Goal: Information Seeking & Learning: Learn about a topic

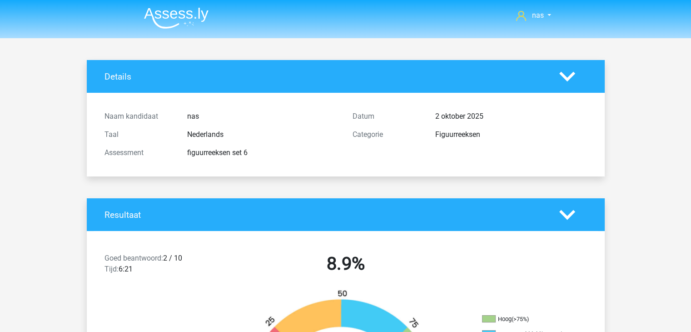
click at [557, 82] on div at bounding box center [573, 77] width 41 height 16
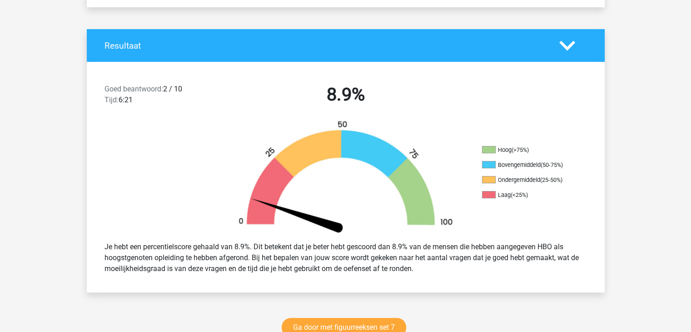
scroll to position [256, 0]
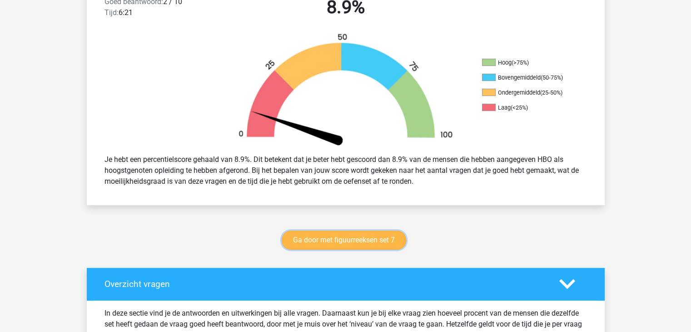
click at [349, 237] on link "Ga door met figuurreeksen set 7" at bounding box center [344, 239] width 125 height 19
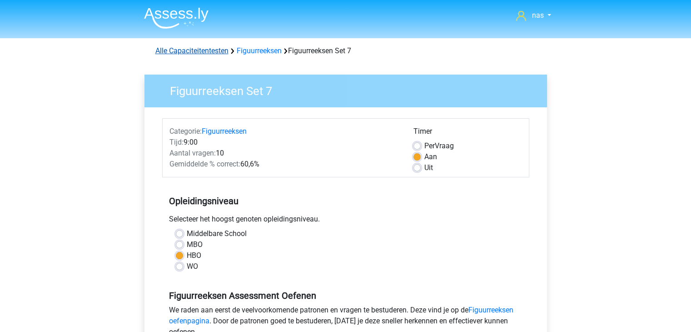
click at [212, 48] on link "Alle Capaciteitentesten" at bounding box center [191, 50] width 73 height 9
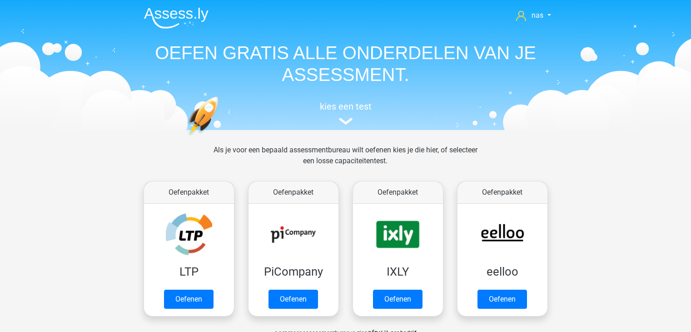
scroll to position [385, 0]
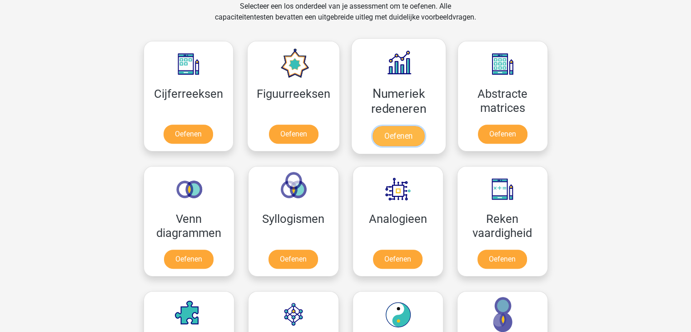
click at [395, 127] on link "Oefenen" at bounding box center [399, 136] width 52 height 20
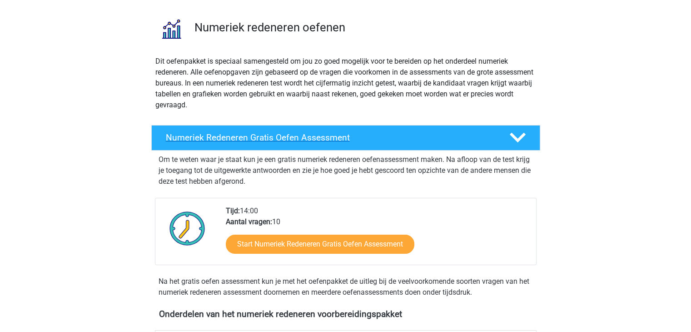
scroll to position [60, 0]
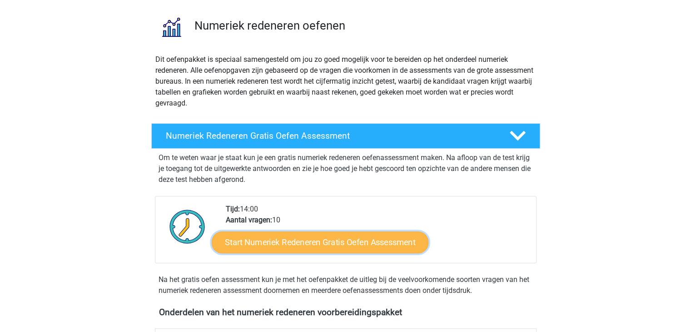
click at [326, 234] on link "Start Numeriek Redeneren Gratis Oefen Assessment" at bounding box center [320, 242] width 217 height 22
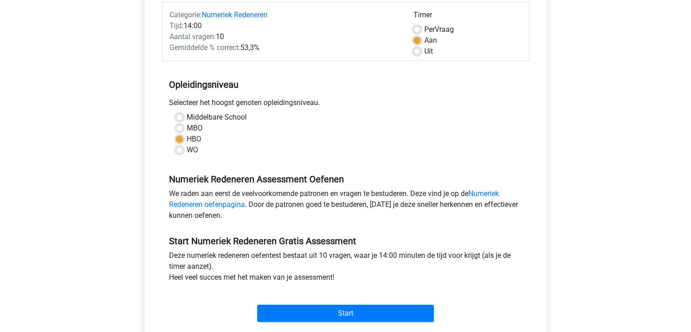
scroll to position [171, 0]
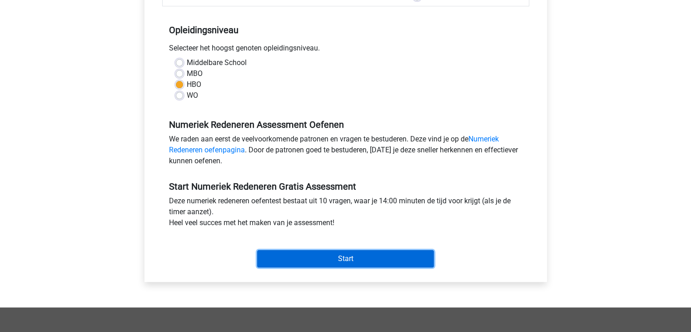
click at [333, 255] on input "Start" at bounding box center [345, 258] width 177 height 17
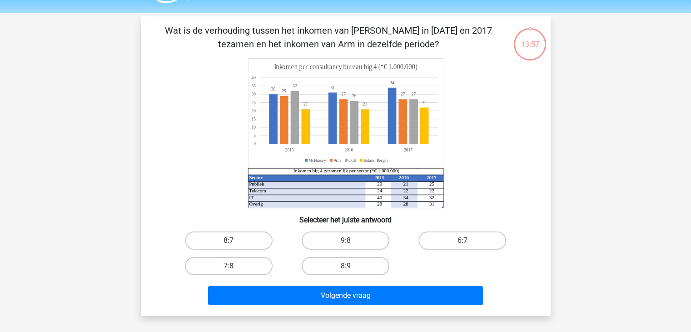
scroll to position [24, 0]
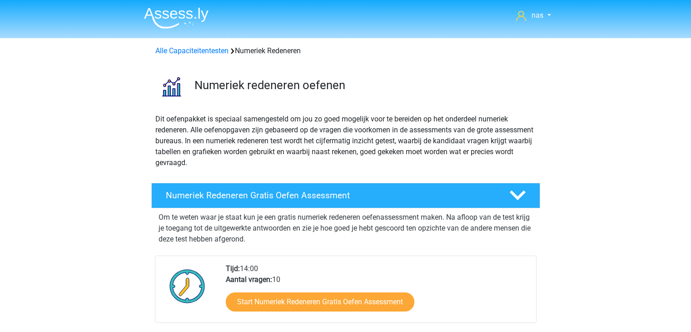
scroll to position [60, 0]
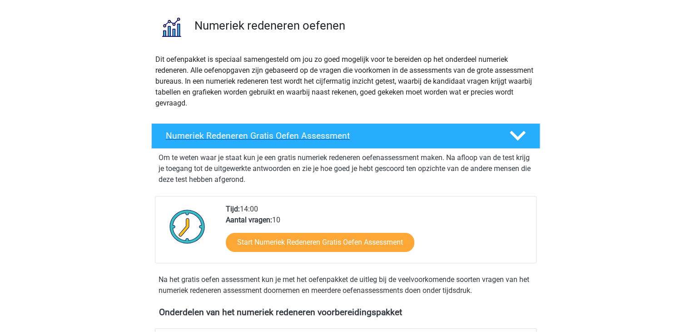
click at [380, 144] on div "Numeriek Redeneren Gratis Oefen Assessment" at bounding box center [345, 135] width 389 height 25
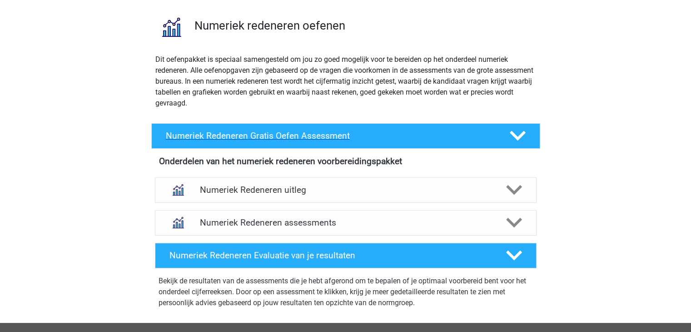
click at [380, 144] on div "Numeriek Redeneren Gratis Oefen Assessment" at bounding box center [345, 135] width 389 height 25
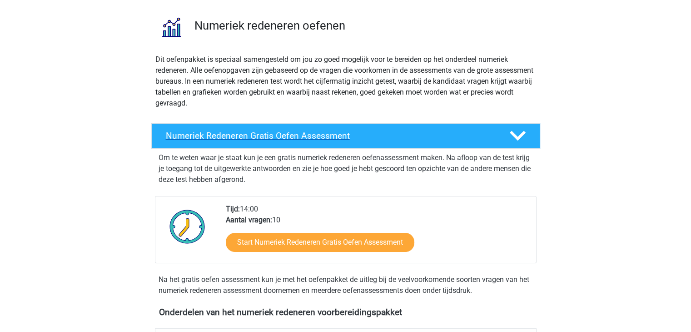
click at [380, 144] on div "Numeriek Redeneren Gratis Oefen Assessment" at bounding box center [345, 135] width 389 height 25
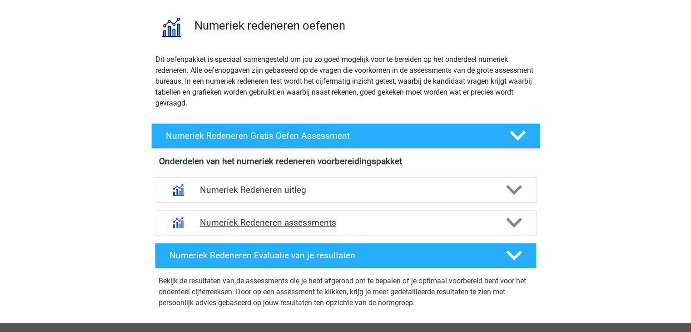
click at [348, 228] on div "Numeriek Redeneren assessments" at bounding box center [346, 222] width 382 height 25
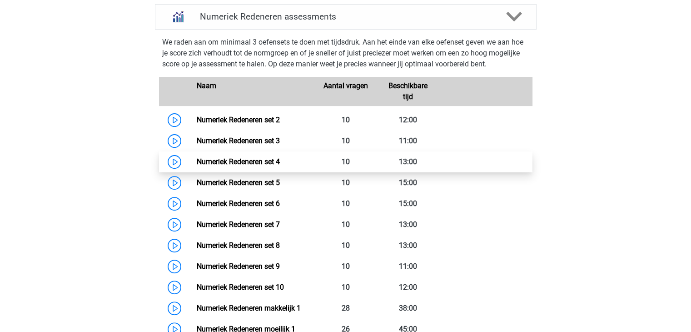
scroll to position [250, 0]
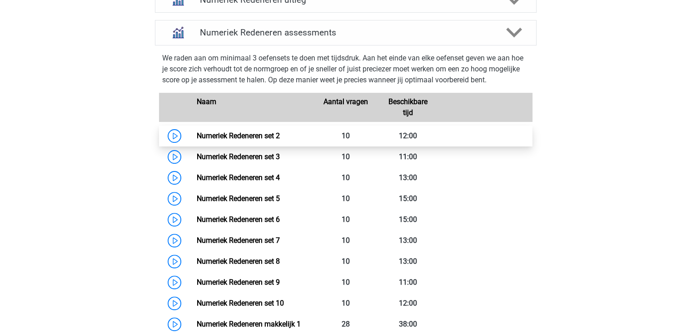
click at [280, 137] on link "Numeriek Redeneren set 2" at bounding box center [238, 135] width 83 height 9
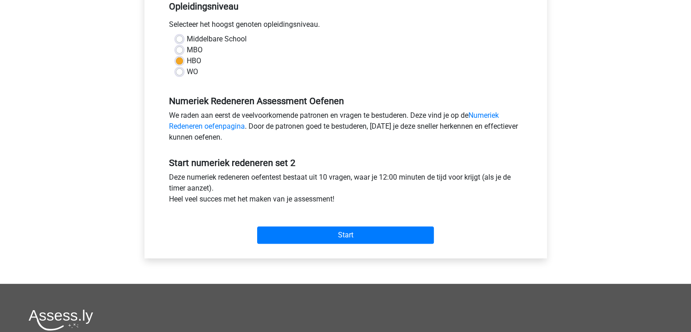
scroll to position [234, 0]
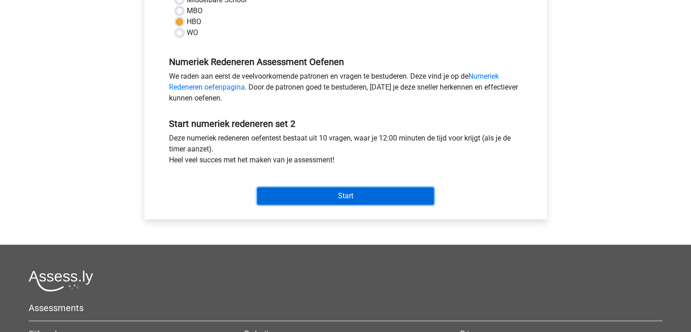
click at [340, 195] on input "Start" at bounding box center [345, 195] width 177 height 17
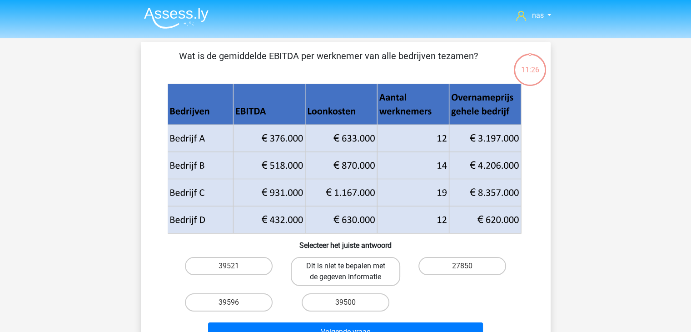
click at [325, 271] on label "Dit is niet te bepalen met de gegeven informatie" at bounding box center [346, 271] width 110 height 29
click at [345, 271] on input "Dit is niet te bepalen met de gegeven informatie" at bounding box center [348, 269] width 6 height 6
radio input "true"
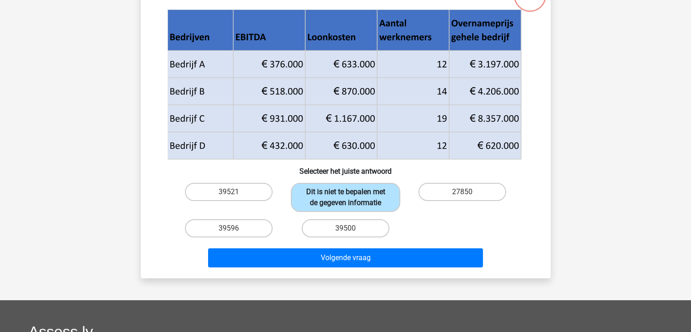
scroll to position [75, 0]
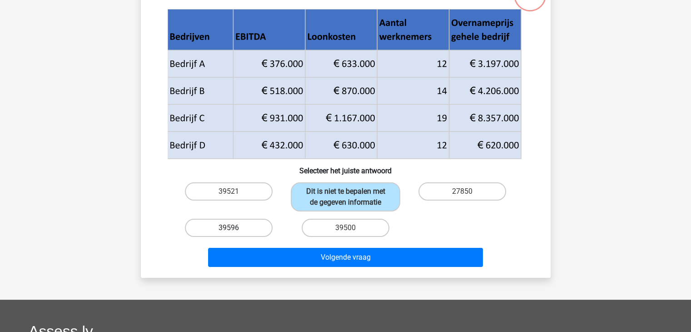
click at [245, 224] on label "39596" at bounding box center [229, 228] width 88 height 18
click at [235, 228] on input "39596" at bounding box center [232, 231] width 6 height 6
radio input "true"
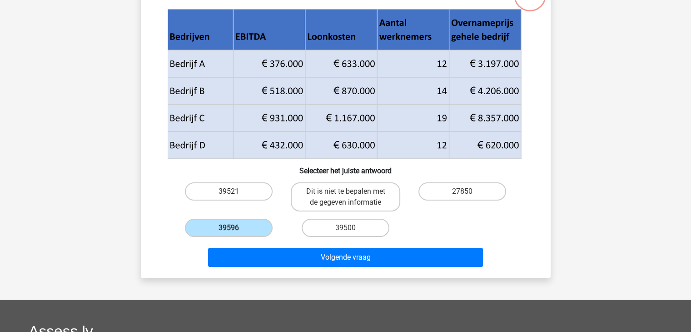
click at [237, 193] on label "39521" at bounding box center [229, 191] width 88 height 18
click at [235, 193] on input "39521" at bounding box center [232, 194] width 6 height 6
radio input "true"
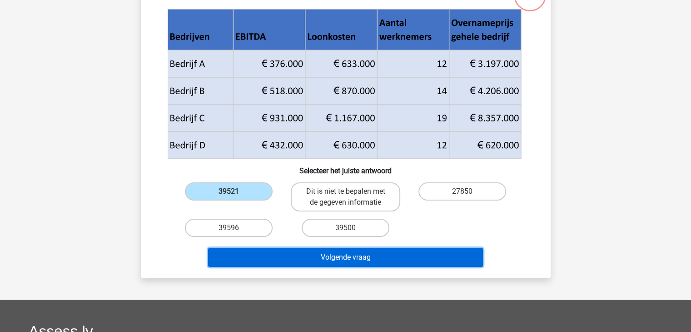
click at [302, 252] on button "Volgende vraag" at bounding box center [345, 257] width 275 height 19
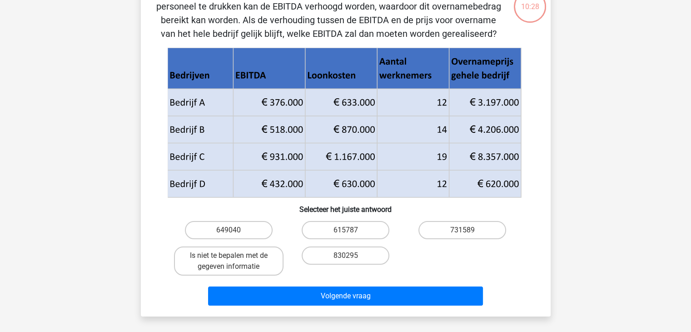
scroll to position [65, 0]
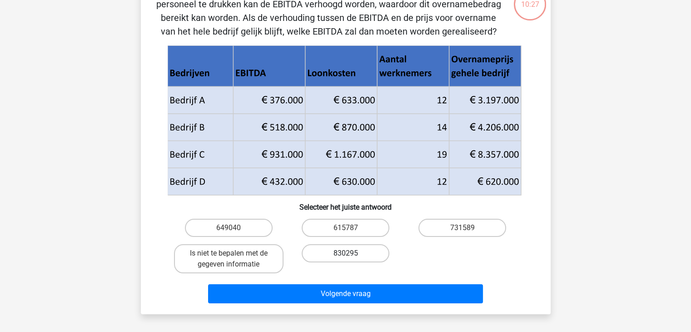
click at [335, 251] on label "830295" at bounding box center [346, 253] width 88 height 18
click at [345, 253] on input "830295" at bounding box center [348, 256] width 6 height 6
radio input "true"
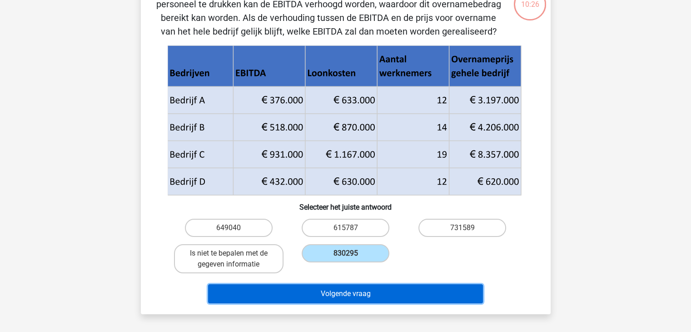
click at [358, 296] on button "Volgende vraag" at bounding box center [345, 293] width 275 height 19
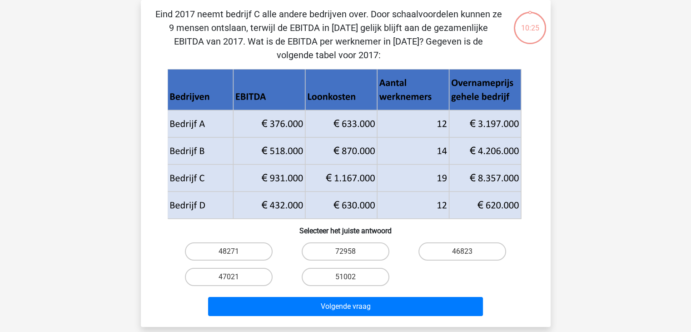
scroll to position [42, 0]
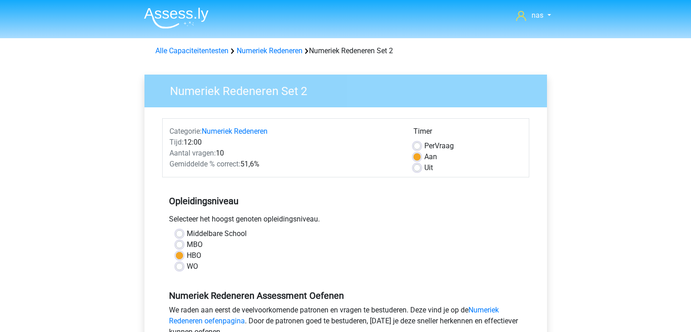
scroll to position [234, 0]
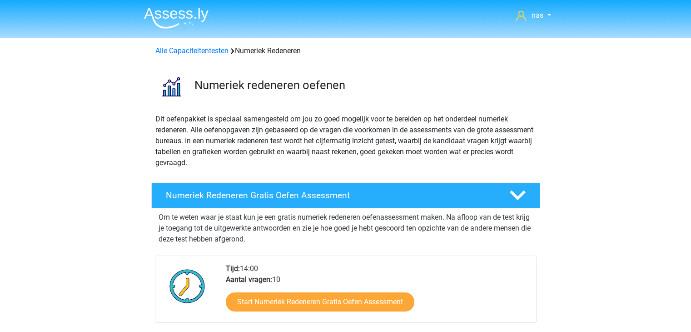
scroll to position [250, 0]
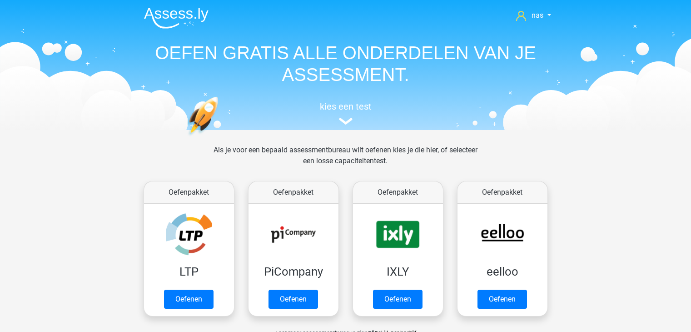
scroll to position [385, 0]
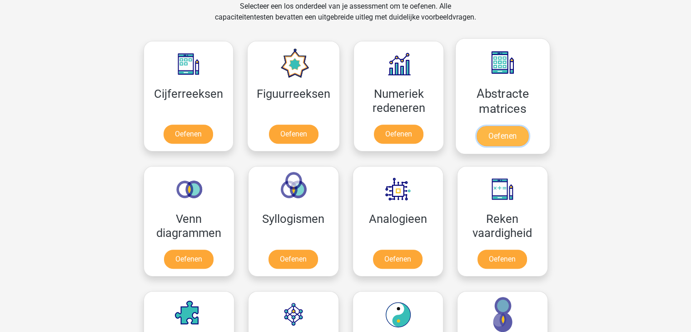
click at [525, 126] on link "Oefenen" at bounding box center [503, 136] width 52 height 20
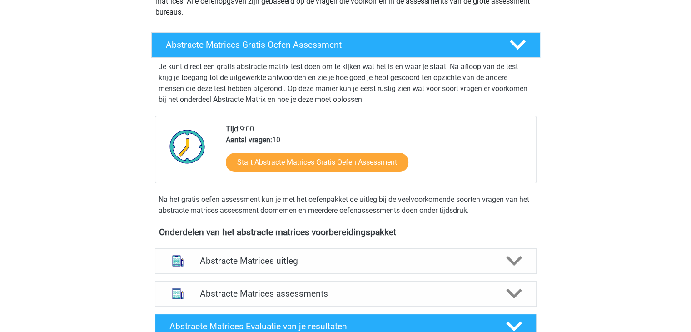
scroll to position [163, 0]
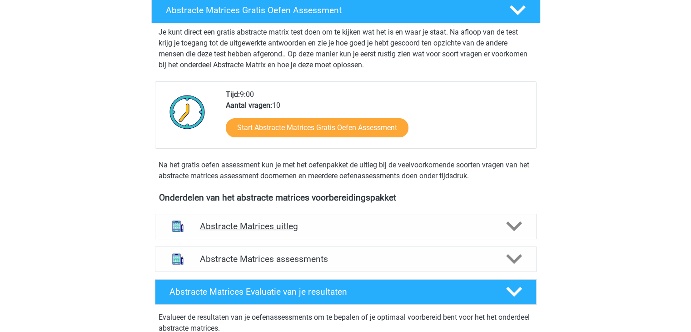
click at [305, 231] on div "Abstracte Matrices uitleg" at bounding box center [346, 226] width 382 height 25
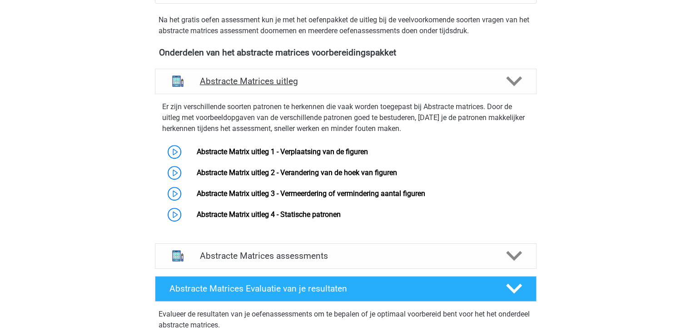
scroll to position [355, 0]
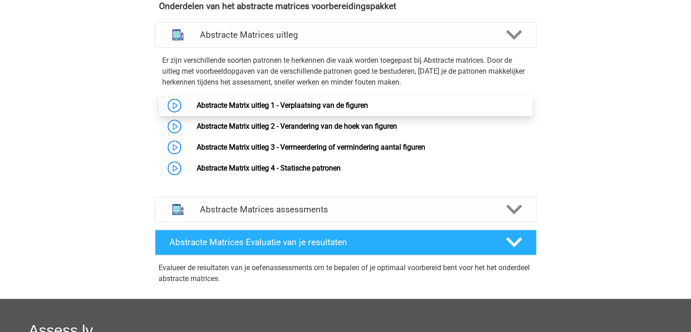
click at [296, 108] on link "Abstracte Matrix uitleg 1 - Verplaatsing van de figuren" at bounding box center [282, 105] width 171 height 9
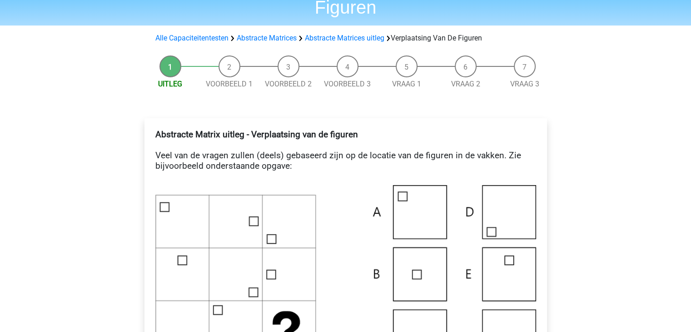
scroll to position [61, 0]
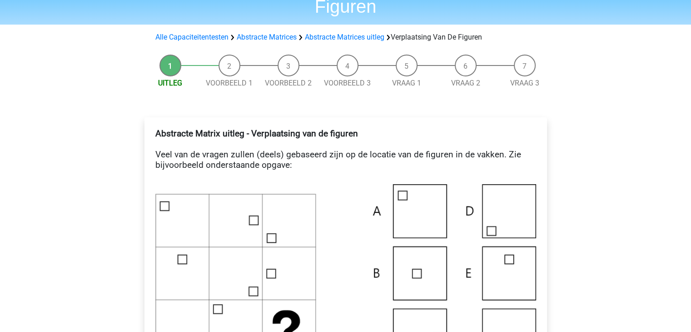
click at [370, 160] on h4 "Abstracte Matrix uitleg - Verplaatsing van de figuren Veel van de vragen zullen…" at bounding box center [345, 154] width 381 height 52
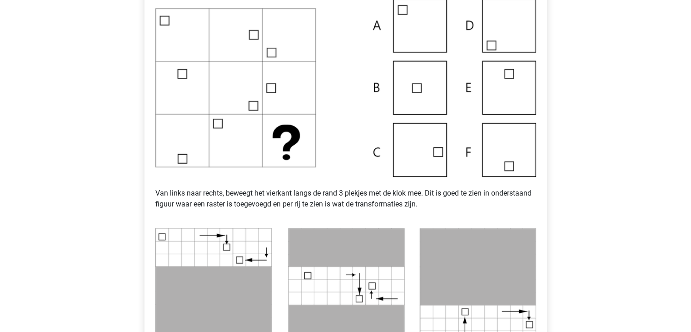
scroll to position [244, 0]
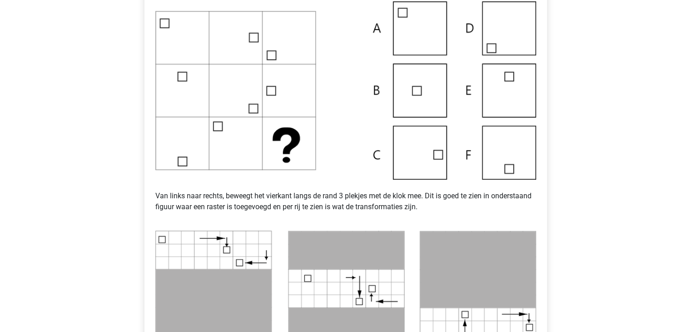
click at [419, 93] on img at bounding box center [345, 90] width 381 height 178
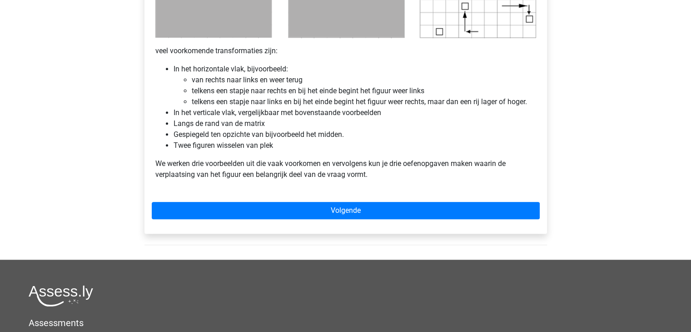
scroll to position [551, 0]
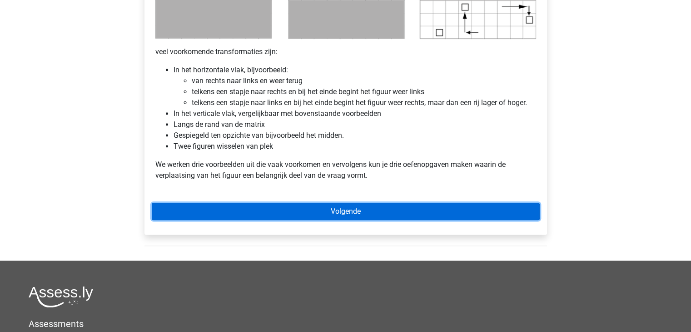
click at [348, 216] on link "Volgende" at bounding box center [346, 211] width 388 height 17
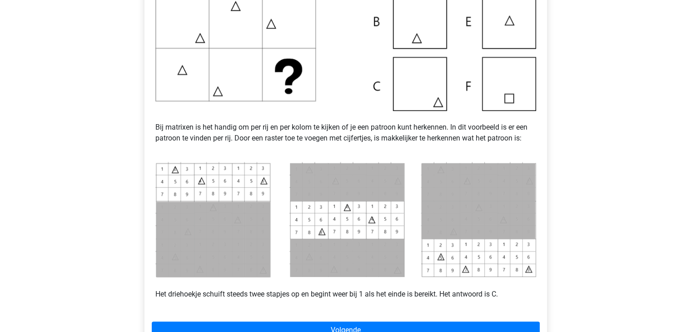
scroll to position [293, 0]
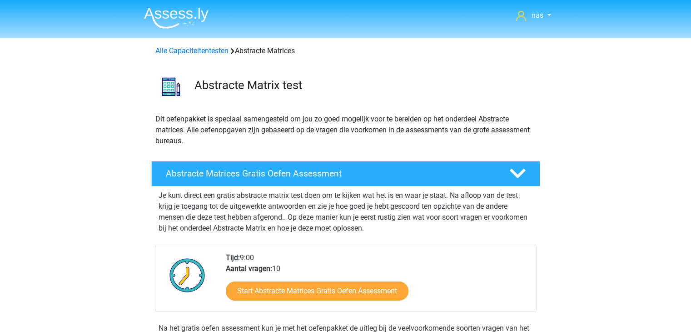
scroll to position [355, 0]
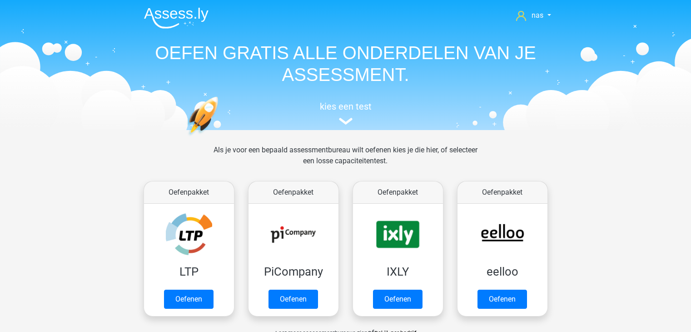
scroll to position [385, 0]
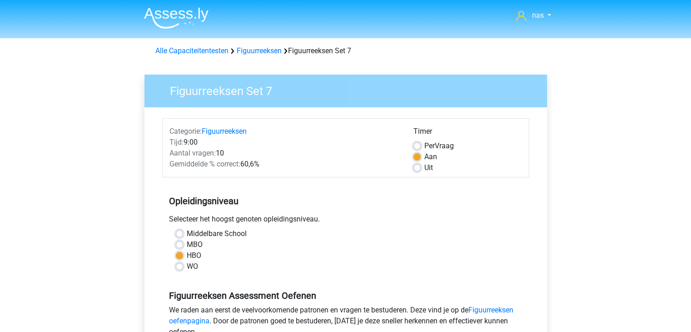
click at [198, 245] on label "MBO" at bounding box center [195, 244] width 16 height 11
click at [183, 245] on input "MBO" at bounding box center [179, 243] width 7 height 9
radio input "true"
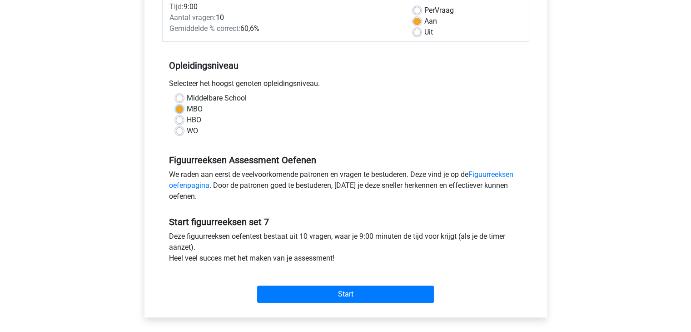
scroll to position [172, 0]
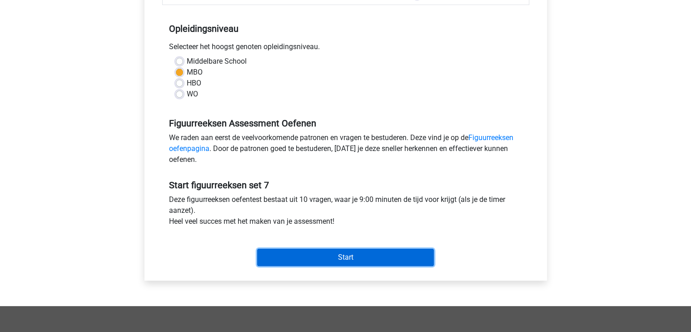
click at [303, 260] on input "Start" at bounding box center [345, 257] width 177 height 17
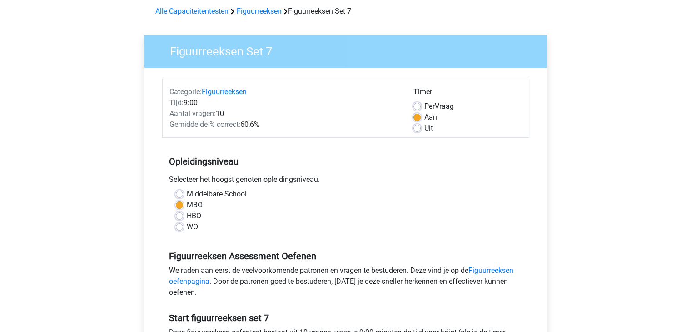
scroll to position [101, 0]
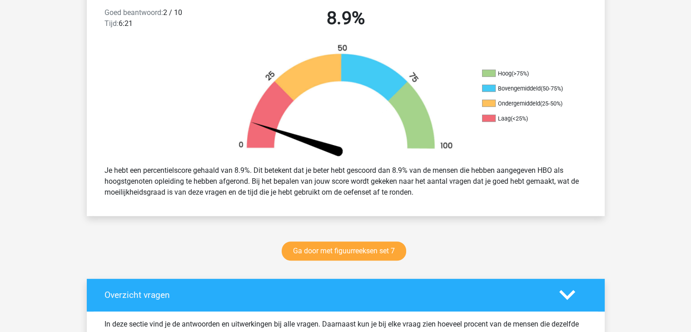
scroll to position [246, 0]
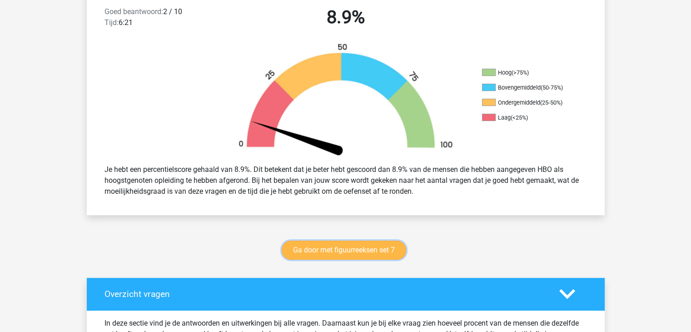
click at [332, 249] on link "Ga door met figuurreeksen set 7" at bounding box center [344, 249] width 125 height 19
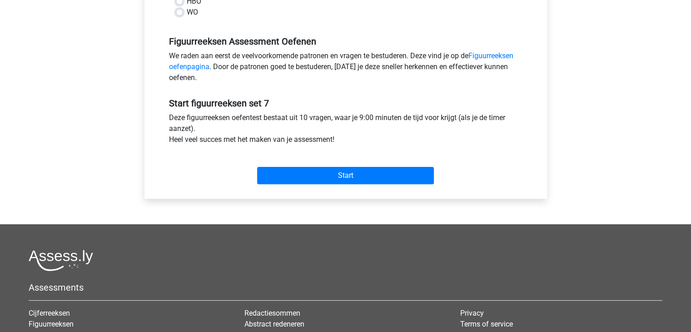
scroll to position [255, 0]
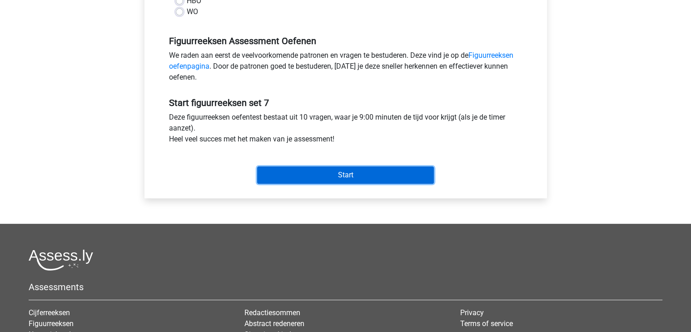
click at [349, 168] on input "Start" at bounding box center [345, 174] width 177 height 17
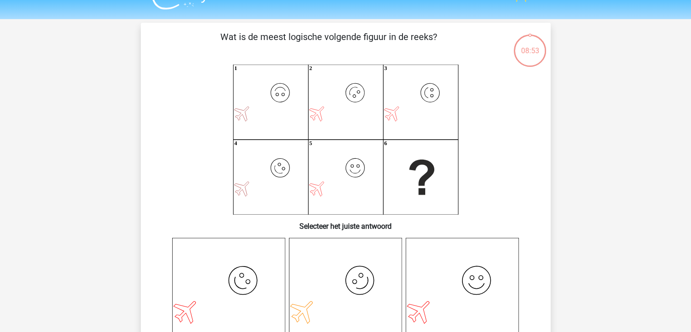
scroll to position [203, 0]
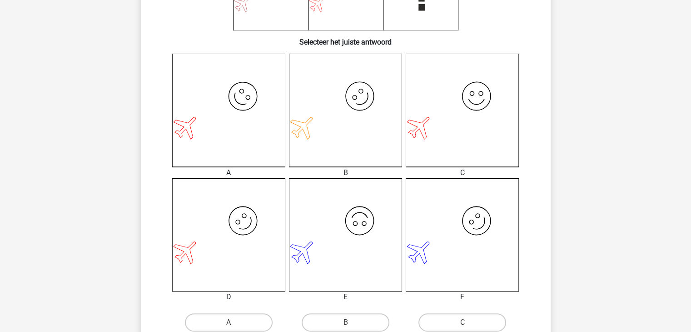
click at [462, 119] on icon "image/svg+xml" at bounding box center [462, 110] width 113 height 113
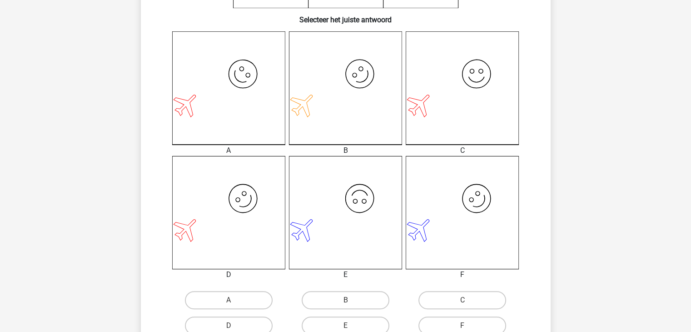
click at [463, 305] on input "C" at bounding box center [466, 303] width 6 height 6
radio input "true"
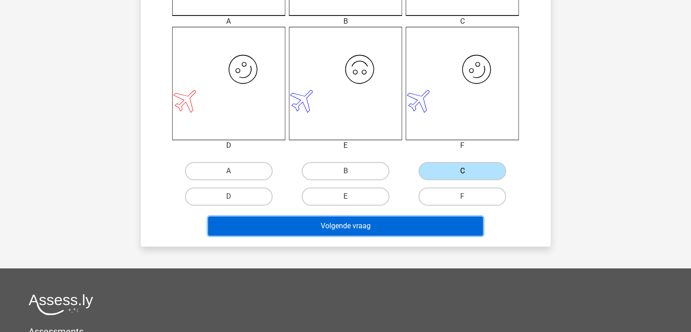
click at [356, 230] on button "Volgende vraag" at bounding box center [345, 225] width 275 height 19
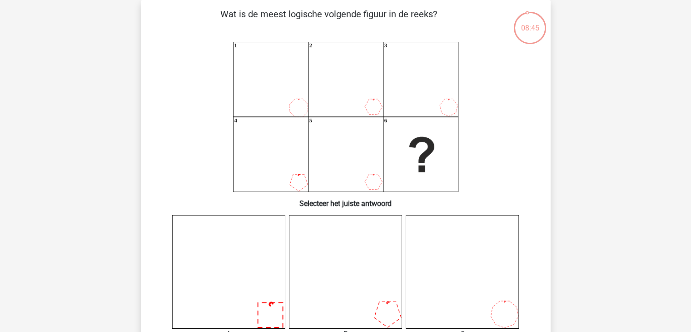
scroll to position [0, 0]
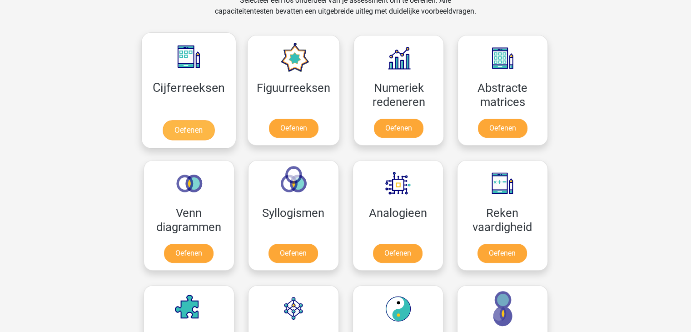
scroll to position [391, 0]
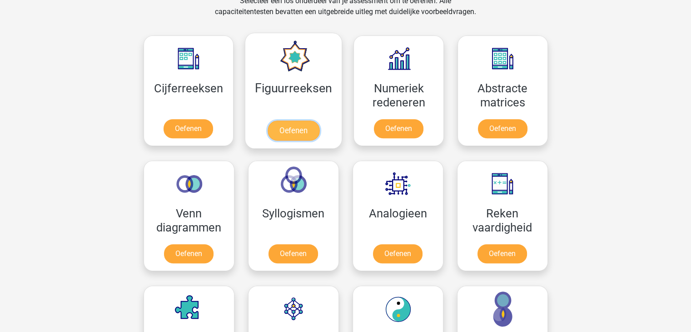
click at [280, 126] on link "Oefenen" at bounding box center [294, 130] width 52 height 20
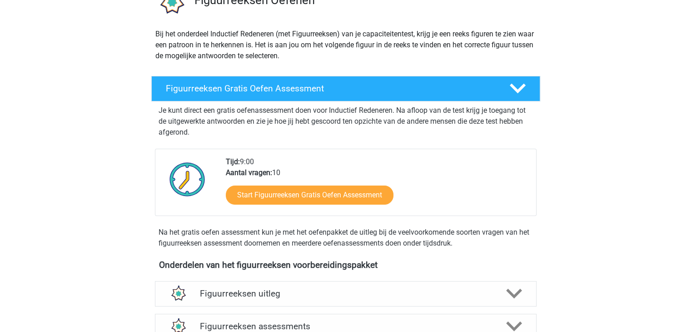
scroll to position [85, 0]
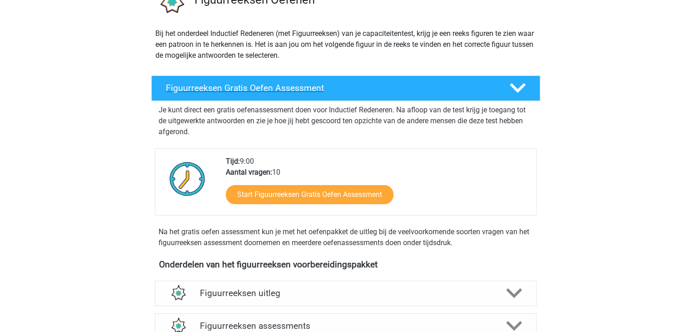
click at [363, 98] on div "Figuurreeksen Gratis Oefen Assessment" at bounding box center [345, 87] width 389 height 25
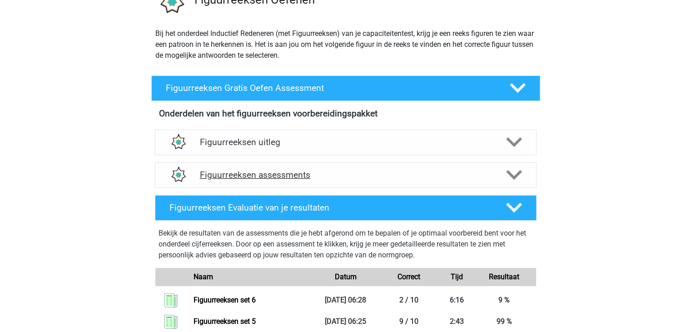
click at [368, 172] on h4 "Figuurreeksen assessments" at bounding box center [346, 175] width 292 height 10
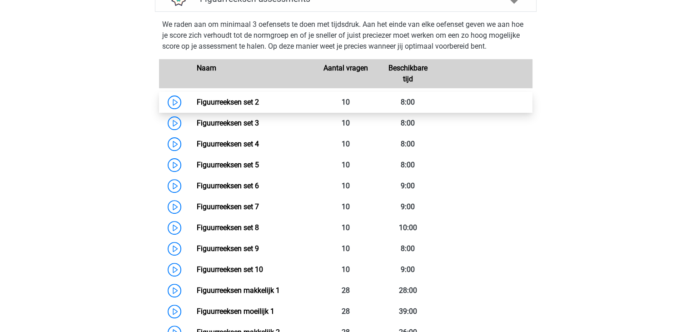
scroll to position [262, 0]
click at [259, 104] on link "Figuurreeksen set 2" at bounding box center [228, 101] width 62 height 9
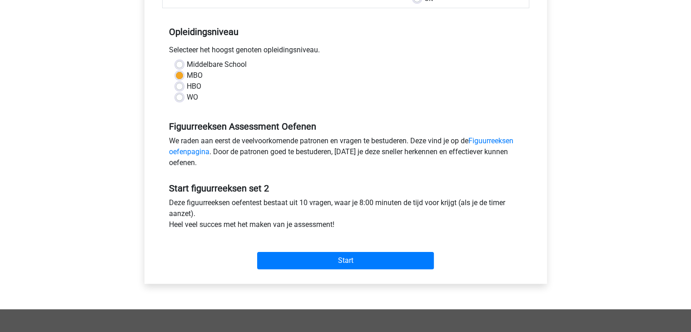
scroll to position [191, 0]
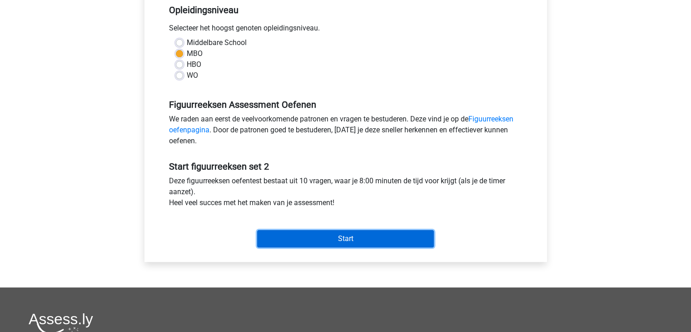
click at [295, 240] on input "Start" at bounding box center [345, 238] width 177 height 17
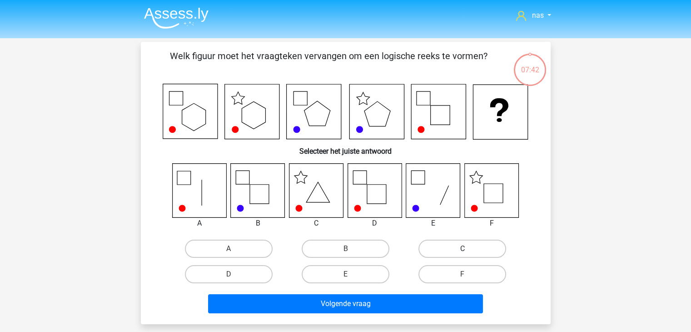
click at [482, 245] on label "C" at bounding box center [463, 249] width 88 height 18
click at [469, 249] on input "C" at bounding box center [466, 252] width 6 height 6
radio input "true"
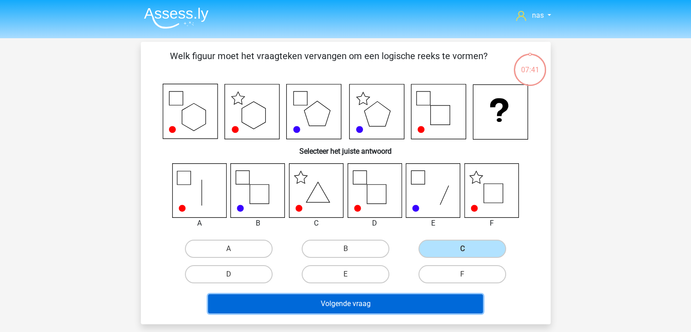
click at [374, 307] on button "Volgende vraag" at bounding box center [345, 303] width 275 height 19
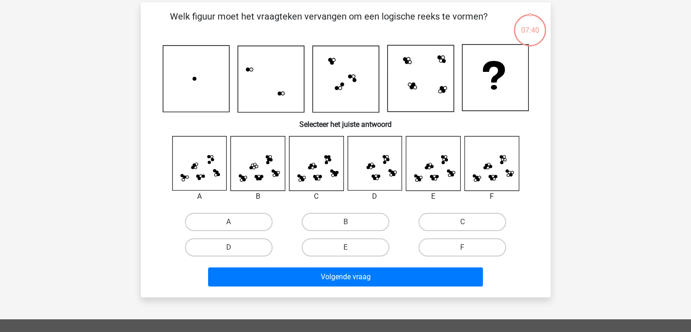
scroll to position [42, 0]
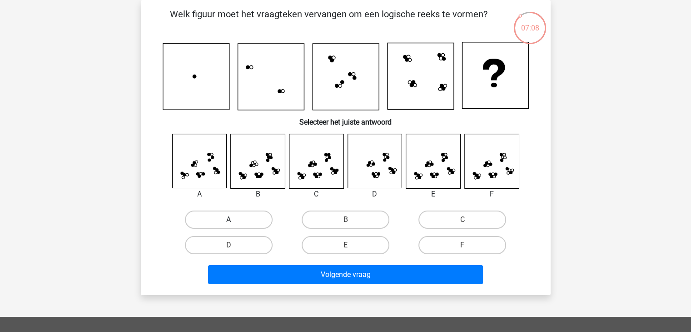
click at [249, 219] on label "A" at bounding box center [229, 219] width 88 height 18
click at [235, 220] on input "A" at bounding box center [232, 223] width 6 height 6
radio input "true"
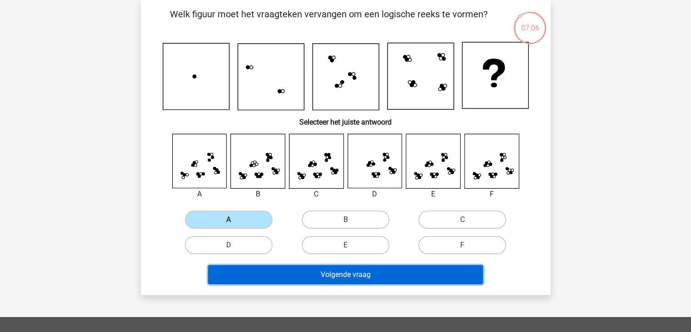
click at [338, 270] on button "Volgende vraag" at bounding box center [345, 274] width 275 height 19
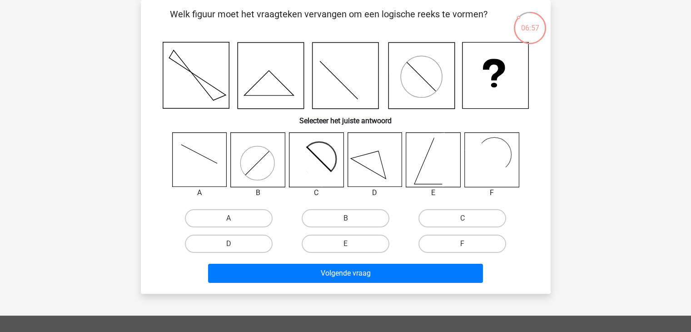
click at [315, 173] on icon at bounding box center [312, 165] width 44 height 44
click at [465, 225] on label "C" at bounding box center [463, 218] width 88 height 18
click at [465, 224] on input "C" at bounding box center [466, 221] width 6 height 6
radio input "true"
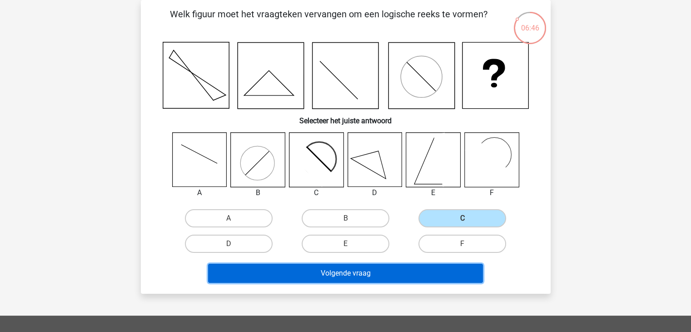
click at [373, 273] on button "Volgende vraag" at bounding box center [345, 273] width 275 height 19
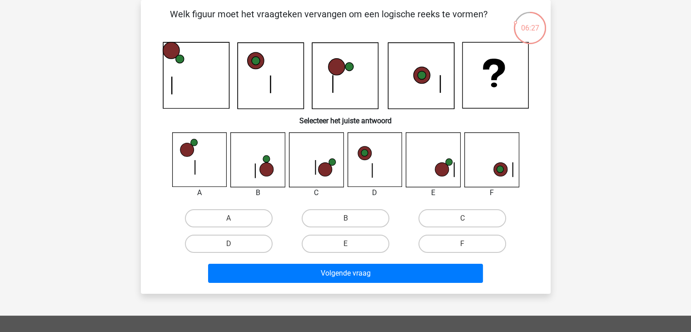
click at [508, 160] on icon at bounding box center [492, 160] width 54 height 54
click at [448, 245] on label "F" at bounding box center [463, 244] width 88 height 18
click at [463, 245] on input "F" at bounding box center [466, 247] width 6 height 6
radio input "true"
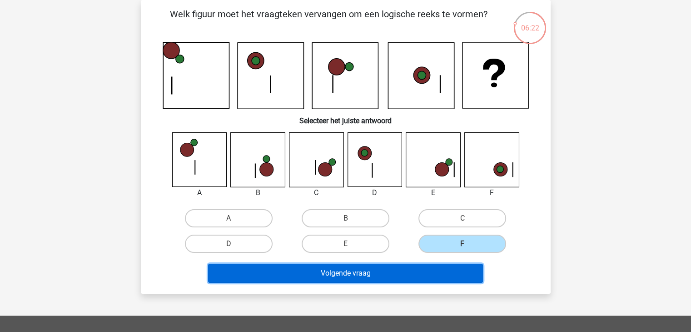
click at [408, 275] on button "Volgende vraag" at bounding box center [345, 273] width 275 height 19
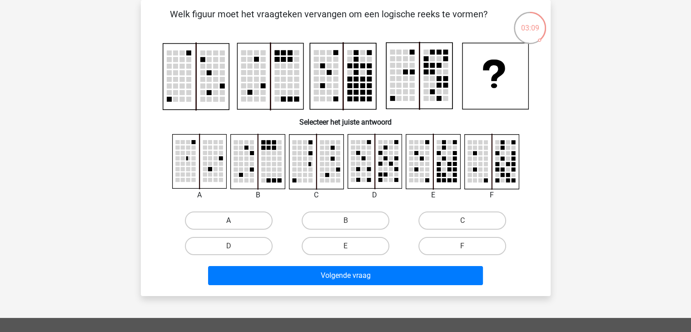
click at [229, 227] on label "A" at bounding box center [229, 220] width 88 height 18
click at [229, 226] on input "A" at bounding box center [232, 223] width 6 height 6
radio input "true"
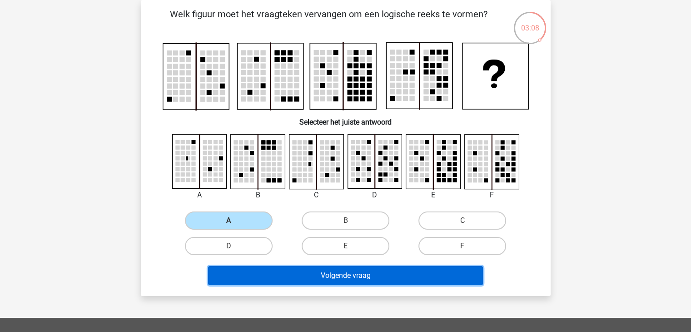
click at [300, 280] on button "Volgende vraag" at bounding box center [345, 275] width 275 height 19
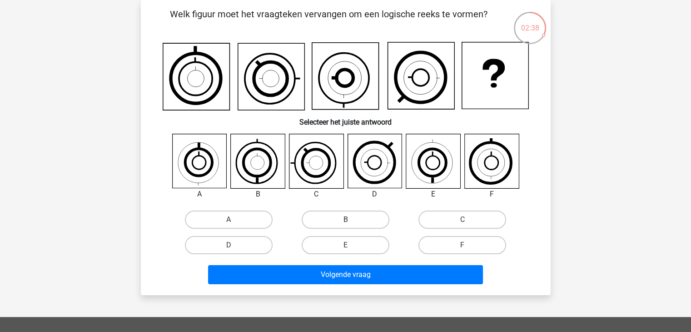
click at [331, 210] on label "B" at bounding box center [346, 219] width 88 height 18
click at [345, 220] on input "B" at bounding box center [348, 223] width 6 height 6
radio input "true"
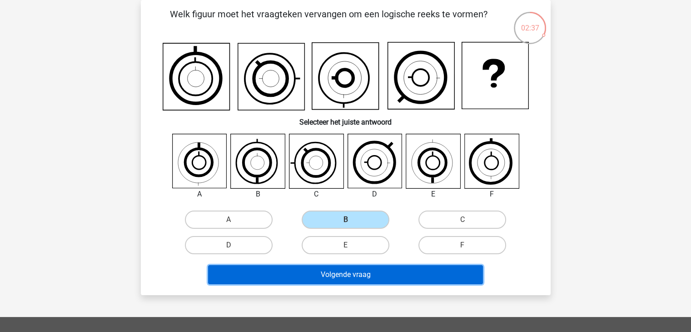
click at [331, 279] on button "Volgende vraag" at bounding box center [345, 274] width 275 height 19
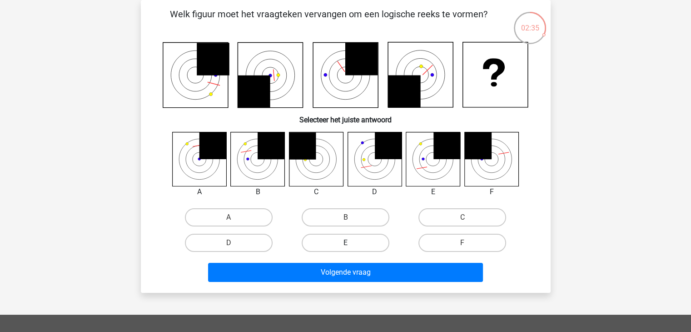
click at [331, 240] on label "E" at bounding box center [346, 243] width 88 height 18
click at [345, 243] on input "E" at bounding box center [348, 246] width 6 height 6
radio input "true"
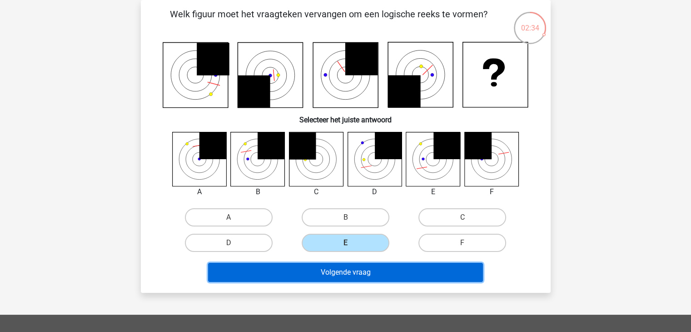
click at [350, 270] on button "Volgende vraag" at bounding box center [345, 272] width 275 height 19
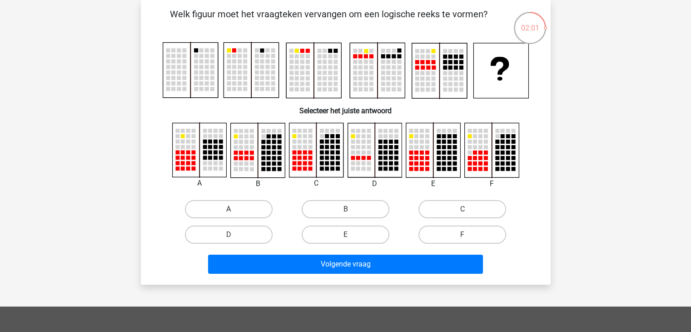
click at [245, 203] on label "A" at bounding box center [229, 209] width 88 height 18
click at [235, 209] on input "A" at bounding box center [232, 212] width 6 height 6
radio input "true"
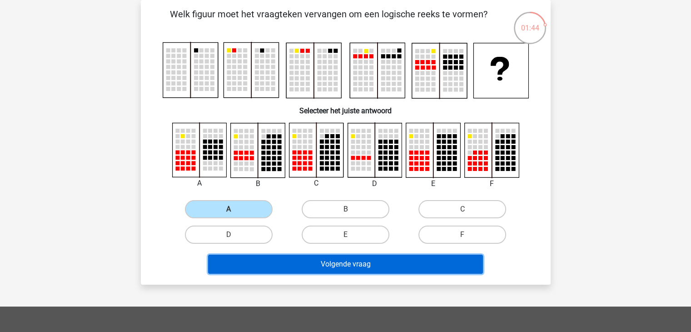
click at [330, 265] on button "Volgende vraag" at bounding box center [345, 264] width 275 height 19
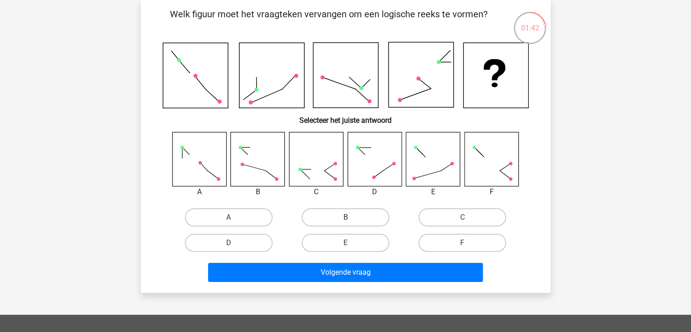
click at [358, 213] on label "B" at bounding box center [346, 217] width 88 height 18
click at [351, 217] on input "B" at bounding box center [348, 220] width 6 height 6
radio input "true"
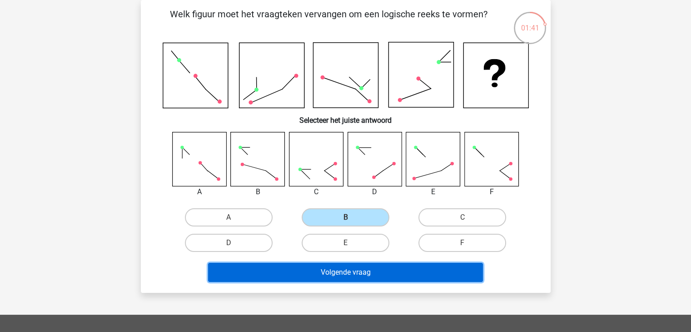
click at [374, 270] on button "Volgende vraag" at bounding box center [345, 272] width 275 height 19
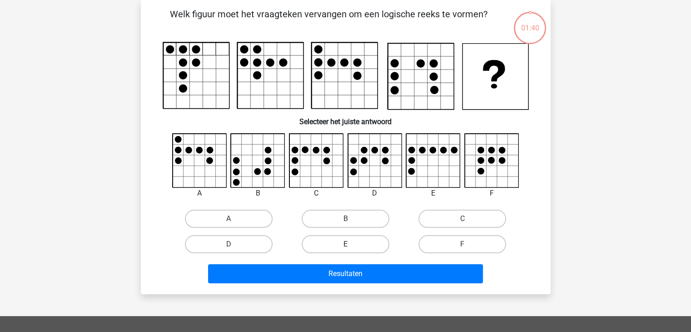
click at [358, 242] on label "E" at bounding box center [346, 244] width 88 height 18
click at [351, 244] on input "E" at bounding box center [348, 247] width 6 height 6
radio input "true"
click at [268, 182] on icon at bounding box center [258, 161] width 54 height 54
click at [320, 215] on label "B" at bounding box center [346, 219] width 88 height 18
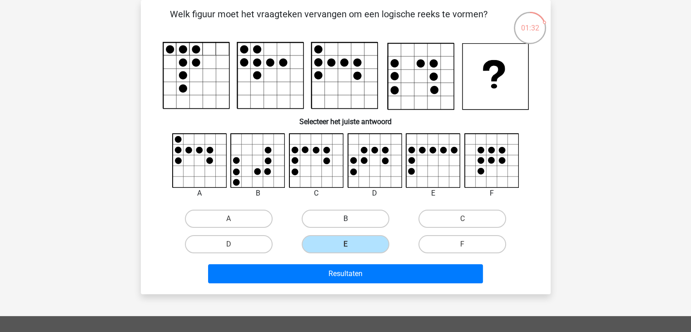
click at [345, 219] on input "B" at bounding box center [348, 222] width 6 height 6
radio input "true"
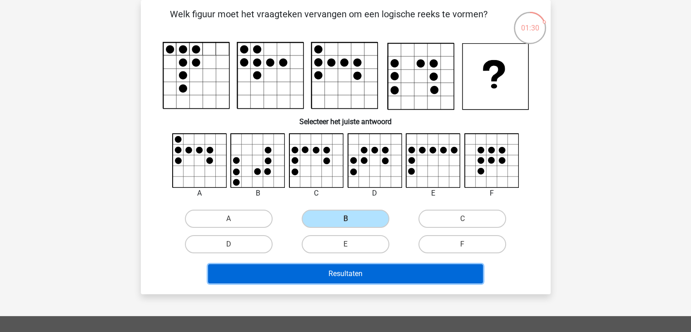
click at [369, 273] on button "Resultaten" at bounding box center [345, 273] width 275 height 19
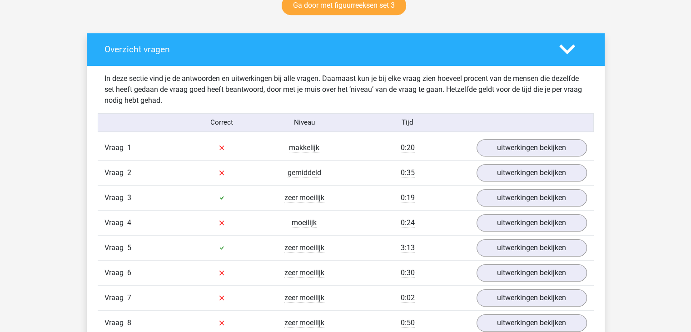
scroll to position [490, 0]
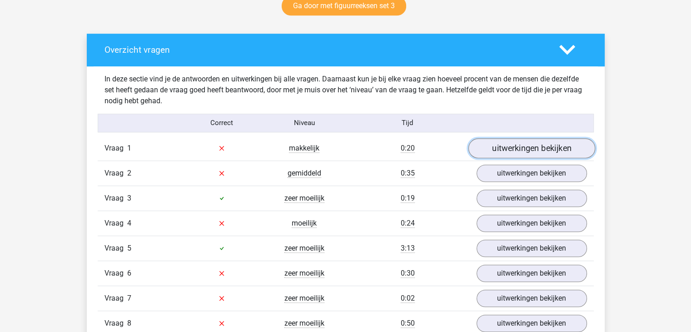
click at [556, 157] on link "uitwerkingen bekijken" at bounding box center [531, 148] width 127 height 20
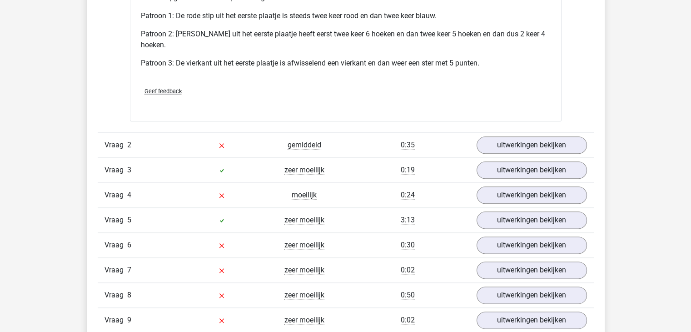
scroll to position [1079, 0]
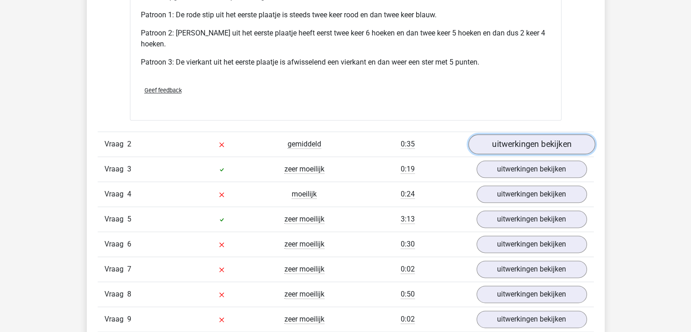
click at [491, 140] on link "uitwerkingen bekijken" at bounding box center [531, 144] width 127 height 20
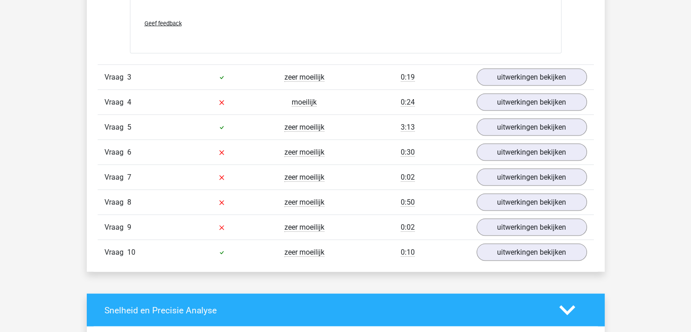
scroll to position [1734, 0]
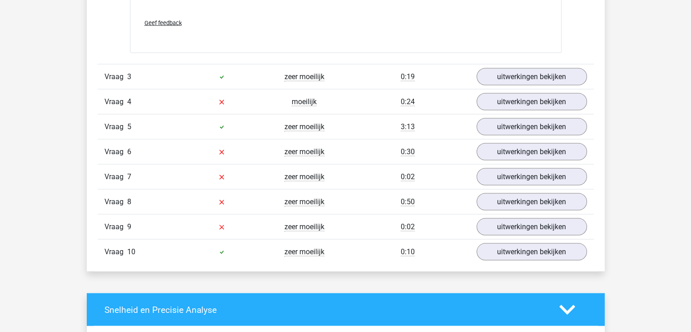
click at [531, 86] on div "Vraag 3 zeer moeilijk 0:19 uitwerkingen bekijken" at bounding box center [346, 76] width 496 height 25
click at [530, 82] on link "uitwerkingen bekijken" at bounding box center [531, 77] width 127 height 20
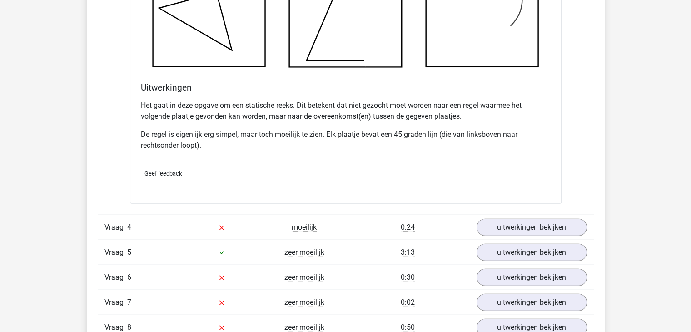
scroll to position [2156, 0]
click at [547, 223] on link "uitwerkingen bekijken" at bounding box center [531, 227] width 127 height 20
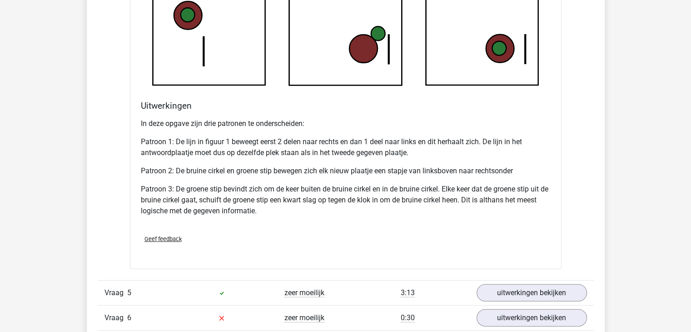
scroll to position [2869, 0]
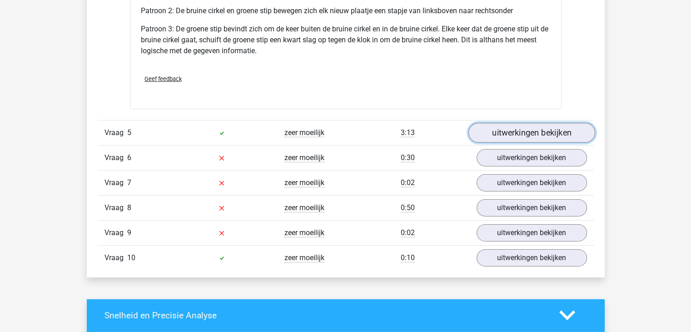
click at [490, 134] on link "uitwerkingen bekijken" at bounding box center [531, 133] width 127 height 20
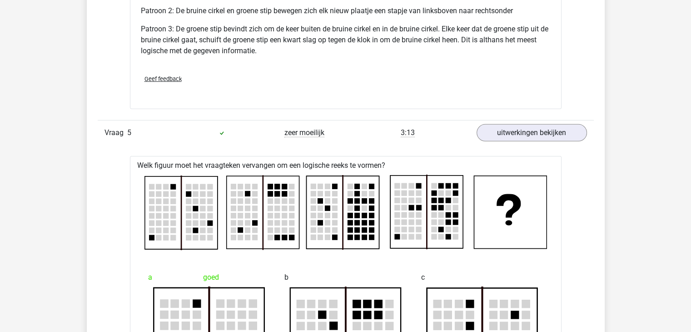
drag, startPoint x: 490, startPoint y: 134, endPoint x: 501, endPoint y: 103, distance: 33.4
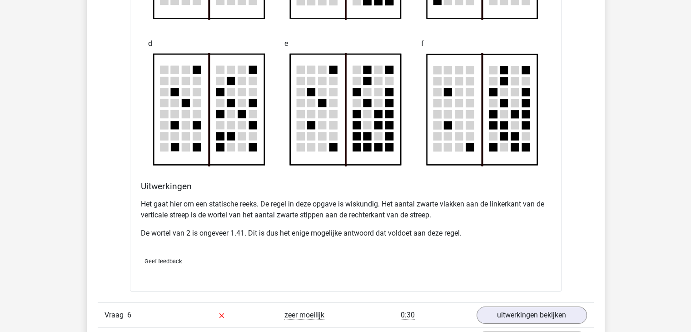
scroll to position [3407, 0]
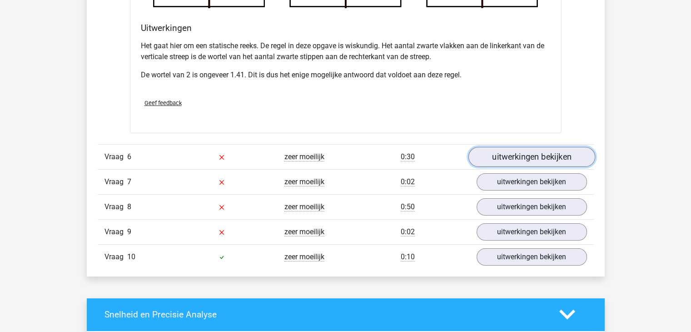
click at [540, 150] on link "uitwerkingen bekijken" at bounding box center [531, 157] width 127 height 20
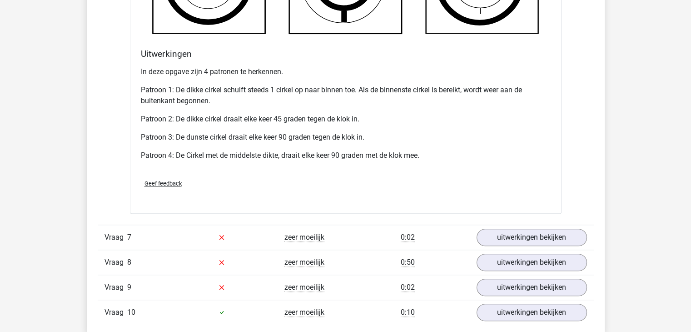
scroll to position [4095, 0]
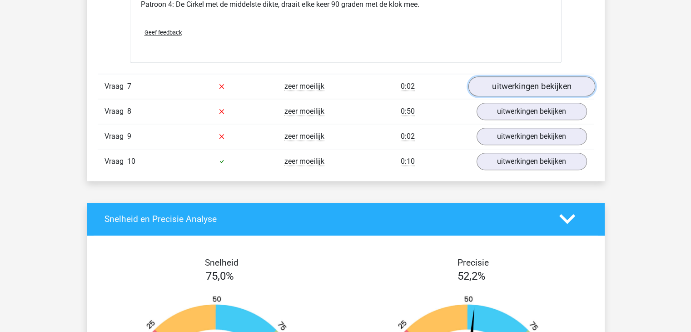
click at [546, 85] on link "uitwerkingen bekijken" at bounding box center [531, 86] width 127 height 20
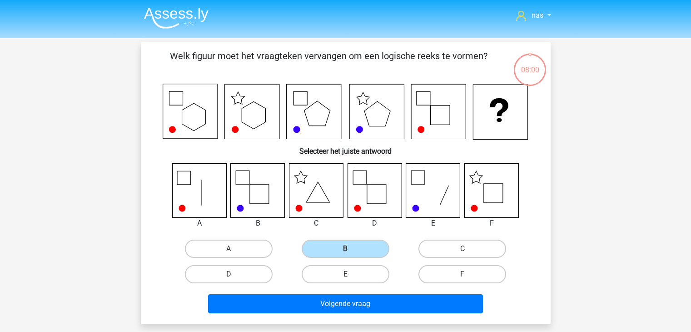
scroll to position [42, 0]
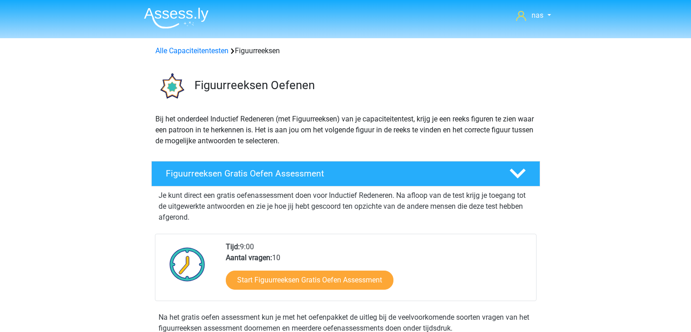
scroll to position [262, 0]
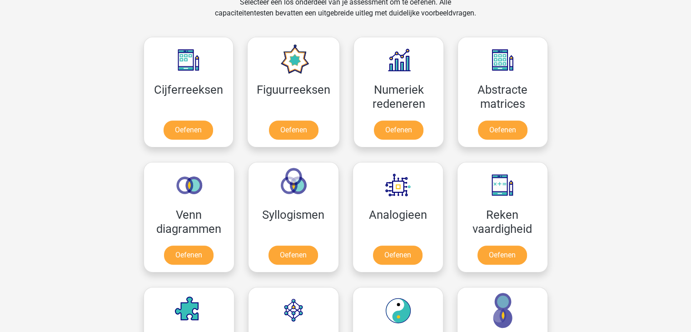
scroll to position [389, 0]
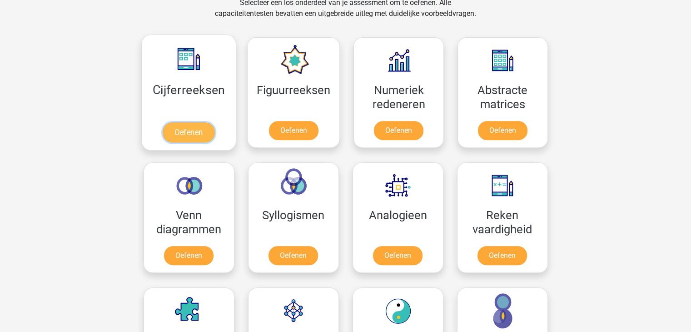
click at [204, 126] on link "Oefenen" at bounding box center [189, 132] width 52 height 20
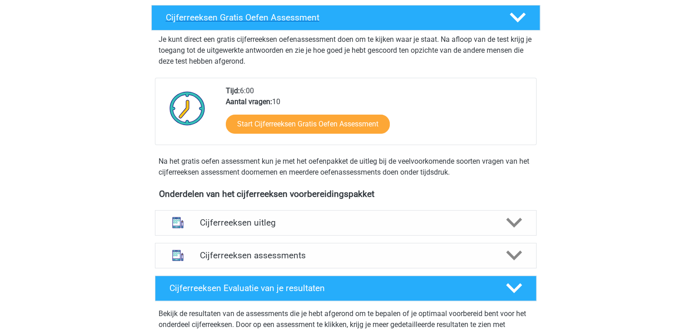
scroll to position [156, 0]
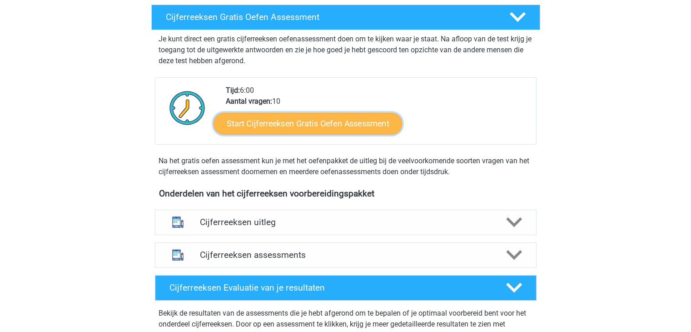
click at [309, 134] on link "Start Cijferreeksen Gratis Oefen Assessment" at bounding box center [308, 123] width 189 height 22
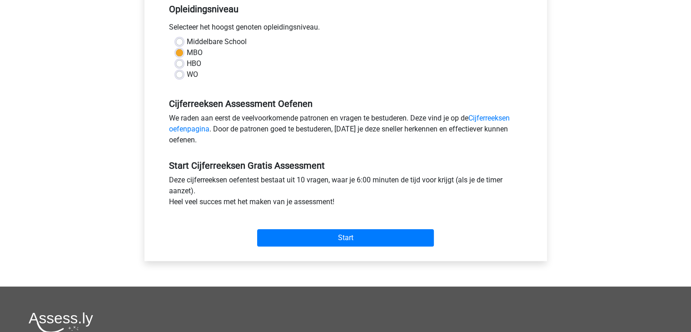
scroll to position [192, 0]
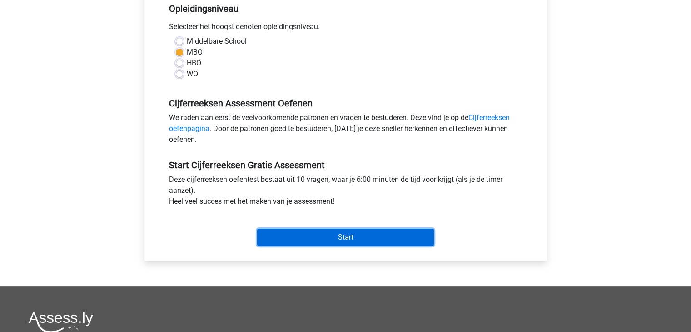
click at [359, 239] on input "Start" at bounding box center [345, 237] width 177 height 17
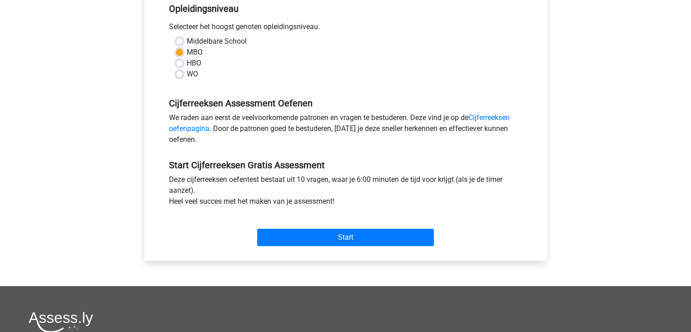
scroll to position [0, 0]
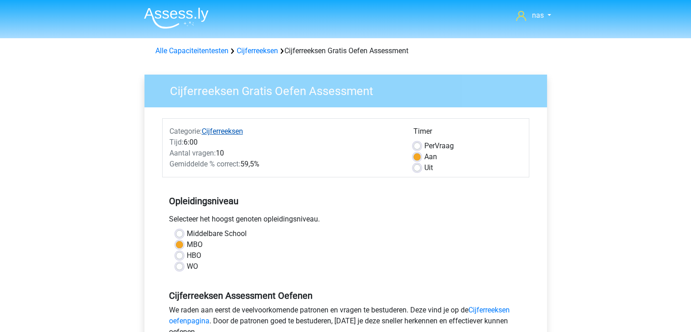
click at [222, 130] on link "Cijferreeksen" at bounding box center [222, 131] width 41 height 9
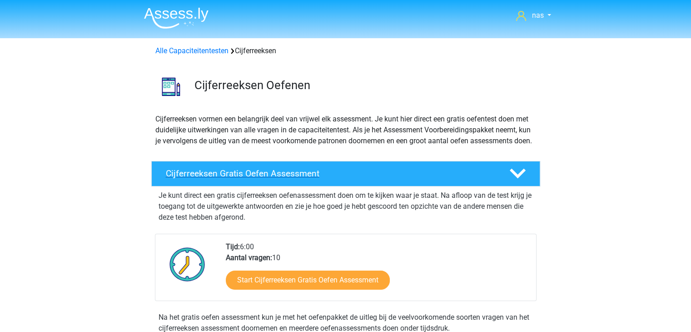
click at [262, 179] on h4 "Cijferreeksen Gratis Oefen Assessment" at bounding box center [330, 173] width 329 height 10
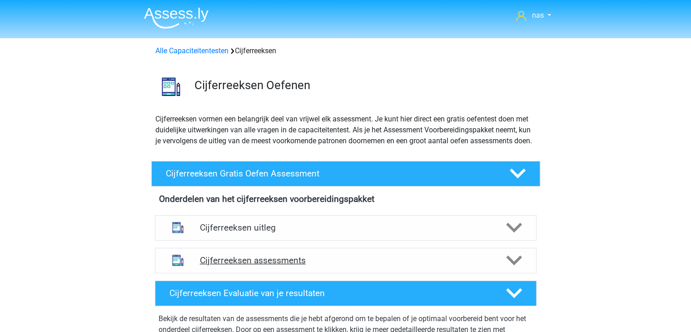
drag, startPoint x: 262, startPoint y: 188, endPoint x: 233, endPoint y: 264, distance: 81.7
drag, startPoint x: 233, startPoint y: 264, endPoint x: 236, endPoint y: 274, distance: 10.6
click at [236, 265] on h4 "Cijferreeksen assessments" at bounding box center [346, 260] width 292 height 10
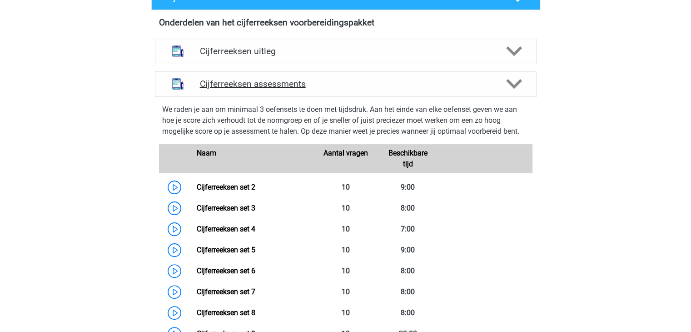
scroll to position [196, 0]
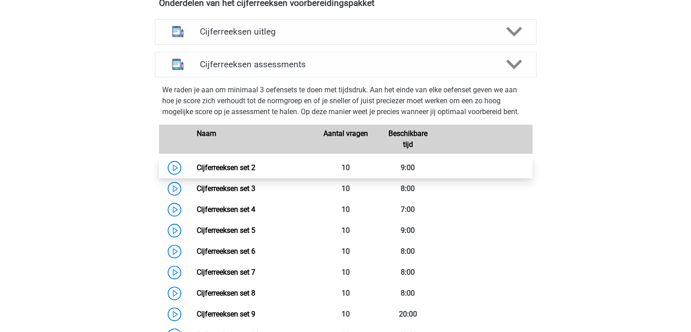
click at [255, 172] on link "Cijferreeksen set 2" at bounding box center [226, 167] width 59 height 9
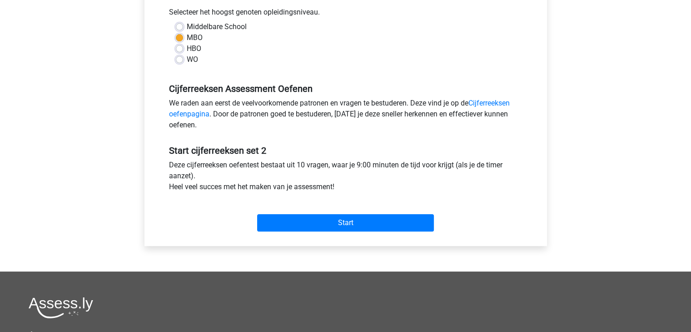
scroll to position [207, 0]
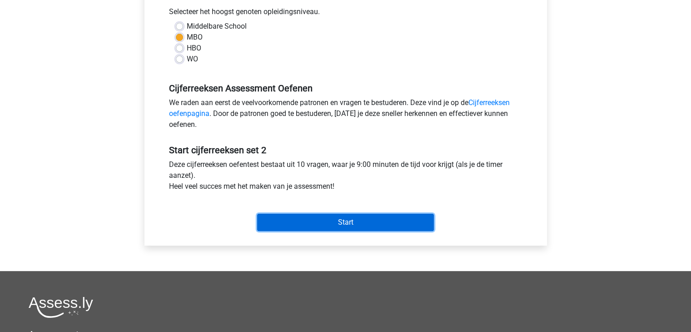
click at [320, 223] on input "Start" at bounding box center [345, 222] width 177 height 17
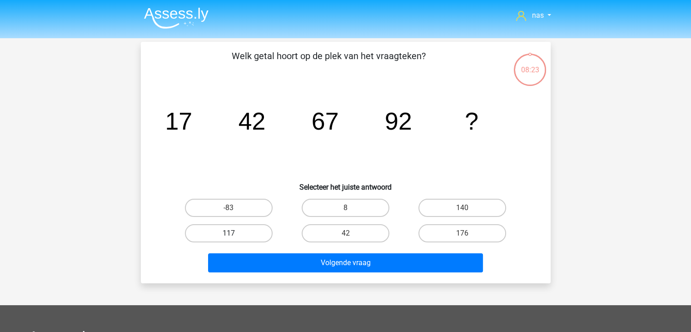
click at [245, 241] on label "117" at bounding box center [229, 233] width 88 height 18
click at [235, 239] on input "117" at bounding box center [232, 236] width 6 height 6
radio input "true"
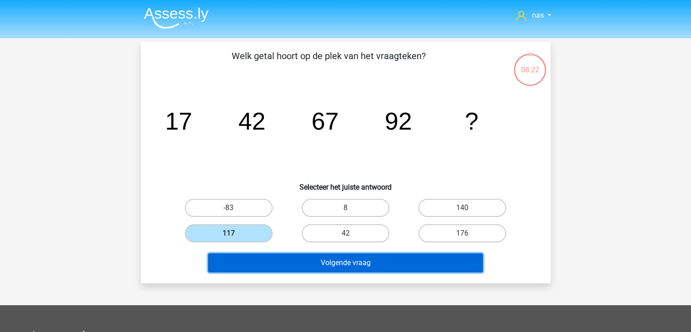
click at [310, 269] on button "Volgende vraag" at bounding box center [345, 262] width 275 height 19
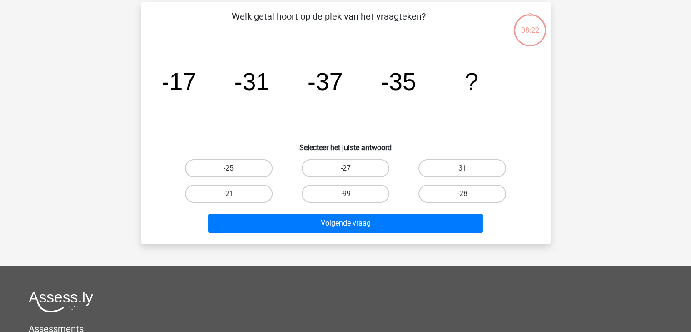
scroll to position [42, 0]
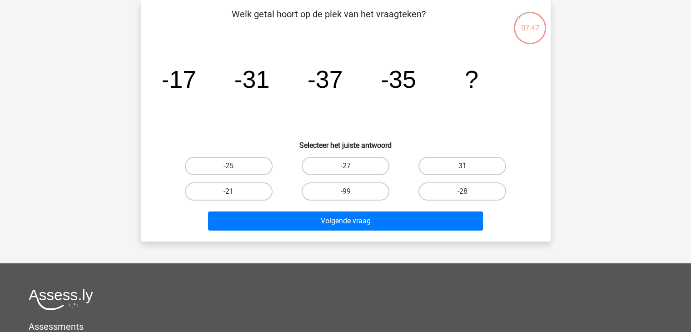
click at [462, 163] on label "31" at bounding box center [463, 166] width 88 height 18
click at [463, 166] on input "31" at bounding box center [466, 169] width 6 height 6
radio input "true"
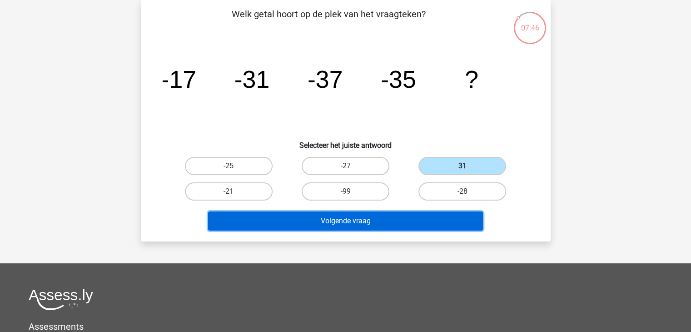
click at [346, 220] on button "Volgende vraag" at bounding box center [345, 220] width 275 height 19
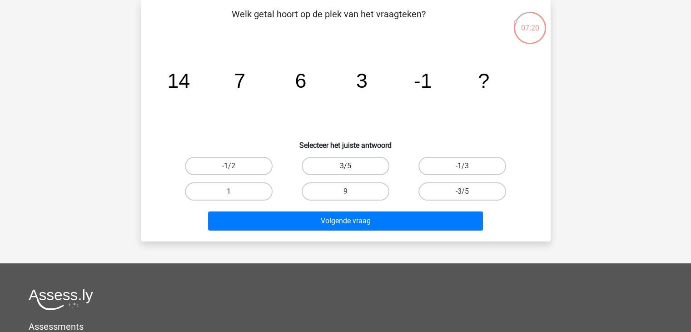
click at [354, 158] on label "3/5" at bounding box center [346, 166] width 88 height 18
click at [351, 166] on input "3/5" at bounding box center [348, 169] width 6 height 6
radio input "true"
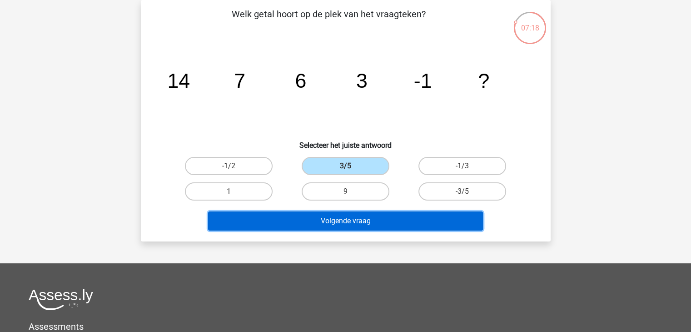
click at [363, 219] on button "Volgende vraag" at bounding box center [345, 220] width 275 height 19
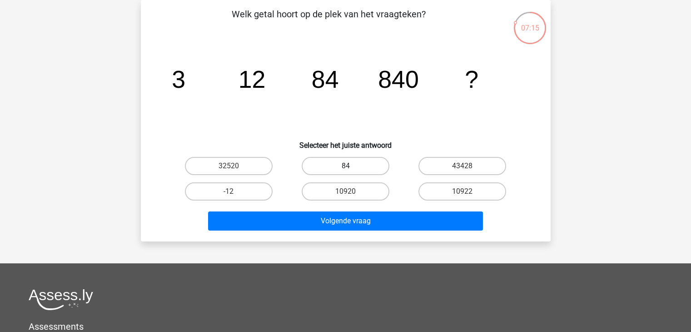
click at [347, 160] on label "84" at bounding box center [346, 166] width 88 height 18
click at [347, 166] on input "84" at bounding box center [348, 169] width 6 height 6
radio input "true"
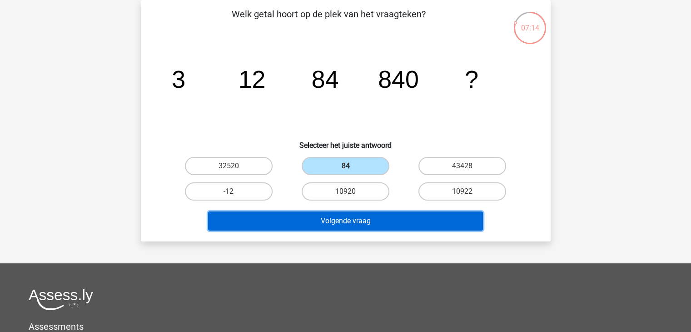
click at [353, 215] on button "Volgende vraag" at bounding box center [345, 220] width 275 height 19
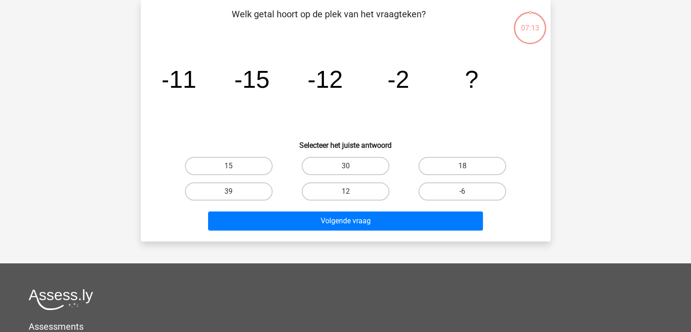
click at [345, 175] on div "30" at bounding box center [345, 165] width 117 height 25
click at [349, 161] on label "30" at bounding box center [346, 166] width 88 height 18
click at [349, 166] on input "30" at bounding box center [348, 169] width 6 height 6
radio input "true"
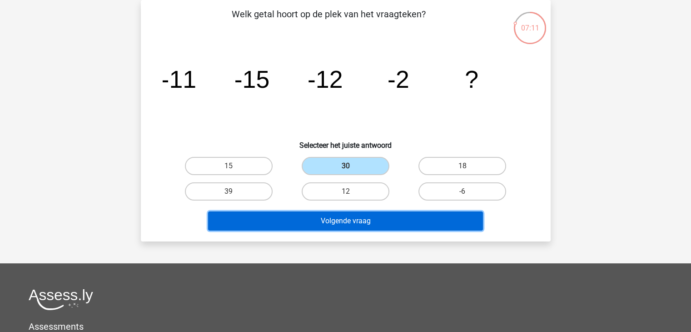
click at [363, 215] on button "Volgende vraag" at bounding box center [345, 220] width 275 height 19
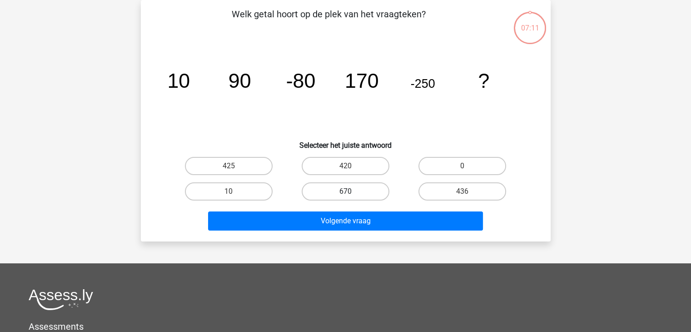
click at [360, 182] on label "670" at bounding box center [346, 191] width 88 height 18
click at [351, 191] on input "670" at bounding box center [348, 194] width 6 height 6
radio input "true"
click at [387, 209] on div "Volgende vraag" at bounding box center [345, 219] width 381 height 30
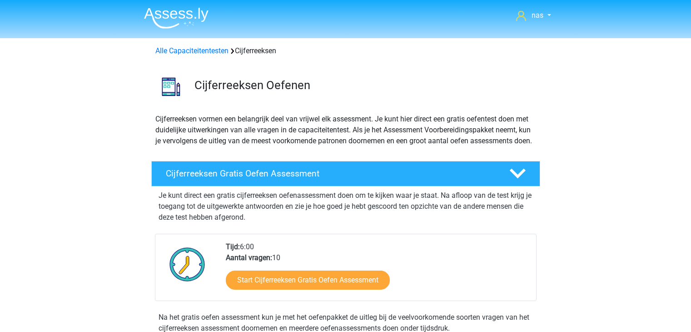
scroll to position [156, 0]
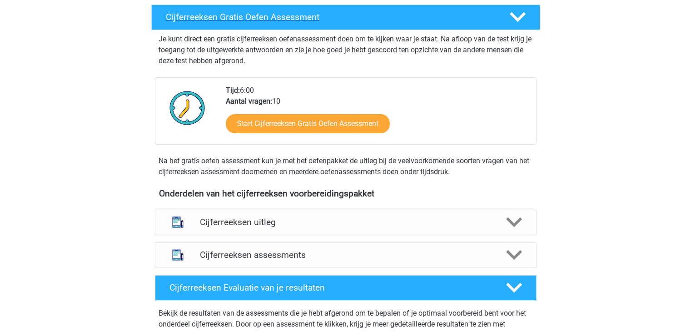
click at [330, 30] on div "Cijferreeksen Gratis Oefen Assessment" at bounding box center [345, 17] width 389 height 25
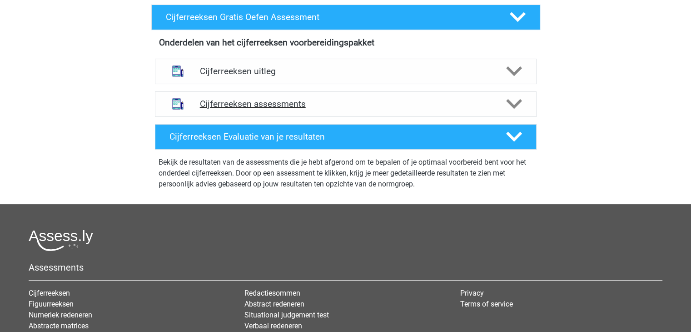
click at [293, 109] on h4 "Cijferreeksen assessments" at bounding box center [346, 104] width 292 height 10
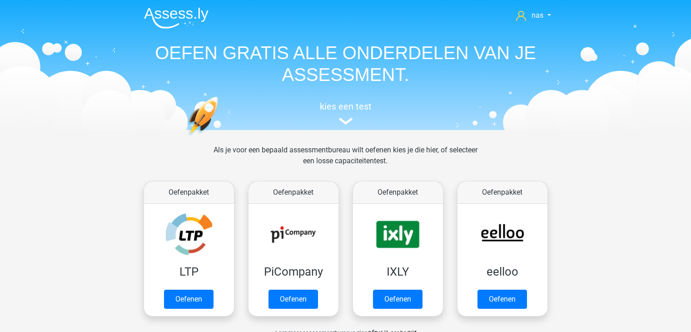
scroll to position [389, 0]
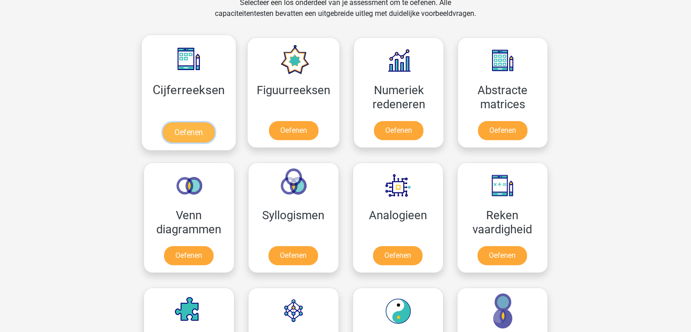
click at [196, 126] on link "Oefenen" at bounding box center [189, 132] width 52 height 20
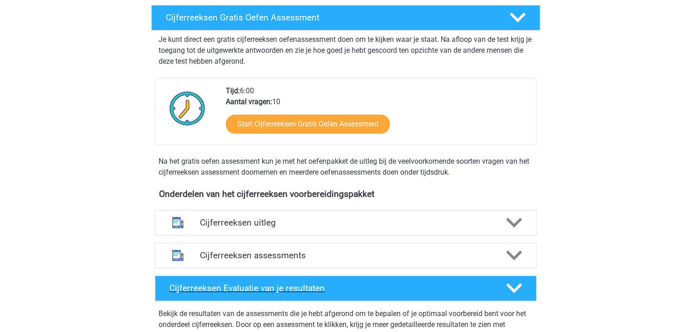
scroll to position [155, 0]
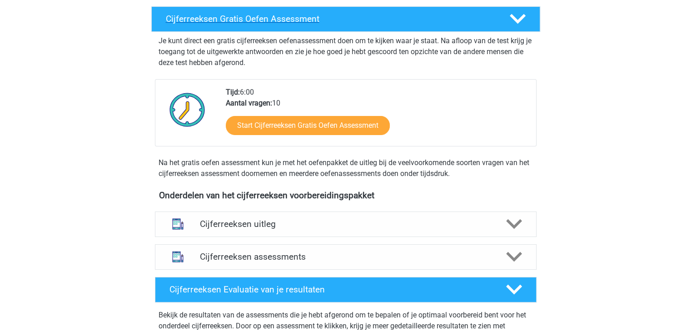
click at [375, 24] on h4 "Cijferreeksen Gratis Oefen Assessment" at bounding box center [330, 19] width 329 height 10
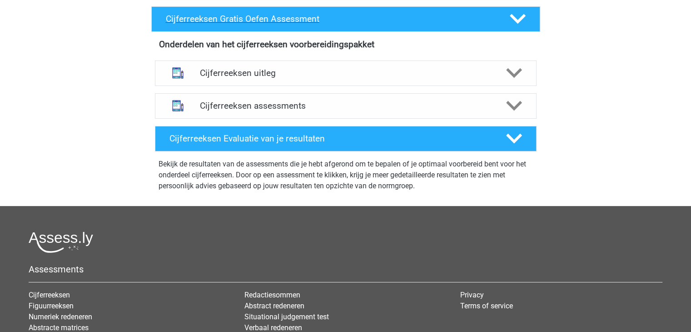
click at [375, 24] on h4 "Cijferreeksen Gratis Oefen Assessment" at bounding box center [330, 19] width 329 height 10
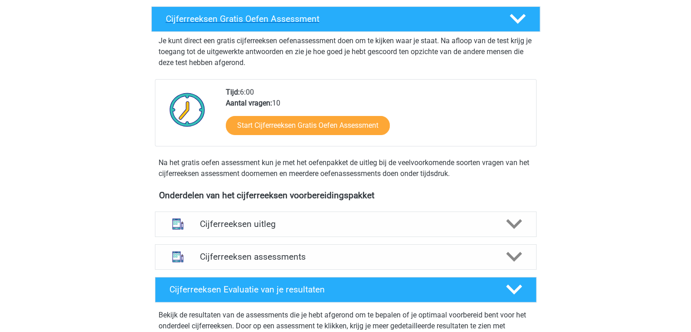
click at [375, 24] on h4 "Cijferreeksen Gratis Oefen Assessment" at bounding box center [330, 19] width 329 height 10
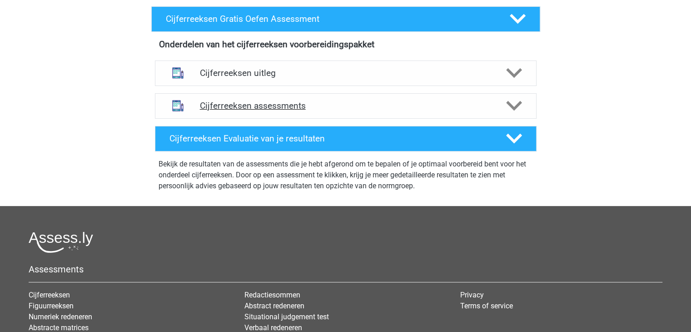
click at [358, 110] on div "Cijferreeksen assessments" at bounding box center [346, 105] width 382 height 25
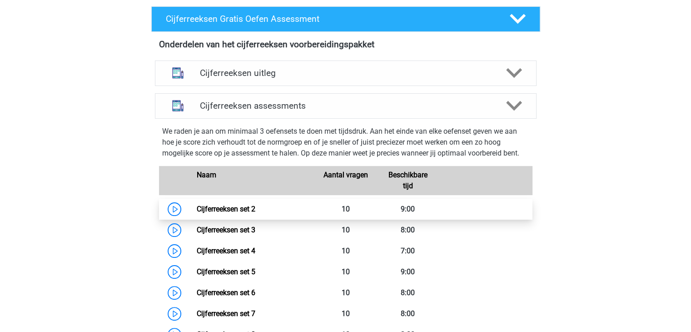
click at [255, 213] on link "Cijferreeksen set 2" at bounding box center [226, 209] width 59 height 9
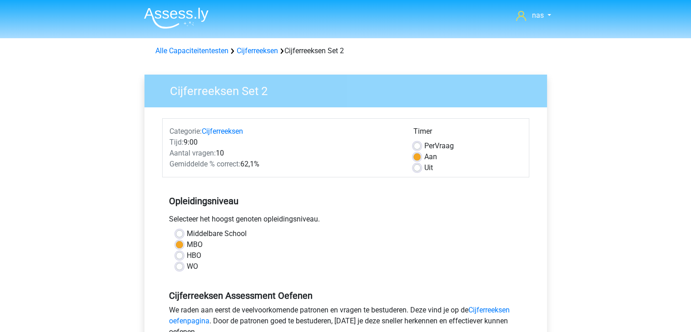
scroll to position [89, 0]
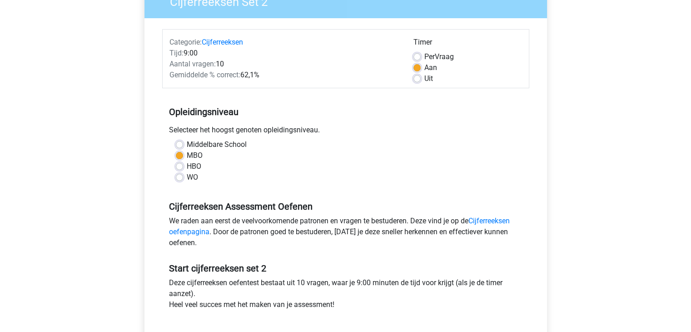
click at [187, 167] on label "HBO" at bounding box center [194, 166] width 15 height 11
click at [180, 167] on input "HBO" at bounding box center [179, 165] width 7 height 9
radio input "true"
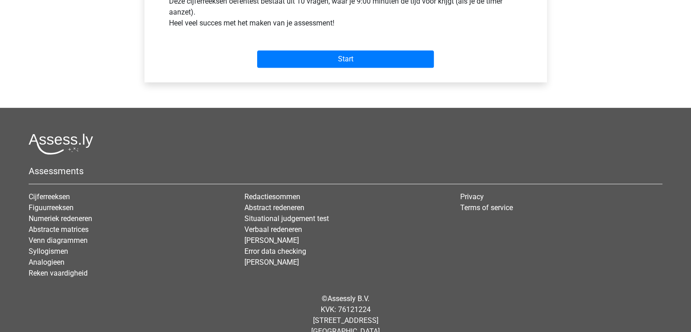
scroll to position [371, 0]
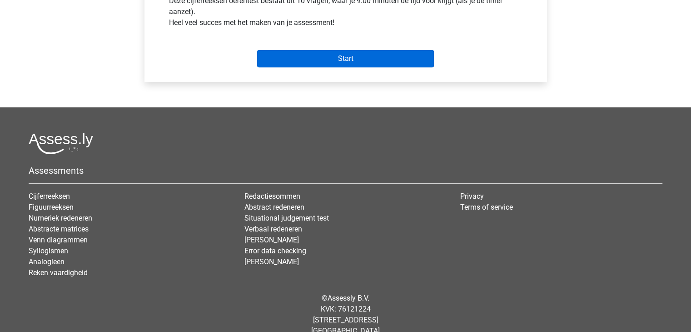
drag, startPoint x: 335, startPoint y: 47, endPoint x: 346, endPoint y: 62, distance: 19.5
click at [346, 62] on div "Start" at bounding box center [345, 51] width 367 height 32
click at [346, 62] on input "Start" at bounding box center [345, 58] width 177 height 17
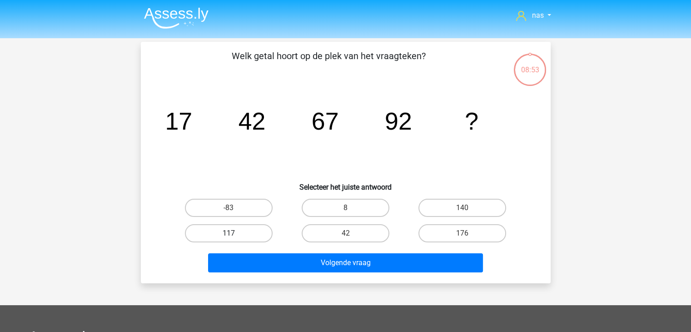
click at [251, 233] on label "117" at bounding box center [229, 233] width 88 height 18
click at [235, 233] on input "117" at bounding box center [232, 236] width 6 height 6
radio input "true"
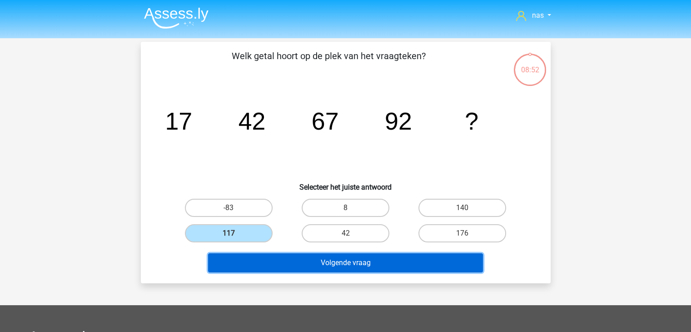
click at [309, 260] on button "Volgende vraag" at bounding box center [345, 262] width 275 height 19
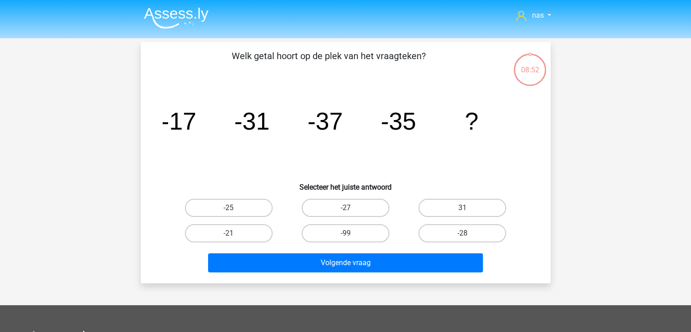
scroll to position [42, 0]
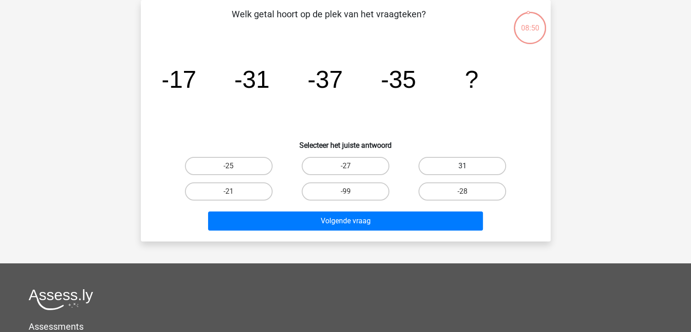
click at [468, 162] on label "31" at bounding box center [463, 166] width 88 height 18
click at [468, 166] on input "31" at bounding box center [466, 169] width 6 height 6
radio input "true"
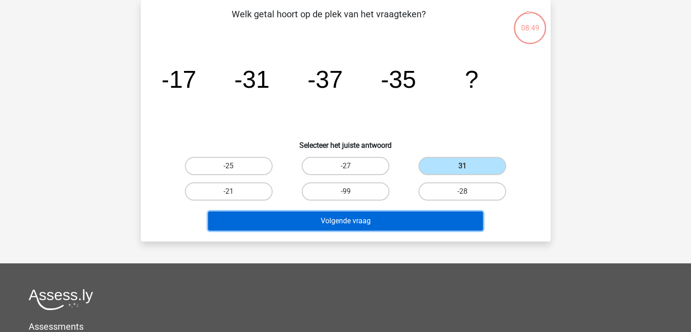
click at [384, 223] on button "Volgende vraag" at bounding box center [345, 220] width 275 height 19
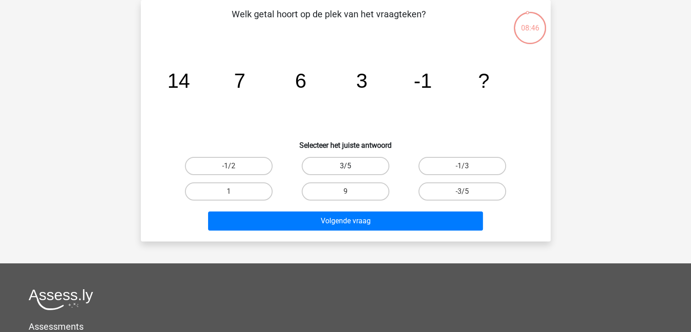
click at [365, 163] on label "3/5" at bounding box center [346, 166] width 88 height 18
click at [351, 166] on input "3/5" at bounding box center [348, 169] width 6 height 6
radio input "true"
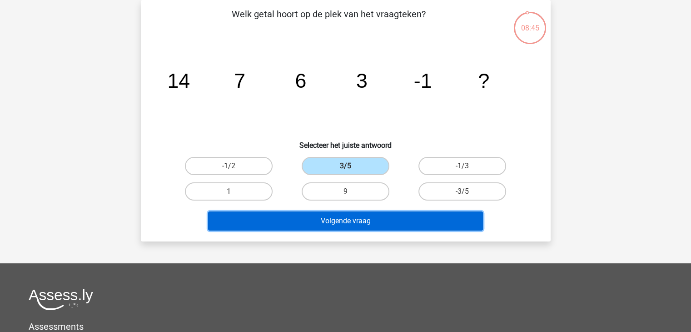
click at [400, 217] on button "Volgende vraag" at bounding box center [345, 220] width 275 height 19
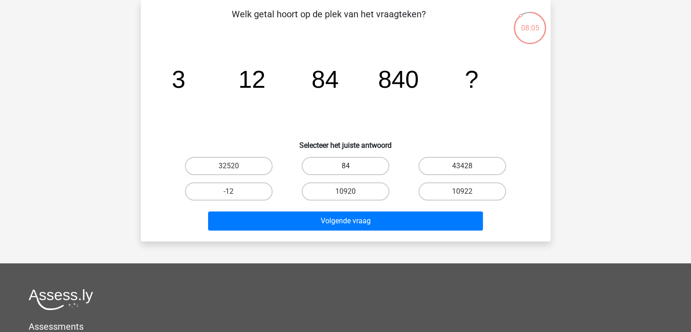
click at [371, 160] on label "84" at bounding box center [346, 166] width 88 height 18
click at [351, 166] on input "84" at bounding box center [348, 169] width 6 height 6
radio input "true"
click at [236, 176] on div "32520" at bounding box center [228, 165] width 117 height 25
click at [252, 169] on label "32520" at bounding box center [229, 166] width 88 height 18
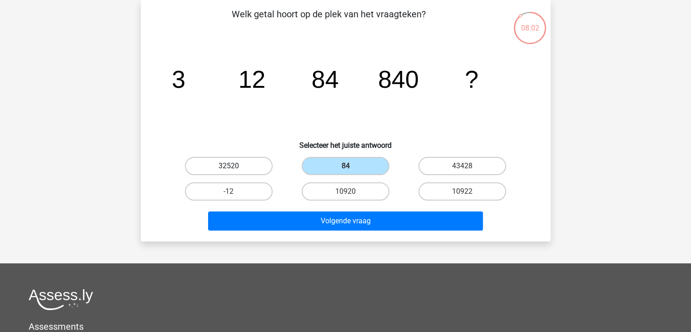
click at [235, 169] on input "32520" at bounding box center [232, 169] width 6 height 6
radio input "true"
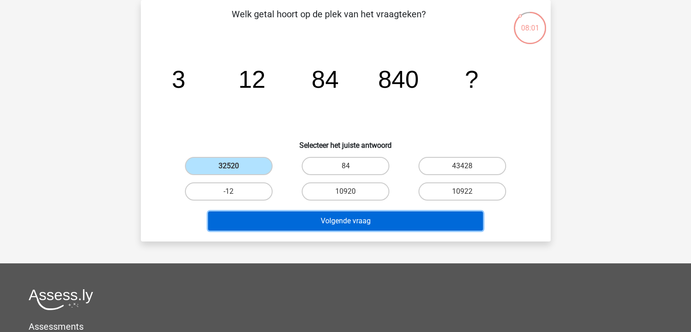
click at [359, 223] on button "Volgende vraag" at bounding box center [345, 220] width 275 height 19
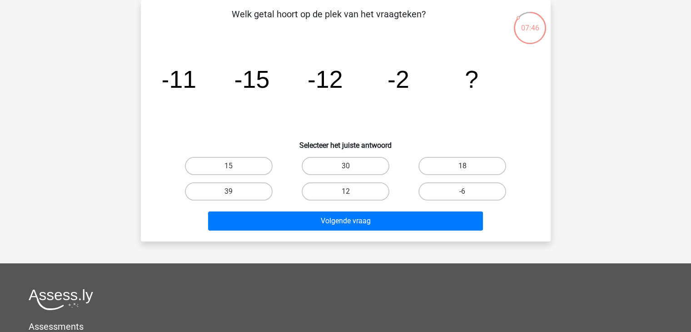
click at [358, 200] on div "12" at bounding box center [345, 191] width 117 height 25
click at [353, 191] on label "12" at bounding box center [346, 191] width 88 height 18
click at [351, 191] on input "12" at bounding box center [348, 194] width 6 height 6
radio input "true"
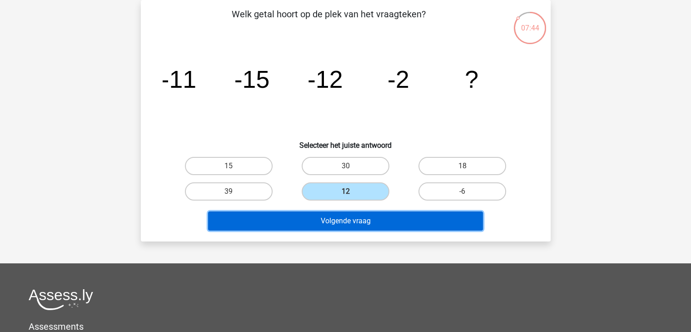
click at [369, 224] on button "Volgende vraag" at bounding box center [345, 220] width 275 height 19
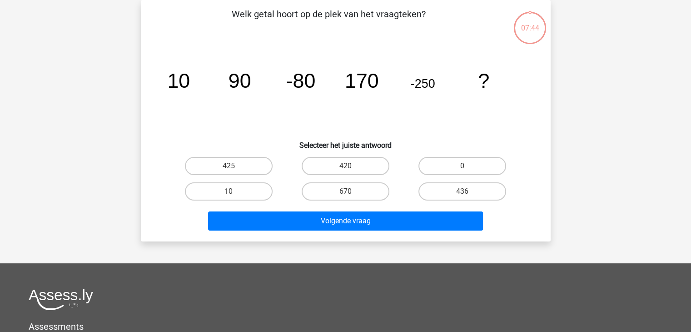
click at [351, 170] on input "420" at bounding box center [348, 169] width 6 height 6
radio input "true"
click at [340, 197] on label "670" at bounding box center [346, 191] width 88 height 18
click at [345, 197] on input "670" at bounding box center [348, 194] width 6 height 6
radio input "true"
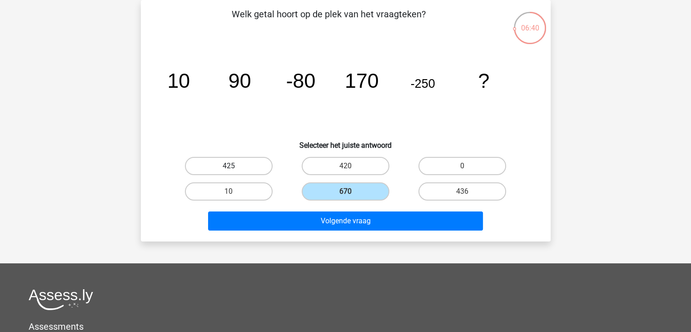
click at [242, 161] on label "425" at bounding box center [229, 166] width 88 height 18
click at [235, 166] on input "425" at bounding box center [232, 169] width 6 height 6
radio input "true"
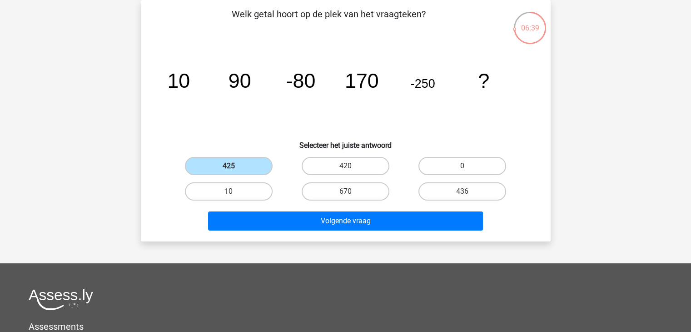
click at [346, 195] on input "670" at bounding box center [348, 194] width 6 height 6
radio input "true"
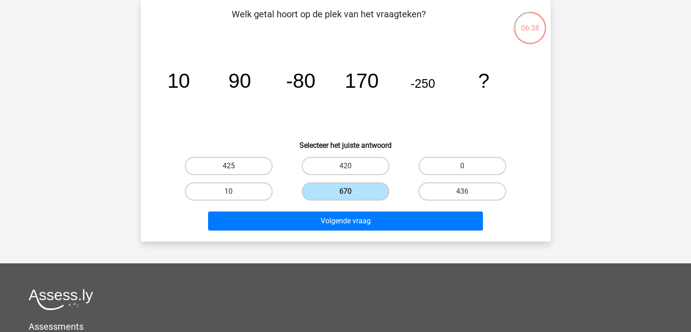
click at [256, 170] on label "425" at bounding box center [229, 166] width 88 height 18
click at [235, 170] on input "425" at bounding box center [232, 169] width 6 height 6
radio input "true"
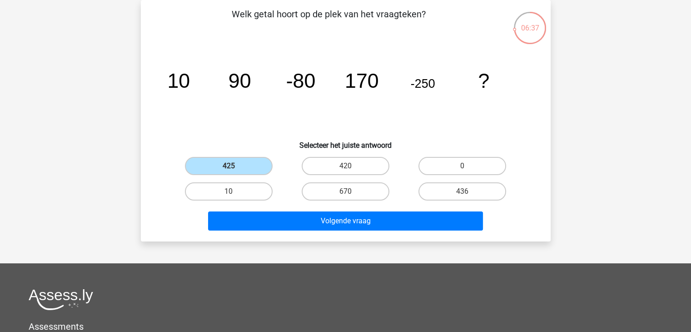
click at [344, 233] on div "Welk getal hoort op de plek van het vraagteken? image/svg+xml 10 90 -80 170 -25…" at bounding box center [346, 120] width 410 height 241
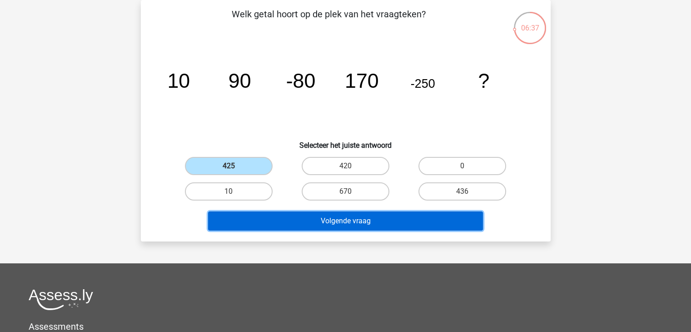
click at [356, 222] on button "Volgende vraag" at bounding box center [345, 220] width 275 height 19
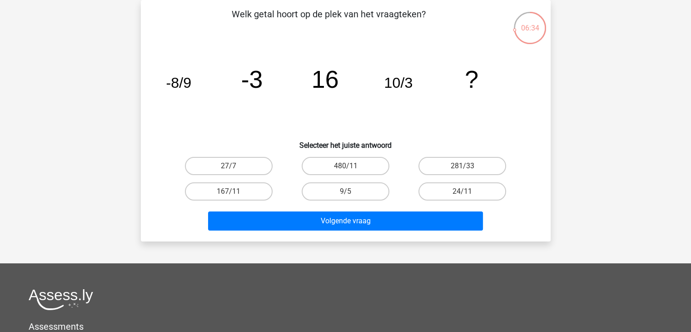
click at [335, 177] on div "480/11" at bounding box center [345, 165] width 117 height 25
click at [340, 159] on label "480/11" at bounding box center [346, 166] width 88 height 18
click at [345, 166] on input "480/11" at bounding box center [348, 169] width 6 height 6
radio input "true"
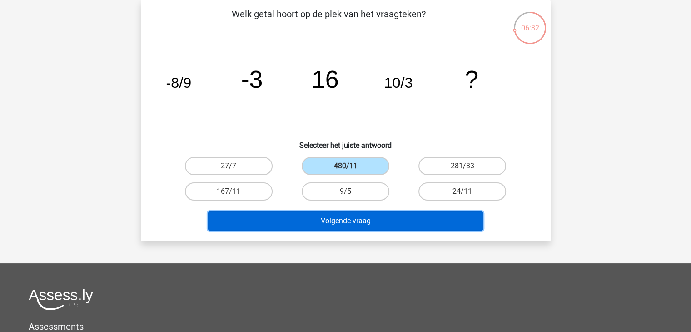
click at [379, 221] on button "Volgende vraag" at bounding box center [345, 220] width 275 height 19
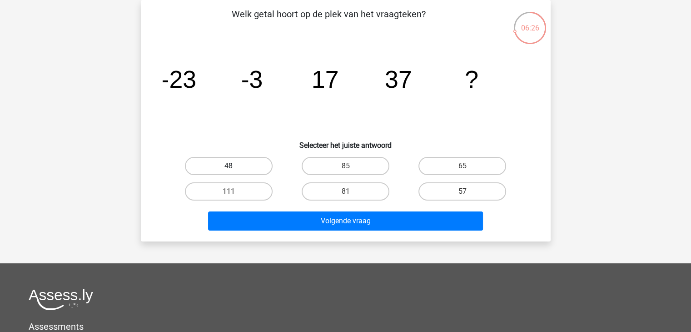
click at [243, 161] on label "48" at bounding box center [229, 166] width 88 height 18
click at [235, 166] on input "48" at bounding box center [232, 169] width 6 height 6
radio input "true"
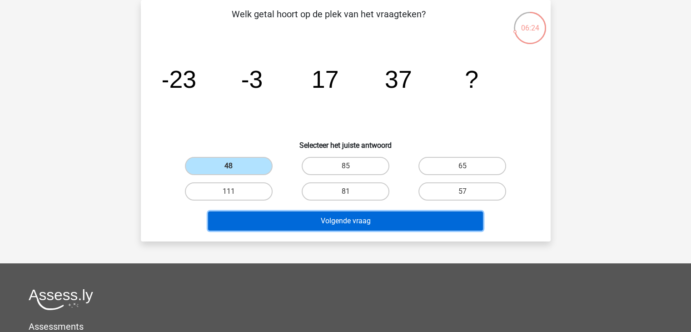
click at [349, 225] on button "Volgende vraag" at bounding box center [345, 220] width 275 height 19
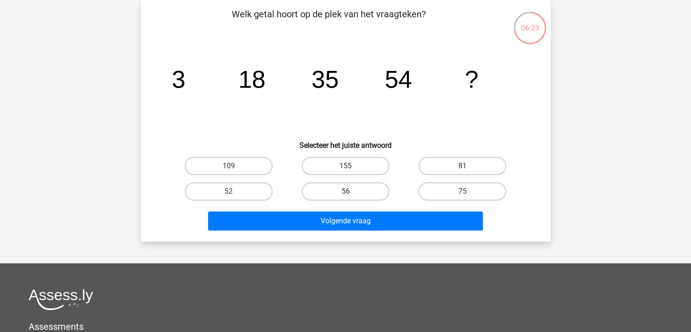
click at [341, 197] on label "56" at bounding box center [346, 191] width 88 height 18
click at [345, 197] on input "56" at bounding box center [348, 194] width 6 height 6
radio input "true"
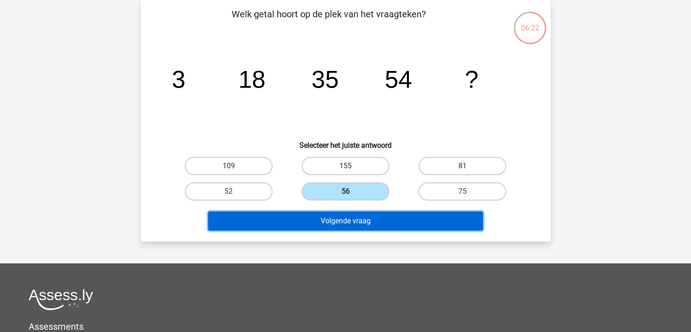
click at [356, 219] on button "Volgende vraag" at bounding box center [345, 220] width 275 height 19
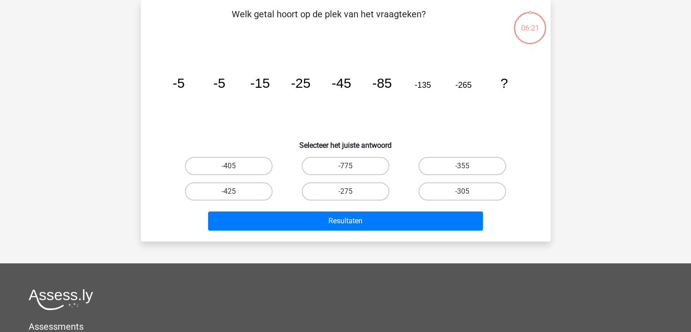
click at [345, 169] on input "-775" at bounding box center [348, 169] width 6 height 6
radio input "true"
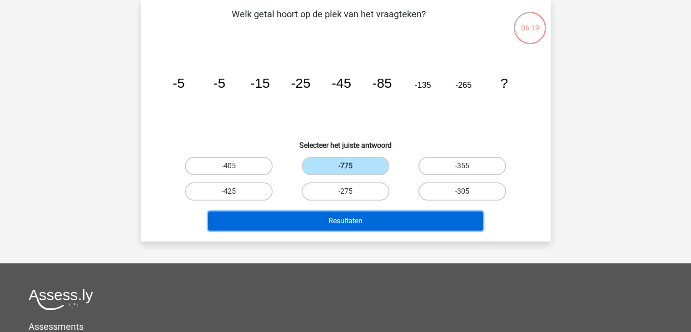
click at [360, 216] on button "Resultaten" at bounding box center [345, 220] width 275 height 19
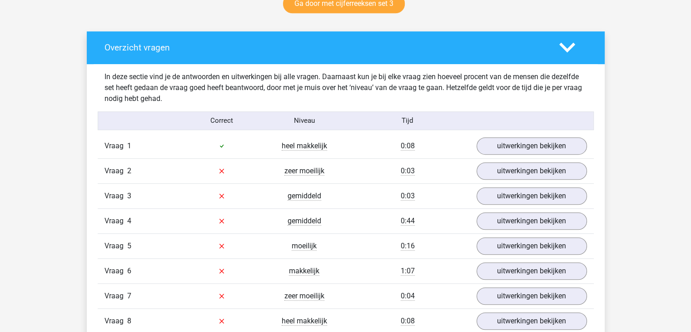
scroll to position [504, 0]
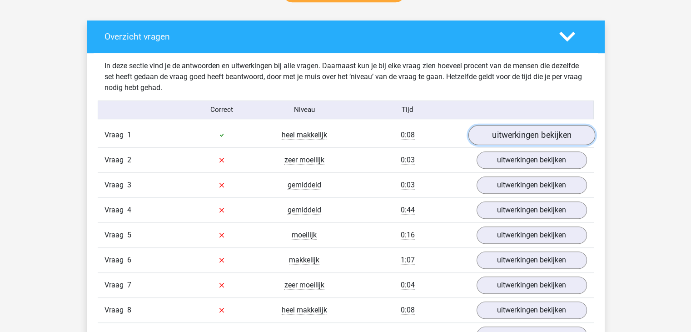
click at [500, 140] on link "uitwerkingen bekijken" at bounding box center [531, 135] width 127 height 20
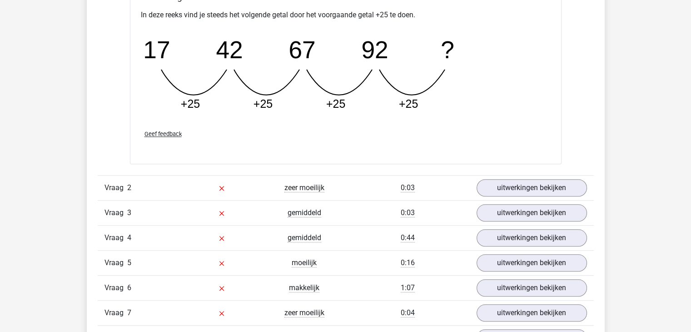
scroll to position [876, 0]
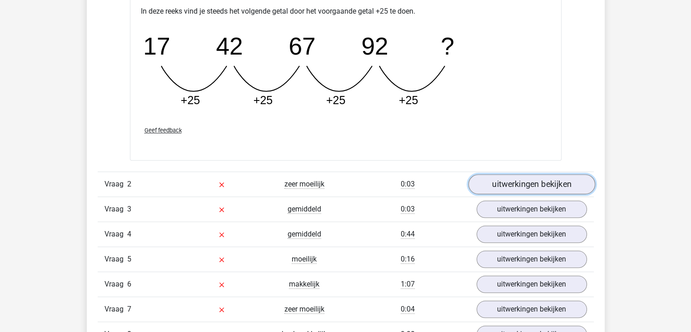
click at [529, 186] on link "uitwerkingen bekijken" at bounding box center [531, 184] width 127 height 20
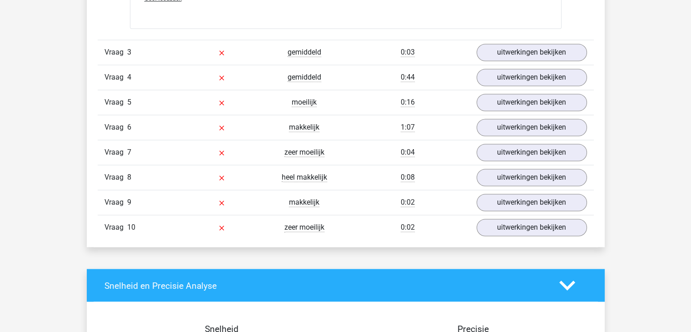
scroll to position [1498, 0]
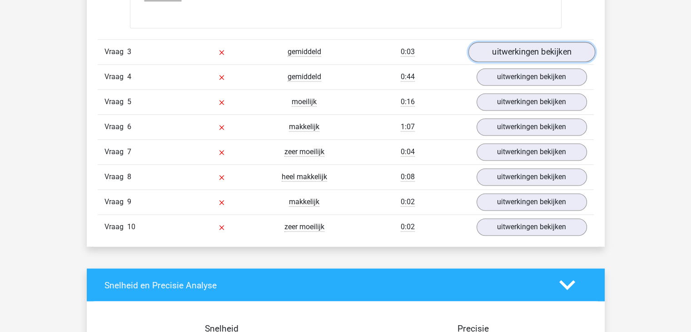
click at [524, 55] on link "uitwerkingen bekijken" at bounding box center [531, 52] width 127 height 20
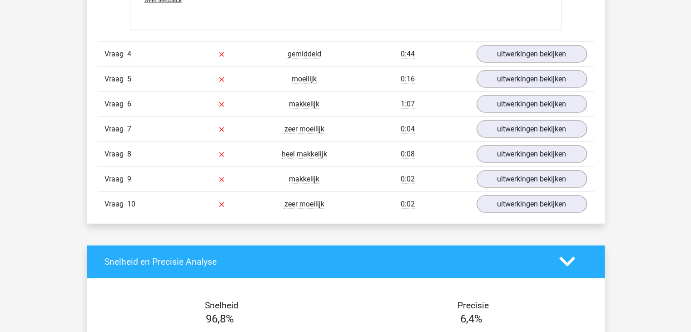
scroll to position [1940, 0]
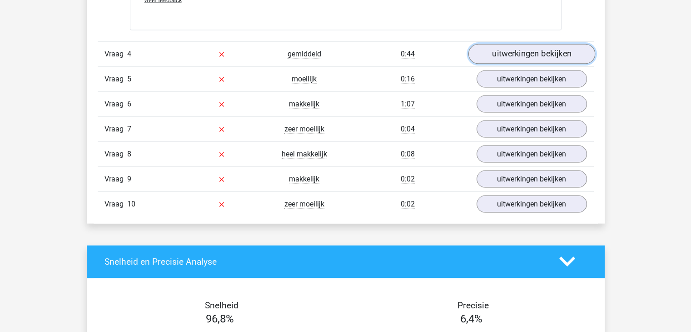
click at [553, 47] on link "uitwerkingen bekijken" at bounding box center [531, 54] width 127 height 20
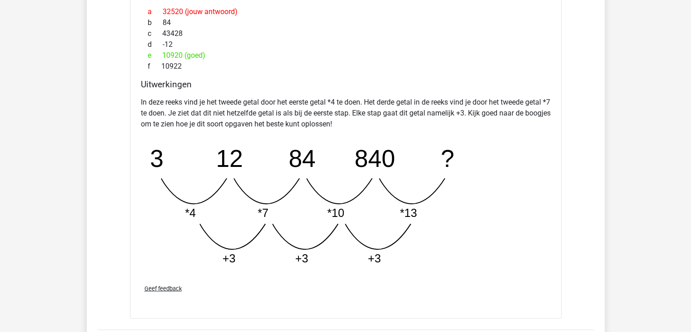
scroll to position [2141, 0]
click at [549, 94] on div "In deze reeks vind je het tweede getal door het eerste getal *4 te doen. Het de…" at bounding box center [346, 185] width 410 height 184
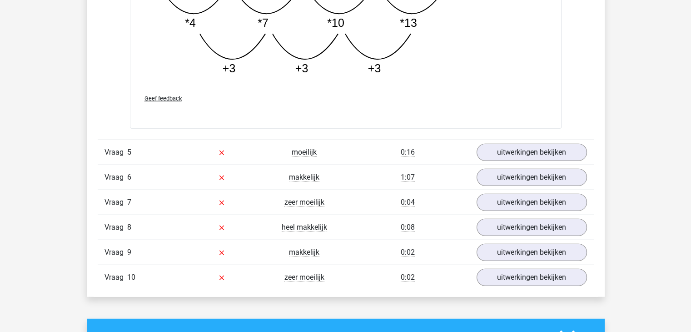
scroll to position [2331, 0]
click at [522, 145] on link "uitwerkingen bekijken" at bounding box center [531, 153] width 127 height 20
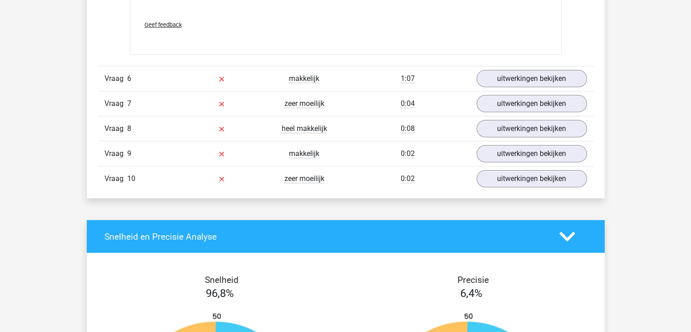
scroll to position [2893, 0]
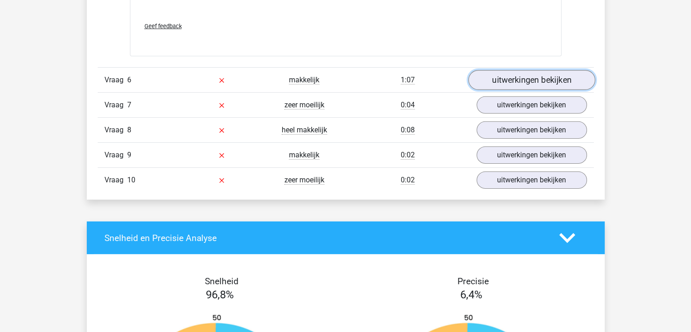
click at [550, 84] on link "uitwerkingen bekijken" at bounding box center [531, 80] width 127 height 20
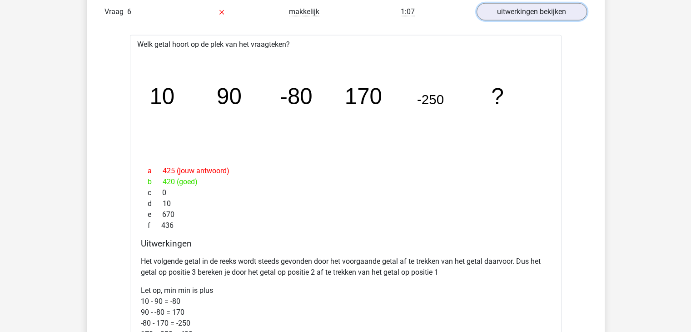
scroll to position [2960, 0]
click at [516, 13] on link "uitwerkingen bekijken" at bounding box center [531, 13] width 127 height 20
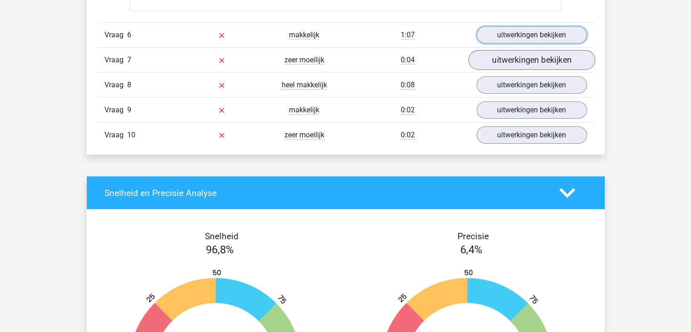
scroll to position [2933, 0]
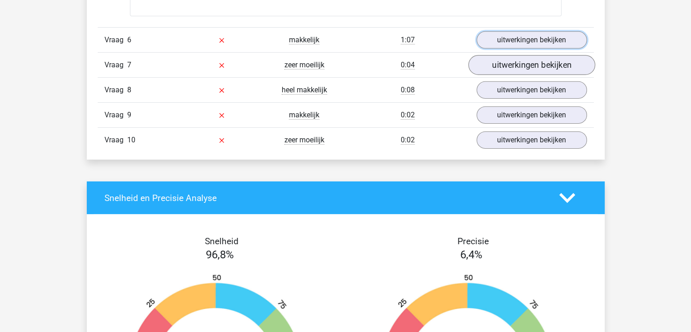
click at [511, 34] on link "uitwerkingen bekijken" at bounding box center [532, 39] width 110 height 17
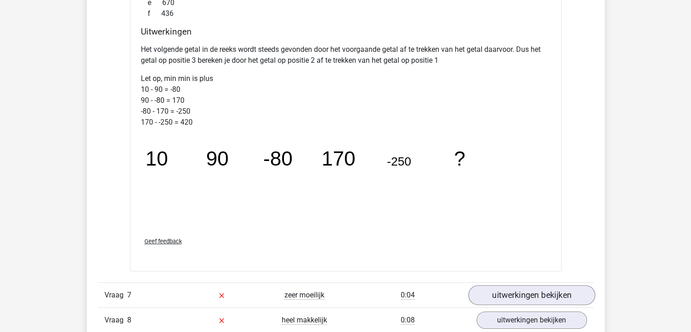
scroll to position [3308, 0]
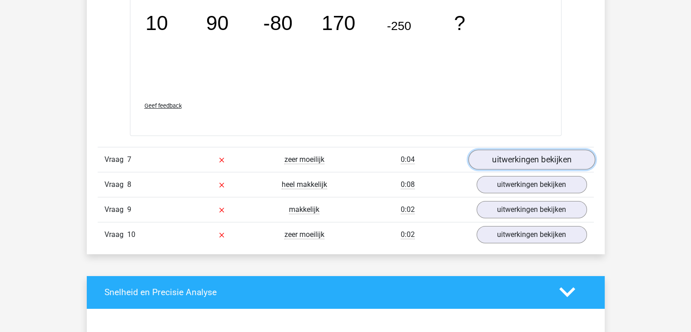
click at [544, 155] on link "uitwerkingen bekijken" at bounding box center [531, 160] width 127 height 20
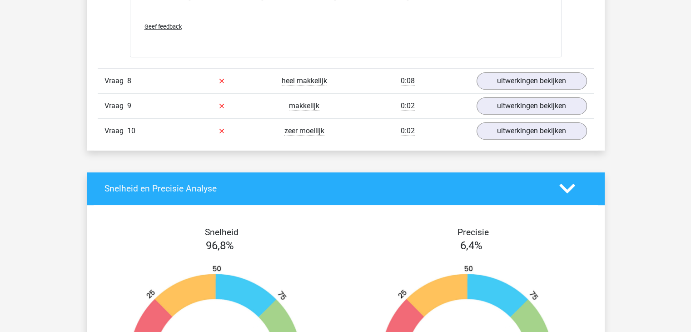
scroll to position [3985, 0]
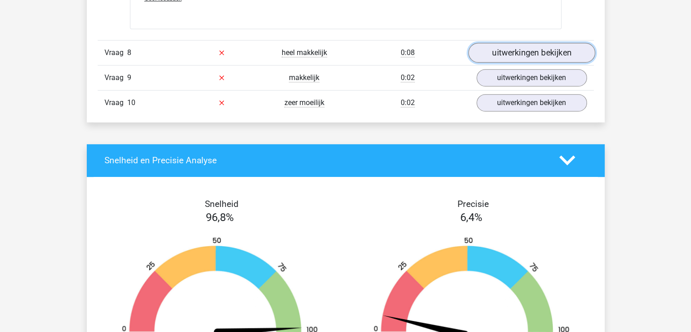
click at [491, 49] on link "uitwerkingen bekijken" at bounding box center [531, 53] width 127 height 20
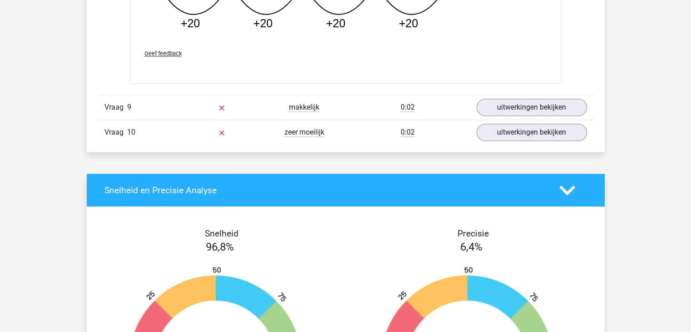
scroll to position [4353, 0]
click at [511, 104] on link "uitwerkingen bekijken" at bounding box center [531, 107] width 127 height 20
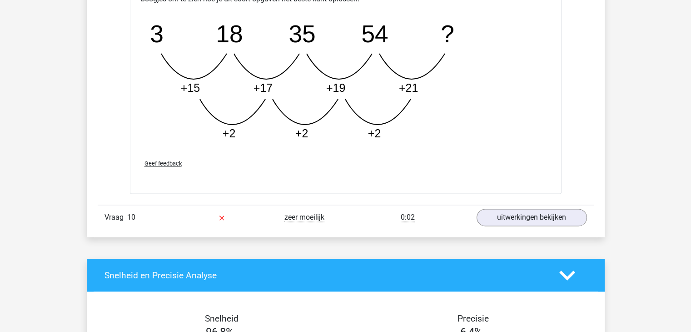
scroll to position [4754, 0]
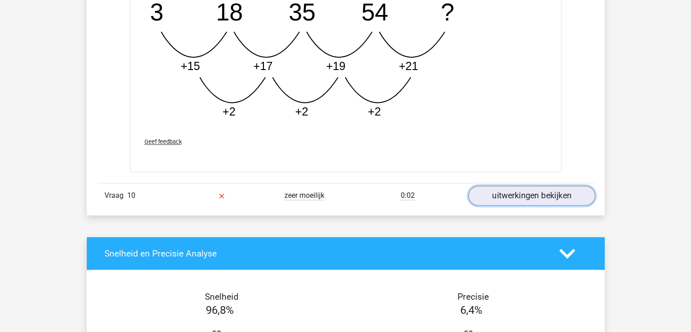
click at [558, 193] on link "uitwerkingen bekijken" at bounding box center [531, 195] width 127 height 20
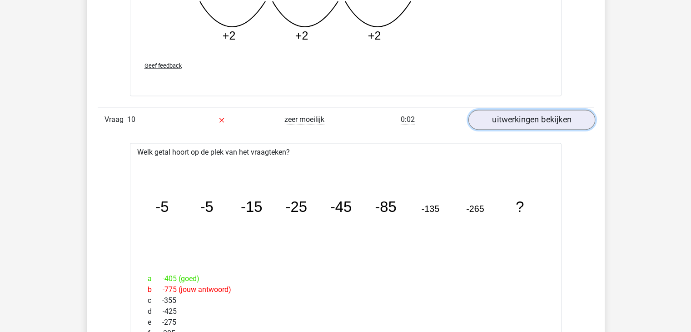
scroll to position [4769, 0]
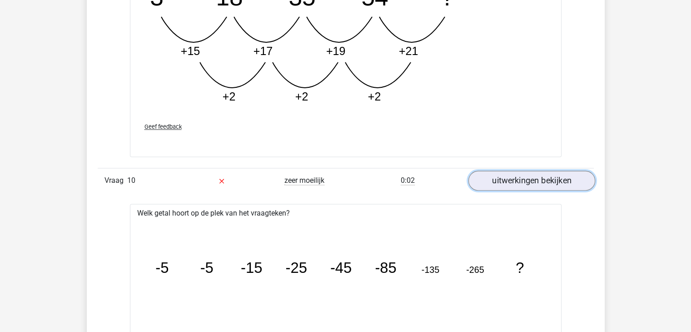
click at [540, 173] on link "uitwerkingen bekijken" at bounding box center [531, 180] width 127 height 20
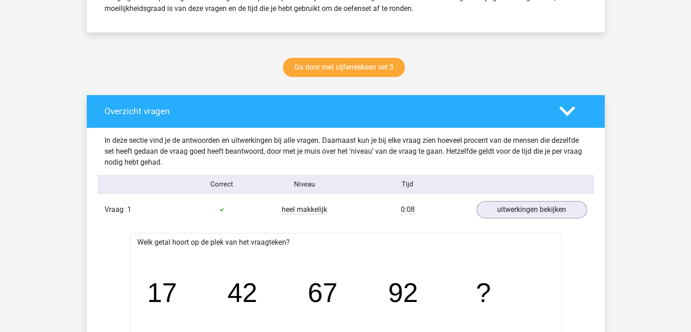
scroll to position [444, 0]
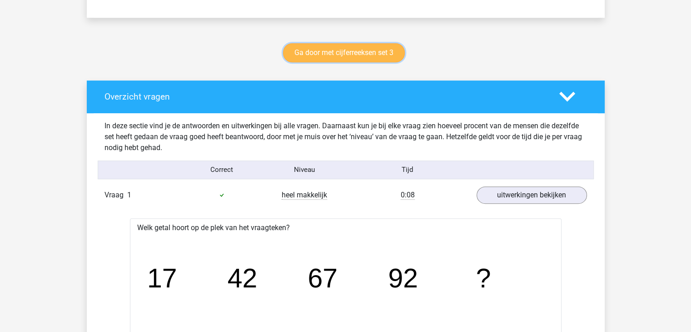
click at [366, 49] on link "Ga door met cijferreeksen set 3" at bounding box center [344, 52] width 122 height 19
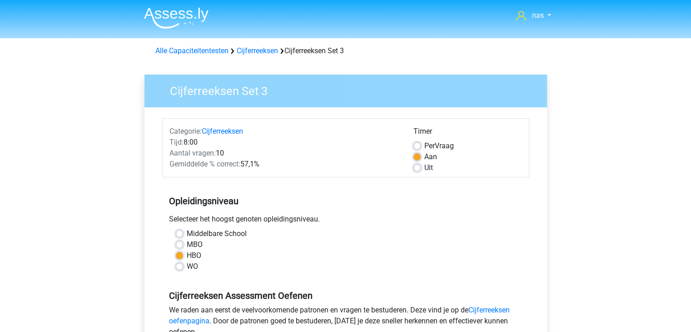
scroll to position [236, 0]
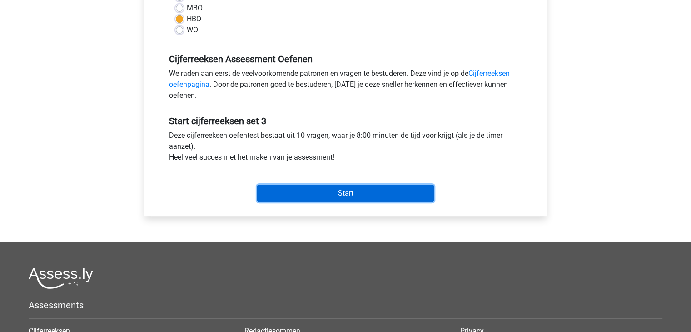
click at [395, 186] on input "Start" at bounding box center [345, 193] width 177 height 17
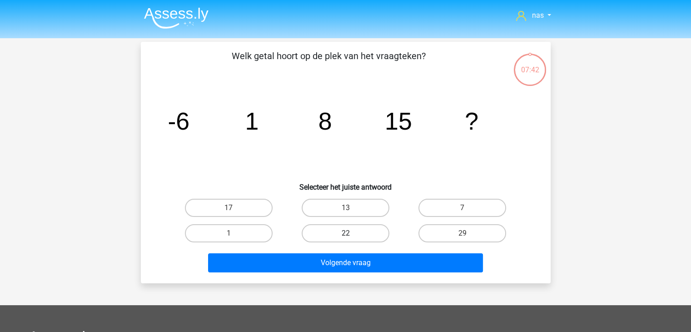
click at [346, 228] on label "22" at bounding box center [346, 233] width 88 height 18
click at [346, 233] on input "22" at bounding box center [348, 236] width 6 height 6
radio input "true"
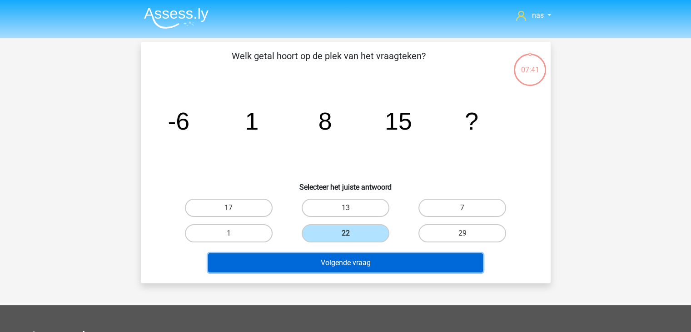
click at [358, 261] on button "Volgende vraag" at bounding box center [345, 262] width 275 height 19
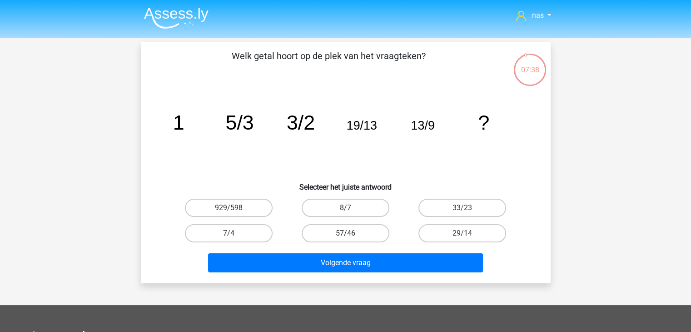
click at [344, 236] on label "57/46" at bounding box center [346, 233] width 88 height 18
click at [345, 236] on input "57/46" at bounding box center [348, 236] width 6 height 6
radio input "true"
click at [460, 235] on label "29/14" at bounding box center [463, 233] width 88 height 18
click at [463, 235] on input "29/14" at bounding box center [466, 236] width 6 height 6
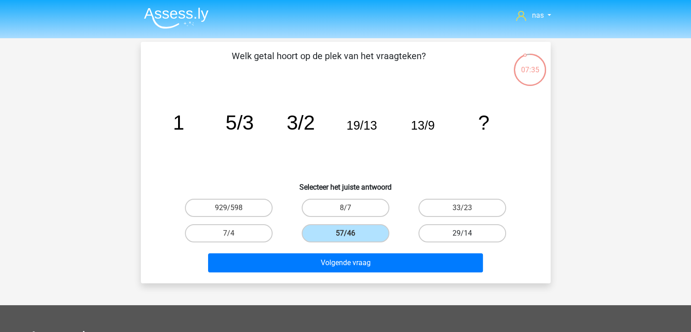
radio input "true"
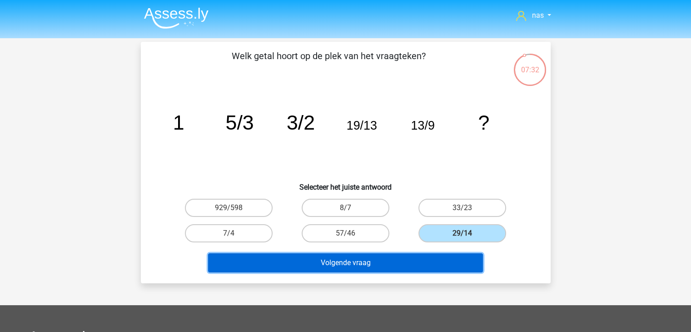
click at [380, 259] on button "Volgende vraag" at bounding box center [345, 262] width 275 height 19
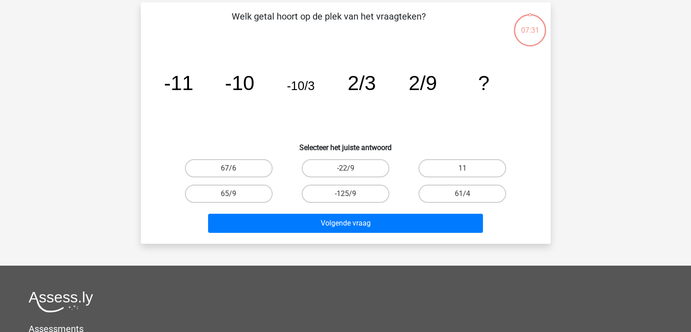
scroll to position [42, 0]
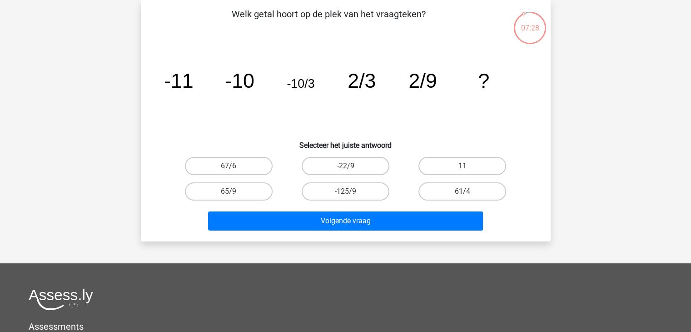
click at [478, 190] on label "61/4" at bounding box center [463, 191] width 88 height 18
click at [469, 191] on input "61/4" at bounding box center [466, 194] width 6 height 6
radio input "true"
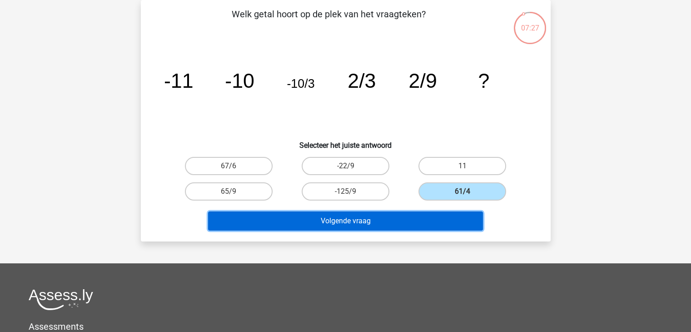
click at [423, 214] on button "Volgende vraag" at bounding box center [345, 220] width 275 height 19
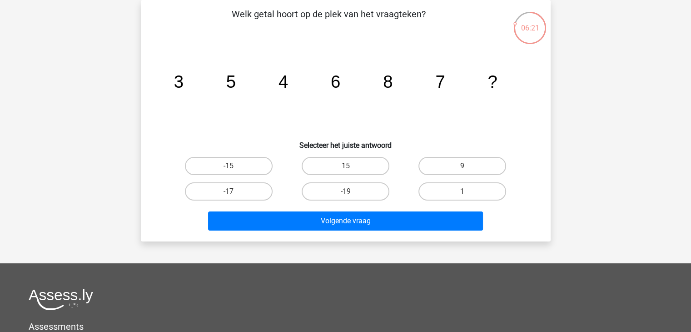
click at [485, 155] on div "9" at bounding box center [462, 165] width 117 height 25
click at [465, 167] on input "9" at bounding box center [466, 169] width 6 height 6
radio input "true"
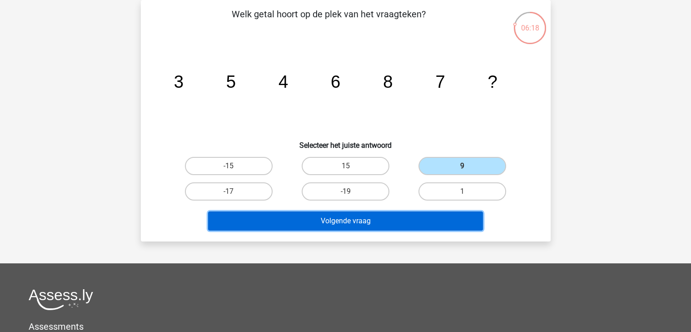
click at [395, 222] on button "Volgende vraag" at bounding box center [345, 220] width 275 height 19
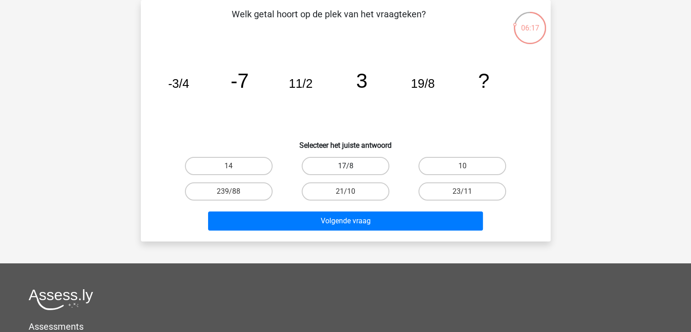
click at [320, 170] on label "17/8" at bounding box center [346, 166] width 88 height 18
click at [345, 170] on input "17/8" at bounding box center [348, 169] width 6 height 6
radio input "true"
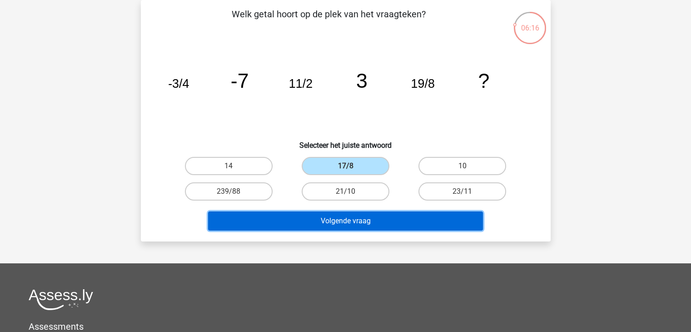
click at [356, 222] on button "Volgende vraag" at bounding box center [345, 220] width 275 height 19
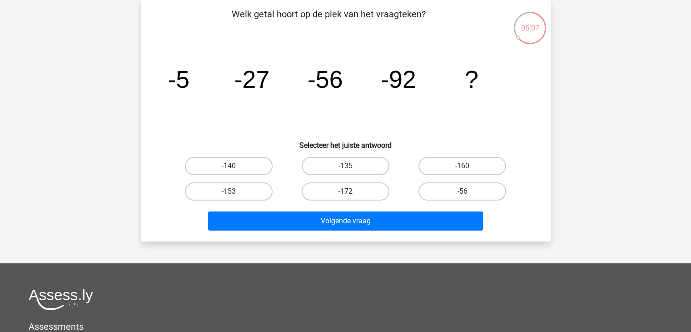
click at [342, 198] on label "-172" at bounding box center [346, 191] width 88 height 18
click at [345, 197] on input "-172" at bounding box center [348, 194] width 6 height 6
radio input "true"
click at [343, 159] on label "-135" at bounding box center [346, 166] width 88 height 18
click at [345, 166] on input "-135" at bounding box center [348, 169] width 6 height 6
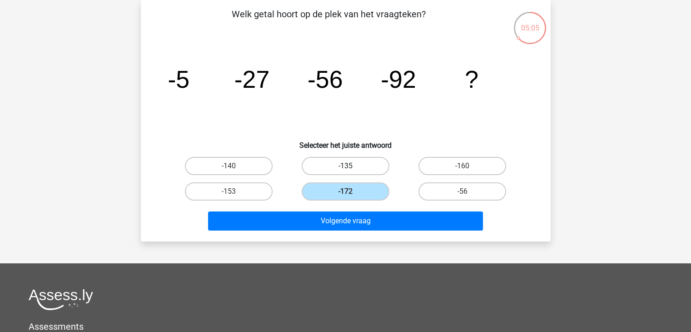
radio input "true"
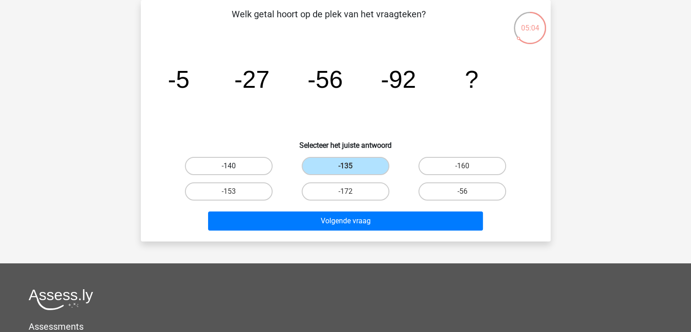
click at [270, 170] on label "-140" at bounding box center [229, 166] width 88 height 18
click at [235, 170] on input "-140" at bounding box center [232, 169] width 6 height 6
radio input "true"
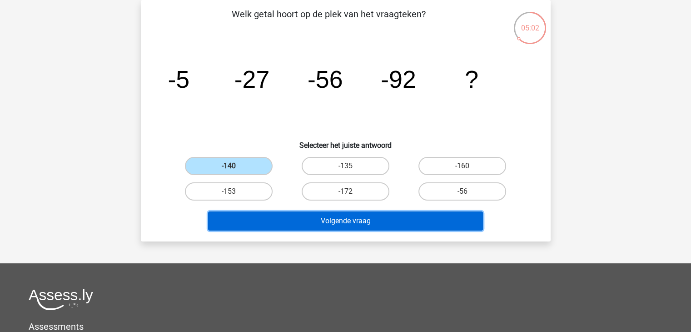
click at [330, 219] on button "Volgende vraag" at bounding box center [345, 220] width 275 height 19
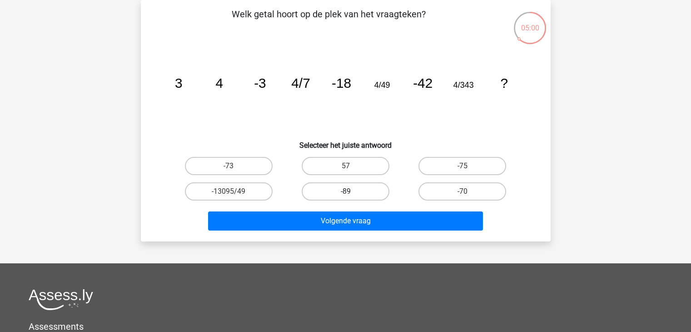
click at [345, 193] on label "-89" at bounding box center [346, 191] width 88 height 18
click at [345, 193] on input "-89" at bounding box center [348, 194] width 6 height 6
radio input "true"
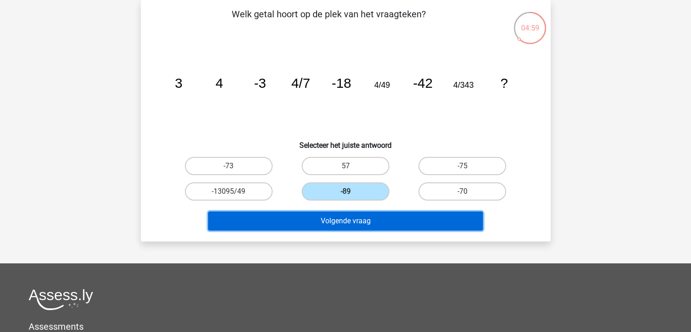
click at [357, 212] on button "Volgende vraag" at bounding box center [345, 220] width 275 height 19
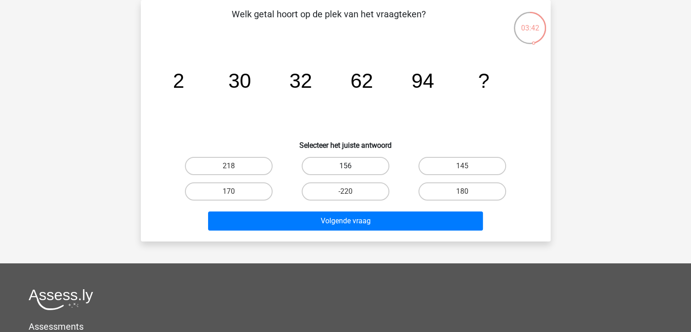
click at [371, 169] on label "156" at bounding box center [346, 166] width 88 height 18
click at [351, 169] on input "156" at bounding box center [348, 169] width 6 height 6
radio input "true"
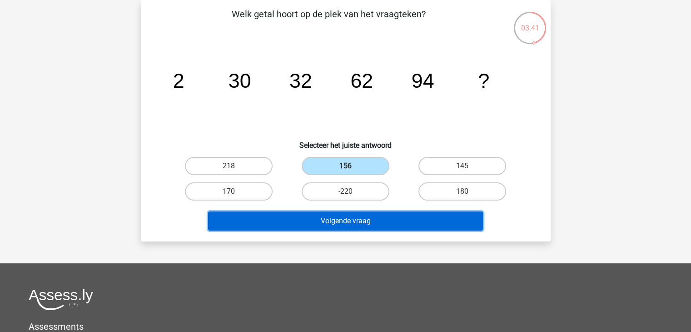
click at [366, 220] on button "Volgende vraag" at bounding box center [345, 220] width 275 height 19
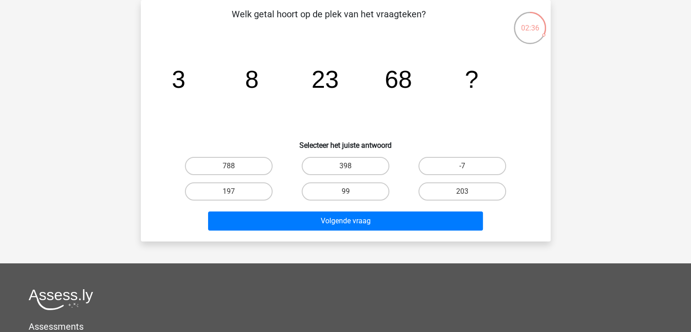
click at [228, 202] on div "197" at bounding box center [228, 191] width 117 height 25
click at [236, 199] on label "197" at bounding box center [229, 191] width 88 height 18
click at [235, 197] on input "197" at bounding box center [232, 194] width 6 height 6
radio input "true"
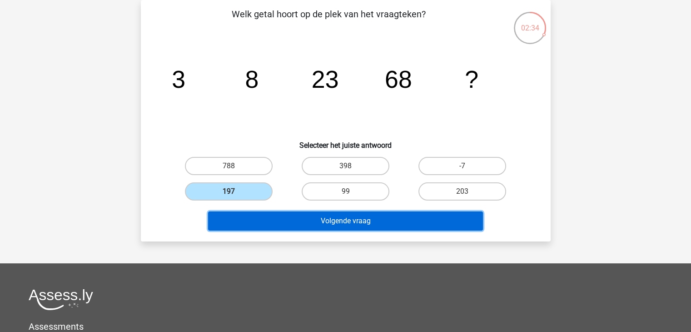
click at [333, 221] on button "Volgende vraag" at bounding box center [345, 220] width 275 height 19
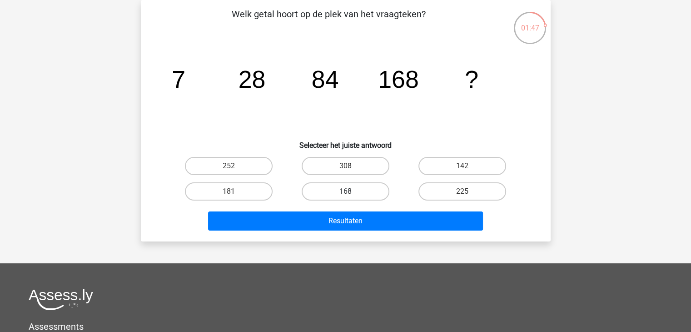
click at [356, 188] on label "168" at bounding box center [346, 191] width 88 height 18
click at [351, 191] on input "168" at bounding box center [348, 194] width 6 height 6
radio input "true"
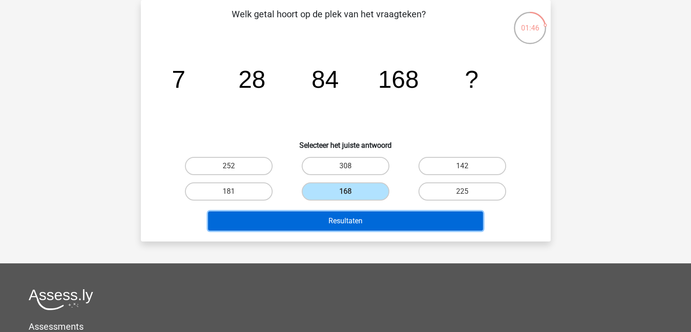
click at [368, 229] on button "Resultaten" at bounding box center [345, 220] width 275 height 19
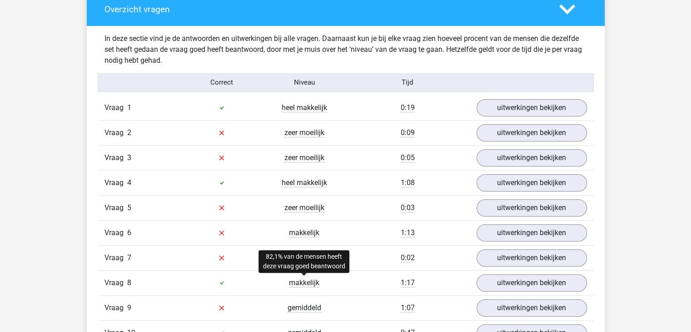
scroll to position [577, 0]
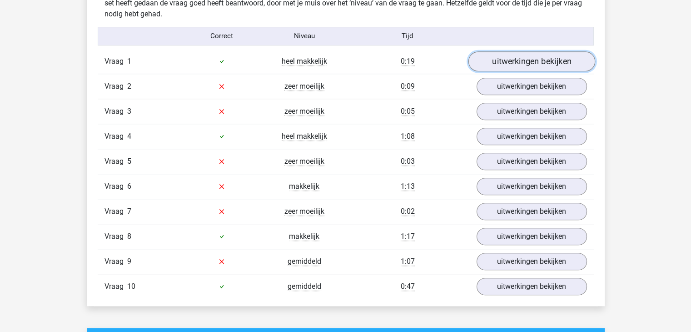
click at [557, 65] on link "uitwerkingen bekijken" at bounding box center [531, 61] width 127 height 20
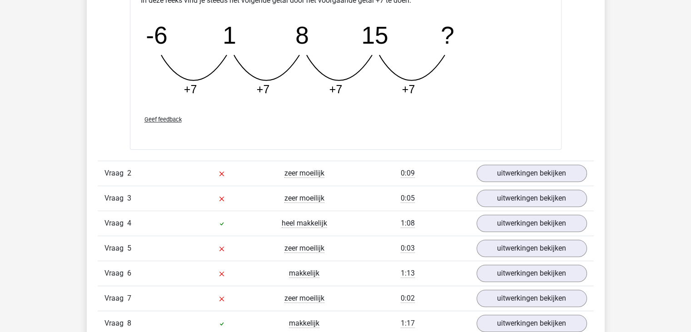
scroll to position [926, 0]
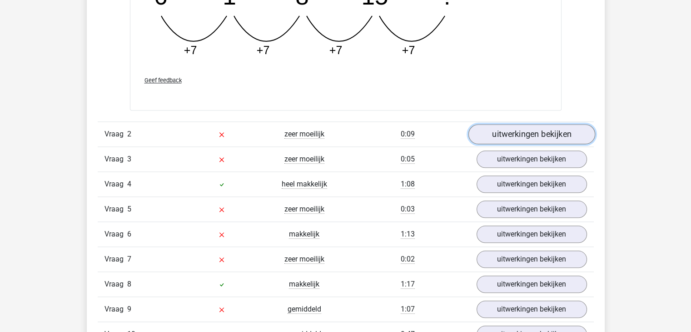
click at [522, 135] on link "uitwerkingen bekijken" at bounding box center [531, 134] width 127 height 20
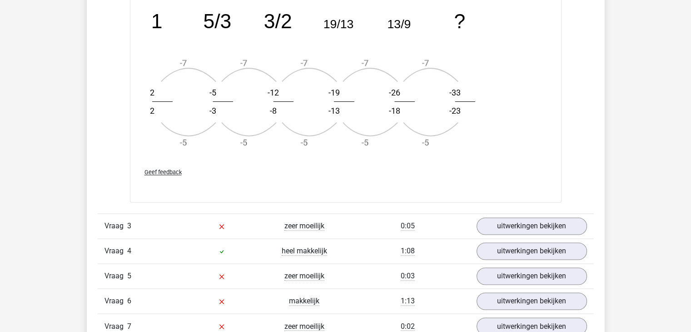
scroll to position [1405, 0]
click at [562, 225] on link "uitwerkingen bekijken" at bounding box center [531, 225] width 127 height 20
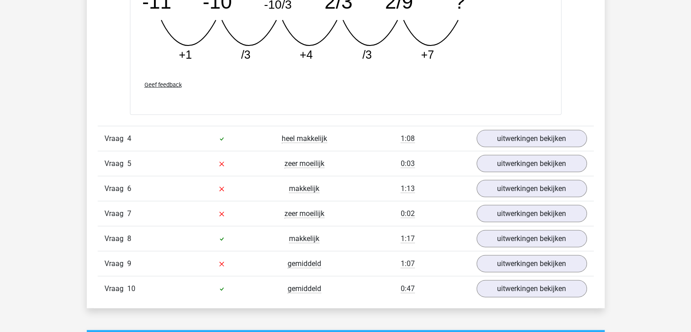
scroll to position [1936, 0]
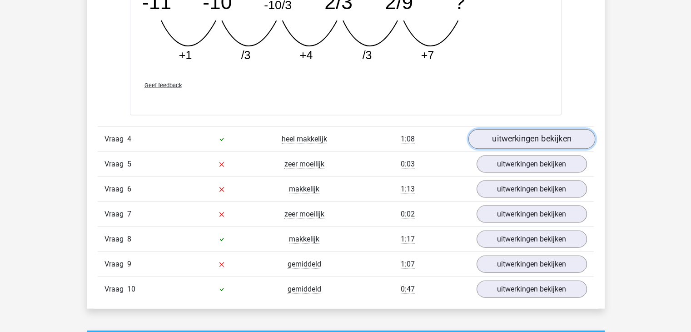
click at [526, 139] on link "uitwerkingen bekijken" at bounding box center [531, 139] width 127 height 20
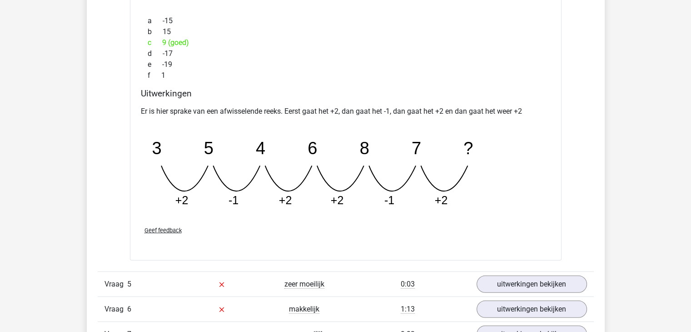
scroll to position [2295, 0]
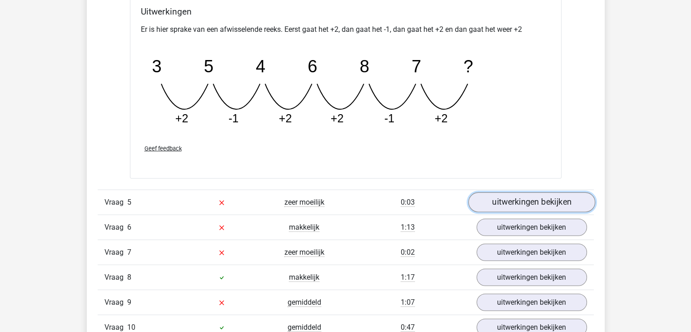
drag, startPoint x: 555, startPoint y: 195, endPoint x: 533, endPoint y: 199, distance: 22.0
click at [533, 199] on link "uitwerkingen bekijken" at bounding box center [531, 203] width 127 height 20
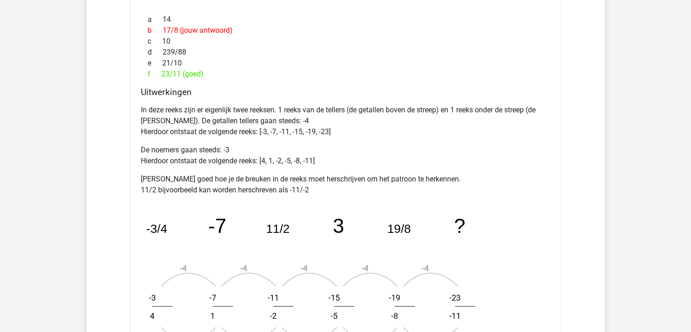
scroll to position [2855, 0]
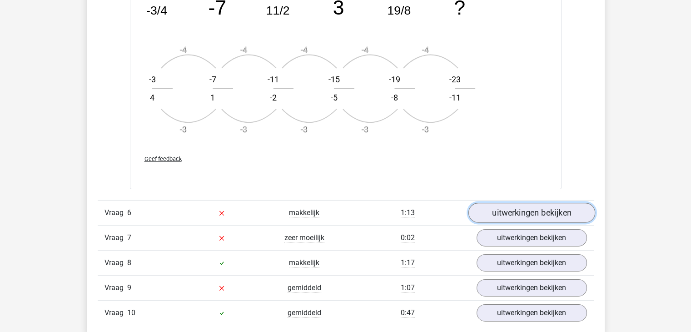
click at [525, 204] on link "uitwerkingen bekijken" at bounding box center [531, 213] width 127 height 20
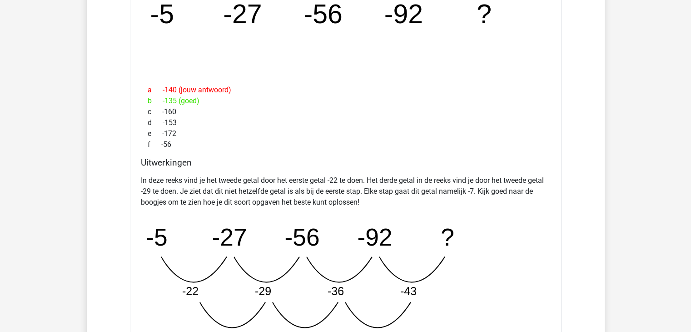
scroll to position [3200, 0]
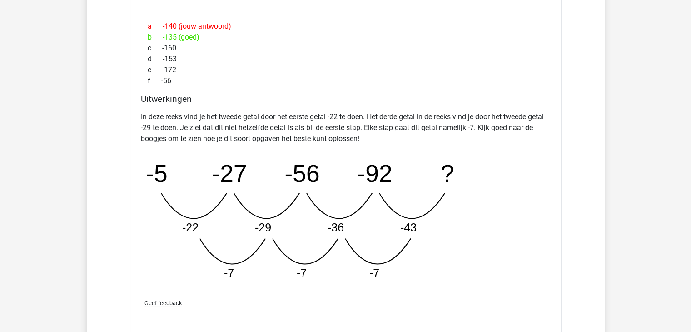
click at [525, 204] on div "In deze reeks vind je het tweede getal door het eerste getal -22 te doen. Het d…" at bounding box center [346, 200] width 410 height 184
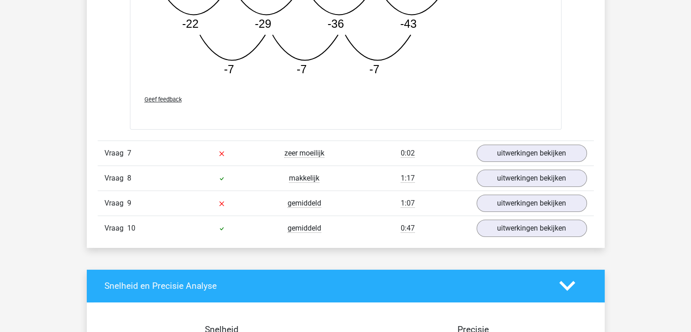
scroll to position [3409, 0]
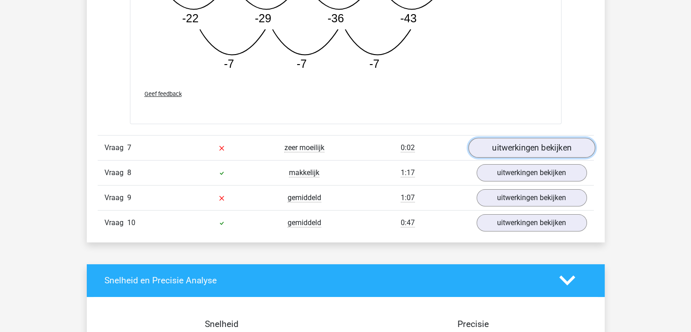
click at [481, 141] on link "uitwerkingen bekijken" at bounding box center [531, 148] width 127 height 20
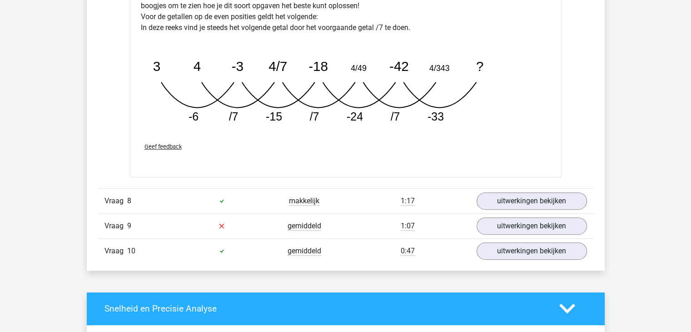
scroll to position [3856, 0]
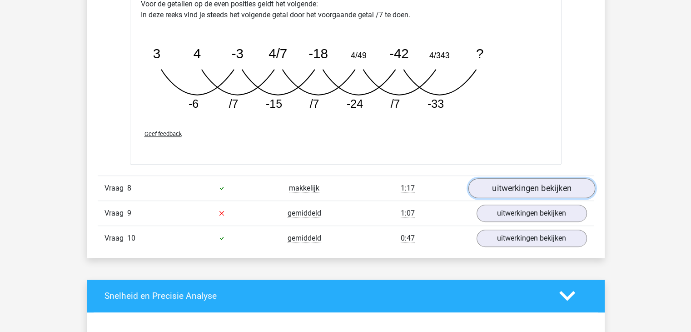
click at [524, 188] on link "uitwerkingen bekijken" at bounding box center [531, 188] width 127 height 20
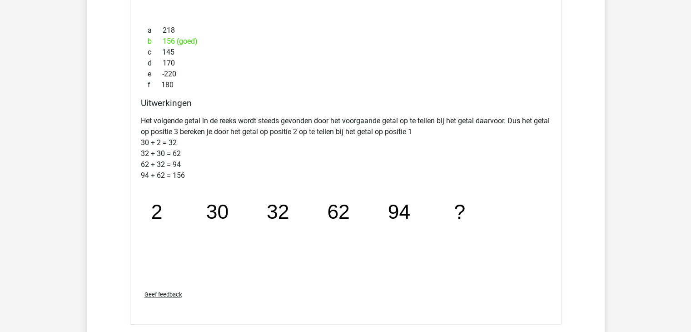
scroll to position [4332, 0]
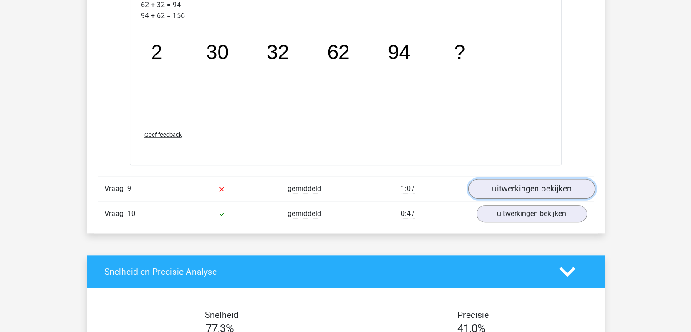
click at [528, 179] on link "uitwerkingen bekijken" at bounding box center [531, 189] width 127 height 20
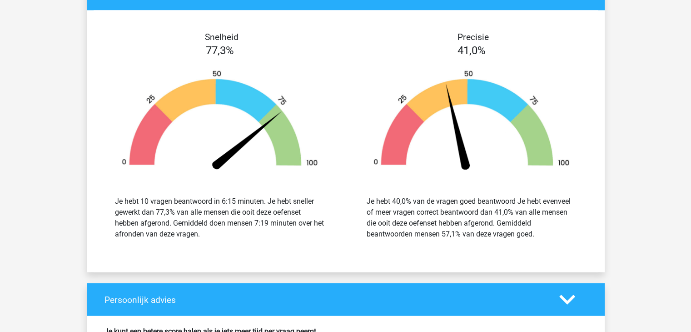
scroll to position [4878, 0]
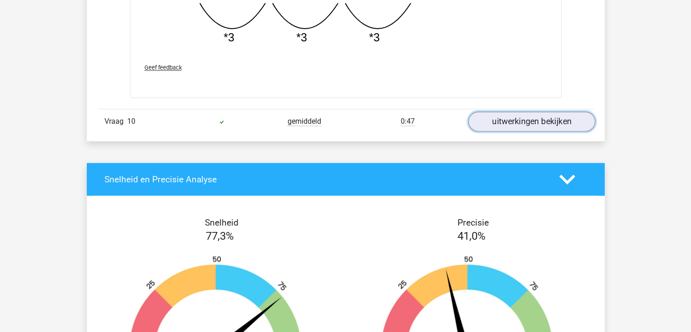
click at [494, 119] on link "uitwerkingen bekijken" at bounding box center [531, 121] width 127 height 20
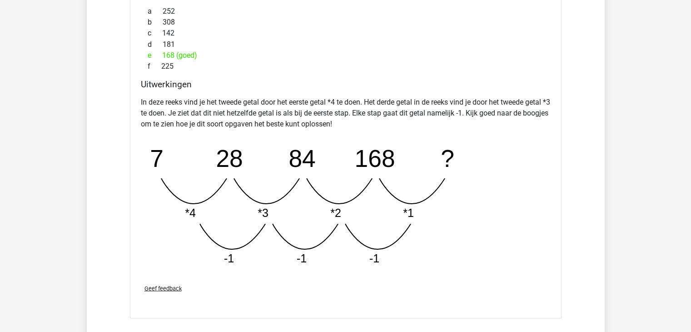
scroll to position [5152, 0]
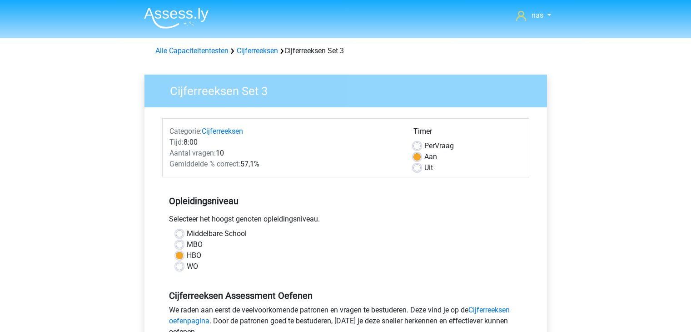
scroll to position [236, 0]
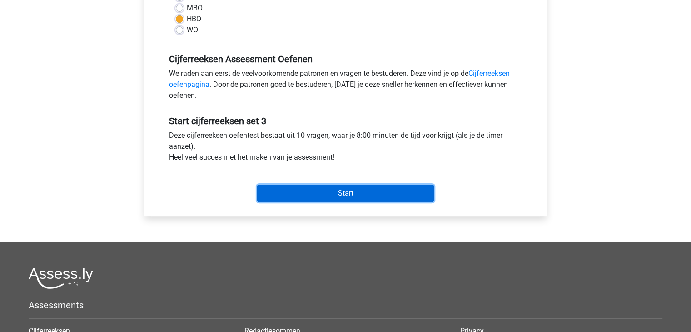
click at [355, 190] on input "Start" at bounding box center [345, 193] width 177 height 17
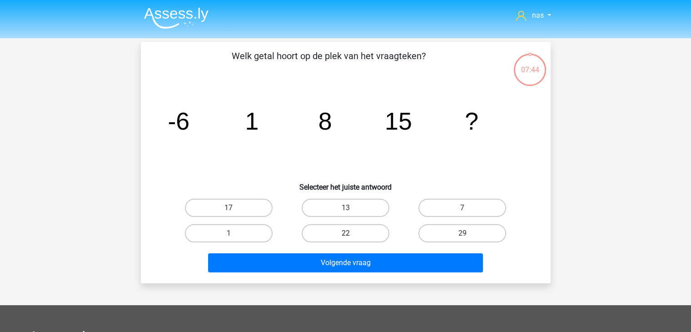
click at [363, 236] on label "22" at bounding box center [346, 233] width 88 height 18
click at [351, 236] on input "22" at bounding box center [348, 236] width 6 height 6
radio input "true"
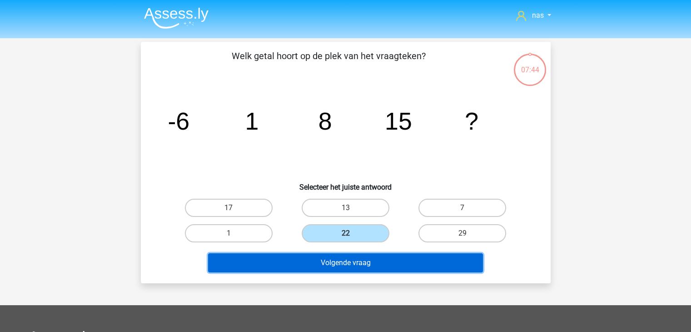
click at [370, 262] on button "Volgende vraag" at bounding box center [345, 262] width 275 height 19
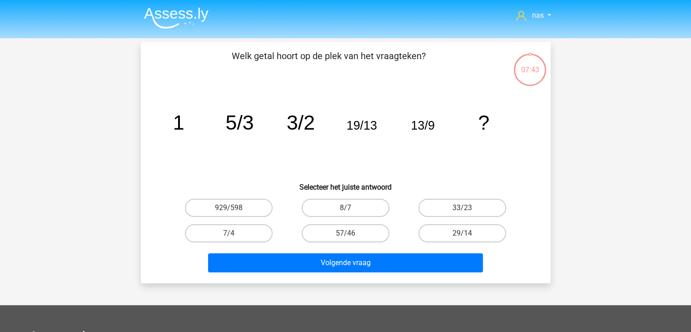
scroll to position [42, 0]
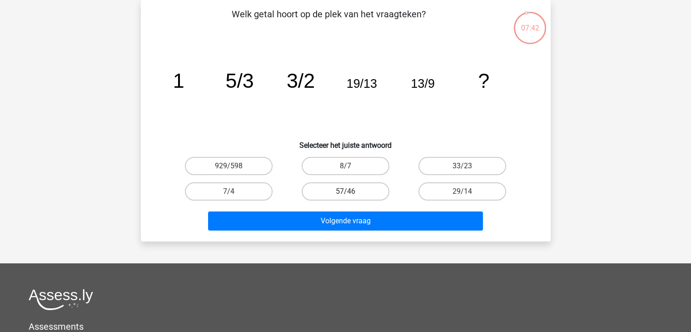
click at [332, 191] on label "57/46" at bounding box center [346, 191] width 88 height 18
click at [345, 191] on input "57/46" at bounding box center [348, 194] width 6 height 6
radio input "true"
click at [260, 166] on label "929/598" at bounding box center [229, 166] width 88 height 18
click at [235, 166] on input "929/598" at bounding box center [232, 169] width 6 height 6
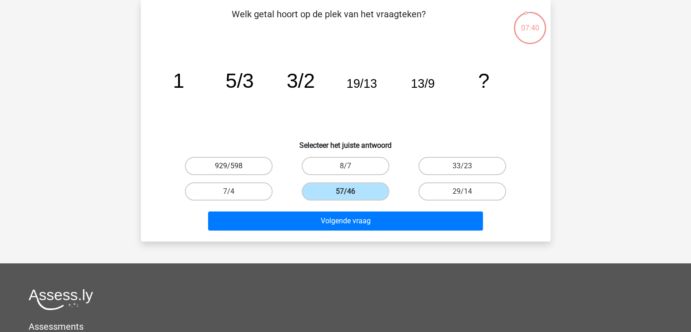
radio input "true"
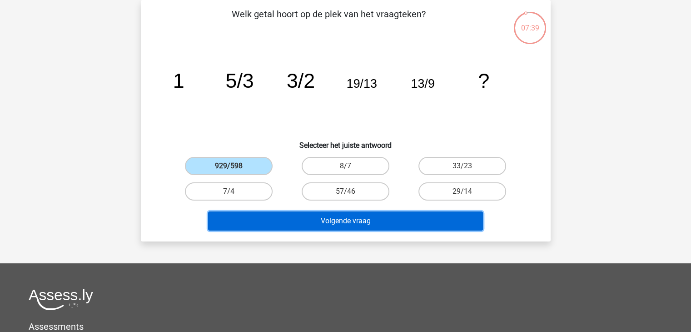
click at [304, 219] on button "Volgende vraag" at bounding box center [345, 220] width 275 height 19
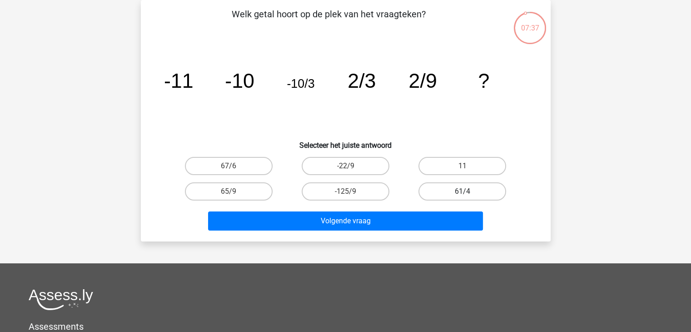
drag, startPoint x: 458, startPoint y: 201, endPoint x: 458, endPoint y: 194, distance: 6.8
click at [457, 194] on label "61/4" at bounding box center [463, 191] width 88 height 18
click at [463, 194] on input "61/4" at bounding box center [466, 194] width 6 height 6
radio input "true"
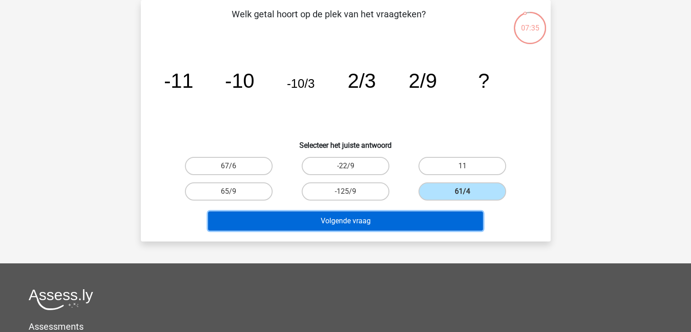
click at [410, 220] on button "Volgende vraag" at bounding box center [345, 220] width 275 height 19
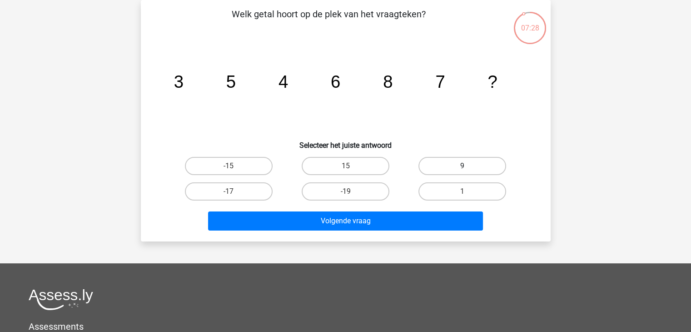
click at [482, 171] on label "9" at bounding box center [463, 166] width 88 height 18
click at [469, 171] on input "9" at bounding box center [466, 169] width 6 height 6
radio input "true"
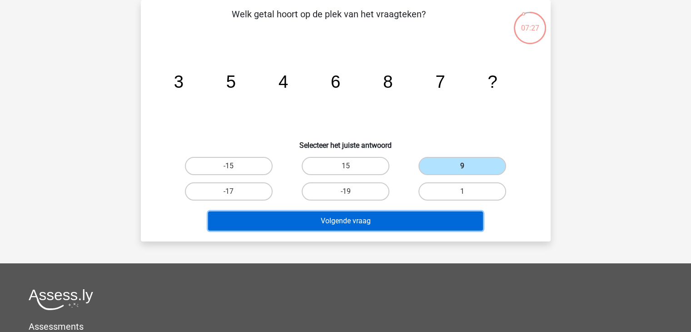
click at [426, 215] on button "Volgende vraag" at bounding box center [345, 220] width 275 height 19
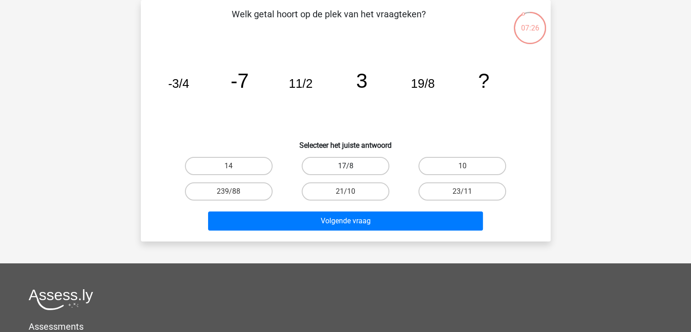
click at [343, 167] on label "17/8" at bounding box center [346, 166] width 88 height 18
click at [345, 167] on input "17/8" at bounding box center [348, 169] width 6 height 6
radio input "true"
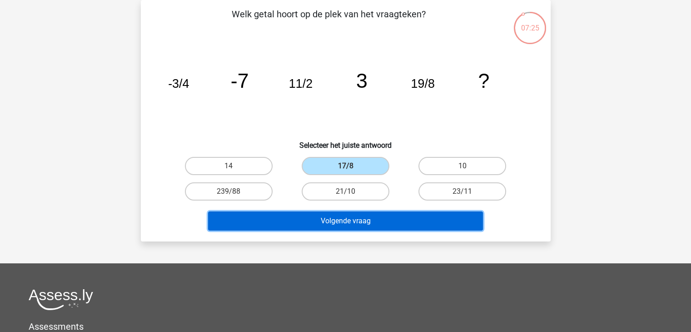
click at [383, 220] on button "Volgende vraag" at bounding box center [345, 220] width 275 height 19
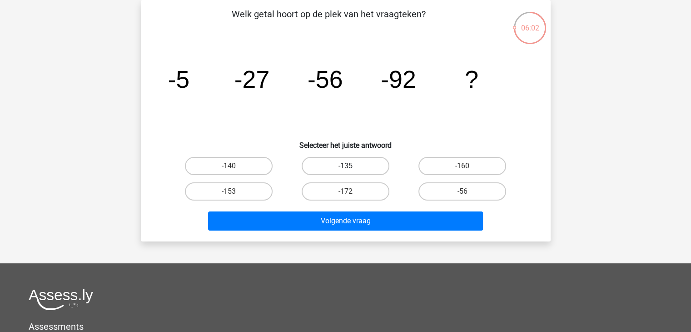
click at [362, 164] on label "-135" at bounding box center [346, 166] width 88 height 18
click at [351, 166] on input "-135" at bounding box center [348, 169] width 6 height 6
radio input "true"
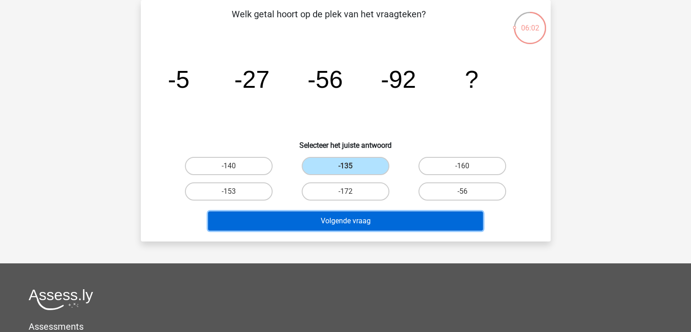
click at [367, 222] on button "Volgende vraag" at bounding box center [345, 220] width 275 height 19
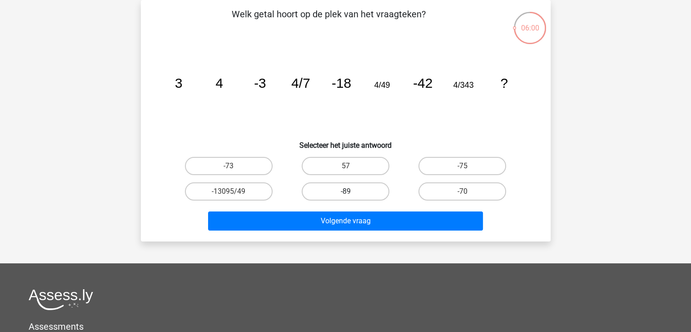
click at [386, 194] on label "-89" at bounding box center [346, 191] width 88 height 18
click at [351, 194] on input "-89" at bounding box center [348, 194] width 6 height 6
radio input "true"
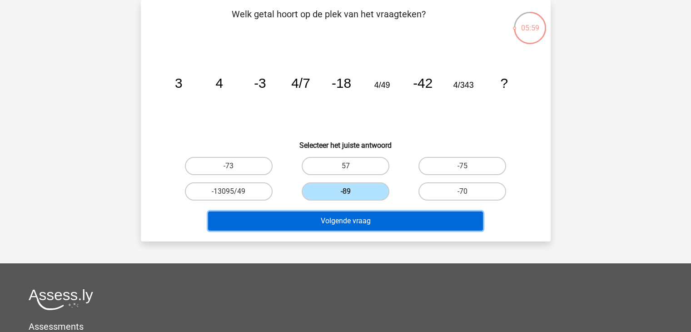
click at [376, 211] on button "Volgende vraag" at bounding box center [345, 220] width 275 height 19
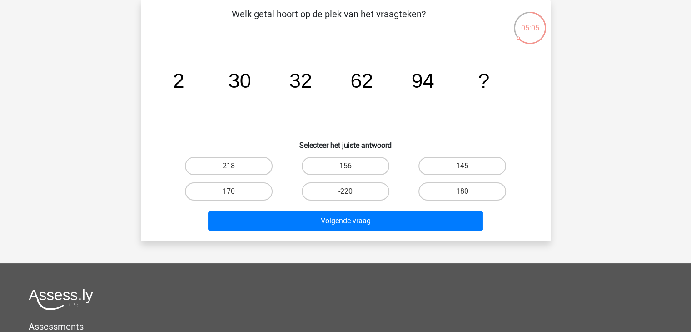
click at [349, 175] on div "156" at bounding box center [345, 165] width 117 height 25
click at [349, 173] on label "156" at bounding box center [346, 166] width 88 height 18
click at [349, 172] on input "156" at bounding box center [348, 169] width 6 height 6
radio input "true"
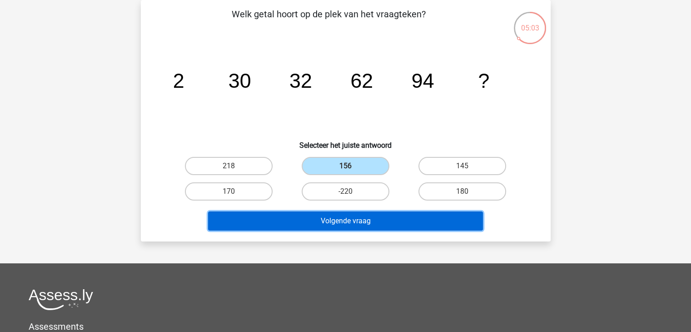
click at [350, 215] on button "Volgende vraag" at bounding box center [345, 220] width 275 height 19
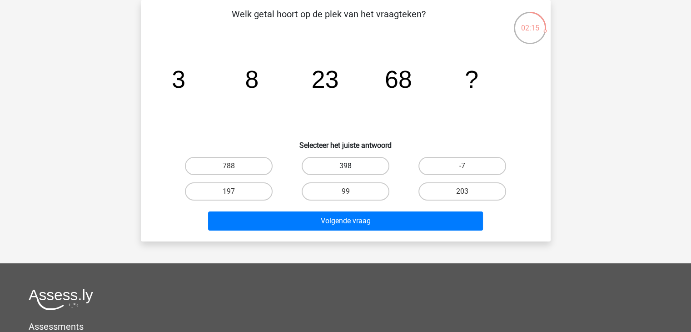
click at [359, 170] on label "398" at bounding box center [346, 166] width 88 height 18
click at [351, 170] on input "398" at bounding box center [348, 169] width 6 height 6
radio input "true"
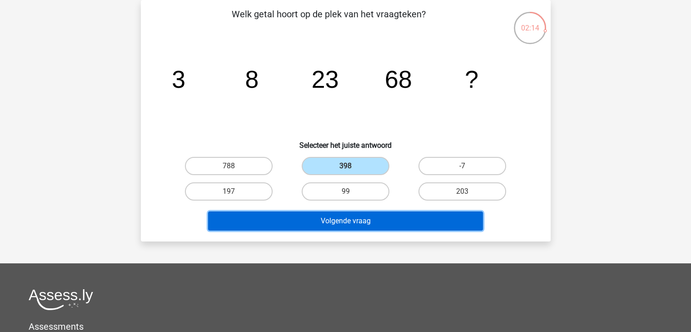
click at [383, 229] on button "Volgende vraag" at bounding box center [345, 220] width 275 height 19
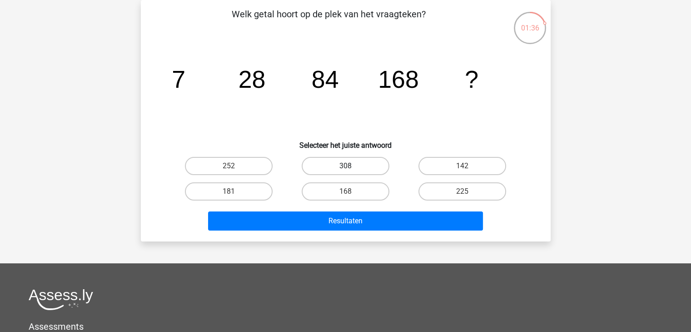
click at [354, 159] on label "308" at bounding box center [346, 166] width 88 height 18
click at [351, 166] on input "308" at bounding box center [348, 169] width 6 height 6
radio input "true"
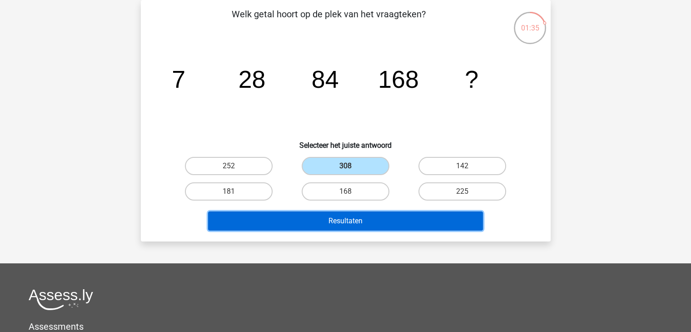
click at [360, 225] on button "Resultaten" at bounding box center [345, 220] width 275 height 19
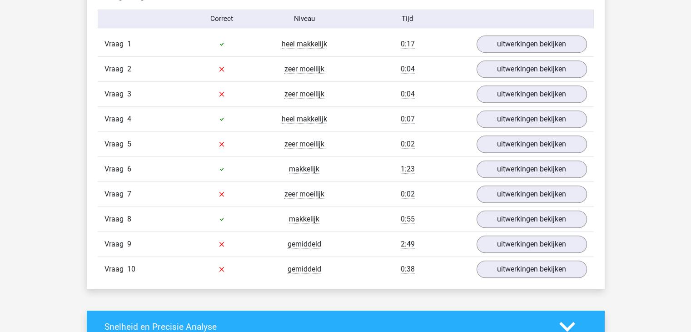
scroll to position [603, 0]
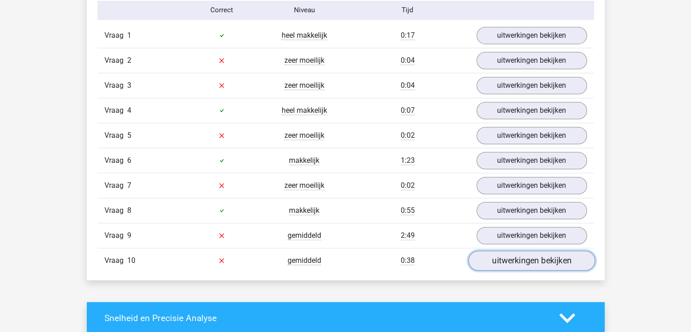
click at [486, 257] on link "uitwerkingen bekijken" at bounding box center [531, 260] width 127 height 20
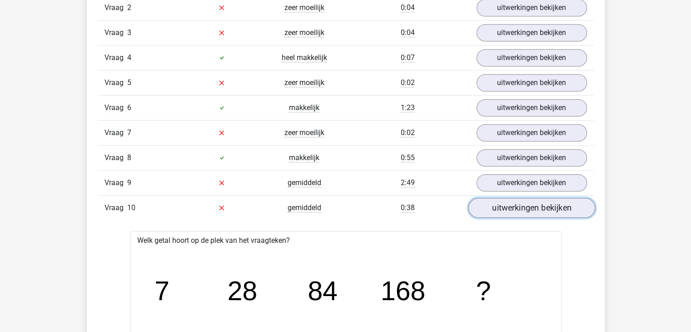
scroll to position [655, 0]
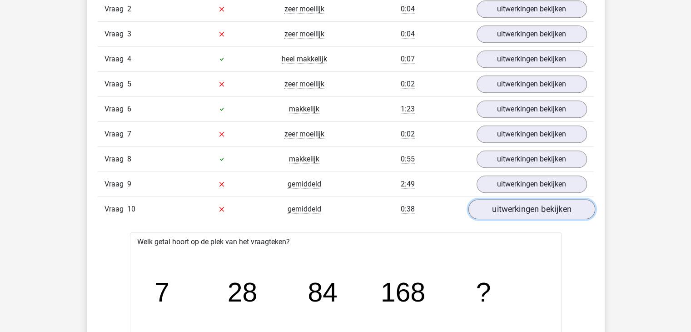
click at [566, 200] on link "uitwerkingen bekijken" at bounding box center [531, 209] width 127 height 20
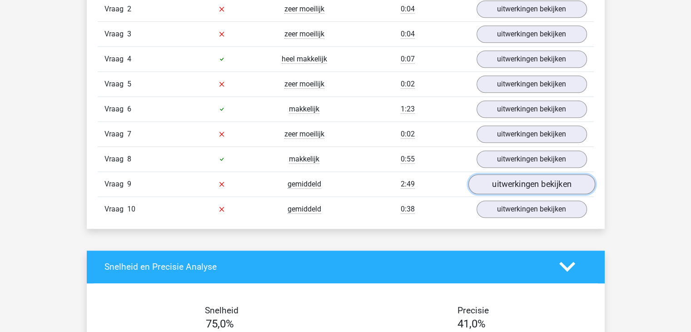
click at [536, 174] on link "uitwerkingen bekijken" at bounding box center [531, 184] width 127 height 20
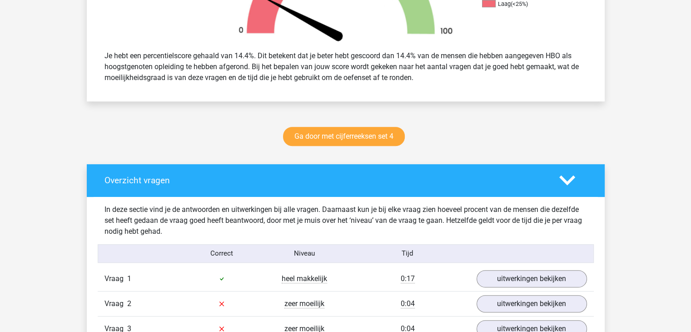
scroll to position [650, 0]
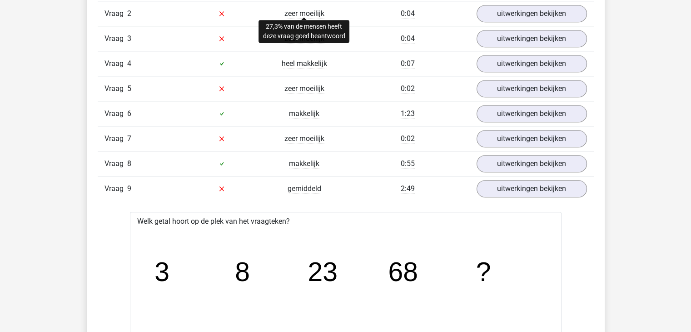
click at [295, 9] on span "zeer moeilijk" at bounding box center [305, 13] width 40 height 9
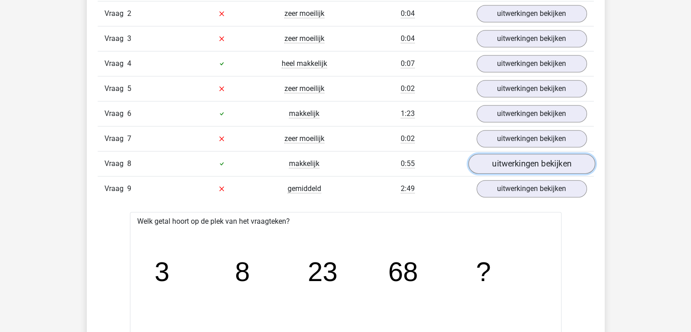
click at [530, 159] on link "uitwerkingen bekijken" at bounding box center [531, 164] width 127 height 20
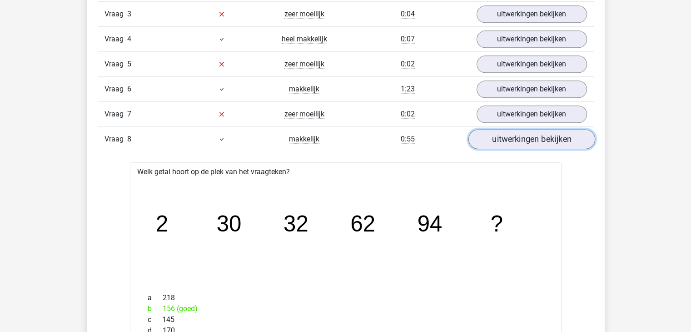
scroll to position [675, 0]
click at [533, 109] on link "uitwerkingen bekijken" at bounding box center [531, 114] width 127 height 20
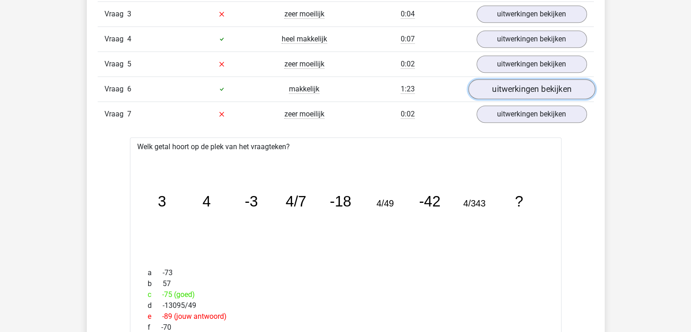
click at [530, 87] on link "uitwerkingen bekijken" at bounding box center [531, 89] width 127 height 20
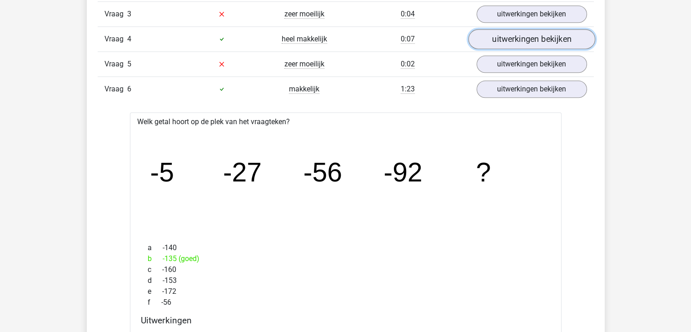
click at [539, 40] on link "uitwerkingen bekijken" at bounding box center [531, 39] width 127 height 20
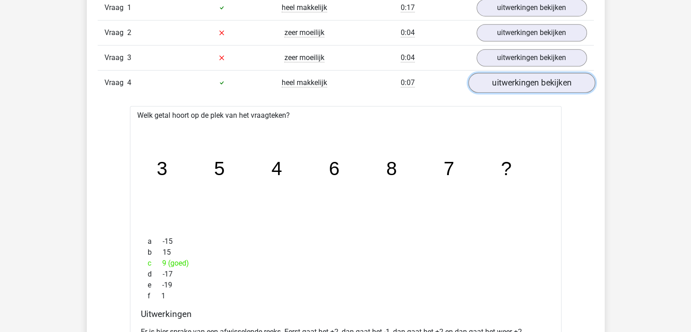
scroll to position [627, 0]
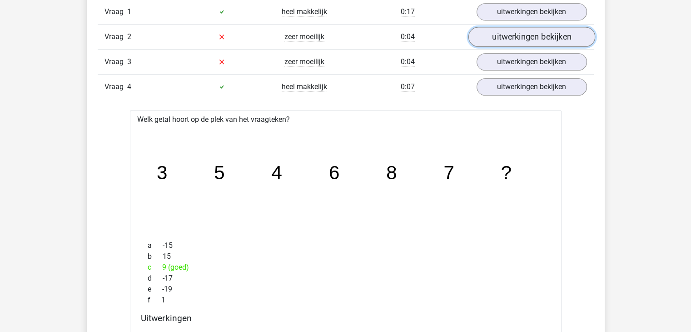
click at [539, 36] on link "uitwerkingen bekijken" at bounding box center [531, 37] width 127 height 20
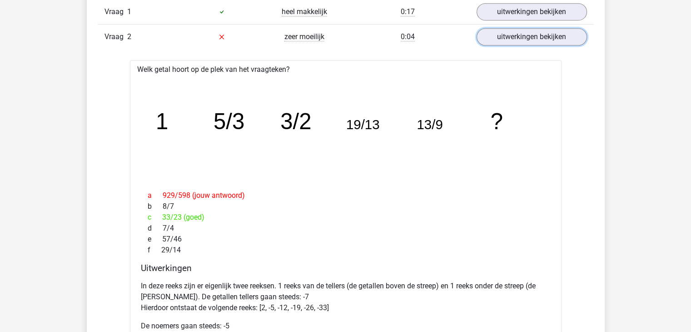
scroll to position [607, 0]
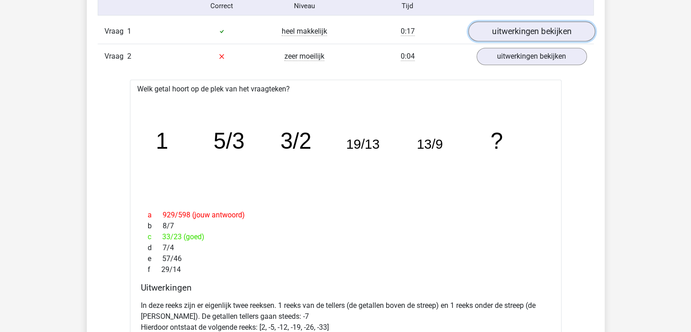
click at [538, 25] on link "uitwerkingen bekijken" at bounding box center [531, 31] width 127 height 20
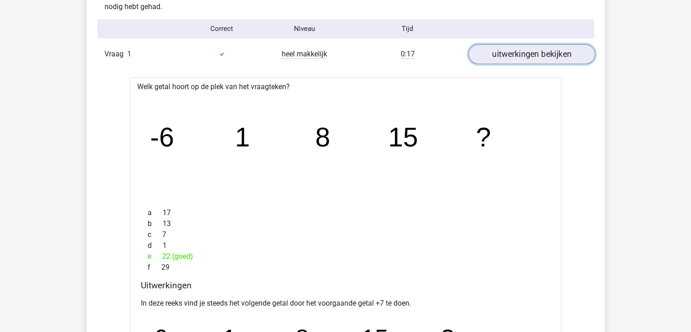
scroll to position [584, 0]
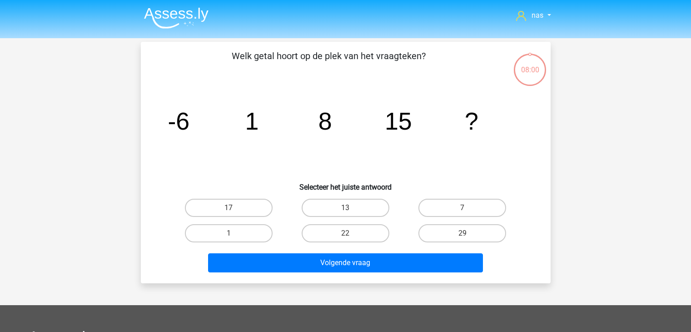
scroll to position [42, 0]
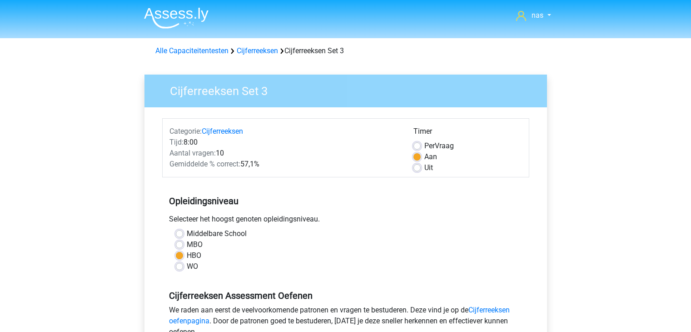
scroll to position [236, 0]
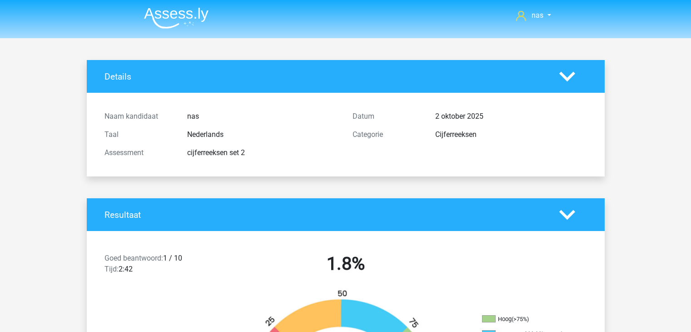
scroll to position [444, 0]
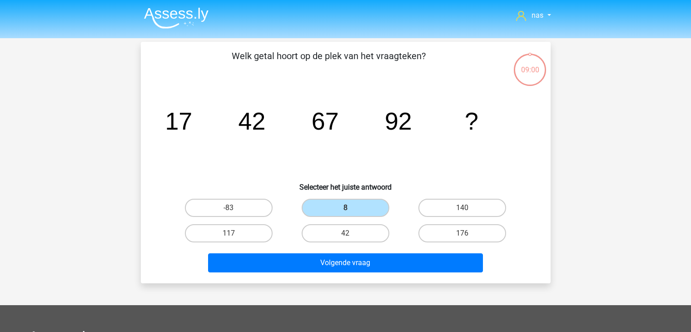
scroll to position [42, 0]
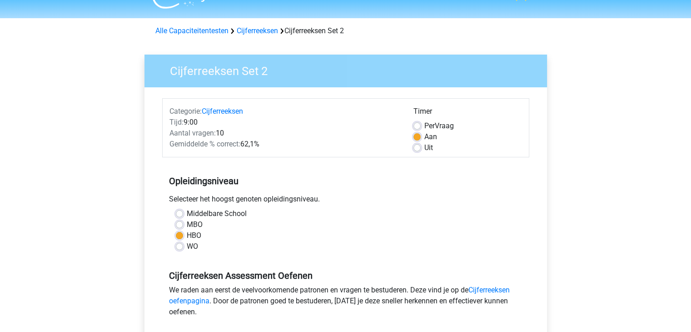
scroll to position [20, 0]
click at [223, 112] on link "Cijferreeksen" at bounding box center [222, 111] width 41 height 9
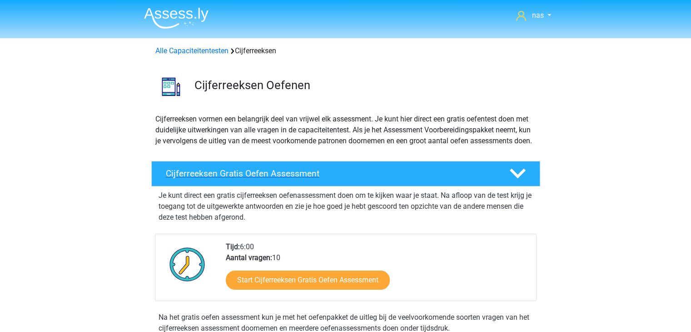
click at [305, 186] on div "Cijferreeksen Gratis Oefen Assessment" at bounding box center [345, 173] width 389 height 25
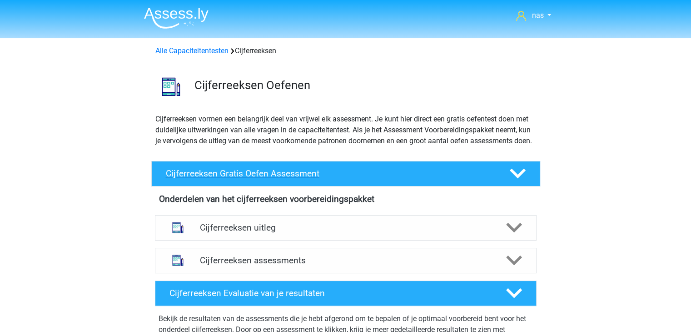
click at [305, 186] on div "Cijferreeksen Gratis Oefen Assessment" at bounding box center [345, 173] width 389 height 25
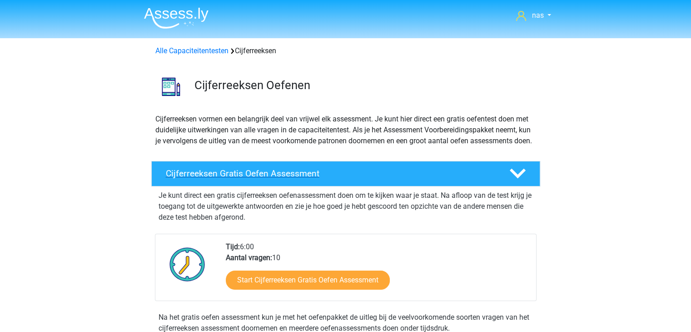
click at [305, 186] on div "Cijferreeksen Gratis Oefen Assessment" at bounding box center [345, 173] width 389 height 25
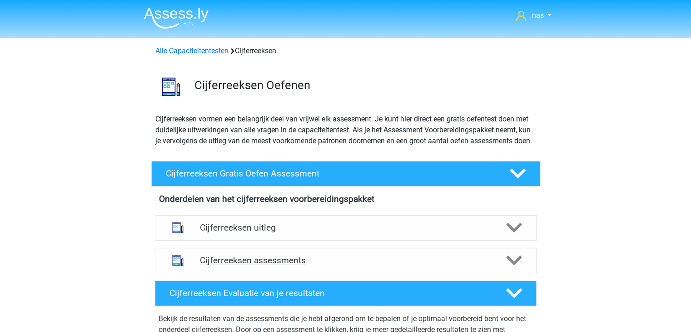
click at [309, 262] on div "Cijferreeksen assessments" at bounding box center [346, 260] width 382 height 25
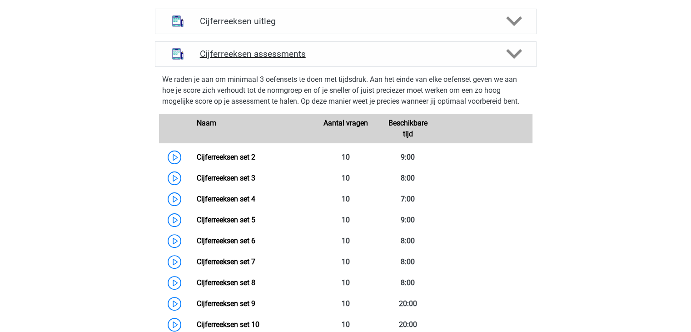
scroll to position [207, 0]
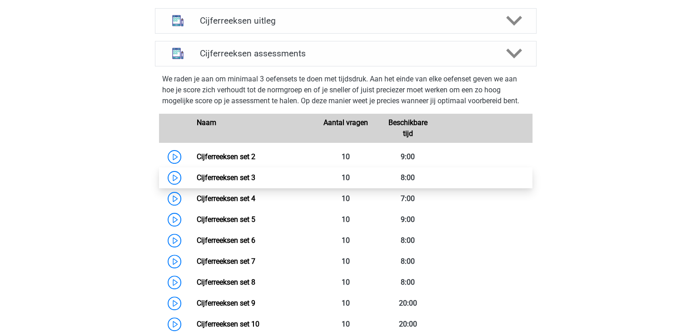
click at [245, 182] on link "Cijferreeksen set 3" at bounding box center [226, 177] width 59 height 9
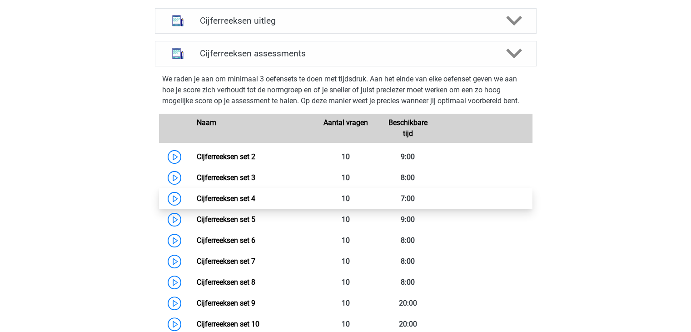
click at [245, 203] on link "Cijferreeksen set 4" at bounding box center [226, 198] width 59 height 9
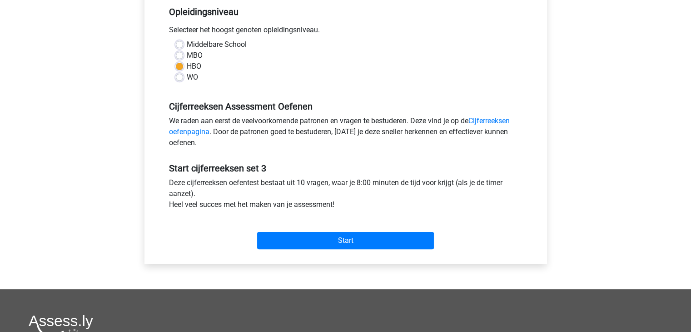
scroll to position [189, 0]
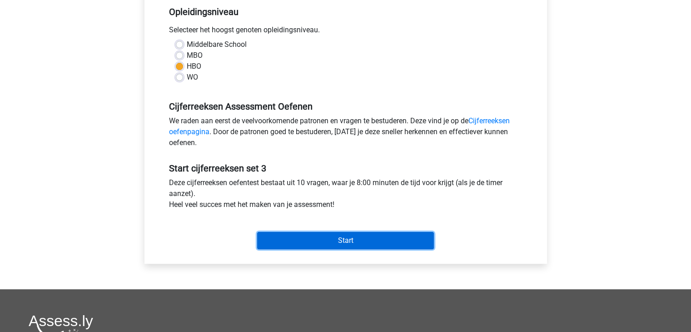
click at [315, 245] on input "Start" at bounding box center [345, 240] width 177 height 17
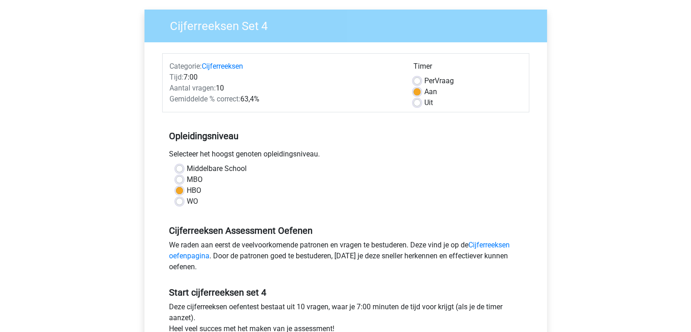
scroll to position [62, 0]
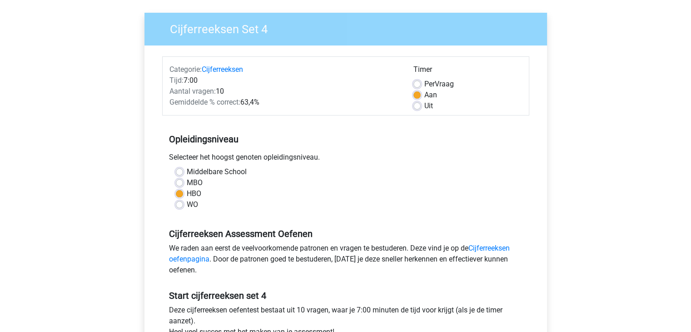
click at [425, 103] on label "Uit" at bounding box center [429, 105] width 9 height 11
click at [414, 103] on input "Uit" at bounding box center [417, 104] width 7 height 9
radio input "true"
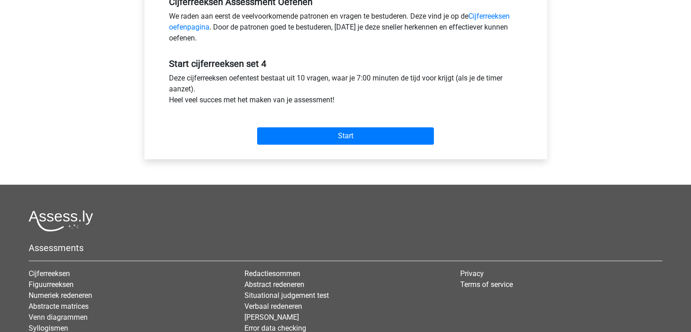
click at [385, 126] on div "Start" at bounding box center [345, 129] width 367 height 32
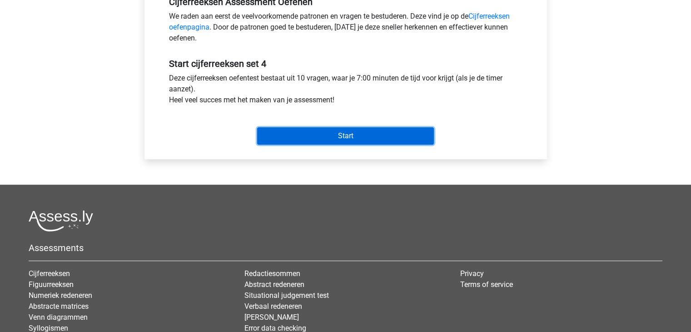
click at [356, 134] on input "Start" at bounding box center [345, 135] width 177 height 17
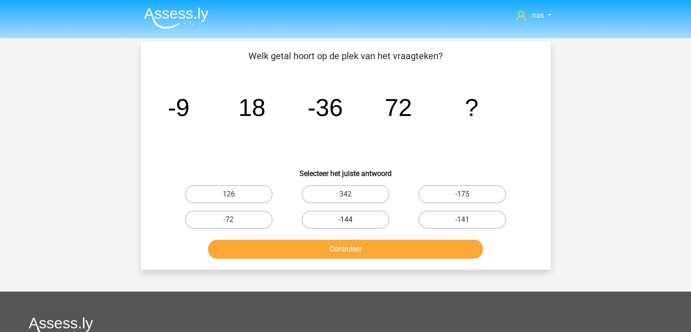
click at [359, 218] on label "-144" at bounding box center [346, 219] width 88 height 18
click at [351, 220] on input "-144" at bounding box center [348, 223] width 6 height 6
radio input "true"
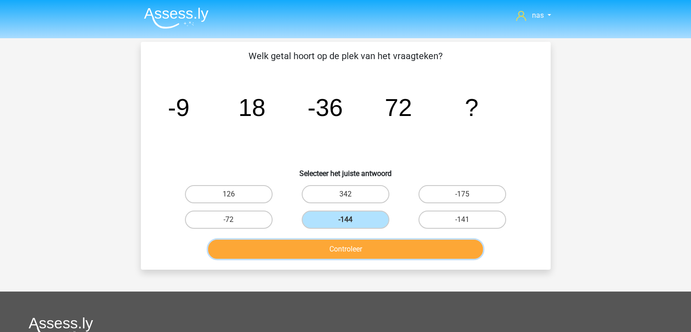
click at [364, 253] on button "Controleer" at bounding box center [345, 249] width 275 height 19
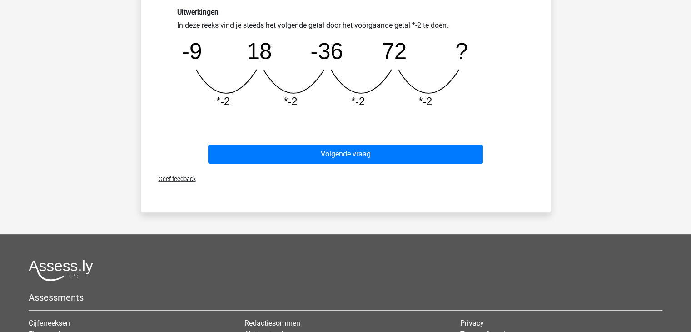
scroll to position [252, 0]
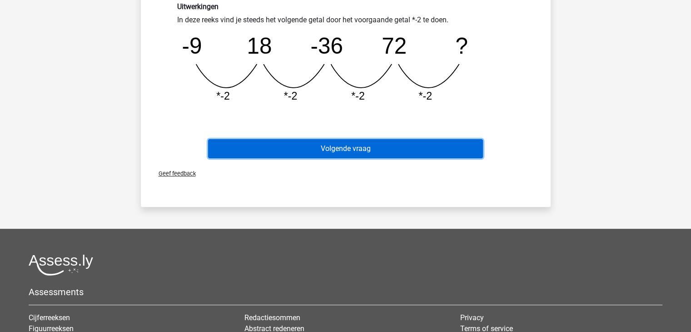
click at [388, 146] on button "Volgende vraag" at bounding box center [345, 148] width 275 height 19
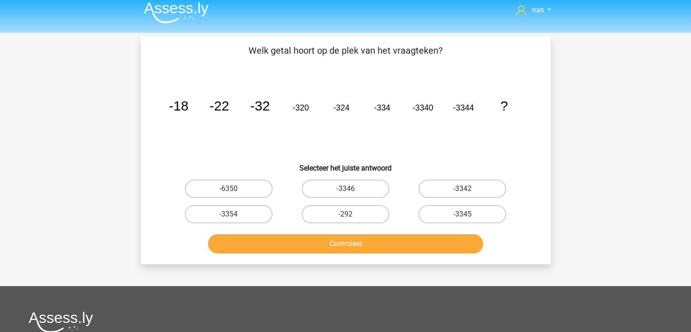
scroll to position [5, 0]
click at [371, 185] on label "-3346" at bounding box center [346, 189] width 88 height 18
click at [351, 189] on input "-3346" at bounding box center [348, 192] width 6 height 6
radio input "true"
click at [371, 185] on label "-3346" at bounding box center [346, 189] width 88 height 18
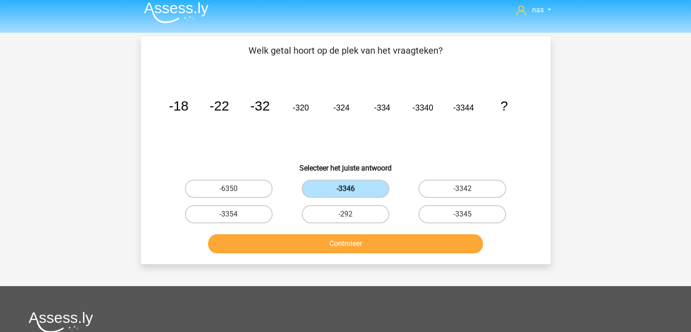
click at [351, 189] on input "-3346" at bounding box center [348, 192] width 6 height 6
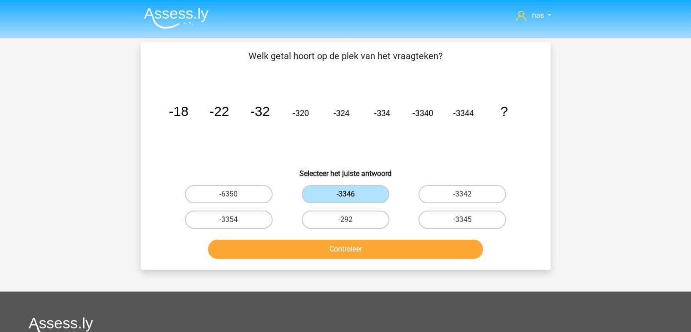
scroll to position [0, 0]
click at [376, 145] on icon "image/svg+xml -18 -22 -32 -320 -324 -334 -3340 -3344 ?" at bounding box center [346, 116] width 366 height 92
click at [244, 223] on label "-3354" at bounding box center [229, 219] width 88 height 18
click at [235, 223] on input "-3354" at bounding box center [232, 223] width 6 height 6
radio input "true"
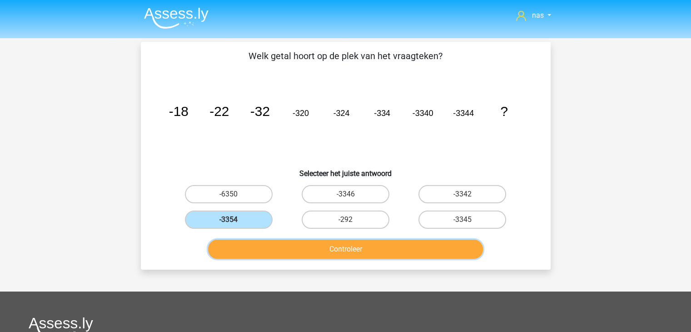
click at [303, 250] on button "Controleer" at bounding box center [345, 249] width 275 height 19
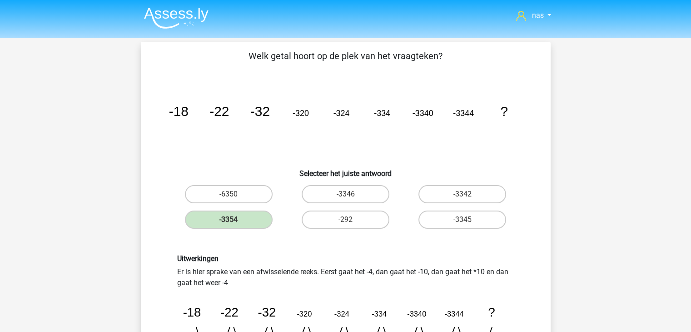
scroll to position [153, 0]
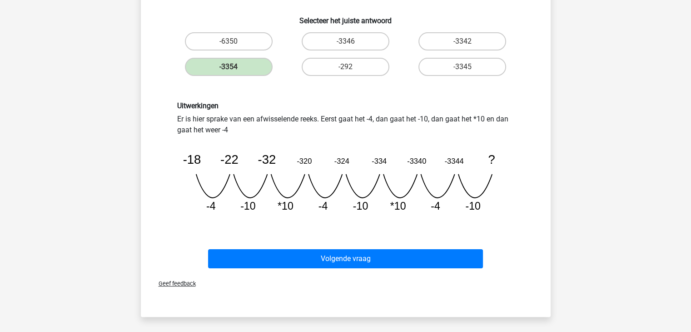
click at [326, 247] on div "Volgende vraag" at bounding box center [345, 257] width 381 height 30
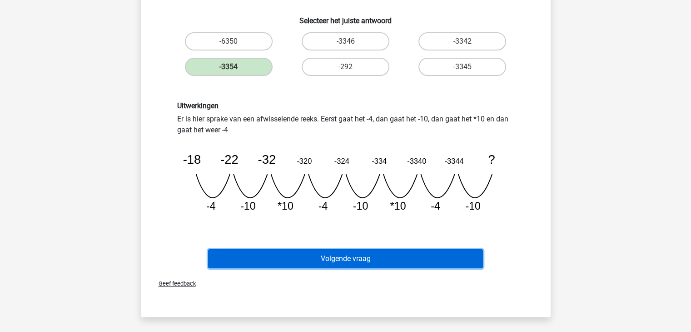
click at [330, 254] on button "Volgende vraag" at bounding box center [345, 258] width 275 height 19
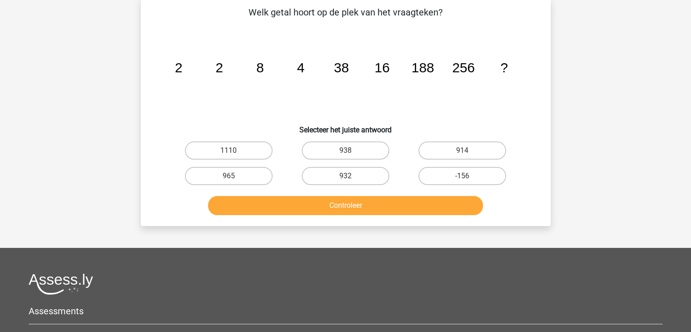
scroll to position [42, 0]
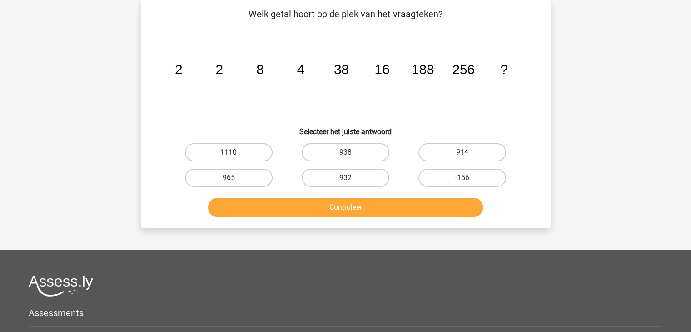
click at [246, 151] on label "1110" at bounding box center [229, 152] width 88 height 18
click at [235, 152] on input "1110" at bounding box center [232, 155] width 6 height 6
radio input "true"
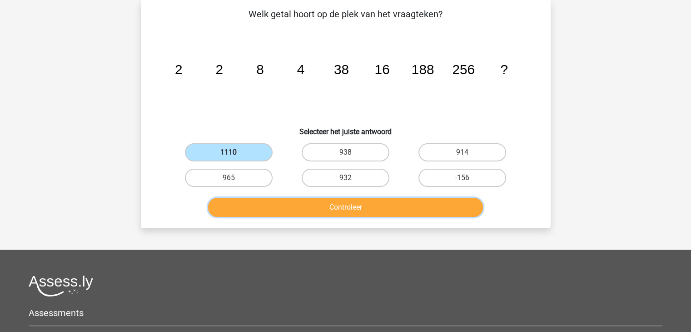
click at [295, 200] on button "Controleer" at bounding box center [345, 207] width 275 height 19
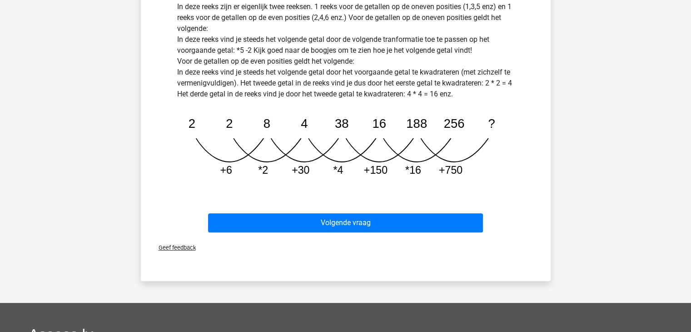
scroll to position [267, 0]
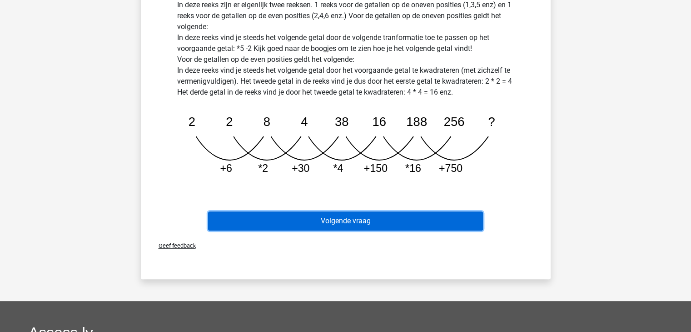
click at [320, 217] on button "Volgende vraag" at bounding box center [345, 220] width 275 height 19
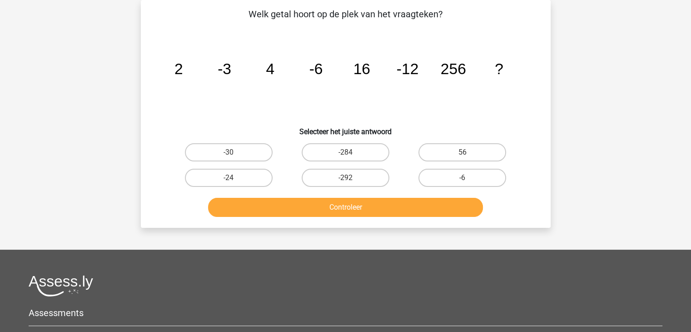
scroll to position [16, 0]
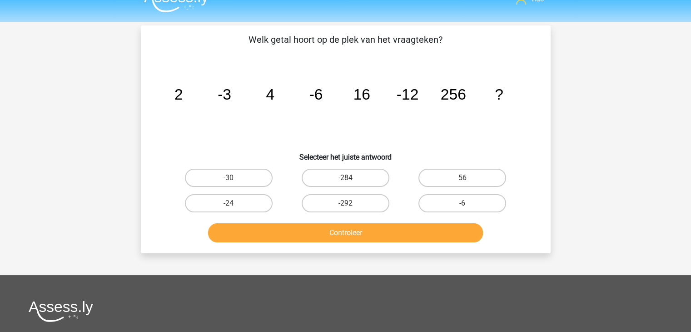
click at [320, 217] on div "Controleer" at bounding box center [345, 231] width 381 height 30
click at [334, 183] on label "-284" at bounding box center [346, 178] width 88 height 18
click at [345, 183] on input "-284" at bounding box center [348, 181] width 6 height 6
radio input "true"
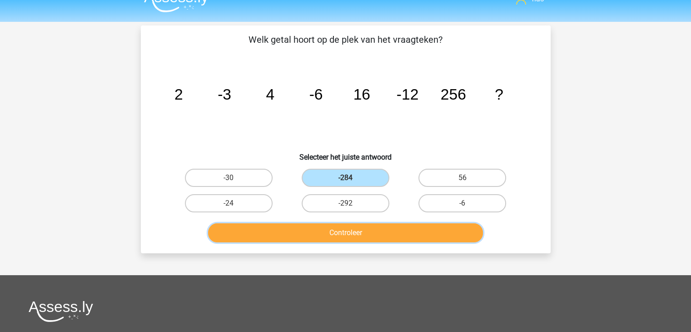
click at [327, 239] on button "Controleer" at bounding box center [345, 232] width 275 height 19
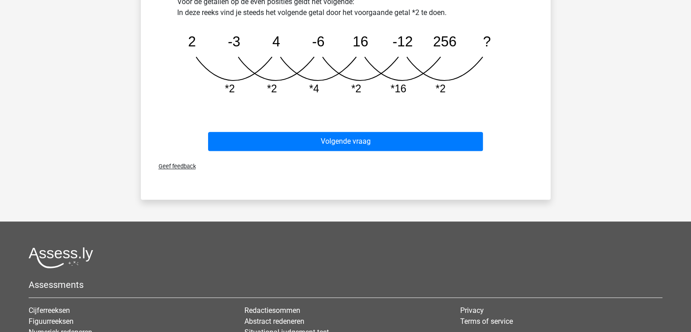
scroll to position [337, 0]
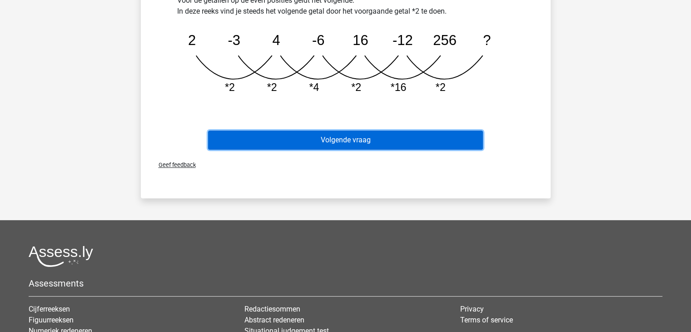
click at [318, 132] on button "Volgende vraag" at bounding box center [345, 139] width 275 height 19
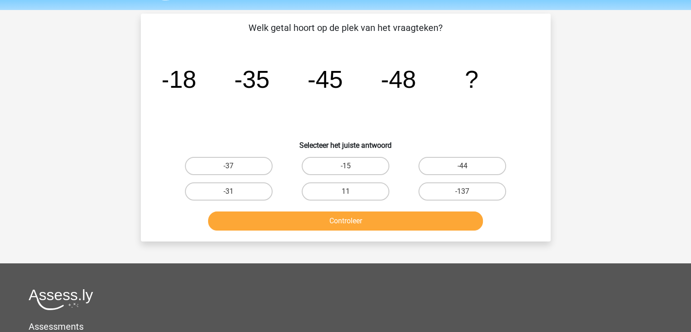
scroll to position [28, 0]
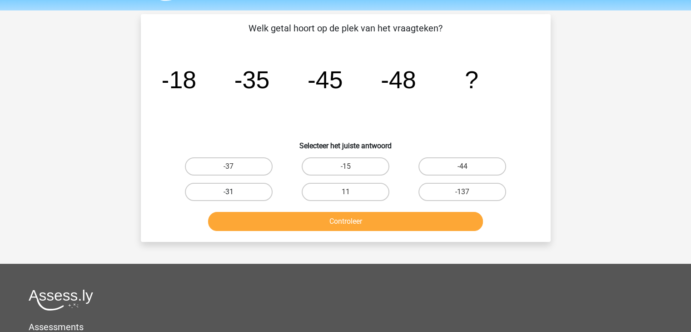
click at [242, 195] on label "-31" at bounding box center [229, 192] width 88 height 18
click at [235, 195] on input "-31" at bounding box center [232, 195] width 6 height 6
radio input "true"
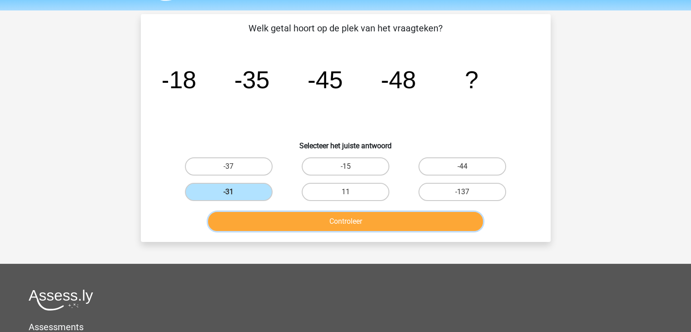
click at [269, 217] on button "Controleer" at bounding box center [345, 221] width 275 height 19
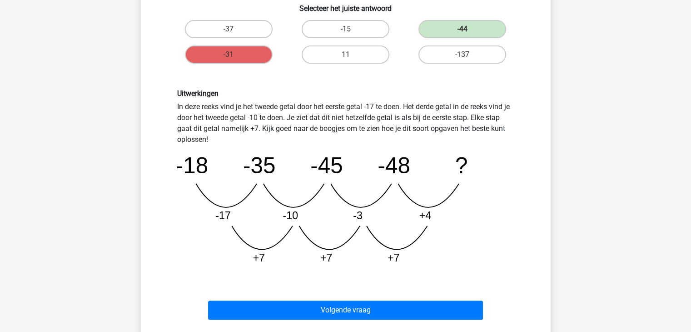
scroll to position [272, 0]
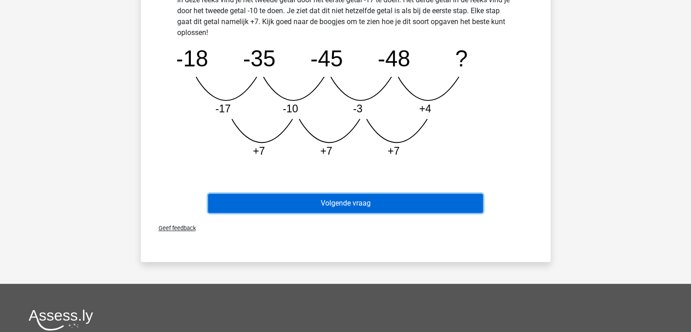
click at [307, 205] on button "Volgende vraag" at bounding box center [345, 203] width 275 height 19
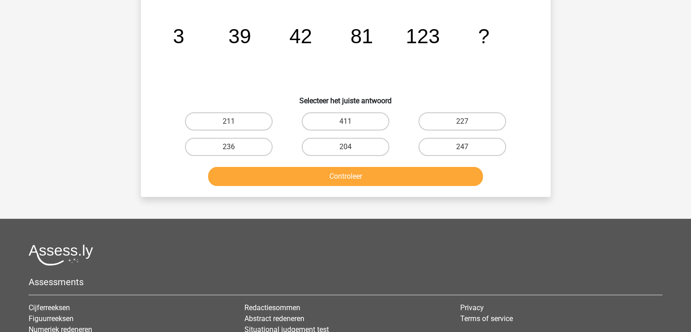
scroll to position [42, 0]
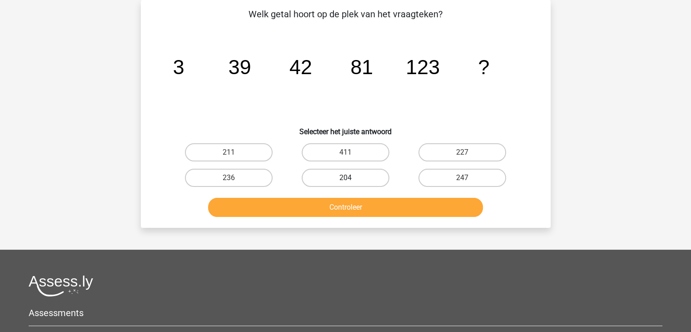
click at [340, 180] on label "204" at bounding box center [346, 178] width 88 height 18
click at [345, 180] on input "204" at bounding box center [348, 181] width 6 height 6
radio input "true"
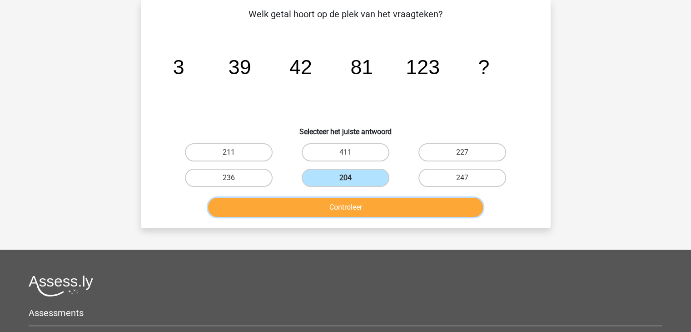
click at [340, 205] on button "Controleer" at bounding box center [345, 207] width 275 height 19
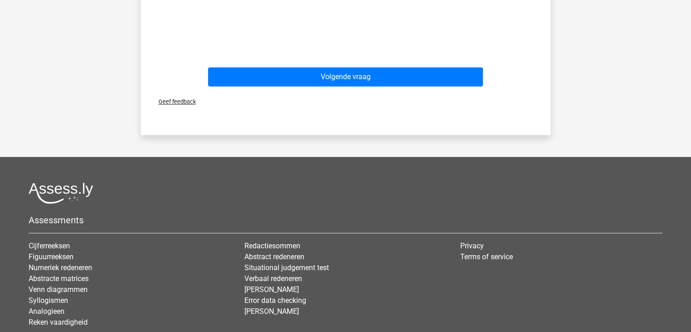
scroll to position [390, 0]
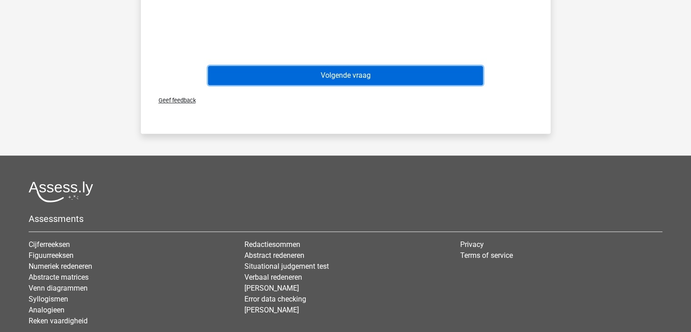
click at [345, 76] on button "Volgende vraag" at bounding box center [345, 75] width 275 height 19
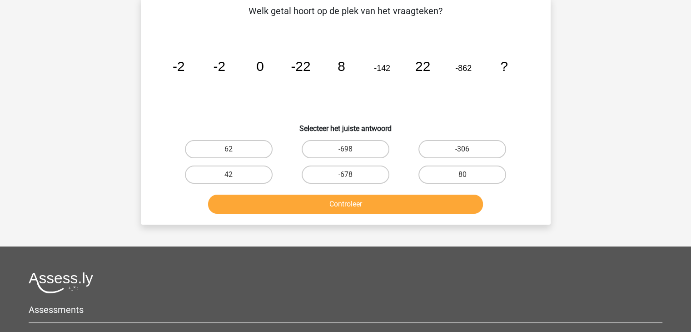
scroll to position [42, 0]
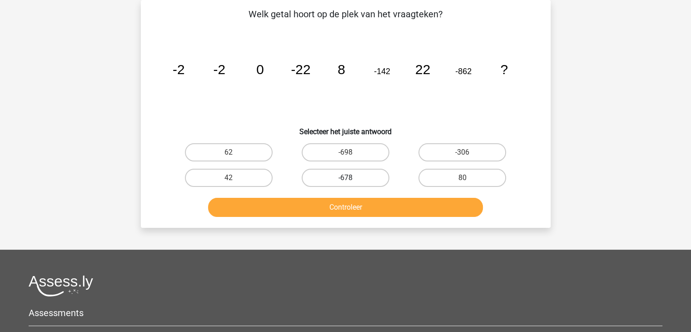
click at [327, 173] on label "-678" at bounding box center [346, 178] width 88 height 18
click at [345, 178] on input "-678" at bounding box center [348, 181] width 6 height 6
radio input "true"
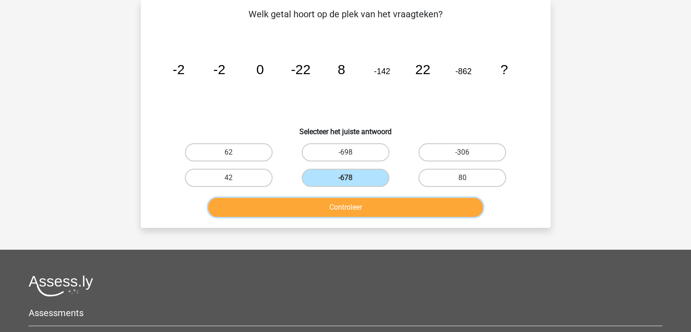
click at [330, 201] on button "Controleer" at bounding box center [345, 207] width 275 height 19
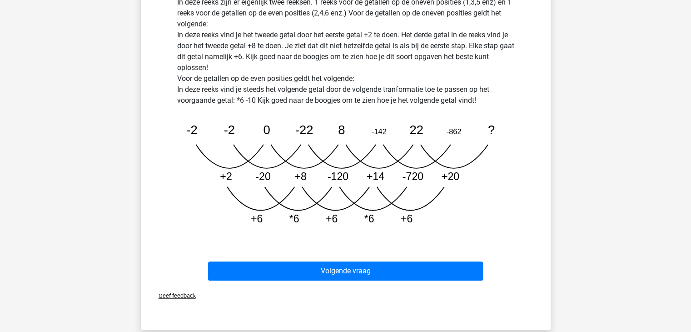
scroll to position [270, 0]
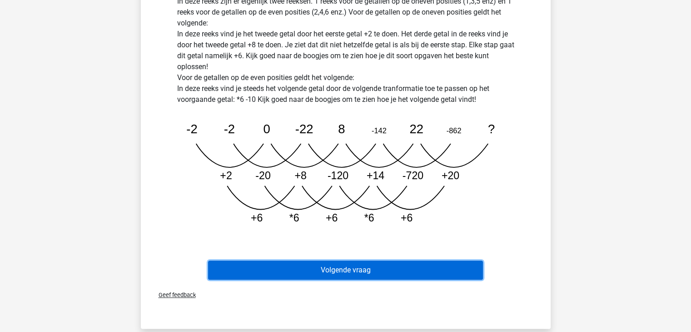
click at [332, 270] on button "Volgende vraag" at bounding box center [345, 269] width 275 height 19
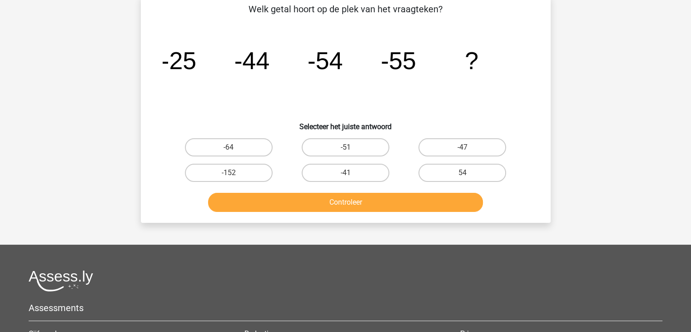
scroll to position [42, 0]
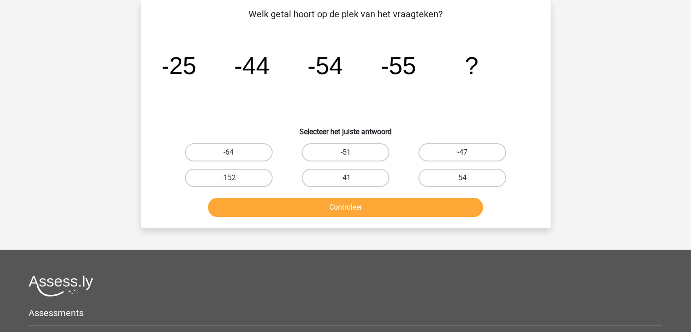
click at [346, 292] on div at bounding box center [346, 285] width 634 height 21
click at [346, 180] on input "-41" at bounding box center [348, 181] width 6 height 6
radio input "true"
click at [253, 154] on label "-64" at bounding box center [229, 152] width 88 height 18
click at [235, 154] on input "-64" at bounding box center [232, 155] width 6 height 6
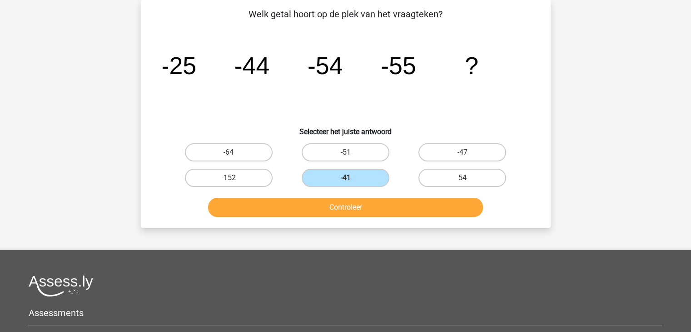
radio input "true"
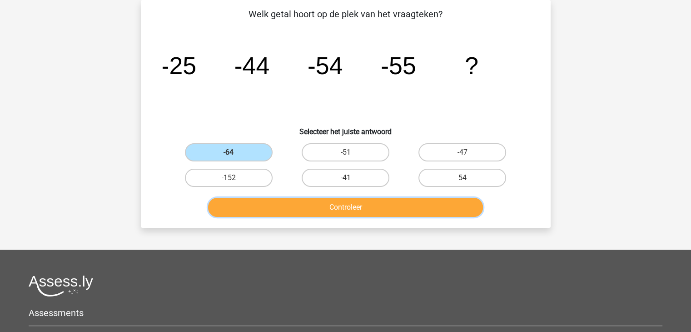
click at [304, 212] on button "Controleer" at bounding box center [345, 207] width 275 height 19
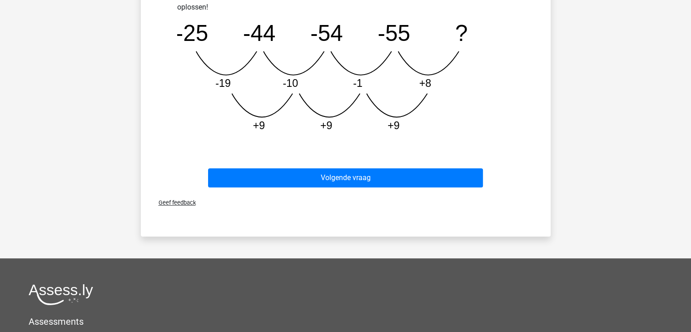
scroll to position [300, 0]
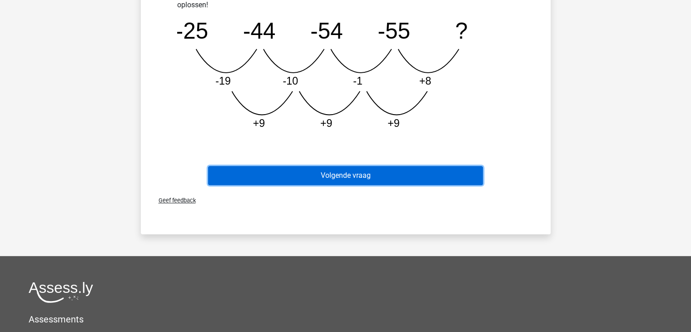
click at [349, 168] on button "Volgende vraag" at bounding box center [345, 175] width 275 height 19
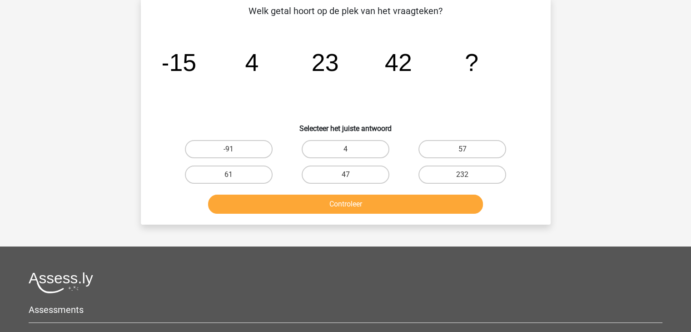
scroll to position [42, 0]
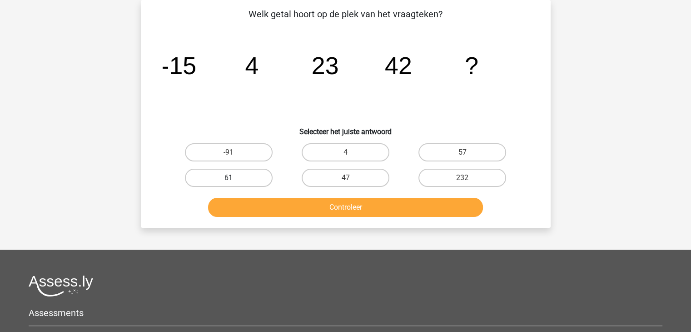
click at [255, 170] on label "61" at bounding box center [229, 178] width 88 height 18
click at [235, 178] on input "61" at bounding box center [232, 181] width 6 height 6
radio input "true"
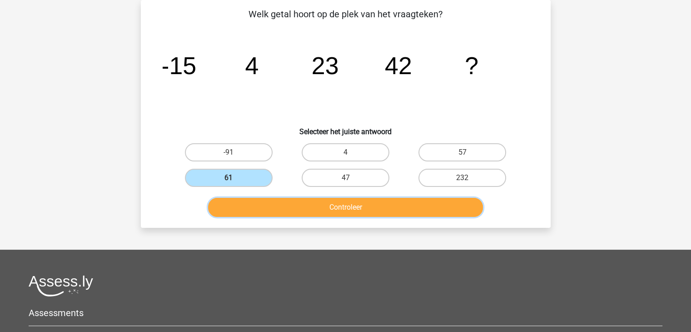
click at [287, 203] on button "Controleer" at bounding box center [345, 207] width 275 height 19
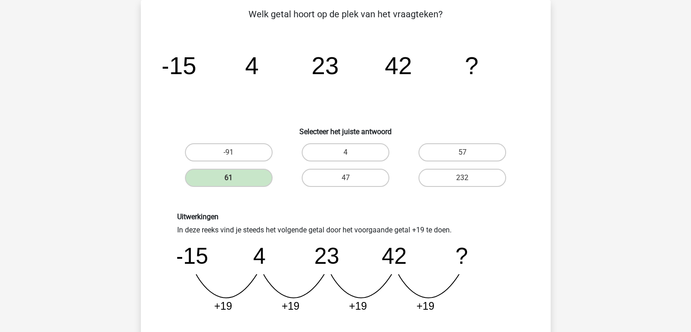
click at [287, 203] on div "Uitwerkingen In deze reeks vind je steeds het volgende getal door het voorgaand…" at bounding box center [345, 265] width 381 height 151
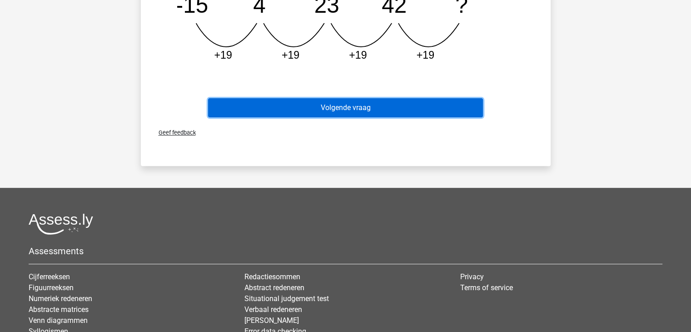
click at [307, 105] on button "Volgende vraag" at bounding box center [345, 107] width 275 height 19
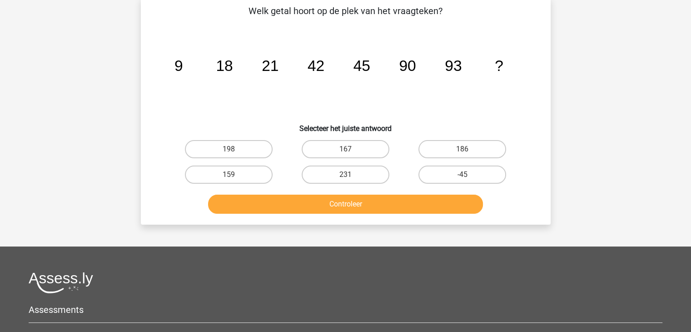
scroll to position [42, 0]
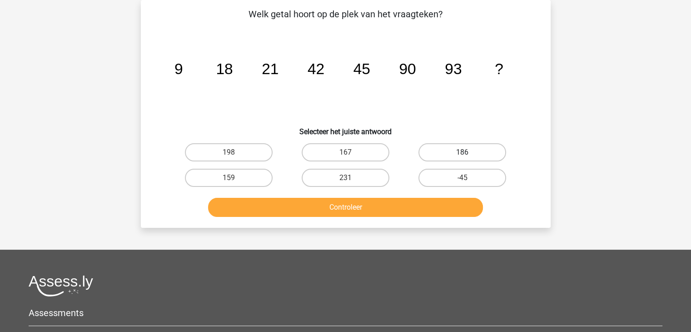
click at [454, 156] on label "186" at bounding box center [463, 152] width 88 height 18
click at [463, 156] on input "186" at bounding box center [466, 155] width 6 height 6
radio input "true"
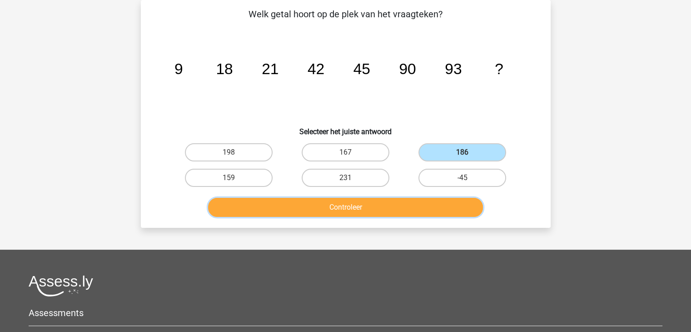
click at [399, 204] on button "Controleer" at bounding box center [345, 207] width 275 height 19
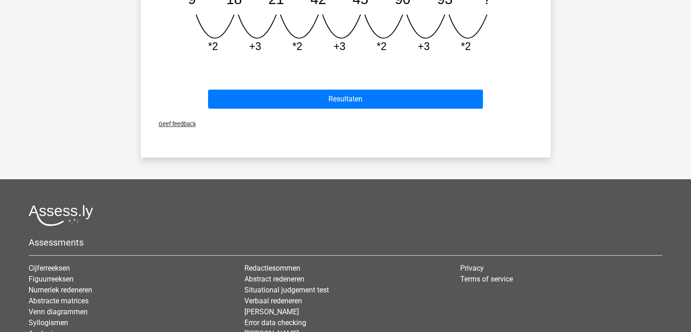
scroll to position [324, 0]
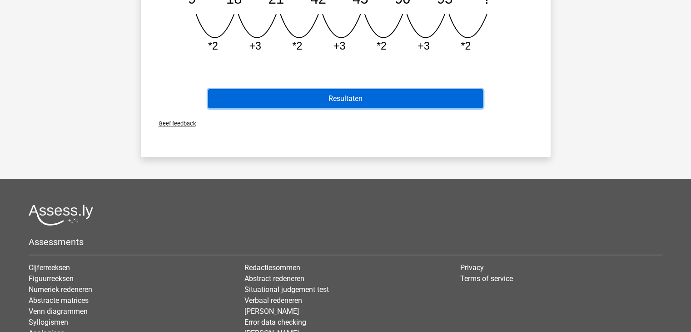
click at [388, 97] on button "Resultaten" at bounding box center [345, 98] width 275 height 19
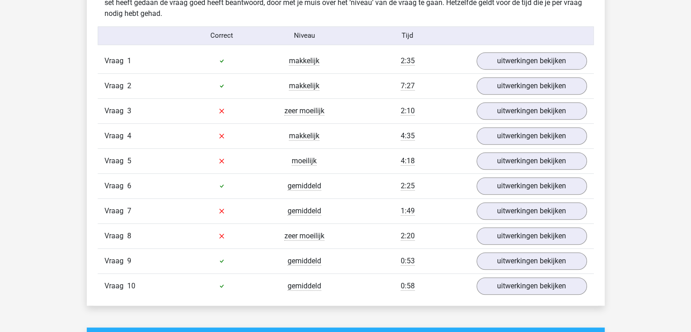
scroll to position [578, 0]
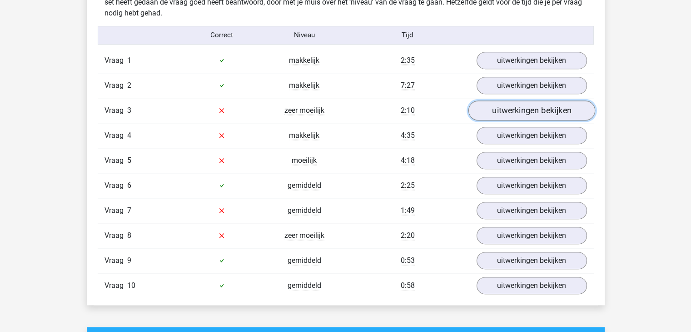
click at [514, 117] on link "uitwerkingen bekijken" at bounding box center [531, 110] width 127 height 20
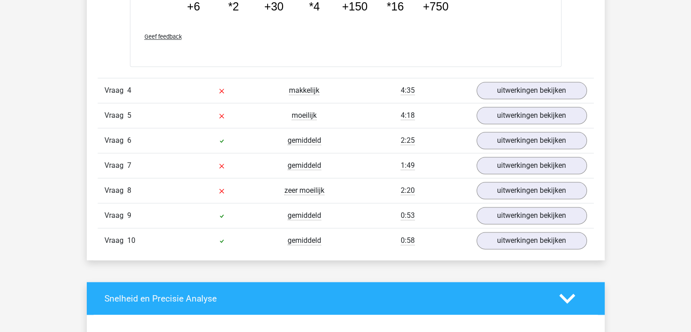
scroll to position [1095, 0]
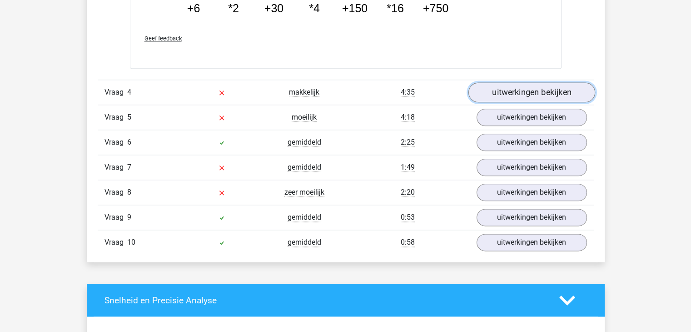
click at [500, 84] on link "uitwerkingen bekijken" at bounding box center [531, 92] width 127 height 20
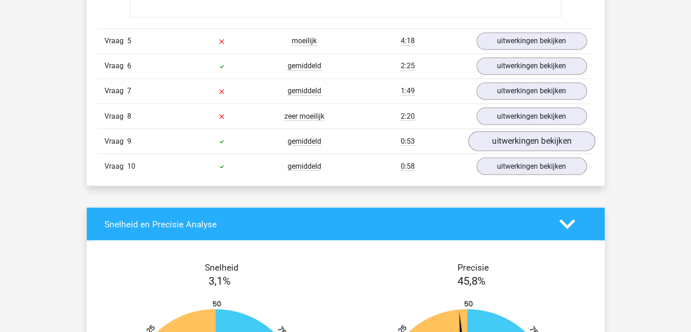
scroll to position [1555, 0]
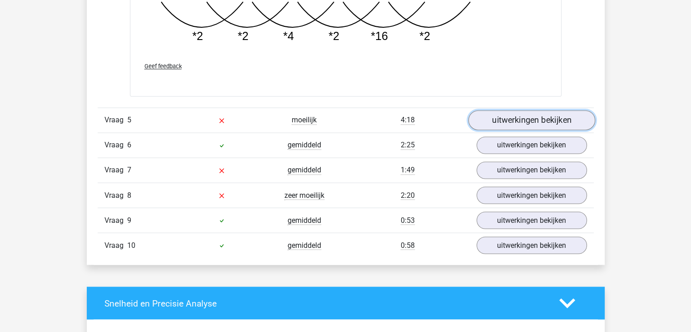
click at [535, 118] on link "uitwerkingen bekijken" at bounding box center [531, 120] width 127 height 20
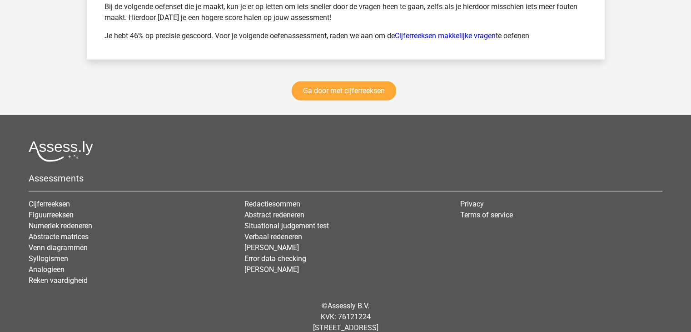
scroll to position [2746, 0]
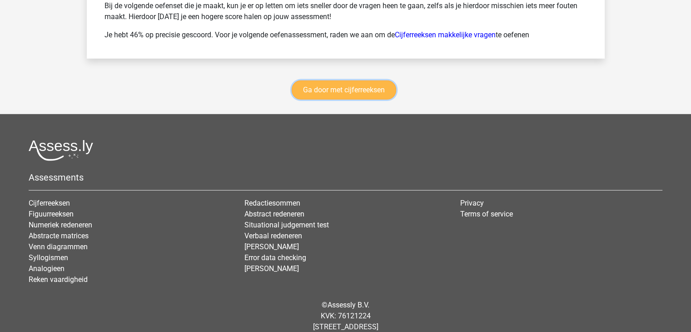
click at [358, 85] on link "Ga door met cijferreeksen" at bounding box center [344, 89] width 105 height 19
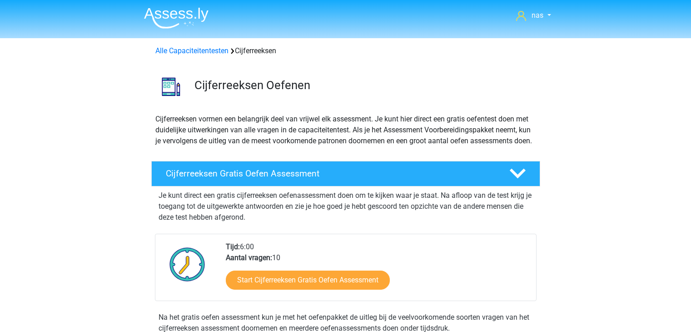
scroll to position [405, 0]
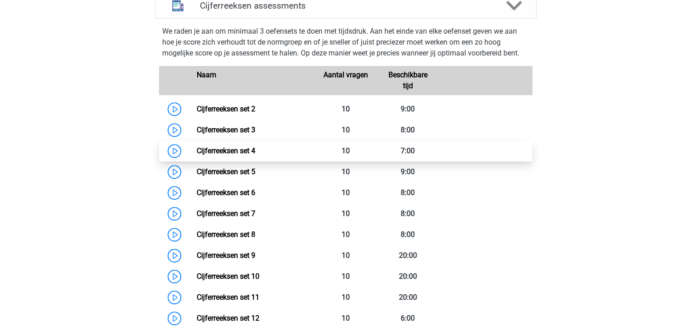
click at [255, 155] on link "Cijferreeksen set 4" at bounding box center [226, 150] width 59 height 9
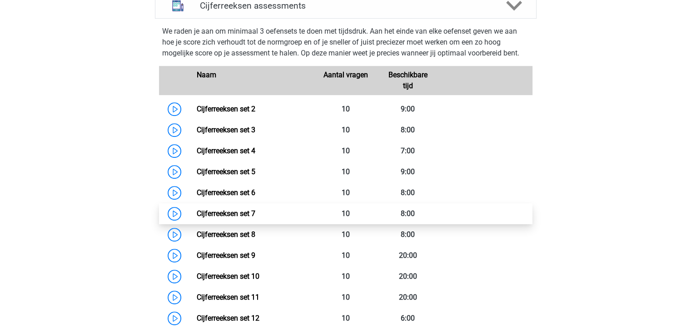
click at [215, 218] on link "Cijferreeksen set 7" at bounding box center [226, 213] width 59 height 9
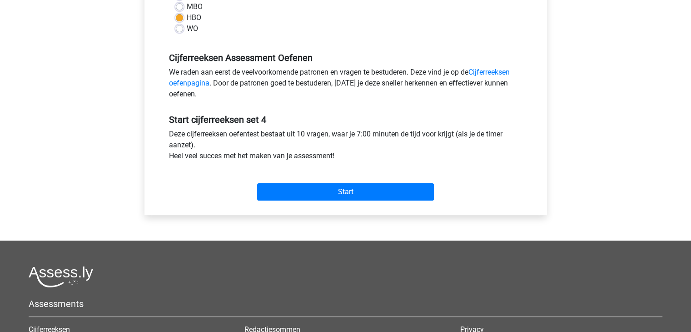
scroll to position [238, 0]
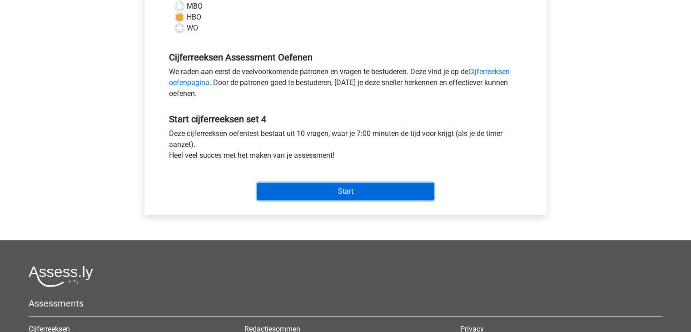
click at [330, 190] on input "Start" at bounding box center [345, 191] width 177 height 17
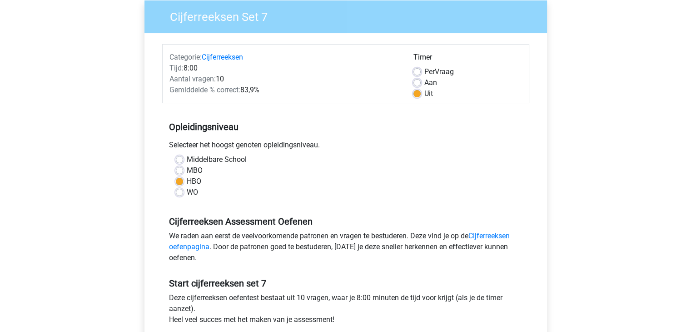
scroll to position [239, 0]
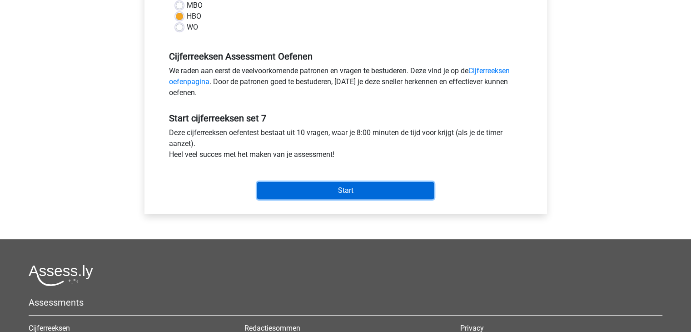
click at [311, 183] on input "Start" at bounding box center [345, 190] width 177 height 17
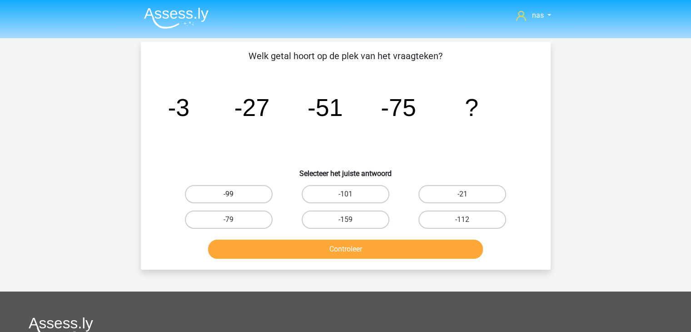
click at [215, 199] on label "-99" at bounding box center [229, 194] width 88 height 18
click at [229, 199] on input "-99" at bounding box center [232, 197] width 6 height 6
radio input "true"
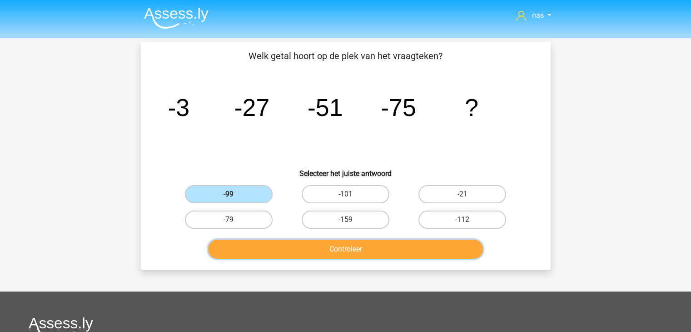
click at [268, 257] on button "Controleer" at bounding box center [345, 249] width 275 height 19
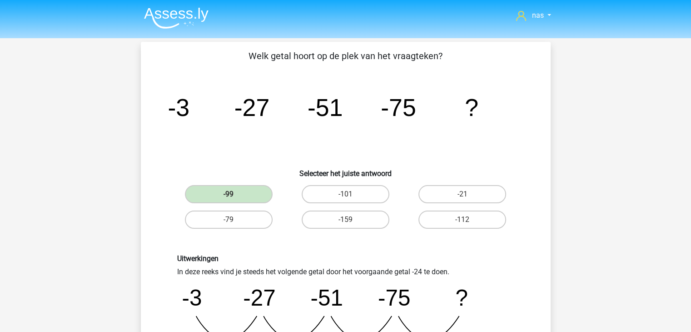
scroll to position [313, 0]
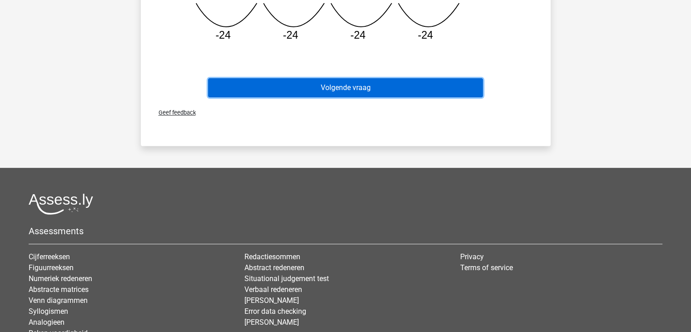
click at [384, 90] on button "Volgende vraag" at bounding box center [345, 87] width 275 height 19
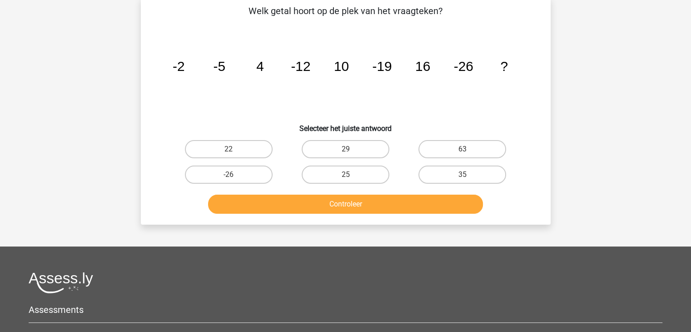
scroll to position [42, 0]
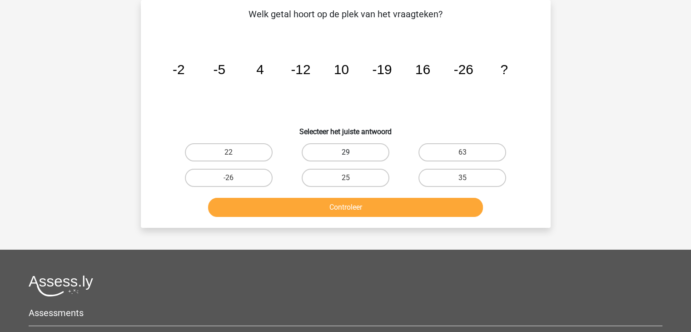
click at [365, 146] on label "29" at bounding box center [346, 152] width 88 height 18
click at [351, 152] on input "29" at bounding box center [348, 155] width 6 height 6
radio input "true"
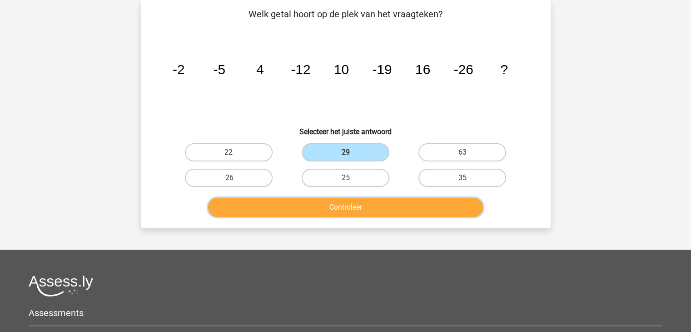
click at [374, 210] on button "Controleer" at bounding box center [345, 207] width 275 height 19
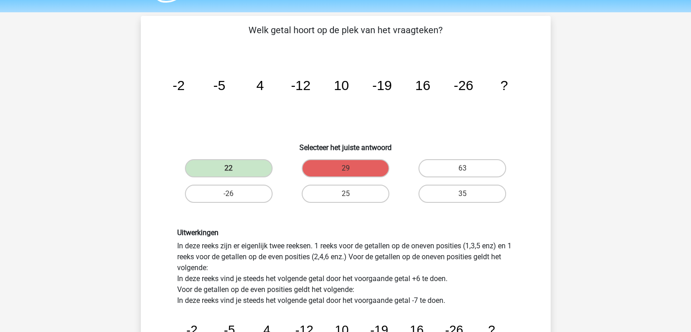
scroll to position [0, 0]
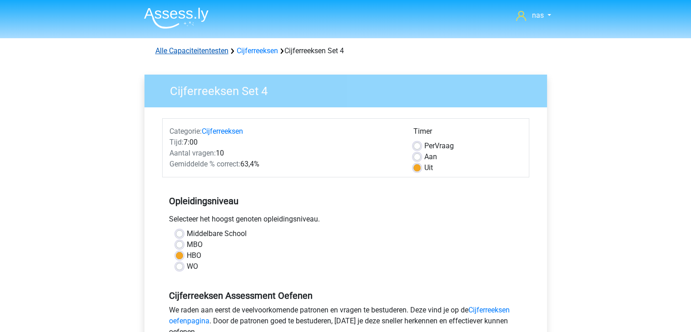
click at [216, 50] on link "Alle Capaciteitentesten" at bounding box center [191, 50] width 73 height 9
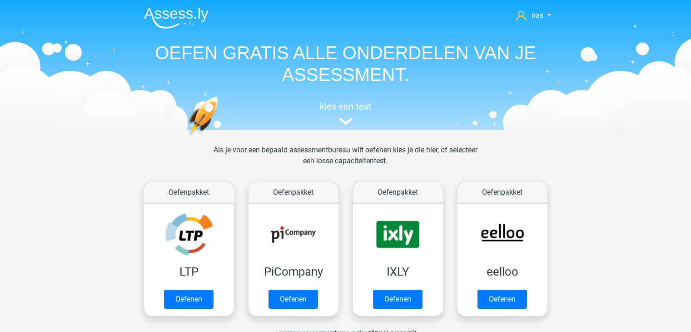
scroll to position [385, 0]
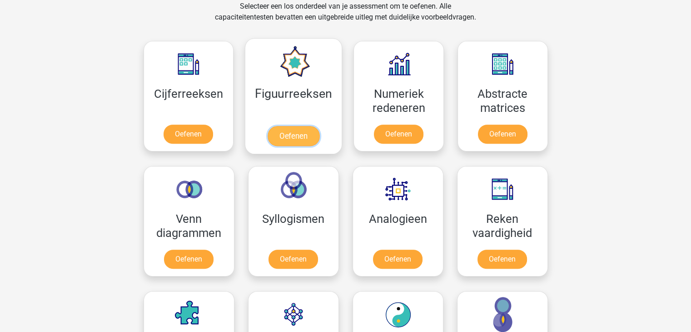
click at [292, 132] on link "Oefenen" at bounding box center [294, 136] width 52 height 20
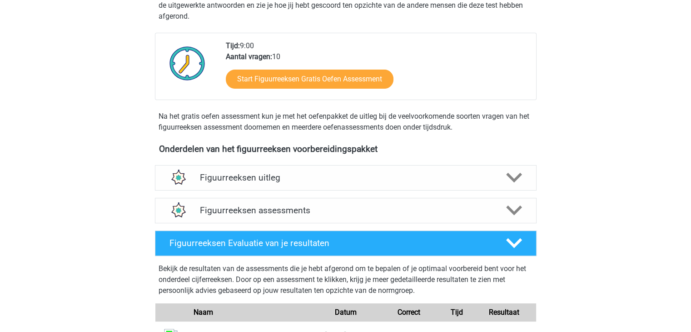
scroll to position [200, 0]
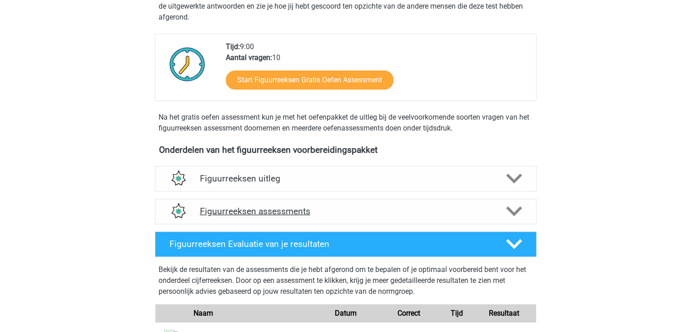
click at [331, 206] on h4 "Figuurreeksen assessments" at bounding box center [346, 211] width 292 height 10
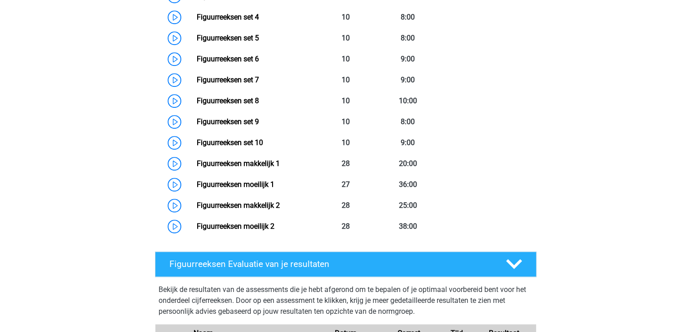
scroll to position [563, 0]
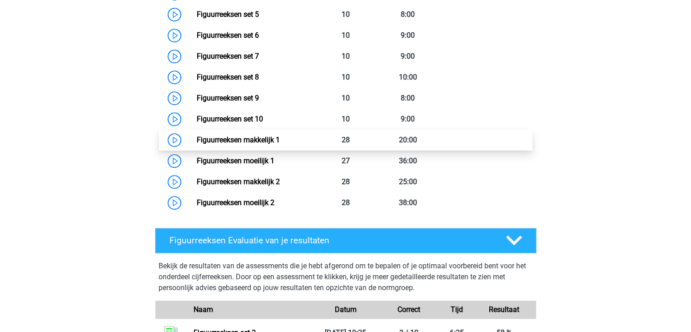
click at [280, 135] on link "Figuurreeksen makkelijk 1" at bounding box center [238, 139] width 83 height 9
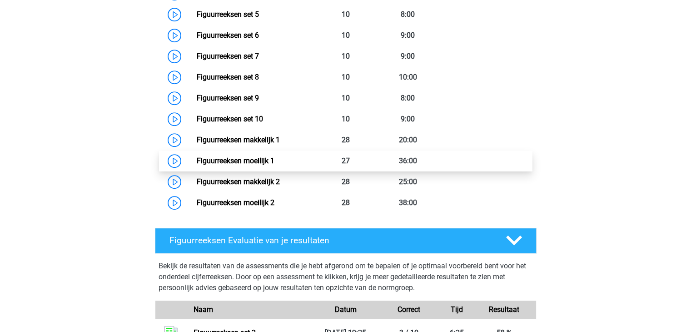
click at [275, 161] on link "Figuurreeksen moeilijk 1" at bounding box center [236, 160] width 78 height 9
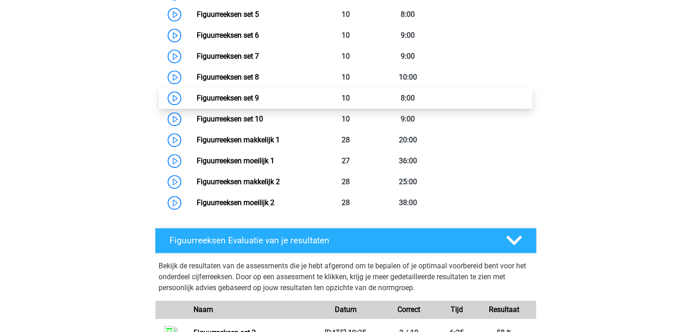
click at [197, 101] on link "Figuurreeksen set 9" at bounding box center [228, 98] width 62 height 9
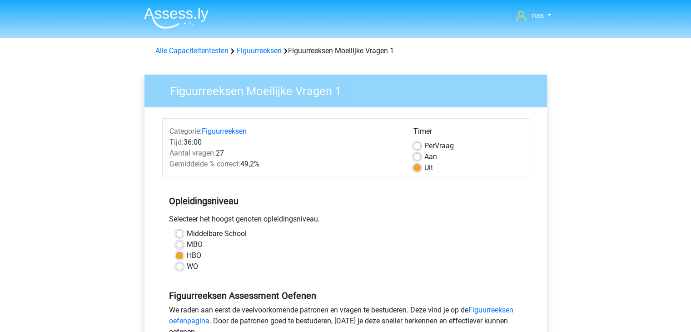
click at [425, 144] on label "Per Vraag" at bounding box center [440, 145] width 30 height 11
click at [418, 144] on input "Per Vraag" at bounding box center [417, 144] width 7 height 9
radio input "true"
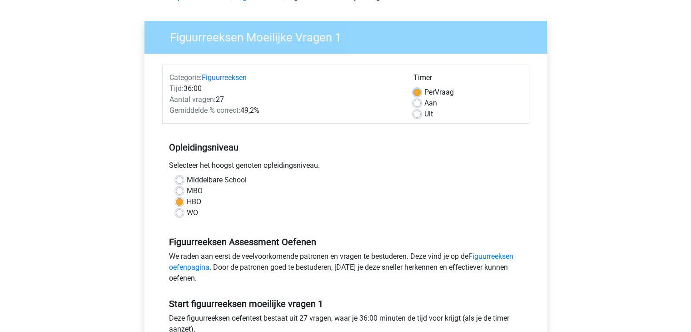
scroll to position [51, 0]
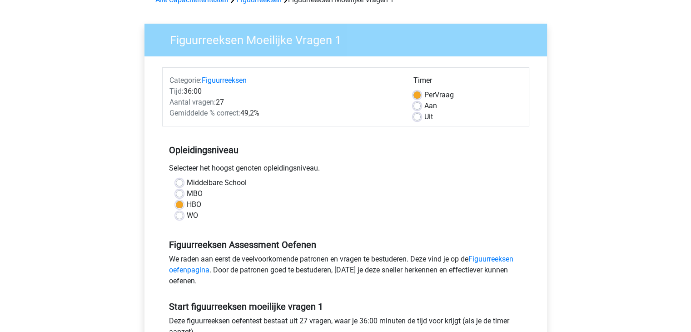
click at [425, 117] on label "Uit" at bounding box center [429, 116] width 9 height 11
click at [416, 117] on input "Uit" at bounding box center [417, 115] width 7 height 9
radio input "true"
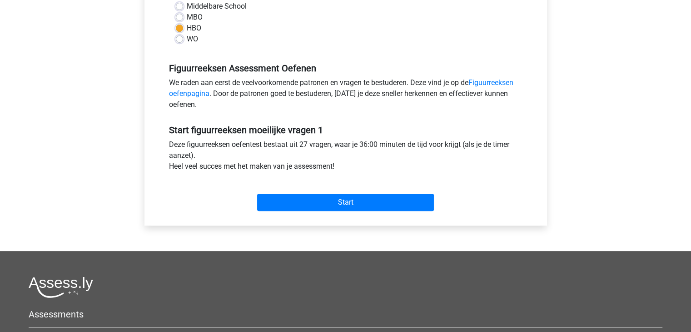
scroll to position [228, 0]
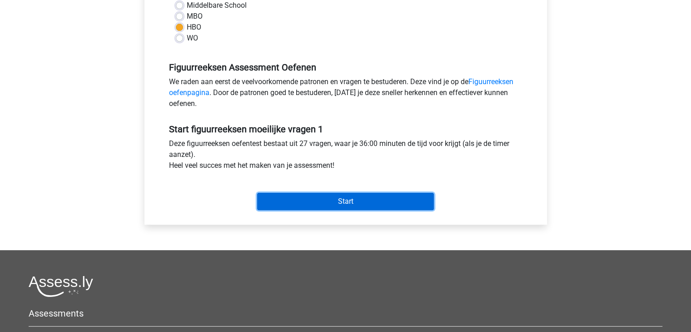
click at [375, 194] on input "Start" at bounding box center [345, 201] width 177 height 17
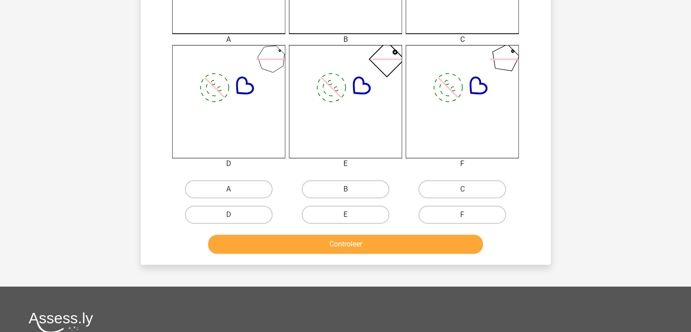
scroll to position [324, 0]
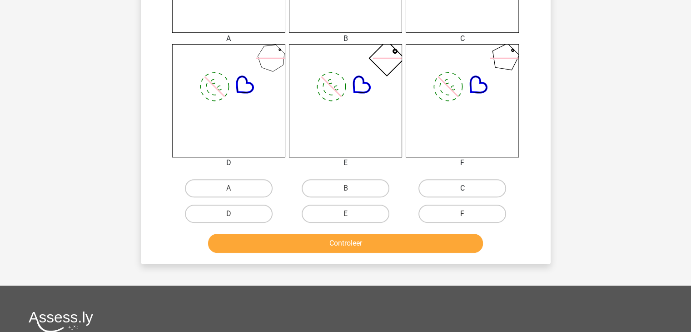
click at [462, 186] on label "C" at bounding box center [463, 188] width 88 height 18
click at [463, 188] on input "C" at bounding box center [466, 191] width 6 height 6
radio input "true"
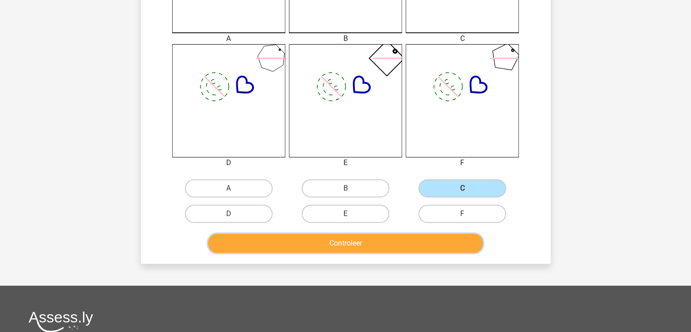
click at [386, 239] on button "Controleer" at bounding box center [345, 243] width 275 height 19
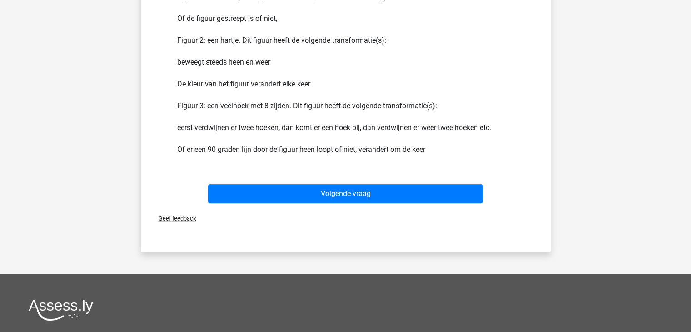
scroll to position [620, 0]
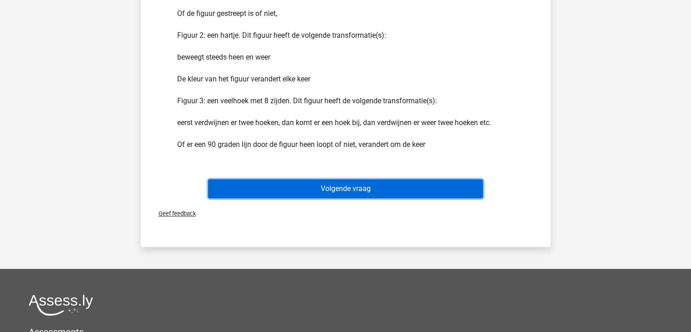
click at [371, 189] on button "Volgende vraag" at bounding box center [345, 188] width 275 height 19
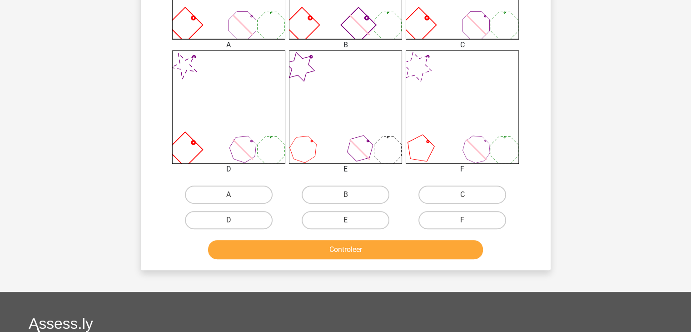
scroll to position [318, 0]
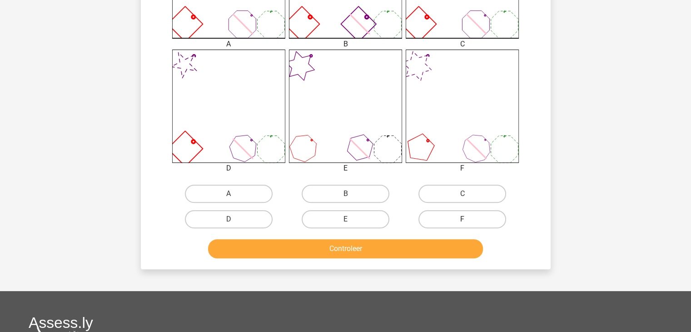
click at [453, 218] on label "F" at bounding box center [463, 219] width 88 height 18
click at [463, 219] on input "F" at bounding box center [466, 222] width 6 height 6
radio input "true"
click at [414, 251] on button "Controleer" at bounding box center [345, 248] width 275 height 19
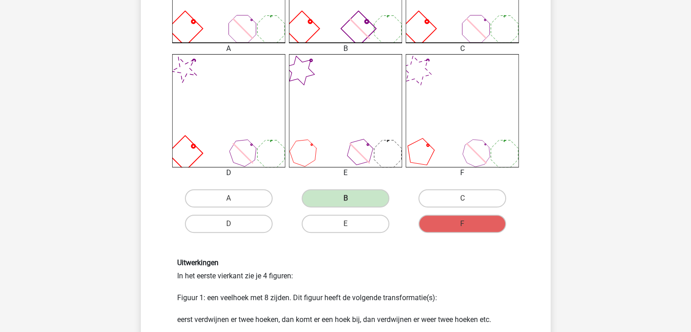
scroll to position [533, 0]
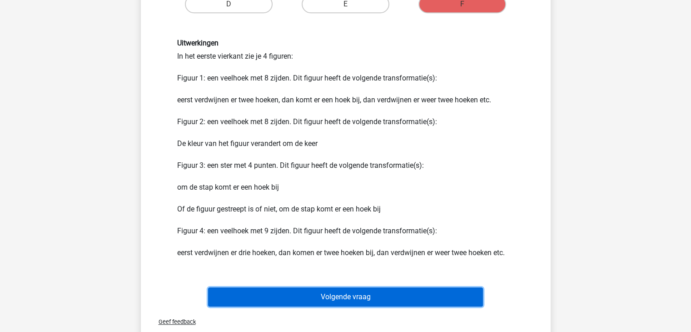
click at [390, 295] on button "Volgende vraag" at bounding box center [345, 296] width 275 height 19
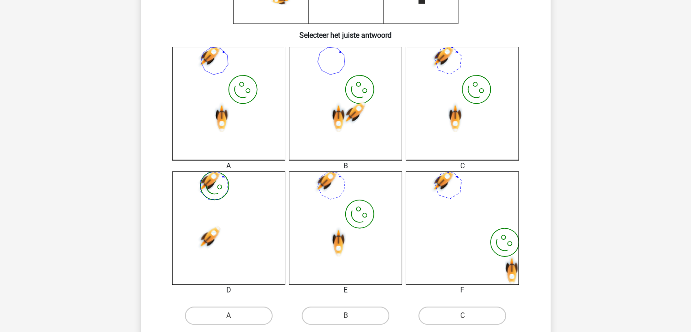
scroll to position [260, 0]
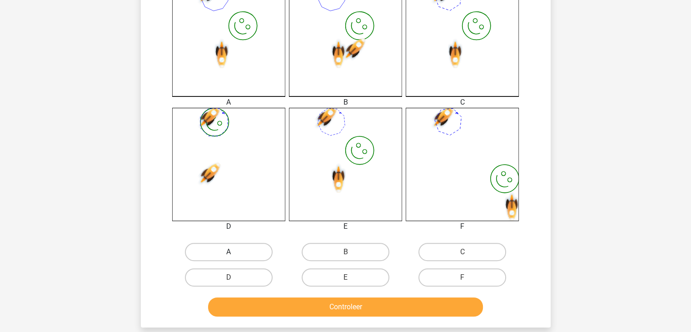
click at [236, 260] on label "A" at bounding box center [229, 252] width 88 height 18
click at [235, 258] on input "A" at bounding box center [232, 255] width 6 height 6
radio input "true"
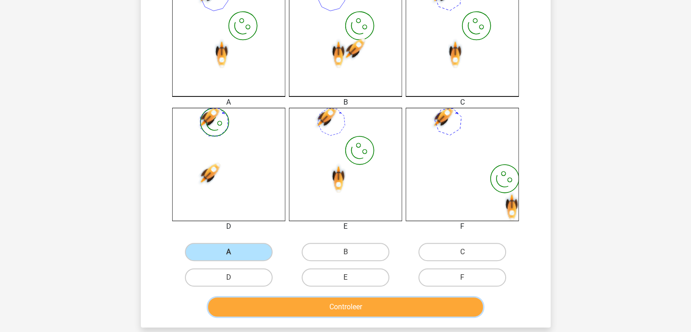
click at [275, 312] on button "Controleer" at bounding box center [345, 306] width 275 height 19
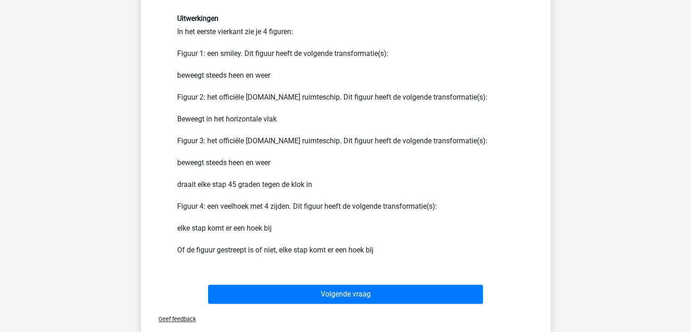
scroll to position [557, 0]
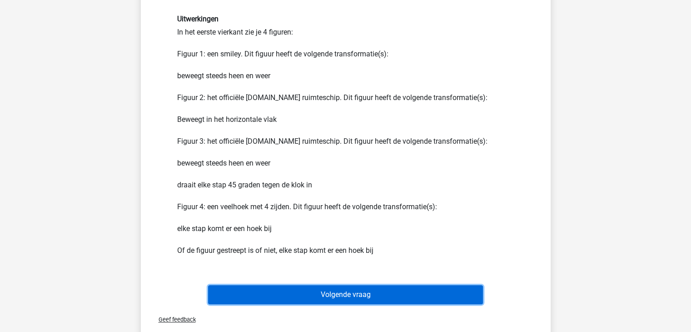
click at [292, 299] on button "Volgende vraag" at bounding box center [345, 294] width 275 height 19
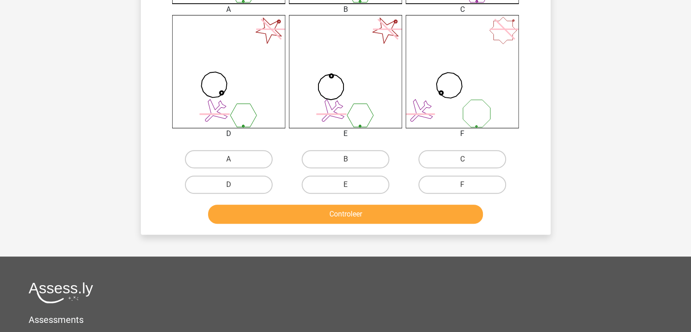
scroll to position [352, 0]
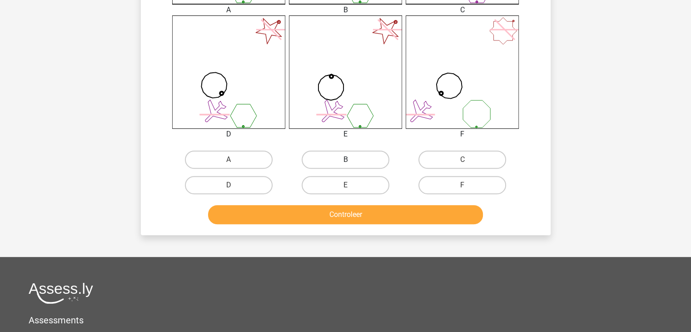
click at [354, 160] on label "B" at bounding box center [346, 159] width 88 height 18
click at [351, 160] on input "B" at bounding box center [348, 163] width 6 height 6
radio input "true"
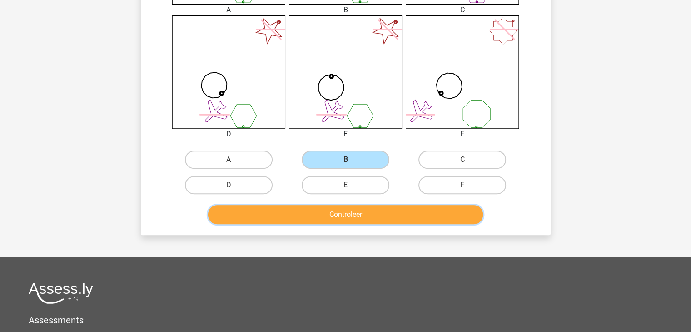
click at [364, 221] on button "Controleer" at bounding box center [345, 214] width 275 height 19
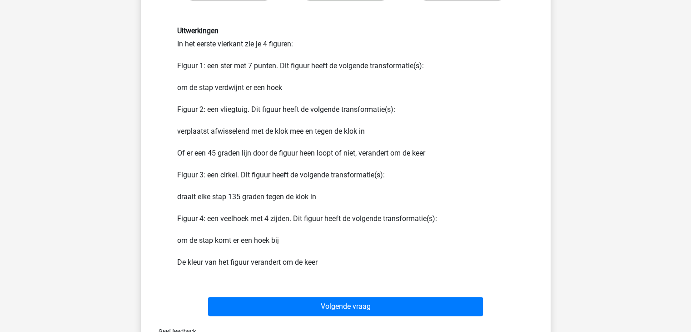
scroll to position [545, 0]
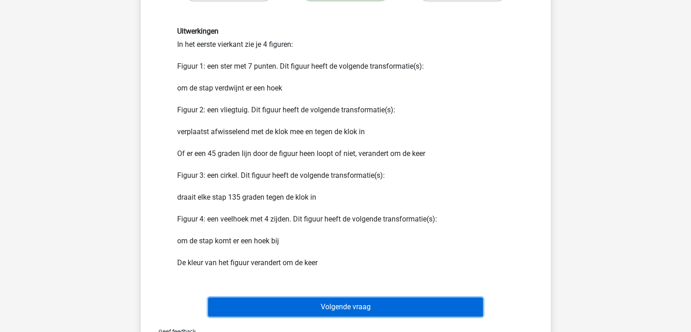
click at [389, 311] on button "Volgende vraag" at bounding box center [345, 306] width 275 height 19
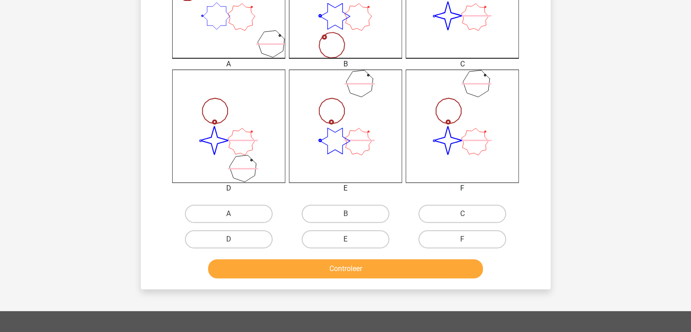
scroll to position [296, 0]
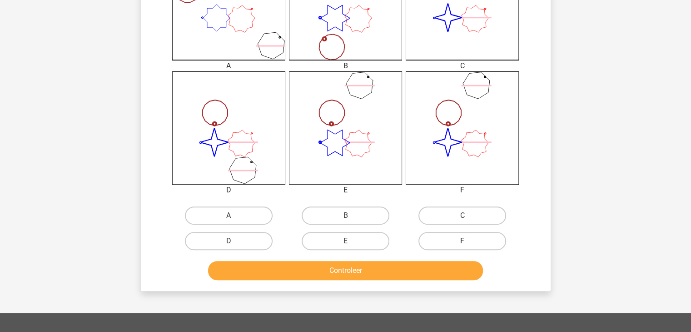
drag, startPoint x: 389, startPoint y: 311, endPoint x: 444, endPoint y: 233, distance: 95.3
click at [444, 233] on div "nas Abdu@hotmail.com Nederlands English" at bounding box center [345, 128] width 691 height 849
click at [444, 233] on label "F" at bounding box center [463, 241] width 88 height 18
click at [463, 241] on input "F" at bounding box center [466, 244] width 6 height 6
radio input "true"
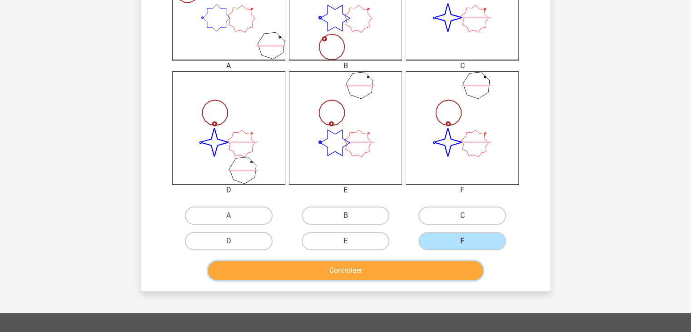
click at [420, 263] on button "Controleer" at bounding box center [345, 270] width 275 height 19
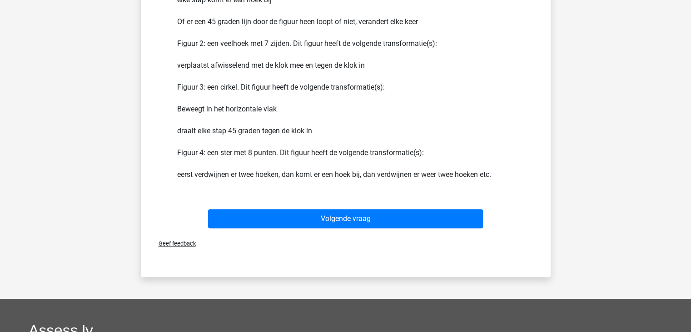
scroll to position [634, 0]
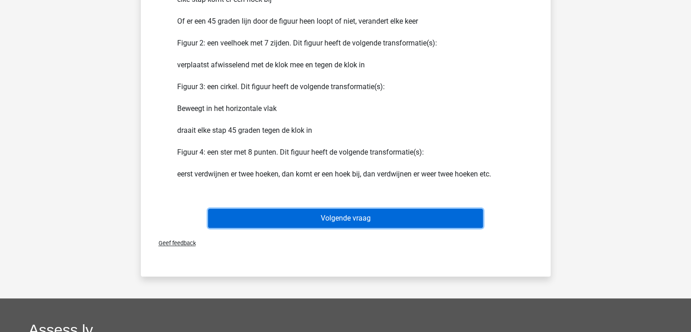
click at [396, 213] on button "Volgende vraag" at bounding box center [345, 218] width 275 height 19
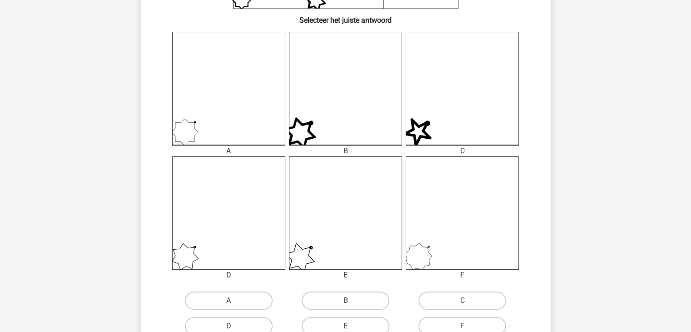
scroll to position [233, 0]
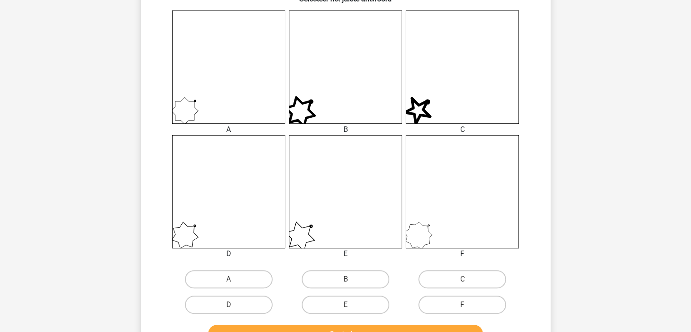
drag, startPoint x: 241, startPoint y: 98, endPoint x: 327, endPoint y: 255, distance: 179.4
click at [327, 255] on div "A B C D E" at bounding box center [345, 134] width 351 height 249
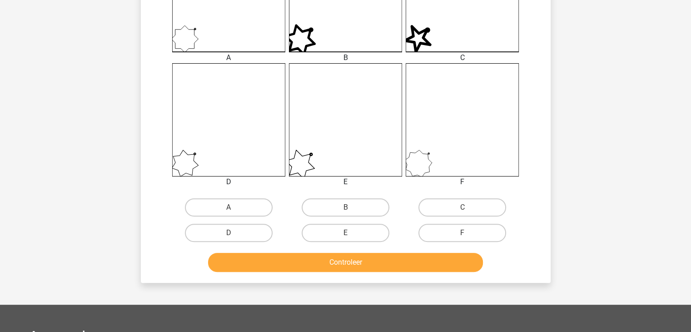
click at [229, 195] on div "A" at bounding box center [228, 207] width 117 height 25
click at [235, 202] on label "A" at bounding box center [229, 207] width 88 height 18
click at [235, 207] on input "A" at bounding box center [232, 210] width 6 height 6
radio input "true"
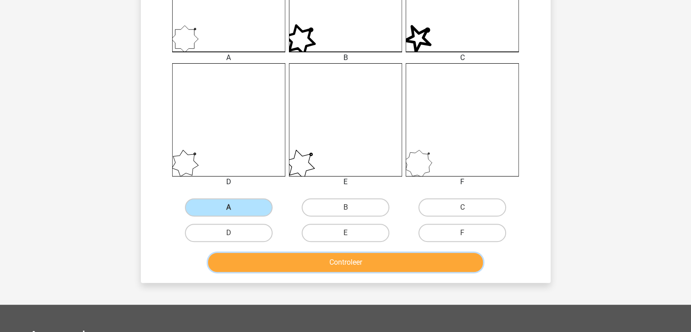
click at [293, 270] on button "Controleer" at bounding box center [345, 262] width 275 height 19
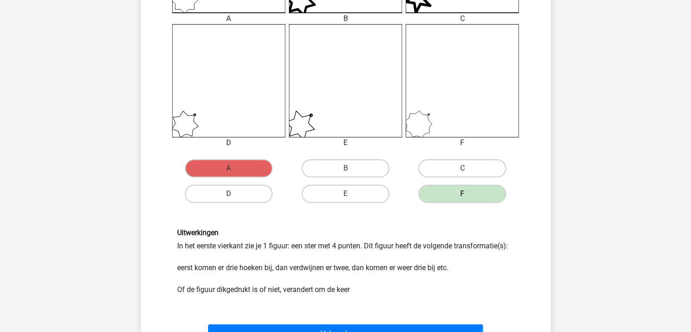
scroll to position [560, 0]
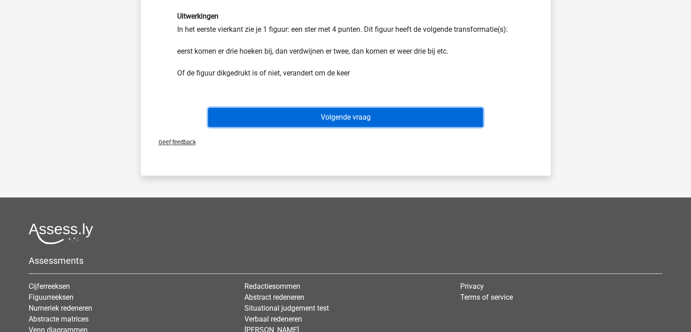
click at [328, 121] on button "Volgende vraag" at bounding box center [345, 117] width 275 height 19
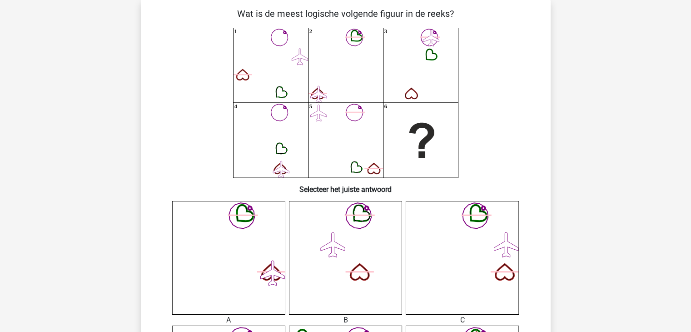
scroll to position [42, 0]
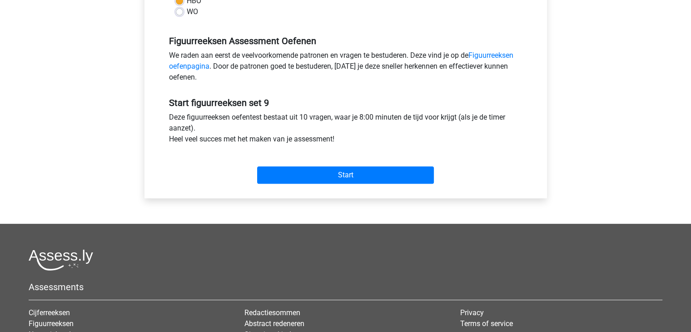
scroll to position [260, 0]
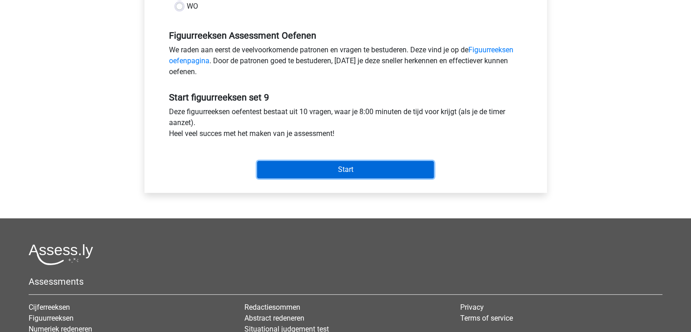
click at [330, 171] on input "Start" at bounding box center [345, 169] width 177 height 17
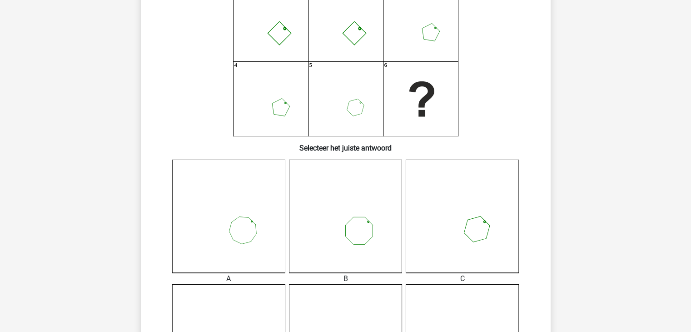
scroll to position [294, 0]
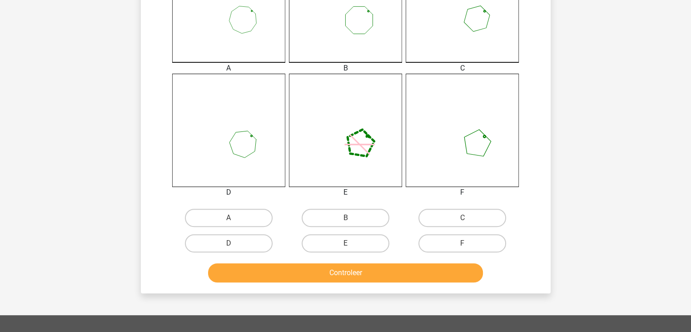
click at [468, 221] on input "C" at bounding box center [466, 221] width 6 height 6
radio input "true"
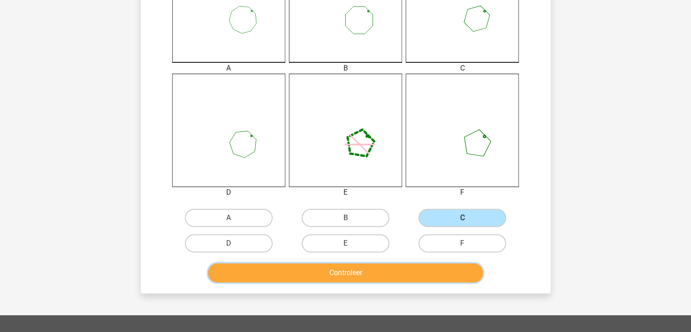
click at [415, 272] on button "Controleer" at bounding box center [345, 272] width 275 height 19
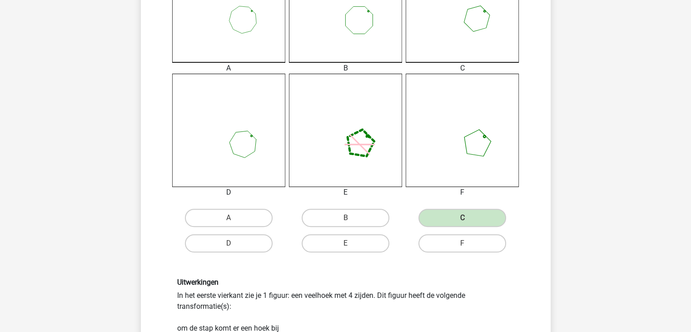
scroll to position [528, 0]
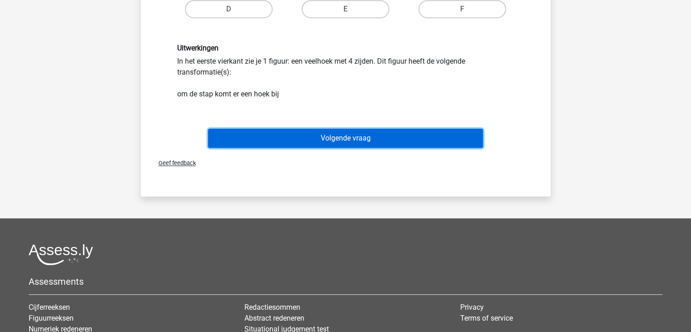
click at [394, 142] on button "Volgende vraag" at bounding box center [345, 138] width 275 height 19
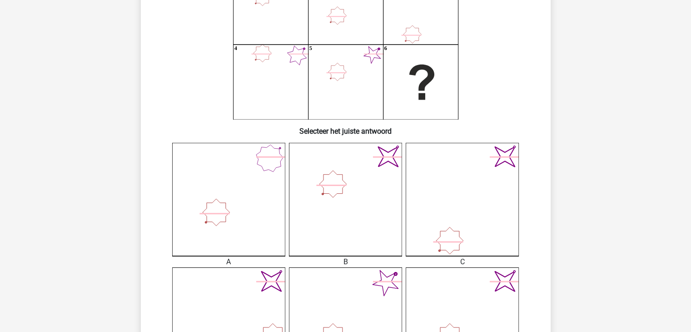
scroll to position [234, 0]
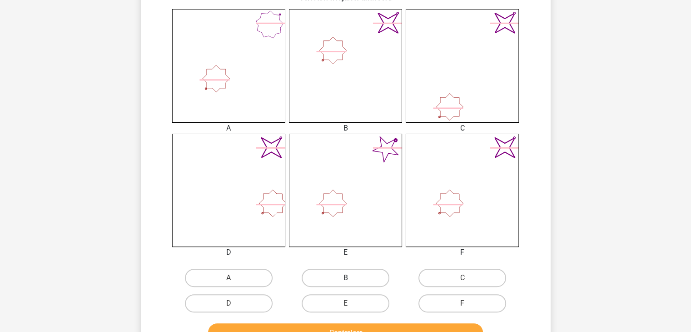
click at [356, 278] on label "B" at bounding box center [346, 278] width 88 height 18
click at [351, 278] on input "B" at bounding box center [348, 281] width 6 height 6
radio input "true"
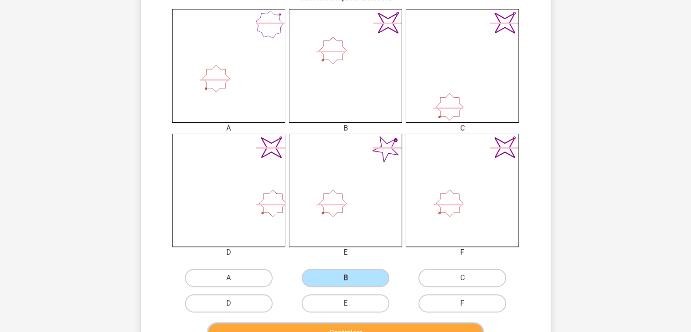
click at [380, 328] on button "Controleer" at bounding box center [345, 332] width 275 height 19
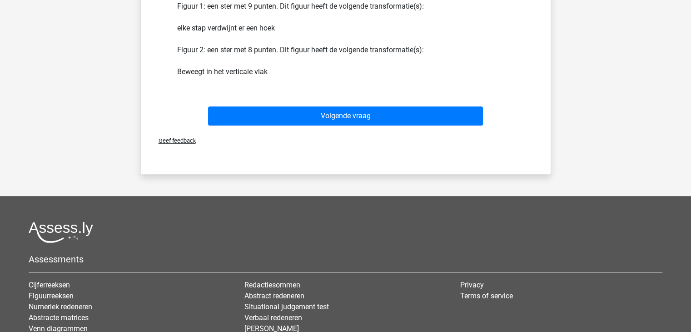
scroll to position [605, 0]
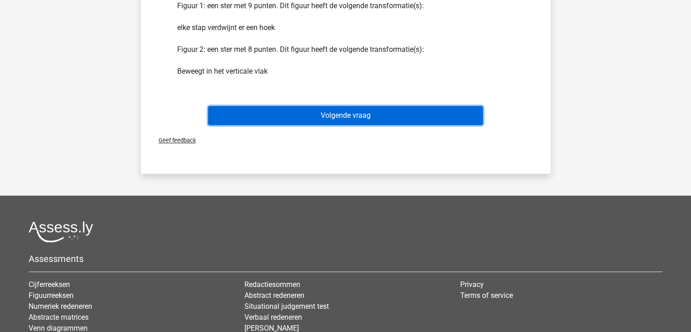
click at [336, 113] on button "Volgende vraag" at bounding box center [345, 115] width 275 height 19
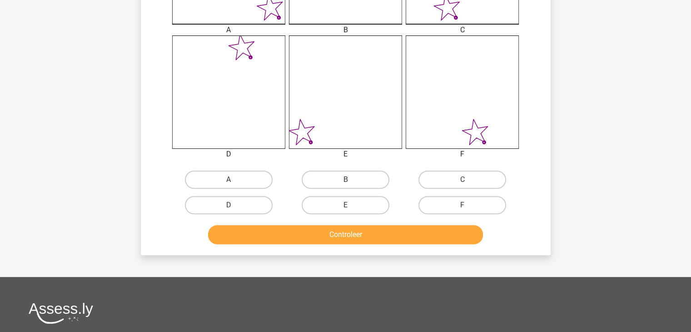
scroll to position [348, 0]
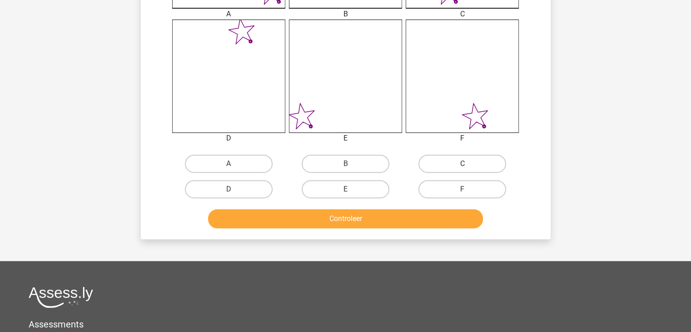
click at [454, 161] on label "C" at bounding box center [463, 164] width 88 height 18
click at [463, 164] on input "C" at bounding box center [466, 167] width 6 height 6
radio input "true"
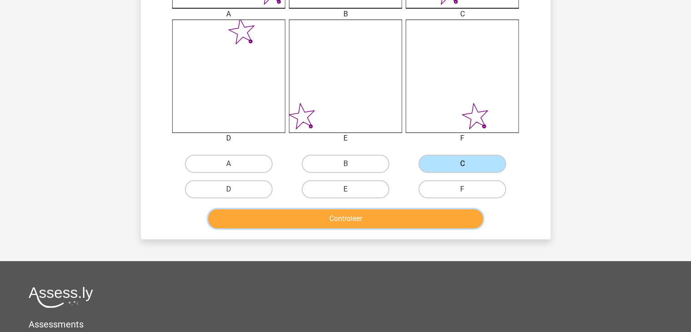
click at [423, 219] on button "Controleer" at bounding box center [345, 218] width 275 height 19
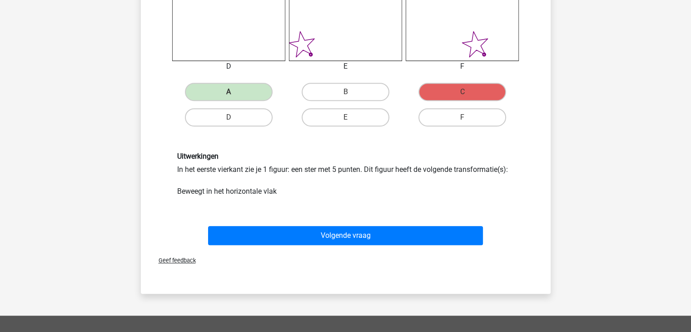
scroll to position [419, 0]
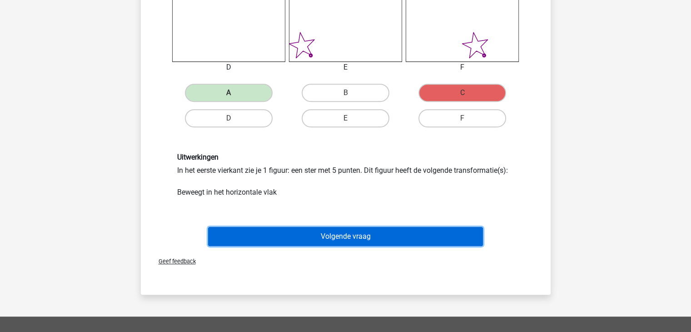
click at [388, 240] on button "Volgende vraag" at bounding box center [345, 236] width 275 height 19
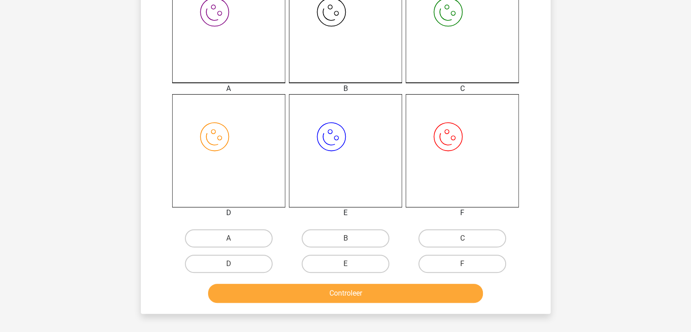
scroll to position [274, 0]
click at [435, 243] on label "C" at bounding box center [463, 238] width 88 height 18
click at [463, 243] on input "C" at bounding box center [466, 241] width 6 height 6
radio input "true"
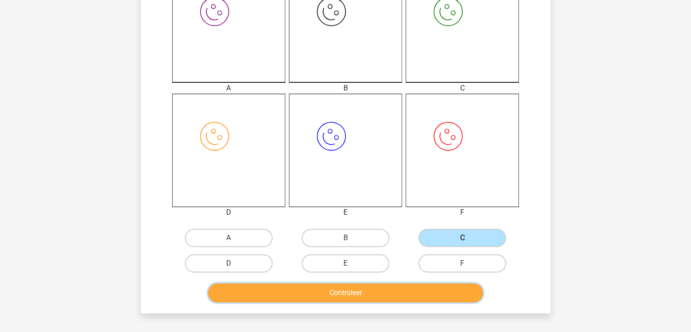
click at [422, 286] on button "Controleer" at bounding box center [345, 292] width 275 height 19
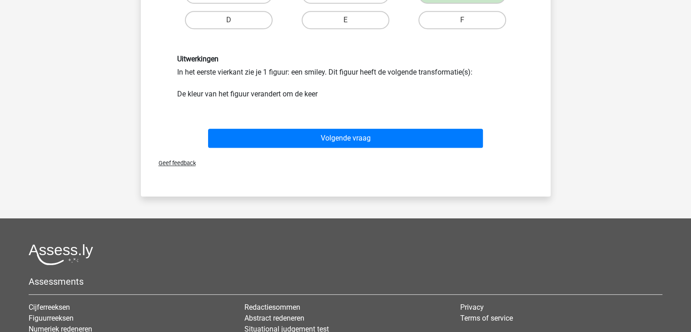
scroll to position [515, 0]
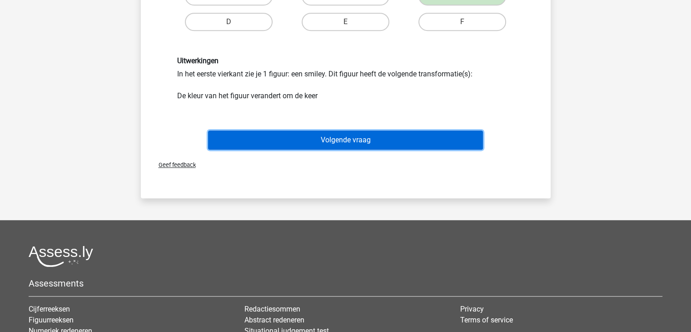
click at [393, 144] on button "Volgende vraag" at bounding box center [345, 139] width 275 height 19
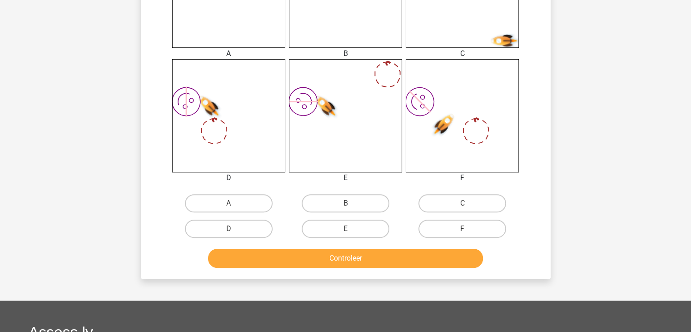
scroll to position [309, 0]
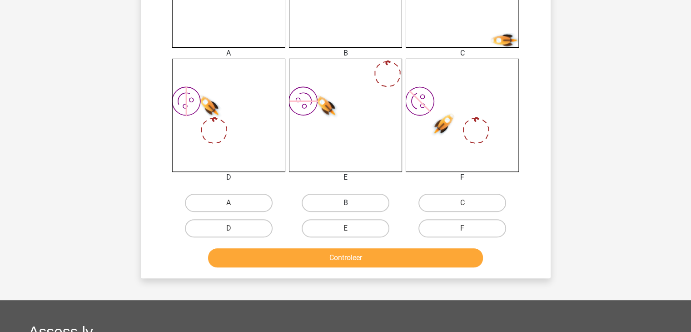
click at [361, 200] on label "B" at bounding box center [346, 203] width 88 height 18
click at [351, 203] on input "B" at bounding box center [348, 206] width 6 height 6
radio input "true"
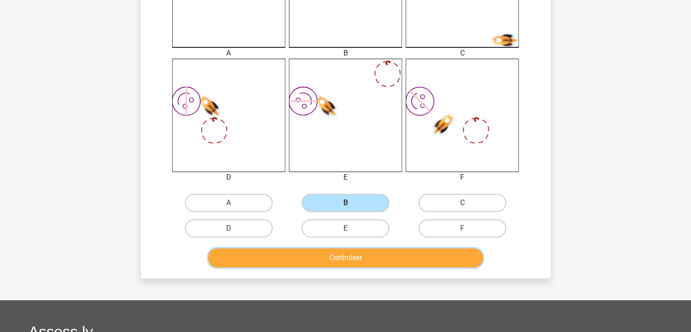
click at [374, 257] on button "Controleer" at bounding box center [345, 257] width 275 height 19
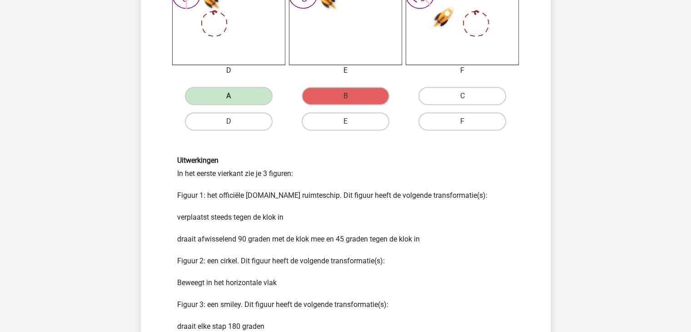
click at [374, 257] on div "Uitwerkingen In het eerste vierkant zie je 3 figuren: Figuur 1: het officiële A…" at bounding box center [345, 244] width 351 height 176
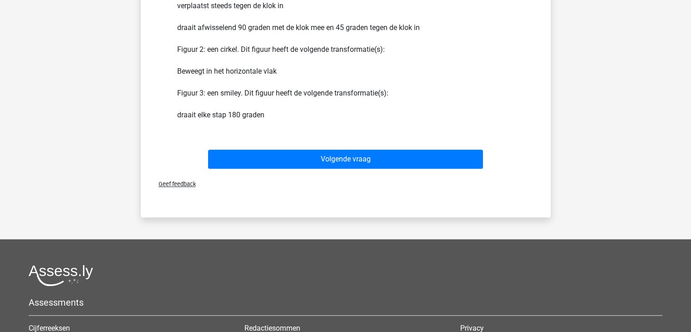
scroll to position [684, 0]
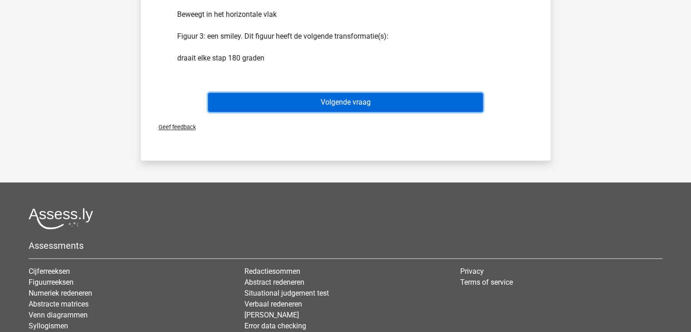
click at [349, 99] on button "Volgende vraag" at bounding box center [345, 102] width 275 height 19
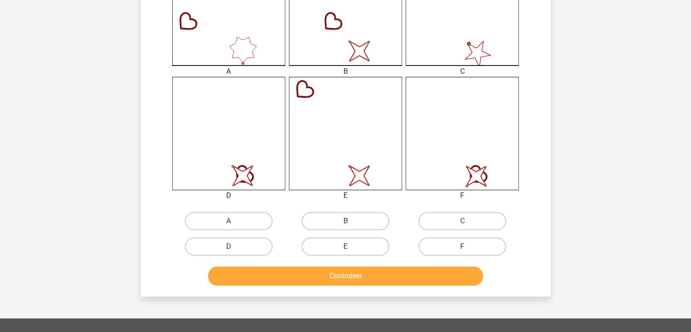
scroll to position [334, 0]
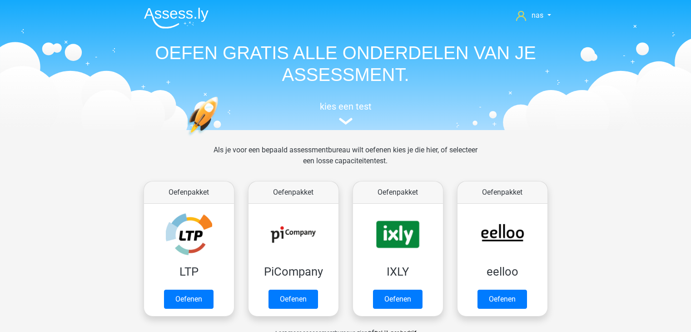
scroll to position [385, 0]
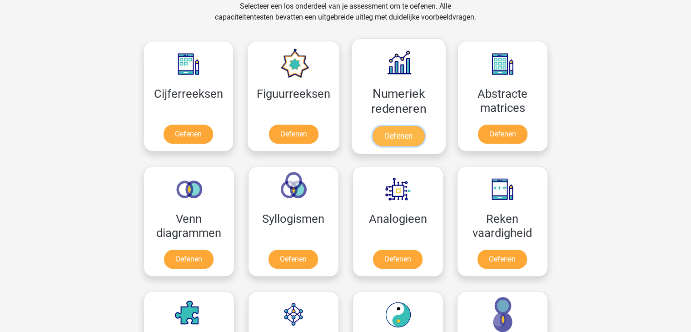
click at [410, 127] on link "Oefenen" at bounding box center [399, 136] width 52 height 20
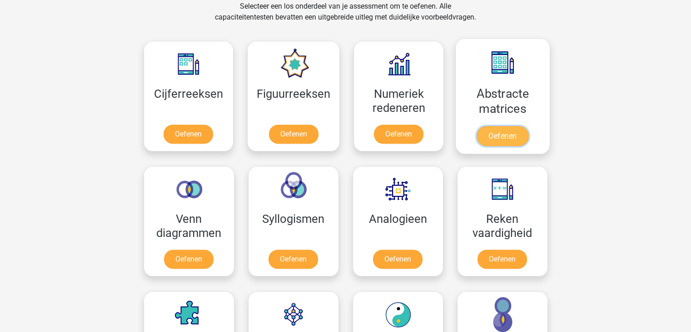
click at [503, 126] on link "Oefenen" at bounding box center [503, 136] width 52 height 20
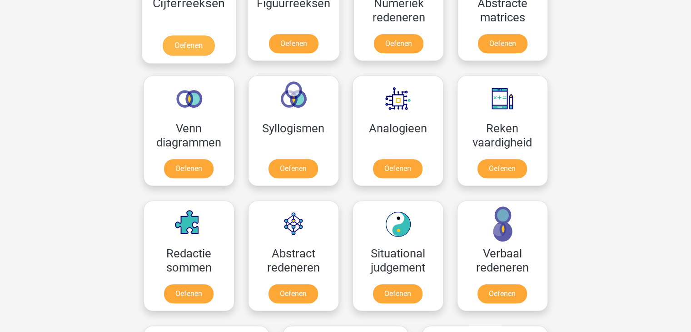
scroll to position [511, 0]
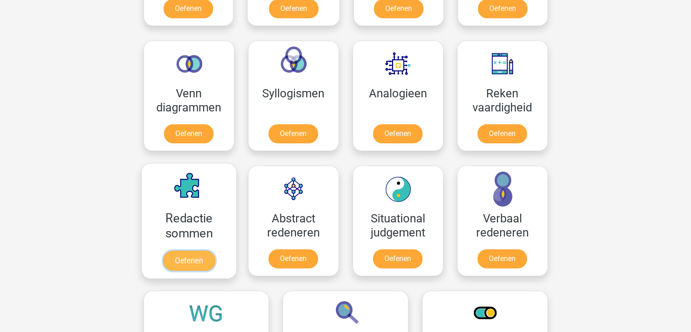
click at [193, 250] on link "Oefenen" at bounding box center [189, 260] width 52 height 20
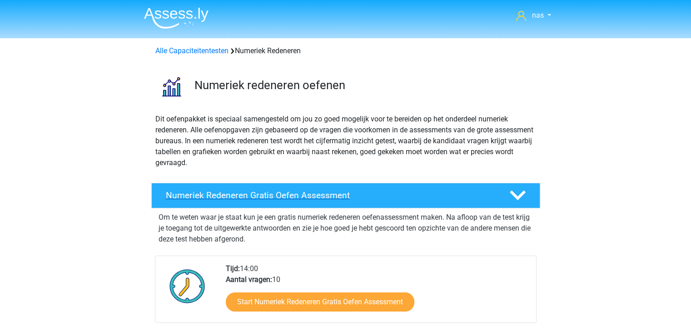
click at [336, 200] on div "Numeriek Redeneren Gratis Oefen Assessment" at bounding box center [345, 195] width 389 height 25
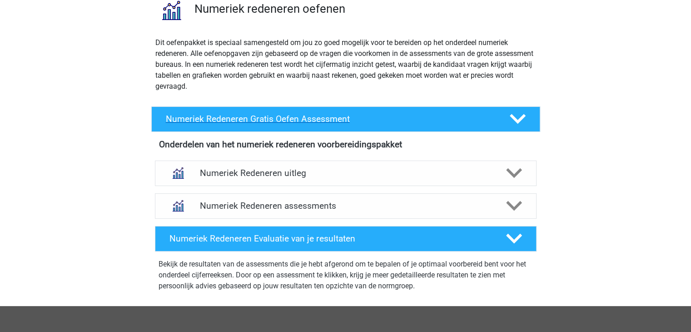
scroll to position [98, 0]
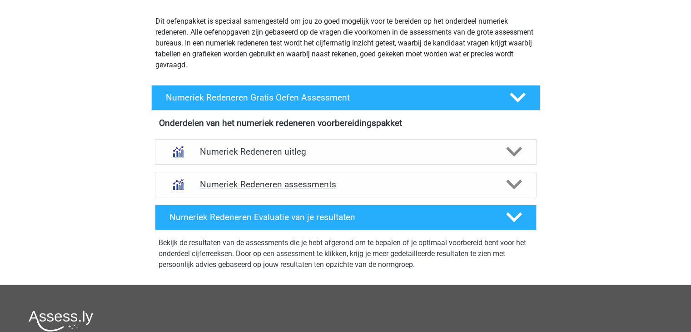
click at [327, 182] on h4 "Numeriek Redeneren assessments" at bounding box center [346, 184] width 292 height 10
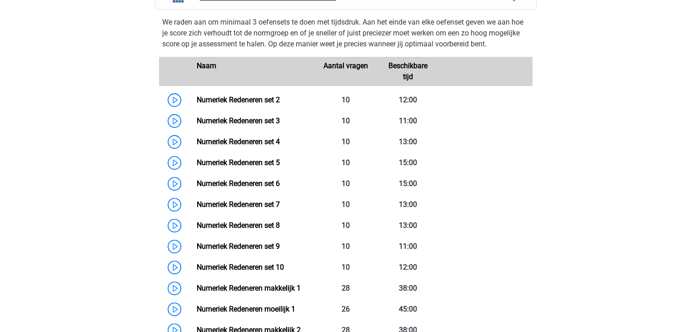
scroll to position [287, 0]
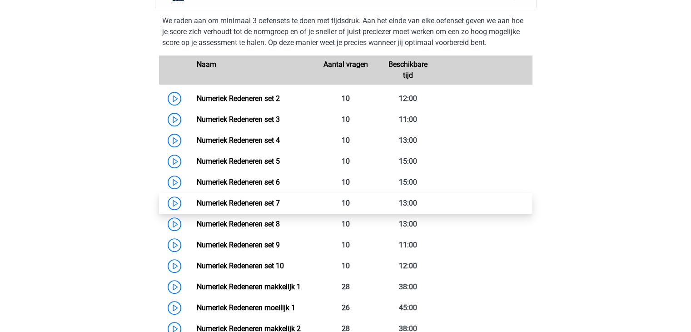
click at [280, 199] on link "Numeriek Redeneren set 7" at bounding box center [238, 203] width 83 height 9
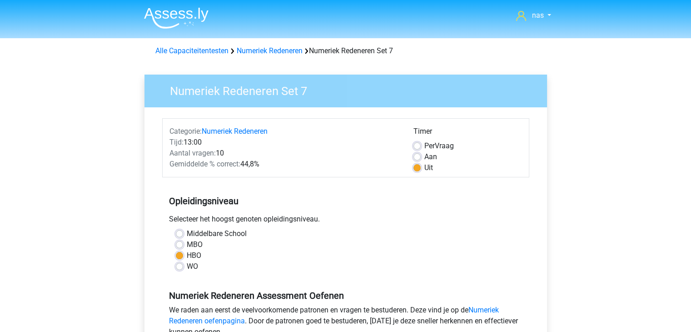
scroll to position [187, 0]
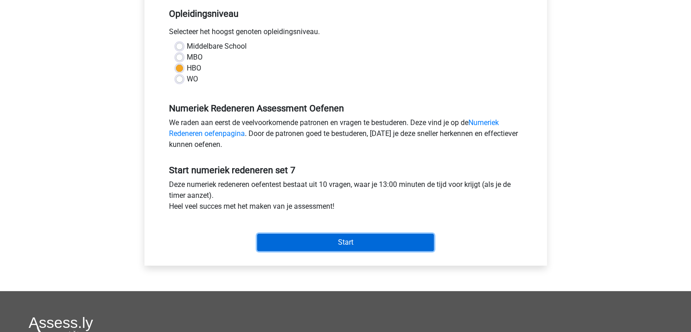
click at [351, 246] on input "Start" at bounding box center [345, 242] width 177 height 17
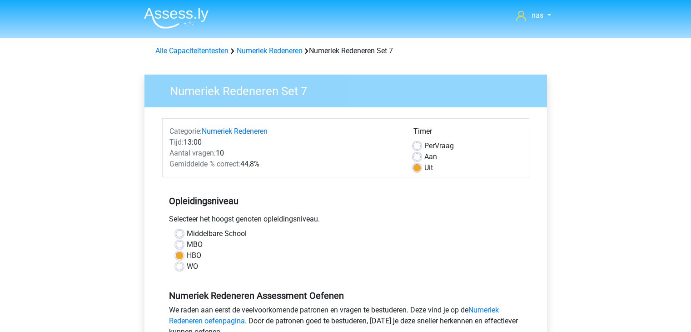
scroll to position [187, 0]
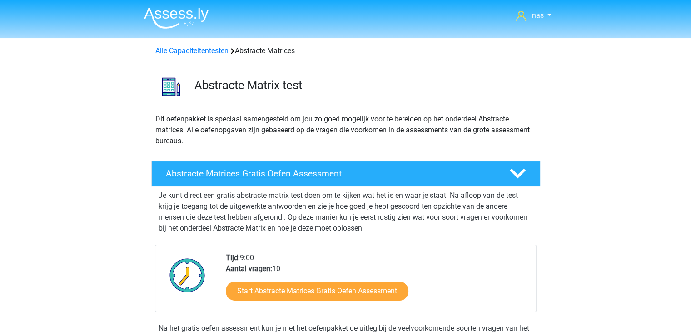
click at [385, 164] on div "Abstracte Matrices Gratis Oefen Assessment" at bounding box center [345, 173] width 389 height 25
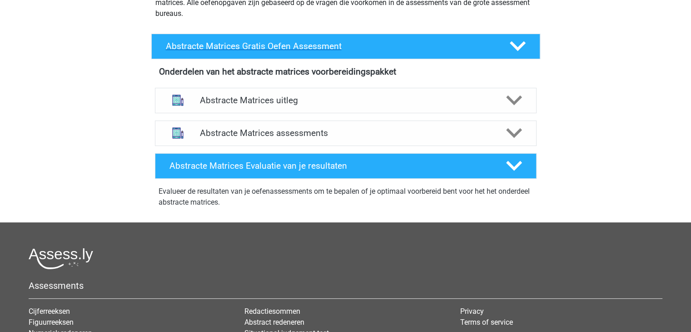
scroll to position [132, 0]
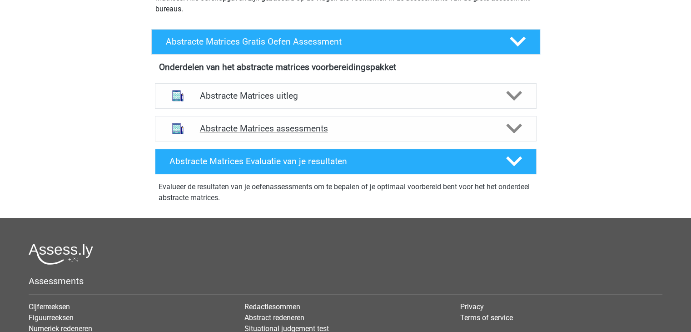
click at [365, 129] on h4 "Abstracte Matrices assessments" at bounding box center [346, 128] width 292 height 10
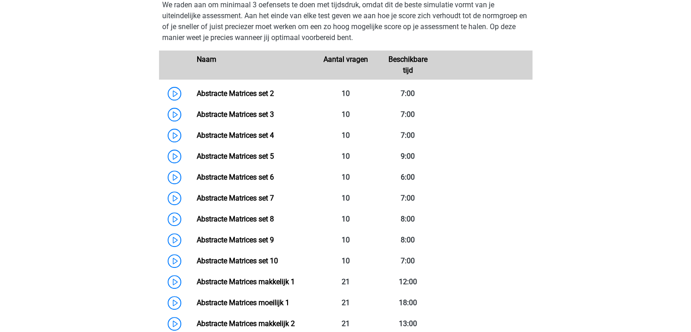
scroll to position [300, 0]
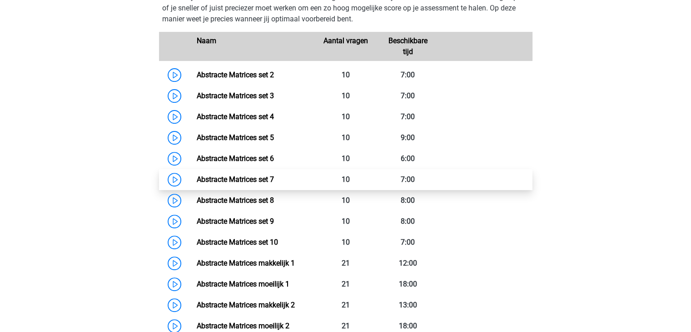
click at [274, 178] on link "Abstracte Matrices set 7" at bounding box center [235, 179] width 77 height 9
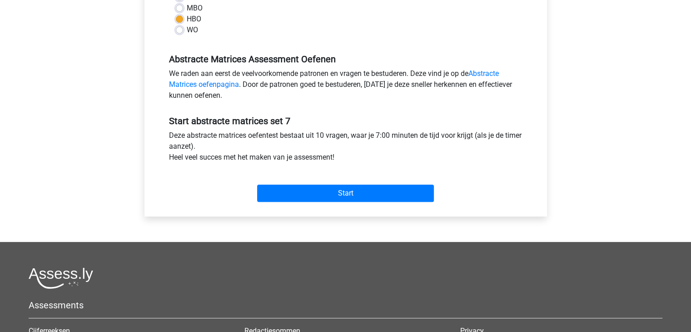
scroll to position [238, 0]
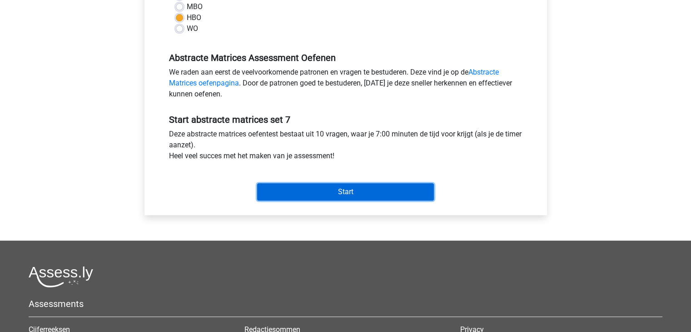
click at [337, 194] on input "Start" at bounding box center [345, 191] width 177 height 17
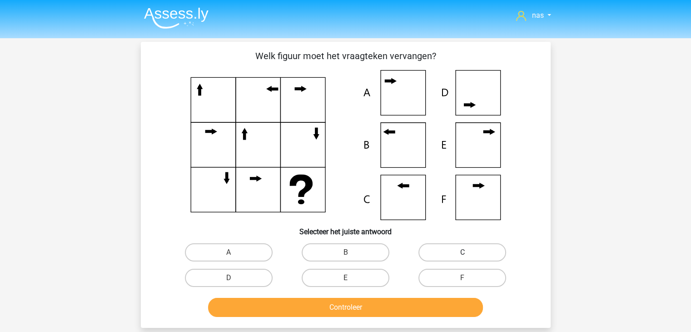
click at [452, 255] on label "C" at bounding box center [463, 252] width 88 height 18
click at [463, 255] on input "C" at bounding box center [466, 255] width 6 height 6
radio input "true"
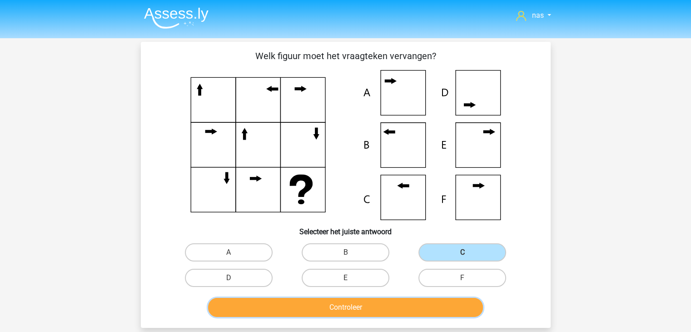
click at [404, 301] on button "Controleer" at bounding box center [345, 307] width 275 height 19
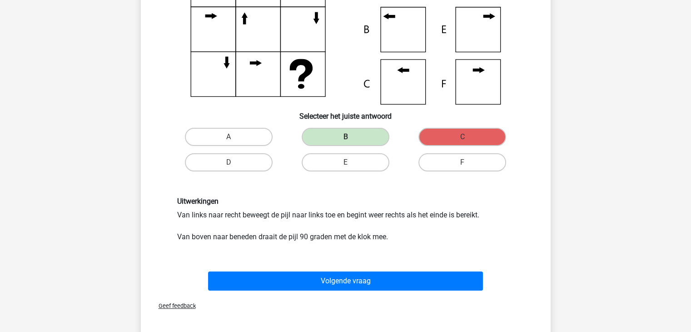
scroll to position [142, 0]
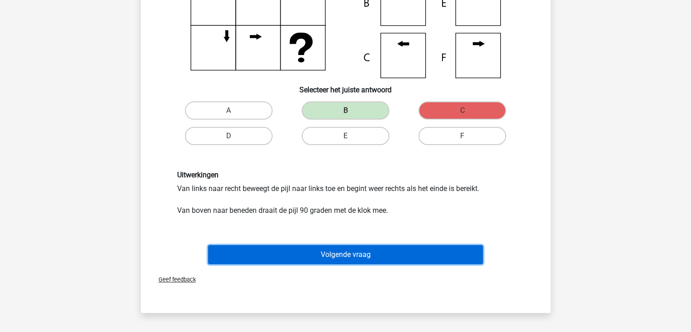
click at [382, 256] on button "Volgende vraag" at bounding box center [345, 254] width 275 height 19
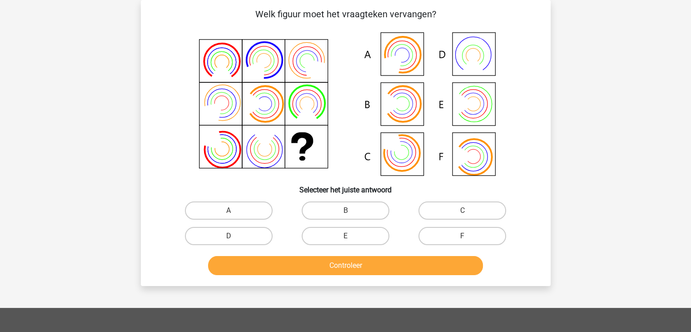
scroll to position [27, 0]
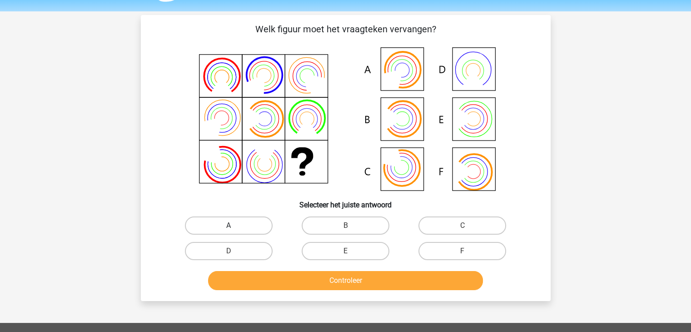
click at [257, 230] on label "A" at bounding box center [229, 225] width 88 height 18
click at [235, 230] on input "A" at bounding box center [232, 228] width 6 height 6
radio input "true"
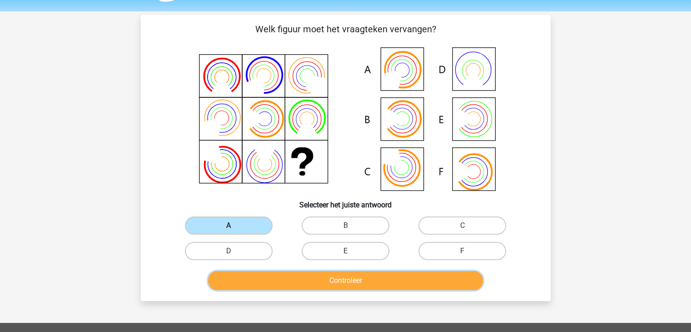
click at [338, 275] on button "Controleer" at bounding box center [345, 280] width 275 height 19
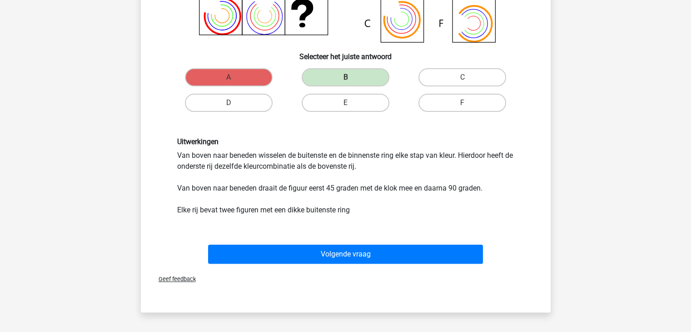
scroll to position [175, 0]
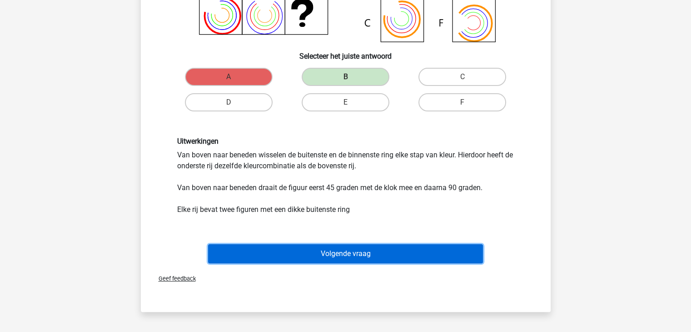
click at [333, 257] on button "Volgende vraag" at bounding box center [345, 253] width 275 height 19
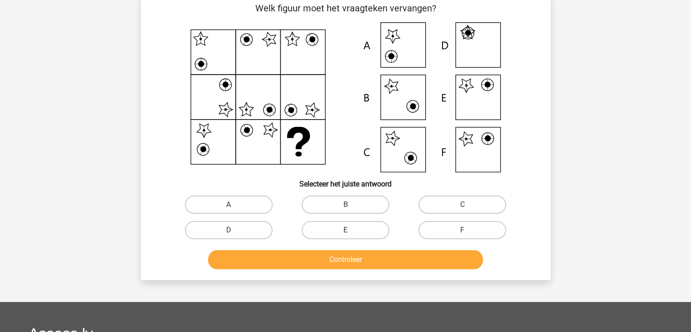
scroll to position [42, 0]
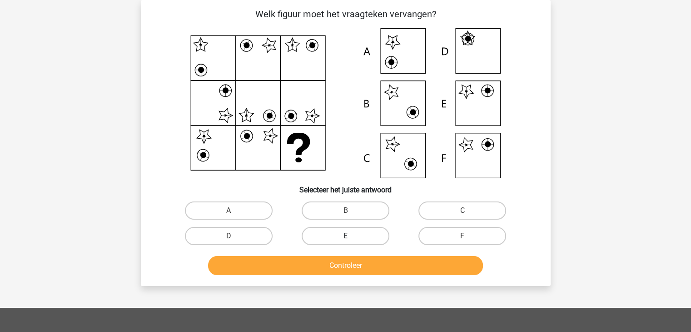
click at [365, 244] on label "E" at bounding box center [346, 236] width 88 height 18
click at [351, 242] on input "E" at bounding box center [348, 239] width 6 height 6
radio input "true"
click at [447, 232] on label "F" at bounding box center [463, 236] width 88 height 18
click at [463, 236] on input "F" at bounding box center [466, 239] width 6 height 6
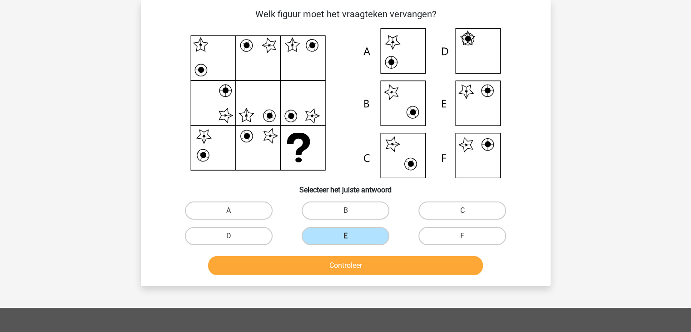
radio input "true"
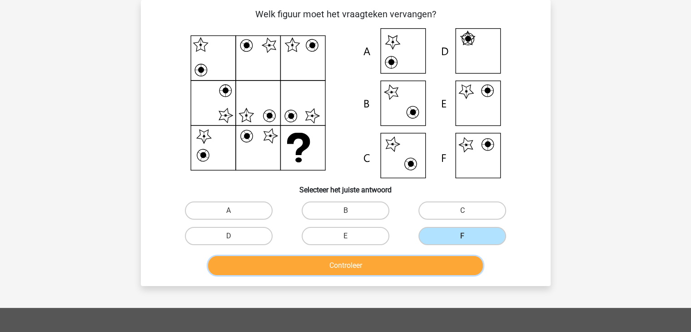
click at [366, 263] on button "Controleer" at bounding box center [345, 265] width 275 height 19
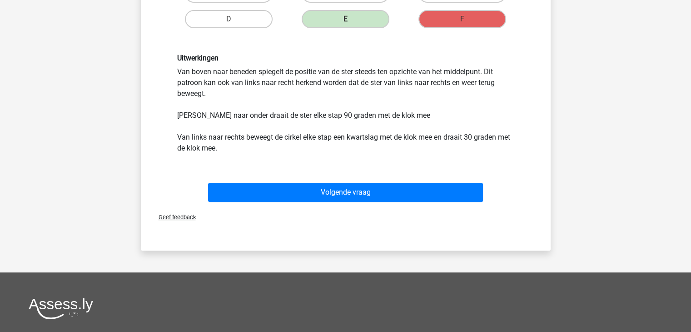
scroll to position [258, 0]
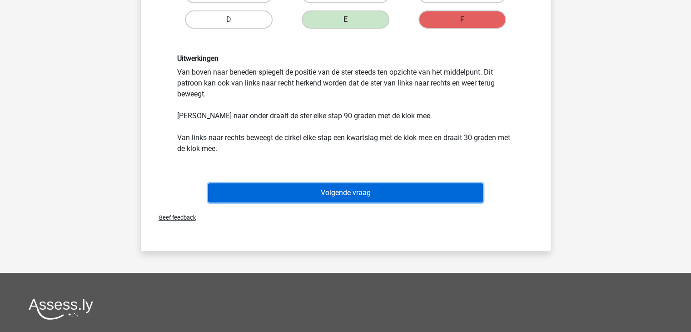
click at [340, 200] on button "Volgende vraag" at bounding box center [345, 192] width 275 height 19
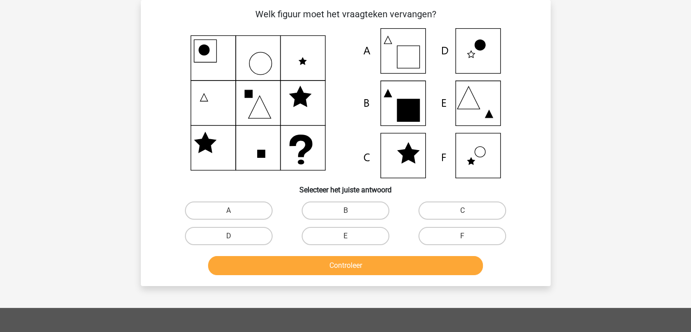
scroll to position [42, 0]
click at [267, 214] on label "A" at bounding box center [229, 210] width 88 height 18
click at [235, 214] on input "A" at bounding box center [232, 213] width 6 height 6
radio input "true"
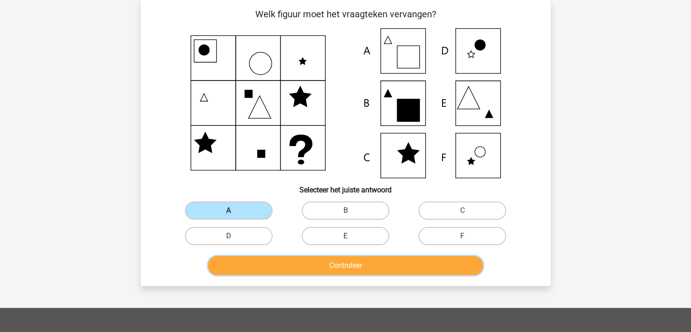
click at [318, 272] on button "Controleer" at bounding box center [345, 265] width 275 height 19
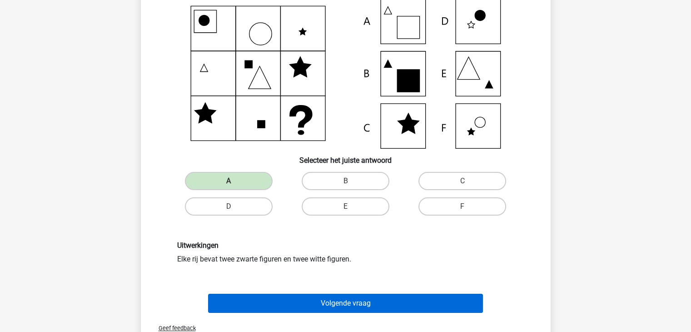
scroll to position [62, 0]
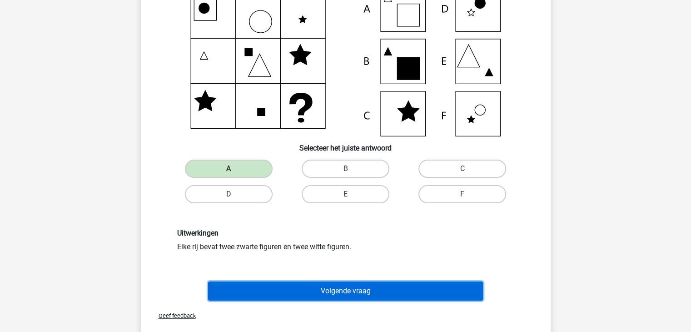
click at [345, 290] on button "Volgende vraag" at bounding box center [345, 290] width 275 height 19
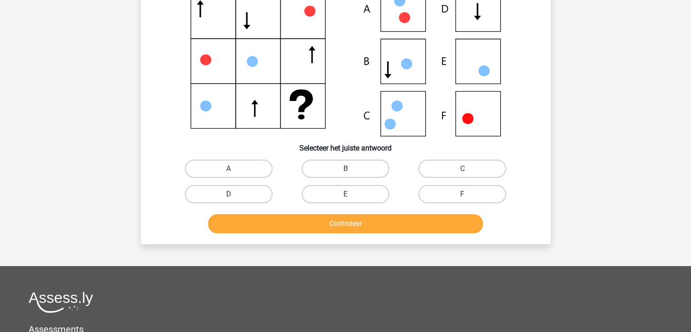
scroll to position [42, 0]
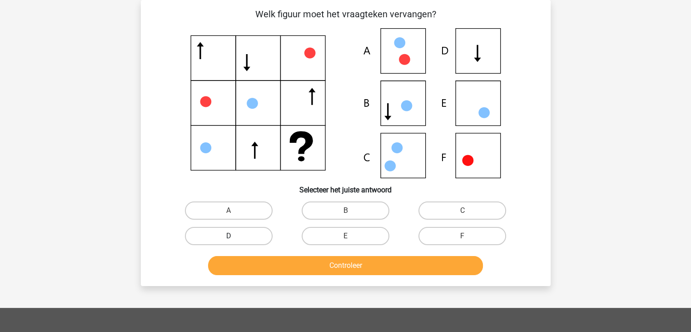
click at [262, 228] on label "D" at bounding box center [229, 236] width 88 height 18
click at [235, 236] on input "D" at bounding box center [232, 239] width 6 height 6
radio input "true"
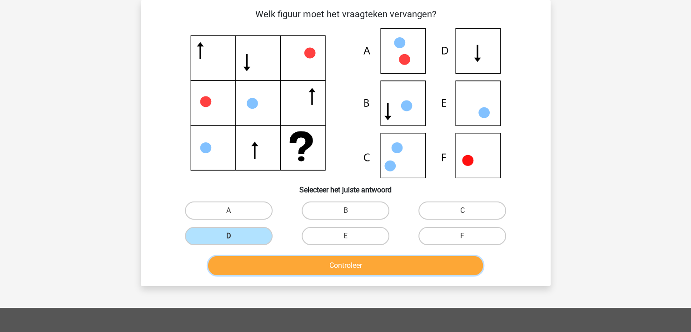
click at [288, 266] on button "Controleer" at bounding box center [345, 265] width 275 height 19
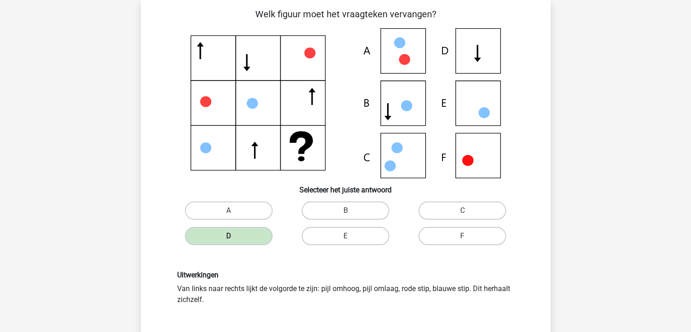
scroll to position [69, 0]
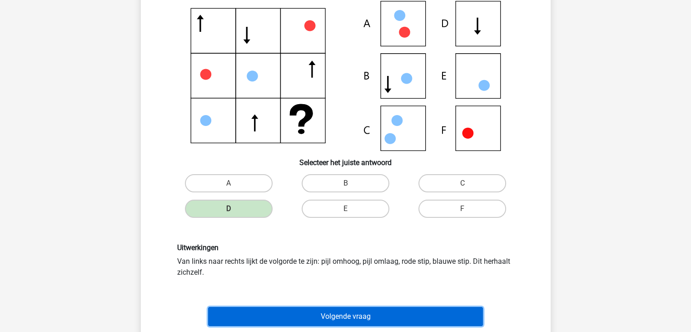
click at [335, 313] on button "Volgende vraag" at bounding box center [345, 316] width 275 height 19
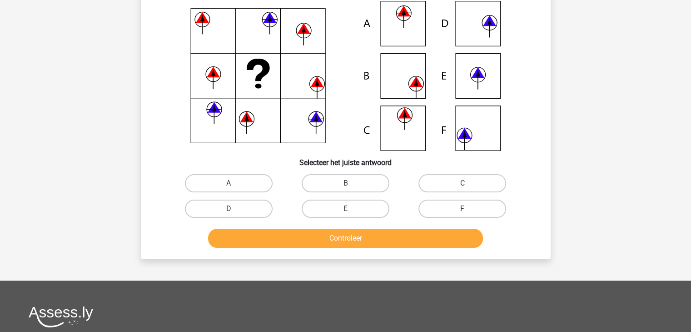
scroll to position [42, 0]
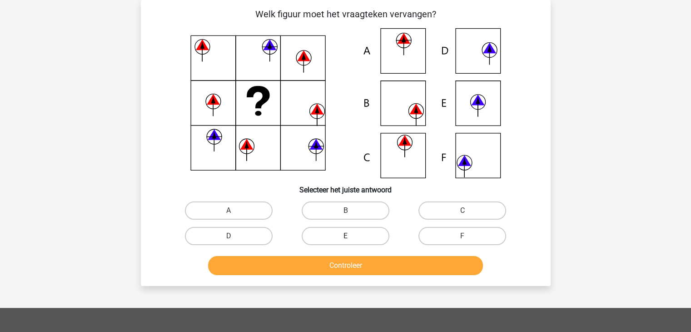
click at [355, 236] on label "E" at bounding box center [346, 236] width 88 height 18
click at [351, 236] on input "E" at bounding box center [348, 239] width 6 height 6
radio input "true"
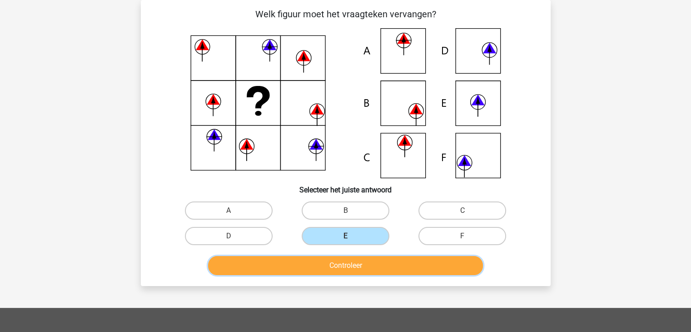
click at [360, 266] on button "Controleer" at bounding box center [345, 265] width 275 height 19
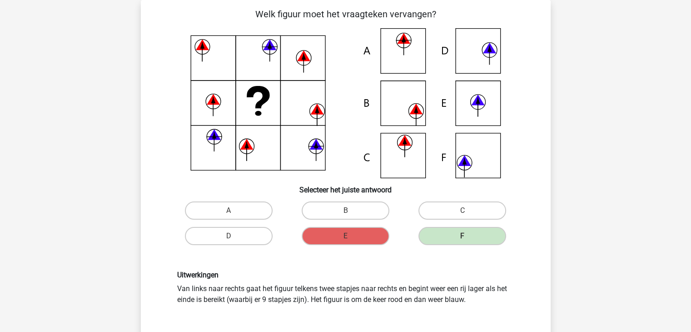
scroll to position [221, 0]
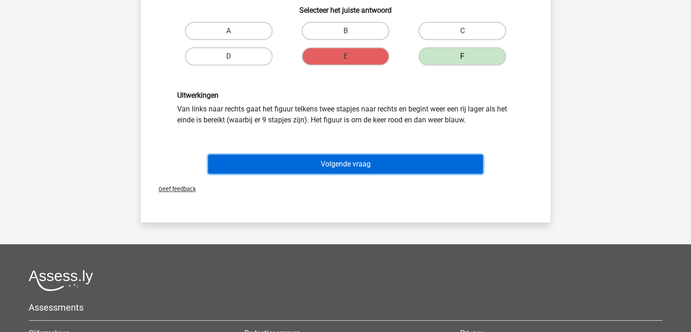
click at [373, 162] on button "Volgende vraag" at bounding box center [345, 164] width 275 height 19
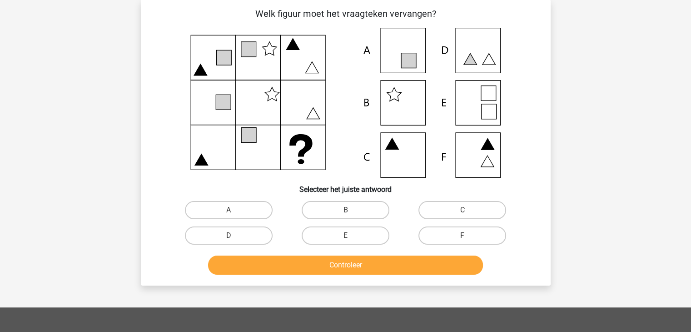
scroll to position [42, 0]
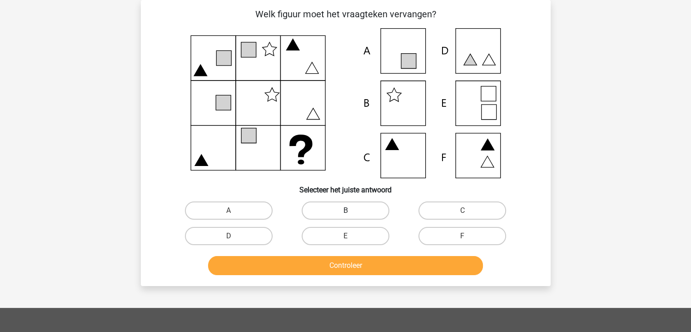
click at [367, 204] on label "B" at bounding box center [346, 210] width 88 height 18
click at [351, 210] on input "B" at bounding box center [348, 213] width 6 height 6
radio input "true"
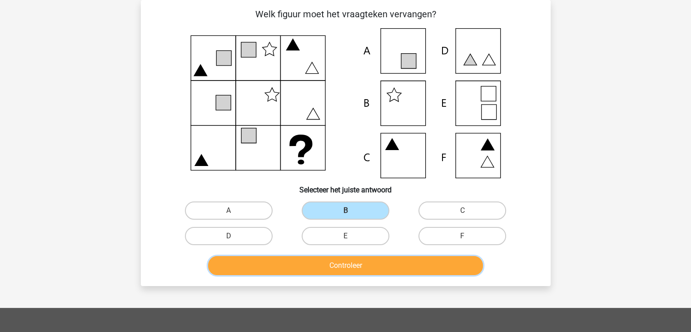
click at [351, 262] on button "Controleer" at bounding box center [345, 265] width 275 height 19
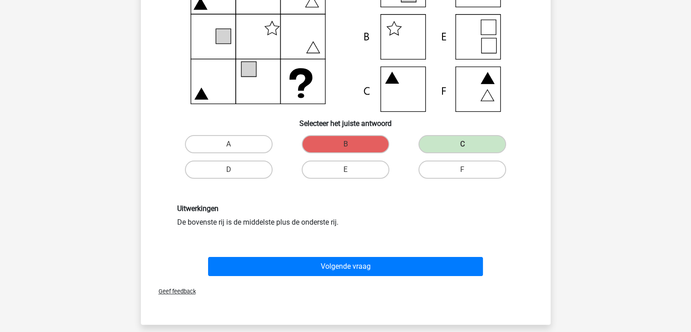
scroll to position [110, 0]
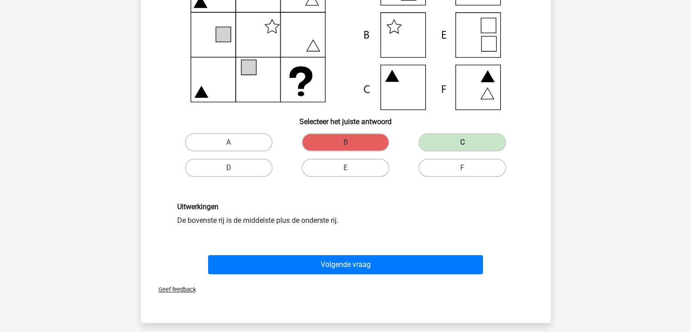
click at [184, 288] on span "Geef feedback" at bounding box center [173, 289] width 45 height 7
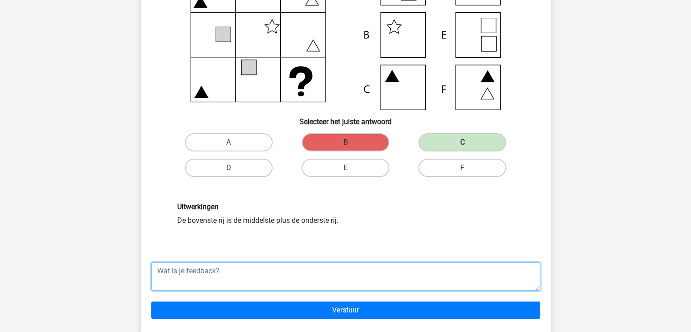
click at [219, 287] on textarea at bounding box center [345, 276] width 389 height 28
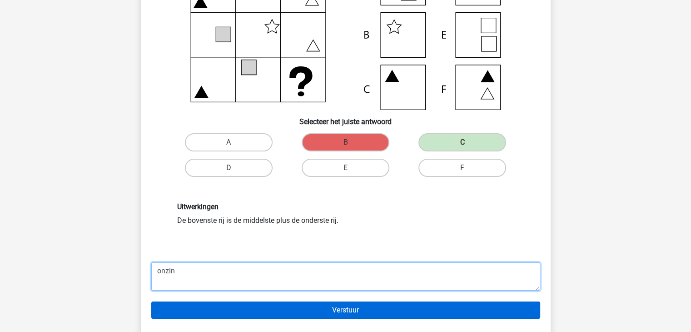
type textarea "onzin"
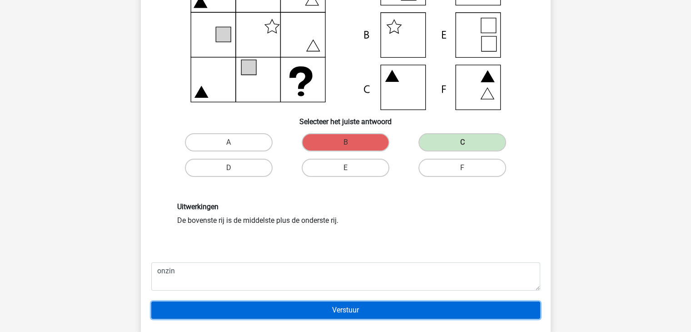
click at [298, 308] on input "Verstuur" at bounding box center [345, 309] width 389 height 17
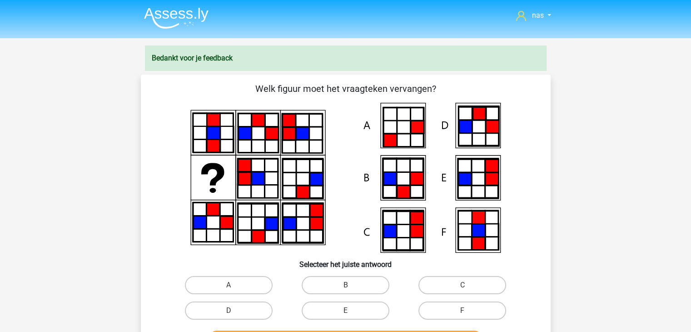
scroll to position [102, 0]
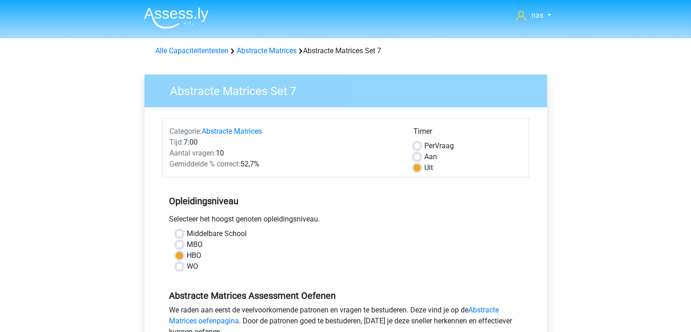
scroll to position [238, 0]
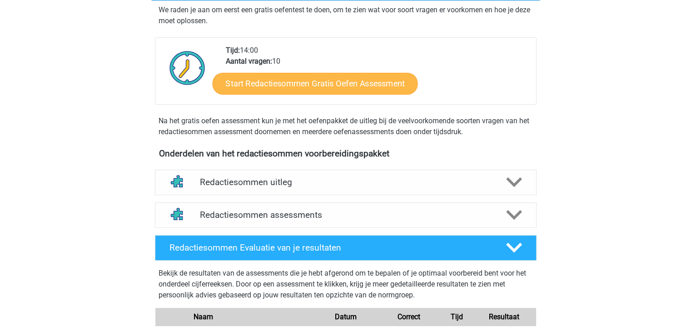
scroll to position [189, 0]
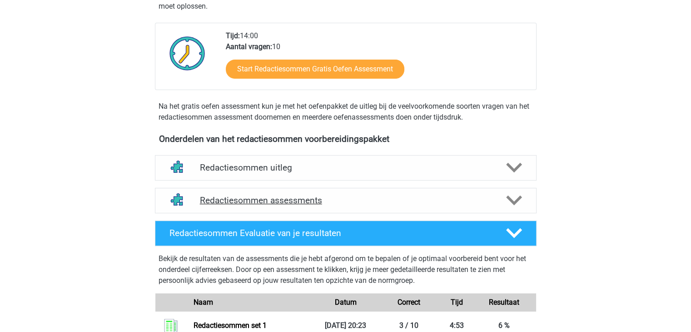
click at [281, 205] on h4 "Redactiesommen assessments" at bounding box center [346, 200] width 292 height 10
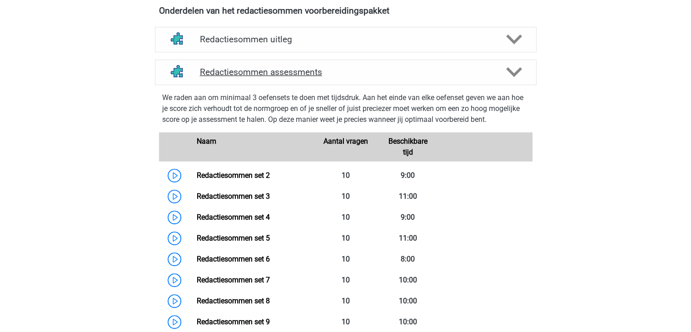
scroll to position [318, 0]
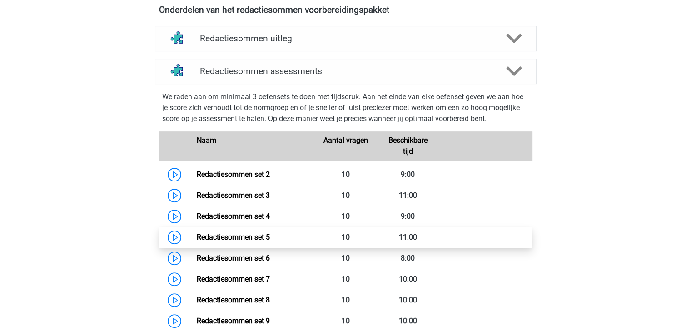
click at [270, 241] on link "Redactiesommen set 5" at bounding box center [233, 237] width 73 height 9
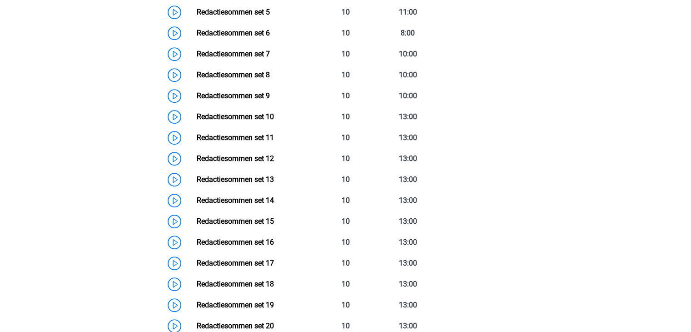
scroll to position [556, 0]
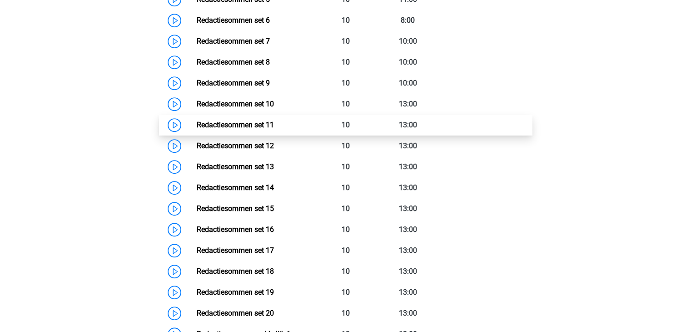
click at [253, 129] on link "Redactiesommen set 11" at bounding box center [235, 124] width 77 height 9
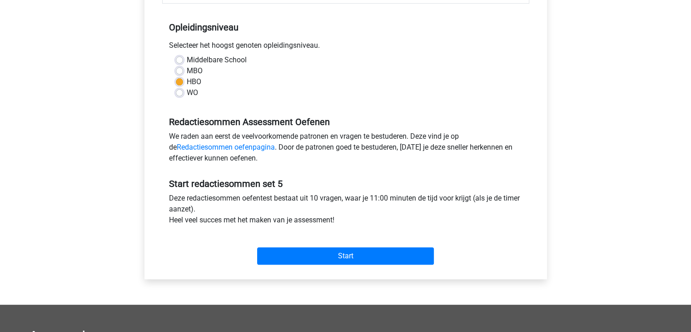
scroll to position [174, 0]
click at [310, 245] on div "Start" at bounding box center [345, 248] width 367 height 32
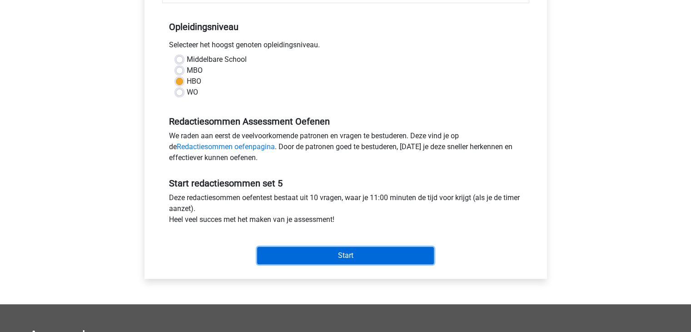
click at [313, 253] on input "Start" at bounding box center [345, 255] width 177 height 17
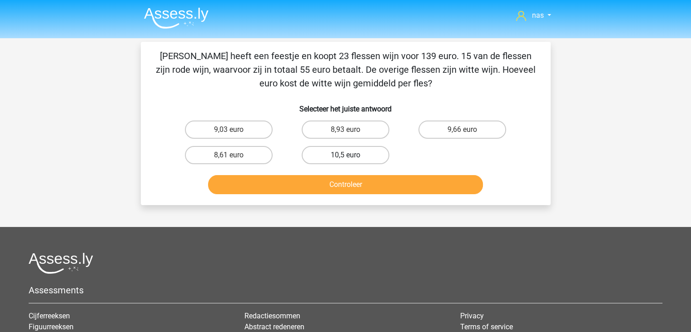
click at [338, 157] on label "10,5 euro" at bounding box center [346, 155] width 88 height 18
click at [345, 157] on input "10,5 euro" at bounding box center [348, 158] width 6 height 6
radio input "true"
click at [353, 186] on button "Controleer" at bounding box center [345, 184] width 275 height 19
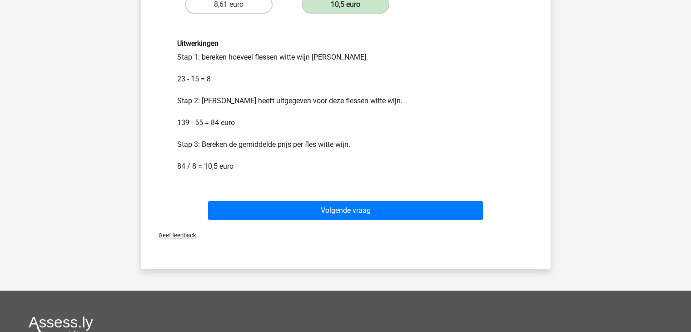
scroll to position [161, 0]
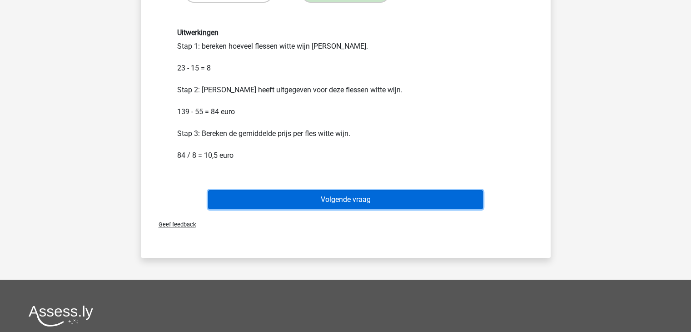
click at [368, 193] on button "Volgende vraag" at bounding box center [345, 199] width 275 height 19
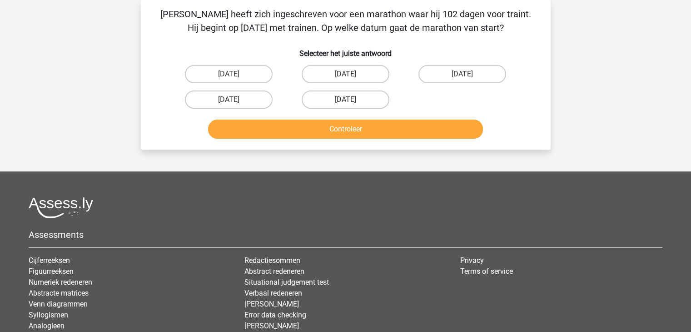
scroll to position [0, 0]
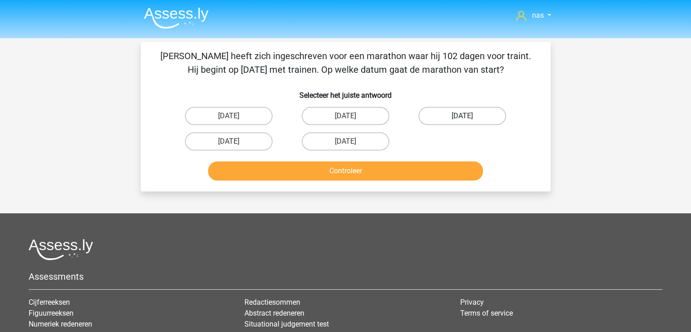
click at [457, 110] on label "25 november" at bounding box center [463, 116] width 88 height 18
click at [463, 116] on input "25 november" at bounding box center [466, 119] width 6 height 6
radio input "true"
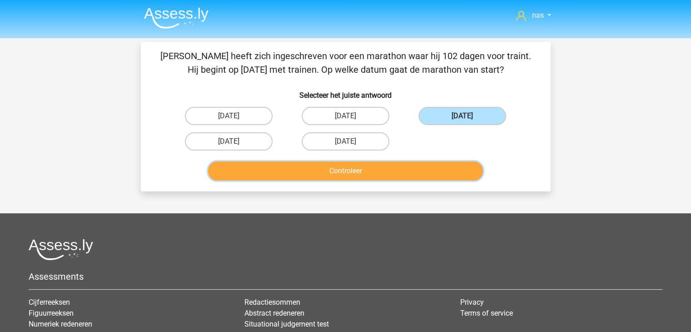
click at [405, 168] on button "Controleer" at bounding box center [345, 170] width 275 height 19
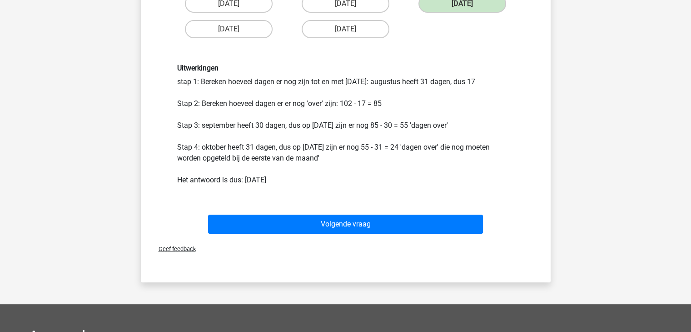
scroll to position [113, 0]
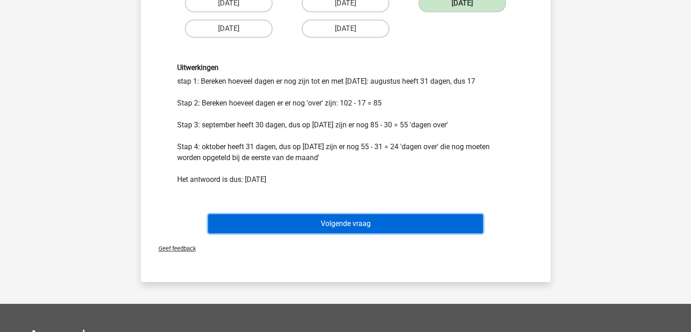
click at [389, 217] on button "Volgende vraag" at bounding box center [345, 223] width 275 height 19
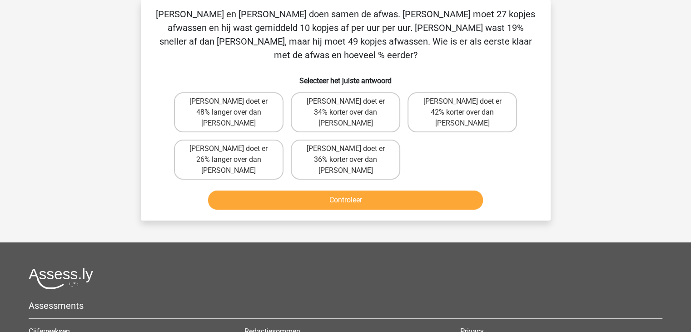
scroll to position [0, 0]
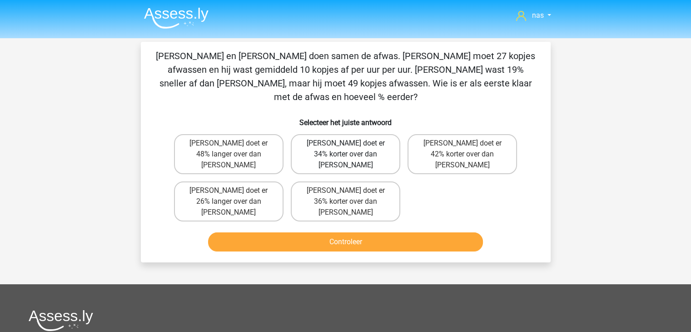
click at [365, 143] on label "Tom doet er 34% korter over dan Umberto" at bounding box center [346, 154] width 110 height 40
click at [351, 143] on input "Tom doet er 34% korter over dan Umberto" at bounding box center [348, 146] width 6 height 6
radio input "true"
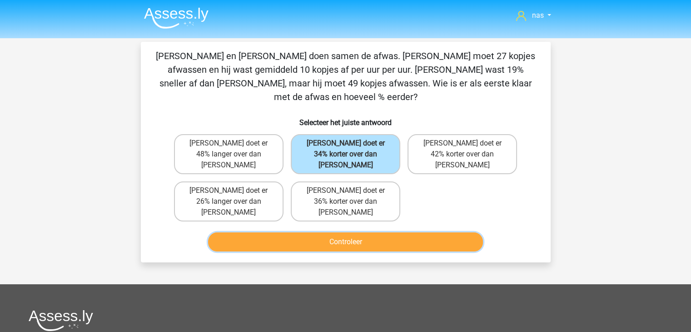
click at [380, 232] on button "Controleer" at bounding box center [345, 241] width 275 height 19
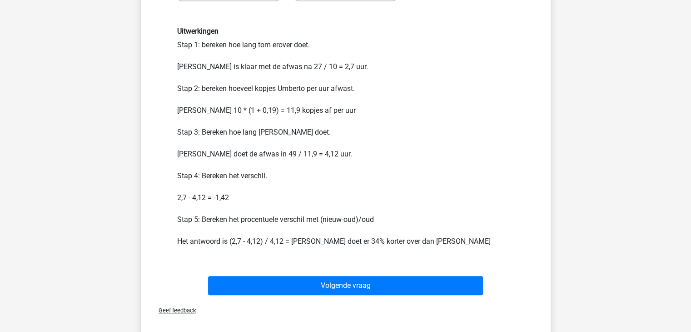
scroll to position [235, 0]
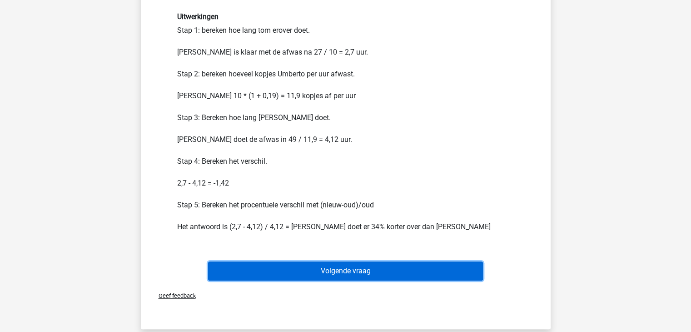
click at [306, 261] on button "Volgende vraag" at bounding box center [345, 270] width 275 height 19
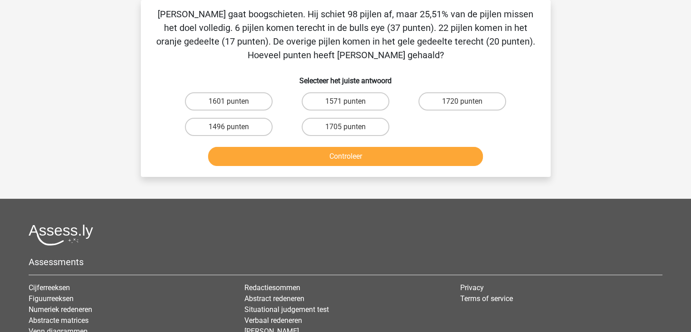
scroll to position [0, 0]
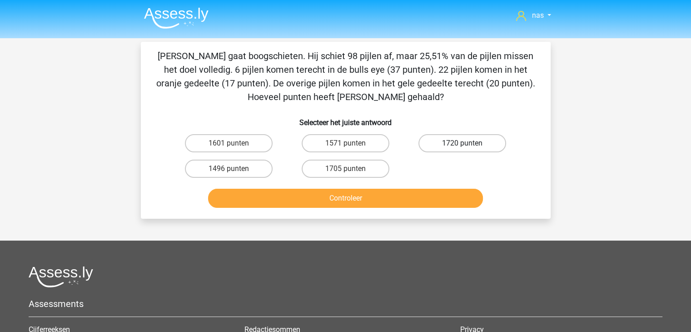
click at [438, 151] on label "1720 punten" at bounding box center [463, 143] width 88 height 18
click at [463, 149] on input "1720 punten" at bounding box center [466, 146] width 6 height 6
radio input "true"
click at [388, 199] on button "Controleer" at bounding box center [345, 198] width 275 height 19
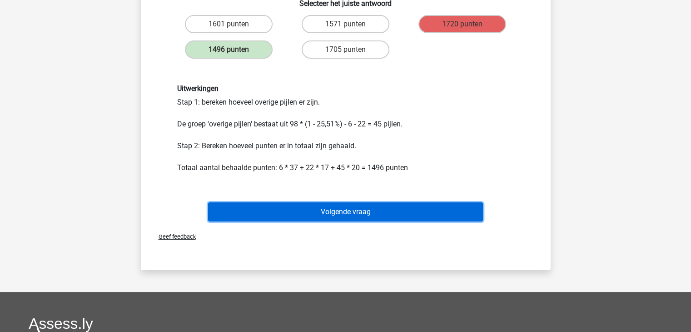
click at [389, 210] on button "Volgende vraag" at bounding box center [345, 211] width 275 height 19
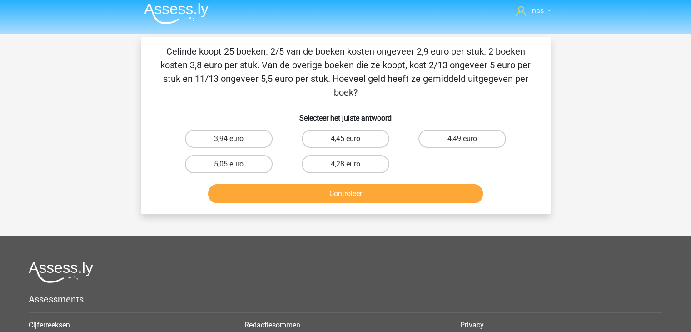
scroll to position [2, 0]
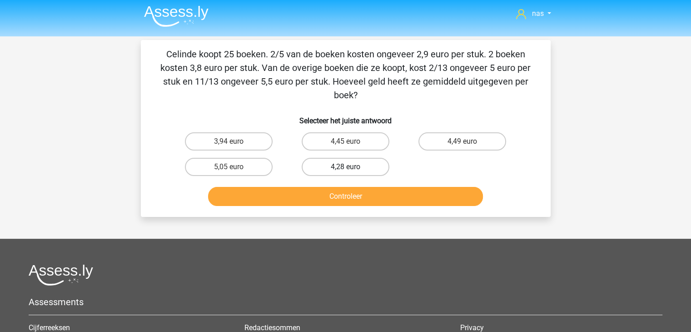
click at [365, 165] on label "4,28 euro" at bounding box center [346, 167] width 88 height 18
click at [351, 167] on input "4,28 euro" at bounding box center [348, 170] width 6 height 6
radio input "true"
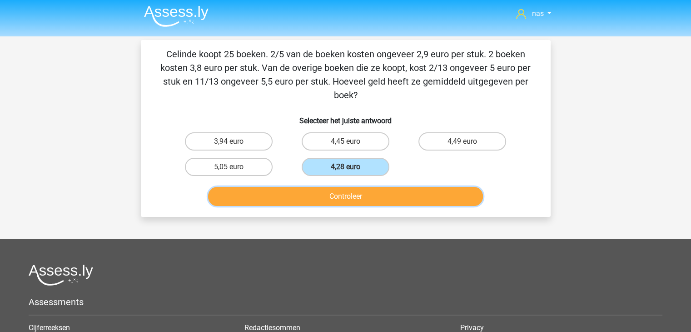
click at [380, 195] on button "Controleer" at bounding box center [345, 196] width 275 height 19
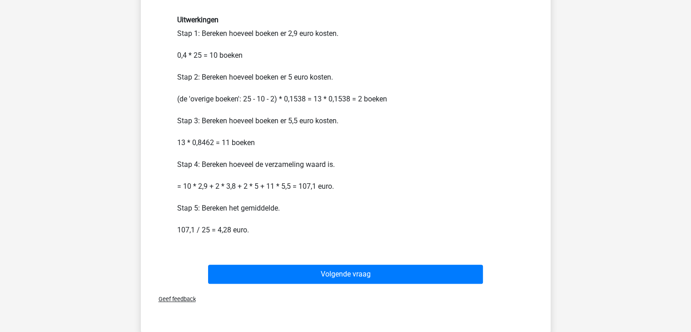
scroll to position [226, 0]
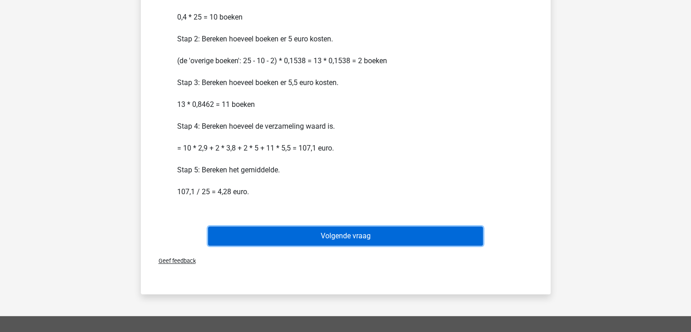
click at [388, 236] on button "Volgende vraag" at bounding box center [345, 235] width 275 height 19
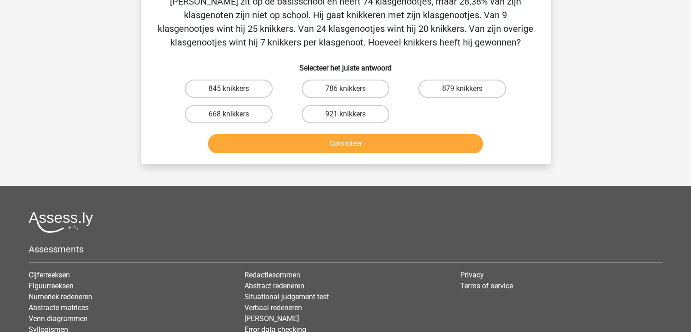
scroll to position [42, 0]
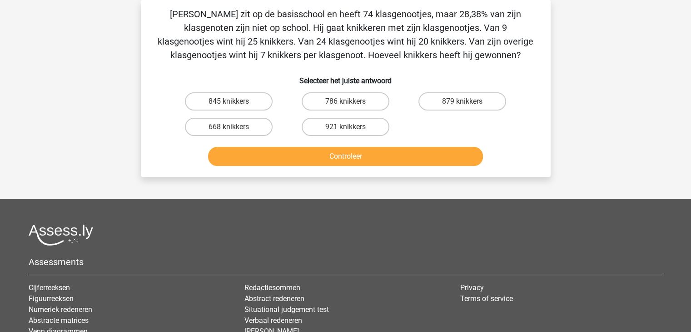
click at [242, 117] on div "668 knikkers" at bounding box center [228, 126] width 117 height 25
click at [242, 107] on label "845 knikkers" at bounding box center [229, 101] width 88 height 18
click at [235, 107] on input "845 knikkers" at bounding box center [232, 104] width 6 height 6
radio input "true"
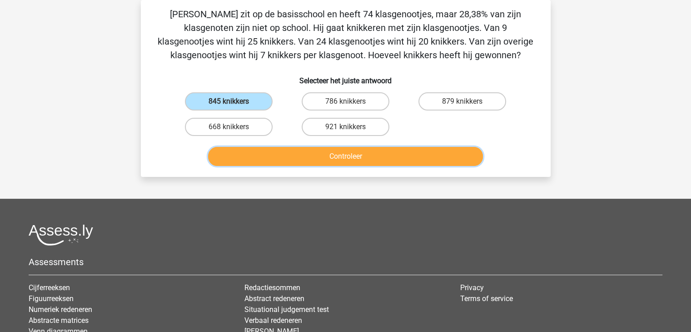
click at [297, 161] on button "Controleer" at bounding box center [345, 156] width 275 height 19
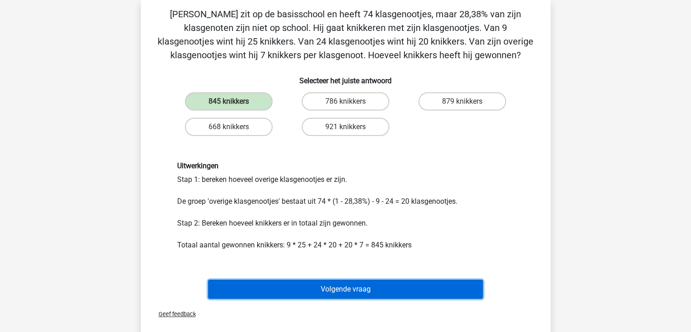
click at [384, 282] on button "Volgende vraag" at bounding box center [345, 289] width 275 height 19
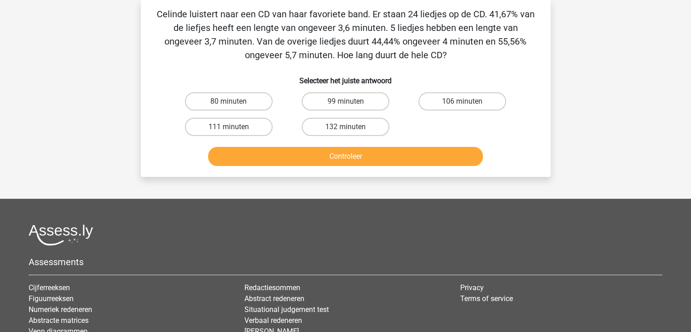
scroll to position [0, 0]
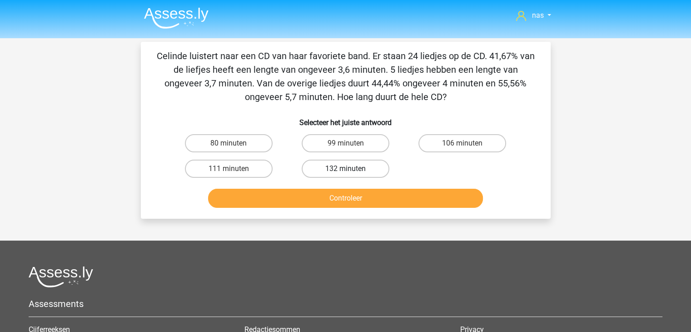
click at [340, 170] on label "132 minuten" at bounding box center [346, 169] width 88 height 18
click at [345, 170] on input "132 minuten" at bounding box center [348, 172] width 6 height 6
radio input "true"
click at [358, 195] on button "Controleer" at bounding box center [345, 198] width 275 height 19
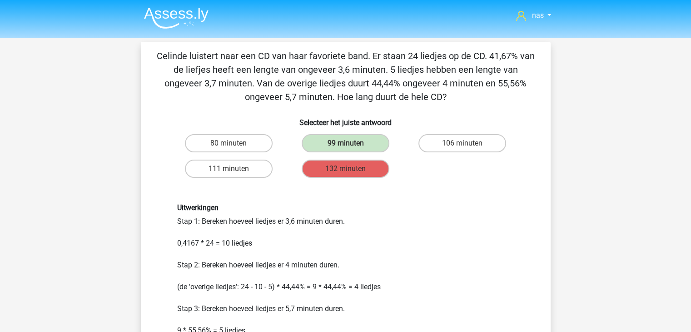
scroll to position [198, 0]
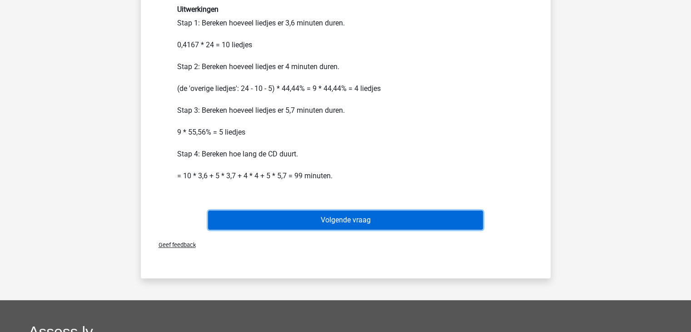
click at [375, 223] on button "Volgende vraag" at bounding box center [345, 219] width 275 height 19
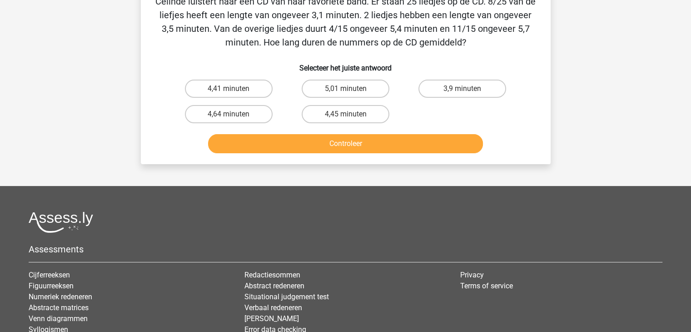
scroll to position [42, 0]
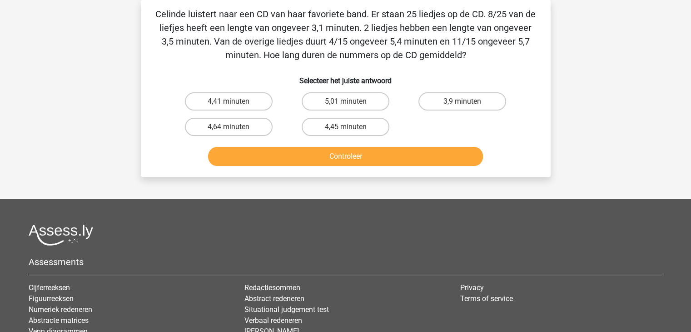
click at [246, 91] on div "4,41 minuten" at bounding box center [228, 101] width 117 height 25
click at [323, 131] on label "4,45 minuten" at bounding box center [346, 127] width 88 height 18
click at [345, 131] on input "4,45 minuten" at bounding box center [348, 130] width 6 height 6
radio input "true"
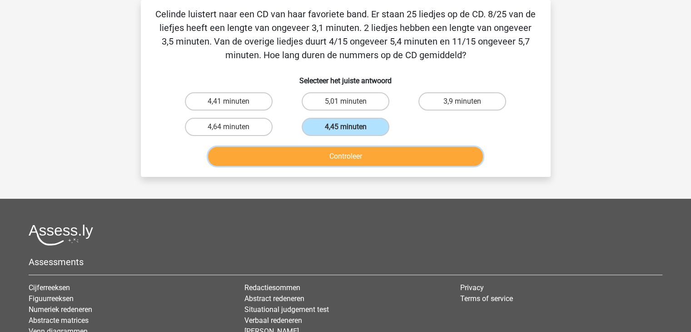
click at [350, 158] on button "Controleer" at bounding box center [345, 156] width 275 height 19
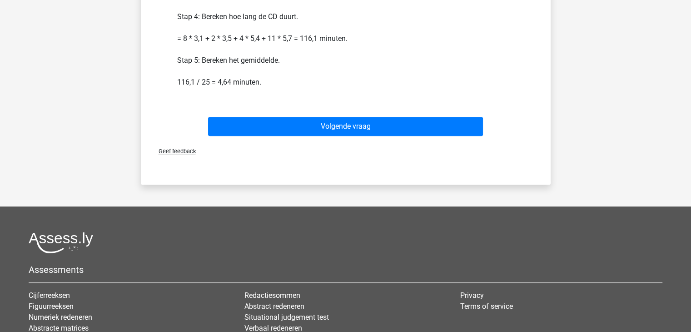
scroll to position [335, 0]
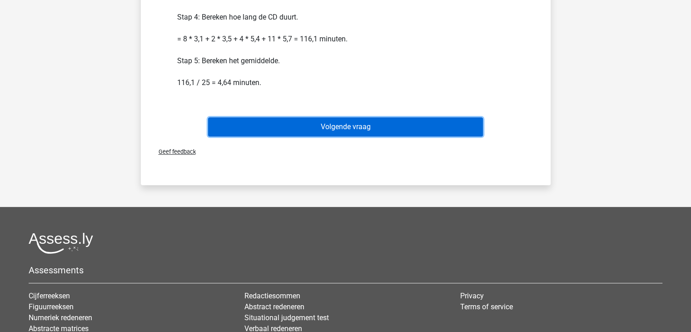
click at [347, 117] on button "Volgende vraag" at bounding box center [345, 126] width 275 height 19
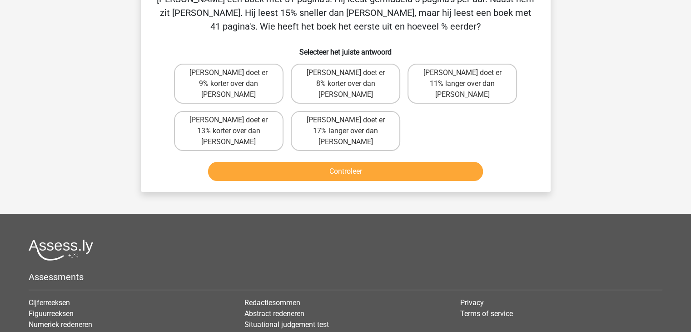
scroll to position [42, 0]
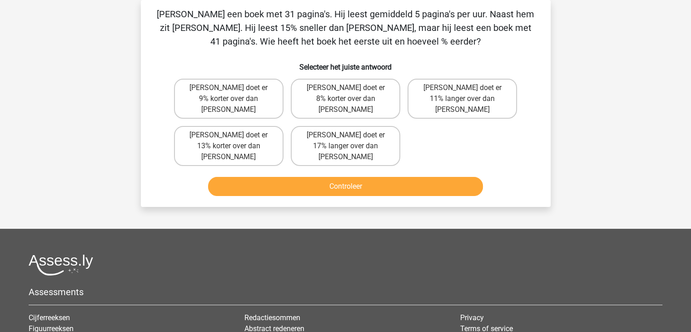
click at [464, 89] on input "Tom doet er 11% langer over dan Umberto" at bounding box center [466, 91] width 6 height 6
radio input "true"
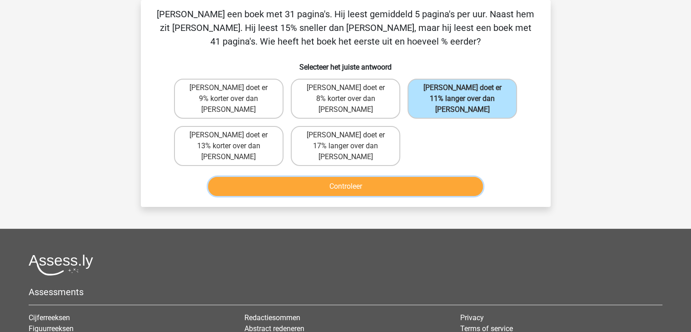
click at [403, 177] on button "Controleer" at bounding box center [345, 186] width 275 height 19
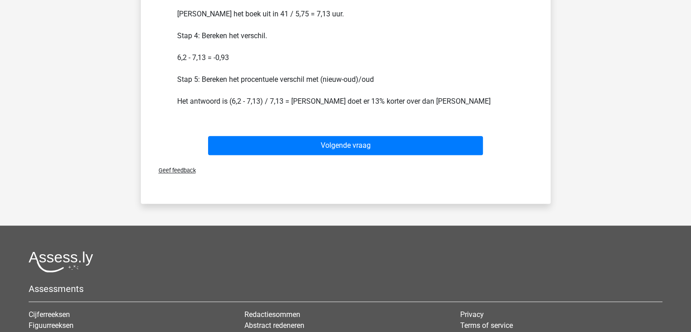
scroll to position [379, 0]
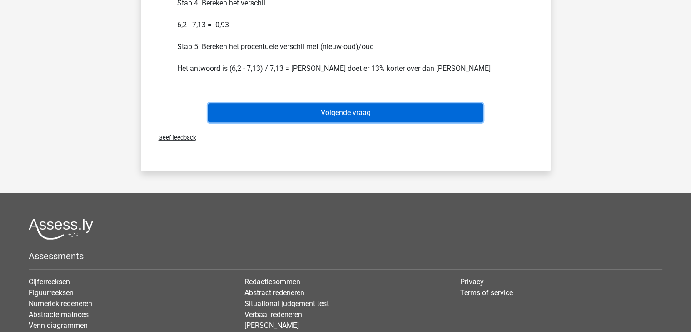
click at [393, 103] on button "Volgende vraag" at bounding box center [345, 112] width 275 height 19
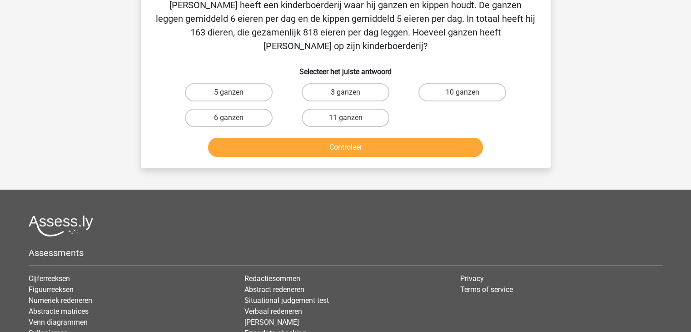
scroll to position [42, 0]
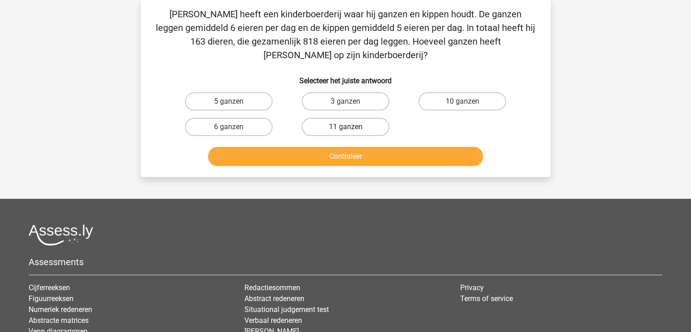
click at [359, 118] on label "11 ganzen" at bounding box center [346, 127] width 88 height 18
click at [351, 127] on input "11 ganzen" at bounding box center [348, 130] width 6 height 6
radio input "true"
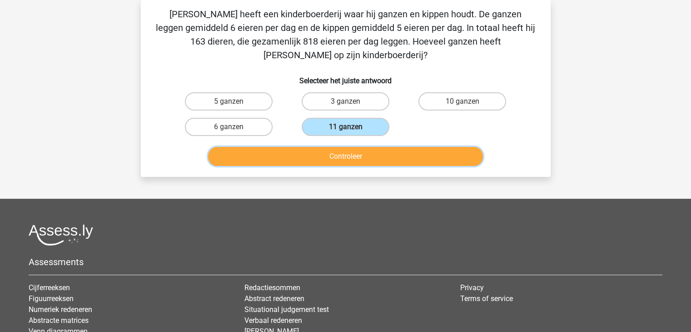
click at [376, 147] on button "Controleer" at bounding box center [345, 156] width 275 height 19
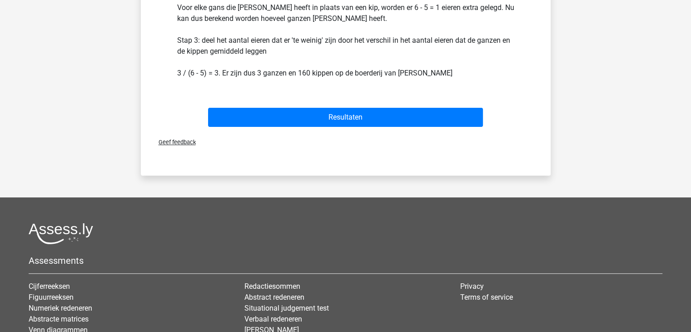
scroll to position [316, 0]
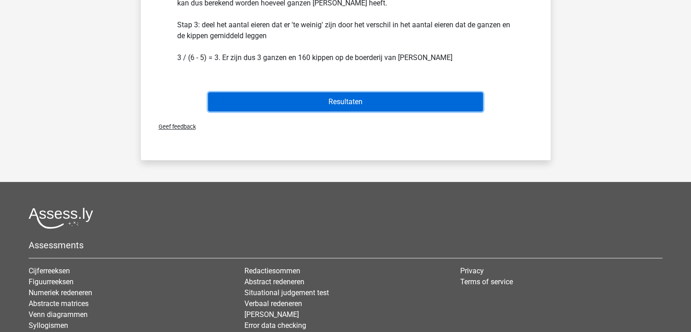
click at [367, 92] on button "Resultaten" at bounding box center [345, 101] width 275 height 19
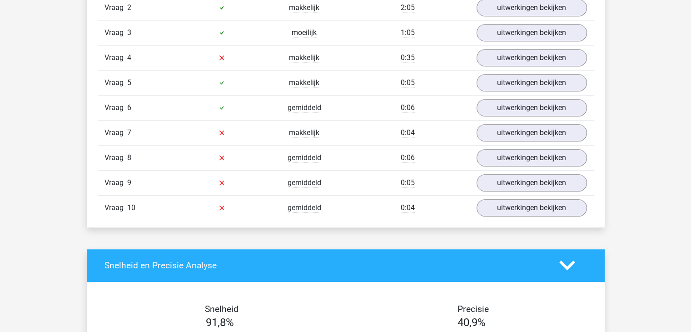
scroll to position [656, 0]
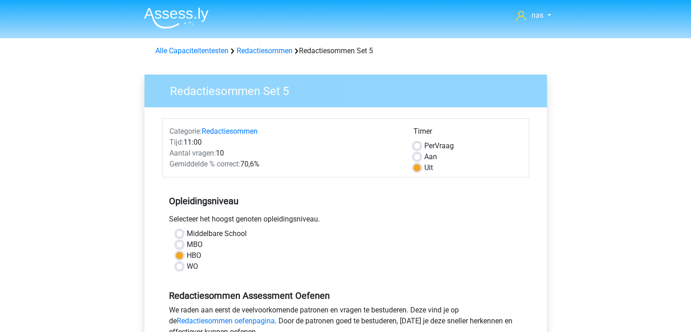
scroll to position [174, 0]
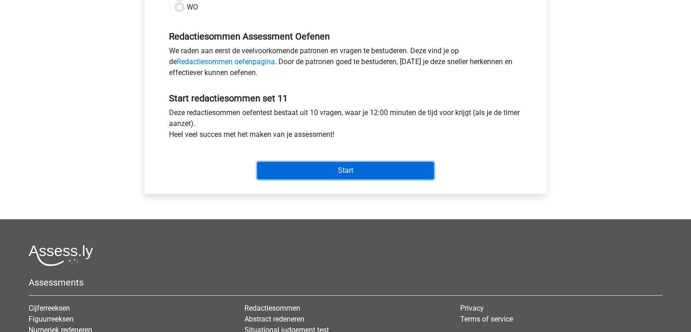
click at [300, 169] on input "Start" at bounding box center [345, 170] width 177 height 17
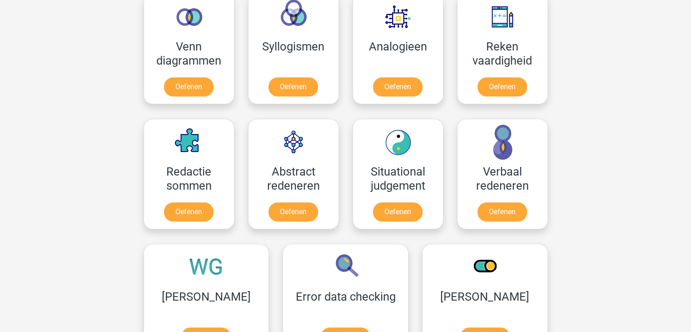
scroll to position [560, 0]
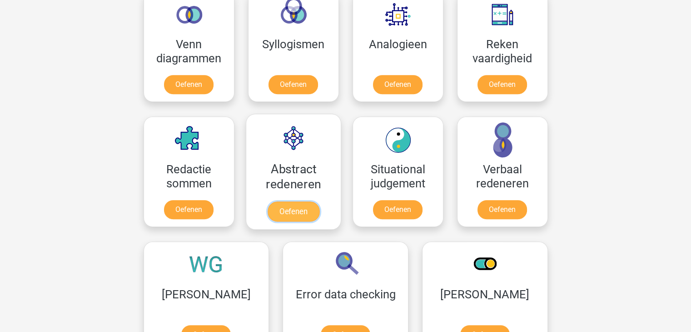
click at [282, 201] on link "Oefenen" at bounding box center [293, 211] width 52 height 20
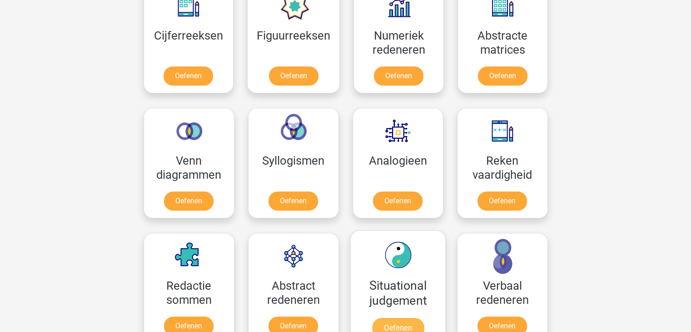
scroll to position [404, 0]
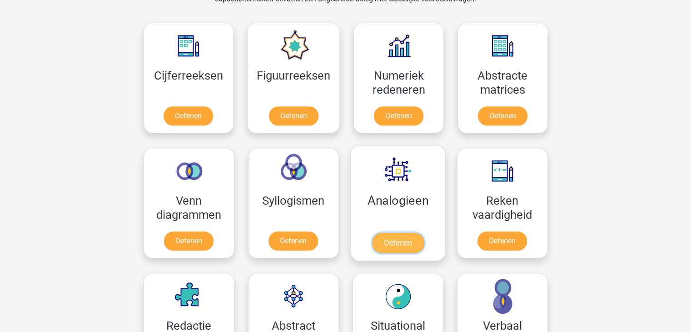
click at [412, 233] on link "Oefenen" at bounding box center [398, 243] width 52 height 20
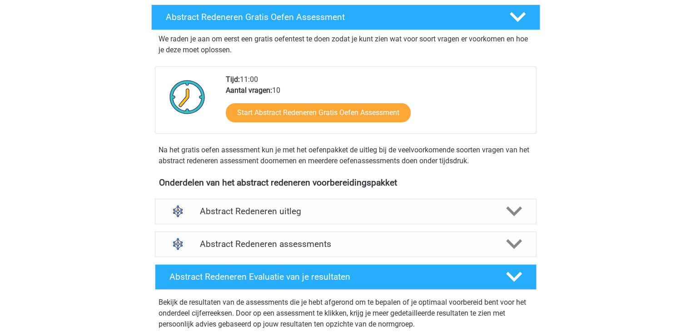
scroll to position [156, 0]
click at [367, 249] on div "Abstract Redeneren assessments" at bounding box center [346, 243] width 382 height 25
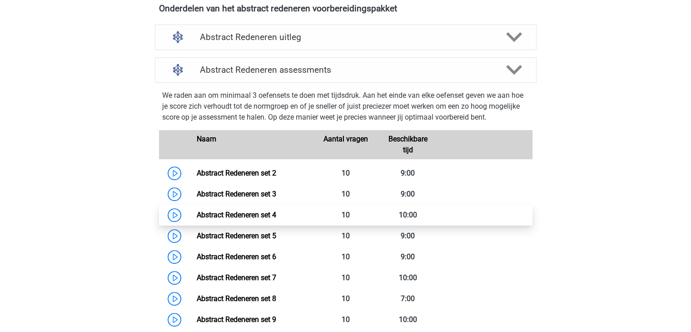
scroll to position [331, 0]
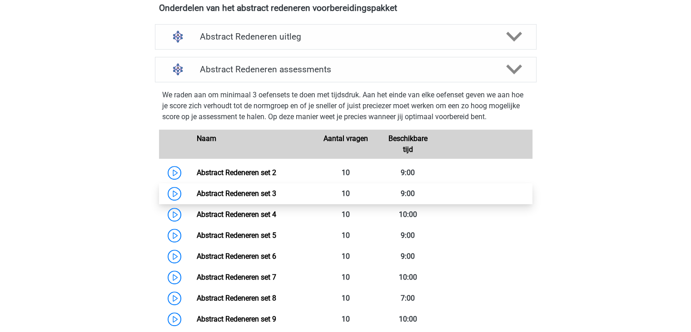
click at [276, 195] on link "Abstract Redeneren set 3" at bounding box center [237, 193] width 80 height 9
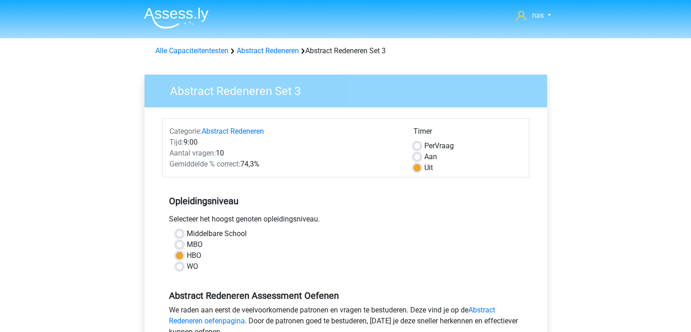
scroll to position [250, 0]
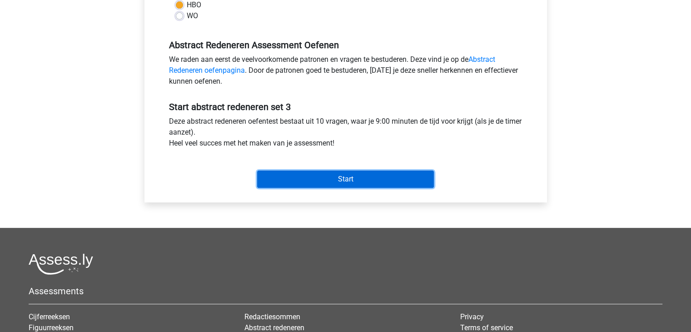
click at [356, 172] on input "Start" at bounding box center [345, 178] width 177 height 17
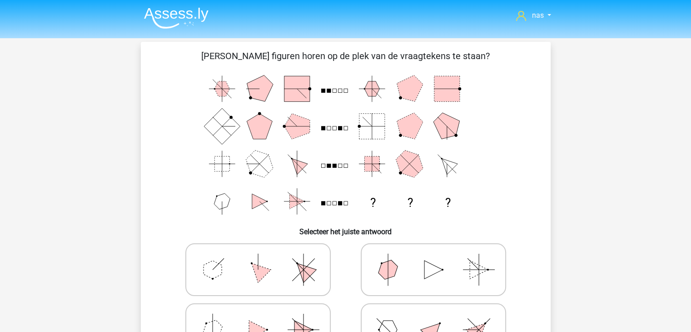
click at [273, 266] on icon at bounding box center [258, 269] width 136 height 45
click at [264, 258] on input "radio" at bounding box center [261, 255] width 6 height 6
radio input "true"
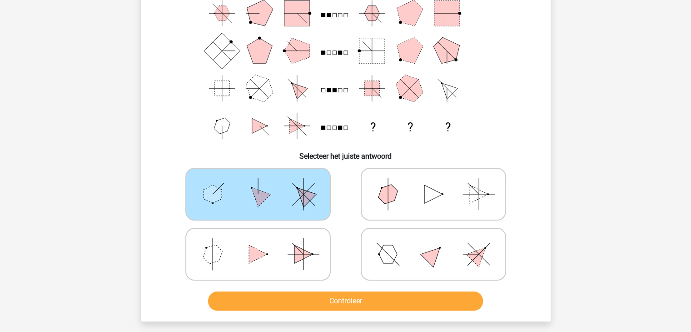
scroll to position [82, 0]
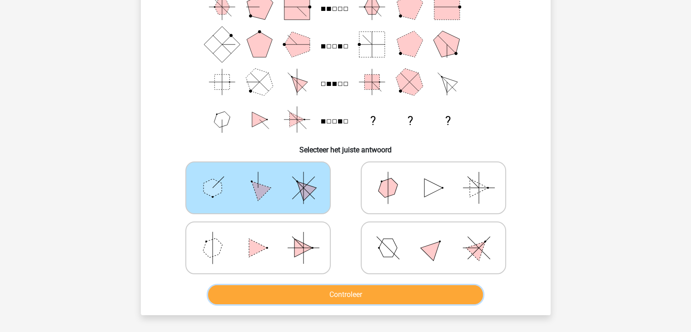
click at [423, 290] on button "Controleer" at bounding box center [345, 294] width 275 height 19
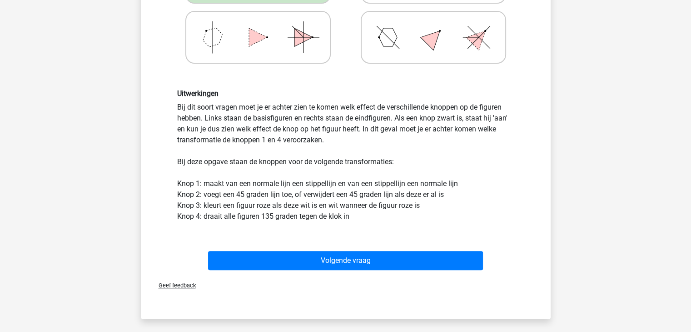
scroll to position [293, 0]
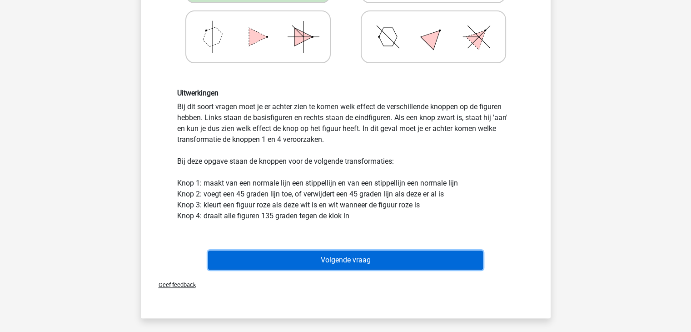
click at [381, 263] on button "Volgende vraag" at bounding box center [345, 259] width 275 height 19
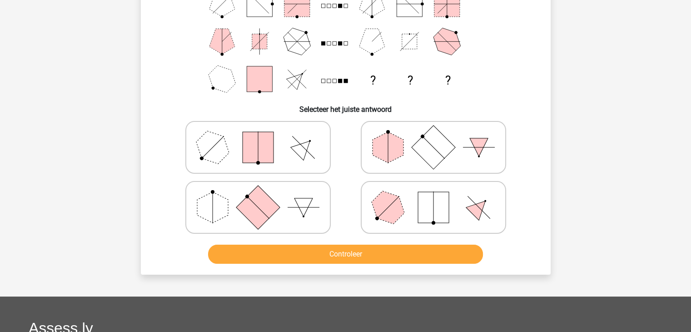
scroll to position [124, 0]
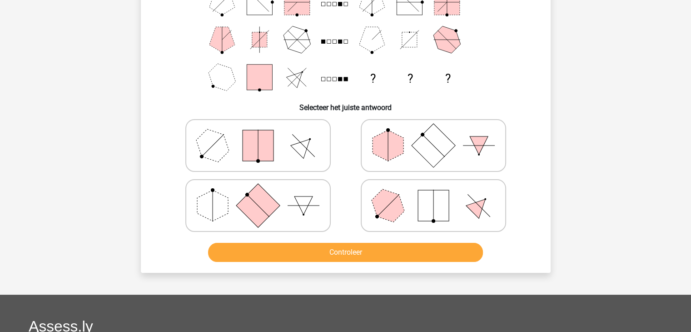
click at [332, 213] on div at bounding box center [258, 205] width 168 height 53
click at [302, 219] on icon at bounding box center [258, 205] width 136 height 45
click at [264, 194] on input "radio" at bounding box center [261, 191] width 6 height 6
radio input "true"
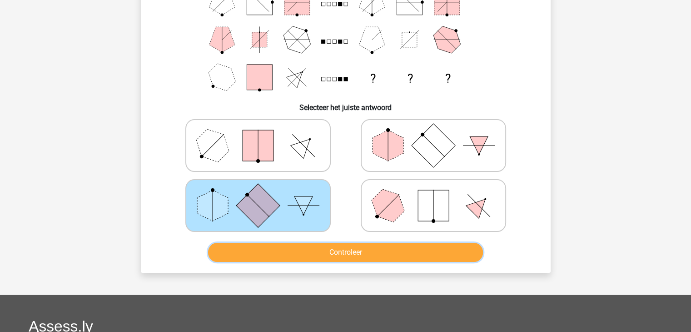
click at [347, 252] on button "Controleer" at bounding box center [345, 252] width 275 height 19
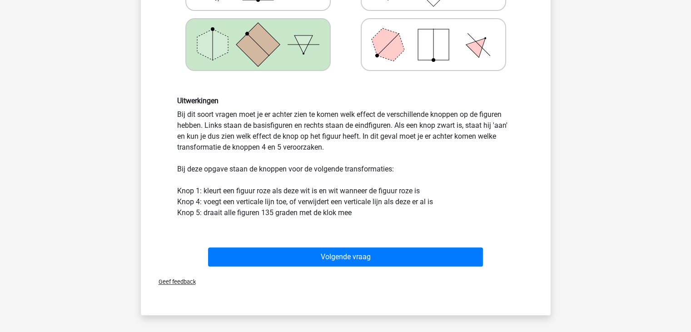
scroll to position [313, 0]
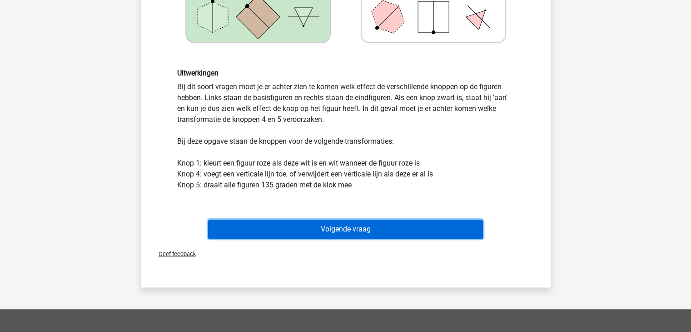
click at [347, 228] on button "Volgende vraag" at bounding box center [345, 229] width 275 height 19
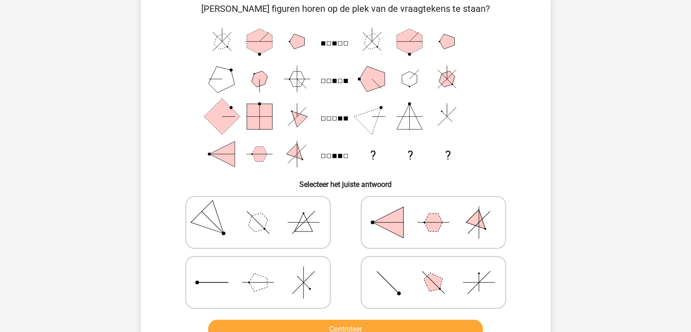
scroll to position [42, 0]
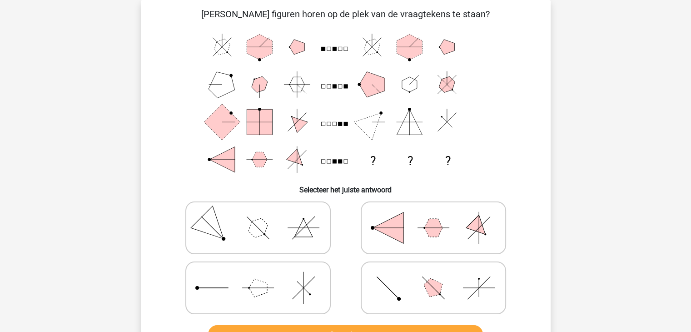
click at [390, 229] on polygon at bounding box center [388, 227] width 31 height 31
click at [434, 216] on input "radio" at bounding box center [437, 213] width 6 height 6
radio input "true"
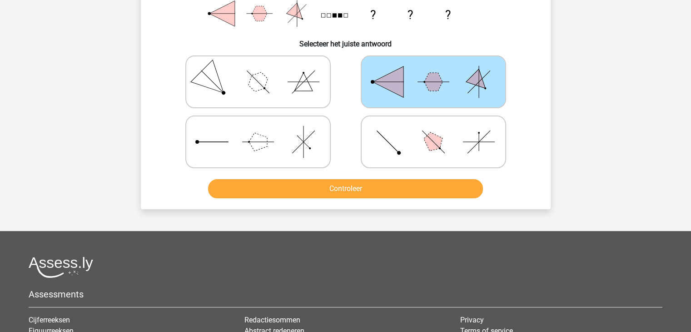
scroll to position [189, 0]
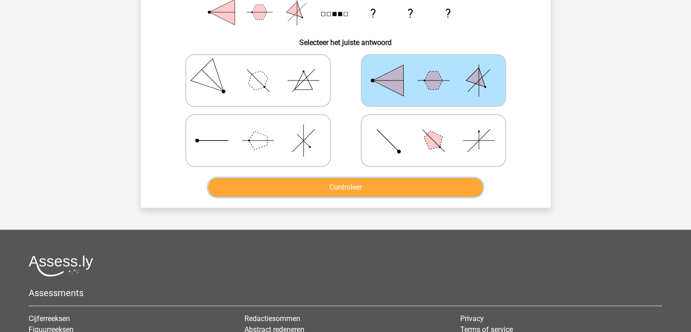
click at [388, 185] on button "Controleer" at bounding box center [345, 187] width 275 height 19
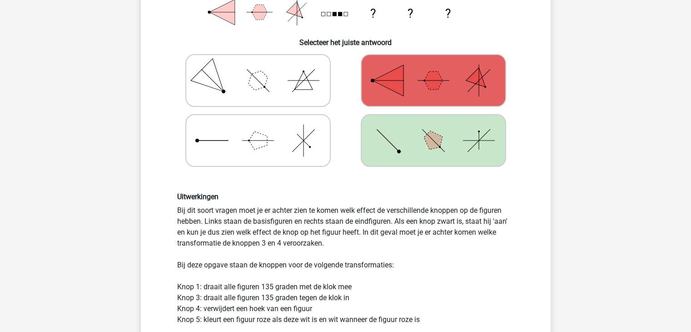
scroll to position [0, 0]
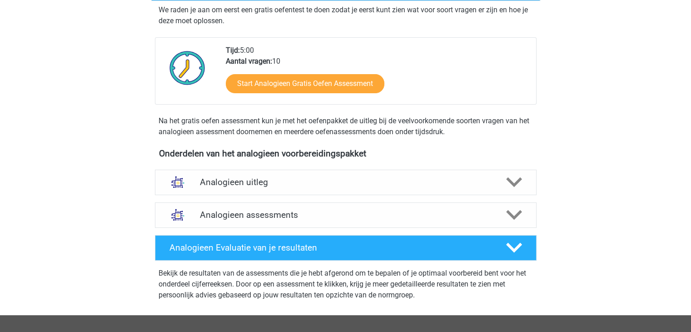
scroll to position [175, 0]
click at [383, 205] on div "Analogieen assessments" at bounding box center [346, 214] width 382 height 25
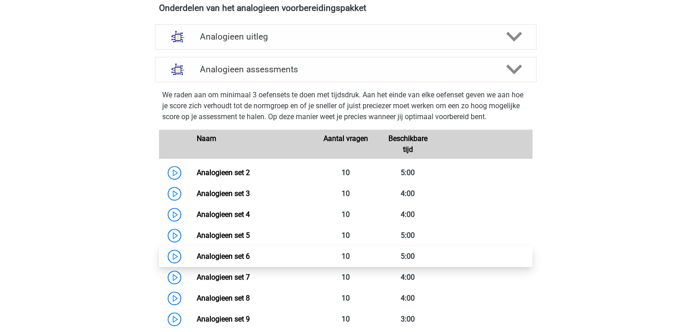
scroll to position [440, 0]
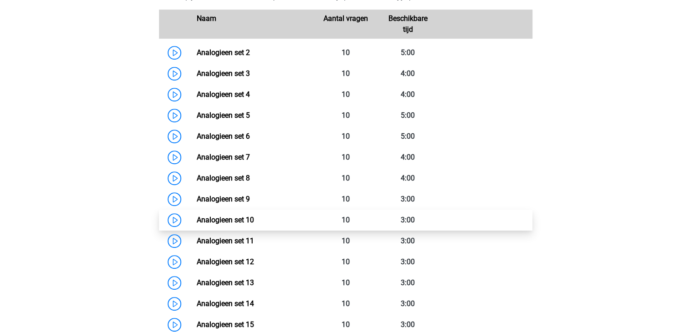
click at [254, 215] on link "Analogieen set 10" at bounding box center [225, 219] width 57 height 9
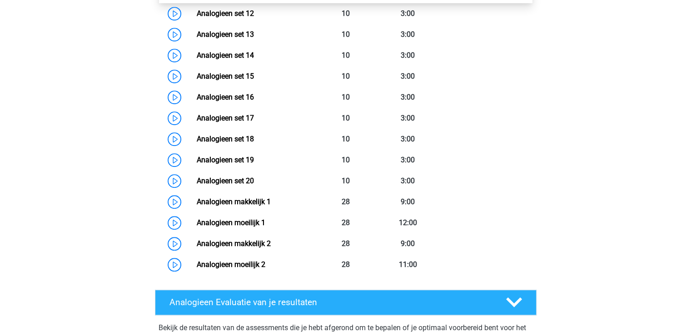
scroll to position [689, 0]
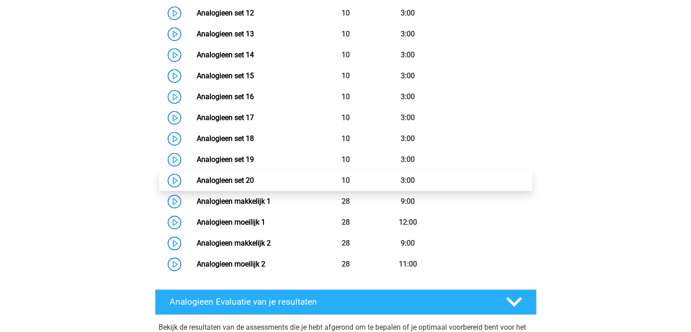
click at [254, 182] on link "Analogieen set 20" at bounding box center [225, 180] width 57 height 9
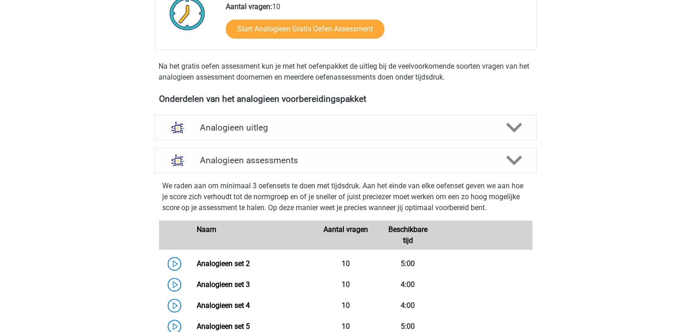
scroll to position [227, 0]
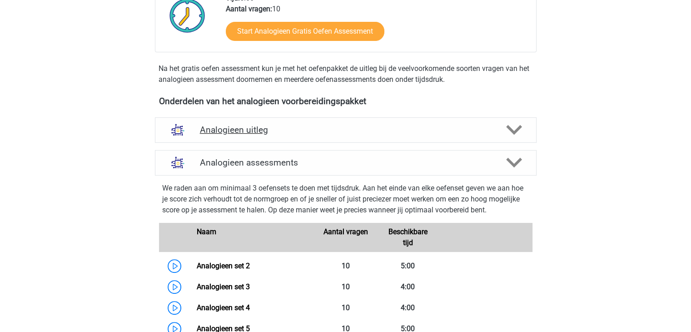
click at [204, 131] on h4 "Analogieen uitleg" at bounding box center [346, 130] width 292 height 10
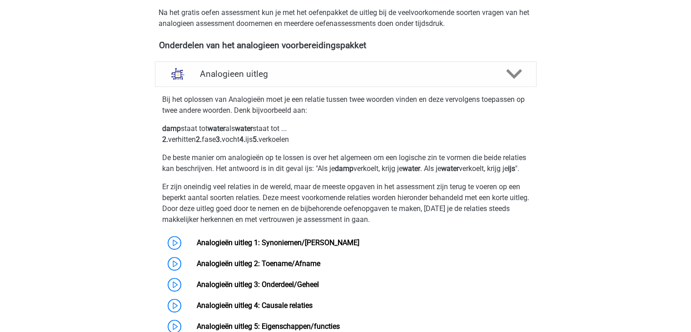
scroll to position [283, 0]
click at [215, 246] on link "Analogieën uitleg 1: Synoniemen/Antoniemen" at bounding box center [278, 242] width 163 height 9
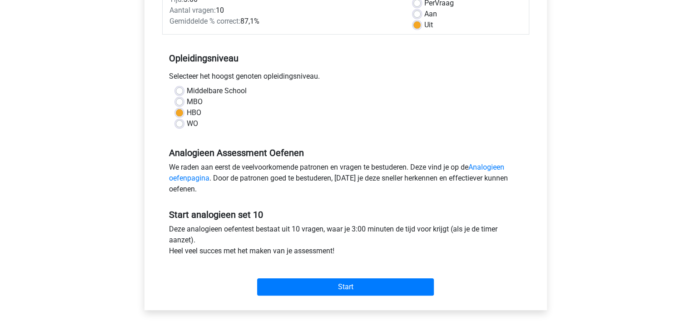
scroll to position [143, 0]
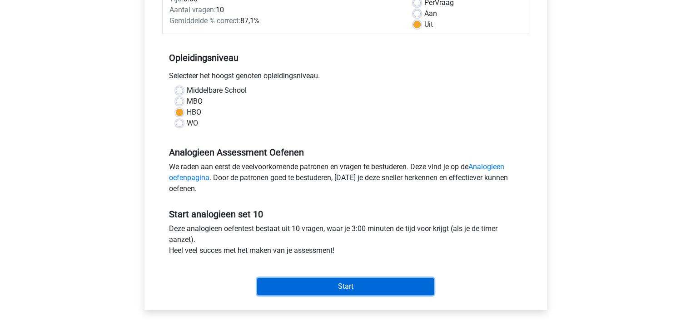
click at [396, 289] on input "Start" at bounding box center [345, 286] width 177 height 17
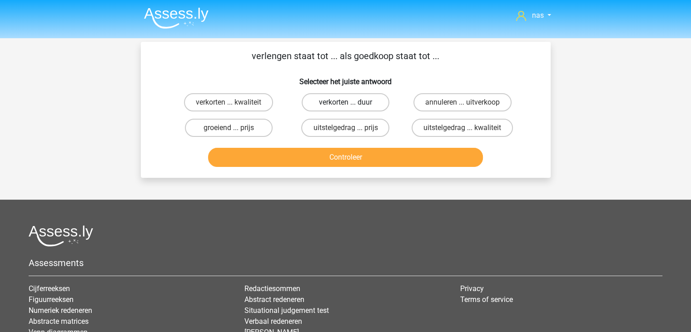
click at [367, 102] on label "verkorten ... duur" at bounding box center [346, 102] width 88 height 18
click at [351, 102] on input "verkorten ... duur" at bounding box center [348, 105] width 6 height 6
radio input "true"
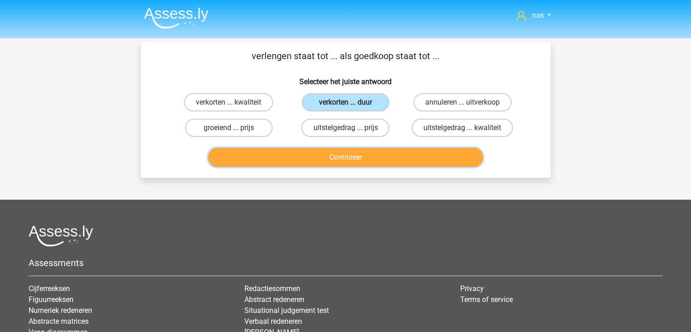
click at [379, 159] on button "Controleer" at bounding box center [345, 157] width 275 height 19
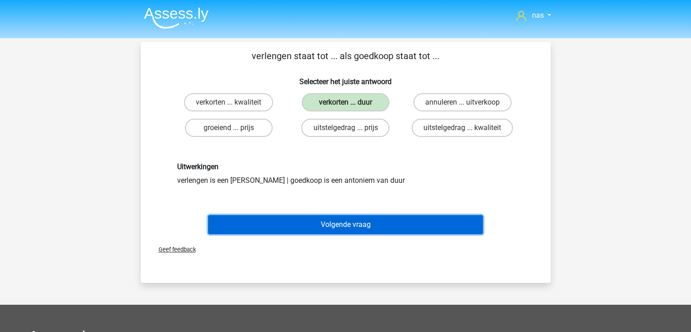
click at [365, 230] on button "Volgende vraag" at bounding box center [345, 224] width 275 height 19
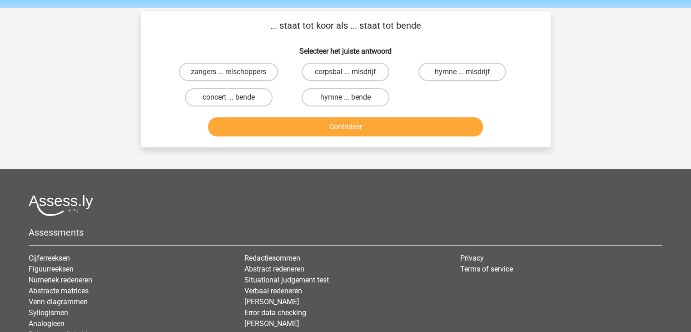
scroll to position [29, 0]
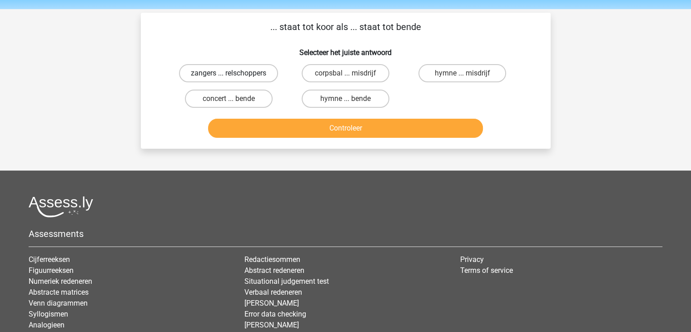
click at [259, 70] on label "zangers ... relschoppers" at bounding box center [228, 73] width 99 height 18
click at [235, 73] on input "zangers ... relschoppers" at bounding box center [232, 76] width 6 height 6
radio input "true"
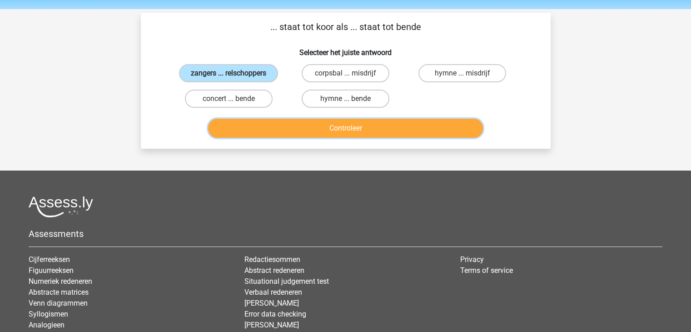
click at [306, 124] on button "Controleer" at bounding box center [345, 128] width 275 height 19
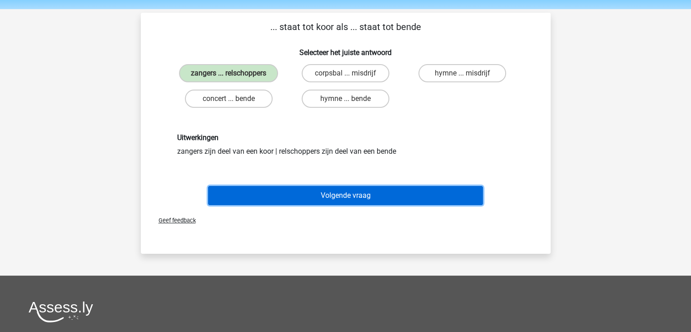
click at [351, 193] on button "Volgende vraag" at bounding box center [345, 195] width 275 height 19
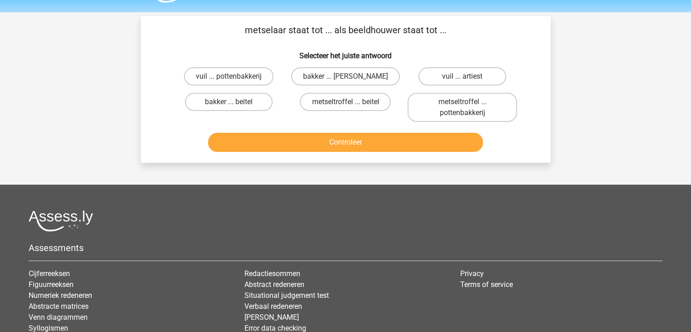
scroll to position [25, 0]
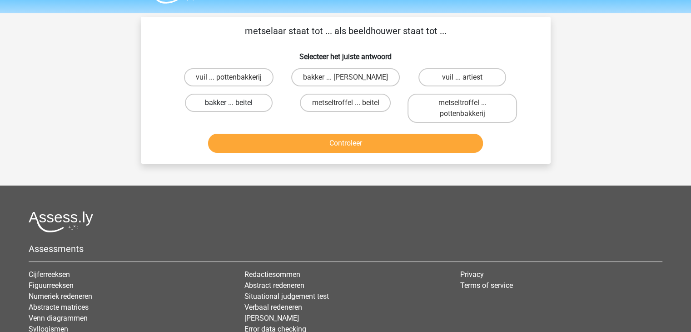
click at [223, 101] on label "bakker ... beitel" at bounding box center [229, 103] width 88 height 18
click at [229, 103] on input "bakker ... beitel" at bounding box center [232, 106] width 6 height 6
radio input "true"
click at [313, 80] on label "bakker ... michelangelo" at bounding box center [345, 77] width 109 height 18
click at [345, 80] on input "bakker ... michelangelo" at bounding box center [348, 80] width 6 height 6
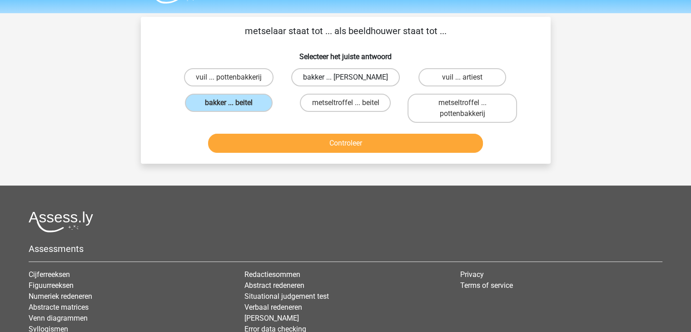
radio input "true"
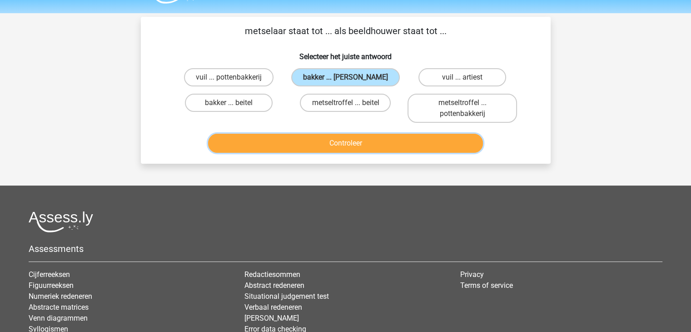
click at [359, 144] on button "Controleer" at bounding box center [345, 143] width 275 height 19
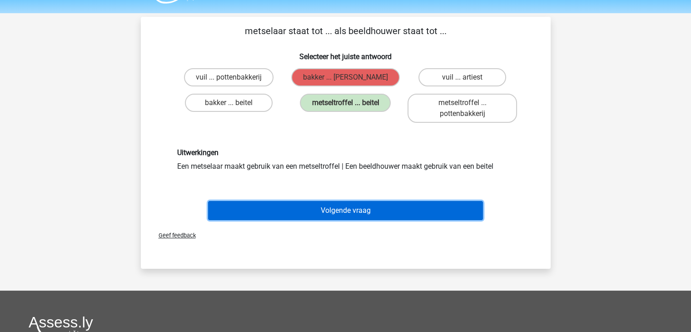
click at [385, 204] on button "Volgende vraag" at bounding box center [345, 210] width 275 height 19
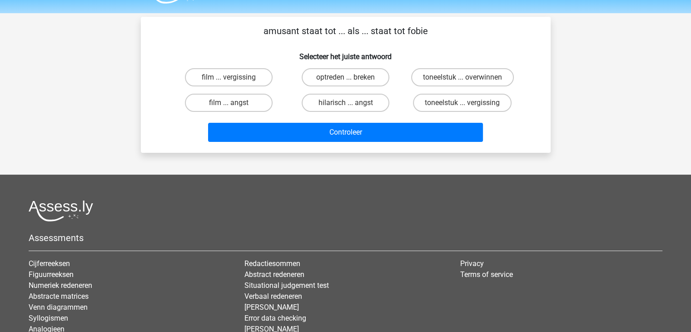
scroll to position [42, 0]
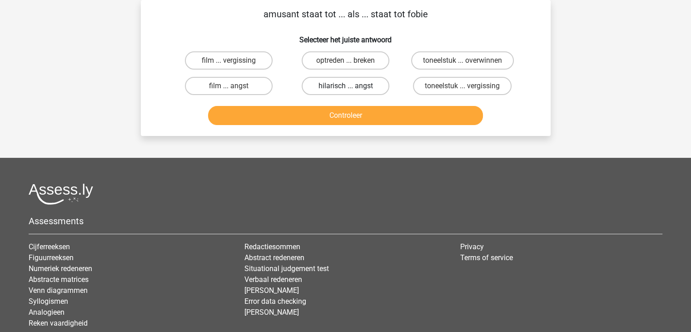
click at [368, 87] on label "hilarisch ... angst" at bounding box center [346, 86] width 88 height 18
click at [351, 87] on input "hilarisch ... angst" at bounding box center [348, 89] width 6 height 6
radio input "true"
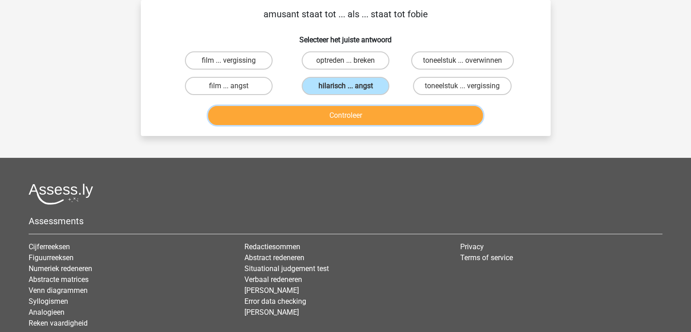
click at [393, 119] on button "Controleer" at bounding box center [345, 115] width 275 height 19
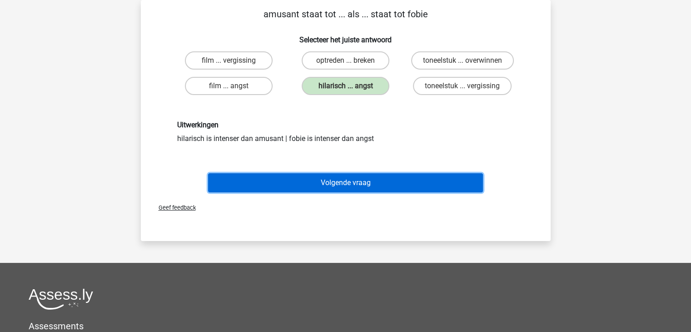
click at [363, 186] on button "Volgende vraag" at bounding box center [345, 182] width 275 height 19
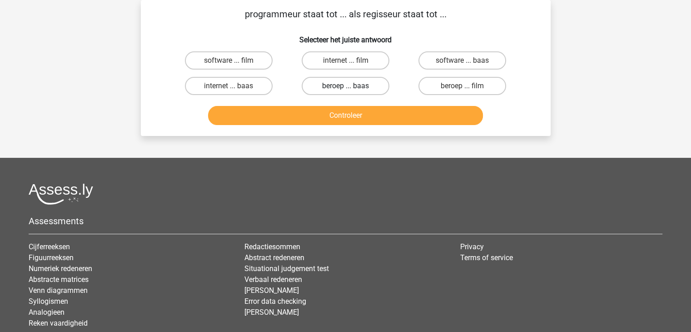
click at [359, 94] on label "beroep ... baas" at bounding box center [346, 86] width 88 height 18
click at [351, 92] on input "beroep ... baas" at bounding box center [348, 89] width 6 height 6
radio input "true"
click at [359, 86] on label "beroep ... baas" at bounding box center [346, 86] width 88 height 18
click at [351, 86] on input "beroep ... baas" at bounding box center [348, 89] width 6 height 6
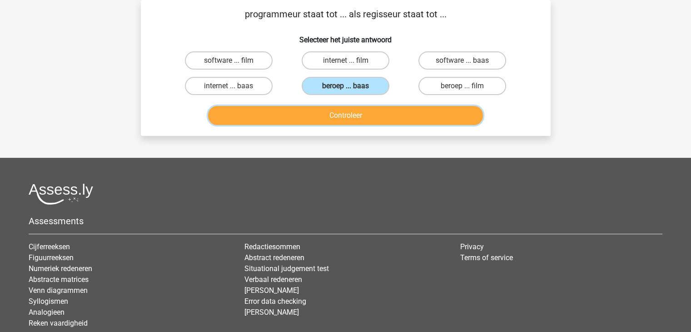
click at [371, 110] on button "Controleer" at bounding box center [345, 115] width 275 height 19
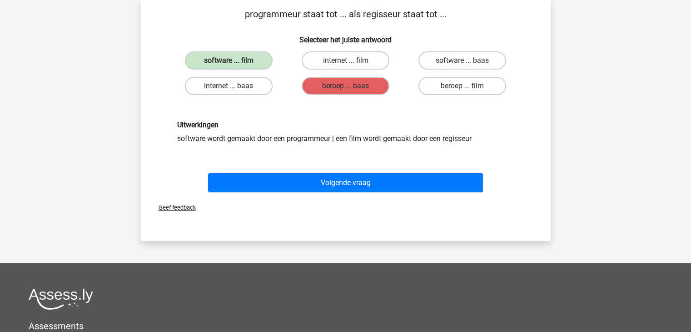
click at [351, 196] on div "Geef feedback" at bounding box center [346, 207] width 403 height 23
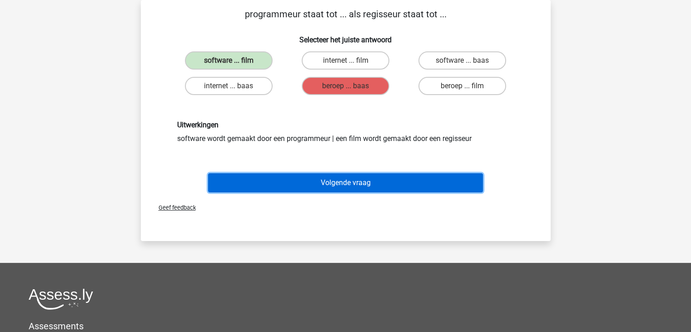
click at [345, 174] on button "Volgende vraag" at bounding box center [345, 182] width 275 height 19
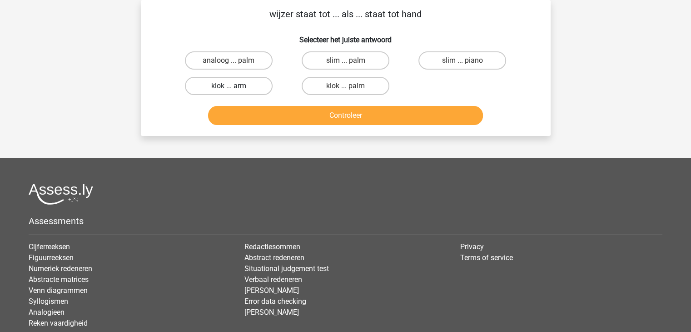
click at [244, 86] on label "klok ... arm" at bounding box center [229, 86] width 88 height 18
click at [235, 86] on input "klok ... arm" at bounding box center [232, 89] width 6 height 6
radio input "true"
click at [244, 61] on label "analoog ... palm" at bounding box center [229, 60] width 88 height 18
click at [235, 61] on input "analoog ... palm" at bounding box center [232, 63] width 6 height 6
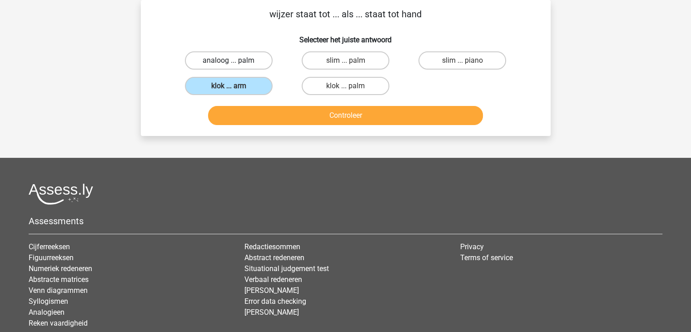
radio input "true"
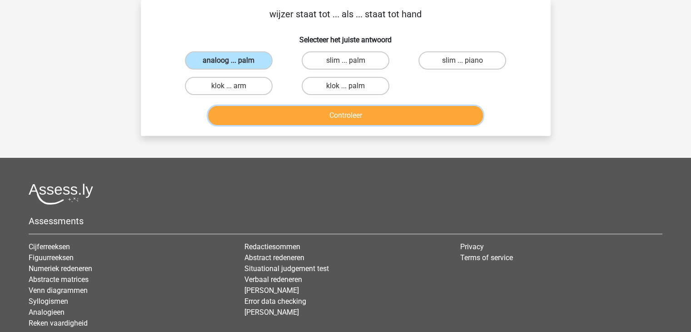
click at [299, 116] on button "Controleer" at bounding box center [345, 115] width 275 height 19
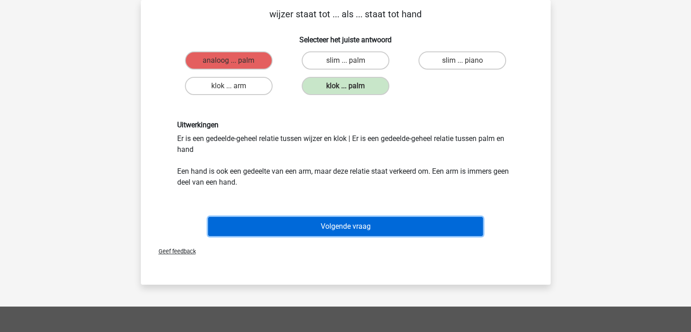
click at [377, 222] on button "Volgende vraag" at bounding box center [345, 226] width 275 height 19
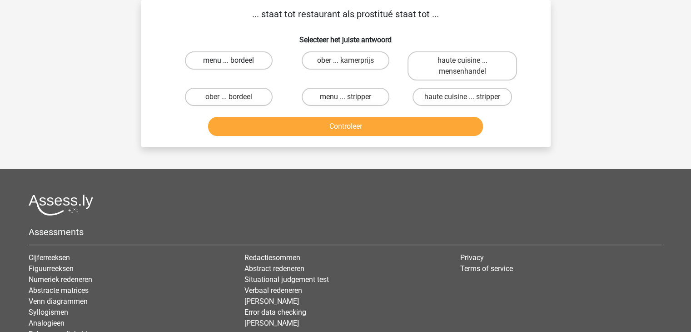
click at [249, 58] on label "menu ... bordeel" at bounding box center [229, 60] width 88 height 18
click at [235, 60] on input "menu ... bordeel" at bounding box center [232, 63] width 6 height 6
radio input "true"
click at [332, 102] on label "menu ... stripper" at bounding box center [346, 97] width 88 height 18
click at [345, 102] on input "menu ... stripper" at bounding box center [348, 100] width 6 height 6
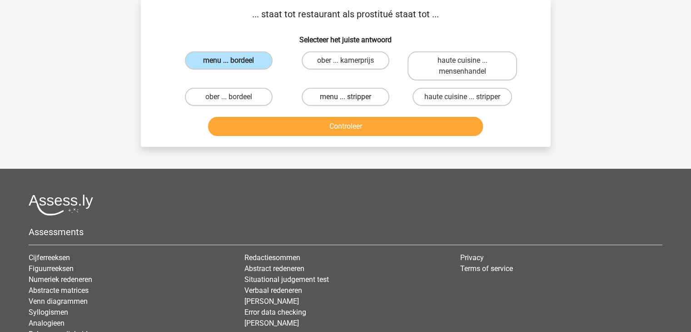
radio input "true"
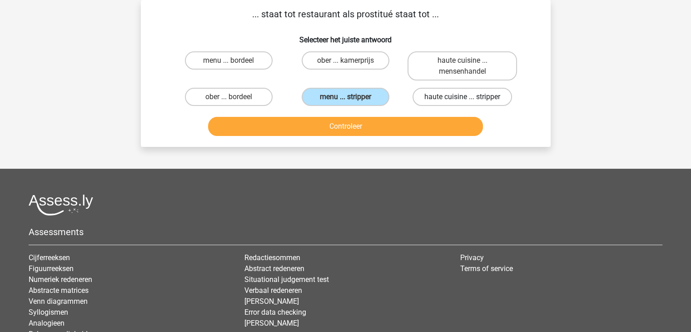
click at [471, 100] on label "haute cuisine ... stripper" at bounding box center [463, 97] width 100 height 18
click at [469, 100] on input "haute cuisine ... stripper" at bounding box center [466, 100] width 6 height 6
radio input "true"
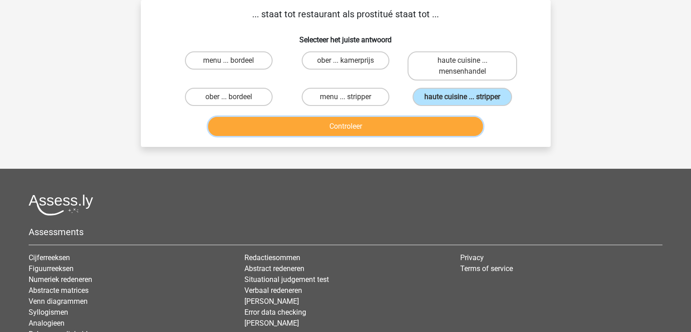
click at [413, 131] on button "Controleer" at bounding box center [345, 126] width 275 height 19
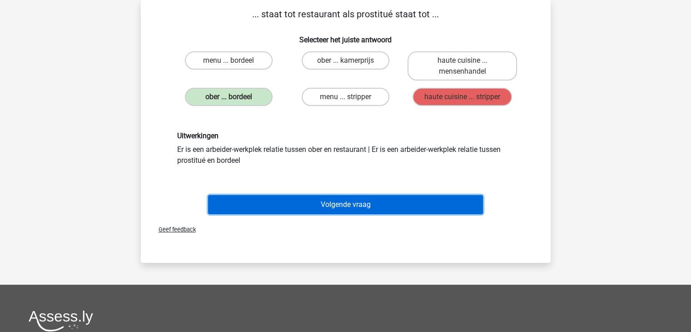
click at [370, 199] on button "Volgende vraag" at bounding box center [345, 204] width 275 height 19
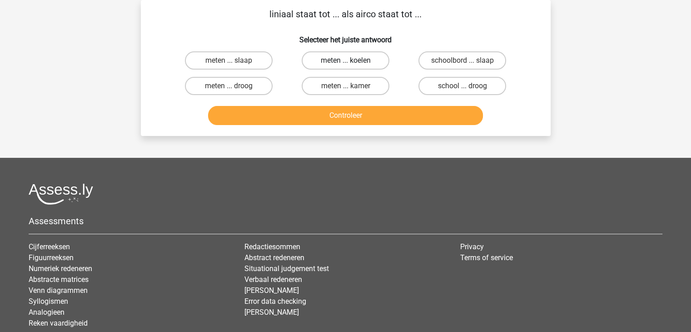
click at [373, 66] on label "meten ... koelen" at bounding box center [346, 60] width 88 height 18
click at [351, 66] on input "meten ... koelen" at bounding box center [348, 63] width 6 height 6
radio input "true"
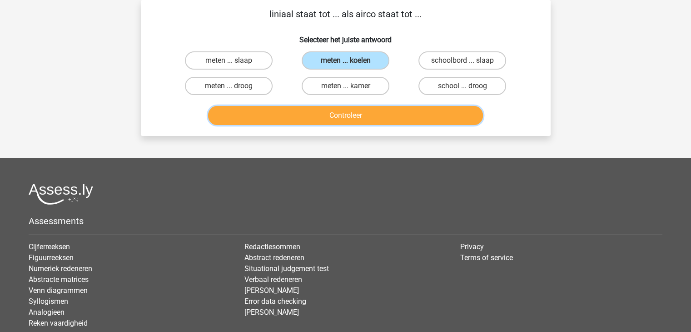
click at [382, 123] on button "Controleer" at bounding box center [345, 115] width 275 height 19
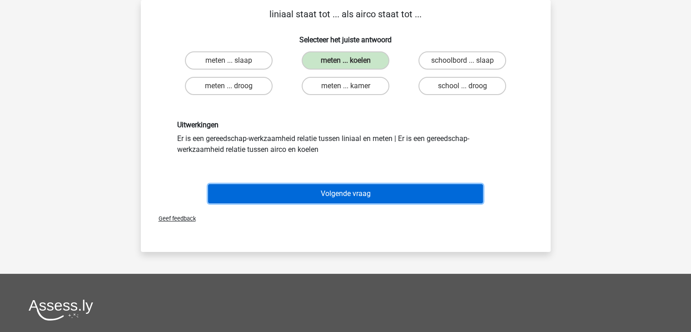
click at [403, 185] on button "Volgende vraag" at bounding box center [345, 193] width 275 height 19
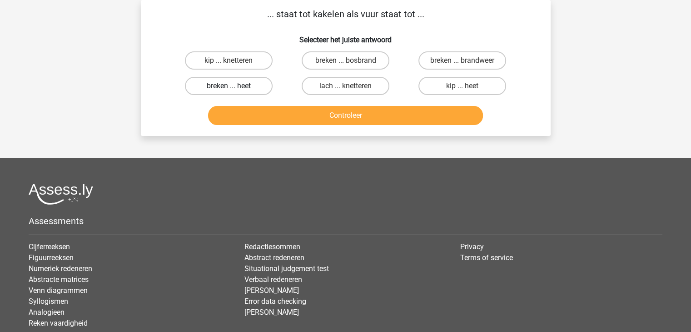
click at [248, 84] on label "breken ... heet" at bounding box center [229, 86] width 88 height 18
click at [235, 86] on input "breken ... heet" at bounding box center [232, 89] width 6 height 6
radio input "true"
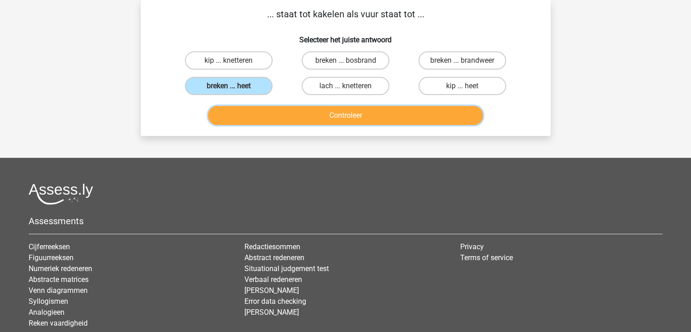
click at [311, 117] on button "Controleer" at bounding box center [345, 115] width 275 height 19
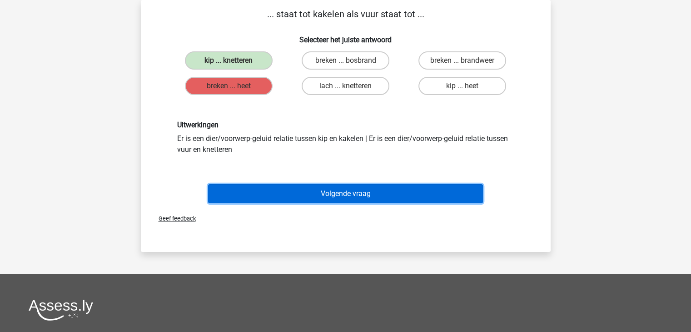
click at [370, 197] on button "Volgende vraag" at bounding box center [345, 193] width 275 height 19
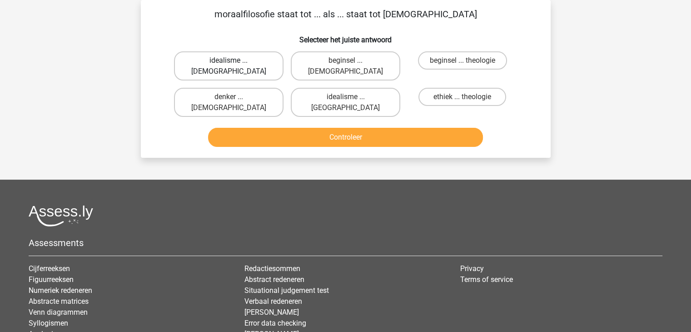
click at [240, 59] on label "idealisme ... Christus" at bounding box center [229, 65] width 110 height 29
click at [235, 60] on input "idealisme ... Christus" at bounding box center [232, 63] width 6 height 6
radio input "true"
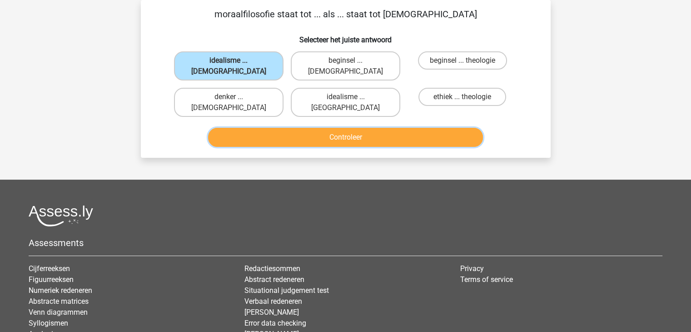
click at [375, 128] on button "Controleer" at bounding box center [345, 137] width 275 height 19
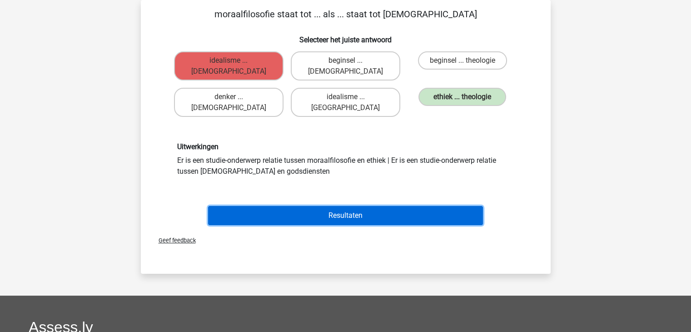
click at [394, 206] on button "Resultaten" at bounding box center [345, 215] width 275 height 19
click at [352, 206] on button "Resultaten" at bounding box center [345, 215] width 275 height 19
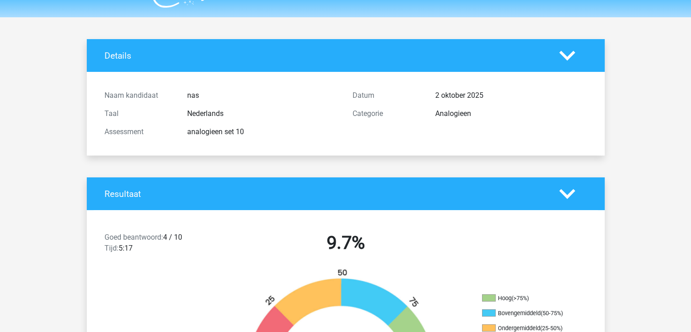
scroll to position [21, 0]
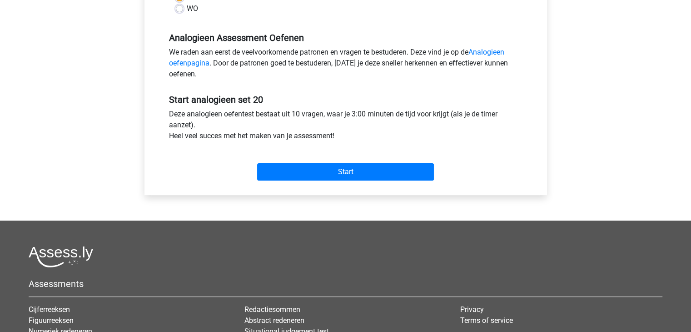
scroll to position [260, 0]
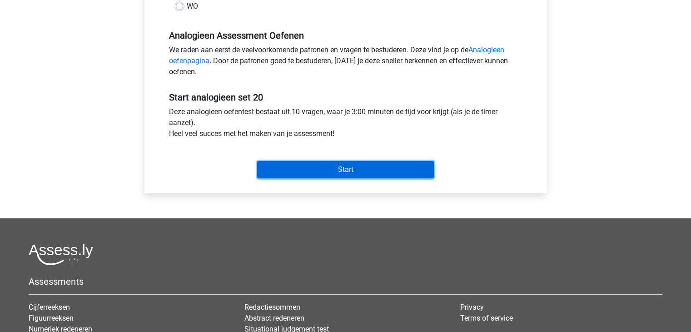
click at [341, 170] on input "Start" at bounding box center [345, 169] width 177 height 17
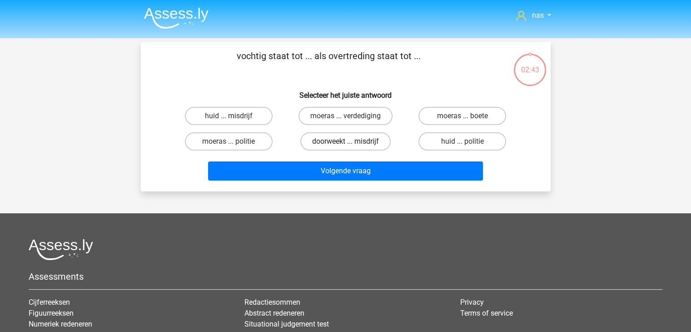
click at [353, 143] on label "doorweekt ... misdrijf" at bounding box center [345, 141] width 90 height 18
click at [351, 143] on input "doorweekt ... misdrijf" at bounding box center [348, 144] width 6 height 6
radio input "true"
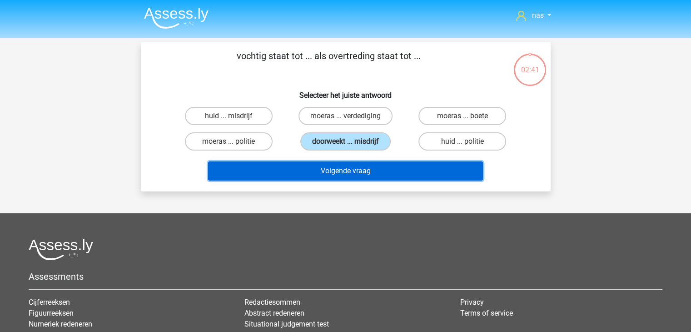
click at [362, 169] on button "Volgende vraag" at bounding box center [345, 170] width 275 height 19
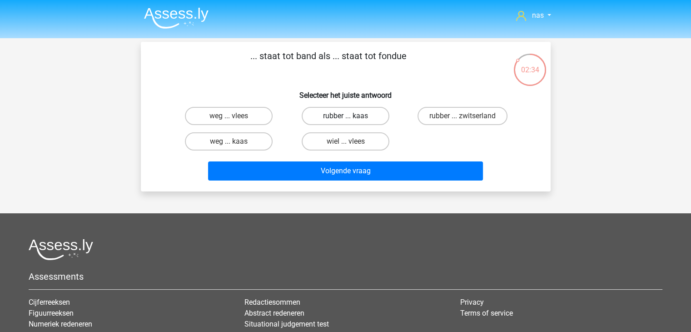
click at [336, 117] on label "rubber ... kaas" at bounding box center [346, 116] width 88 height 18
click at [345, 117] on input "rubber ... kaas" at bounding box center [348, 119] width 6 height 6
radio input "true"
click at [249, 116] on label "weg ... vlees" at bounding box center [229, 116] width 88 height 18
click at [235, 116] on input "weg ... vlees" at bounding box center [232, 119] width 6 height 6
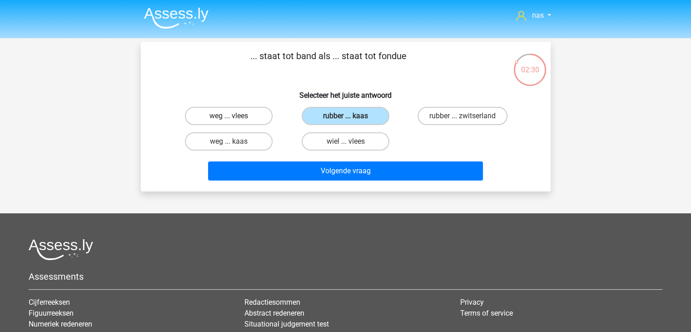
radio input "true"
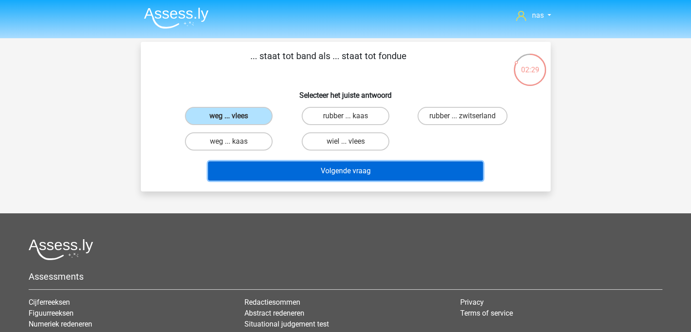
click at [313, 173] on button "Volgende vraag" at bounding box center [345, 170] width 275 height 19
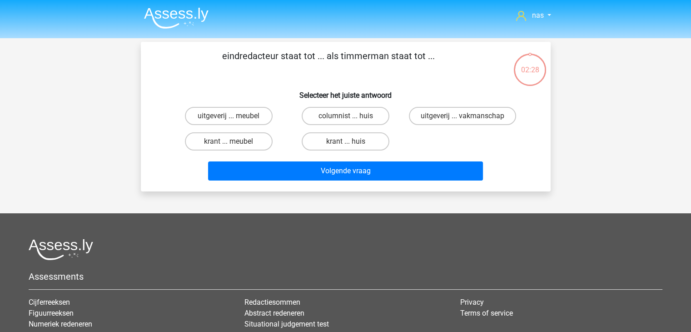
scroll to position [42, 0]
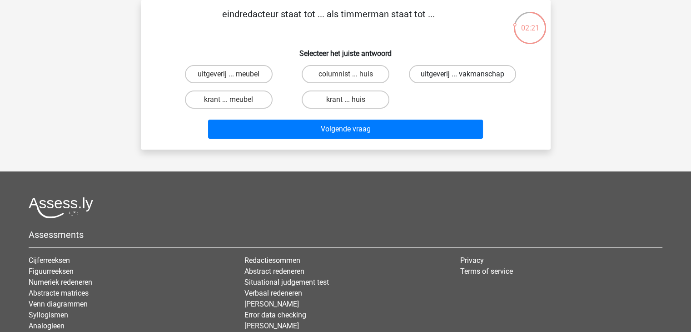
click at [434, 77] on label "uitgeverij ... vakmanschap" at bounding box center [462, 74] width 107 height 18
click at [463, 77] on input "uitgeverij ... vakmanschap" at bounding box center [466, 77] width 6 height 6
radio input "true"
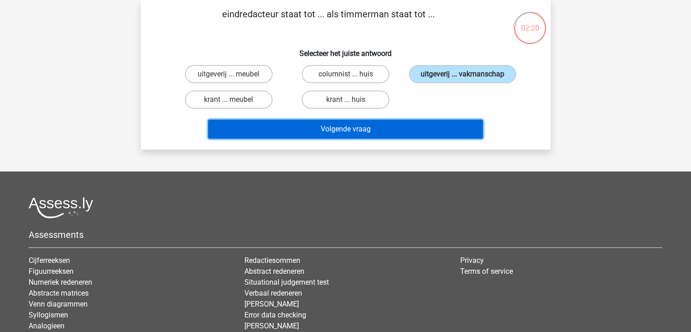
click at [409, 125] on button "Volgende vraag" at bounding box center [345, 129] width 275 height 19
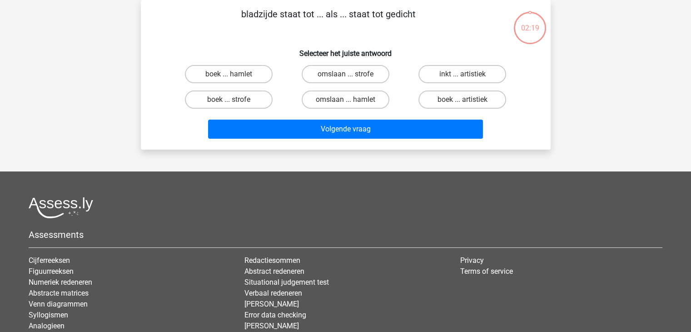
scroll to position [21, 0]
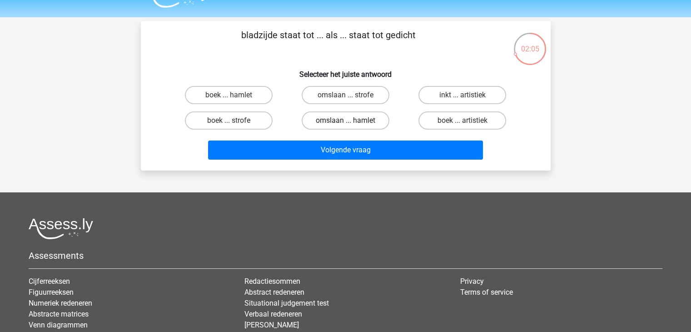
click at [351, 119] on label "omslaan ... hamlet" at bounding box center [346, 120] width 88 height 18
click at [351, 120] on input "omslaan ... hamlet" at bounding box center [348, 123] width 6 height 6
radio input "true"
click at [355, 95] on label "omslaan ... strofe" at bounding box center [346, 95] width 88 height 18
click at [351, 95] on input "omslaan ... strofe" at bounding box center [348, 98] width 6 height 6
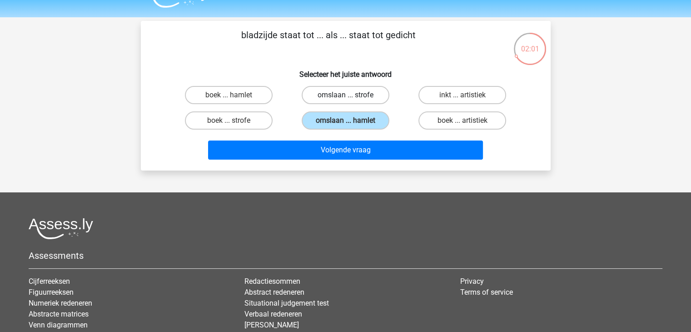
radio input "true"
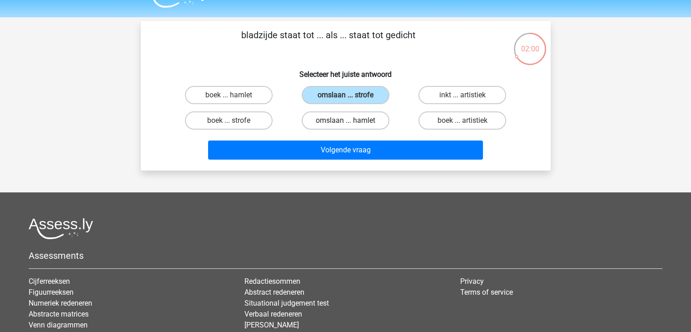
click at [352, 119] on label "omslaan ... hamlet" at bounding box center [346, 120] width 88 height 18
click at [351, 120] on input "omslaan ... hamlet" at bounding box center [348, 123] width 6 height 6
radio input "true"
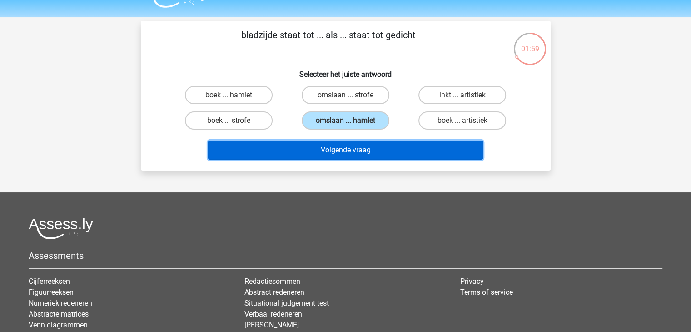
click at [355, 149] on button "Volgende vraag" at bounding box center [345, 149] width 275 height 19
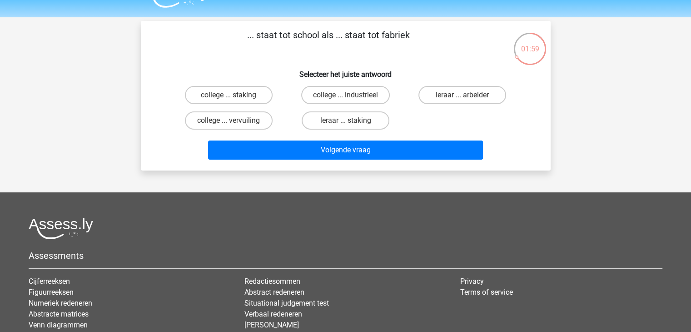
scroll to position [42, 0]
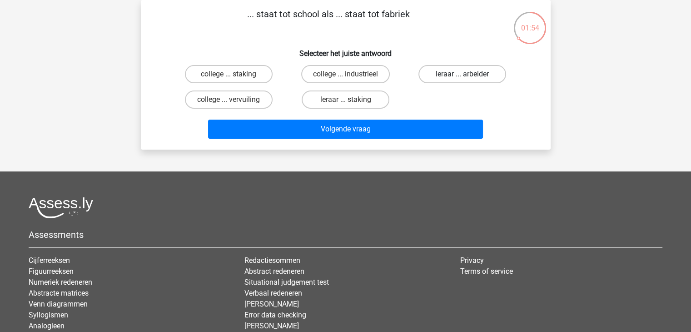
click at [438, 73] on label "leraar ... arbeider" at bounding box center [463, 74] width 88 height 18
click at [463, 74] on input "leraar ... arbeider" at bounding box center [466, 77] width 6 height 6
radio input "true"
click at [325, 73] on label "college ... industrieel" at bounding box center [345, 74] width 89 height 18
click at [345, 74] on input "college ... industrieel" at bounding box center [348, 77] width 6 height 6
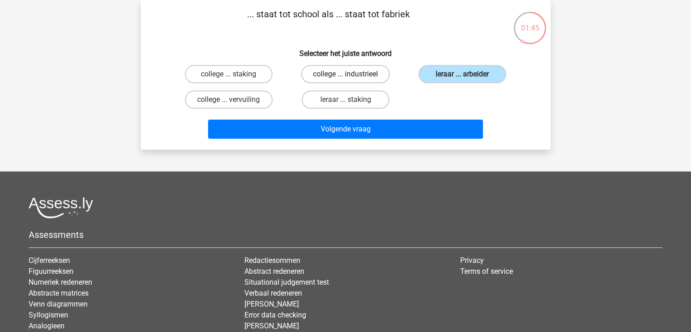
radio input "true"
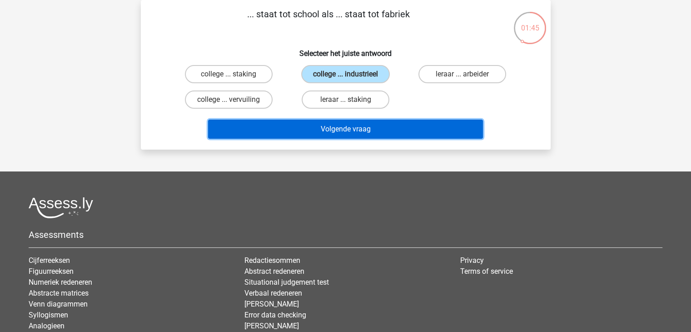
click at [369, 126] on button "Volgende vraag" at bounding box center [345, 129] width 275 height 19
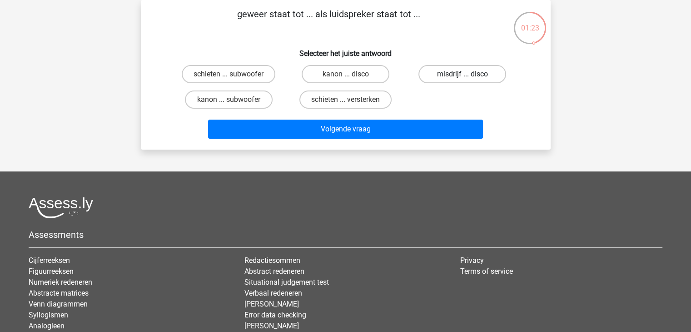
click at [420, 76] on label "misdrijf ... disco" at bounding box center [463, 74] width 88 height 18
click at [463, 76] on input "misdrijf ... disco" at bounding box center [466, 77] width 6 height 6
radio input "true"
click at [333, 96] on label "schieten ... versterken" at bounding box center [346, 99] width 92 height 18
click at [345, 100] on input "schieten ... versterken" at bounding box center [348, 103] width 6 height 6
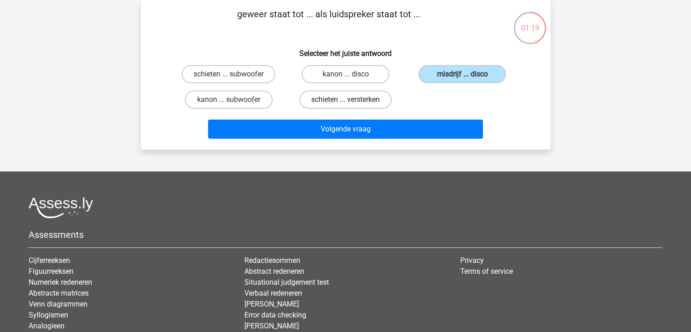
radio input "true"
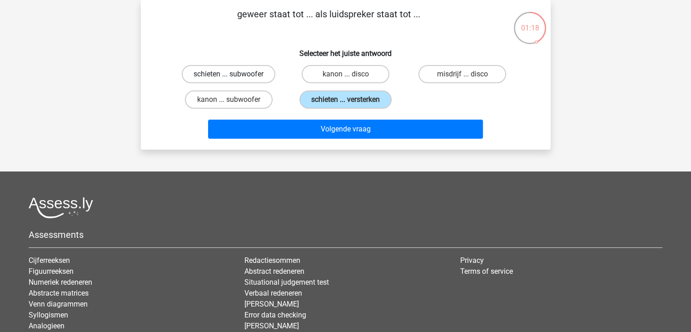
click at [250, 73] on label "schieten ... subwoofer" at bounding box center [229, 74] width 94 height 18
click at [235, 74] on input "schieten ... subwoofer" at bounding box center [232, 77] width 6 height 6
radio input "true"
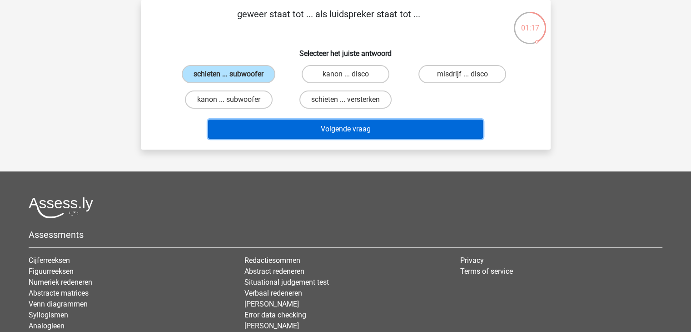
click at [324, 129] on button "Volgende vraag" at bounding box center [345, 129] width 275 height 19
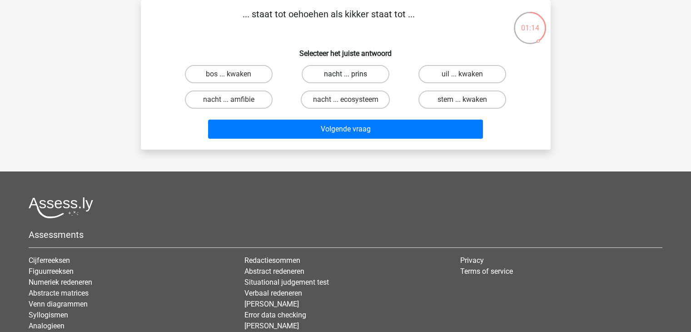
click at [374, 74] on label "nacht ... prins" at bounding box center [346, 74] width 88 height 18
click at [351, 74] on input "nacht ... prins" at bounding box center [348, 77] width 6 height 6
radio input "true"
click at [385, 113] on div "Volgende vraag" at bounding box center [345, 127] width 381 height 30
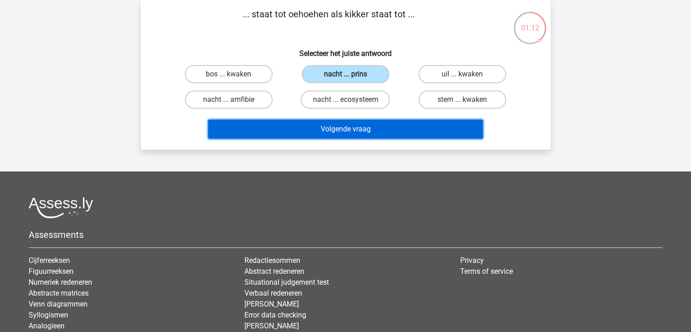
drag, startPoint x: 385, startPoint y: 122, endPoint x: 371, endPoint y: 121, distance: 14.2
click at [371, 121] on button "Volgende vraag" at bounding box center [345, 129] width 275 height 19
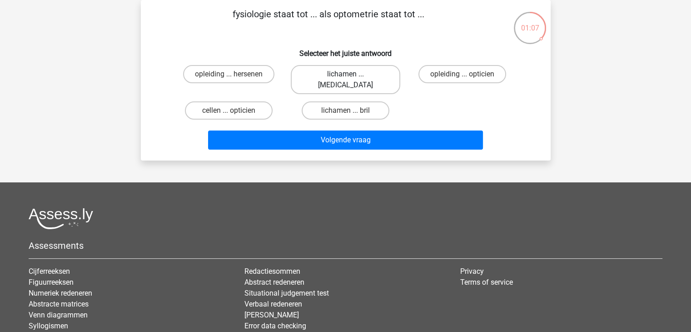
click at [333, 76] on label "lichamen ... ogen" at bounding box center [346, 79] width 110 height 29
click at [345, 76] on input "lichamen ... ogen" at bounding box center [348, 77] width 6 height 6
radio input "true"
click at [255, 73] on label "opleiding ... hersenen" at bounding box center [228, 74] width 91 height 18
click at [235, 74] on input "opleiding ... hersenen" at bounding box center [232, 77] width 6 height 6
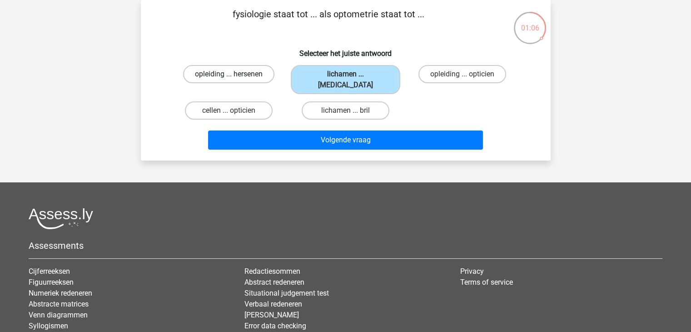
radio input "true"
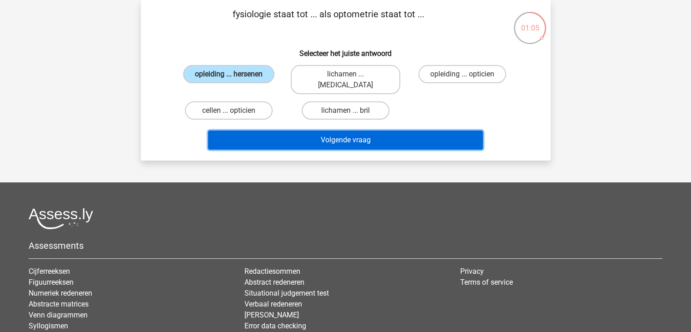
click at [307, 130] on button "Volgende vraag" at bounding box center [345, 139] width 275 height 19
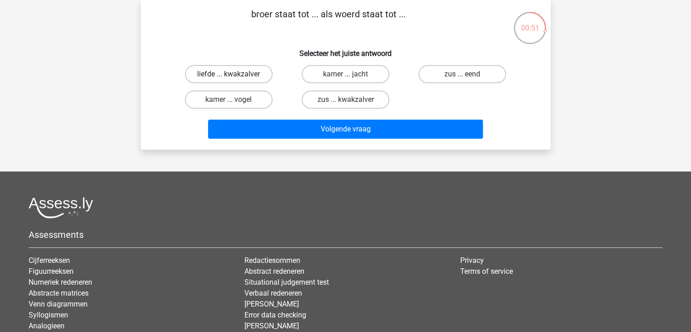
click at [233, 71] on label "liefde ... kwakzalver" at bounding box center [229, 74] width 88 height 18
click at [233, 74] on input "liefde ... kwakzalver" at bounding box center [232, 77] width 6 height 6
radio input "true"
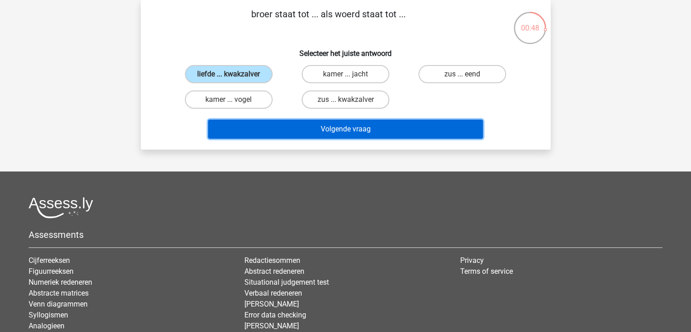
click at [325, 125] on button "Volgende vraag" at bounding box center [345, 129] width 275 height 19
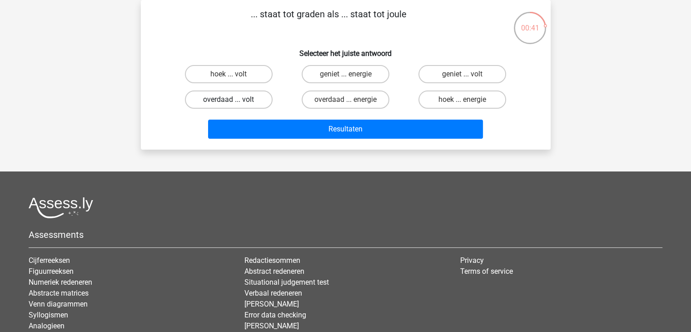
click at [251, 98] on label "overdaad ... volt" at bounding box center [229, 99] width 88 height 18
click at [235, 100] on input "overdaad ... volt" at bounding box center [232, 103] width 6 height 6
radio input "true"
click at [460, 95] on label "hoek ... energie" at bounding box center [463, 99] width 88 height 18
click at [463, 100] on input "hoek ... energie" at bounding box center [466, 103] width 6 height 6
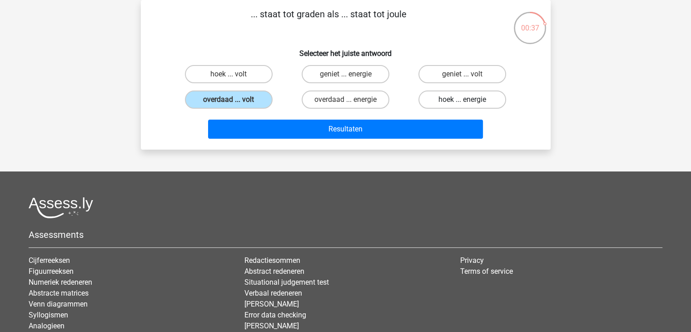
radio input "true"
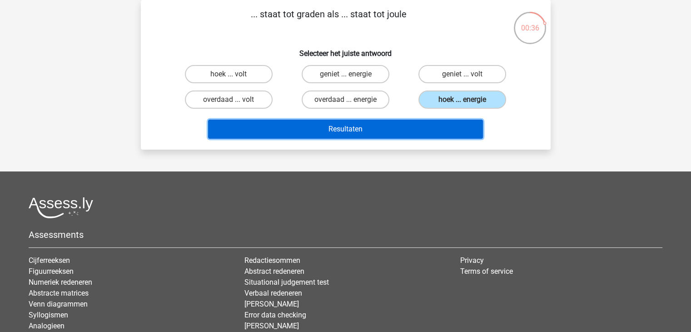
click at [361, 134] on button "Resultaten" at bounding box center [345, 129] width 275 height 19
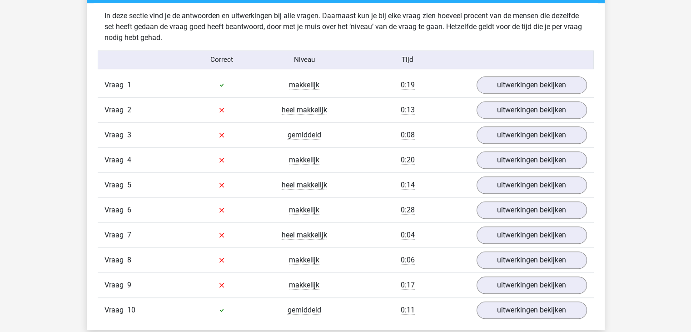
scroll to position [532, 0]
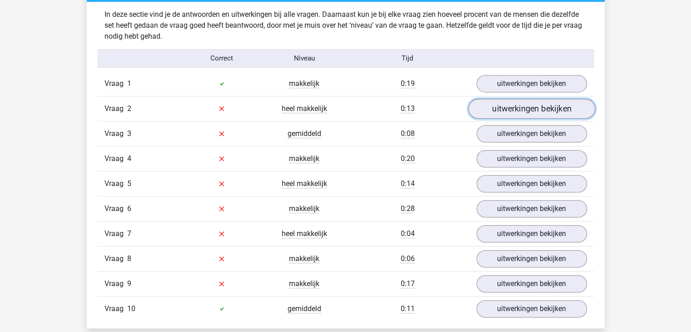
click at [534, 100] on link "uitwerkingen bekijken" at bounding box center [531, 109] width 127 height 20
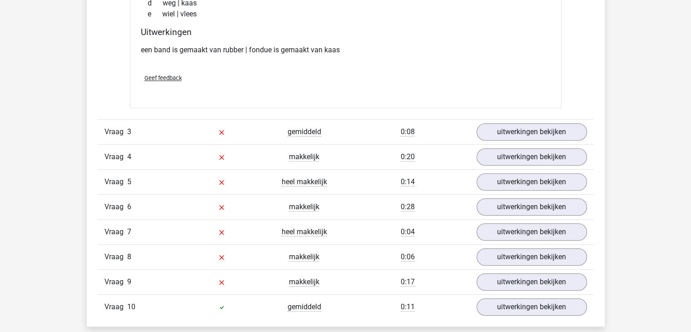
scroll to position [729, 0]
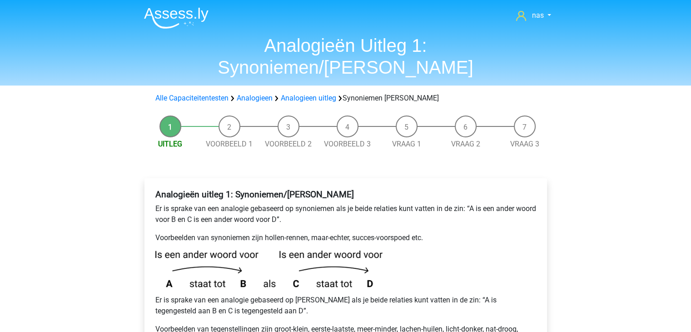
click at [231, 115] on li "Voorbeeld 1" at bounding box center [229, 132] width 59 height 34
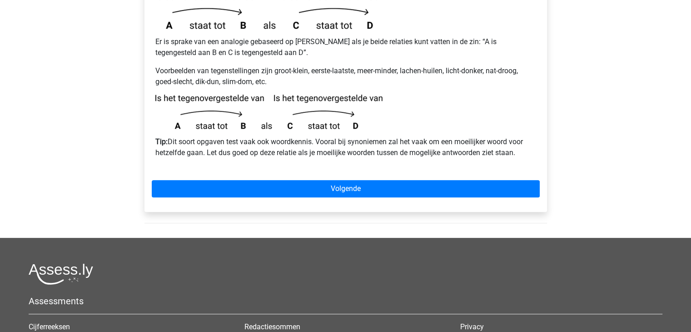
scroll to position [213, 0]
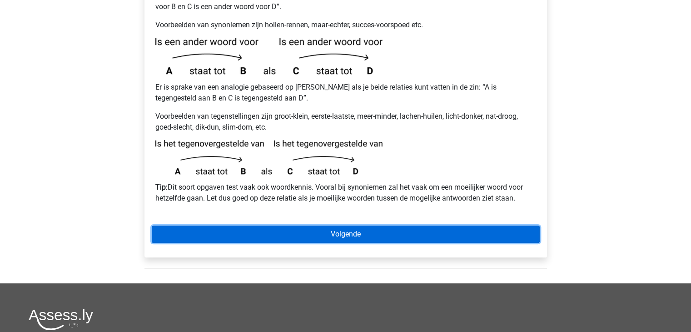
click at [340, 225] on link "Volgende" at bounding box center [346, 233] width 388 height 17
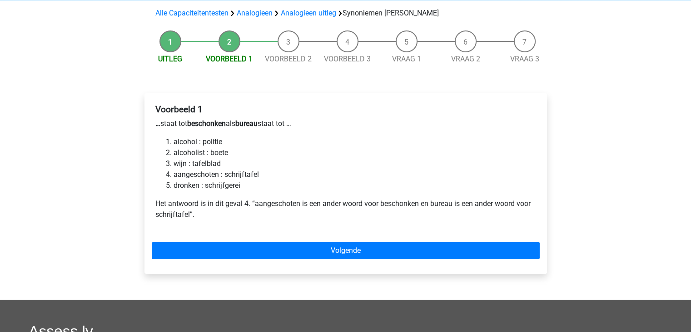
scroll to position [87, 0]
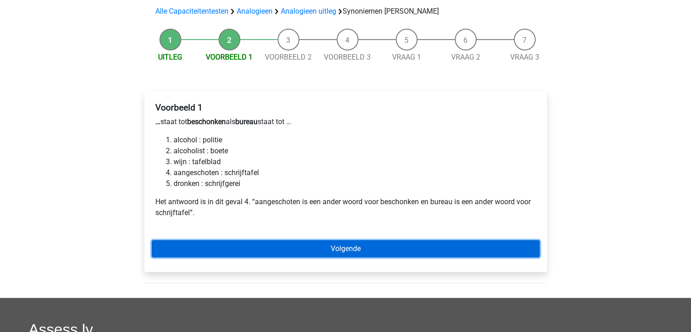
click at [357, 240] on link "Volgende" at bounding box center [346, 248] width 388 height 17
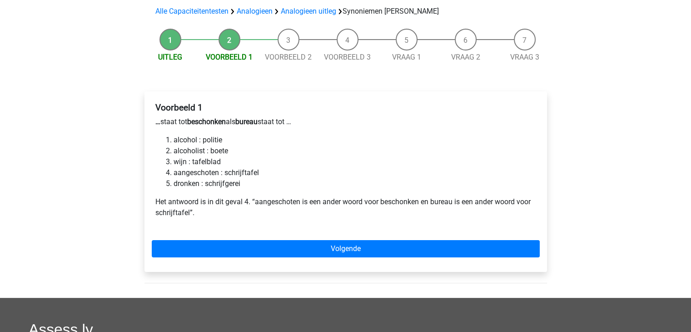
scroll to position [0, 0]
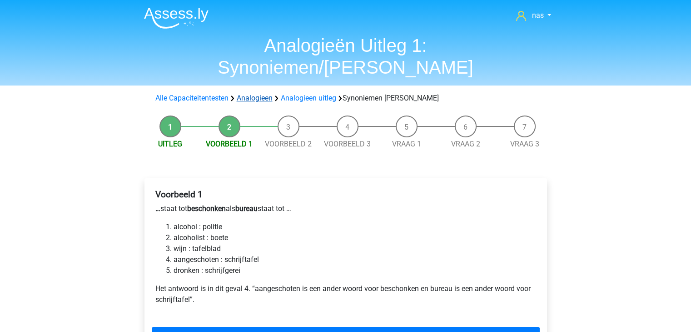
click at [260, 94] on link "Analogieen" at bounding box center [255, 98] width 36 height 9
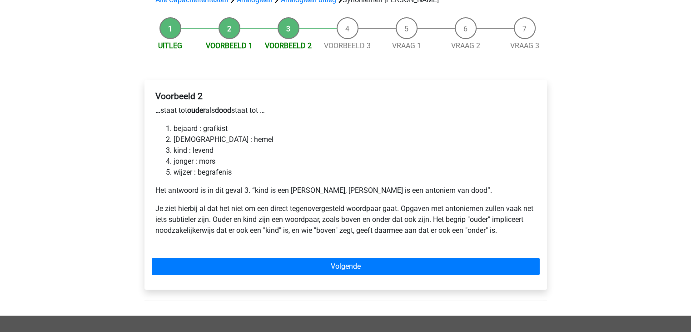
scroll to position [102, 0]
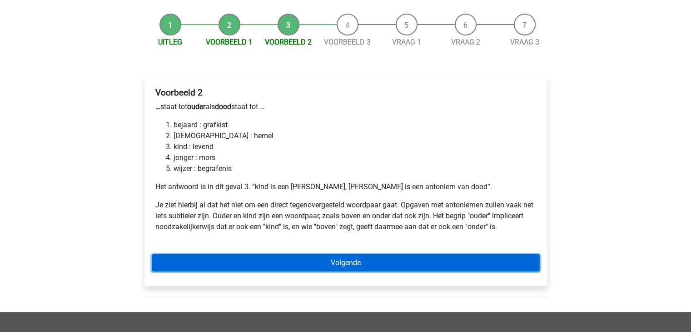
click at [312, 254] on link "Volgende" at bounding box center [346, 262] width 388 height 17
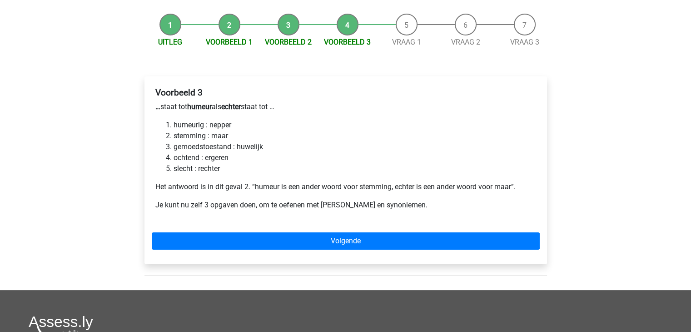
scroll to position [101, 0]
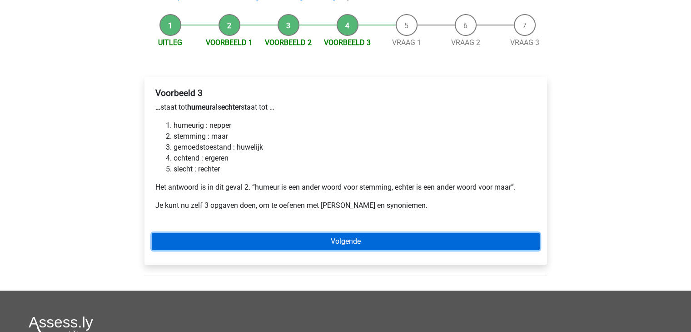
click at [340, 233] on link "Volgende" at bounding box center [346, 241] width 388 height 17
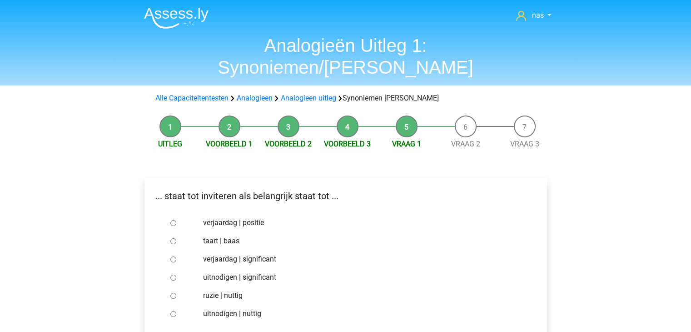
click at [251, 217] on label "verjaardag | positie" at bounding box center [360, 222] width 315 height 11
click at [176, 220] on input "verjaardag | positie" at bounding box center [173, 223] width 6 height 6
radio input "true"
click at [220, 290] on label "ruzie | nuttig" at bounding box center [360, 295] width 315 height 11
click at [176, 293] on input "ruzie | nuttig" at bounding box center [173, 296] width 6 height 6
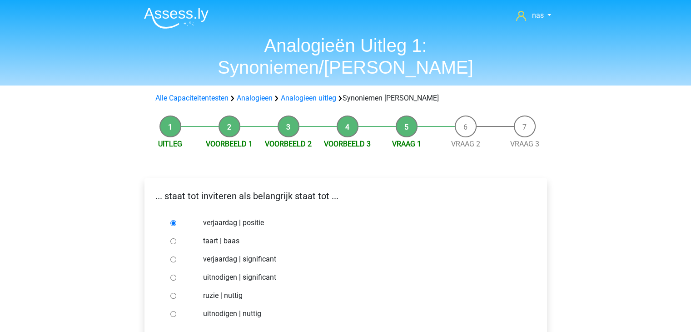
radio input "true"
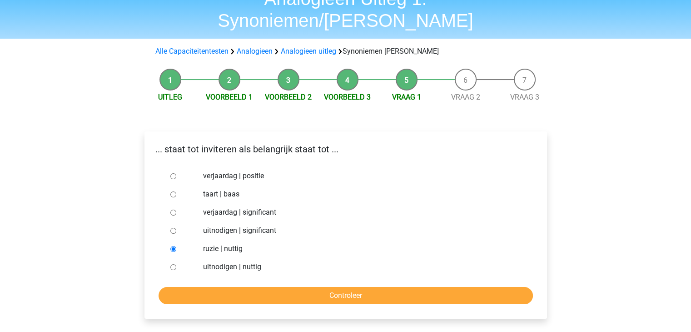
scroll to position [47, 0]
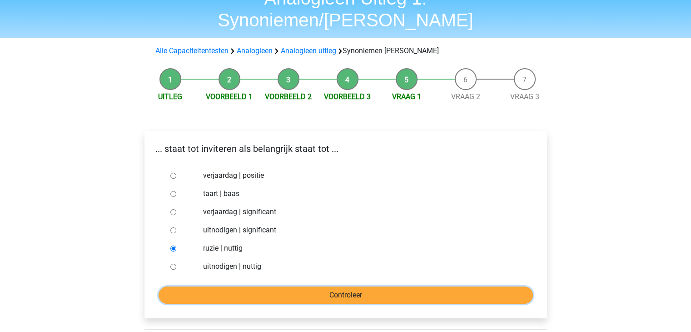
click at [271, 286] on input "Controleer" at bounding box center [346, 294] width 375 height 17
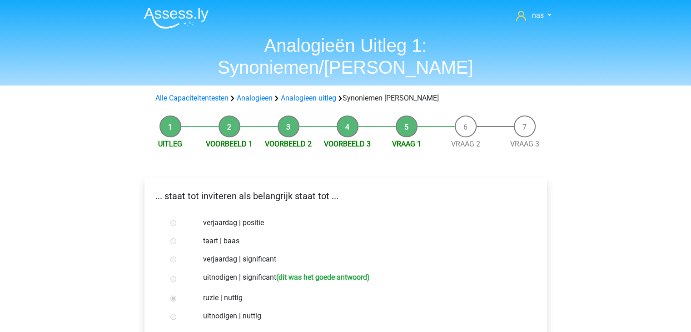
scroll to position [111, 0]
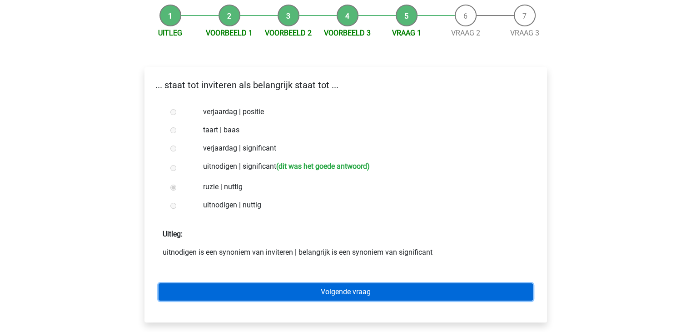
click at [311, 283] on link "Volgende vraag" at bounding box center [346, 291] width 375 height 17
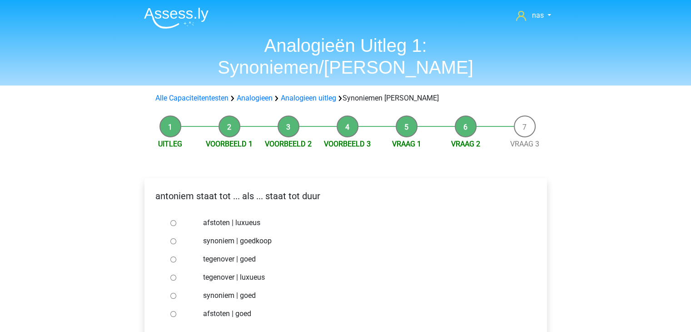
click at [241, 235] on label "synoniem | goedkoop" at bounding box center [360, 240] width 315 height 11
click at [176, 238] on input "synoniem | goedkoop" at bounding box center [173, 241] width 6 height 6
radio input "true"
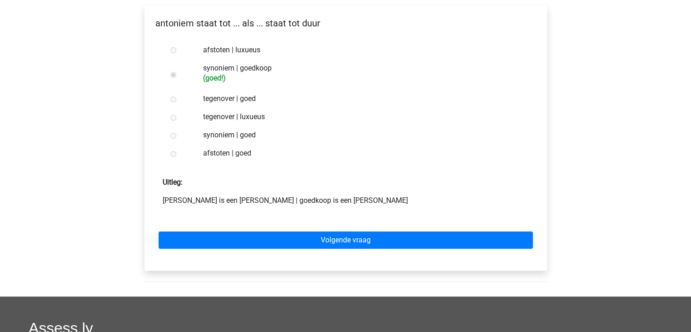
scroll to position [189, 0]
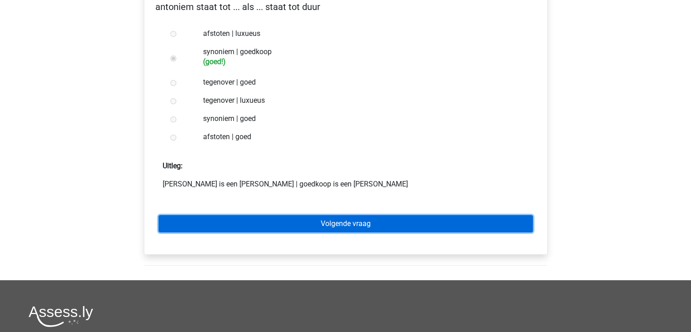
click at [355, 215] on link "Volgende vraag" at bounding box center [346, 223] width 375 height 17
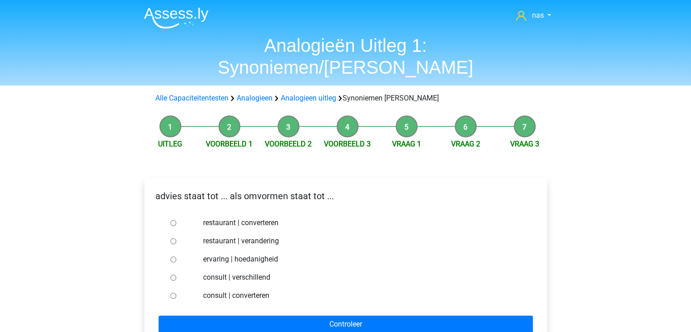
click at [218, 272] on label "consult | verschillend" at bounding box center [360, 277] width 315 height 11
click at [176, 275] on input "consult | verschillend" at bounding box center [173, 278] width 6 height 6
radio input "true"
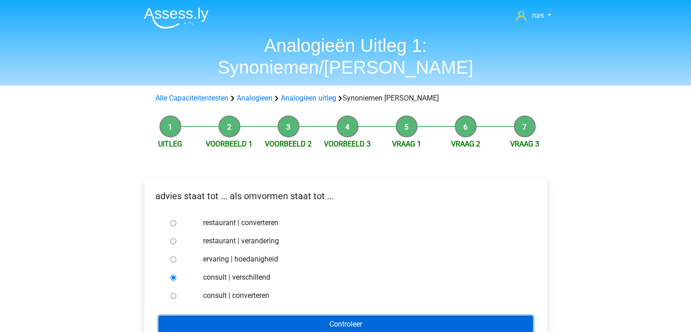
click at [302, 315] on input "Controleer" at bounding box center [346, 323] width 375 height 17
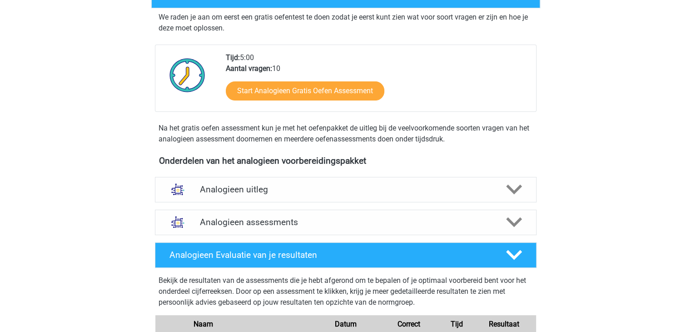
scroll to position [167, 0]
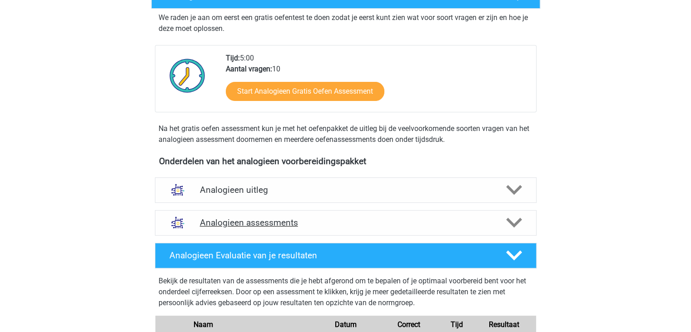
click at [286, 228] on div "Analogieen assessments" at bounding box center [346, 222] width 382 height 25
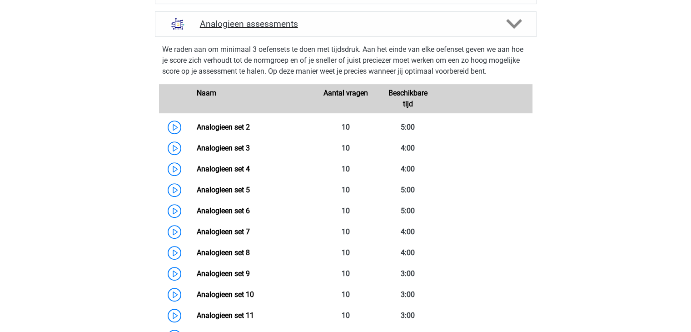
scroll to position [365, 0]
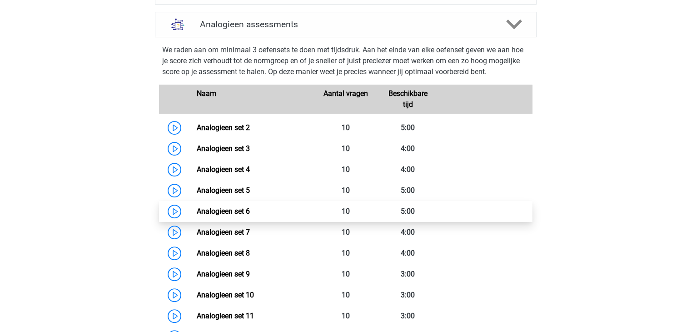
click at [250, 212] on link "Analogieen set 6" at bounding box center [223, 211] width 53 height 9
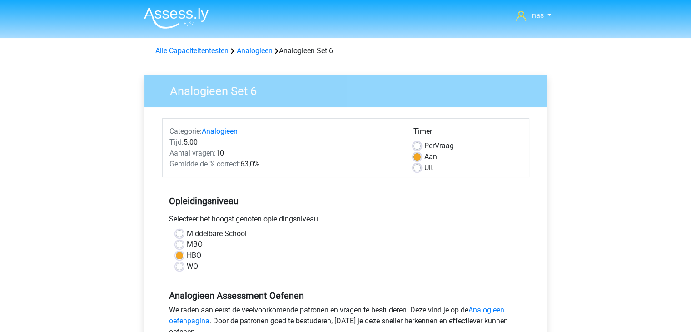
click at [285, 212] on div "Opleidingsniveau Selecteer het hoogst genoten opleidingsniveau. [GEOGRAPHIC_DAT…" at bounding box center [345, 230] width 367 height 98
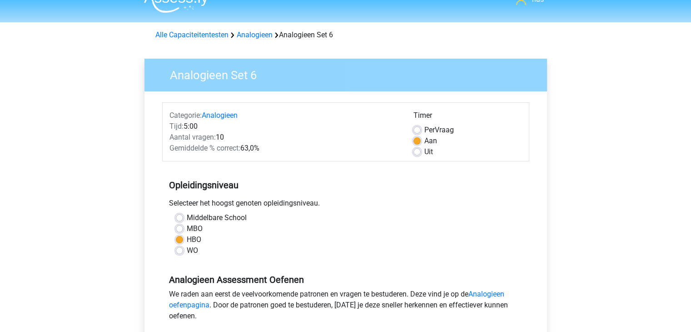
scroll to position [9, 0]
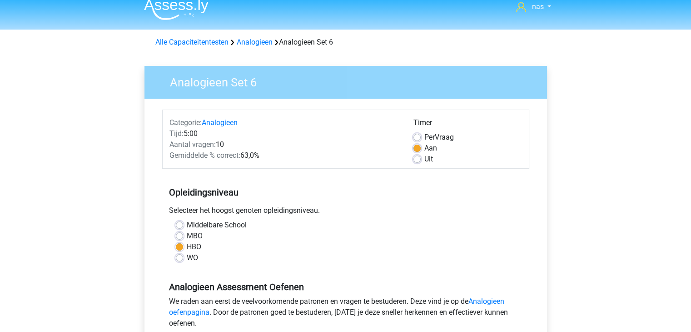
click at [425, 155] on label "Uit" at bounding box center [429, 159] width 9 height 11
click at [416, 155] on input "Uit" at bounding box center [417, 158] width 7 height 9
radio input "true"
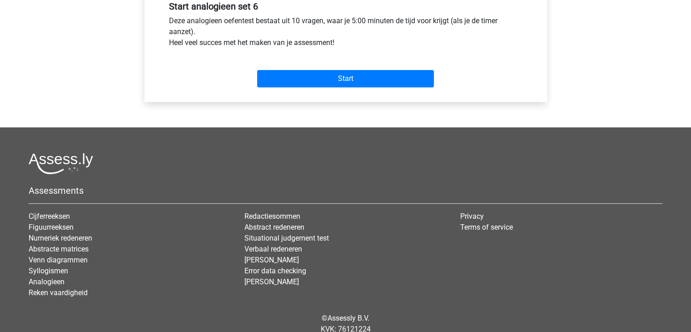
scroll to position [355, 0]
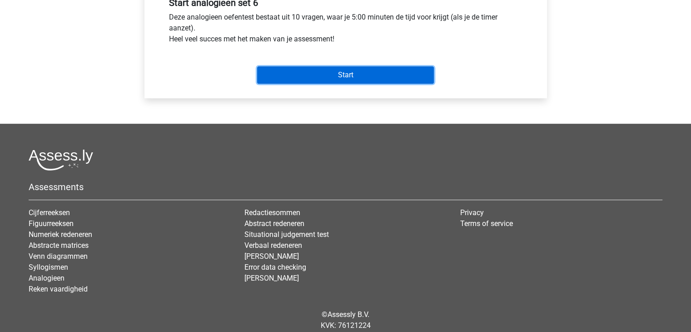
click at [389, 74] on input "Start" at bounding box center [345, 74] width 177 height 17
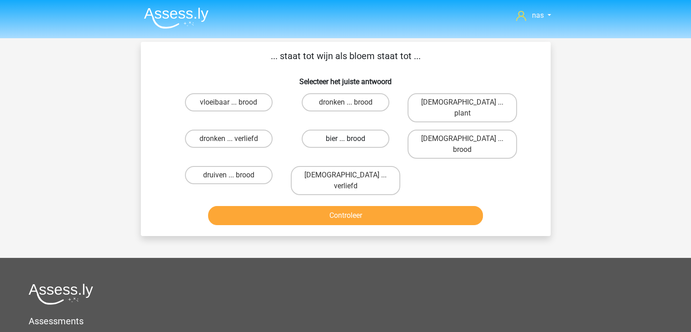
click at [342, 130] on label "bier ... brood" at bounding box center [346, 139] width 88 height 18
click at [345, 139] on input "bier ... brood" at bounding box center [348, 142] width 6 height 6
radio input "true"
click at [230, 166] on label "druiven ... brood" at bounding box center [229, 175] width 88 height 18
click at [230, 175] on input "druiven ... brood" at bounding box center [232, 178] width 6 height 6
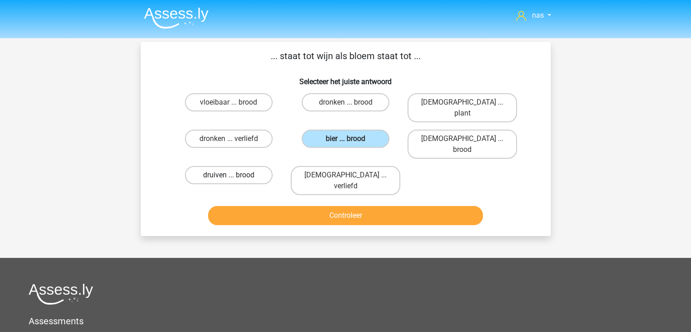
radio input "true"
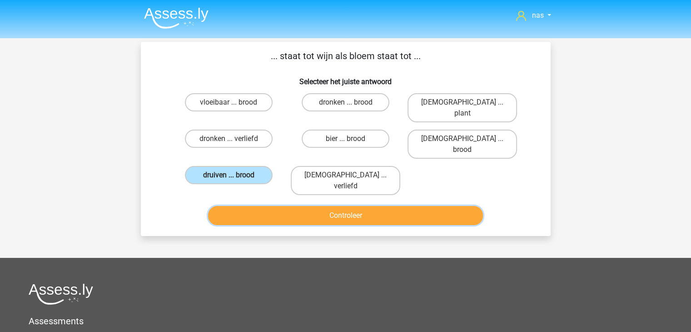
click at [377, 206] on button "Controleer" at bounding box center [345, 215] width 275 height 19
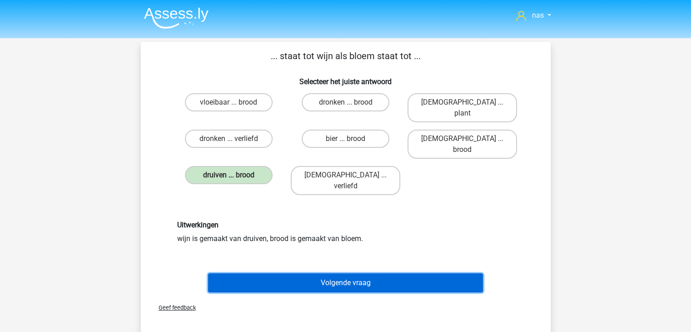
click at [303, 273] on button "Volgende vraag" at bounding box center [345, 282] width 275 height 19
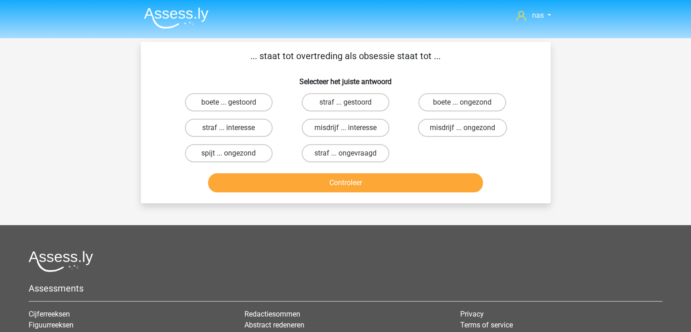
scroll to position [42, 0]
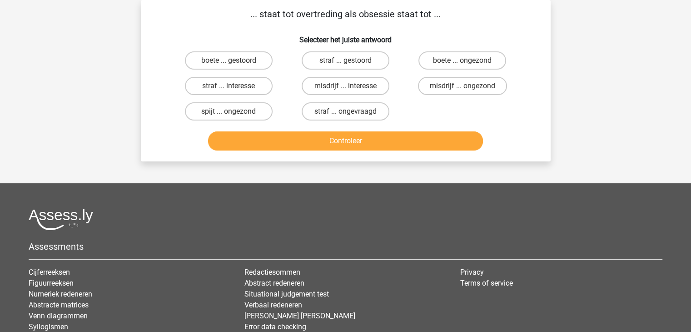
drag, startPoint x: 362, startPoint y: 14, endPoint x: 385, endPoint y: 21, distance: 24.7
click at [385, 21] on div "... staat tot overtreding als obsessie staat tot ... Selecteer het juiste antwo…" at bounding box center [346, 80] width 403 height 147
click at [373, 12] on p "... staat tot overtreding als obsessie staat tot ..." at bounding box center [345, 14] width 381 height 14
drag, startPoint x: 359, startPoint y: 11, endPoint x: 395, endPoint y: 10, distance: 36.4
click at [395, 10] on p "... staat tot overtreding als obsessie staat tot ..." at bounding box center [345, 14] width 381 height 14
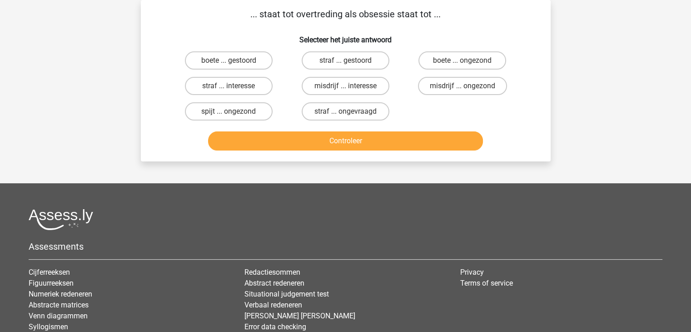
copy p "obsessie"
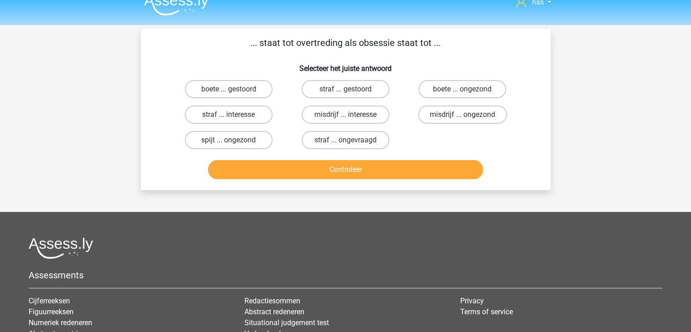
scroll to position [11, 0]
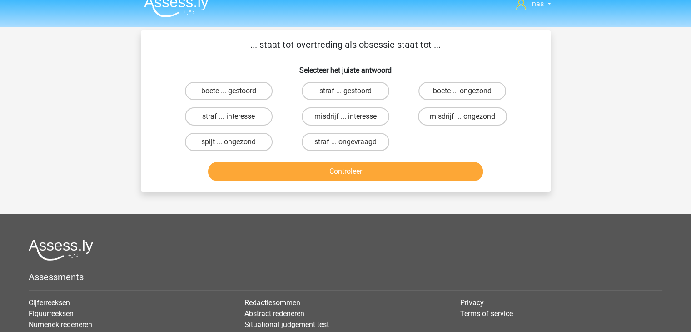
click at [163, 55] on div "... staat tot overtreding als obsessie staat tot ... Selecteer het juiste antwo…" at bounding box center [346, 111] width 403 height 147
click at [344, 115] on label "misdrijf ... interesse" at bounding box center [346, 116] width 88 height 18
click at [345, 116] on input "misdrijf ... interesse" at bounding box center [348, 119] width 6 height 6
radio input "true"
click at [457, 109] on label "misdrijf ... ongezond" at bounding box center [462, 116] width 89 height 18
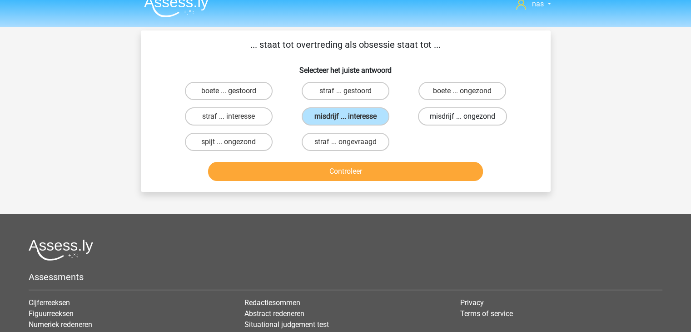
click at [463, 116] on input "misdrijf ... ongezond" at bounding box center [466, 119] width 6 height 6
radio input "true"
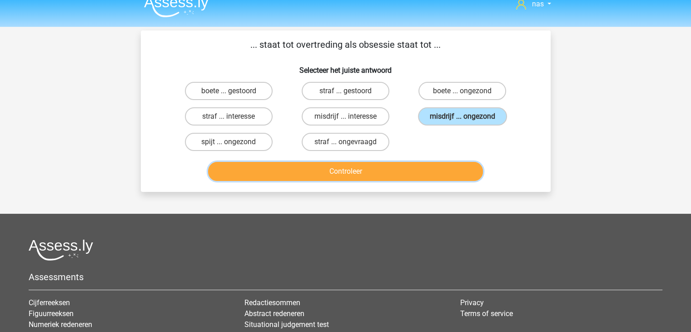
click at [331, 170] on button "Controleer" at bounding box center [345, 171] width 275 height 19
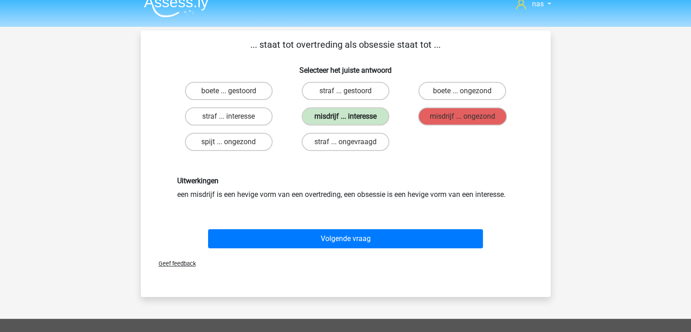
click at [356, 114] on label "misdrijf ... interesse" at bounding box center [346, 116] width 88 height 18
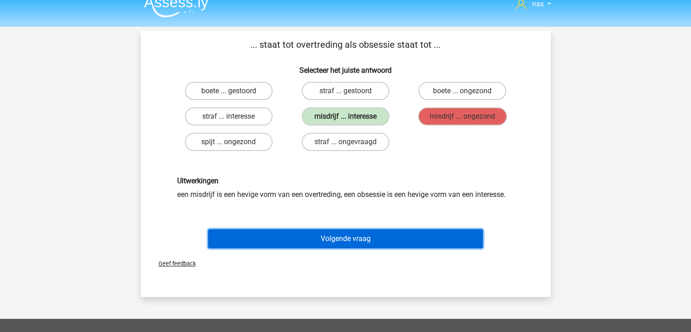
click at [363, 234] on button "Volgende vraag" at bounding box center [345, 238] width 275 height 19
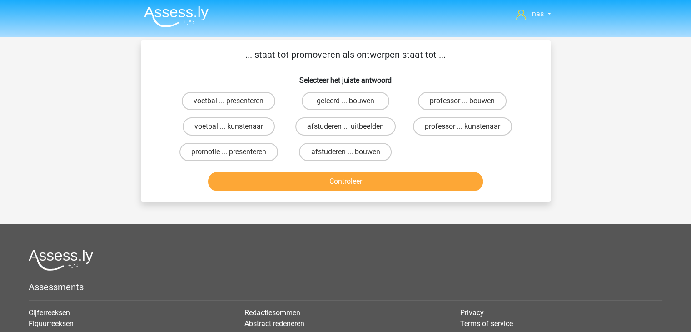
scroll to position [1, 0]
click at [240, 151] on label "promotie ... presenteren" at bounding box center [229, 152] width 99 height 18
click at [235, 152] on input "promotie ... presenteren" at bounding box center [232, 155] width 6 height 6
radio input "true"
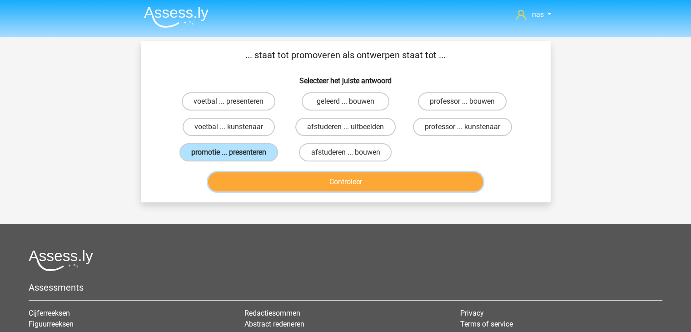
click at [300, 188] on button "Controleer" at bounding box center [345, 181] width 275 height 19
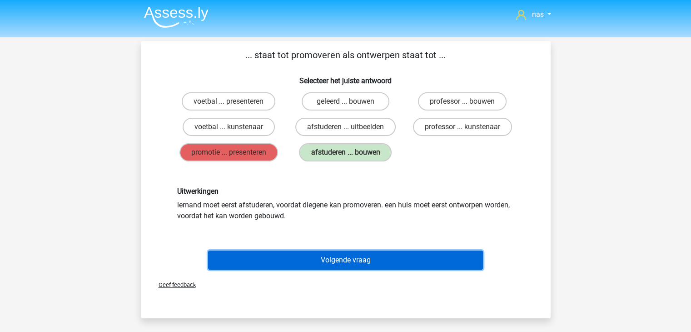
click at [374, 263] on button "Volgende vraag" at bounding box center [345, 259] width 275 height 19
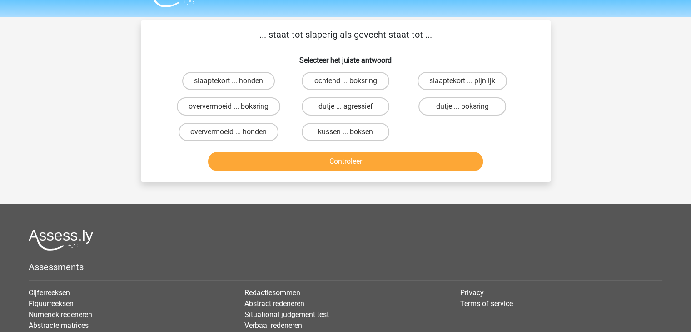
scroll to position [22, 0]
click at [323, 108] on label "dutje ... agressief" at bounding box center [346, 106] width 88 height 18
click at [345, 108] on input "dutje ... agressief" at bounding box center [348, 109] width 6 height 6
radio input "true"
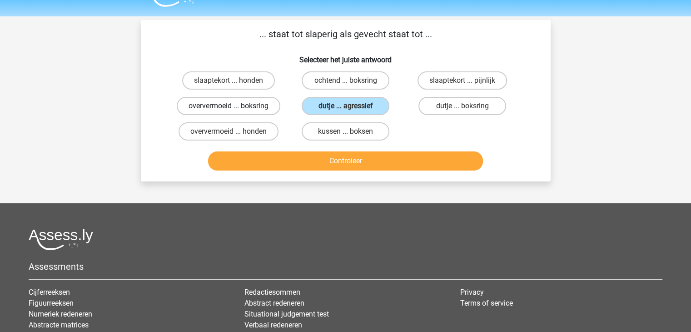
click at [272, 103] on label "oververmoeid ... boksring" at bounding box center [229, 106] width 104 height 18
click at [235, 106] on input "oververmoeid ... boksring" at bounding box center [232, 109] width 6 height 6
radio input "true"
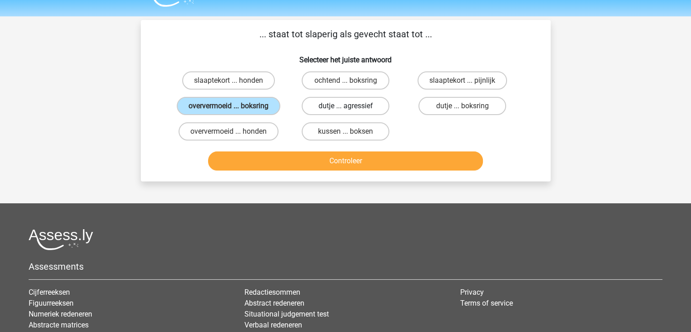
click at [339, 98] on label "dutje ... agressief" at bounding box center [346, 106] width 88 height 18
click at [345, 106] on input "dutje ... agressief" at bounding box center [348, 109] width 6 height 6
radio input "true"
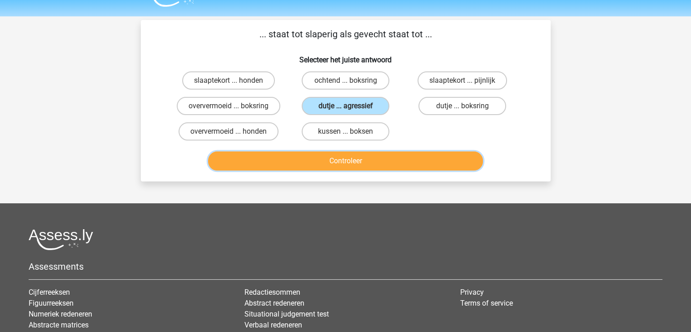
click at [359, 164] on button "Controleer" at bounding box center [345, 160] width 275 height 19
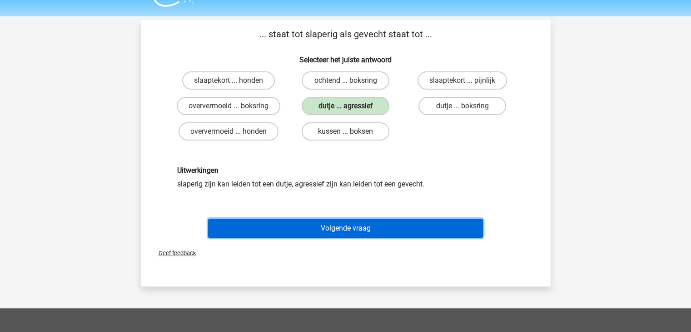
click at [351, 231] on button "Volgende vraag" at bounding box center [345, 228] width 275 height 19
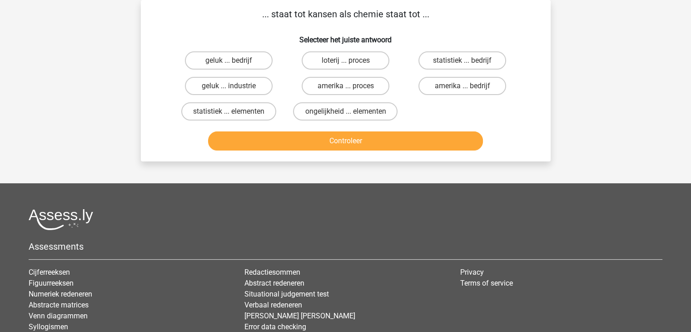
scroll to position [23, 0]
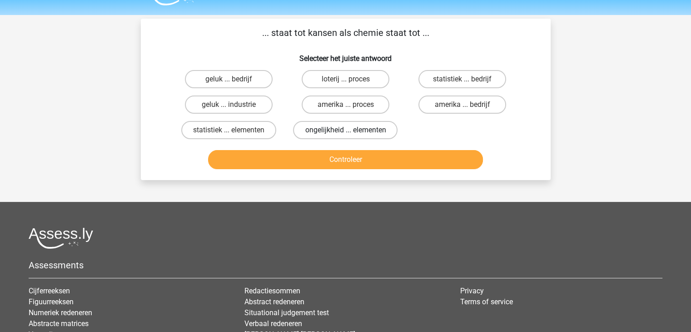
click at [339, 126] on label "ongelijkheid ... elementen" at bounding box center [345, 130] width 105 height 18
click at [345, 130] on input "ongelijkheid ... elementen" at bounding box center [348, 133] width 6 height 6
radio input "true"
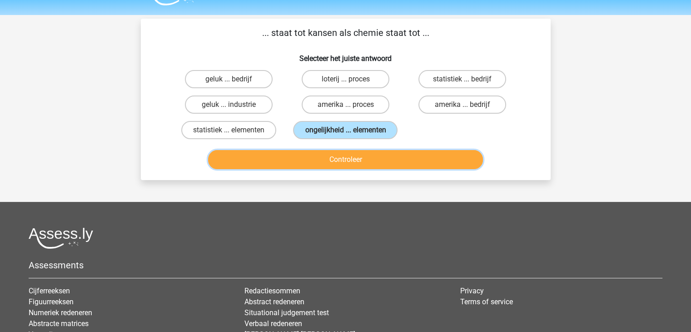
click at [334, 155] on button "Controleer" at bounding box center [345, 159] width 275 height 19
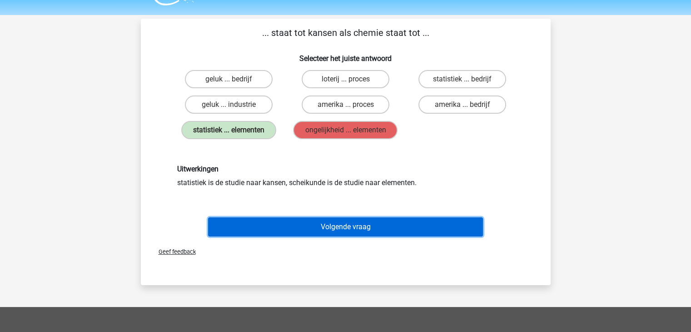
click at [315, 234] on button "Volgende vraag" at bounding box center [345, 226] width 275 height 19
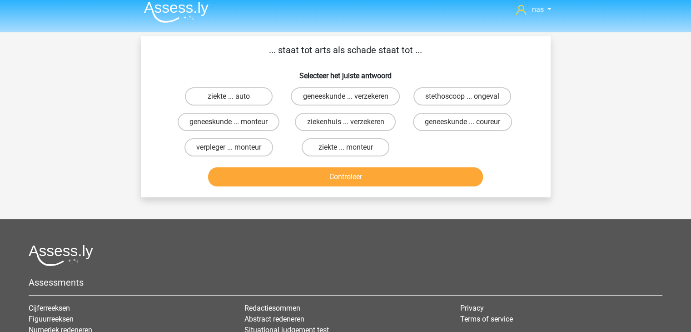
scroll to position [5, 0]
click at [232, 128] on input "geneeskunde ... monteur" at bounding box center [232, 125] width 6 height 6
radio input "true"
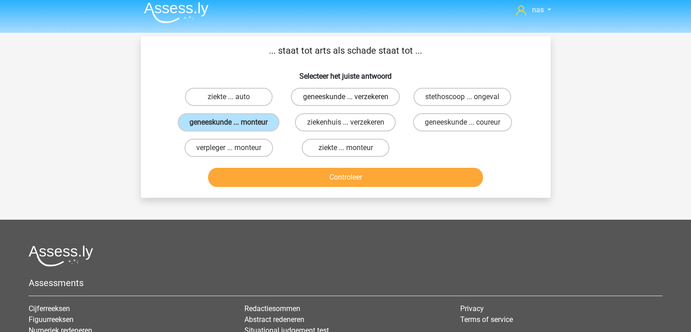
click at [335, 95] on label "geneeskunde ... verzekeren" at bounding box center [345, 97] width 109 height 18
click at [345, 97] on input "geneeskunde ... verzekeren" at bounding box center [348, 100] width 6 height 6
radio input "true"
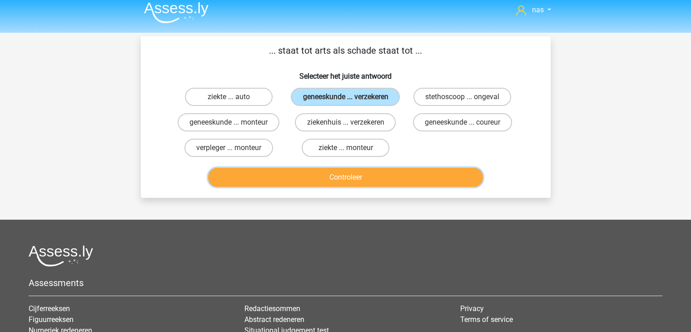
click at [347, 187] on button "Controleer" at bounding box center [345, 177] width 275 height 19
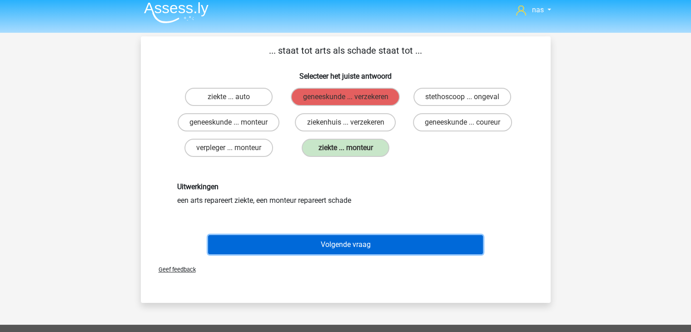
click at [343, 254] on button "Volgende vraag" at bounding box center [345, 244] width 275 height 19
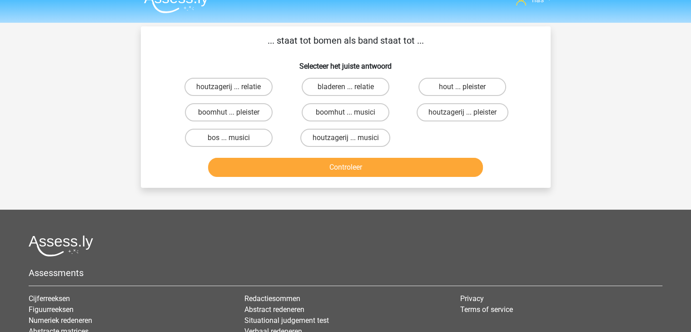
scroll to position [15, 0]
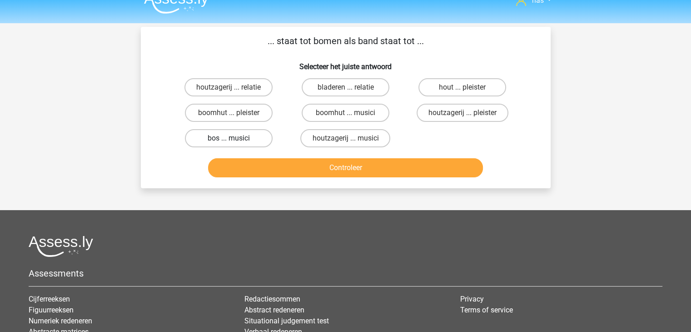
click at [211, 142] on label "bos ... musici" at bounding box center [229, 138] width 88 height 18
click at [229, 142] on input "bos ... musici" at bounding box center [232, 141] width 6 height 6
radio input "true"
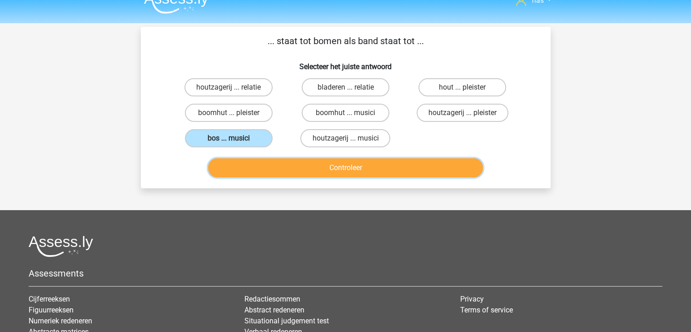
click at [330, 162] on button "Controleer" at bounding box center [345, 167] width 275 height 19
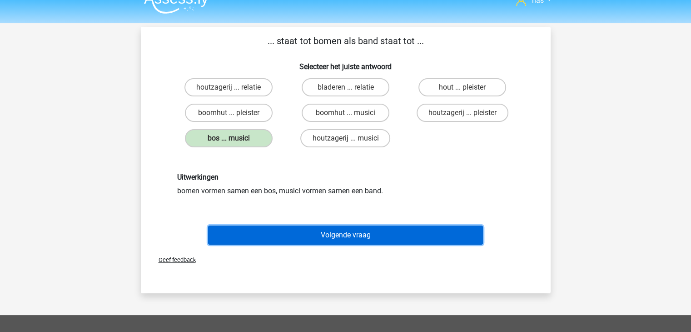
click at [333, 237] on button "Volgende vraag" at bounding box center [345, 234] width 275 height 19
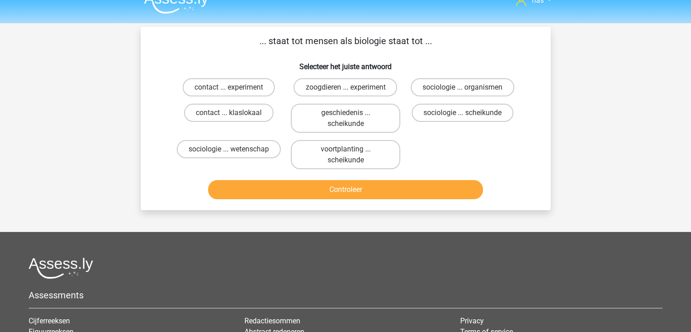
scroll to position [42, 0]
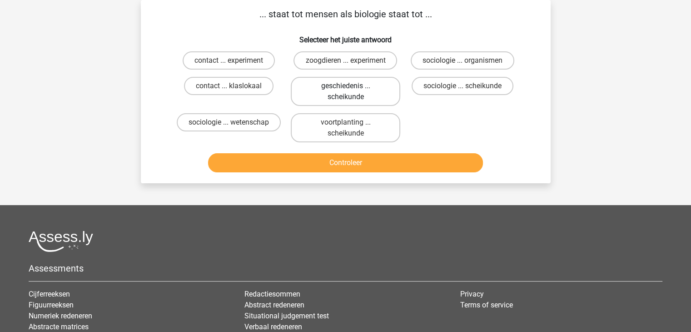
click at [355, 90] on label "geschiedenis ... scheikunde" at bounding box center [346, 91] width 110 height 29
click at [351, 90] on input "geschiedenis ... scheikunde" at bounding box center [348, 89] width 6 height 6
radio input "true"
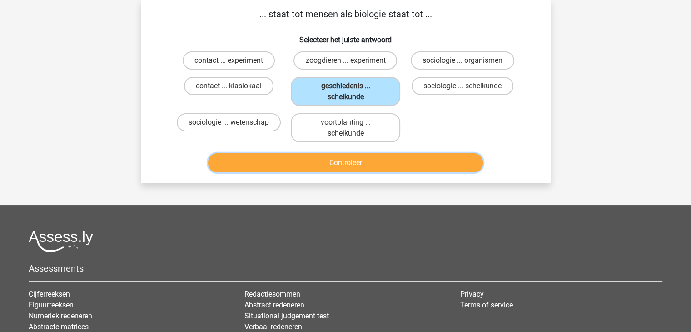
click at [344, 165] on button "Controleer" at bounding box center [345, 162] width 275 height 19
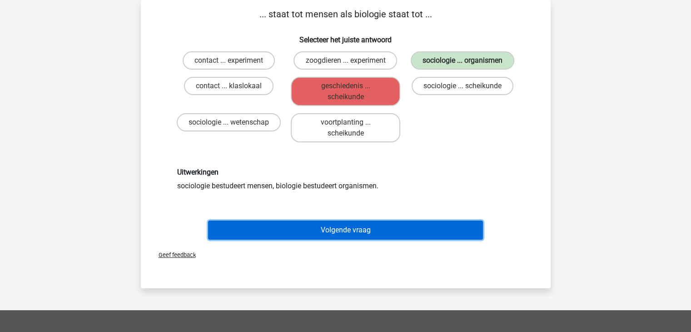
click at [356, 235] on button "Volgende vraag" at bounding box center [345, 229] width 275 height 19
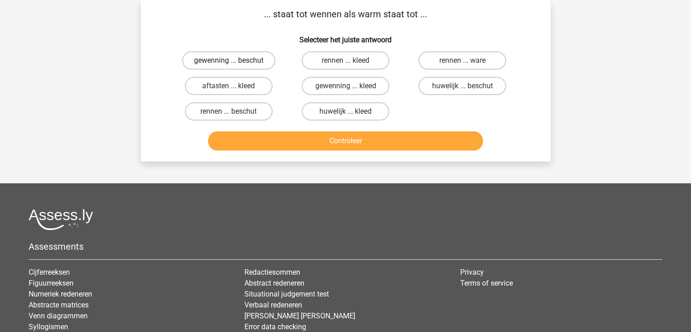
click at [221, 58] on label "gewenning ... beschut" at bounding box center [228, 60] width 93 height 18
click at [229, 60] on input "gewenning ... beschut" at bounding box center [232, 63] width 6 height 6
radio input "true"
click at [241, 86] on label "aftasten ... kleed" at bounding box center [229, 86] width 88 height 18
click at [235, 86] on input "aftasten ... kleed" at bounding box center [232, 89] width 6 height 6
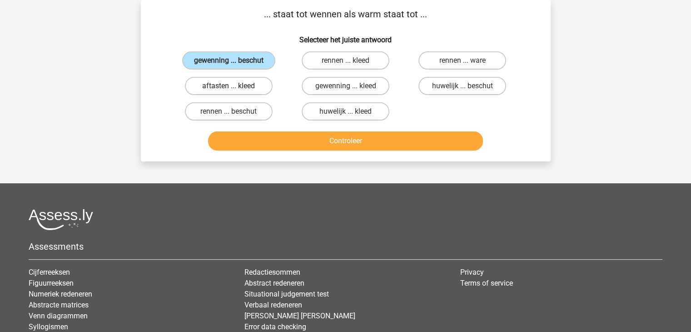
radio input "true"
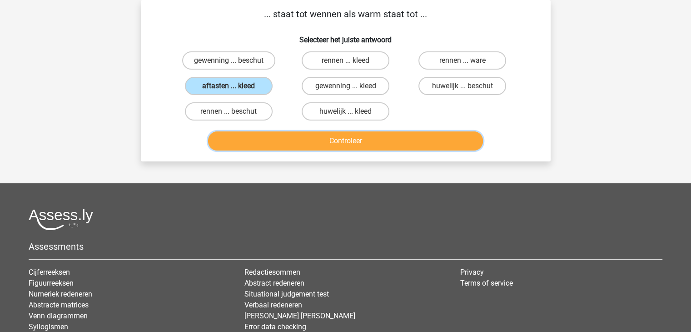
click at [331, 135] on button "Controleer" at bounding box center [345, 140] width 275 height 19
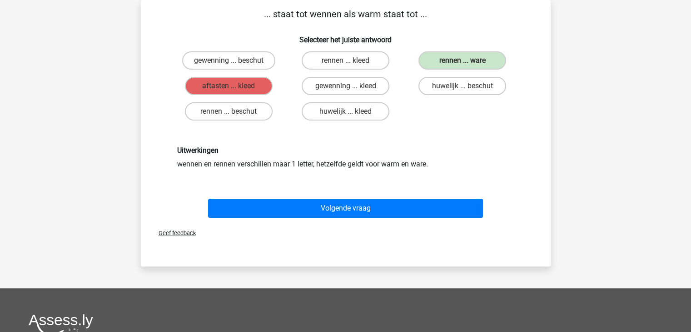
click at [322, 188] on div "Uitwerkingen wennen en rennen verschillen maar 1 letter, hetzelfde geldt voor w…" at bounding box center [345, 157] width 381 height 67
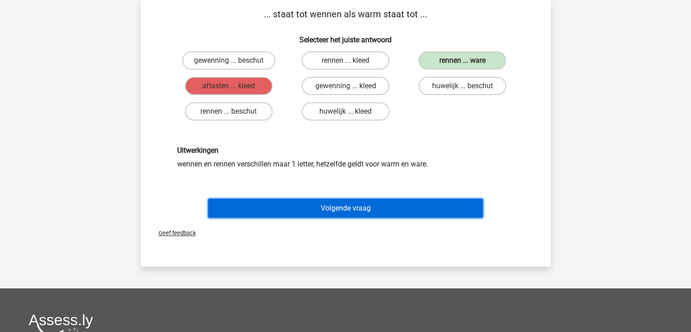
click at [331, 206] on button "Volgende vraag" at bounding box center [345, 208] width 275 height 19
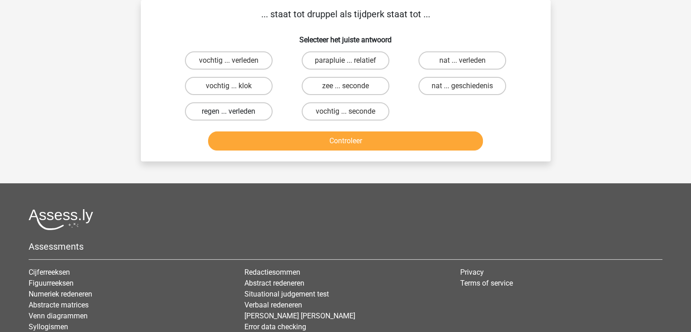
click at [239, 112] on label "regen ... verleden" at bounding box center [229, 111] width 88 height 18
click at [235, 112] on input "regen ... verleden" at bounding box center [232, 114] width 6 height 6
radio input "true"
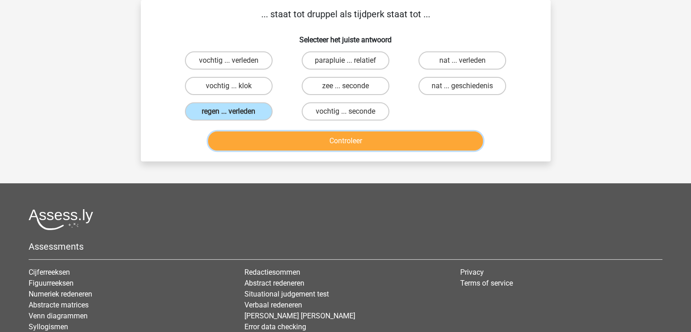
click at [281, 143] on button "Controleer" at bounding box center [345, 140] width 275 height 19
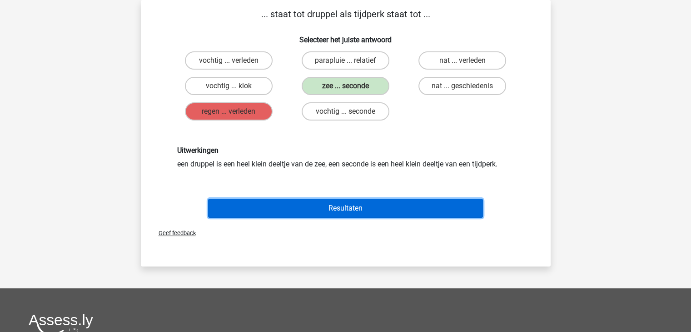
click at [285, 200] on button "Resultaten" at bounding box center [345, 208] width 275 height 19
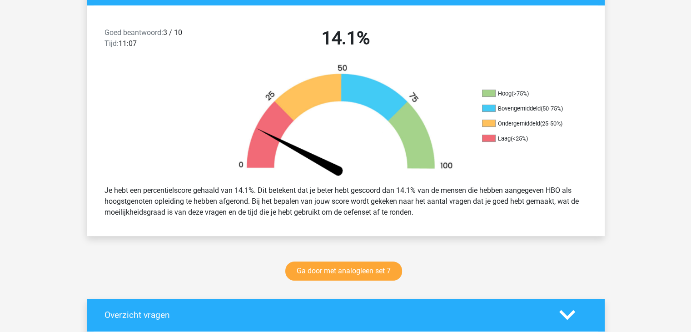
scroll to position [225, 0]
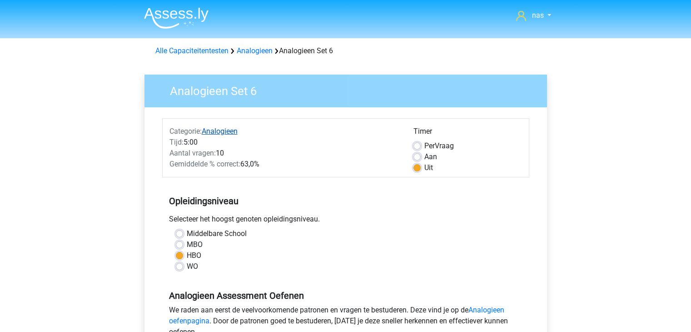
click at [214, 131] on link "Analogieen" at bounding box center [220, 131] width 36 height 9
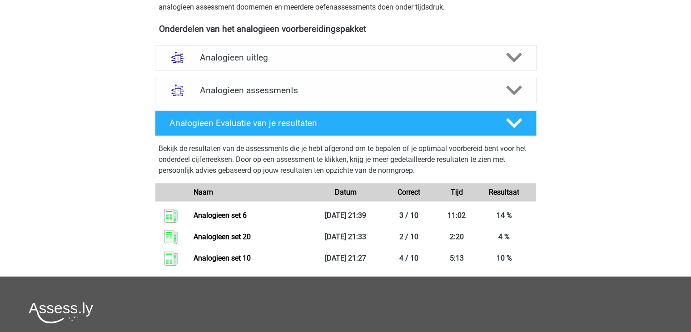
scroll to position [305, 0]
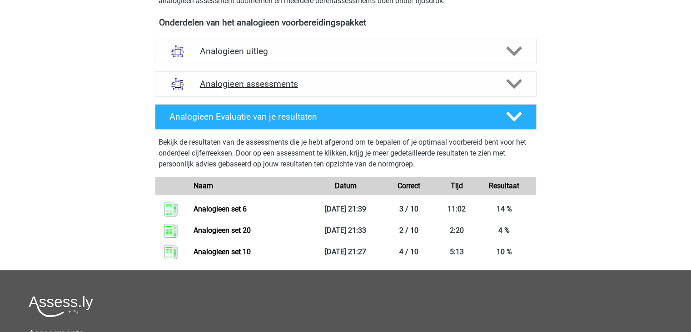
click at [245, 87] on h4 "Analogieen assessments" at bounding box center [346, 84] width 292 height 10
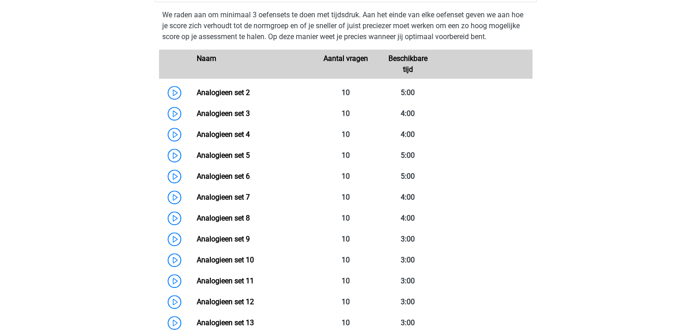
scroll to position [396, 0]
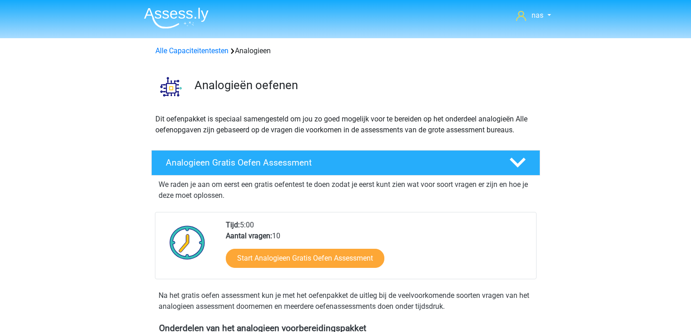
scroll to position [365, 0]
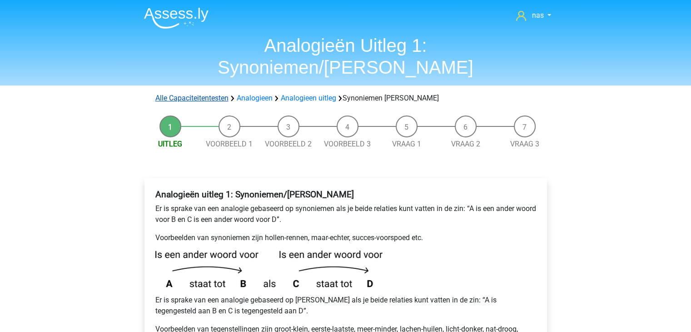
click at [170, 94] on link "Alle Capaciteitentesten" at bounding box center [191, 98] width 73 height 9
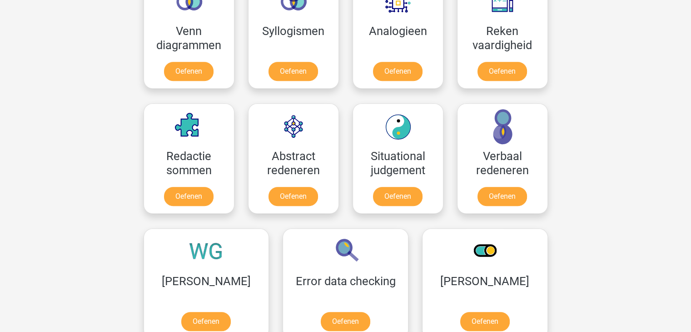
scroll to position [582, 0]
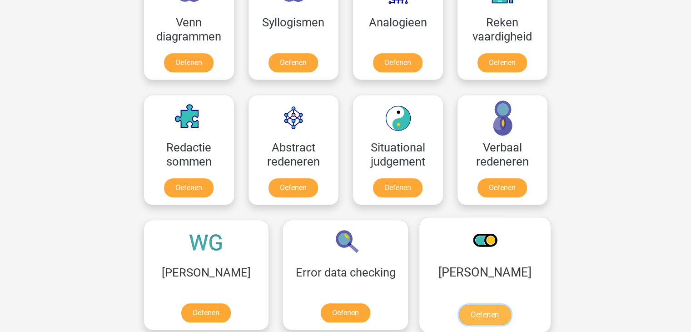
click at [459, 305] on link "Oefenen" at bounding box center [485, 315] width 52 height 20
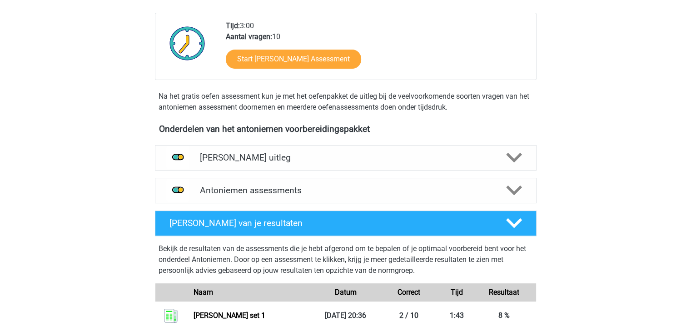
scroll to position [212, 0]
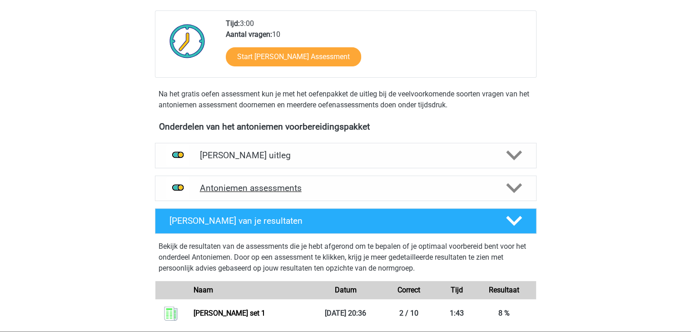
click at [405, 197] on div "Antoniemen assessments" at bounding box center [346, 187] width 382 height 25
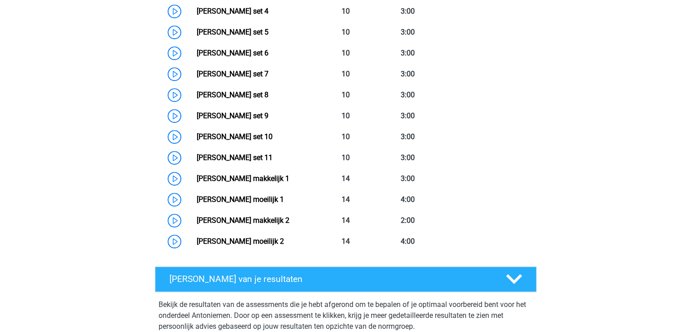
scroll to position [535, 0]
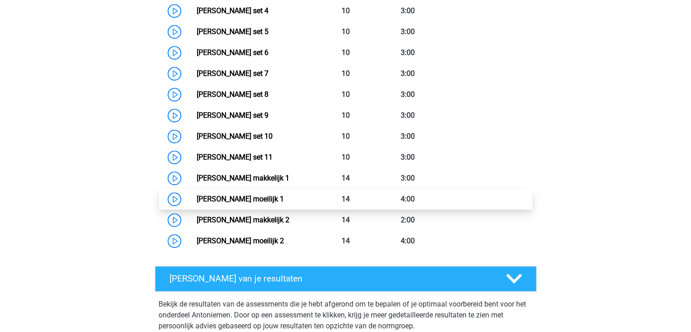
click at [284, 195] on link "[PERSON_NAME] moeilijk 1" at bounding box center [240, 199] width 87 height 9
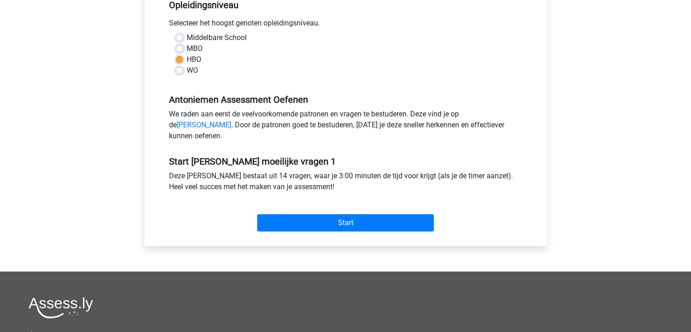
scroll to position [196, 0]
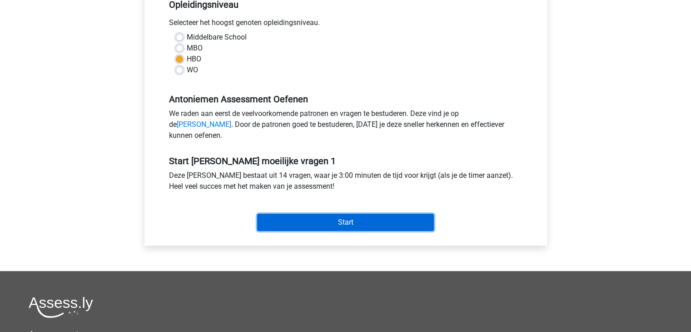
click at [362, 231] on input "Start" at bounding box center [345, 222] width 177 height 17
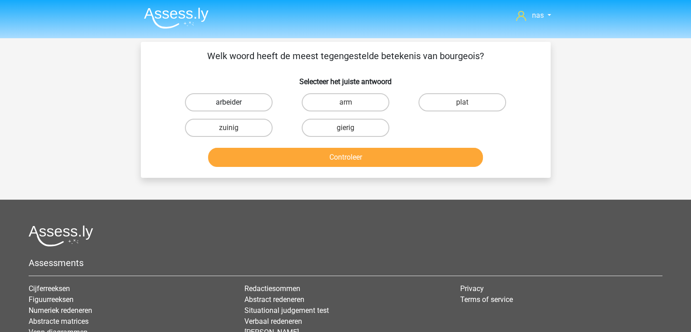
click at [222, 110] on label "arbeider" at bounding box center [229, 102] width 88 height 18
click at [229, 108] on input "arbeider" at bounding box center [232, 105] width 6 height 6
radio input "true"
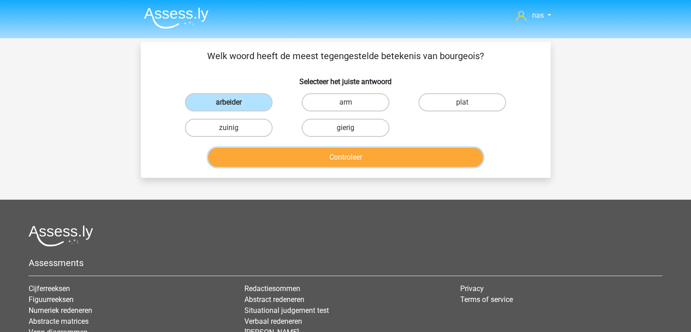
click at [282, 159] on button "Controleer" at bounding box center [345, 157] width 275 height 19
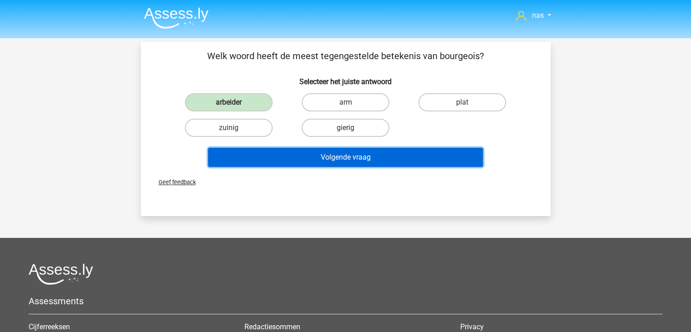
click at [319, 162] on button "Volgende vraag" at bounding box center [345, 157] width 275 height 19
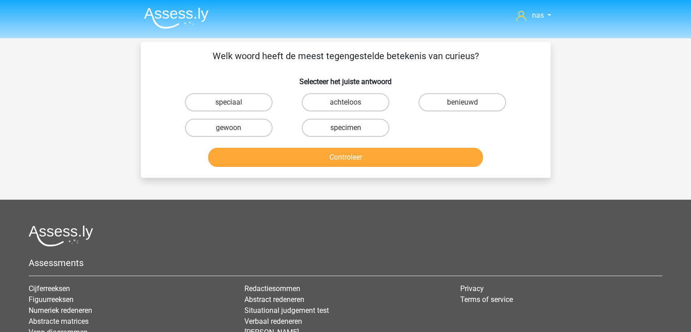
scroll to position [42, 0]
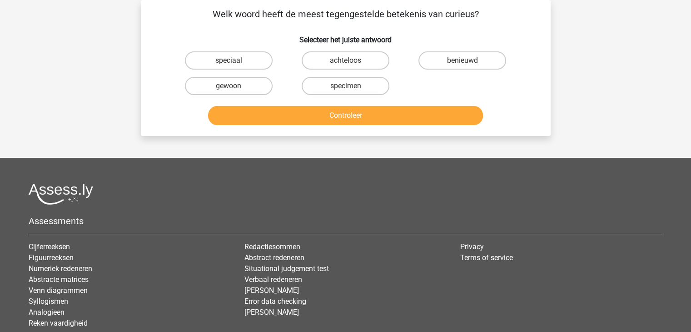
click at [345, 62] on input "achteloos" at bounding box center [348, 63] width 6 height 6
radio input "true"
click at [475, 60] on label "benieuwd" at bounding box center [463, 60] width 88 height 18
click at [469, 60] on input "benieuwd" at bounding box center [466, 63] width 6 height 6
radio input "true"
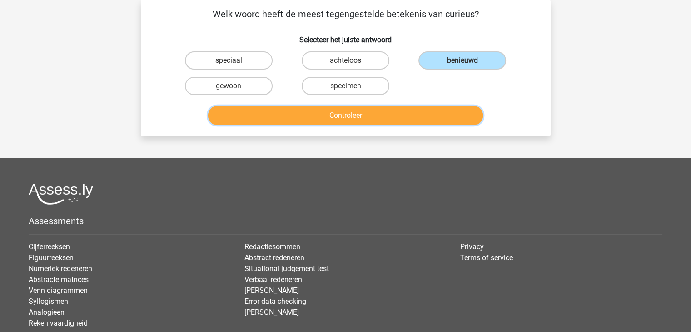
click at [411, 121] on button "Controleer" at bounding box center [345, 115] width 275 height 19
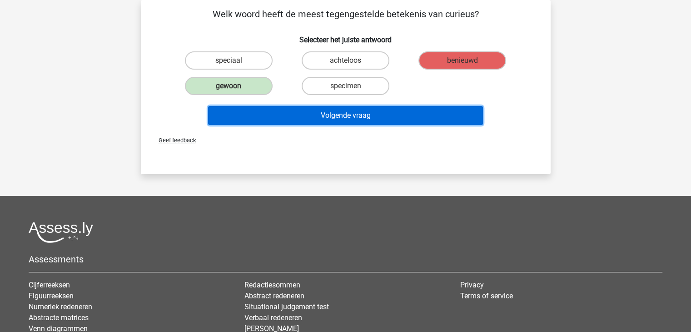
click at [369, 111] on button "Volgende vraag" at bounding box center [345, 115] width 275 height 19
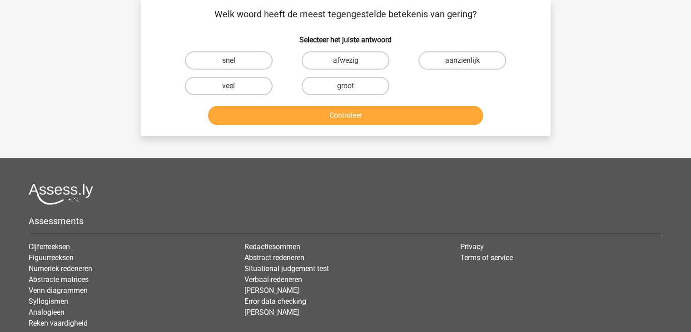
drag, startPoint x: 470, startPoint y: 11, endPoint x: 444, endPoint y: 11, distance: 26.4
click at [444, 11] on p "Welk woord heeft de meest tegengestelde betekenis van gering?" at bounding box center [345, 14] width 381 height 14
copy p "gering"
click at [351, 85] on label "groot" at bounding box center [346, 86] width 88 height 18
click at [351, 86] on input "groot" at bounding box center [348, 89] width 6 height 6
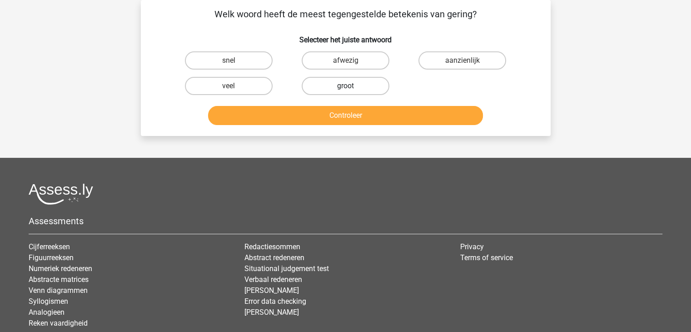
radio input "true"
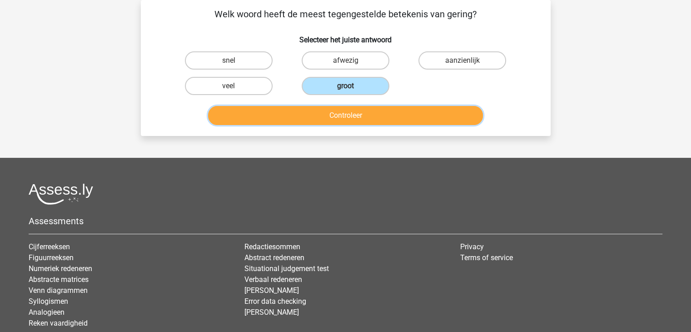
click at [368, 120] on button "Controleer" at bounding box center [345, 115] width 275 height 19
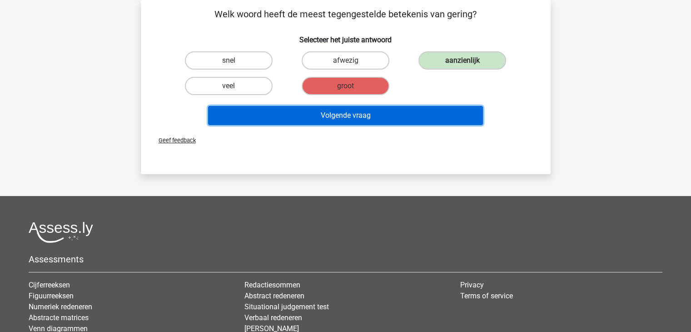
click at [362, 116] on button "Volgende vraag" at bounding box center [345, 115] width 275 height 19
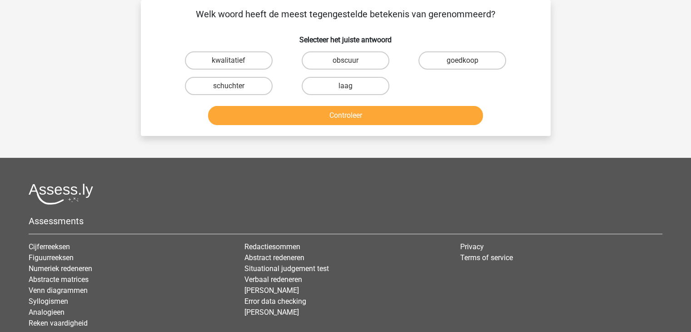
drag, startPoint x: 488, startPoint y: 16, endPoint x: 427, endPoint y: 15, distance: 60.9
click at [427, 15] on p "Welk woord heeft de meest tegengestelde betekenis van gerenommeerd?" at bounding box center [345, 14] width 381 height 14
copy p "gerenommeerd"
click at [215, 64] on label "kwalitatief" at bounding box center [229, 60] width 88 height 18
click at [229, 64] on input "kwalitatief" at bounding box center [232, 63] width 6 height 6
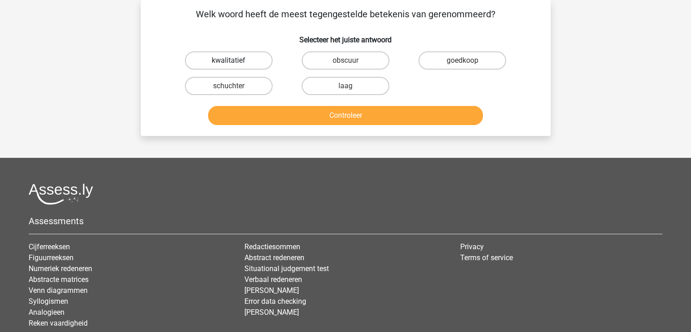
radio input "true"
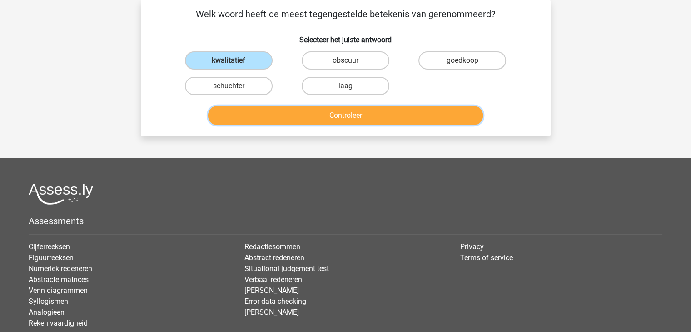
click at [293, 115] on button "Controleer" at bounding box center [345, 115] width 275 height 19
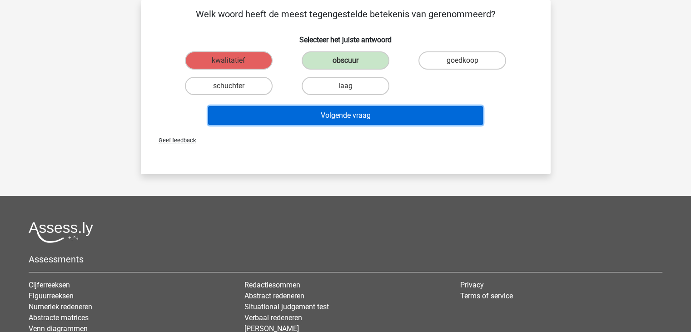
click at [326, 119] on button "Volgende vraag" at bounding box center [345, 115] width 275 height 19
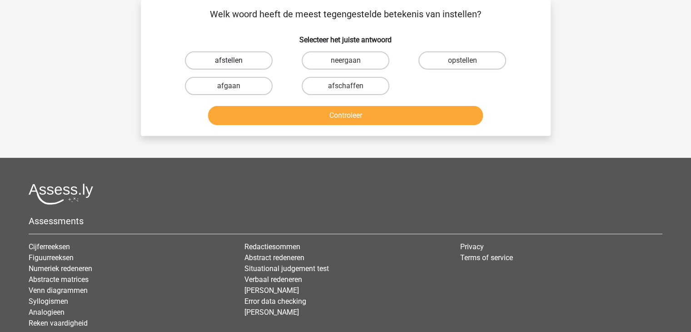
click at [255, 69] on label "afstellen" at bounding box center [229, 60] width 88 height 18
click at [235, 66] on input "afstellen" at bounding box center [232, 63] width 6 height 6
radio input "true"
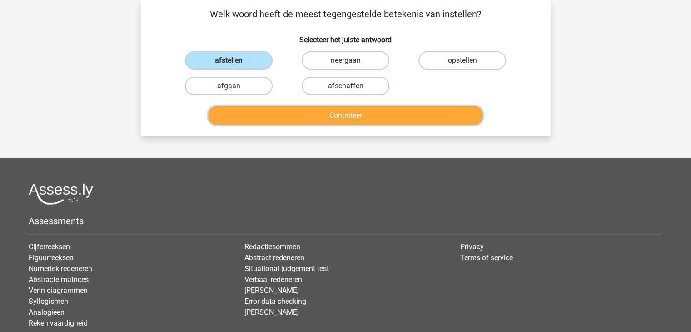
click at [330, 117] on button "Controleer" at bounding box center [345, 115] width 275 height 19
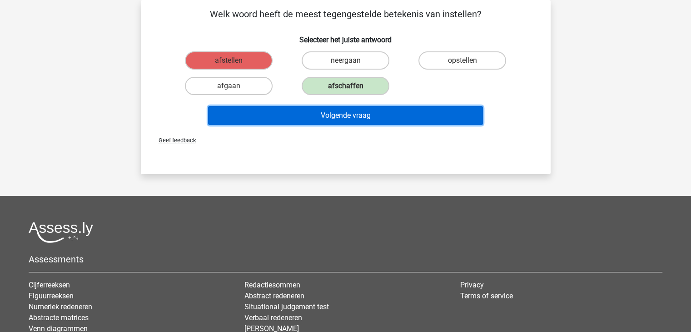
click at [385, 115] on button "Volgende vraag" at bounding box center [345, 115] width 275 height 19
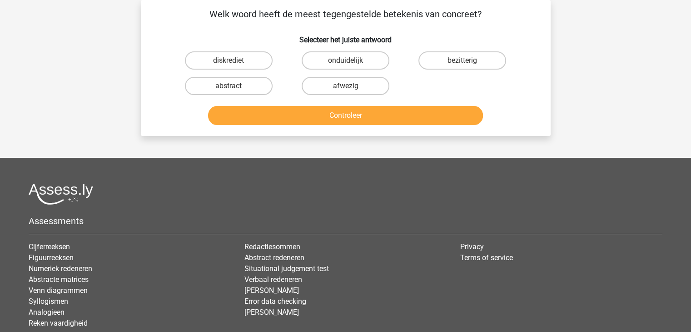
scroll to position [0, 0]
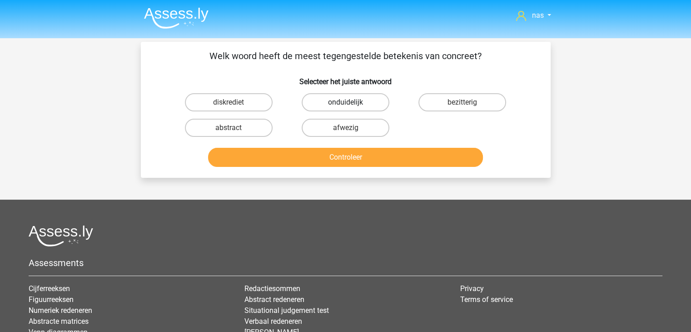
click at [344, 105] on label "onduidelijk" at bounding box center [346, 102] width 88 height 18
click at [345, 105] on input "onduidelijk" at bounding box center [348, 105] width 6 height 6
radio input "true"
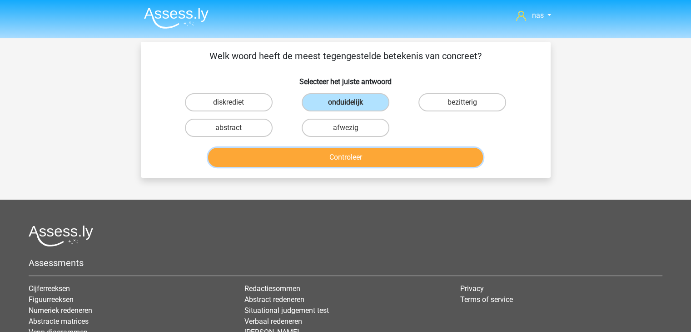
click at [355, 162] on button "Controleer" at bounding box center [345, 157] width 275 height 19
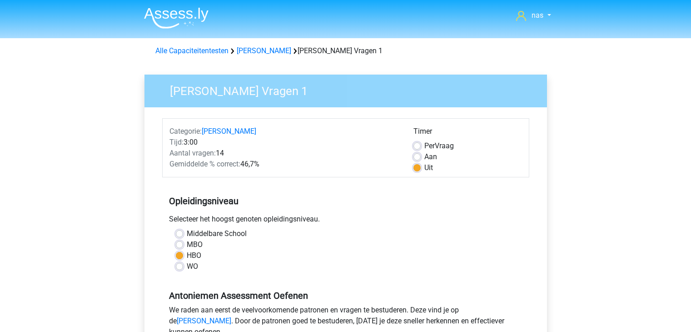
scroll to position [196, 0]
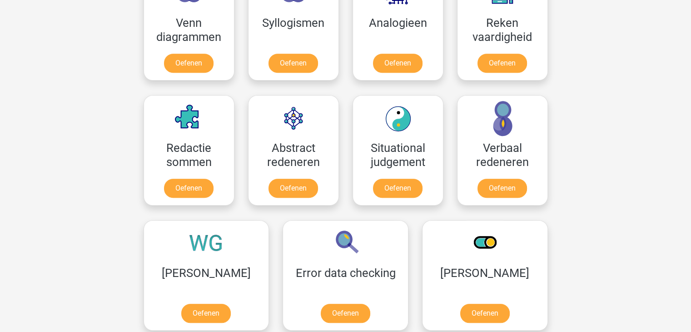
scroll to position [475, 0]
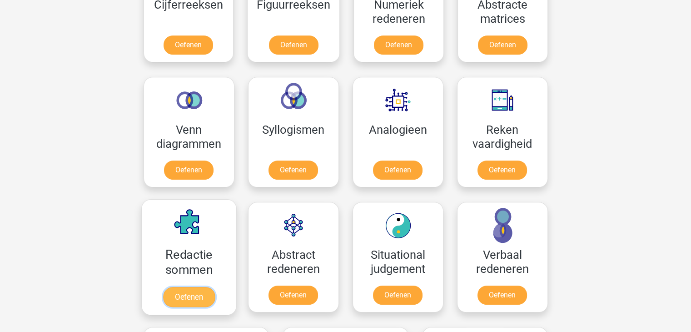
click at [208, 287] on link "Oefenen" at bounding box center [189, 297] width 52 height 20
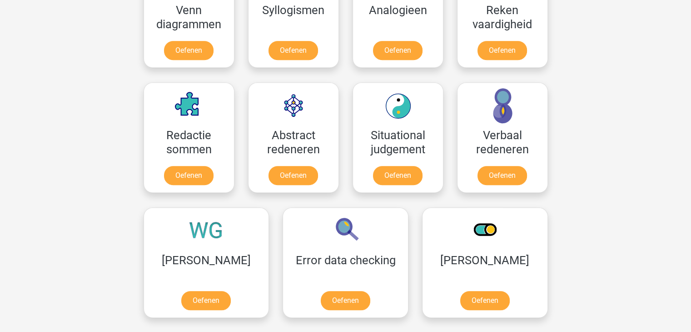
scroll to position [640, 0]
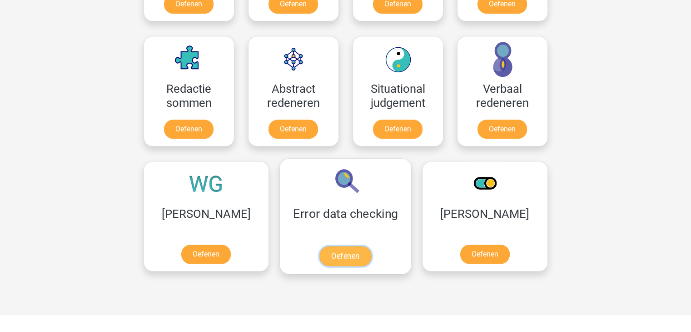
click at [320, 246] on link "Oefenen" at bounding box center [346, 256] width 52 height 20
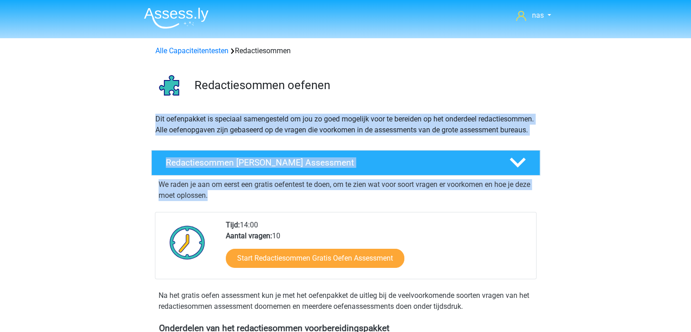
drag, startPoint x: 690, startPoint y: 91, endPoint x: 680, endPoint y: 206, distance: 116.0
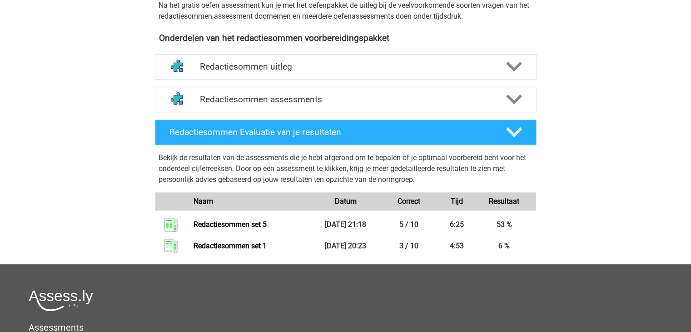
scroll to position [473, 0]
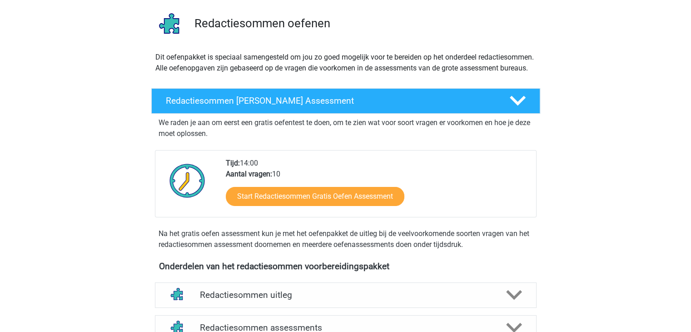
scroll to position [72, 0]
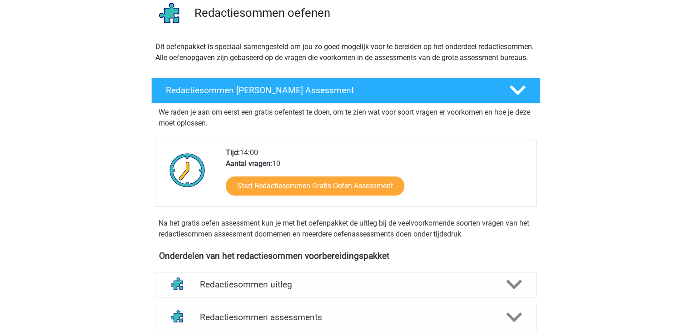
click at [509, 98] on div at bounding box center [516, 90] width 31 height 16
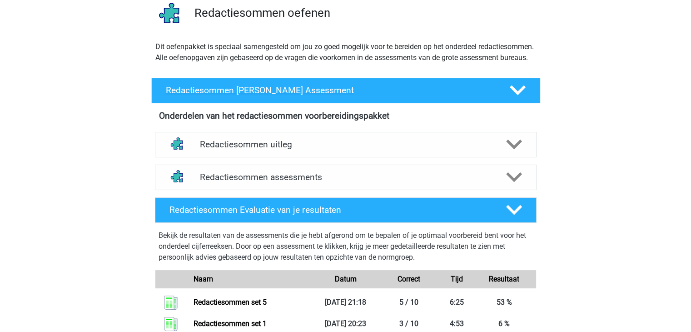
click at [509, 98] on div at bounding box center [516, 90] width 31 height 16
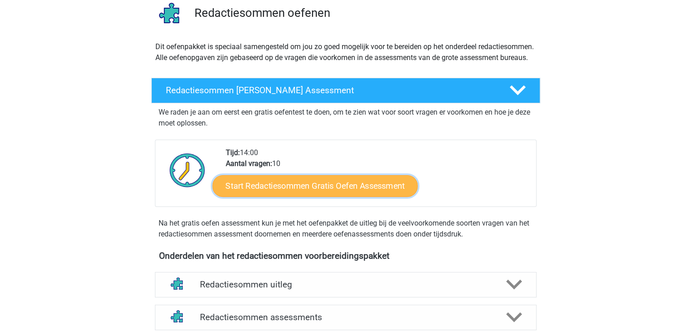
click at [325, 196] on link "Start Redactiesommen Gratis Oefen Assessment" at bounding box center [314, 186] width 205 height 22
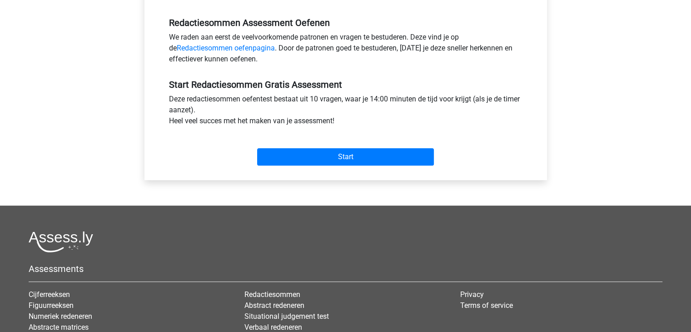
scroll to position [286, 0]
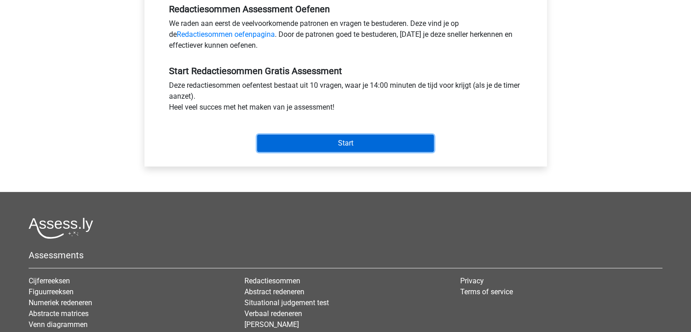
click at [380, 146] on input "Start" at bounding box center [345, 143] width 177 height 17
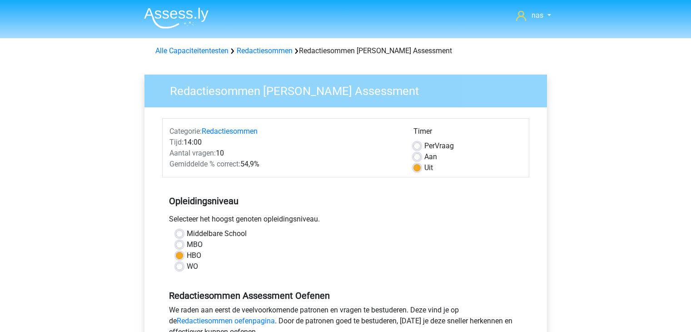
scroll to position [286, 0]
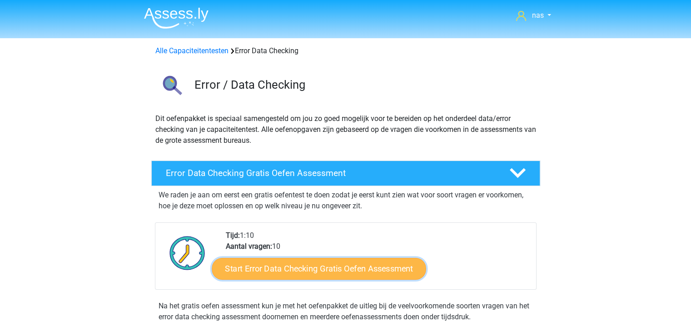
click at [369, 274] on link "Start Error Data Checking Gratis Oefen Assessment" at bounding box center [319, 269] width 215 height 22
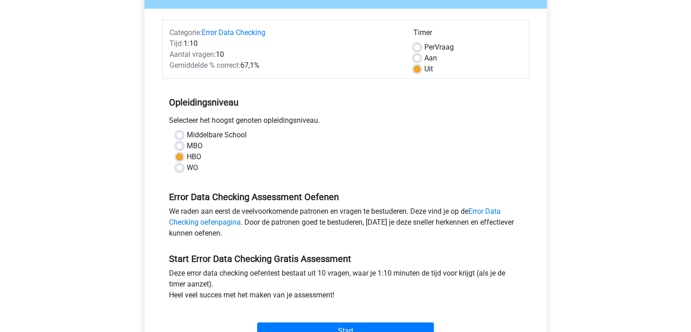
scroll to position [290, 0]
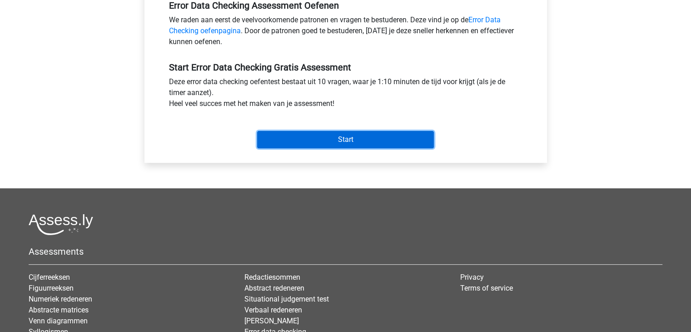
click at [378, 145] on input "Start" at bounding box center [345, 139] width 177 height 17
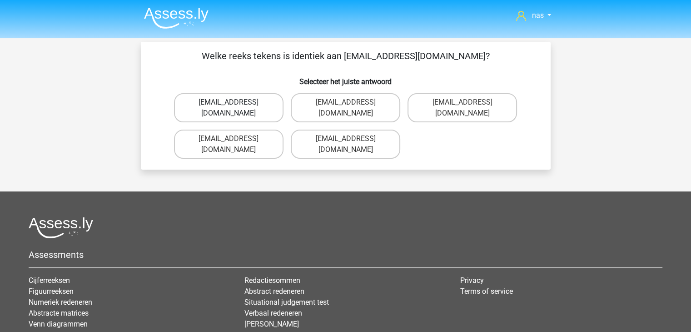
click at [270, 105] on label "[EMAIL_ADDRESS][DOMAIN_NAME]" at bounding box center [229, 107] width 110 height 29
click at [235, 105] on input "[EMAIL_ADDRESS][DOMAIN_NAME]" at bounding box center [232, 105] width 6 height 6
radio input "true"
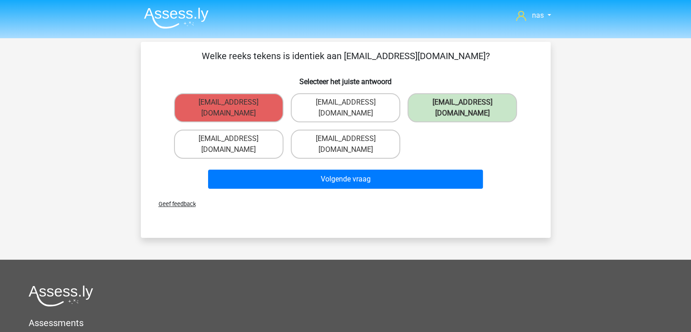
click at [180, 200] on span "Geef feedback" at bounding box center [173, 203] width 45 height 7
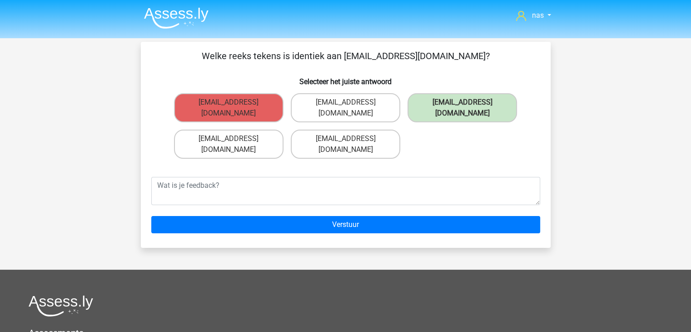
click at [581, 157] on div "nas [EMAIL_ADDRESS][DOMAIN_NAME] Nederlands English" at bounding box center [345, 255] width 691 height 510
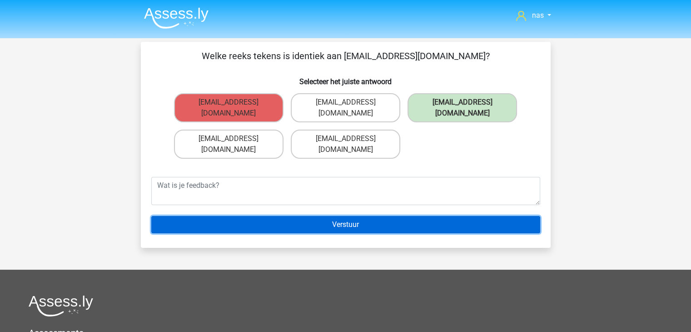
click at [397, 216] on input "Verstuur" at bounding box center [345, 224] width 389 height 17
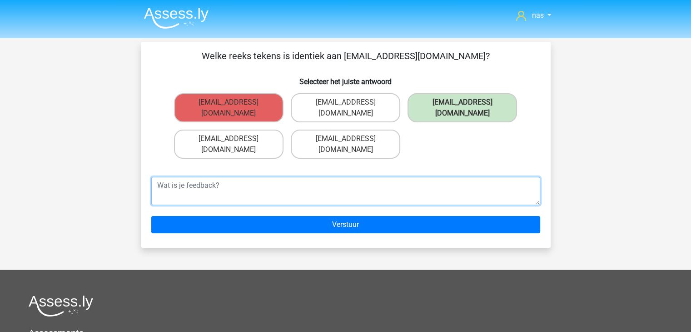
click at [278, 177] on textarea at bounding box center [345, 191] width 389 height 28
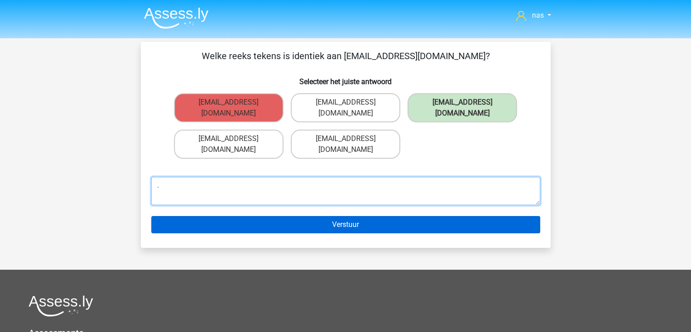
type textarea "."
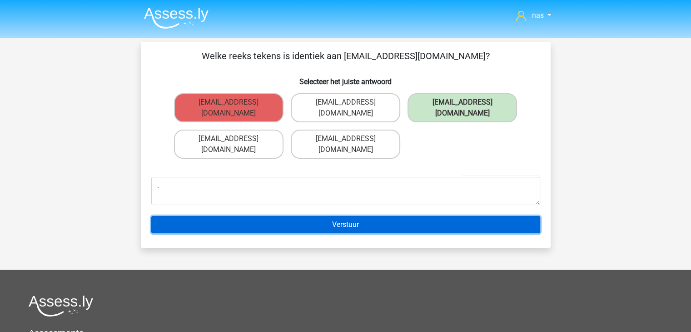
click at [333, 216] on input "Verstuur" at bounding box center [345, 224] width 389 height 17
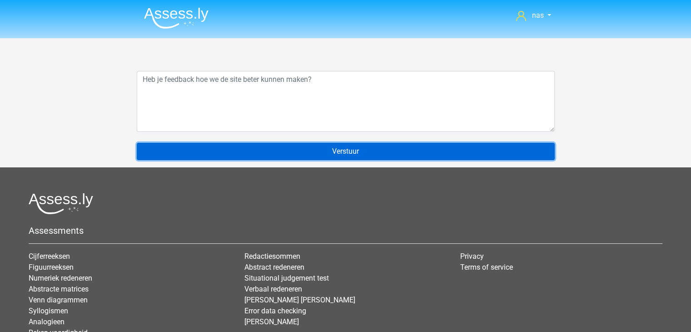
click at [431, 147] on input "Verstuur" at bounding box center [346, 151] width 418 height 17
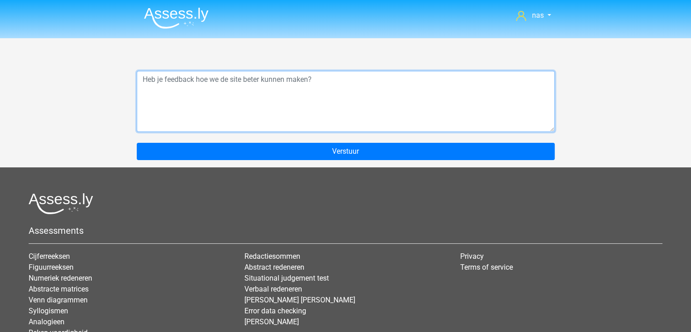
click at [203, 108] on textarea at bounding box center [346, 101] width 418 height 61
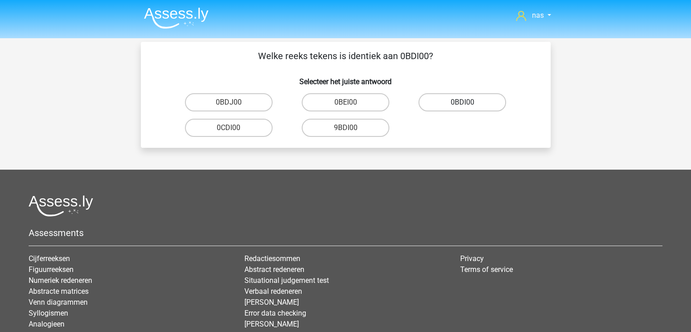
click at [469, 105] on label "0BDI00" at bounding box center [463, 102] width 88 height 18
click at [469, 105] on input "0BDI00" at bounding box center [466, 105] width 6 height 6
radio input "true"
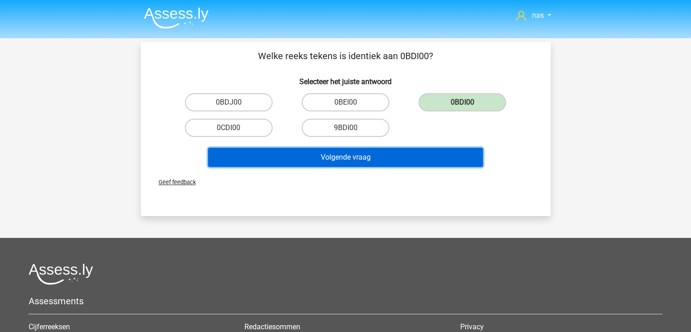
click at [416, 156] on button "Volgende vraag" at bounding box center [345, 157] width 275 height 19
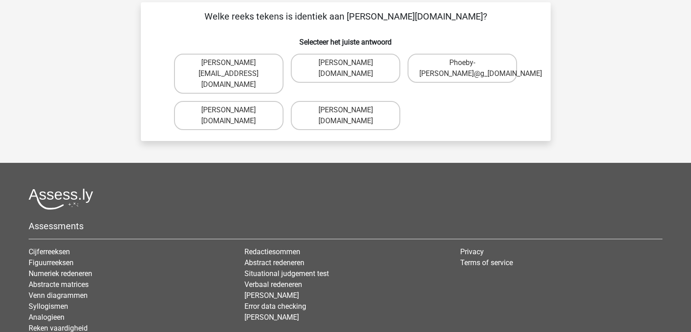
scroll to position [42, 0]
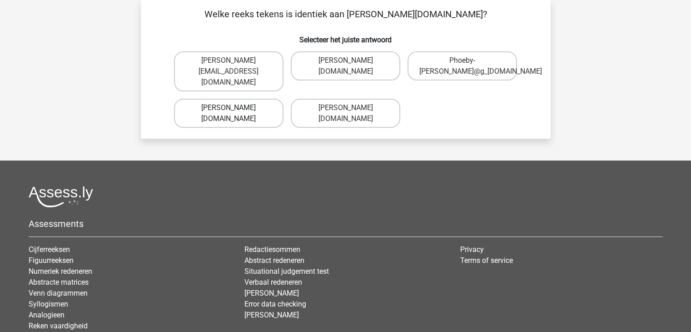
click at [246, 107] on label "Phoebe-Patterson@g_mail.gr" at bounding box center [229, 113] width 110 height 29
click at [235, 108] on input "Phoebe-Patterson@g_mail.gr" at bounding box center [232, 111] width 6 height 6
radio input "true"
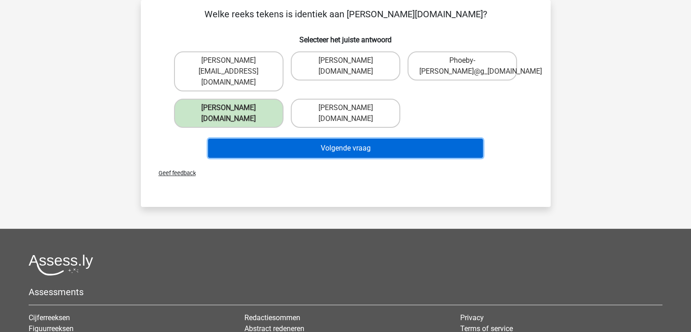
click at [285, 140] on button "Volgende vraag" at bounding box center [345, 148] width 275 height 19
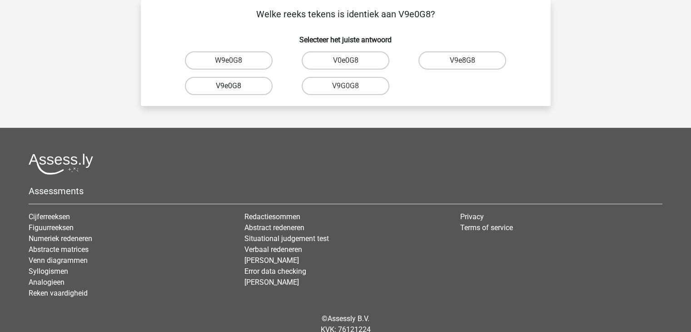
click at [239, 85] on label "V9e0G8" at bounding box center [229, 86] width 88 height 18
click at [235, 86] on input "V9e0G8" at bounding box center [232, 89] width 6 height 6
radio input "true"
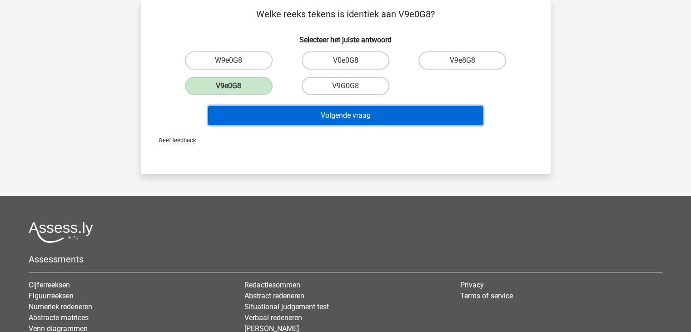
click at [311, 116] on button "Volgende vraag" at bounding box center [345, 115] width 275 height 19
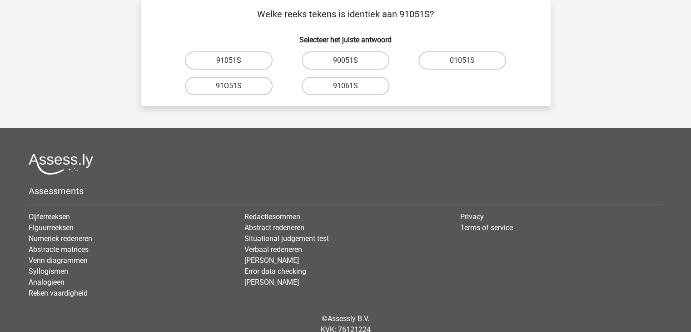
click at [249, 58] on label "91051S" at bounding box center [229, 60] width 88 height 18
click at [235, 60] on input "91051S" at bounding box center [232, 63] width 6 height 6
radio input "true"
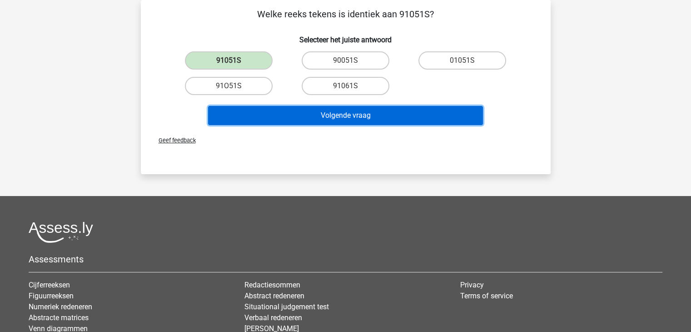
click at [292, 120] on button "Volgende vraag" at bounding box center [345, 115] width 275 height 19
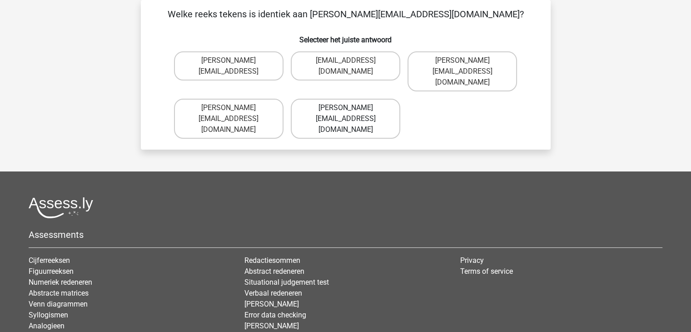
click at [324, 99] on label "Connor.Paterson@memail.com" at bounding box center [346, 119] width 110 height 40
click at [345, 108] on input "Connor.Paterson@memail.com" at bounding box center [348, 111] width 6 height 6
radio input "true"
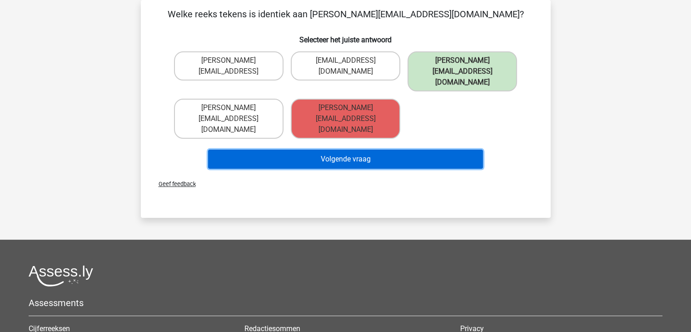
click at [440, 150] on button "Volgende vraag" at bounding box center [345, 159] width 275 height 19
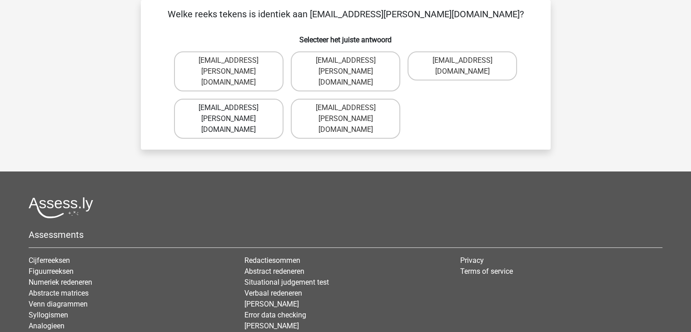
click at [254, 110] on label "Ava-Carroll@mailme.uk.com" at bounding box center [229, 119] width 110 height 40
click at [235, 110] on input "Ava-Carroll@mailme.uk.com" at bounding box center [232, 111] width 6 height 6
radio input "true"
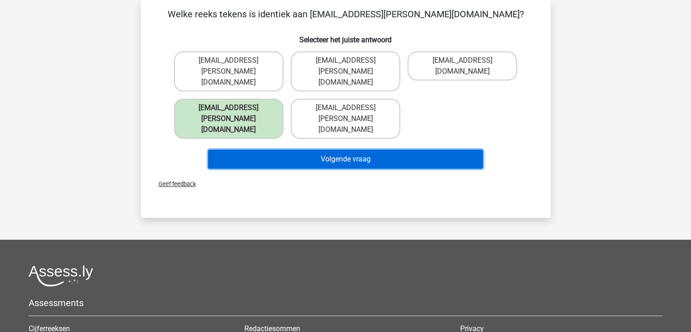
click at [274, 150] on button "Volgende vraag" at bounding box center [345, 159] width 275 height 19
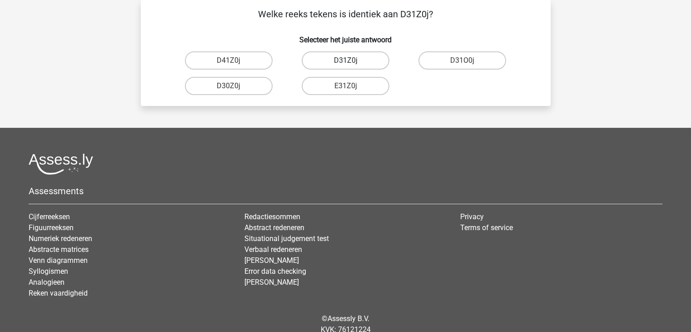
click at [355, 62] on label "D31Z0j" at bounding box center [346, 60] width 88 height 18
click at [351, 62] on input "D31Z0j" at bounding box center [348, 63] width 6 height 6
radio input "true"
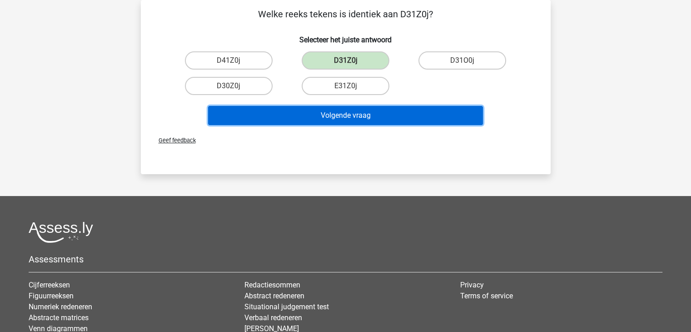
click at [366, 117] on button "Volgende vraag" at bounding box center [345, 115] width 275 height 19
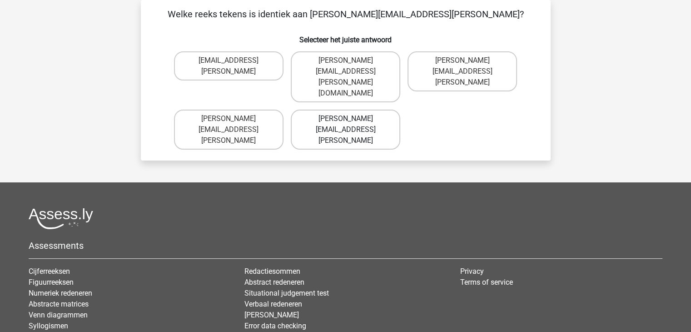
click at [385, 110] on label "Arthur.Bradley@mailme.coo" at bounding box center [346, 130] width 110 height 40
click at [351, 119] on input "Arthur.Bradley@mailme.coo" at bounding box center [348, 122] width 6 height 6
radio input "true"
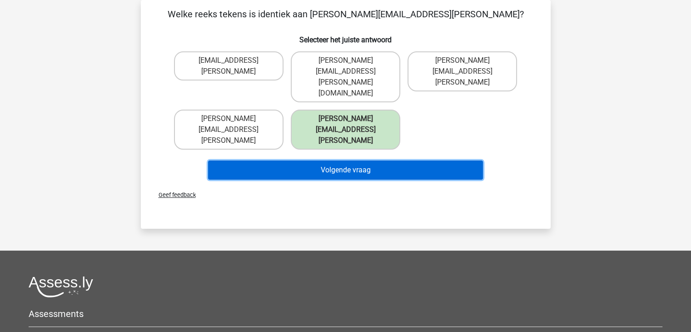
click at [396, 160] on button "Volgende vraag" at bounding box center [345, 169] width 275 height 19
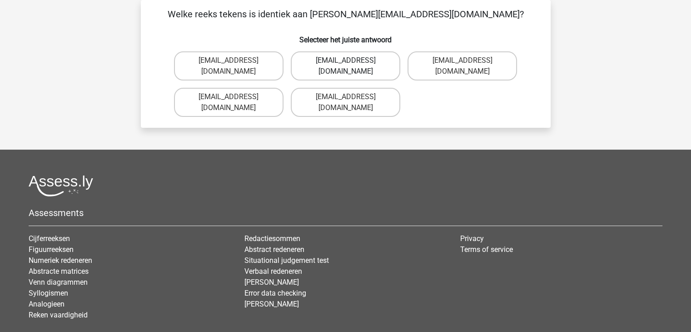
click at [322, 63] on label "Theo+Sadler@Gmail.uk.com" at bounding box center [346, 65] width 110 height 29
click at [345, 63] on input "Theo+Sadler@Gmail.uk.com" at bounding box center [348, 63] width 6 height 6
radio input "true"
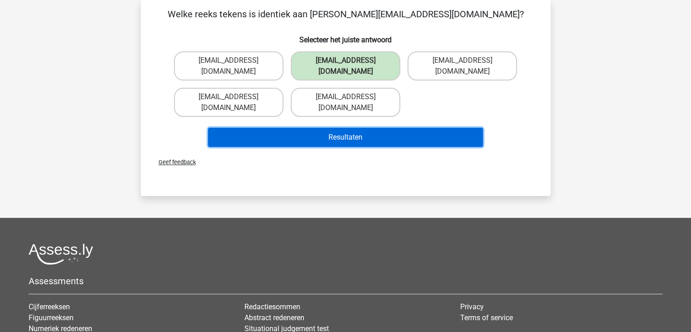
click at [343, 128] on button "Resultaten" at bounding box center [345, 137] width 275 height 19
click at [360, 132] on button "Resultaten" at bounding box center [345, 137] width 275 height 19
click at [351, 128] on button "Resultaten" at bounding box center [345, 137] width 275 height 19
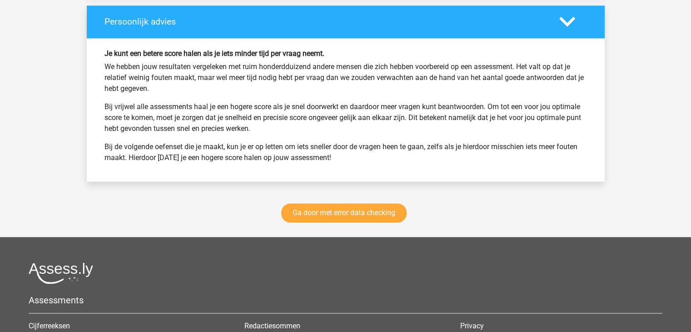
scroll to position [1083, 0]
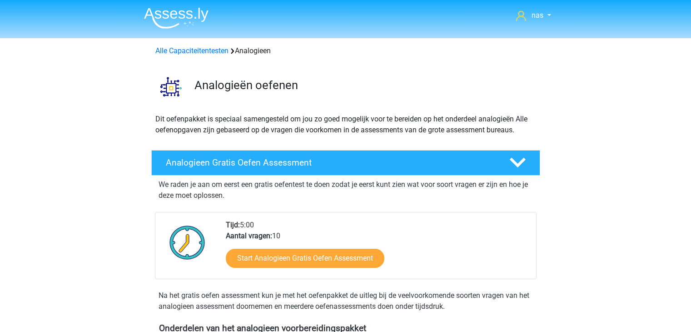
scroll to position [283, 0]
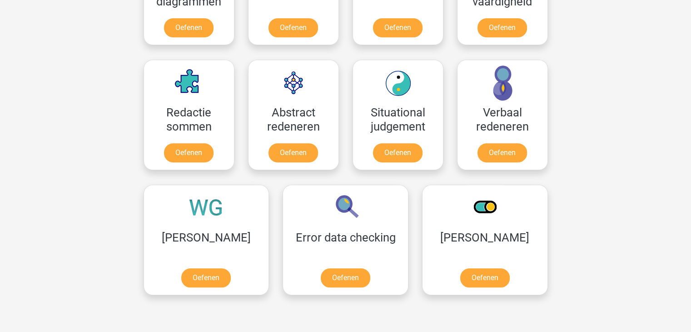
scroll to position [610, 0]
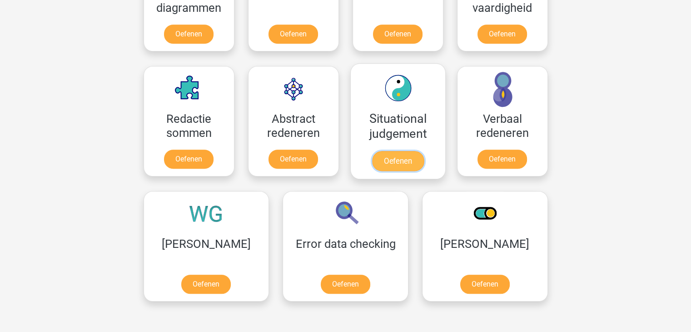
click at [409, 151] on link "Oefenen" at bounding box center [398, 161] width 52 height 20
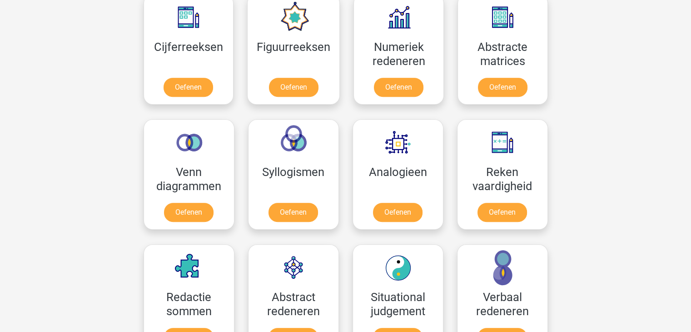
scroll to position [389, 0]
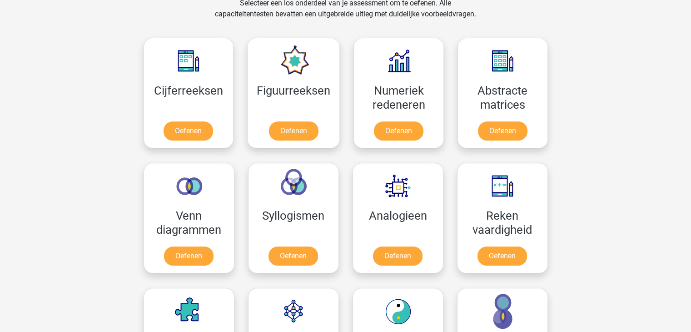
drag, startPoint x: 690, startPoint y: 168, endPoint x: 693, endPoint y: 192, distance: 24.2
click at [691, 192] on html "nas Abdu@hotmail.com Nederlands English" at bounding box center [345, 332] width 691 height 1442
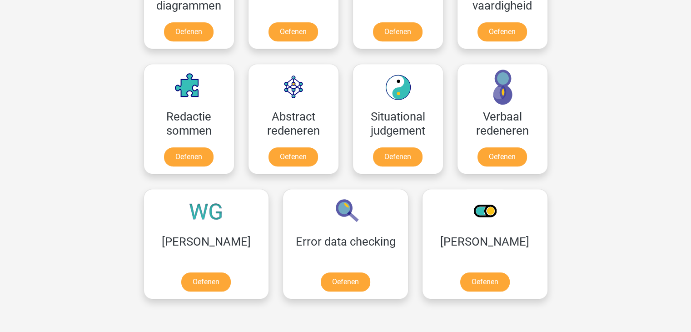
scroll to position [631, 0]
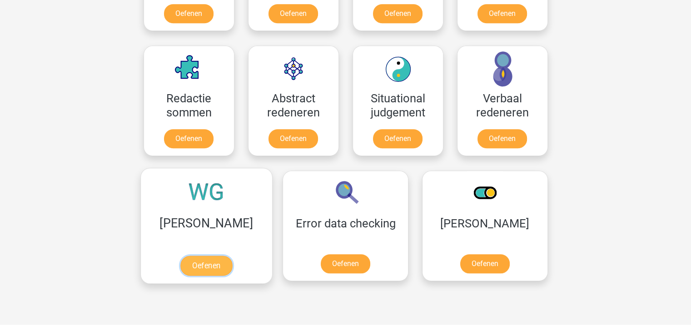
click at [196, 262] on link "Oefenen" at bounding box center [206, 265] width 52 height 20
click at [86, 43] on div "nas Abdu@hotmail.com Nederlands English" at bounding box center [345, 90] width 691 height 1442
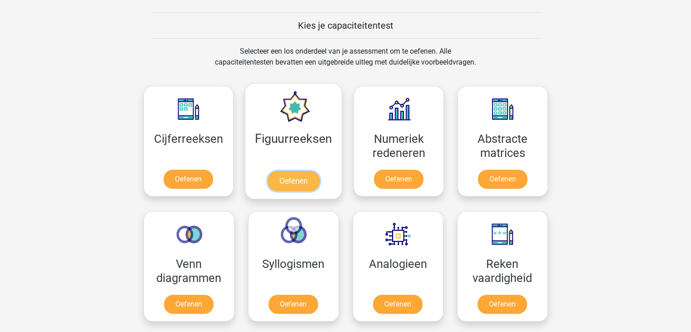
click at [300, 179] on link "Oefenen" at bounding box center [294, 181] width 52 height 20
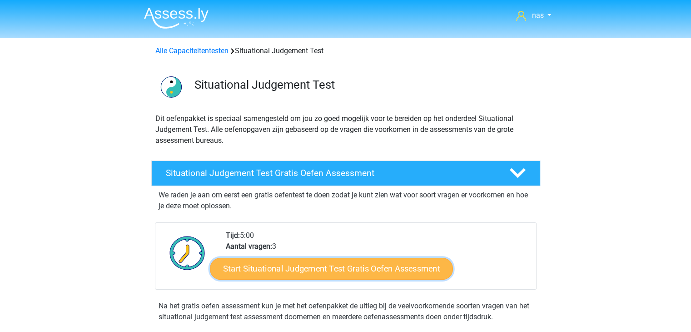
click at [378, 275] on link "Start Situational Judgement Test Gratis Oefen Assessment" at bounding box center [331, 269] width 243 height 22
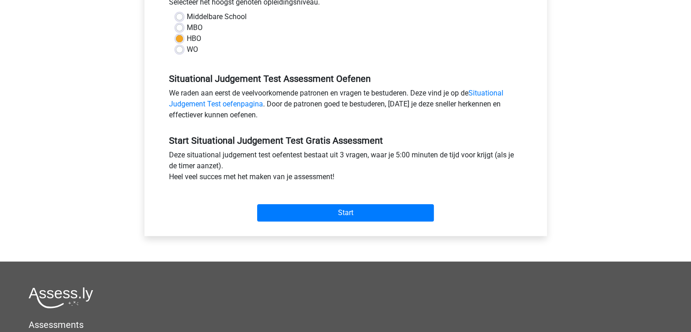
scroll to position [229, 0]
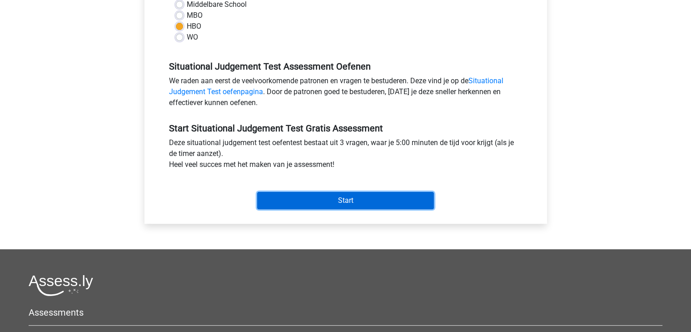
click at [355, 198] on input "Start" at bounding box center [345, 200] width 177 height 17
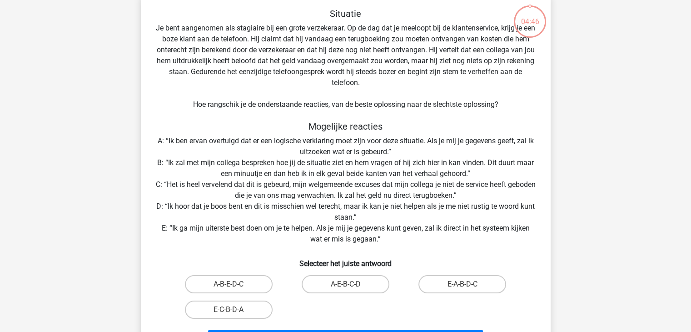
scroll to position [56, 0]
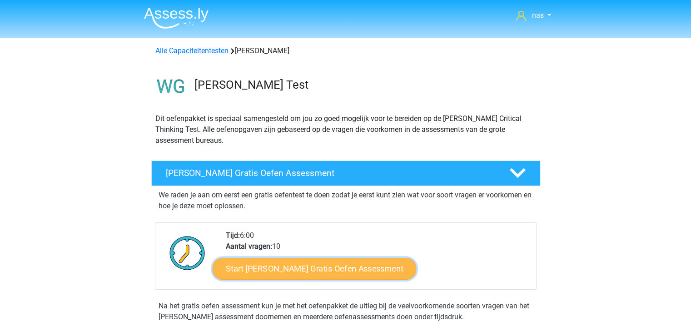
click at [301, 270] on link "Start [PERSON_NAME] Gratis Oefen Assessment" at bounding box center [315, 269] width 204 height 22
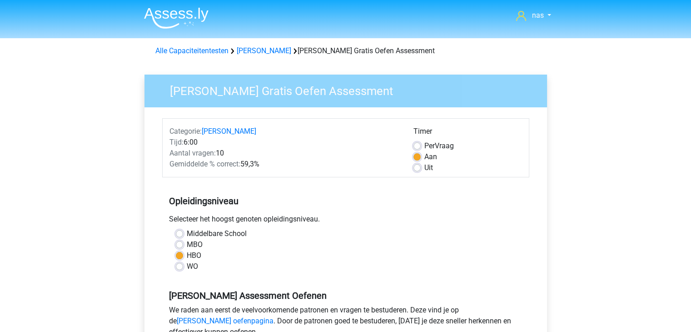
scroll to position [290, 0]
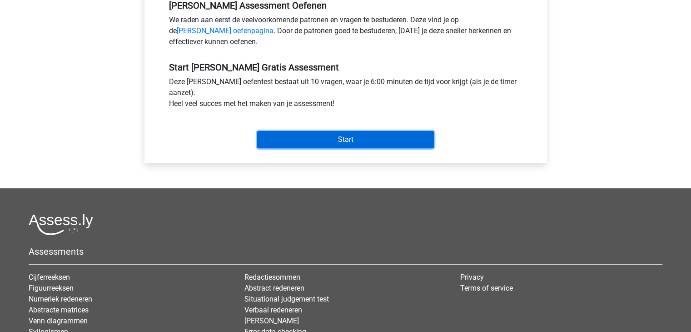
click at [336, 140] on input "Start" at bounding box center [345, 139] width 177 height 17
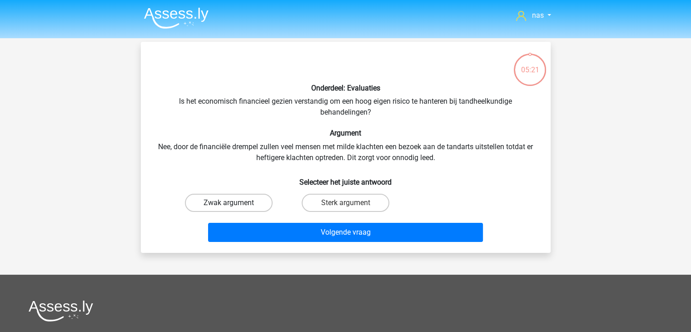
click at [244, 198] on label "Zwak argument" at bounding box center [229, 203] width 88 height 18
click at [235, 203] on input "Zwak argument" at bounding box center [232, 206] width 6 height 6
radio input "true"
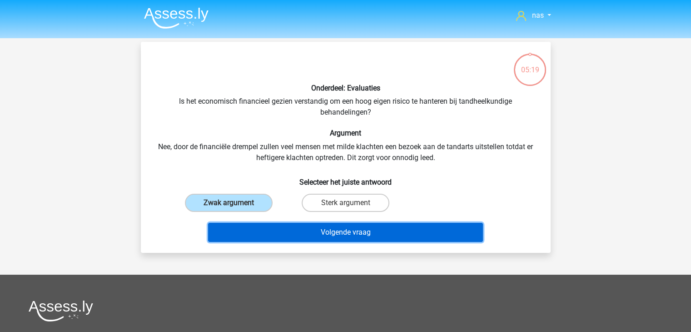
click at [307, 239] on button "Volgende vraag" at bounding box center [345, 232] width 275 height 19
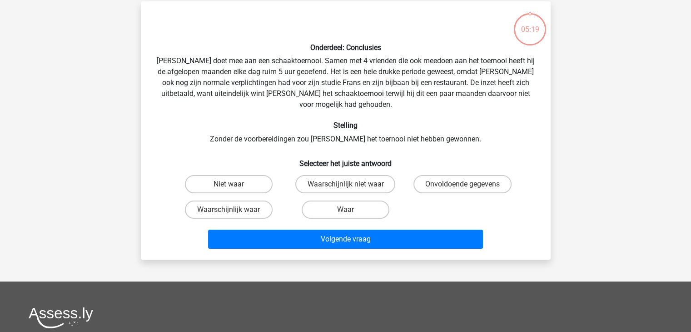
scroll to position [42, 0]
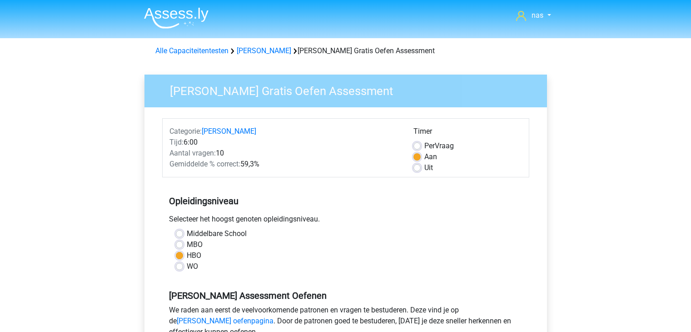
scroll to position [290, 0]
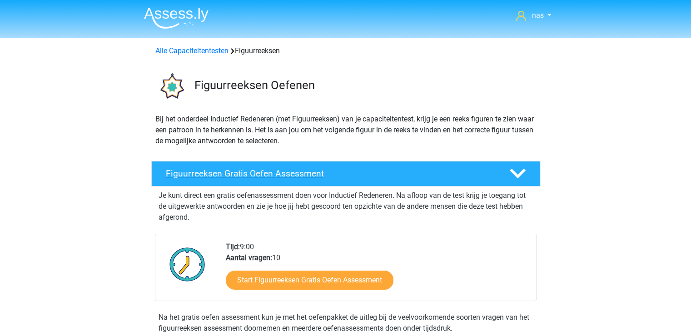
click at [489, 164] on div "Figuurreeksen Gratis Oefen Assessment" at bounding box center [345, 173] width 389 height 25
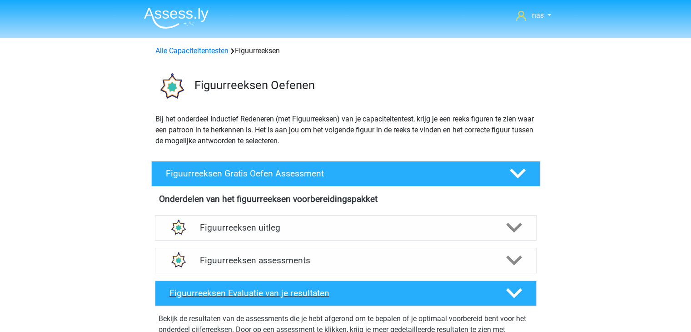
click at [279, 294] on h4 "Figuurreeksen Evaluatie van je resultaten" at bounding box center [331, 293] width 322 height 10
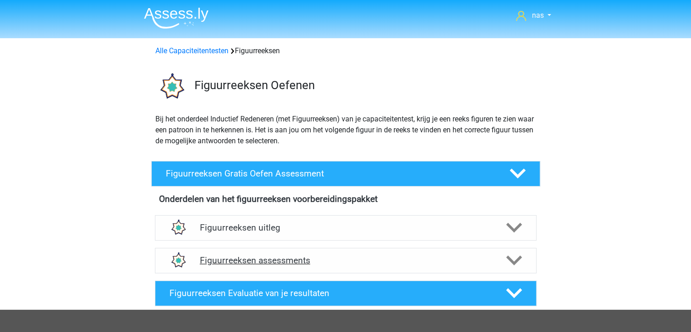
click at [222, 262] on h4 "Figuurreeksen assessments" at bounding box center [346, 260] width 292 height 10
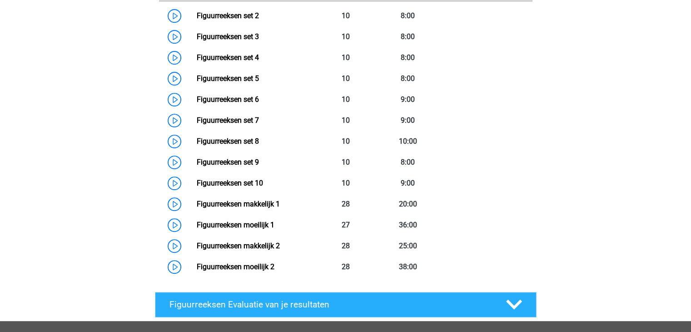
scroll to position [347, 0]
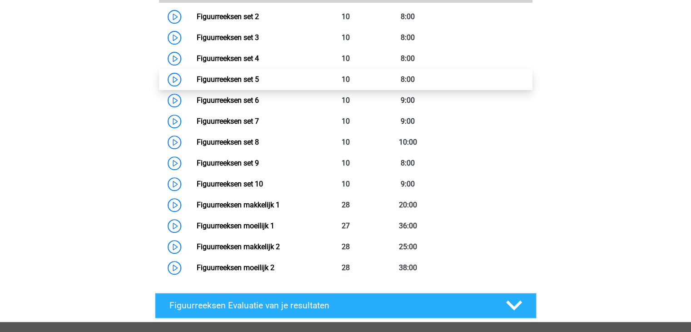
click at [245, 78] on link "Figuurreeksen set 5" at bounding box center [228, 79] width 62 height 9
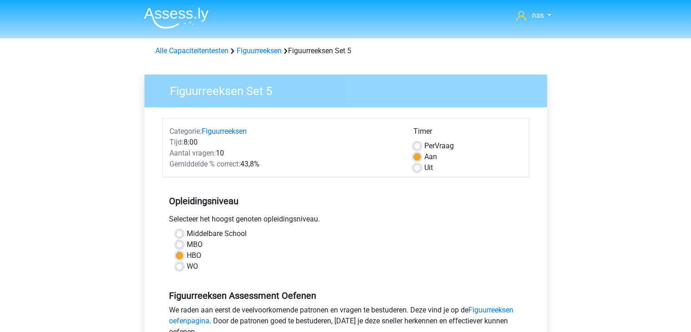
click at [425, 166] on label "Uit" at bounding box center [429, 167] width 9 height 11
click at [415, 166] on input "Uit" at bounding box center [417, 166] width 7 height 9
radio input "true"
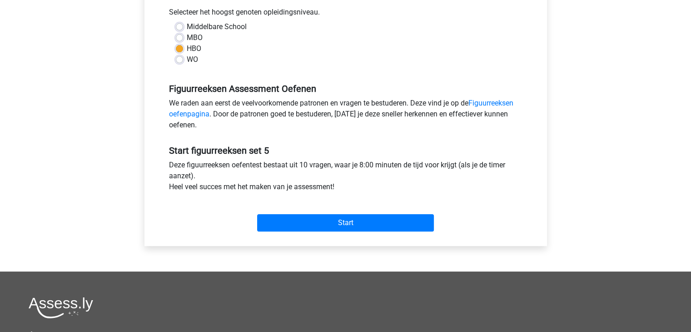
scroll to position [212, 0]
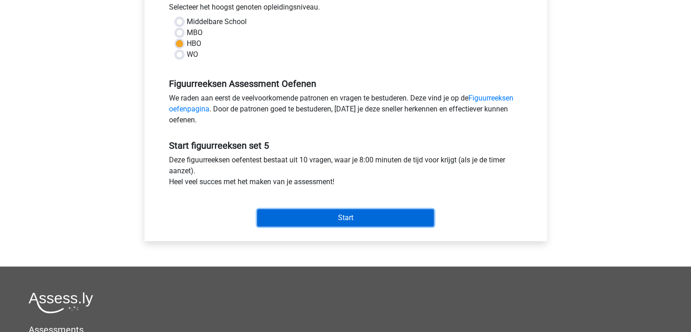
click at [383, 212] on input "Start" at bounding box center [345, 217] width 177 height 17
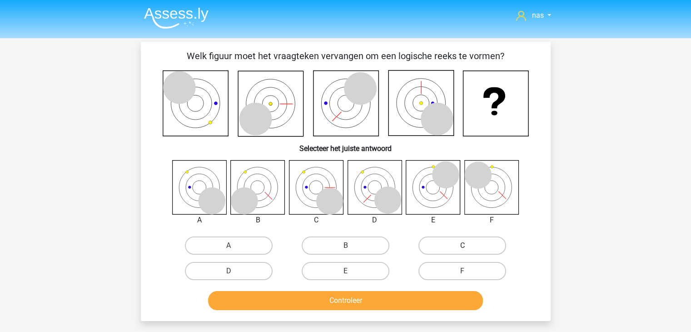
click at [456, 245] on label "C" at bounding box center [463, 245] width 88 height 18
click at [463, 245] on input "C" at bounding box center [466, 248] width 6 height 6
radio input "true"
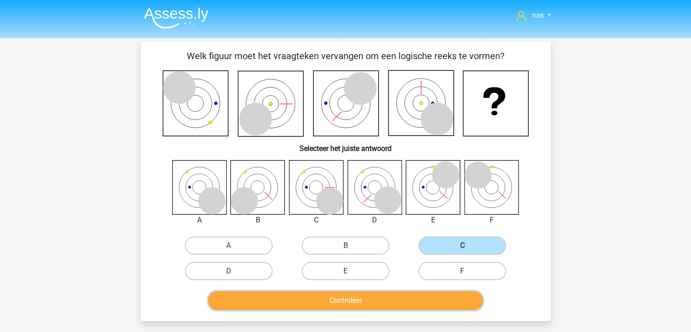
click at [438, 300] on button "Controleer" at bounding box center [345, 300] width 275 height 19
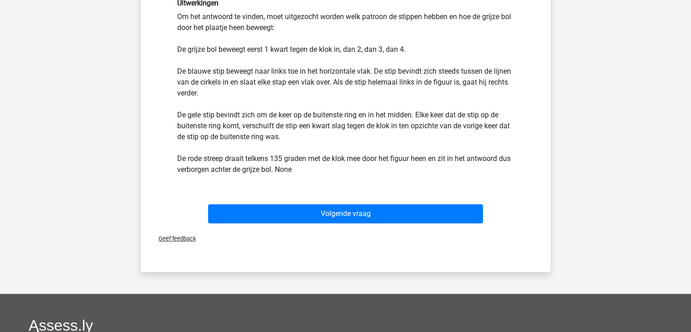
scroll to position [315, 0]
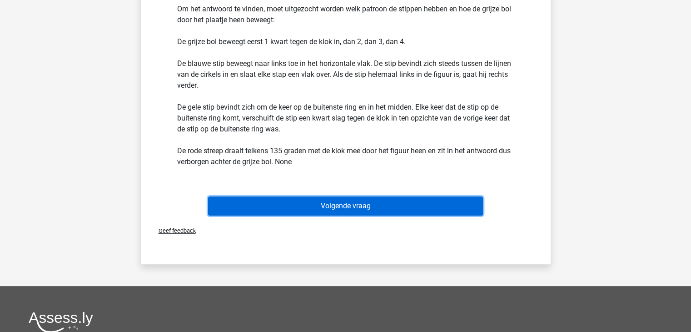
click at [420, 197] on button "Volgende vraag" at bounding box center [345, 205] width 275 height 19
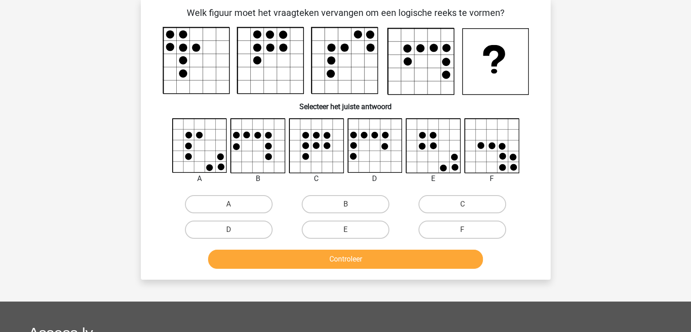
scroll to position [42, 0]
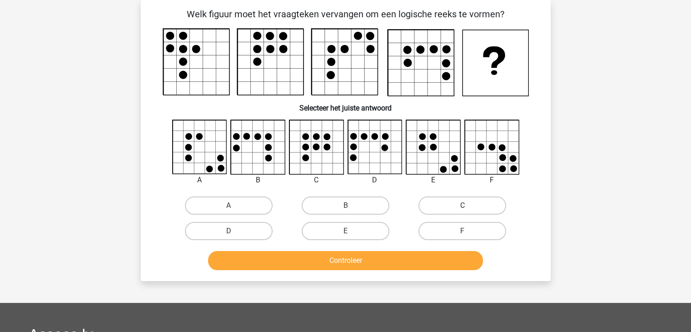
click at [466, 212] on label "C" at bounding box center [463, 205] width 88 height 18
click at [466, 211] on input "C" at bounding box center [466, 208] width 6 height 6
radio input "true"
click at [423, 273] on div "Welk figuur moet het vraagteken vervangen om een logische reeks te vormen?" at bounding box center [346, 140] width 410 height 281
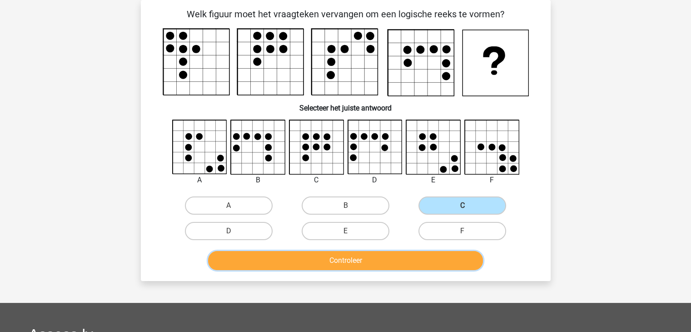
click at [402, 256] on button "Controleer" at bounding box center [345, 260] width 275 height 19
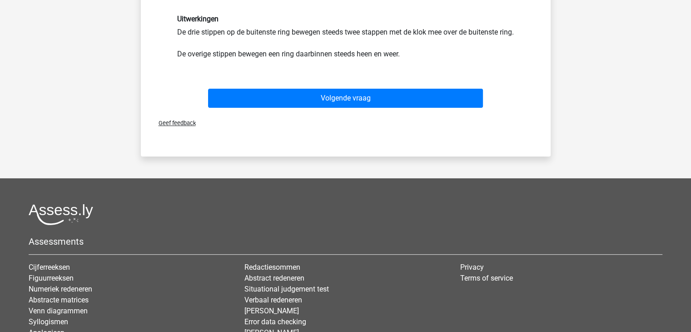
scroll to position [298, 0]
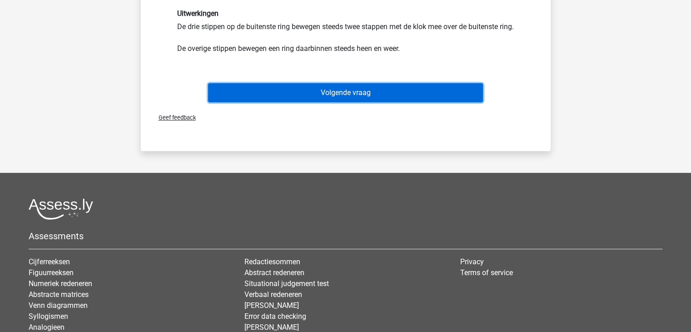
click at [416, 102] on button "Volgende vraag" at bounding box center [345, 92] width 275 height 19
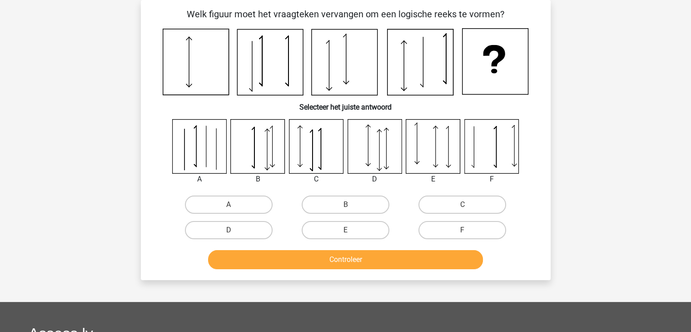
scroll to position [42, 0]
click at [488, 208] on label "C" at bounding box center [463, 204] width 88 height 18
click at [469, 208] on input "C" at bounding box center [466, 208] width 6 height 6
radio input "true"
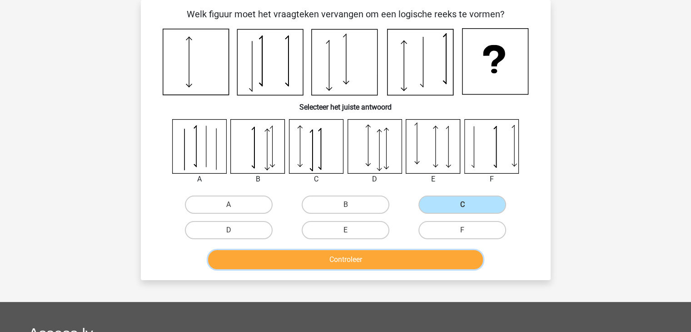
click at [421, 256] on button "Controleer" at bounding box center [345, 259] width 275 height 19
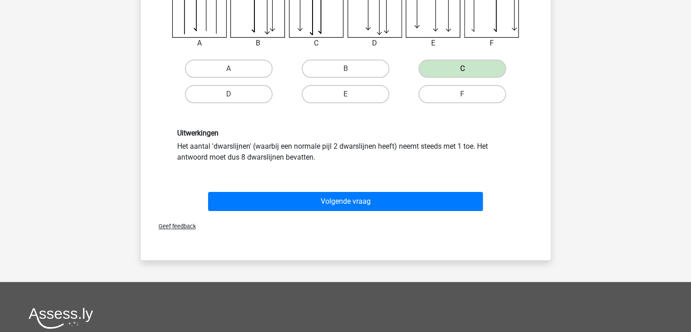
scroll to position [190, 0]
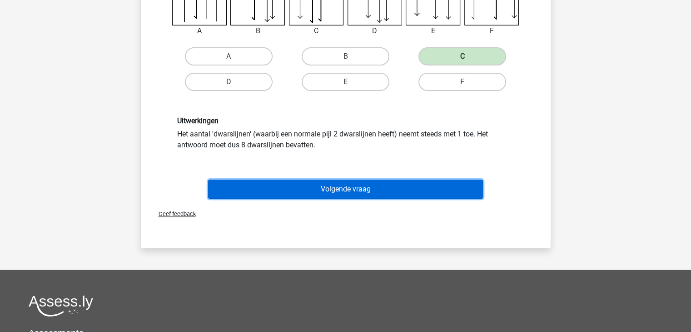
click at [333, 189] on button "Volgende vraag" at bounding box center [345, 189] width 275 height 19
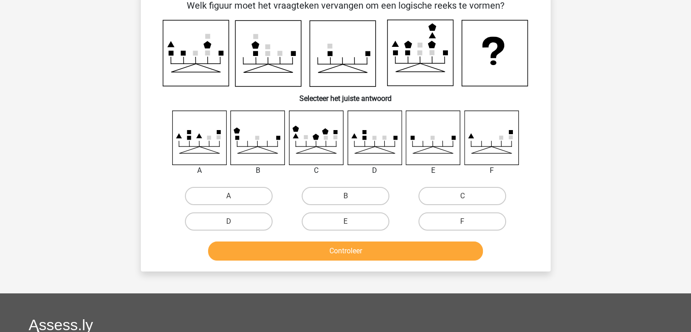
scroll to position [42, 0]
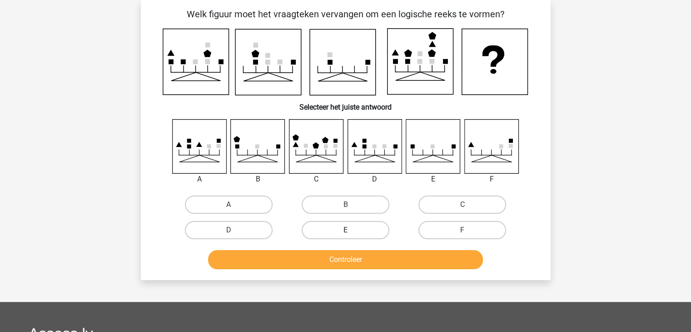
click at [355, 224] on label "E" at bounding box center [346, 230] width 88 height 18
click at [351, 230] on input "E" at bounding box center [348, 233] width 6 height 6
radio input "true"
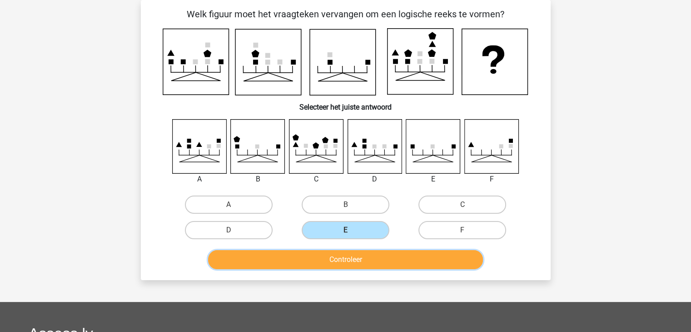
click at [410, 255] on button "Controleer" at bounding box center [345, 259] width 275 height 19
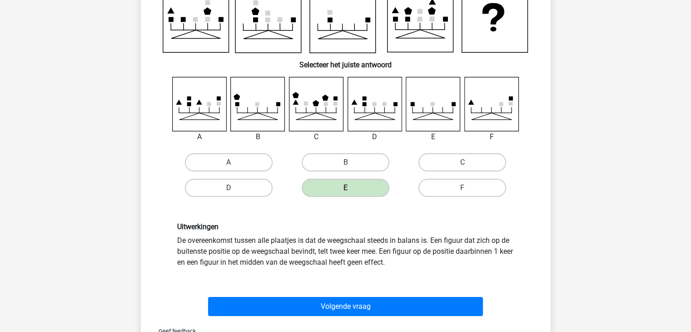
scroll to position [107, 0]
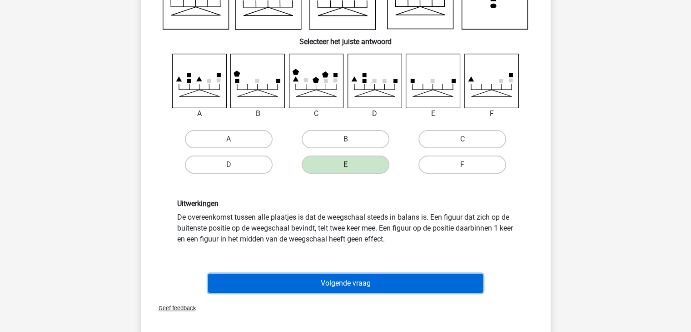
click at [420, 274] on button "Volgende vraag" at bounding box center [345, 283] width 275 height 19
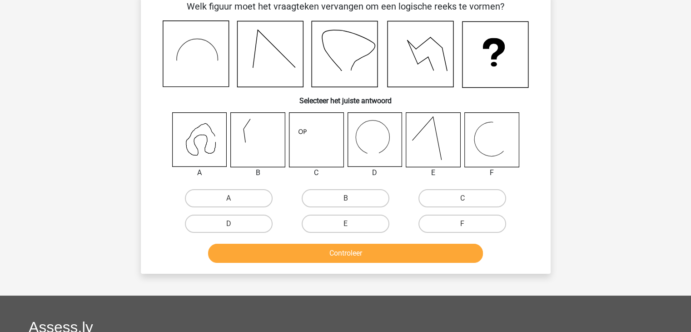
scroll to position [42, 0]
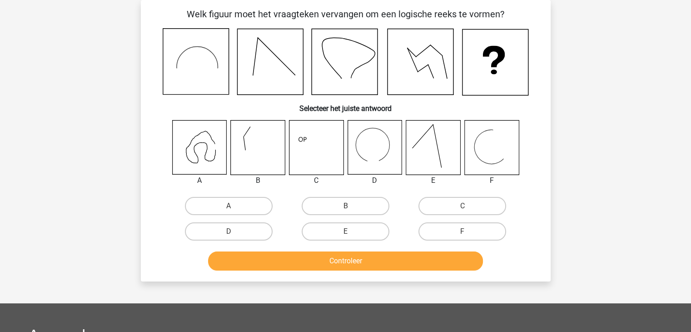
click at [467, 210] on input "C" at bounding box center [466, 209] width 6 height 6
radio input "true"
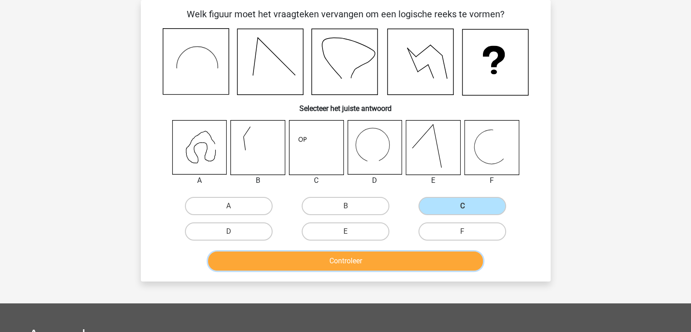
click at [395, 265] on button "Controleer" at bounding box center [345, 260] width 275 height 19
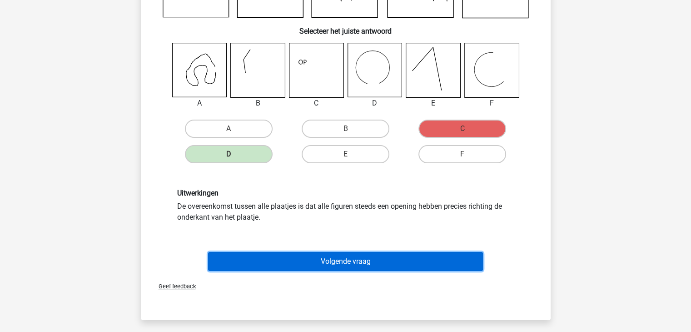
scroll to position [127, 0]
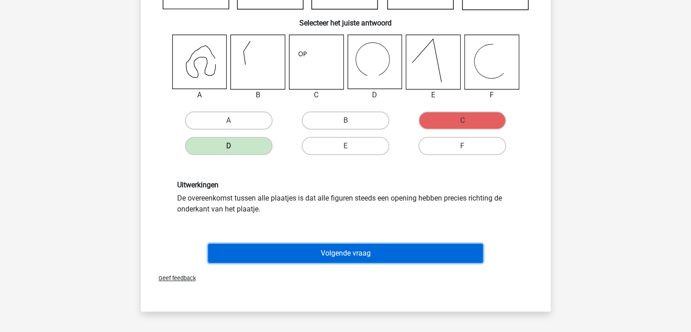
click at [388, 257] on button "Volgende vraag" at bounding box center [345, 253] width 275 height 19
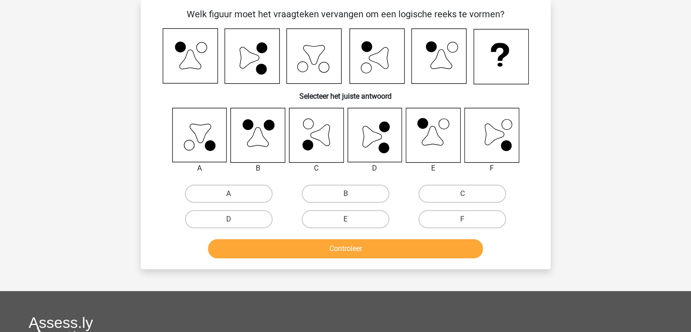
scroll to position [42, 0]
click at [223, 189] on label "A" at bounding box center [229, 194] width 88 height 18
click at [229, 194] on input "A" at bounding box center [232, 197] width 6 height 6
radio input "true"
click at [480, 140] on icon at bounding box center [492, 135] width 54 height 54
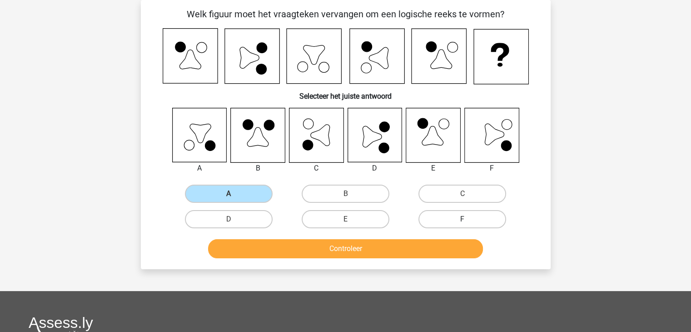
click at [458, 210] on label "F" at bounding box center [463, 219] width 88 height 18
click at [463, 219] on input "F" at bounding box center [466, 222] width 6 height 6
radio input "true"
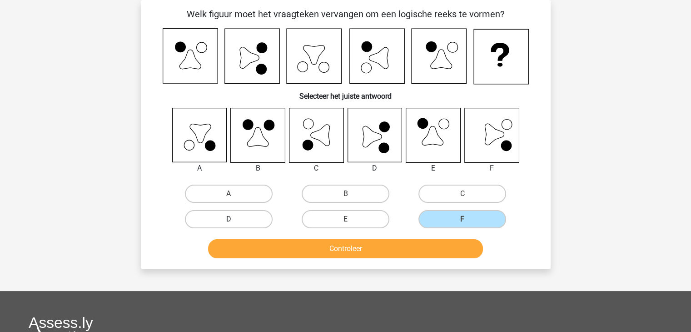
click at [227, 216] on label "D" at bounding box center [229, 219] width 88 height 18
click at [229, 219] on input "D" at bounding box center [232, 222] width 6 height 6
radio input "true"
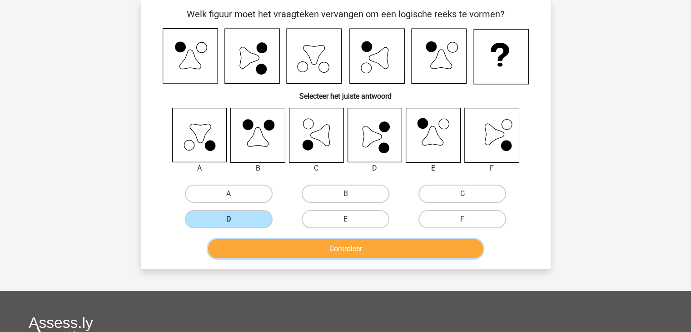
click at [316, 242] on button "Controleer" at bounding box center [345, 248] width 275 height 19
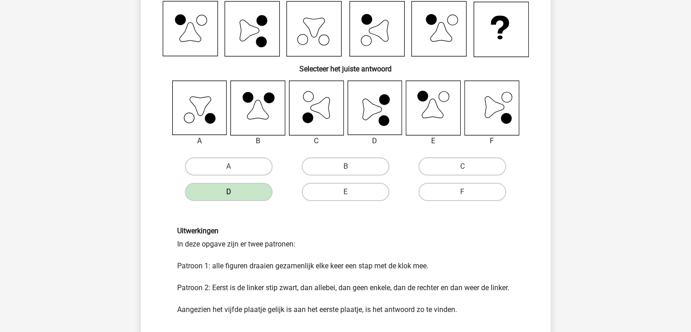
scroll to position [100, 0]
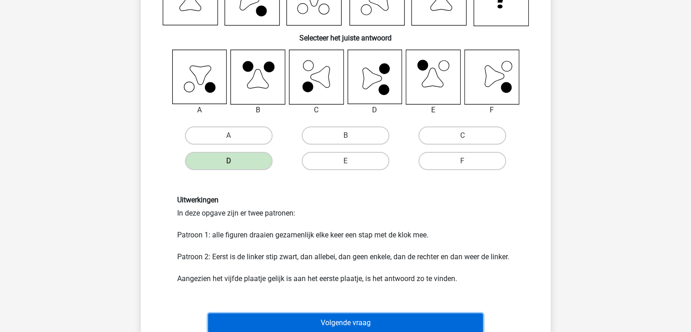
click at [366, 319] on button "Volgende vraag" at bounding box center [345, 322] width 275 height 19
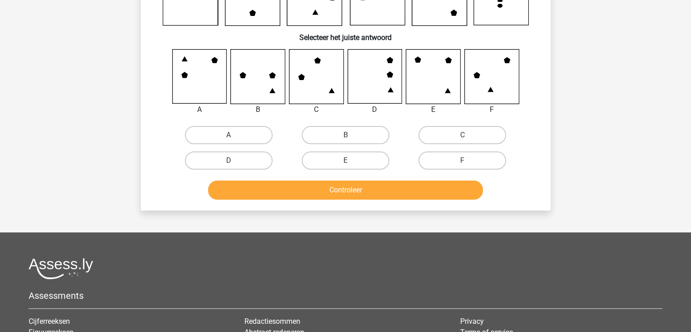
scroll to position [42, 0]
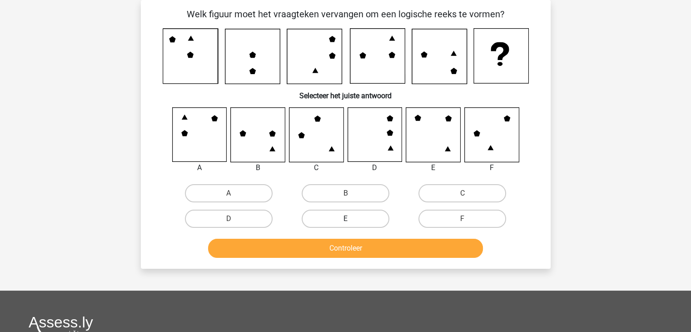
click at [335, 216] on label "E" at bounding box center [346, 219] width 88 height 18
click at [345, 219] on input "E" at bounding box center [348, 222] width 6 height 6
radio input "true"
click at [346, 247] on button "Controleer" at bounding box center [345, 248] width 275 height 19
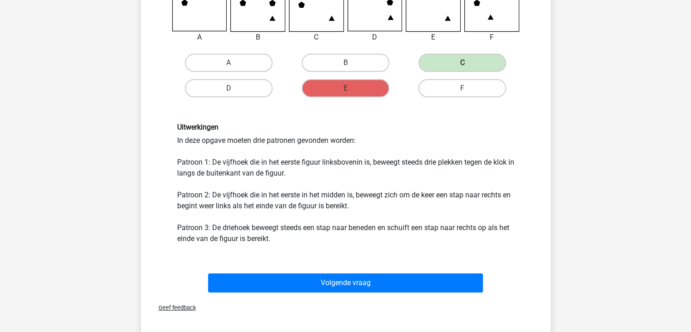
scroll to position [218, 0]
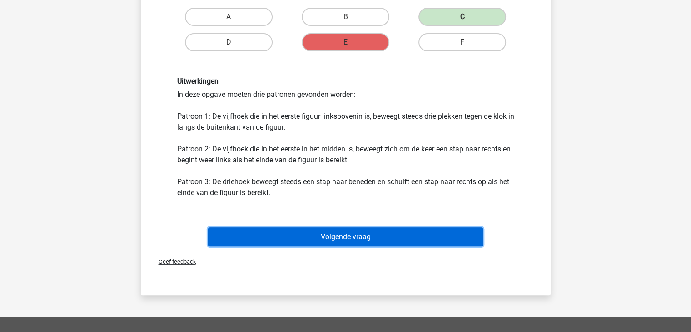
click at [409, 237] on button "Volgende vraag" at bounding box center [345, 236] width 275 height 19
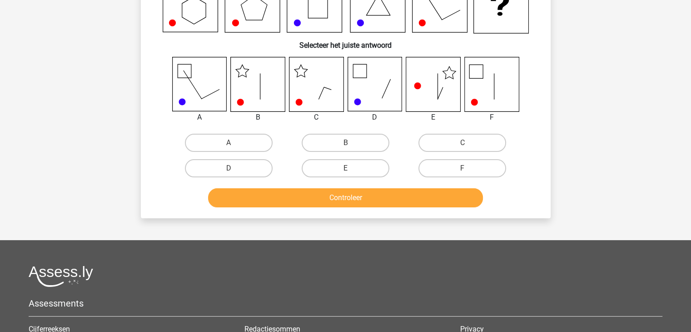
scroll to position [42, 0]
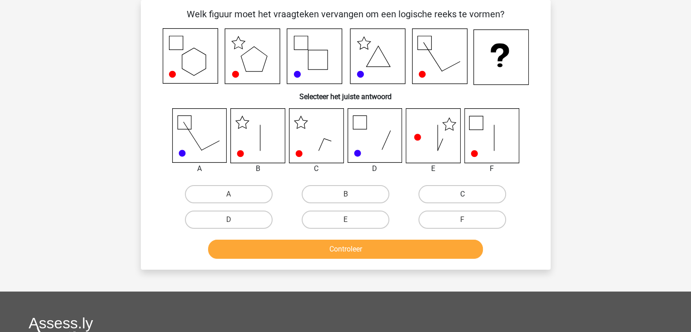
click at [448, 193] on label "C" at bounding box center [463, 194] width 88 height 18
click at [463, 194] on input "C" at bounding box center [466, 197] width 6 height 6
radio input "true"
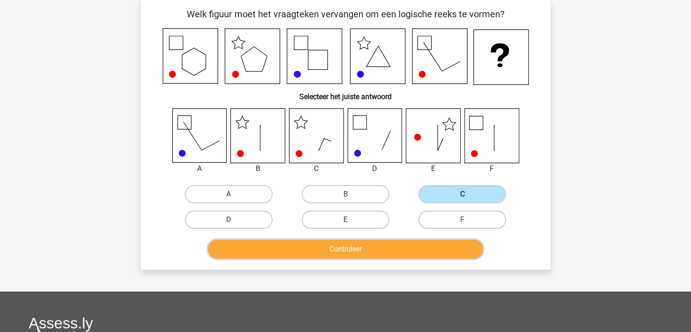
click at [393, 250] on button "Controleer" at bounding box center [345, 249] width 275 height 19
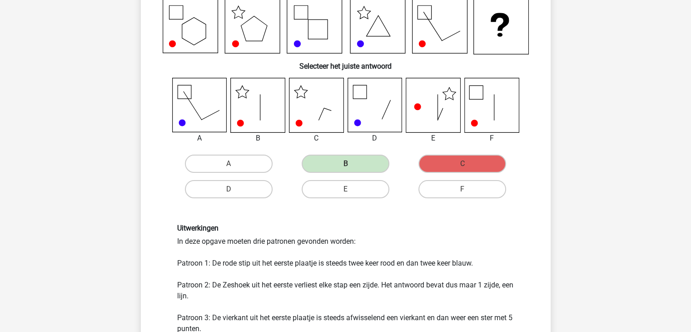
scroll to position [71, 0]
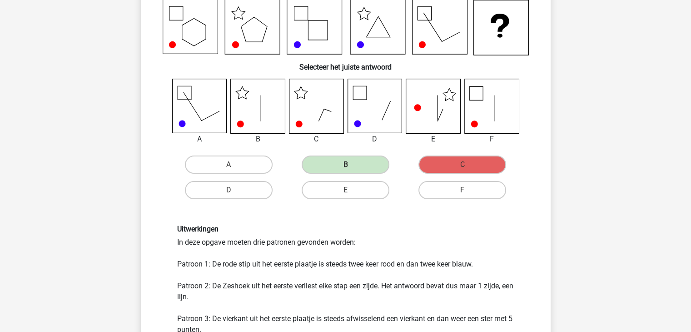
drag, startPoint x: 690, startPoint y: 141, endPoint x: 677, endPoint y: 98, distance: 45.0
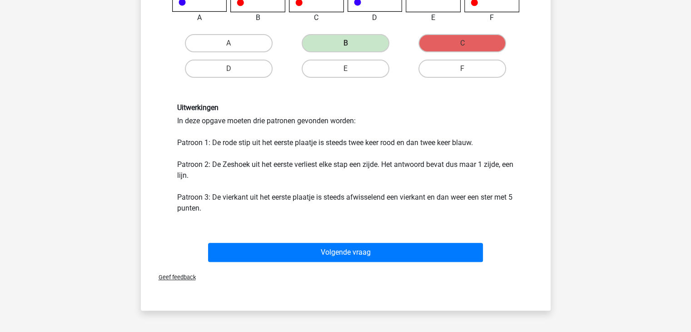
scroll to position [197, 0]
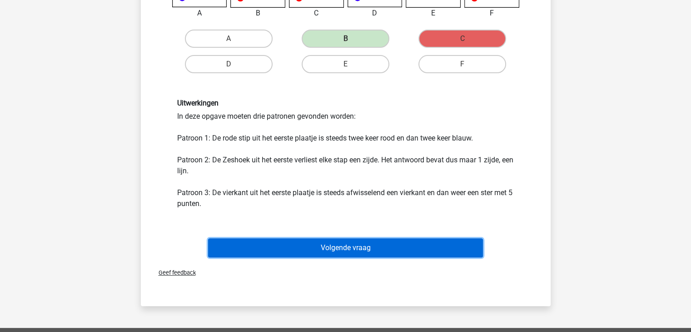
click at [349, 242] on button "Volgende vraag" at bounding box center [345, 247] width 275 height 19
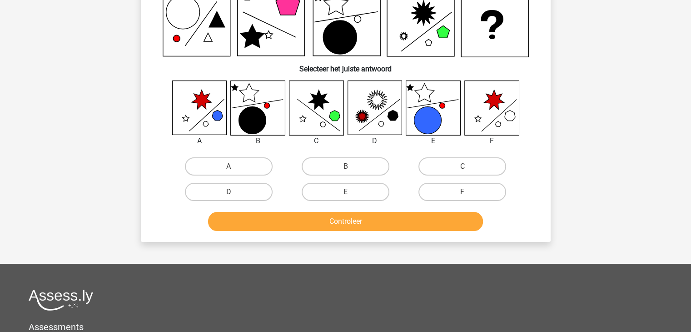
scroll to position [42, 0]
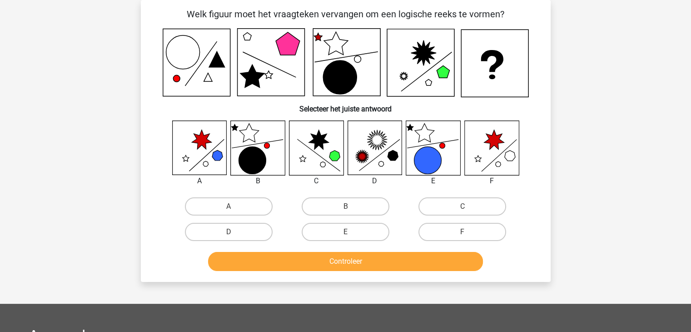
click at [349, 242] on div "E" at bounding box center [345, 231] width 117 height 25
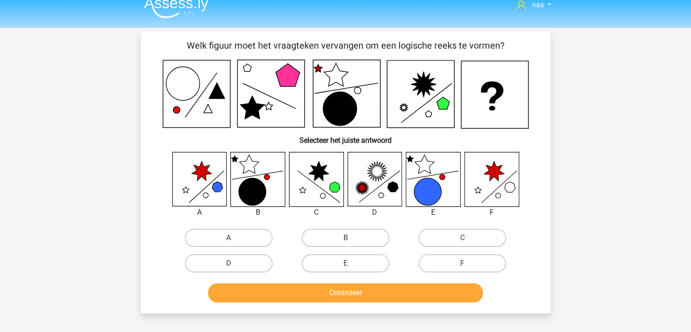
scroll to position [12, 0]
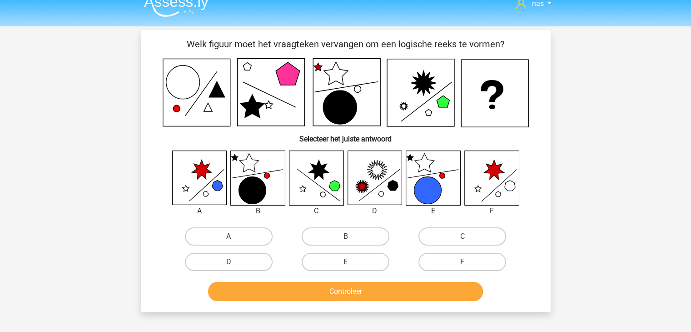
click at [349, 240] on input "B" at bounding box center [348, 239] width 6 height 6
radio input "true"
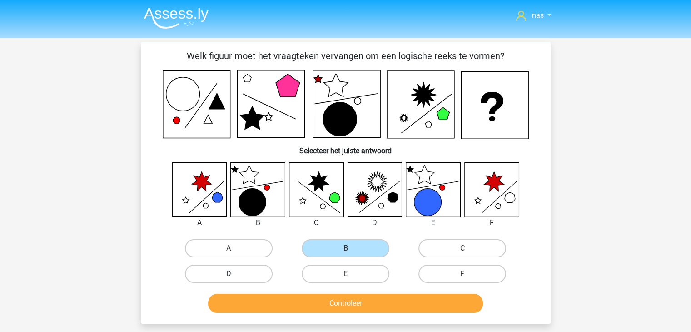
click at [198, 270] on label "D" at bounding box center [229, 274] width 88 height 18
click at [229, 274] on input "D" at bounding box center [232, 277] width 6 height 6
radio input "true"
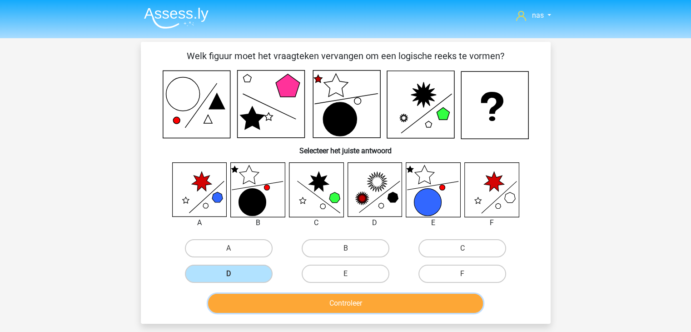
click at [228, 308] on button "Controleer" at bounding box center [345, 303] width 275 height 19
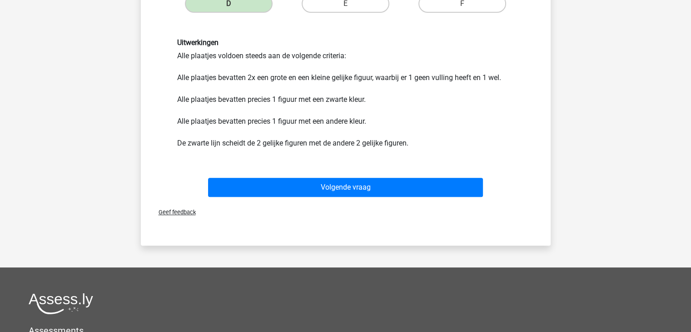
scroll to position [271, 0]
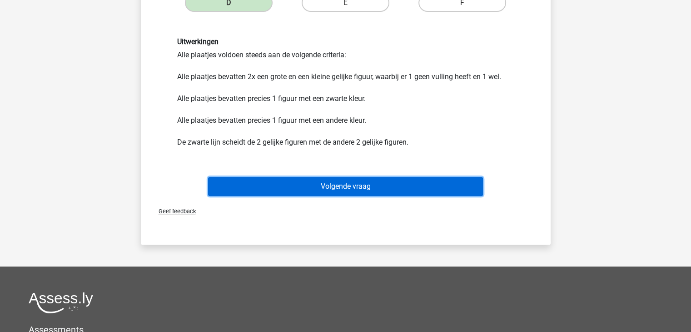
click at [283, 181] on button "Volgende vraag" at bounding box center [345, 186] width 275 height 19
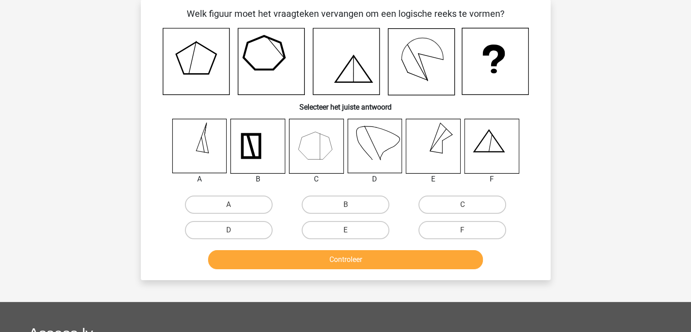
scroll to position [42, 0]
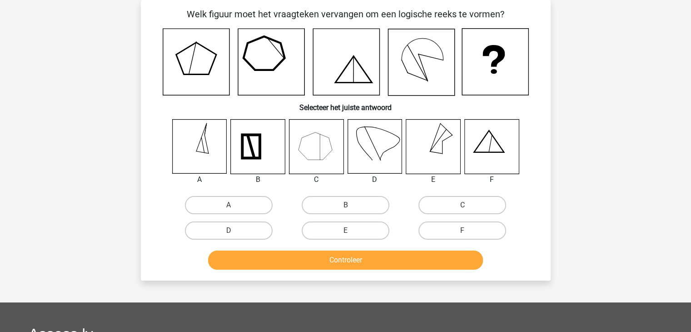
click at [431, 157] on icon at bounding box center [433, 147] width 54 height 54
click at [375, 231] on label "E" at bounding box center [346, 230] width 88 height 18
click at [351, 231] on input "E" at bounding box center [348, 233] width 6 height 6
radio input "true"
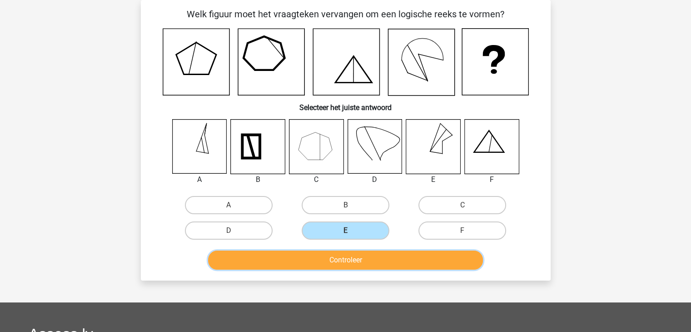
click at [380, 260] on button "Controleer" at bounding box center [345, 259] width 275 height 19
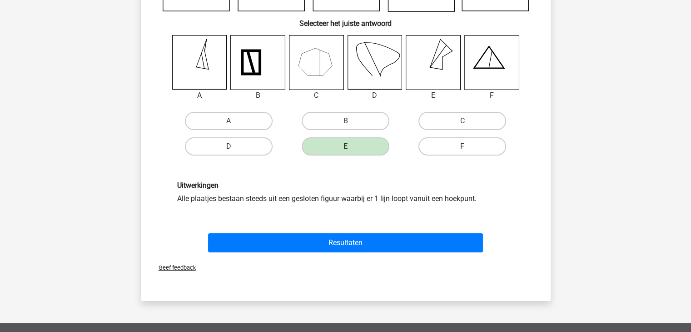
scroll to position [127, 0]
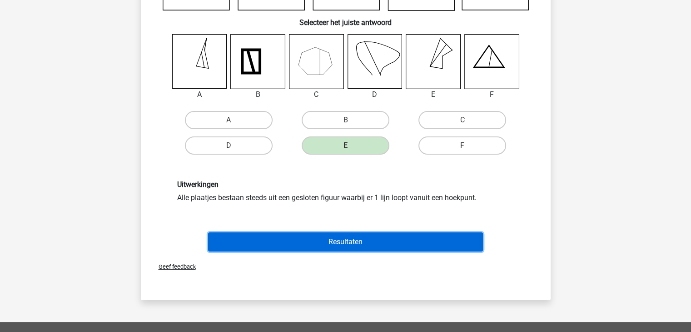
click at [435, 236] on button "Resultaten" at bounding box center [345, 241] width 275 height 19
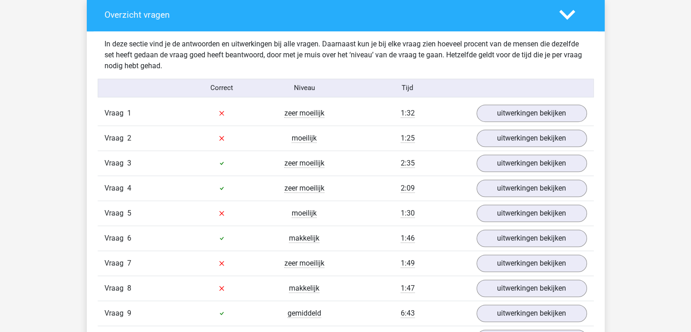
scroll to position [526, 0]
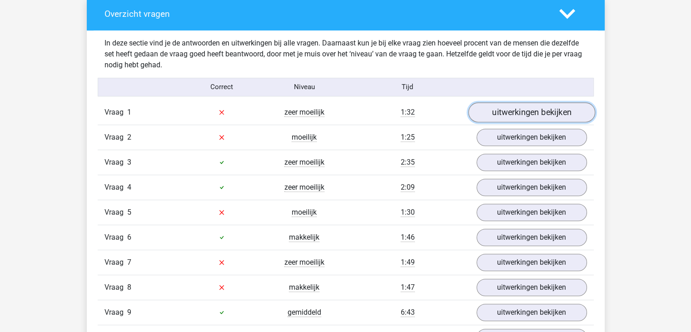
click at [547, 117] on link "uitwerkingen bekijken" at bounding box center [531, 112] width 127 height 20
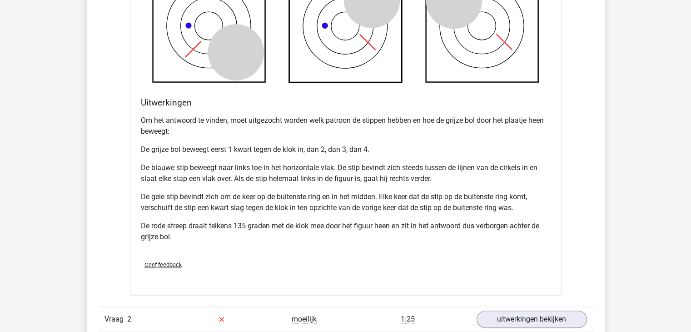
scroll to position [976, 0]
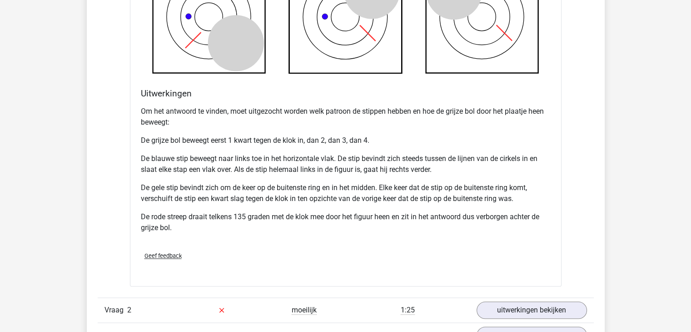
click at [565, 96] on div "Vraag 1 zeer moeilijk 1:32 uitwerkingen bekijken Welk figuur moet het vraagteke…" at bounding box center [346, 86] width 483 height 872
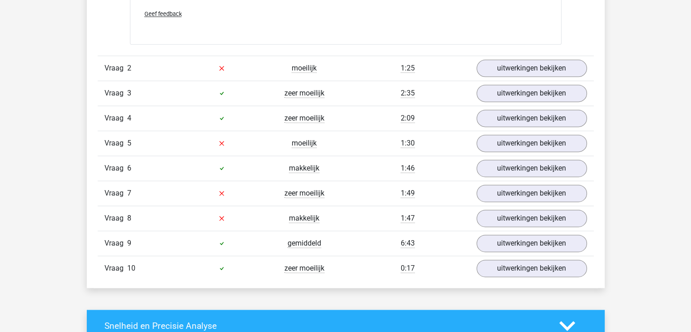
scroll to position [1218, 0]
click at [547, 61] on link "uitwerkingen bekijken" at bounding box center [531, 68] width 127 height 20
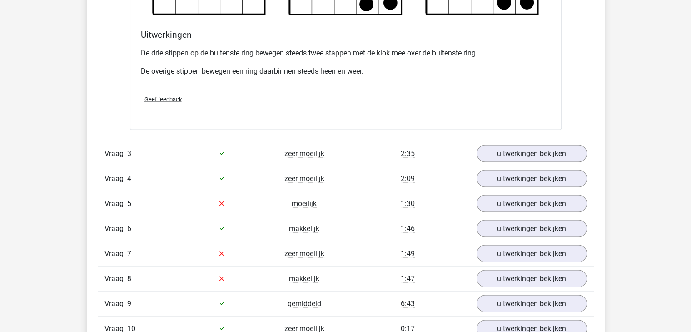
scroll to position [1685, 0]
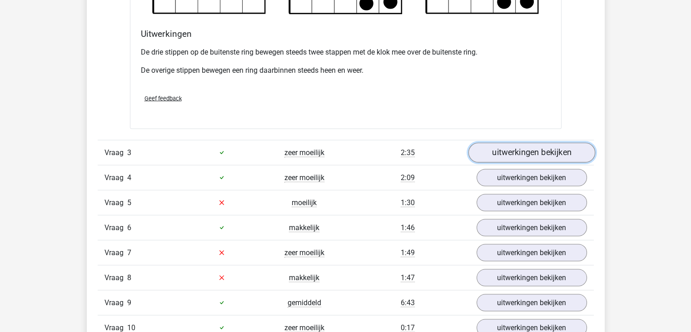
click at [520, 156] on link "uitwerkingen bekijken" at bounding box center [531, 152] width 127 height 20
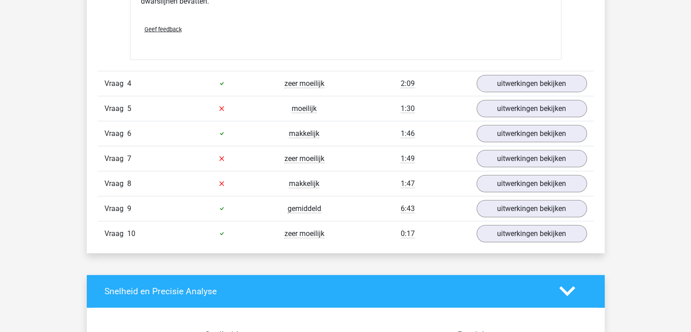
scroll to position [2305, 0]
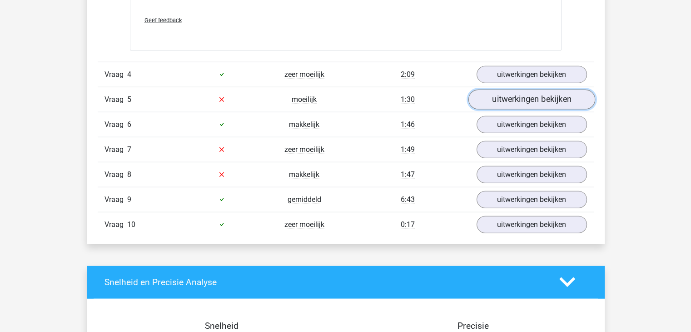
click at [520, 93] on link "uitwerkingen bekijken" at bounding box center [531, 100] width 127 height 20
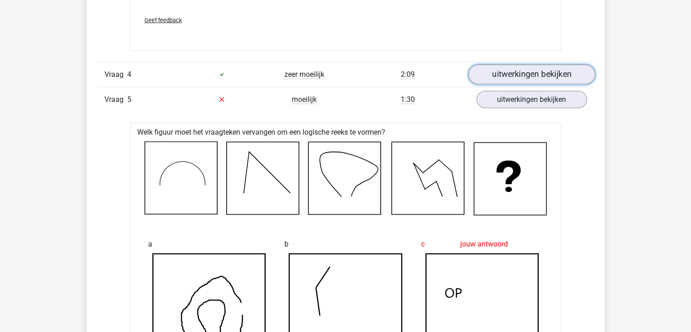
click at [520, 65] on link "uitwerkingen bekijken" at bounding box center [531, 75] width 127 height 20
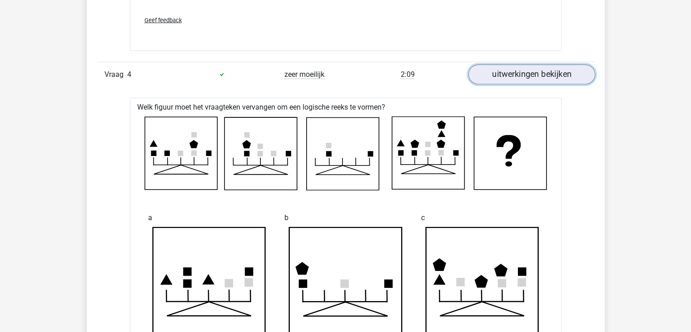
click at [520, 65] on link "uitwerkingen bekijken" at bounding box center [531, 75] width 127 height 20
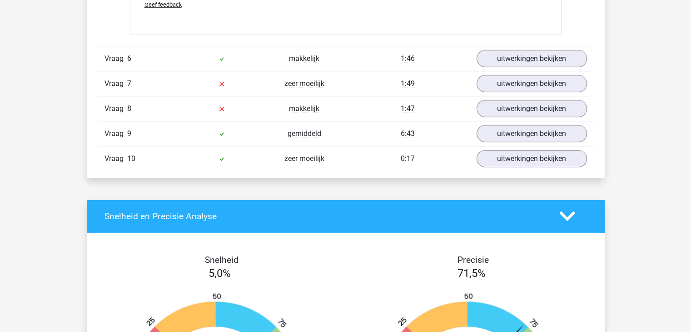
scroll to position [2878, 0]
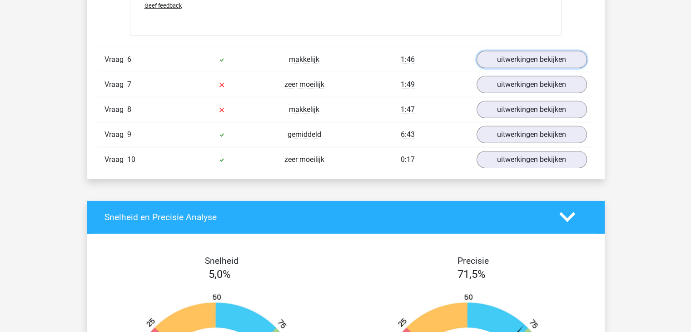
click at [520, 64] on link "uitwerkingen bekijken" at bounding box center [532, 59] width 110 height 17
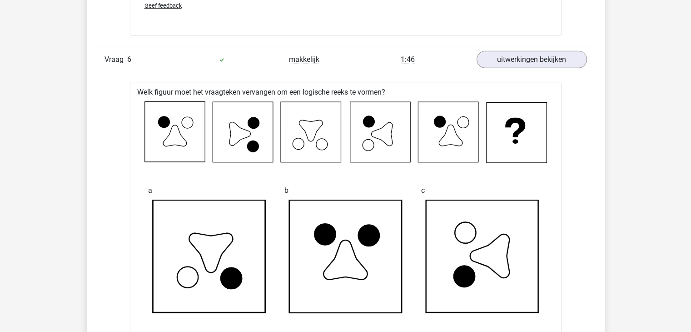
drag, startPoint x: 520, startPoint y: 64, endPoint x: 503, endPoint y: 79, distance: 22.2
click at [503, 72] on div "Vraag 6 makkelijk 1:46 uitwerkingen bekijken" at bounding box center [346, 59] width 496 height 25
click at [503, 70] on link "uitwerkingen bekijken" at bounding box center [531, 60] width 127 height 20
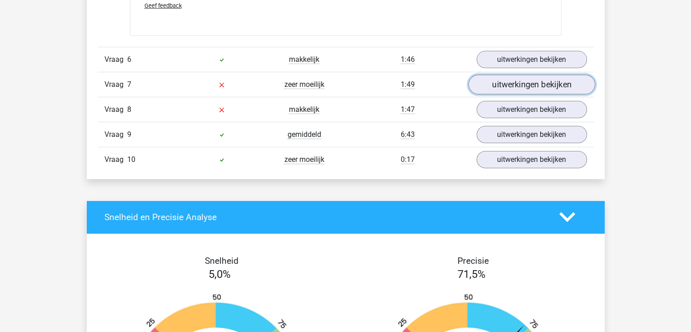
click at [507, 95] on link "uitwerkingen bekijken" at bounding box center [531, 85] width 127 height 20
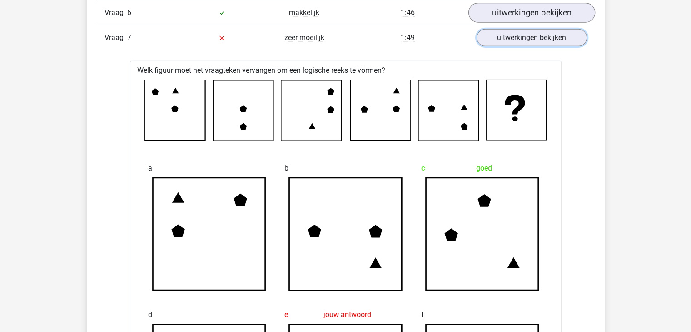
scroll to position [2921, 0]
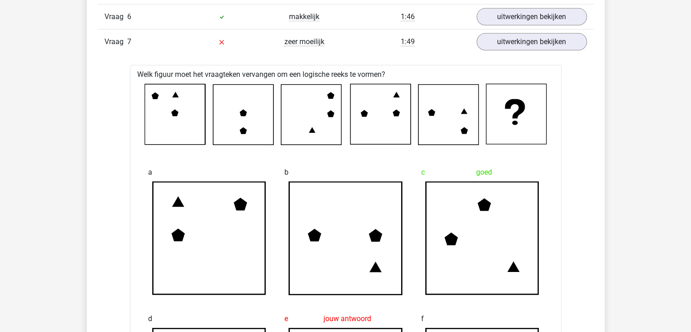
click at [487, 113] on icon at bounding box center [516, 114] width 60 height 60
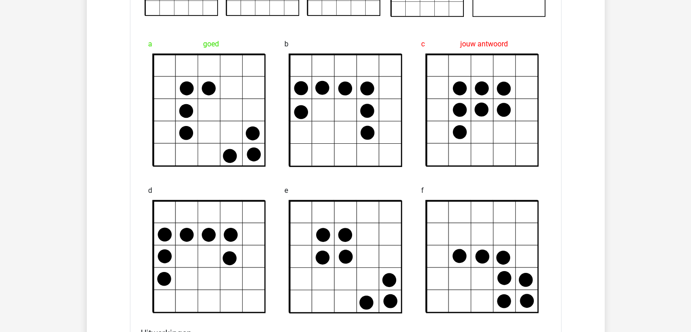
scroll to position [1305, 0]
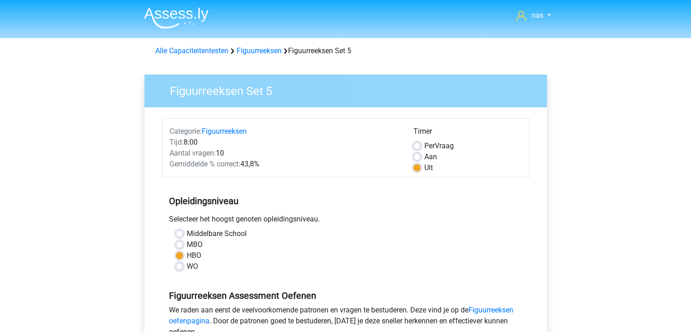
scroll to position [212, 0]
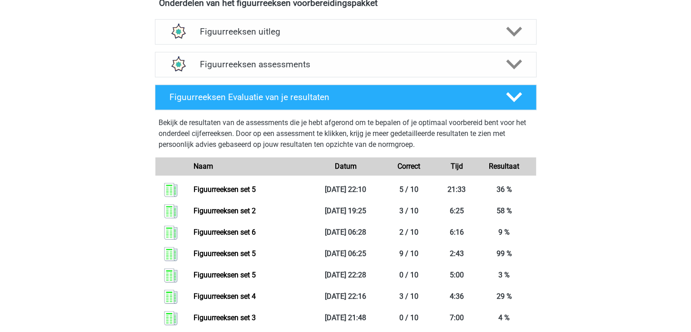
scroll to position [244, 0]
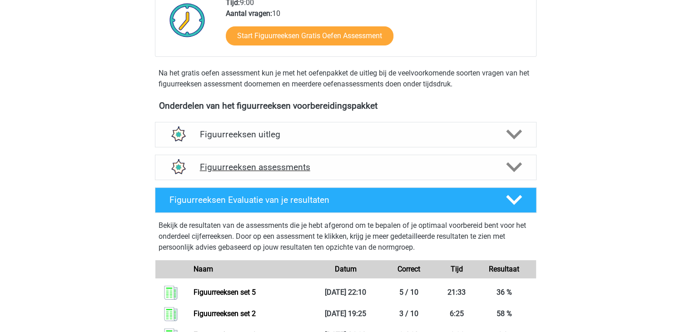
click at [244, 157] on div "Figuurreeksen assessments" at bounding box center [346, 167] width 382 height 25
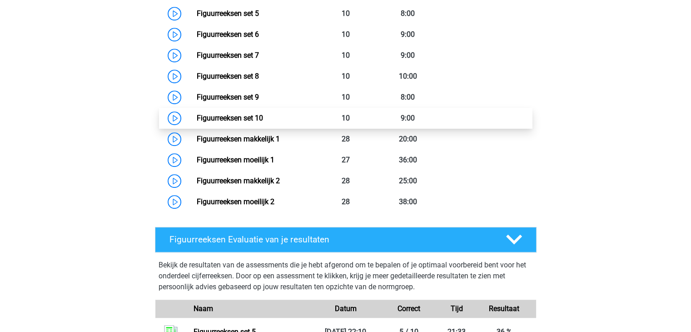
scroll to position [563, 0]
click at [263, 116] on link "Figuurreeksen set 10" at bounding box center [230, 118] width 66 height 9
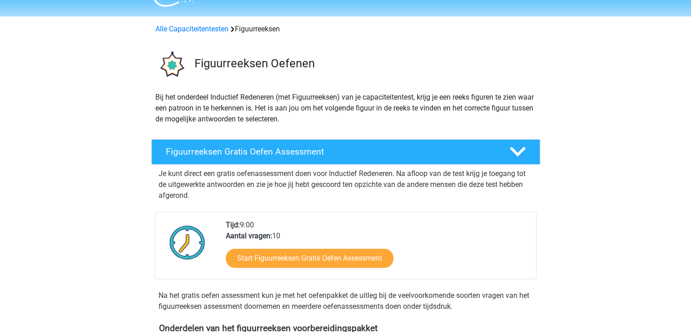
scroll to position [0, 0]
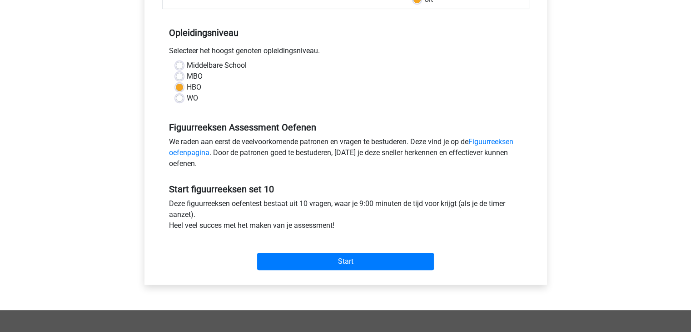
scroll to position [169, 0]
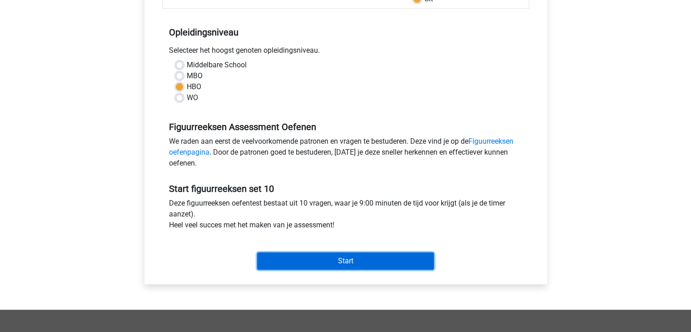
click at [376, 260] on input "Start" at bounding box center [345, 260] width 177 height 17
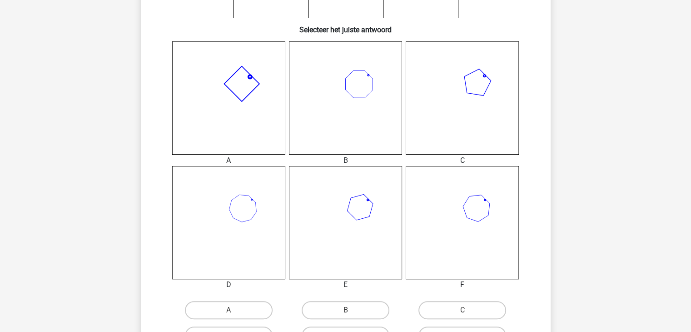
scroll to position [203, 0]
click at [357, 240] on icon at bounding box center [345, 221] width 113 height 113
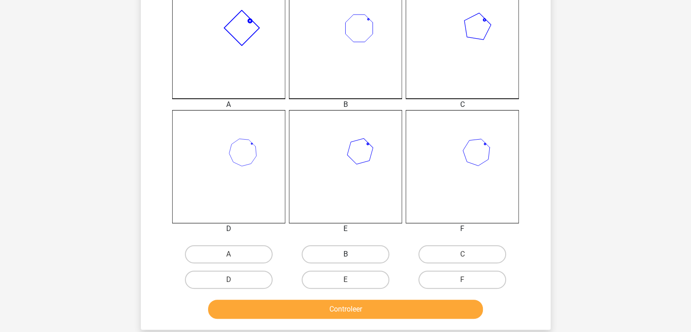
scroll to position [258, 0]
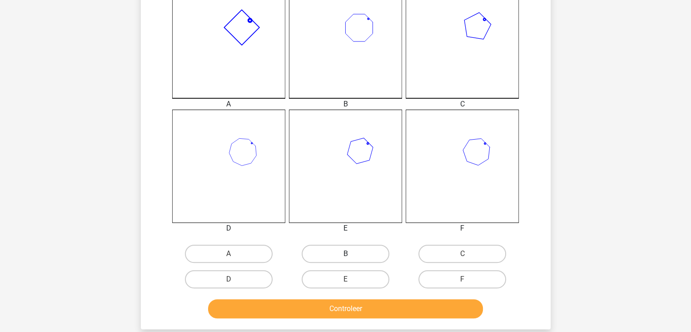
click at [354, 249] on label "B" at bounding box center [346, 254] width 88 height 18
click at [351, 254] on input "B" at bounding box center [348, 257] width 6 height 6
radio input "true"
click at [355, 280] on label "E" at bounding box center [346, 279] width 88 height 18
click at [351, 280] on input "E" at bounding box center [348, 282] width 6 height 6
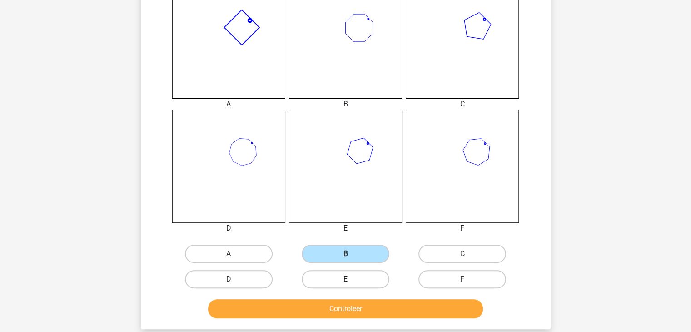
radio input "true"
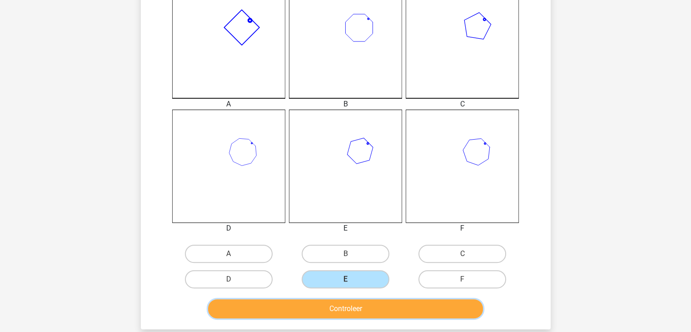
click at [360, 305] on button "Controleer" at bounding box center [345, 308] width 275 height 19
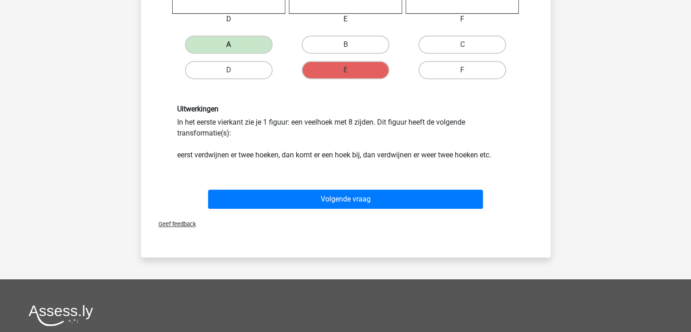
scroll to position [474, 0]
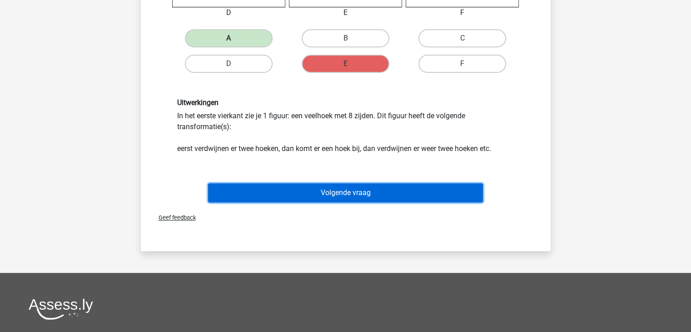
click at [373, 185] on button "Volgende vraag" at bounding box center [345, 192] width 275 height 19
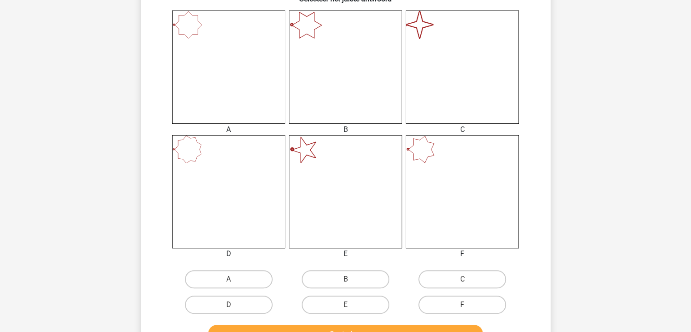
scroll to position [234, 0]
click at [429, 270] on label "C" at bounding box center [463, 278] width 88 height 18
click at [463, 278] on input "C" at bounding box center [466, 281] width 6 height 6
radio input "true"
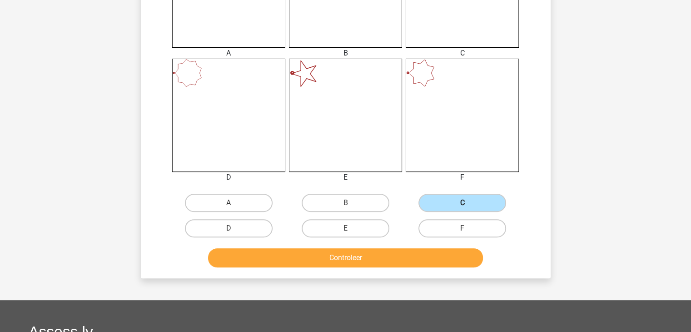
scroll to position [310, 0]
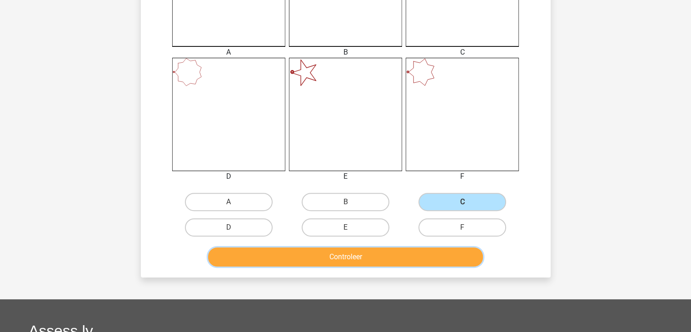
click at [399, 256] on button "Controleer" at bounding box center [345, 256] width 275 height 19
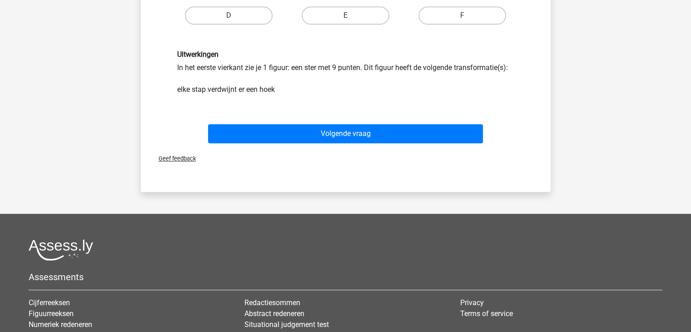
scroll to position [523, 0]
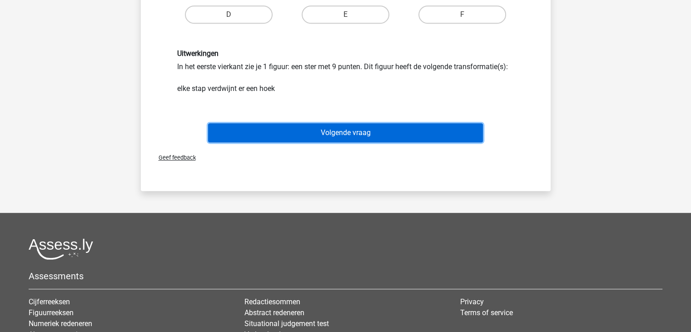
click at [324, 138] on button "Volgende vraag" at bounding box center [345, 132] width 275 height 19
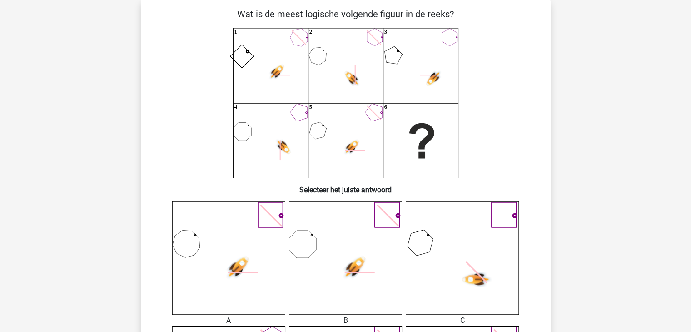
scroll to position [0, 0]
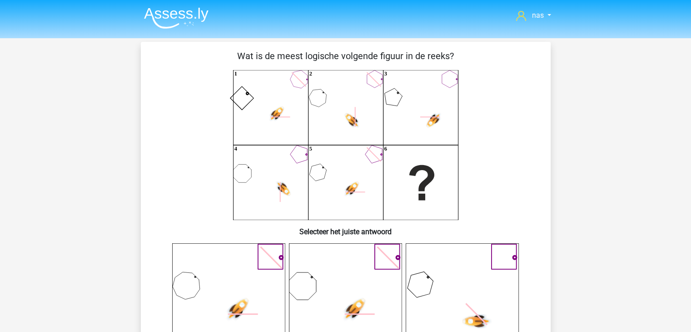
click at [342, 302] on icon at bounding box center [345, 299] width 113 height 113
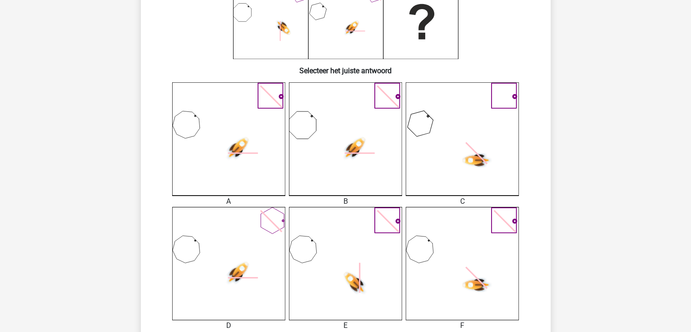
scroll to position [171, 0]
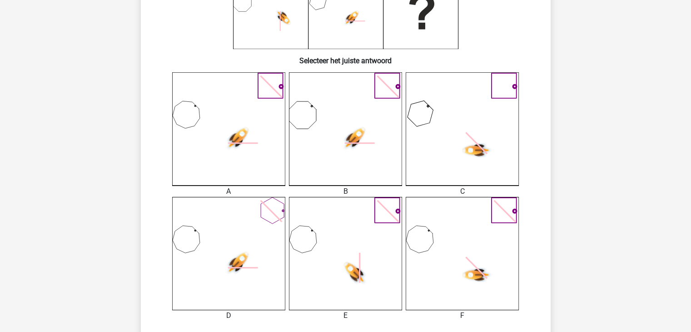
click at [428, 153] on icon at bounding box center [462, 128] width 113 height 113
click at [356, 157] on icon at bounding box center [345, 128] width 113 height 113
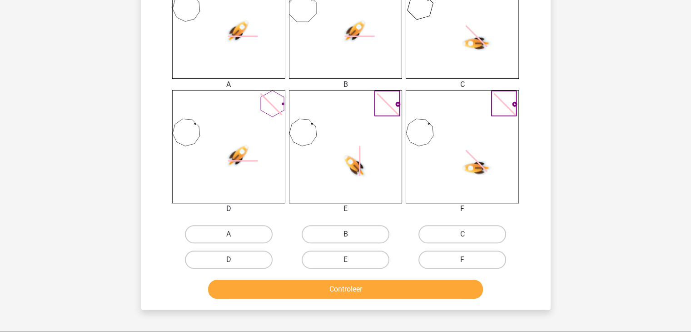
scroll to position [279, 0]
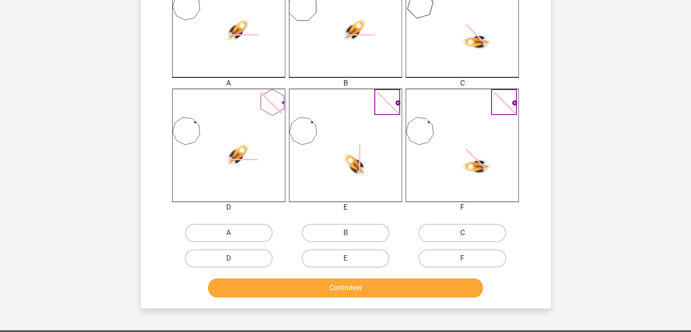
click at [438, 230] on label "C" at bounding box center [463, 233] width 88 height 18
click at [463, 233] on input "C" at bounding box center [466, 236] width 6 height 6
radio input "true"
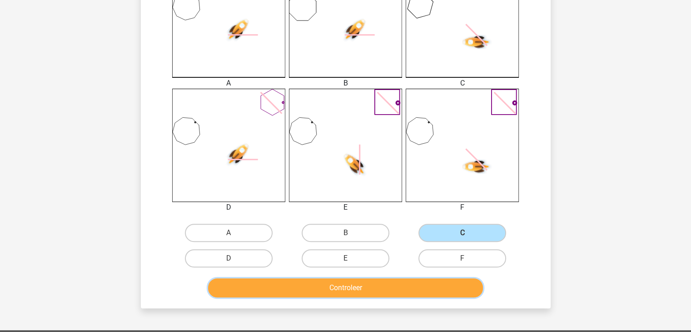
click at [400, 286] on button "Controleer" at bounding box center [345, 287] width 275 height 19
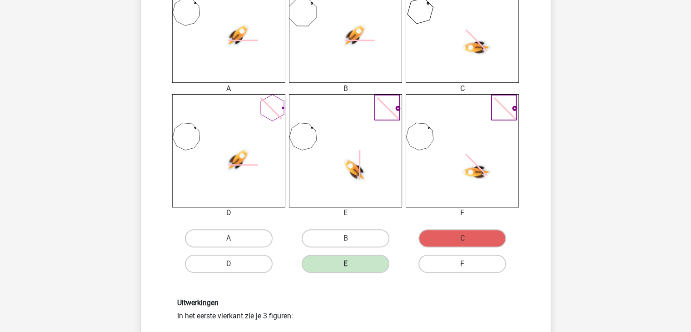
scroll to position [274, 0]
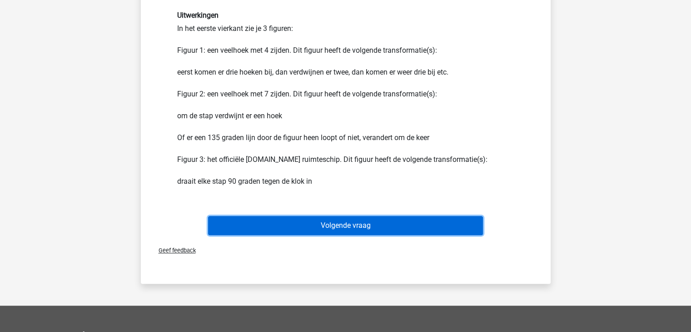
click at [344, 227] on button "Volgende vraag" at bounding box center [345, 225] width 275 height 19
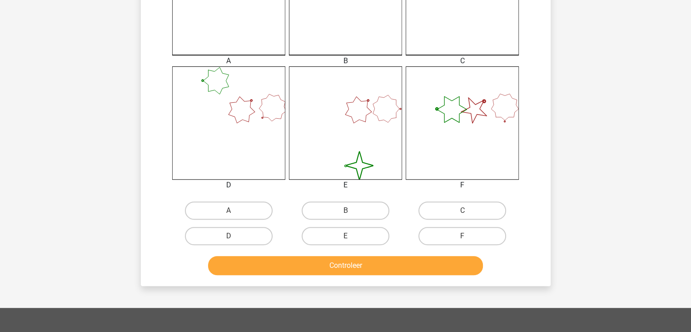
scroll to position [304, 0]
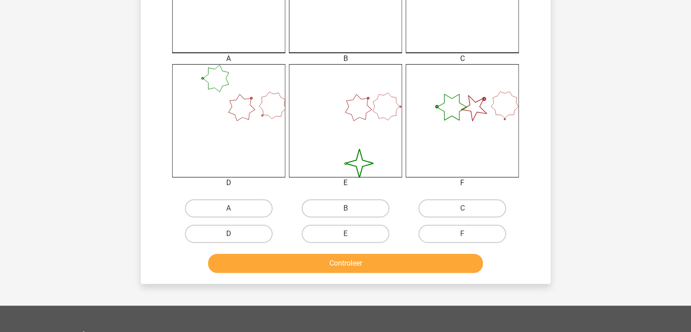
click at [253, 231] on label "D" at bounding box center [229, 234] width 88 height 18
click at [235, 234] on input "D" at bounding box center [232, 237] width 6 height 6
radio input "true"
click at [304, 261] on button "Controleer" at bounding box center [345, 263] width 275 height 19
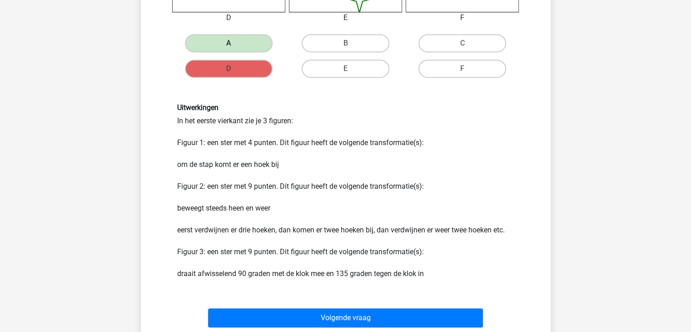
scroll to position [469, 0]
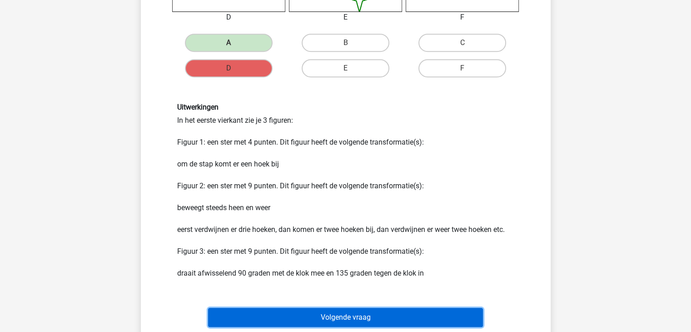
click at [337, 310] on button "Volgende vraag" at bounding box center [345, 317] width 275 height 19
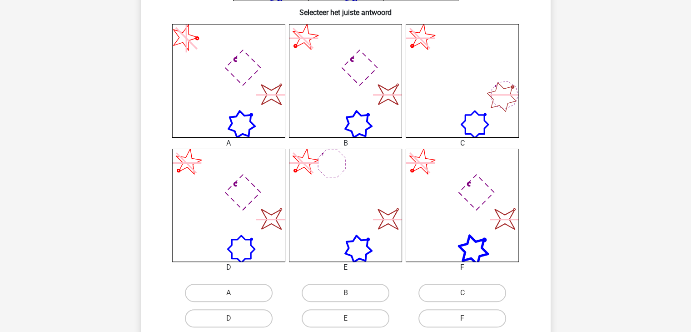
scroll to position [249, 0]
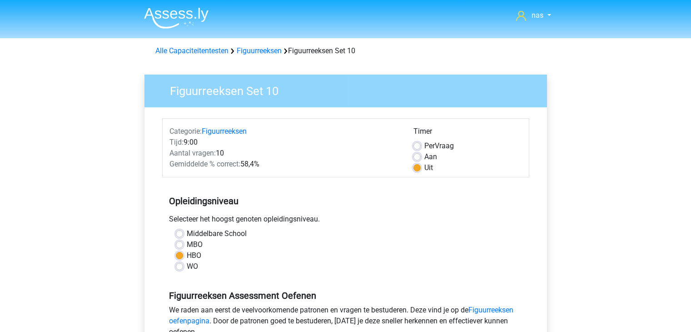
scroll to position [169, 0]
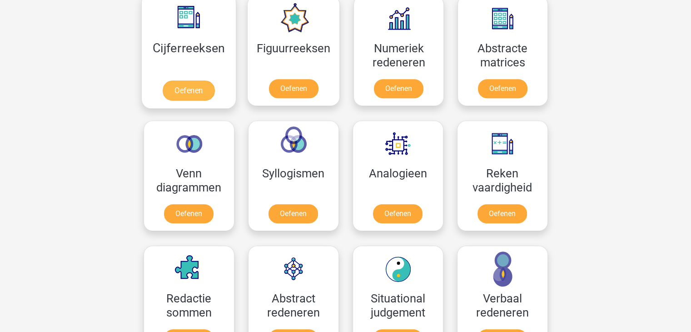
scroll to position [431, 0]
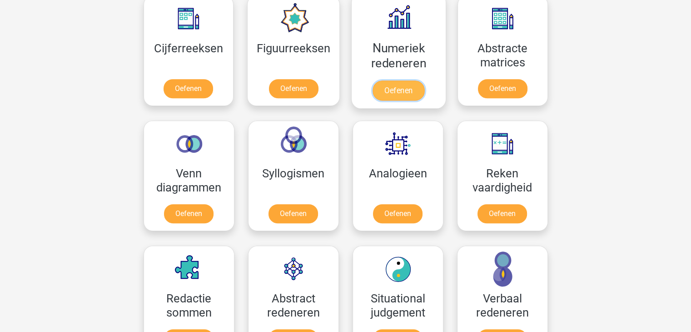
click at [405, 88] on link "Oefenen" at bounding box center [399, 90] width 52 height 20
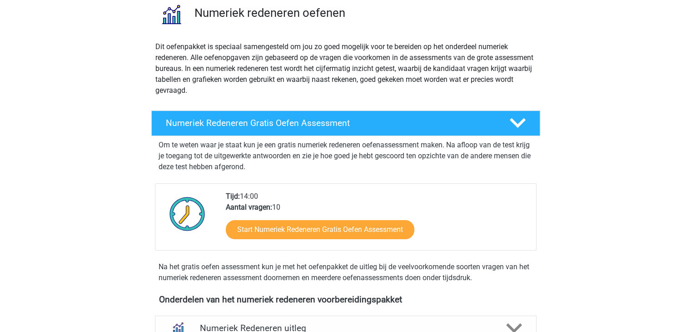
scroll to position [76, 0]
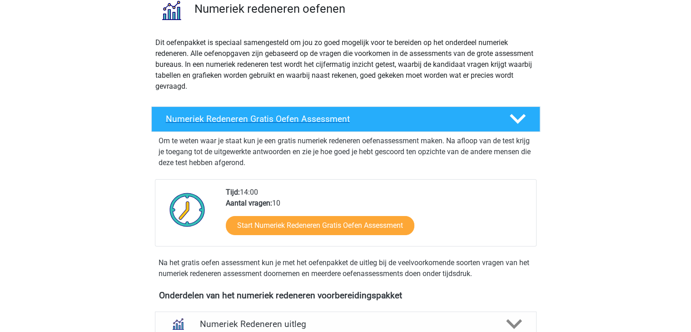
click at [362, 124] on div "Numeriek Redeneren Gratis Oefen Assessment" at bounding box center [345, 118] width 389 height 25
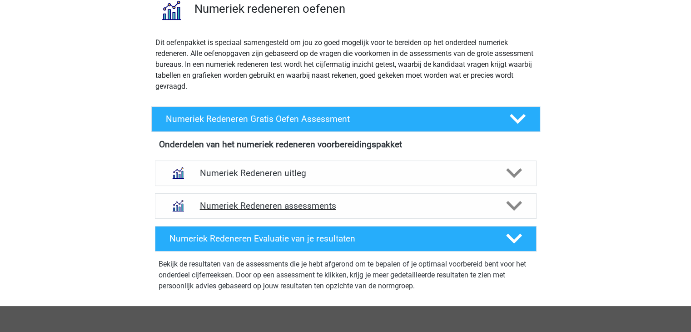
click at [335, 196] on div "Numeriek Redeneren assessments" at bounding box center [346, 205] width 382 height 25
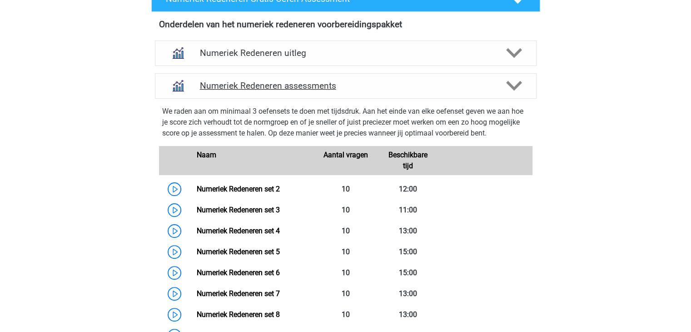
scroll to position [196, 0]
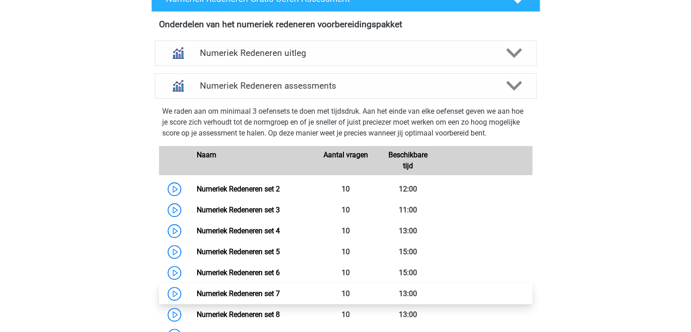
click at [269, 289] on link "Numeriek Redeneren set 7" at bounding box center [238, 293] width 83 height 9
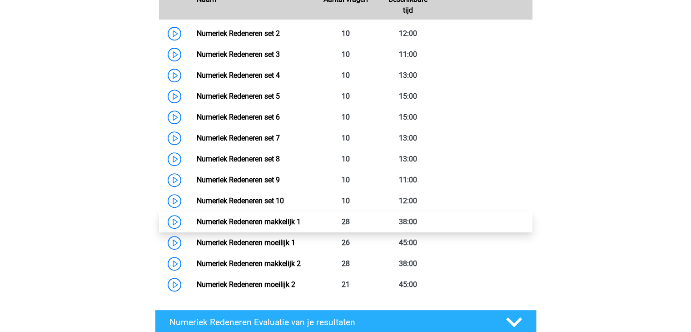
scroll to position [363, 0]
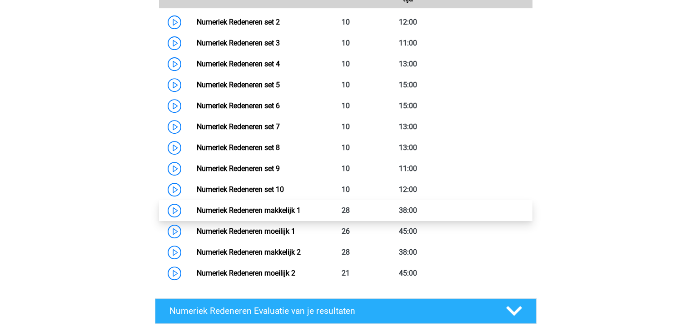
click at [281, 210] on link "Numeriek Redeneren makkelijk 1" at bounding box center [249, 210] width 104 height 9
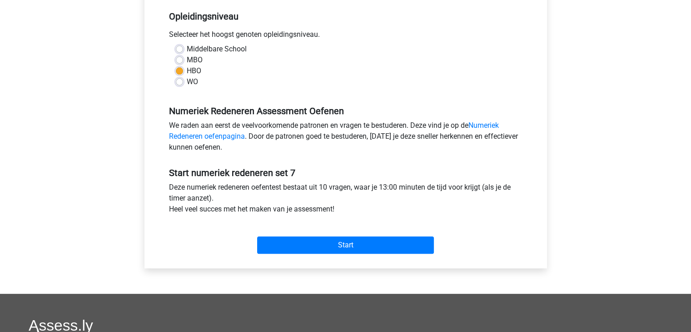
scroll to position [185, 0]
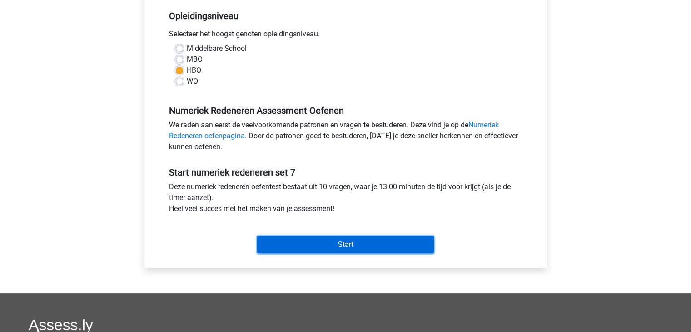
click at [295, 236] on input "Start" at bounding box center [345, 244] width 177 height 17
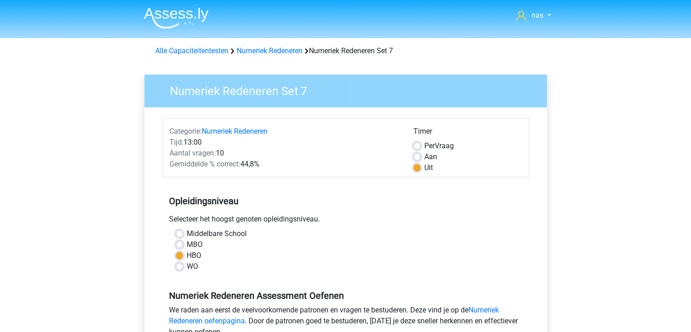
scroll to position [185, 0]
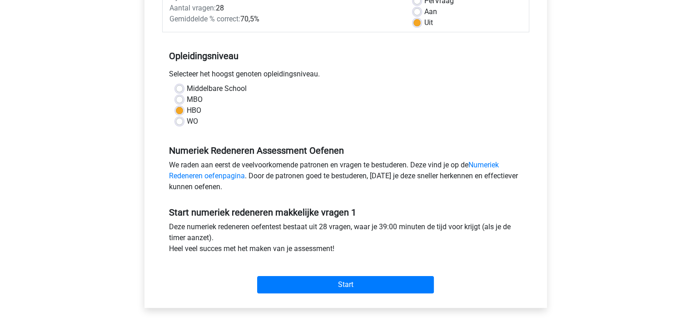
scroll to position [145, 0]
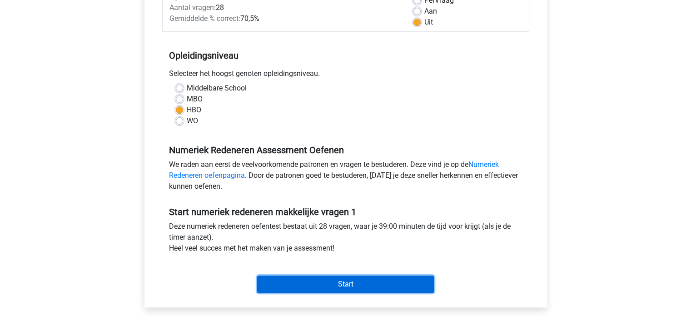
click at [317, 276] on input "Start" at bounding box center [345, 283] width 177 height 17
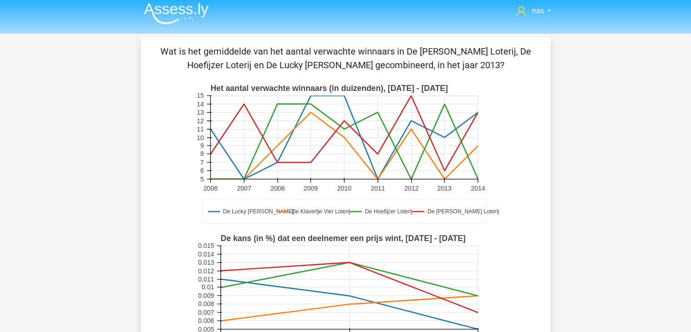
scroll to position [135, 0]
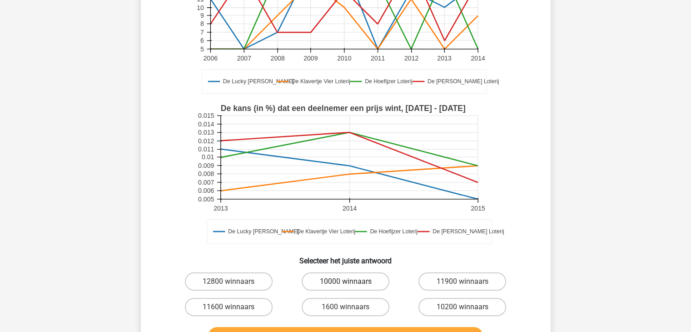
click at [338, 277] on label "10000 winnaars" at bounding box center [346, 281] width 88 height 18
click at [345, 281] on input "10000 winnaars" at bounding box center [348, 284] width 6 height 6
radio input "true"
click at [268, 286] on label "12800 winnaars" at bounding box center [229, 281] width 88 height 18
click at [235, 286] on input "12800 winnaars" at bounding box center [232, 284] width 6 height 6
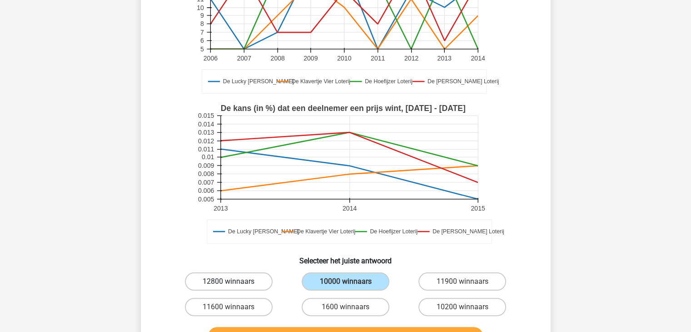
radio input "true"
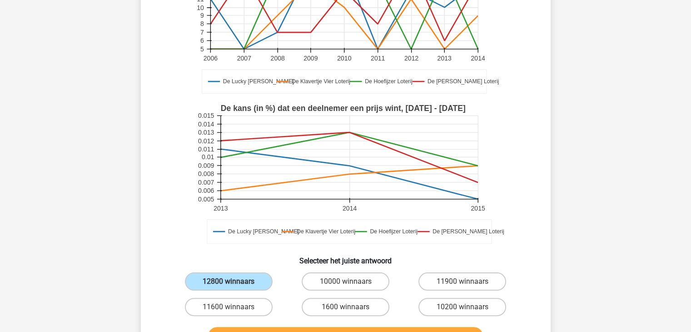
click at [315, 296] on div "1600 winnaars" at bounding box center [345, 306] width 117 height 25
click at [233, 313] on label "11600 winnaars" at bounding box center [229, 307] width 88 height 18
click at [233, 313] on input "11600 winnaars" at bounding box center [232, 310] width 6 height 6
radio input "true"
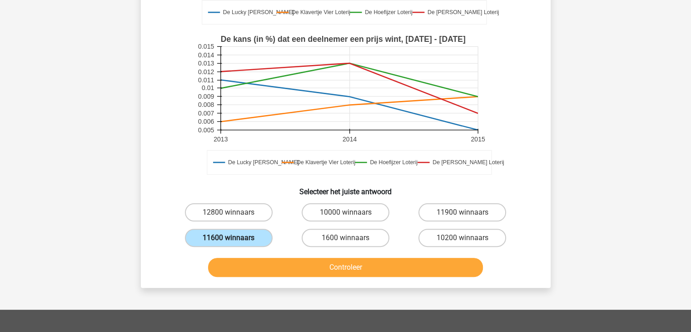
scroll to position [204, 0]
click at [357, 237] on label "1600 winnaars" at bounding box center [346, 238] width 88 height 18
click at [351, 238] on input "1600 winnaars" at bounding box center [348, 241] width 6 height 6
radio input "true"
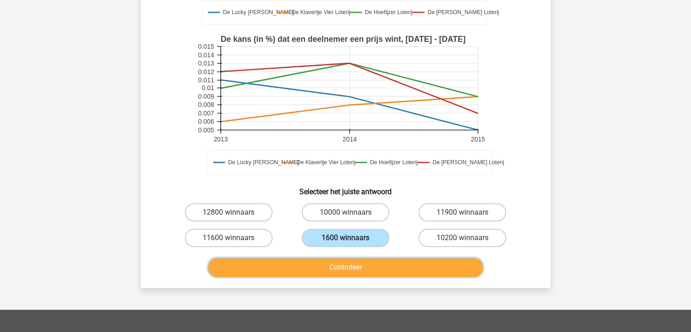
click at [371, 259] on button "Controleer" at bounding box center [345, 267] width 275 height 19
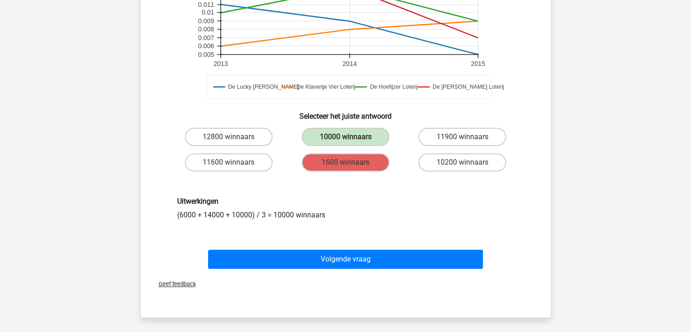
scroll to position [278, 0]
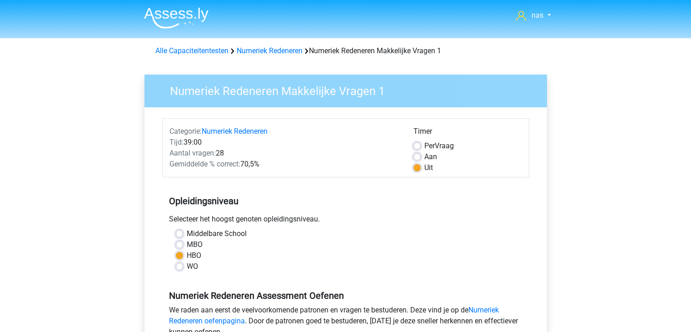
scroll to position [145, 0]
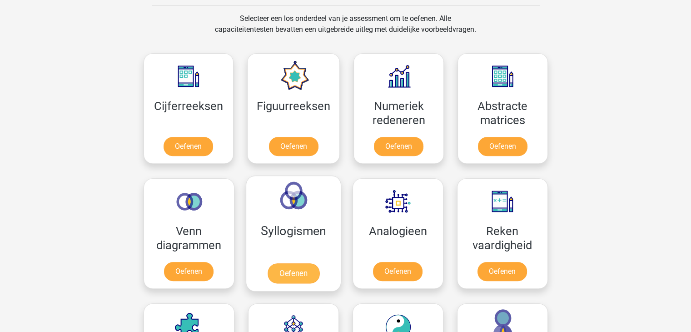
scroll to position [373, 0]
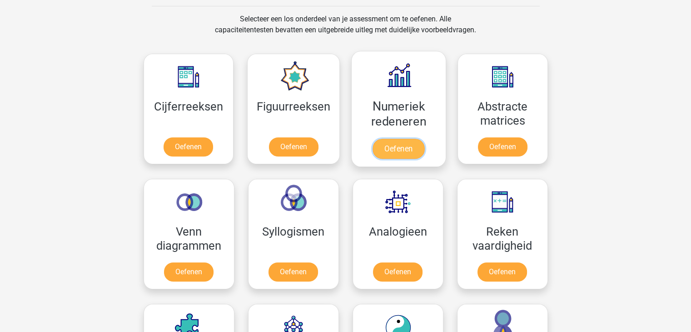
click at [400, 149] on link "Oefenen" at bounding box center [399, 149] width 52 height 20
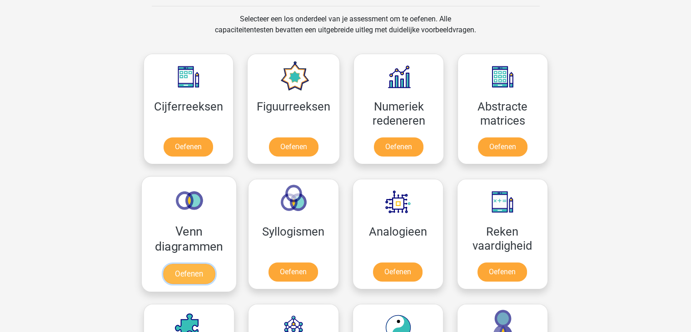
click at [199, 264] on link "Oefenen" at bounding box center [189, 274] width 52 height 20
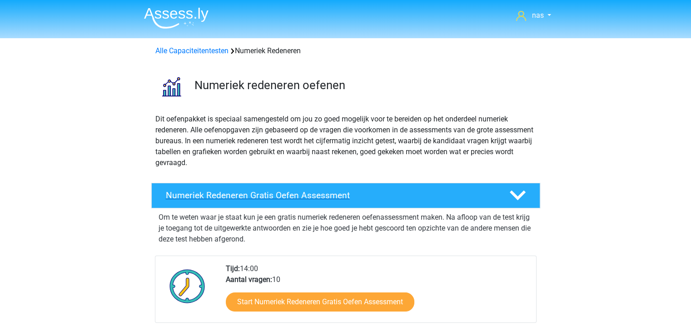
click at [282, 189] on div "Numeriek Redeneren Gratis Oefen Assessment" at bounding box center [345, 195] width 389 height 25
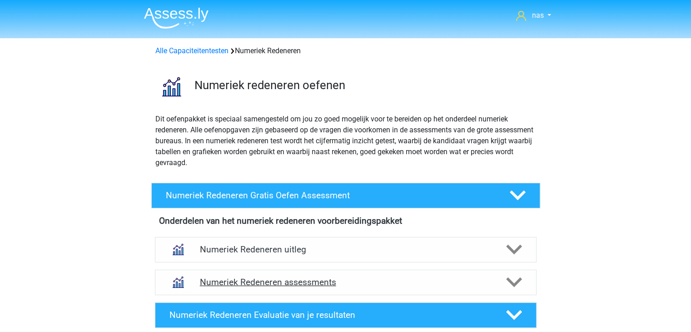
click at [304, 280] on h4 "Numeriek Redeneren assessments" at bounding box center [346, 282] width 292 height 10
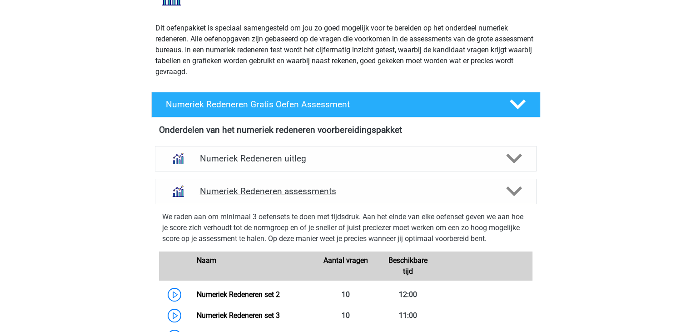
scroll to position [93, 0]
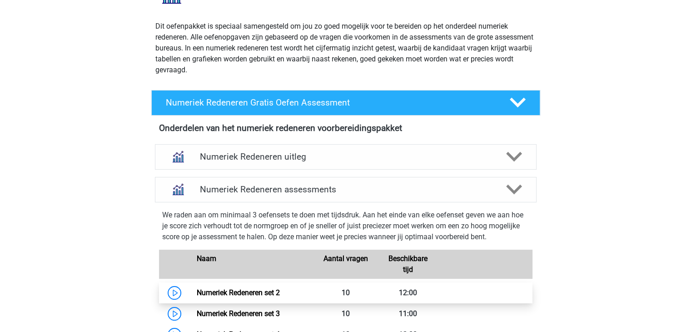
click at [280, 297] on link "Numeriek Redeneren set 2" at bounding box center [238, 292] width 83 height 9
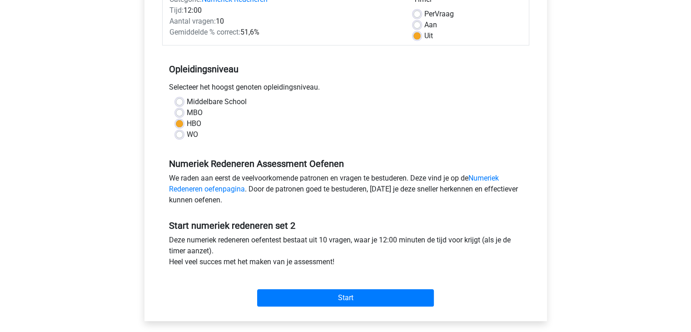
scroll to position [131, 0]
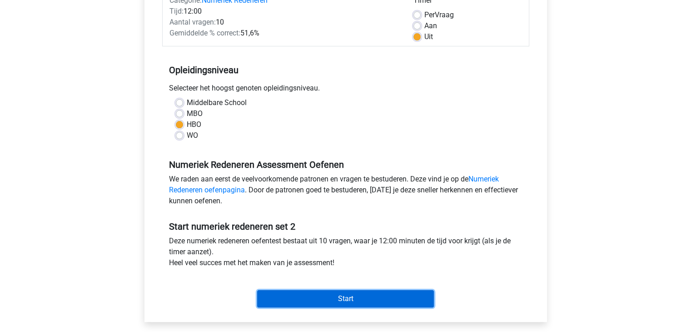
click at [325, 303] on input "Start" at bounding box center [345, 298] width 177 height 17
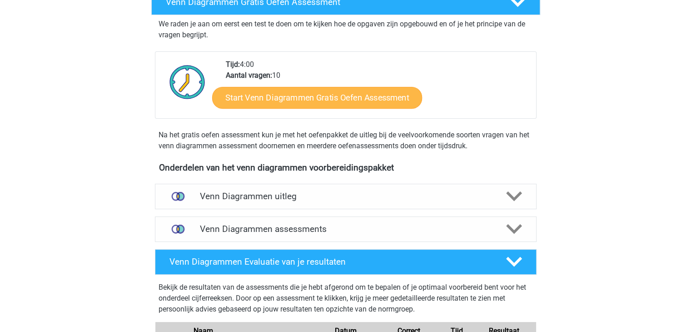
scroll to position [183, 0]
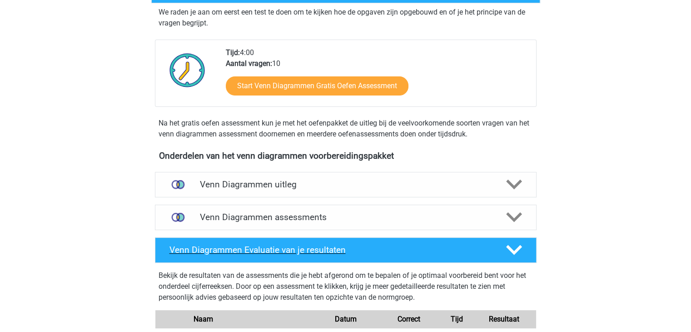
click at [285, 255] on div "Venn Diagrammen Evaluatie van je resultaten" at bounding box center [346, 249] width 382 height 25
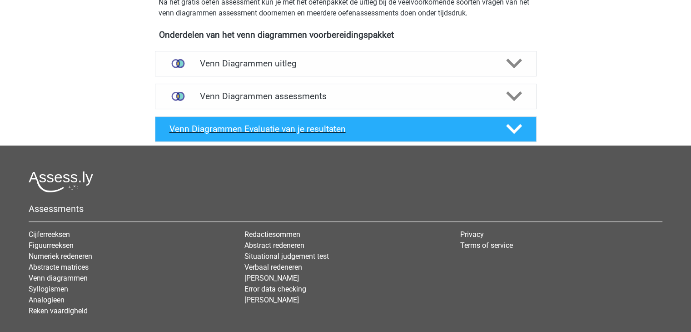
scroll to position [304, 0]
click at [308, 117] on div "Venn Diagrammen Evaluatie van je resultaten" at bounding box center [346, 128] width 382 height 25
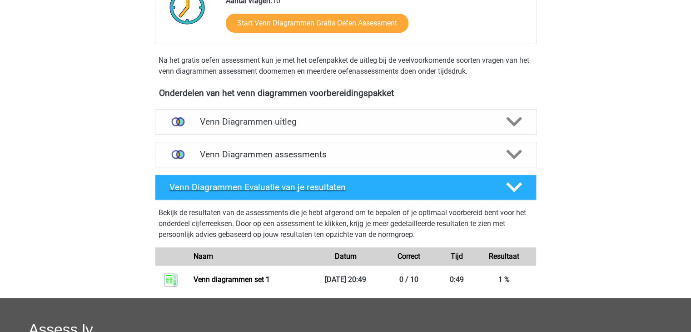
scroll to position [244, 0]
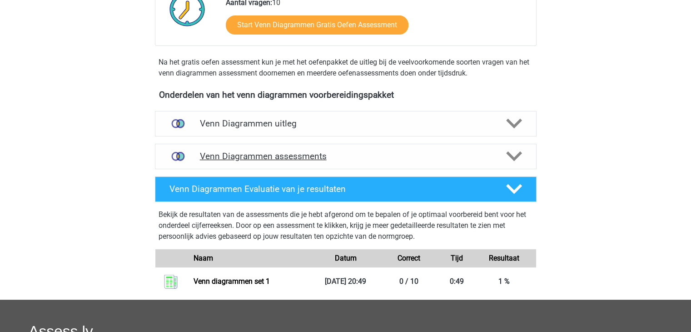
click at [311, 151] on h4 "Venn Diagrammen assessments" at bounding box center [346, 156] width 292 height 10
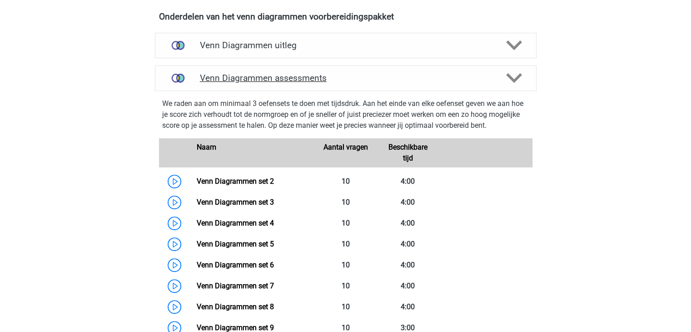
scroll to position [376, 0]
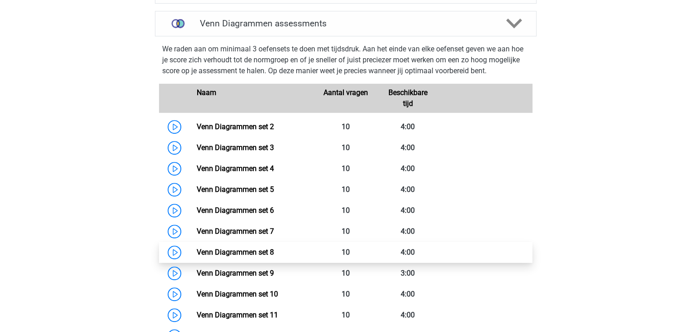
click at [274, 248] on link "Venn Diagrammen set 8" at bounding box center [235, 252] width 77 height 9
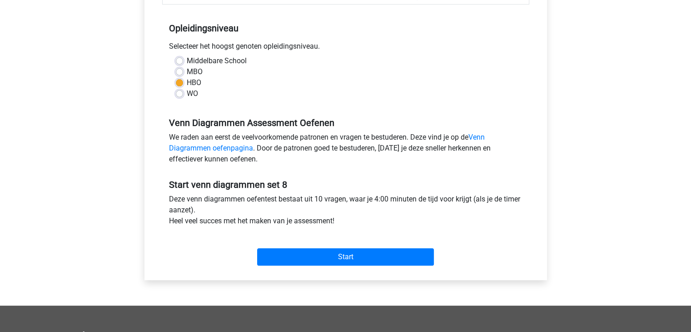
scroll to position [192, 0]
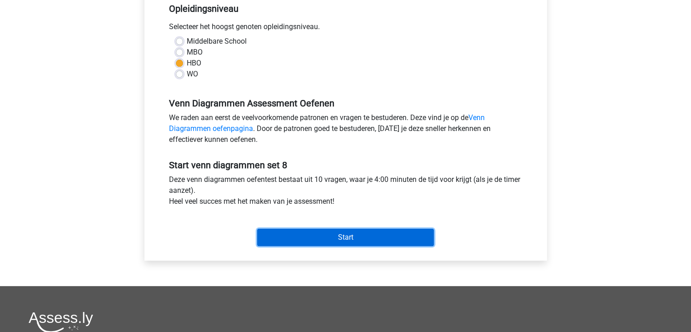
click at [325, 238] on input "Start" at bounding box center [345, 237] width 177 height 17
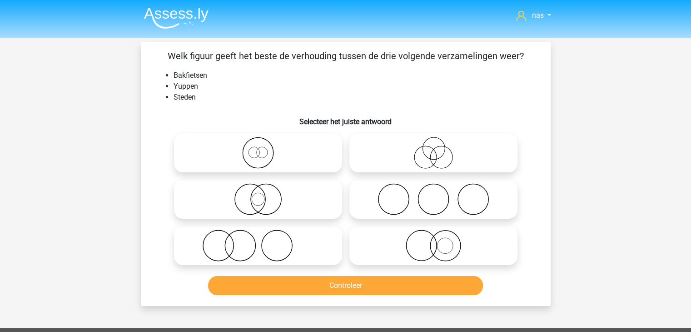
click at [447, 162] on icon at bounding box center [433, 153] width 161 height 32
click at [440, 148] on input "radio" at bounding box center [437, 145] width 6 height 6
radio input "true"
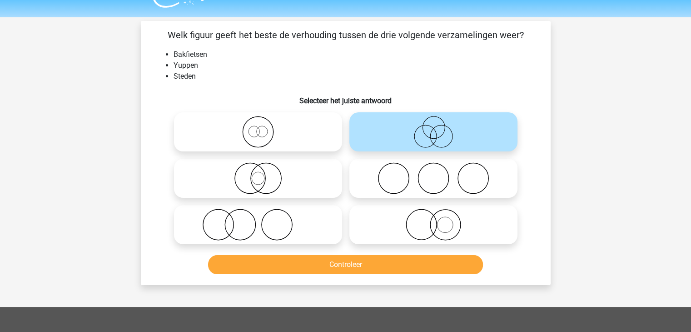
scroll to position [23, 0]
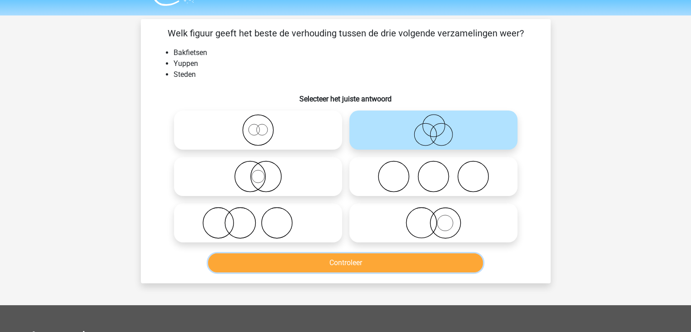
click at [390, 267] on button "Controleer" at bounding box center [345, 262] width 275 height 19
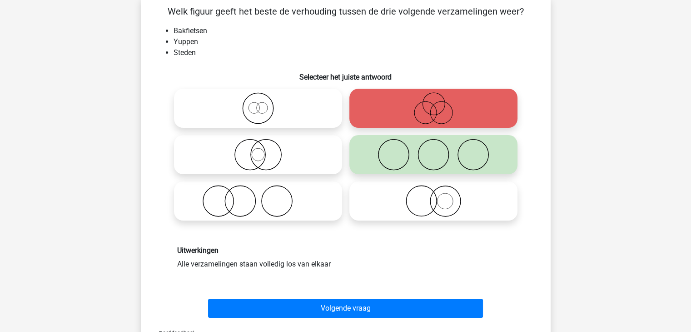
scroll to position [68, 0]
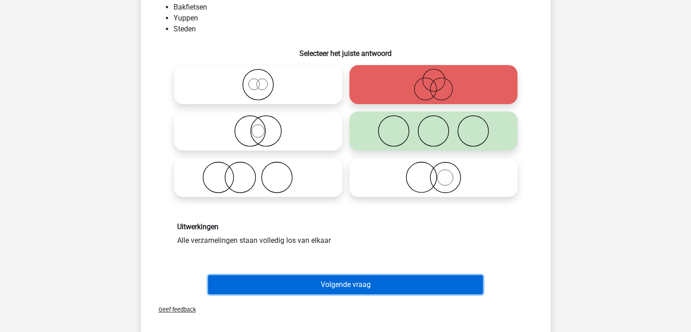
click at [360, 287] on button "Volgende vraag" at bounding box center [345, 284] width 275 height 19
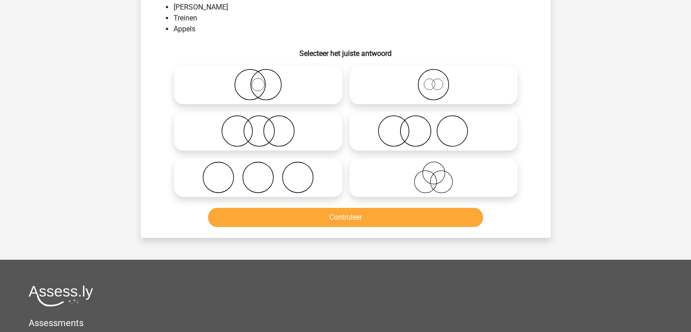
scroll to position [42, 0]
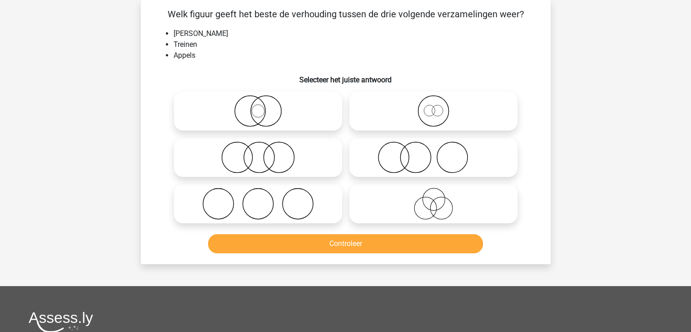
click at [280, 207] on icon at bounding box center [258, 204] width 161 height 32
click at [264, 199] on input "radio" at bounding box center [261, 196] width 6 height 6
radio input "true"
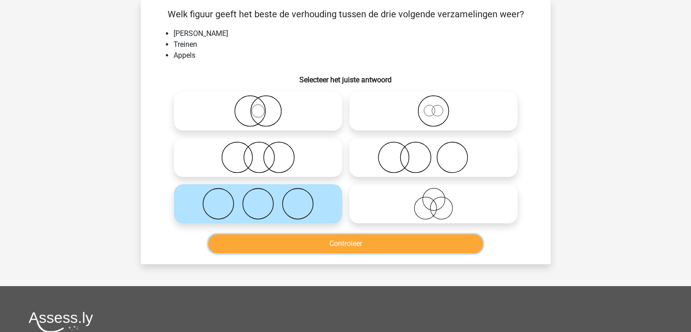
click at [329, 242] on button "Controleer" at bounding box center [345, 243] width 275 height 19
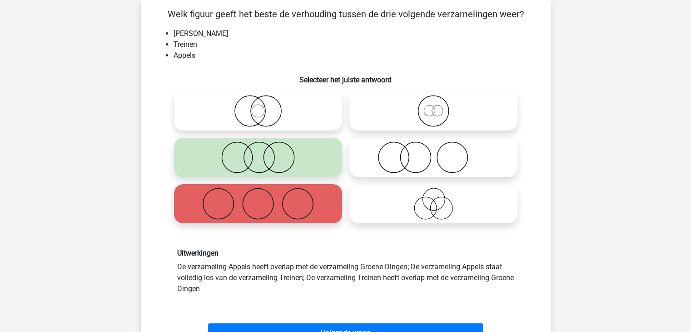
scroll to position [107, 0]
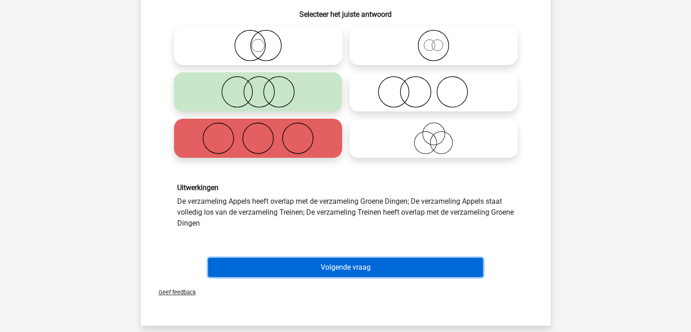
click at [301, 267] on button "Volgende vraag" at bounding box center [345, 267] width 275 height 19
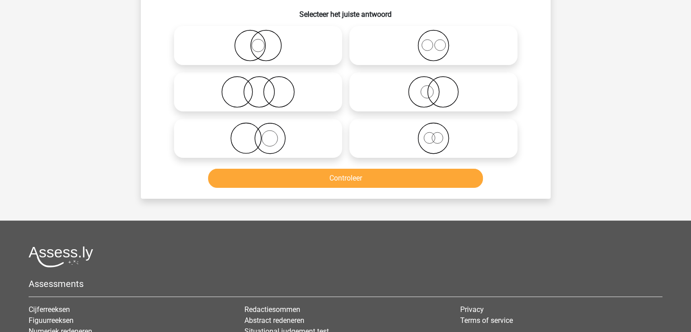
scroll to position [42, 0]
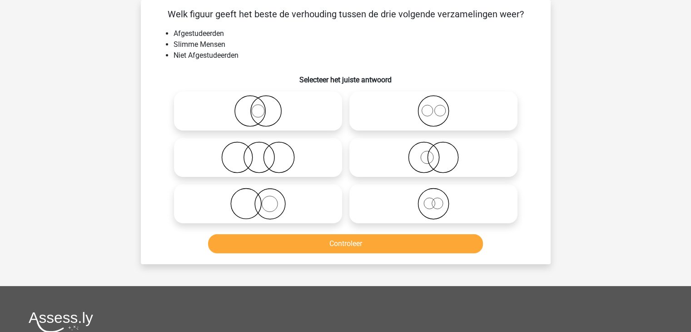
click at [260, 128] on label at bounding box center [258, 110] width 168 height 39
click at [260, 106] on input "radio" at bounding box center [261, 103] width 6 height 6
radio input "true"
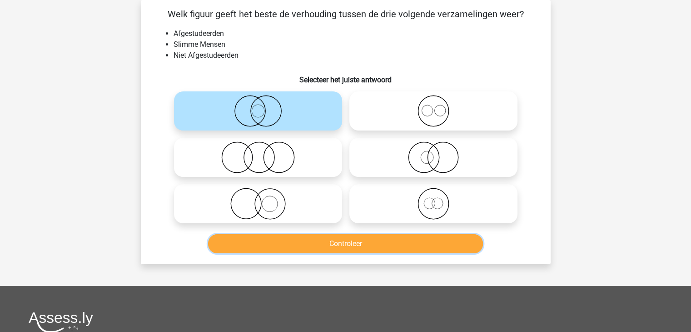
click at [341, 242] on button "Controleer" at bounding box center [345, 243] width 275 height 19
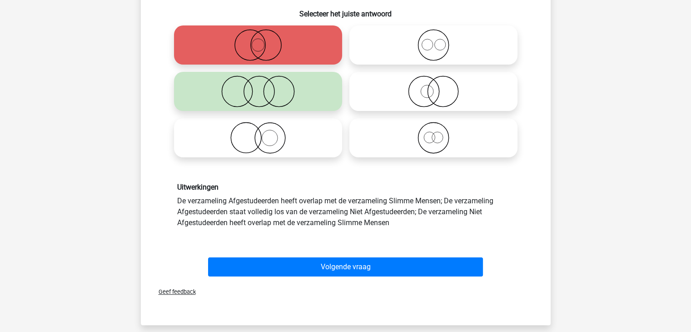
scroll to position [107, 0]
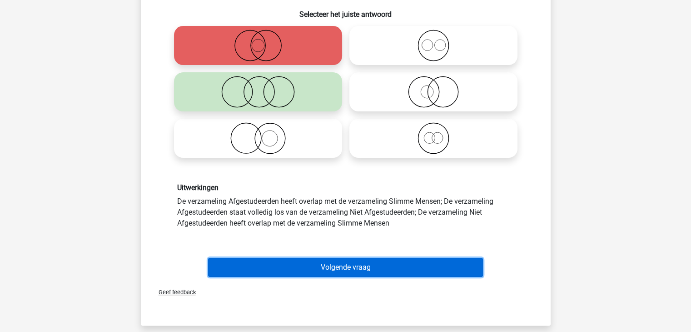
click at [363, 266] on button "Volgende vraag" at bounding box center [345, 267] width 275 height 19
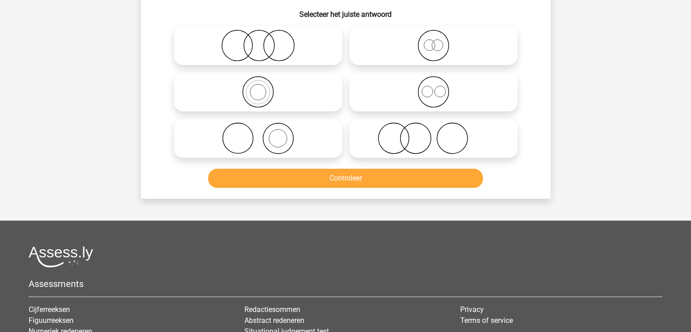
scroll to position [42, 0]
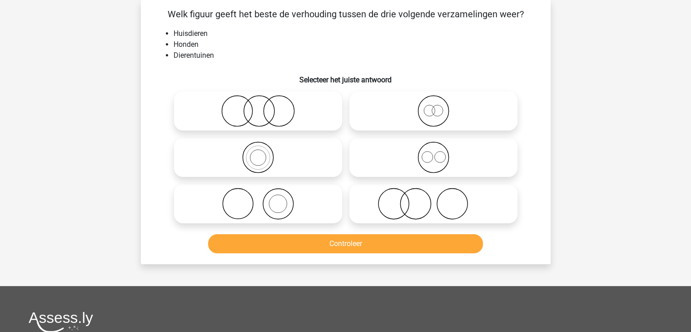
click at [412, 208] on icon at bounding box center [433, 204] width 161 height 32
click at [434, 199] on input "radio" at bounding box center [437, 196] width 6 height 6
radio input "true"
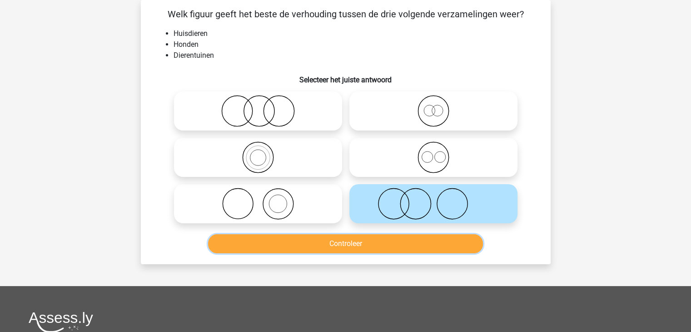
click at [355, 245] on button "Controleer" at bounding box center [345, 243] width 275 height 19
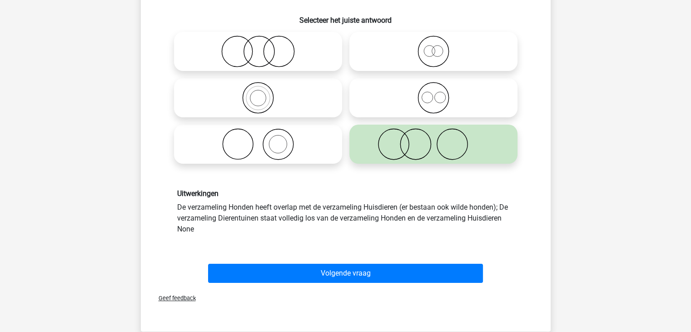
scroll to position [102, 0]
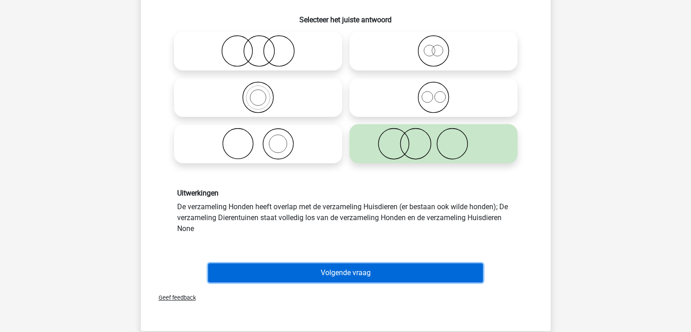
click at [384, 274] on button "Volgende vraag" at bounding box center [345, 272] width 275 height 19
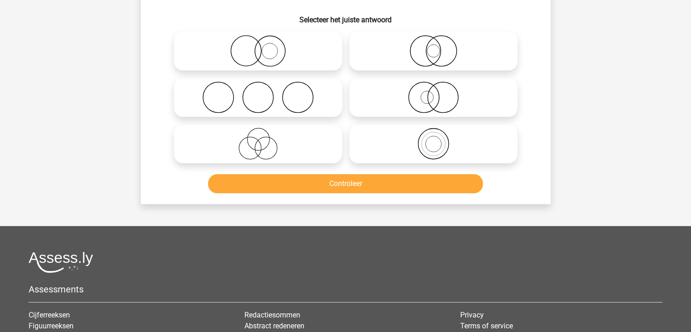
scroll to position [42, 0]
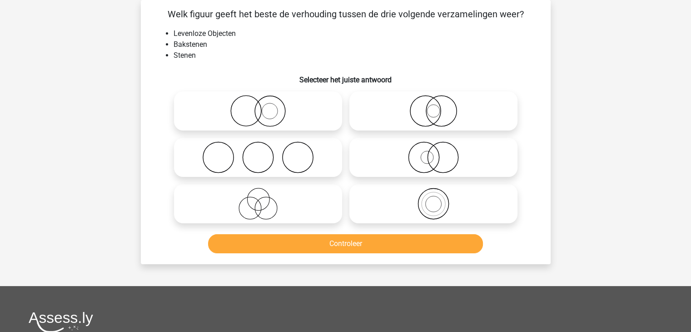
click at [261, 111] on icon at bounding box center [258, 111] width 161 height 32
click at [261, 106] on input "radio" at bounding box center [261, 103] width 6 height 6
radio input "true"
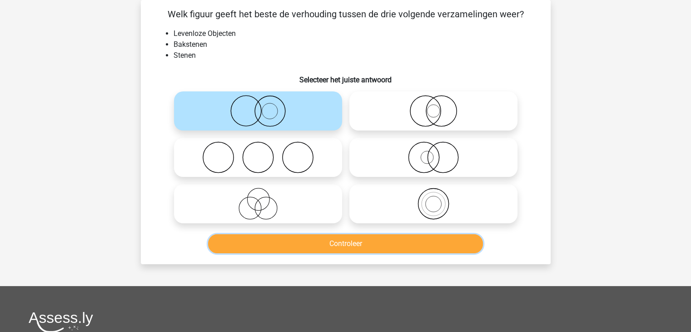
click at [344, 253] on button "Controleer" at bounding box center [345, 243] width 275 height 19
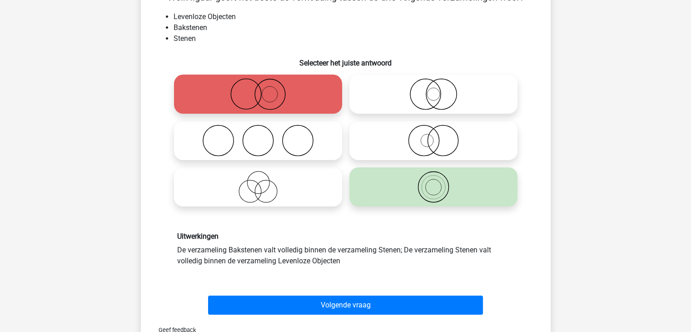
scroll to position [64, 0]
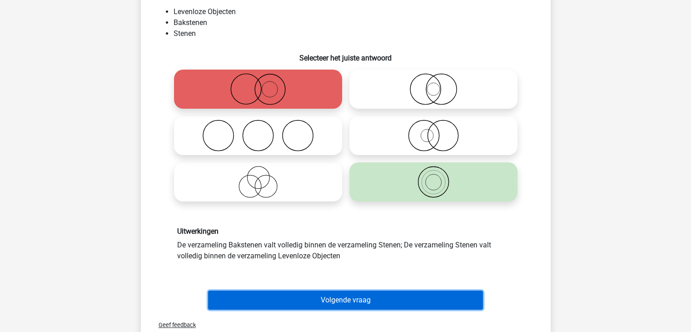
click at [347, 303] on button "Volgende vraag" at bounding box center [345, 299] width 275 height 19
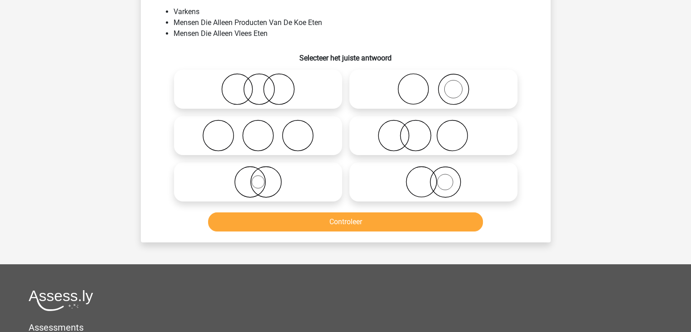
scroll to position [42, 0]
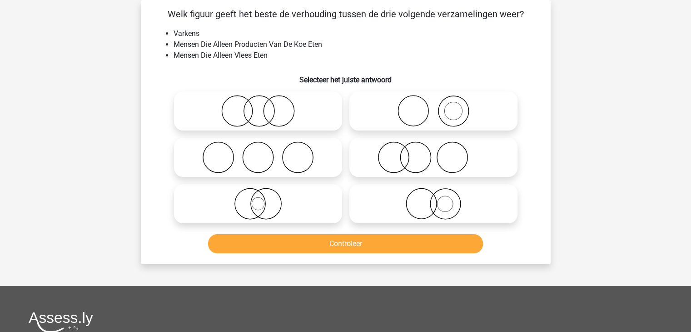
click at [270, 219] on circle at bounding box center [265, 204] width 30 height 30
click at [264, 199] on input "radio" at bounding box center [261, 196] width 6 height 6
radio input "true"
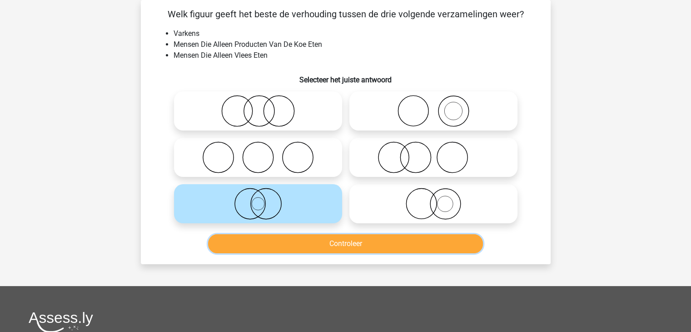
click at [319, 249] on button "Controleer" at bounding box center [345, 243] width 275 height 19
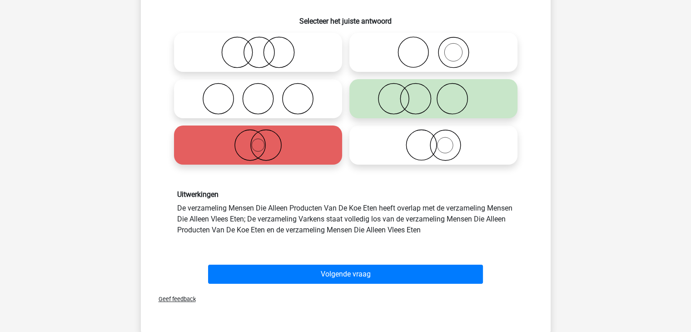
scroll to position [100, 0]
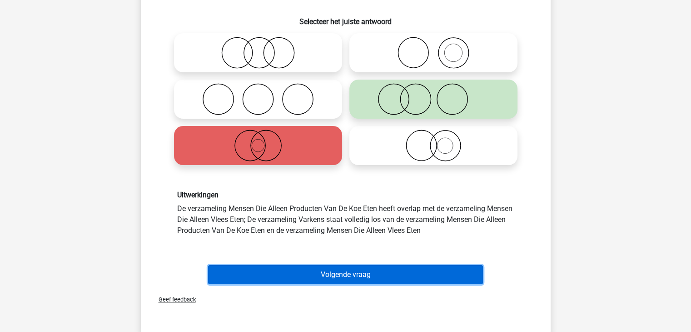
click at [365, 276] on button "Volgende vraag" at bounding box center [345, 274] width 275 height 19
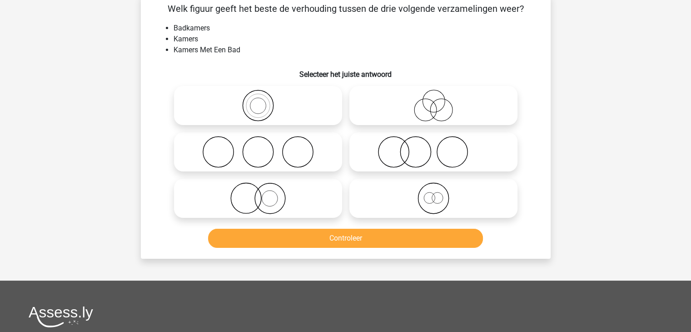
scroll to position [42, 0]
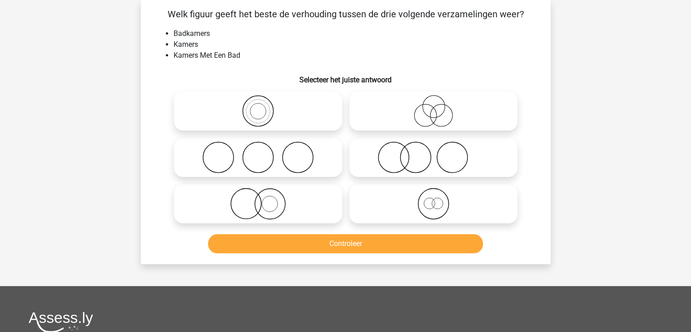
click at [266, 119] on icon at bounding box center [258, 111] width 161 height 32
click at [264, 106] on input "radio" at bounding box center [261, 103] width 6 height 6
radio input "true"
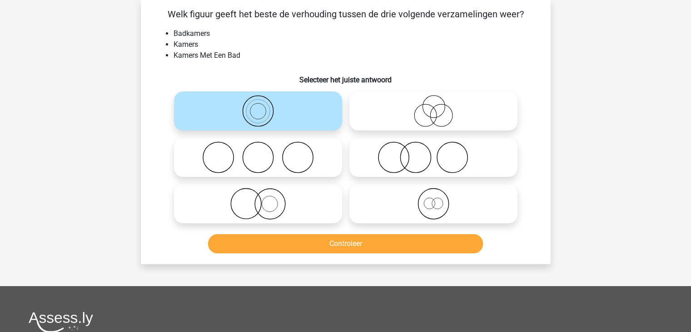
click at [452, 219] on icon at bounding box center [433, 204] width 161 height 32
click at [440, 199] on input "radio" at bounding box center [437, 196] width 6 height 6
radio input "true"
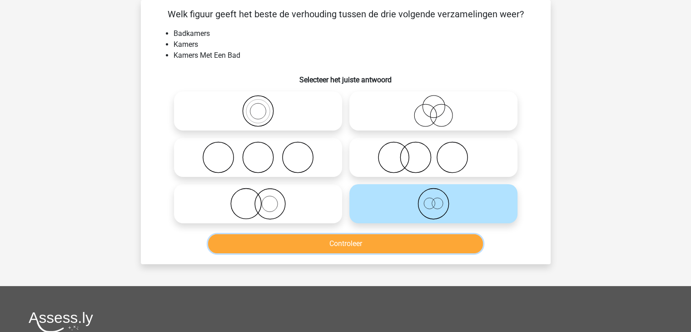
click at [394, 249] on button "Controleer" at bounding box center [345, 243] width 275 height 19
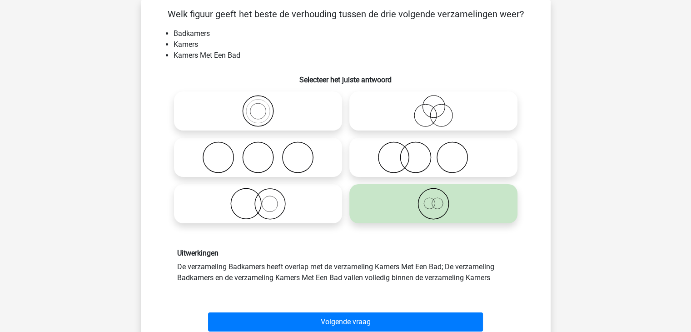
scroll to position [110, 0]
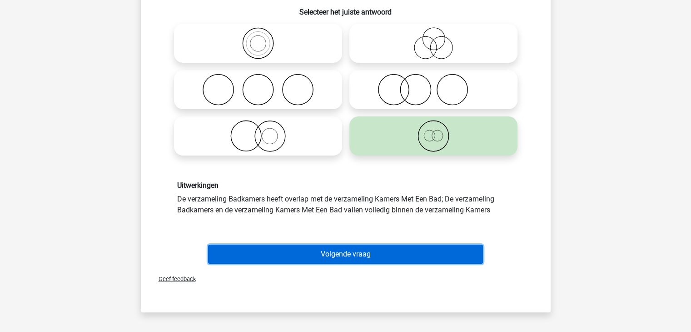
click at [365, 255] on button "Volgende vraag" at bounding box center [345, 254] width 275 height 19
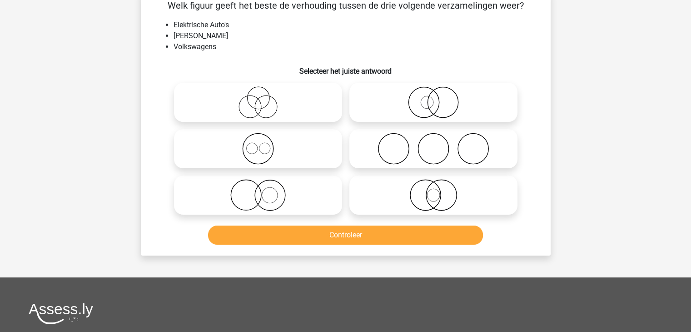
scroll to position [42, 0]
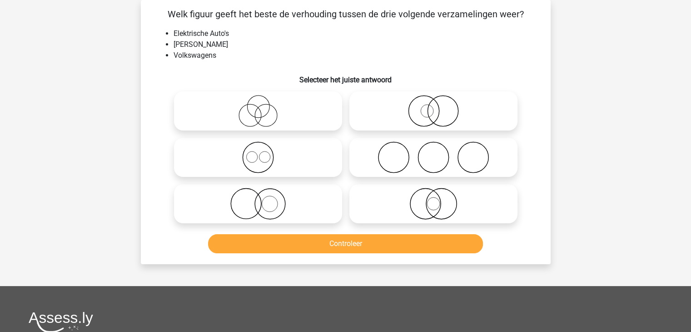
click at [276, 151] on icon at bounding box center [258, 157] width 161 height 32
click at [264, 151] on input "radio" at bounding box center [261, 150] width 6 height 6
radio input "true"
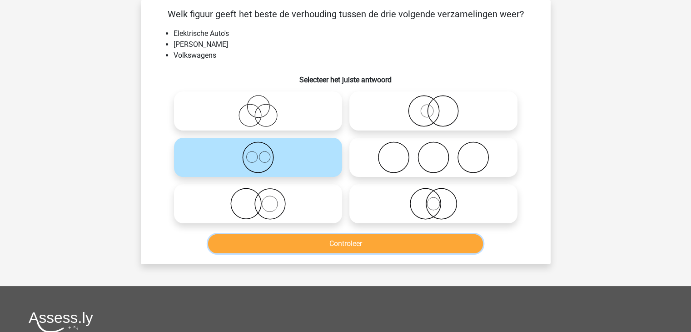
click at [364, 237] on button "Controleer" at bounding box center [345, 243] width 275 height 19
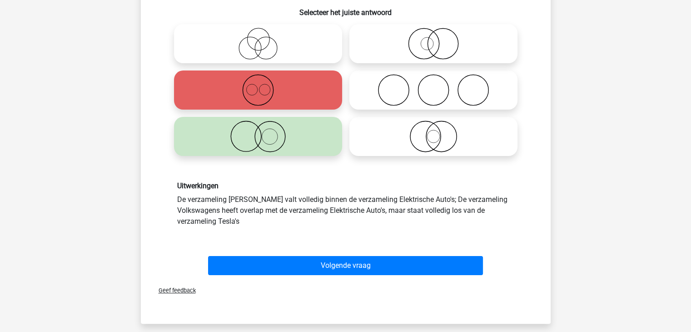
scroll to position [113, 0]
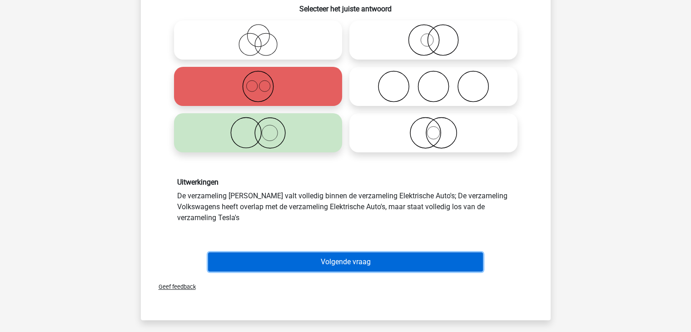
click at [336, 269] on button "Volgende vraag" at bounding box center [345, 261] width 275 height 19
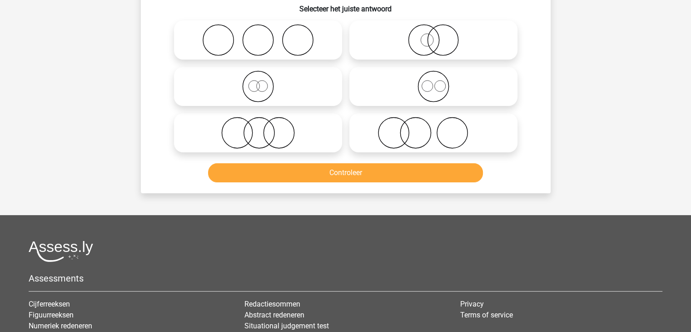
scroll to position [42, 0]
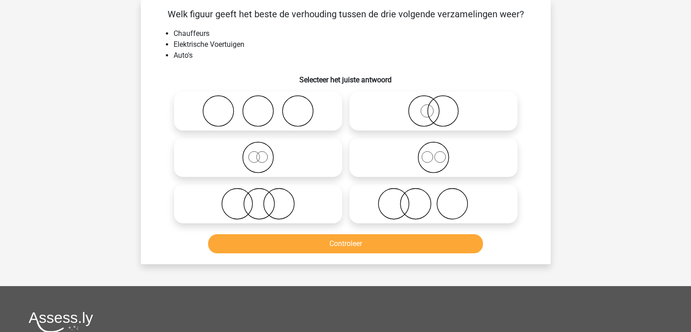
click at [431, 118] on icon at bounding box center [433, 111] width 161 height 32
click at [434, 106] on input "radio" at bounding box center [437, 103] width 6 height 6
radio input "true"
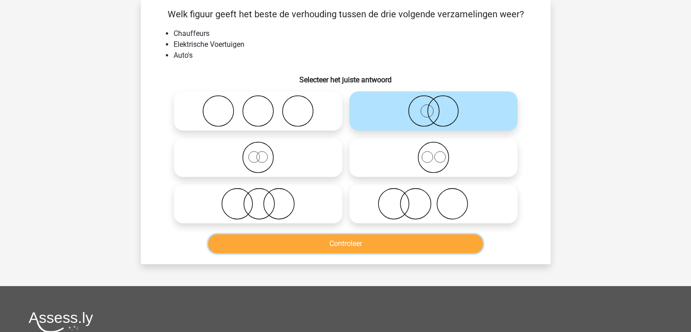
click at [378, 246] on button "Controleer" at bounding box center [345, 243] width 275 height 19
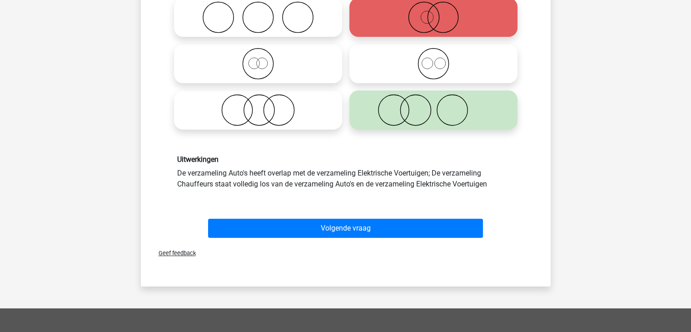
scroll to position [136, 0]
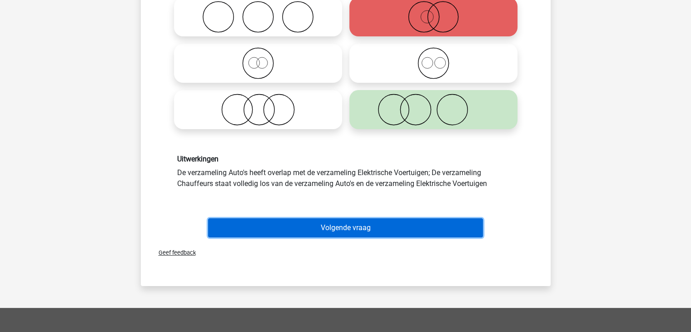
click at [378, 230] on button "Volgende vraag" at bounding box center [345, 227] width 275 height 19
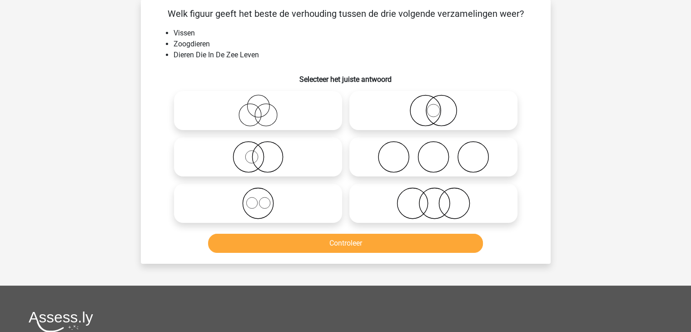
scroll to position [42, 0]
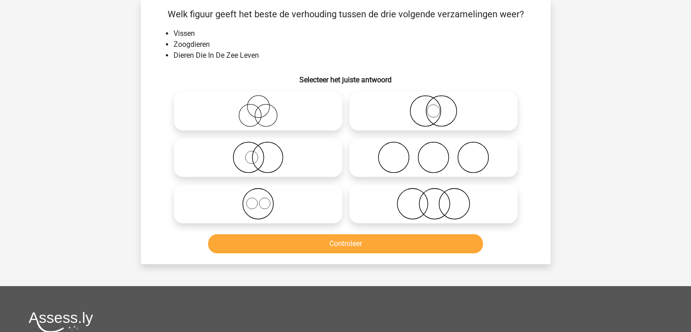
click at [278, 118] on icon at bounding box center [258, 111] width 161 height 32
click at [264, 106] on input "radio" at bounding box center [261, 103] width 6 height 6
radio input "true"
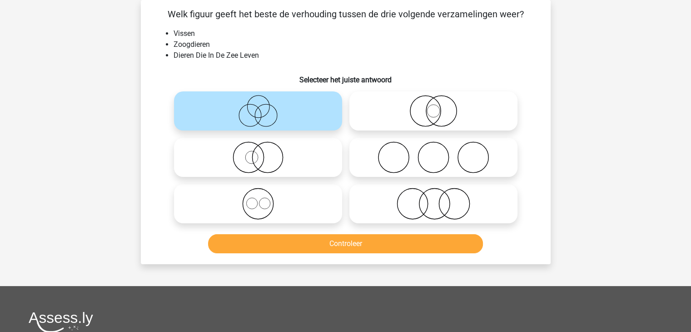
click at [421, 115] on icon at bounding box center [433, 111] width 161 height 32
click at [434, 106] on input "radio" at bounding box center [437, 103] width 6 height 6
radio input "true"
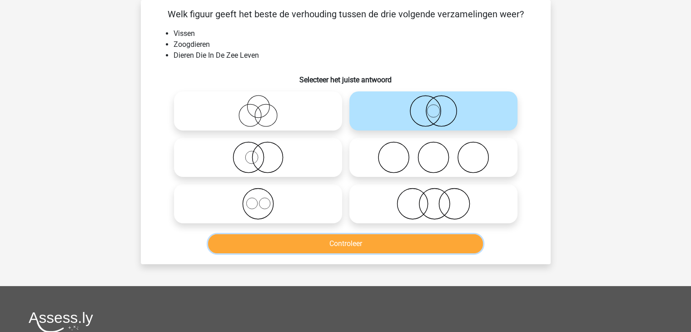
click at [341, 248] on button "Controleer" at bounding box center [345, 243] width 275 height 19
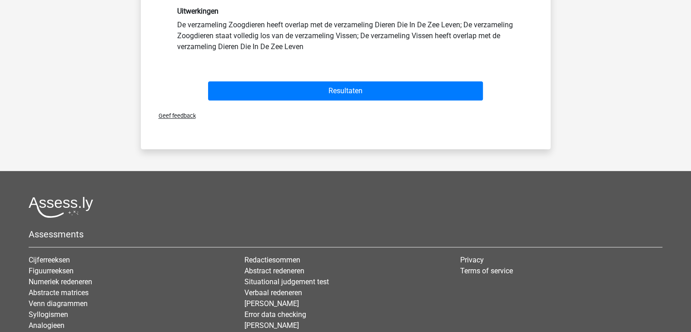
scroll to position [286, 0]
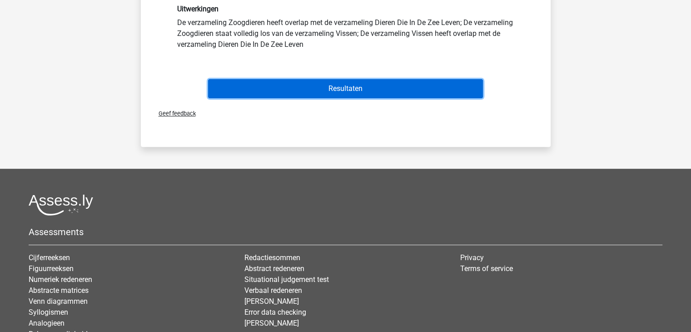
click at [273, 85] on button "Resultaten" at bounding box center [345, 88] width 275 height 19
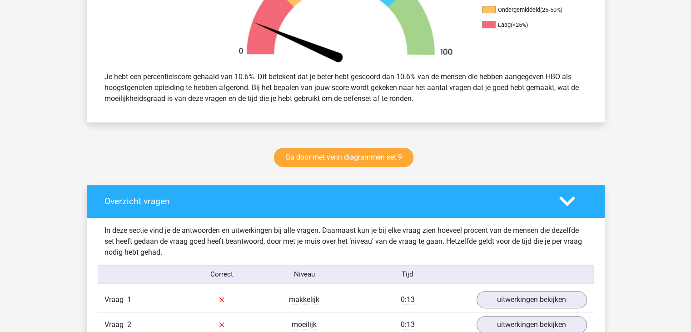
scroll to position [340, 0]
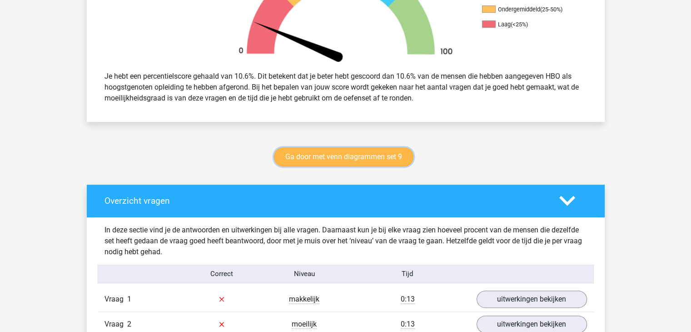
click at [365, 165] on link "Ga door met venn diagrammen set 9" at bounding box center [344, 156] width 140 height 19
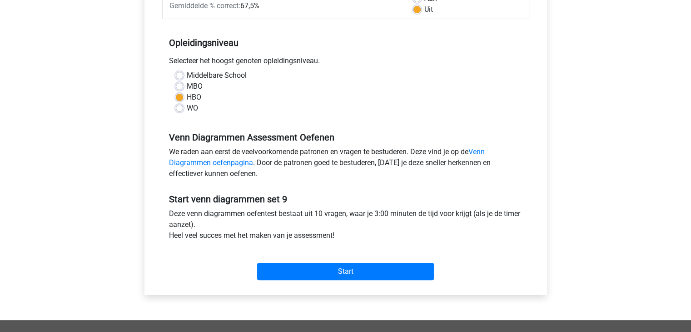
scroll to position [156, 0]
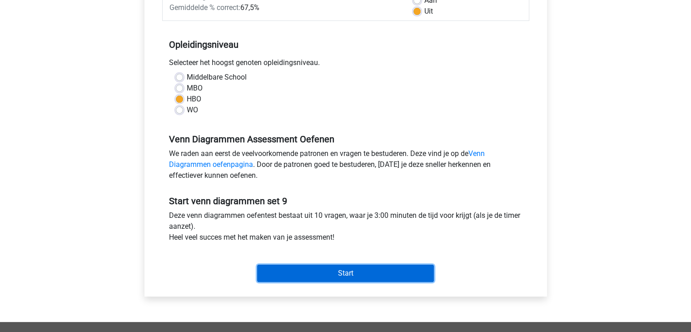
click at [362, 265] on input "Start" at bounding box center [345, 273] width 177 height 17
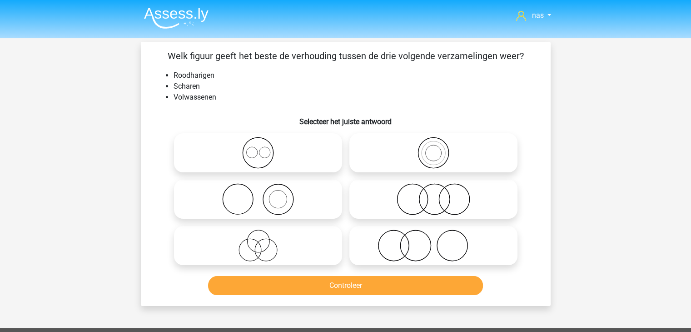
click at [442, 241] on icon at bounding box center [433, 246] width 161 height 32
click at [440, 241] on input "radio" at bounding box center [437, 238] width 6 height 6
radio input "true"
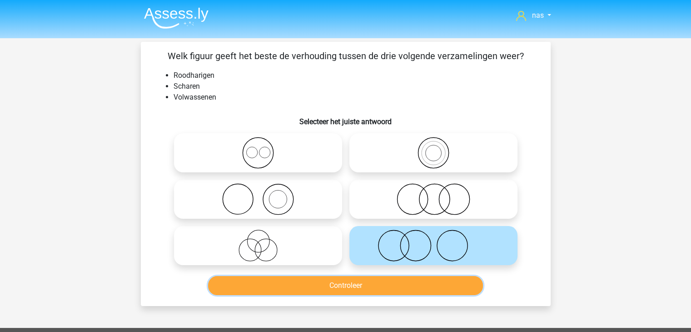
click at [414, 283] on button "Controleer" at bounding box center [345, 285] width 275 height 19
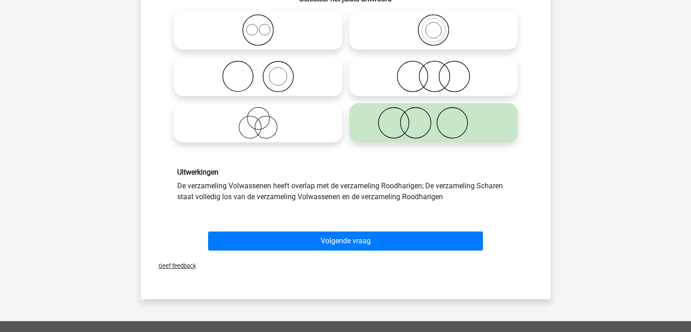
scroll to position [133, 0]
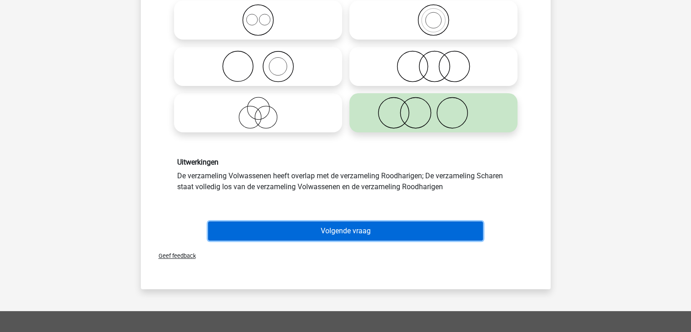
click at [386, 233] on button "Volgende vraag" at bounding box center [345, 230] width 275 height 19
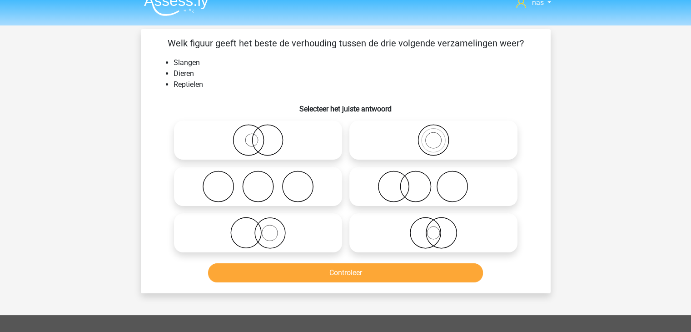
scroll to position [12, 0]
click at [264, 224] on icon at bounding box center [258, 233] width 161 height 32
click at [264, 224] on input "radio" at bounding box center [261, 226] width 6 height 6
radio input "true"
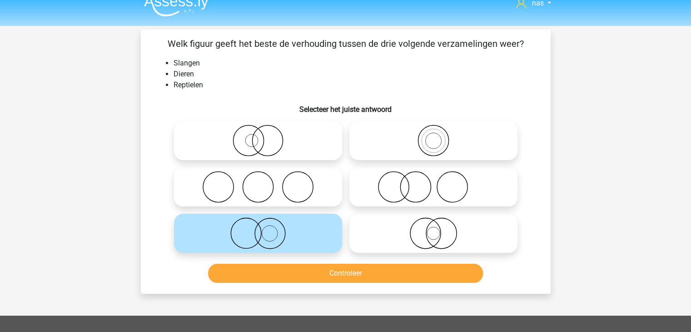
click at [304, 285] on div "Controleer" at bounding box center [345, 275] width 351 height 23
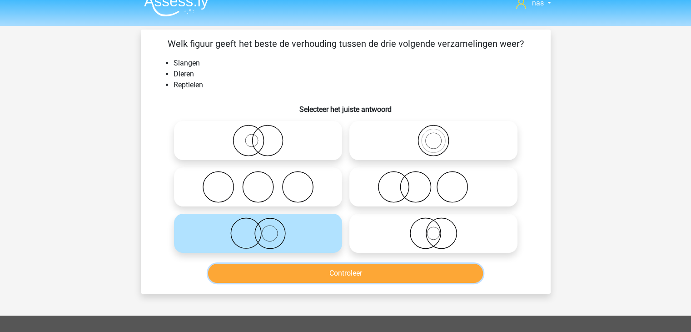
click at [302, 277] on button "Controleer" at bounding box center [345, 273] width 275 height 19
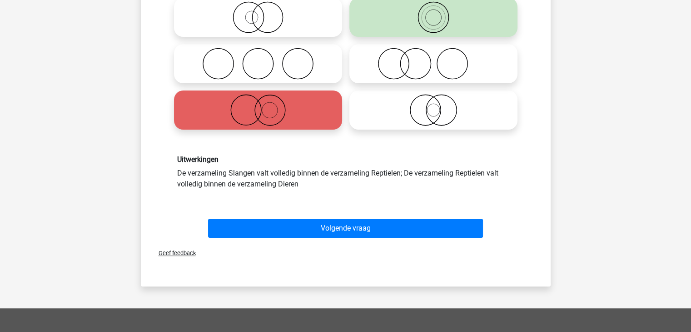
scroll to position [136, 0]
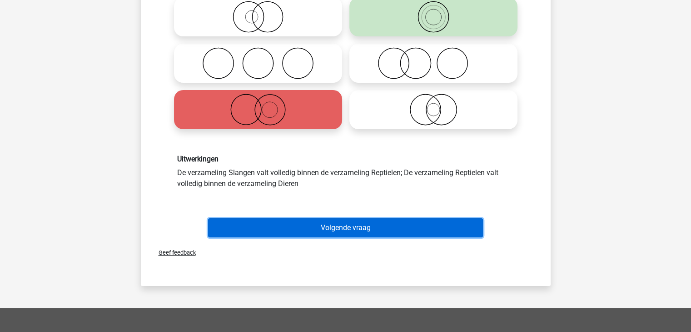
click at [324, 230] on button "Volgende vraag" at bounding box center [345, 227] width 275 height 19
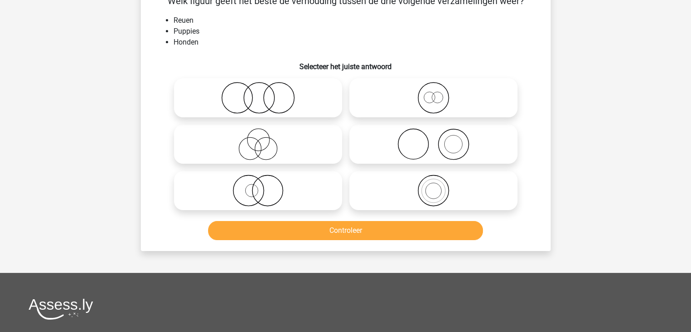
scroll to position [42, 0]
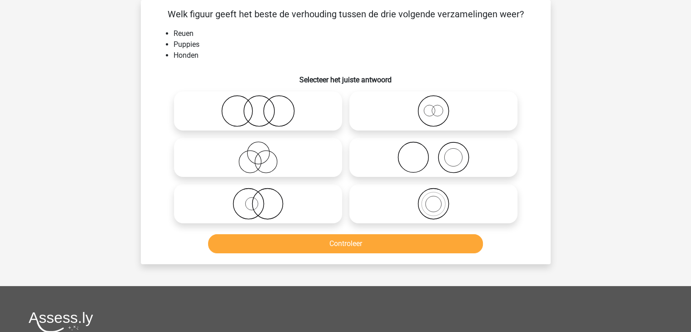
click at [441, 202] on circle at bounding box center [433, 204] width 16 height 16
click at [440, 199] on input "radio" at bounding box center [437, 196] width 6 height 6
radio input "true"
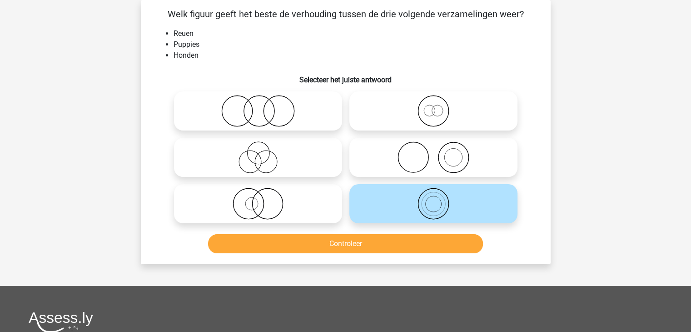
click at [370, 254] on div "Controleer" at bounding box center [345, 245] width 351 height 23
click at [421, 122] on icon at bounding box center [433, 111] width 161 height 32
click at [434, 106] on input "radio" at bounding box center [437, 103] width 6 height 6
radio input "true"
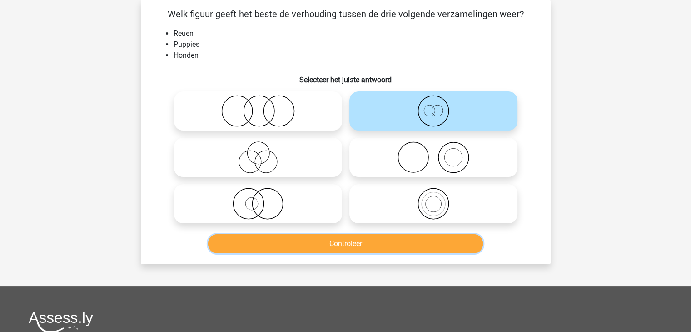
click at [354, 245] on button "Controleer" at bounding box center [345, 243] width 275 height 19
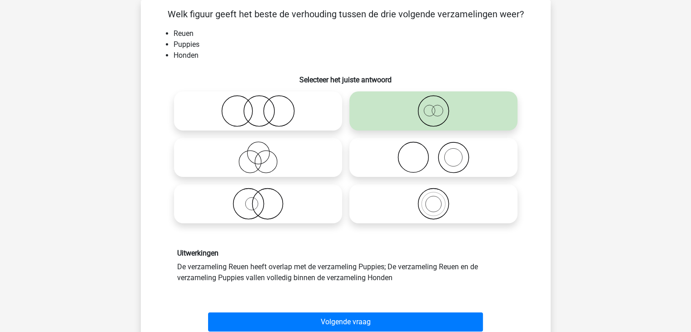
scroll to position [70, 0]
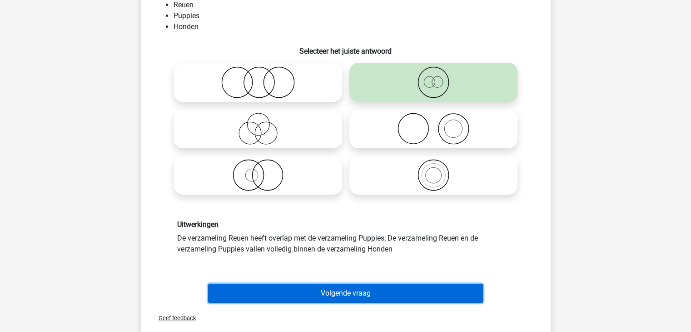
click at [364, 288] on button "Volgende vraag" at bounding box center [345, 293] width 275 height 19
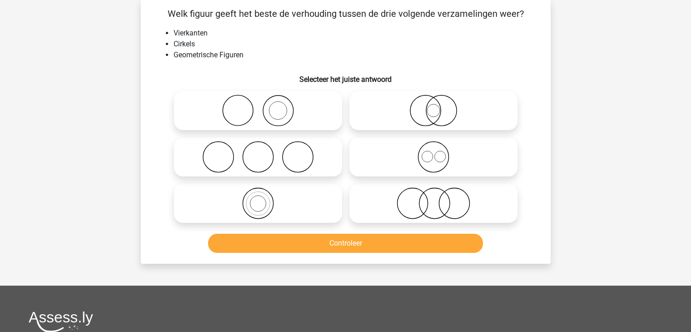
scroll to position [42, 0]
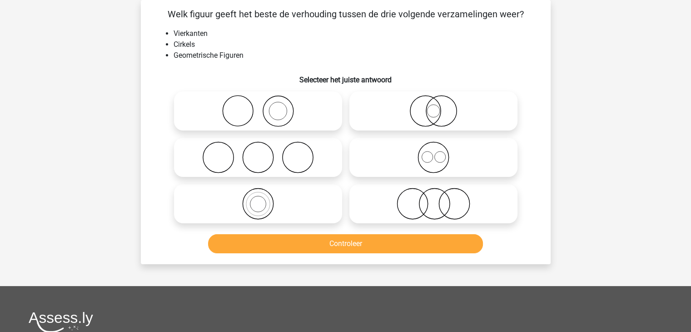
click at [429, 203] on icon at bounding box center [433, 204] width 161 height 32
click at [434, 199] on input "radio" at bounding box center [437, 196] width 6 height 6
radio input "true"
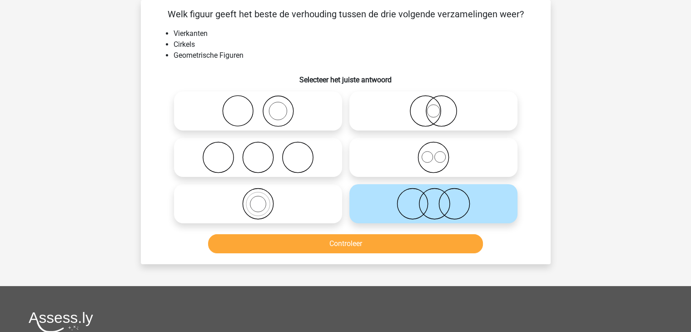
click at [422, 165] on icon at bounding box center [433, 157] width 161 height 32
click at [434, 153] on input "radio" at bounding box center [437, 150] width 6 height 6
radio input "true"
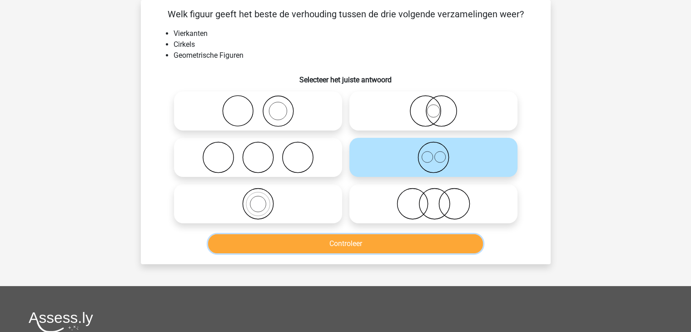
click at [355, 244] on button "Controleer" at bounding box center [345, 243] width 275 height 19
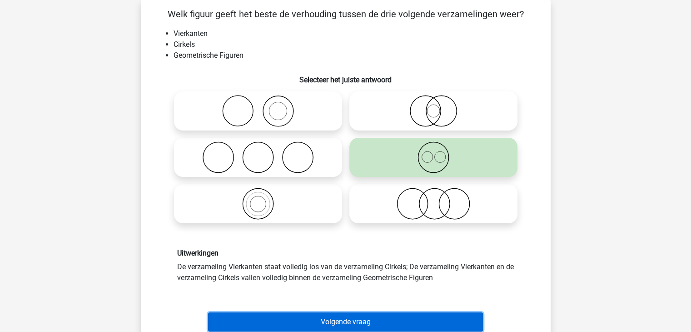
click at [358, 323] on button "Volgende vraag" at bounding box center [345, 321] width 275 height 19
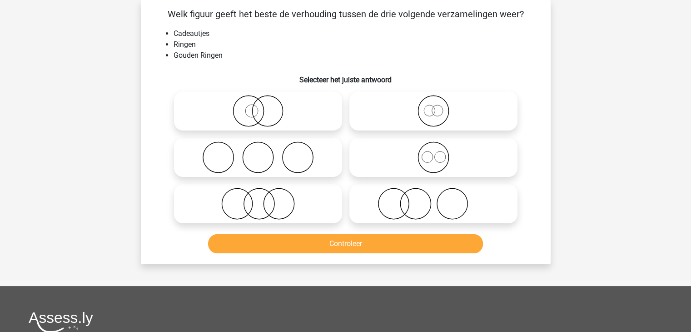
click at [375, 206] on icon at bounding box center [433, 204] width 161 height 32
click at [434, 199] on input "radio" at bounding box center [437, 196] width 6 height 6
radio input "true"
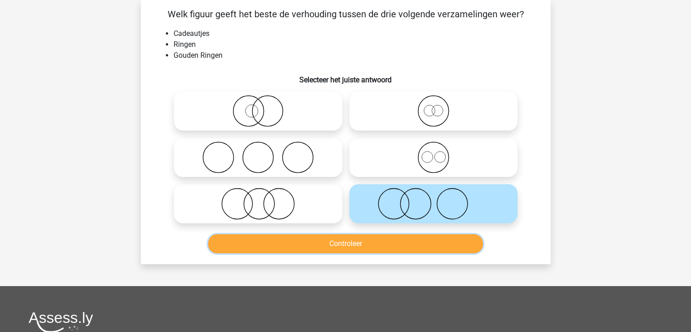
click at [375, 243] on button "Controleer" at bounding box center [345, 243] width 275 height 19
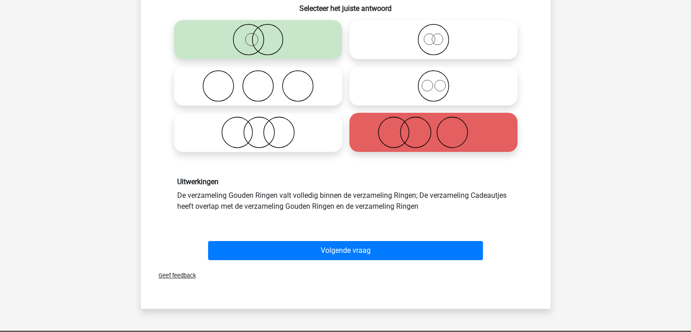
scroll to position [115, 0]
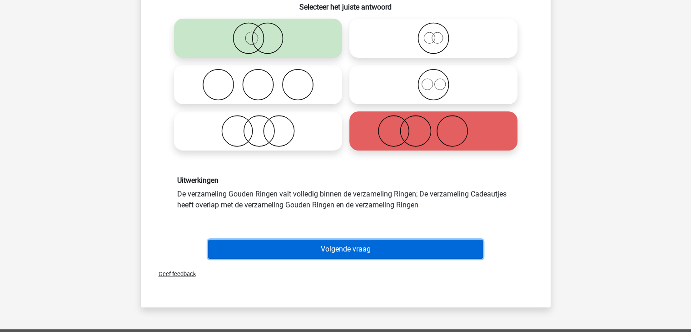
click at [355, 247] on button "Volgende vraag" at bounding box center [345, 249] width 275 height 19
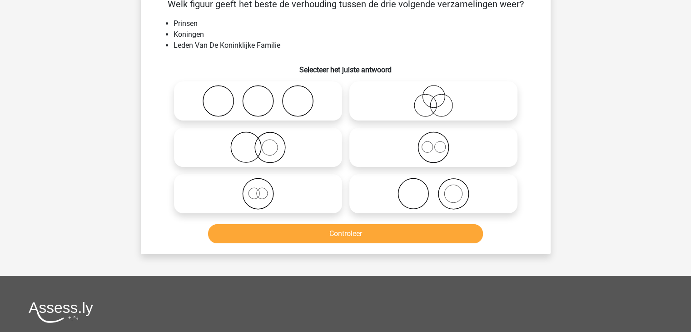
scroll to position [42, 0]
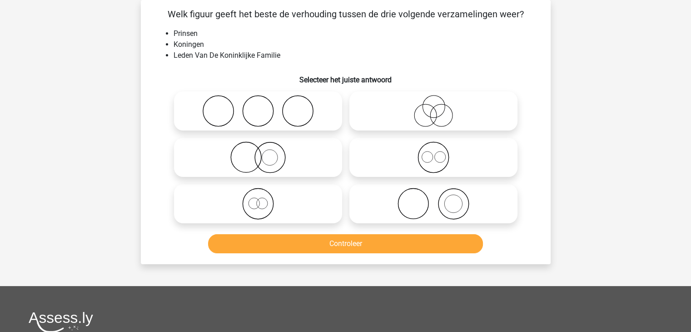
click at [414, 211] on icon at bounding box center [433, 204] width 161 height 32
click at [434, 199] on input "radio" at bounding box center [437, 196] width 6 height 6
radio input "true"
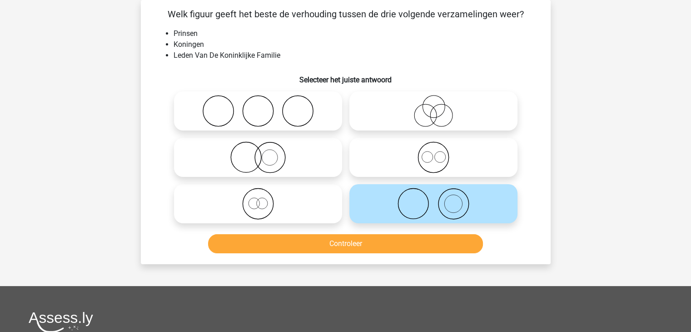
click at [307, 201] on icon at bounding box center [258, 204] width 161 height 32
click at [264, 199] on input "radio" at bounding box center [261, 196] width 6 height 6
radio input "true"
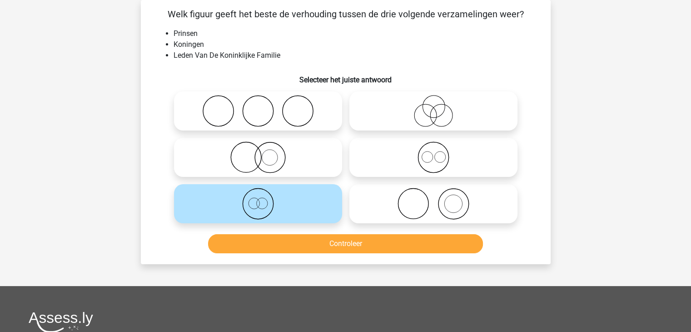
click at [288, 163] on icon at bounding box center [258, 157] width 161 height 32
click at [264, 153] on input "radio" at bounding box center [261, 150] width 6 height 6
radio input "true"
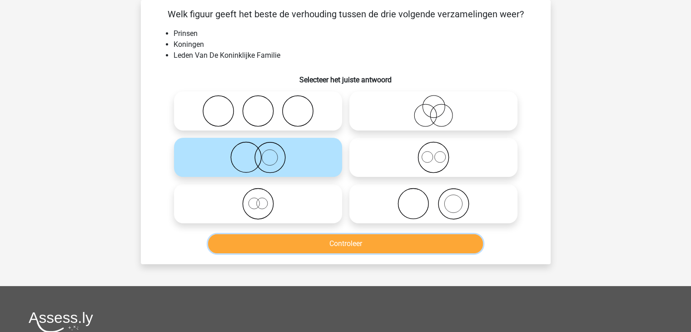
click at [350, 245] on button "Controleer" at bounding box center [345, 243] width 275 height 19
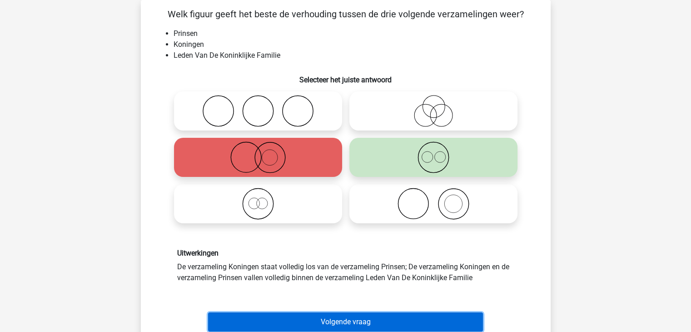
click at [390, 324] on button "Volgende vraag" at bounding box center [345, 321] width 275 height 19
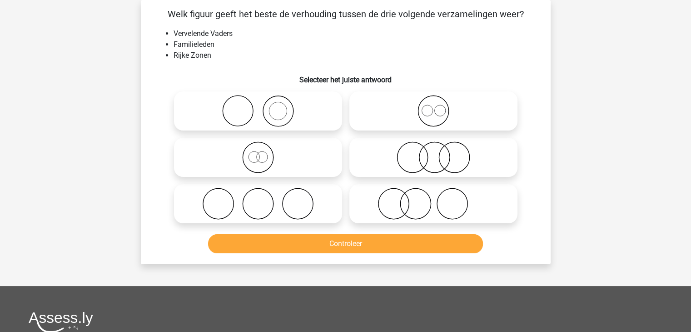
click at [432, 120] on icon at bounding box center [433, 111] width 161 height 32
click at [434, 106] on input "radio" at bounding box center [437, 103] width 6 height 6
radio input "true"
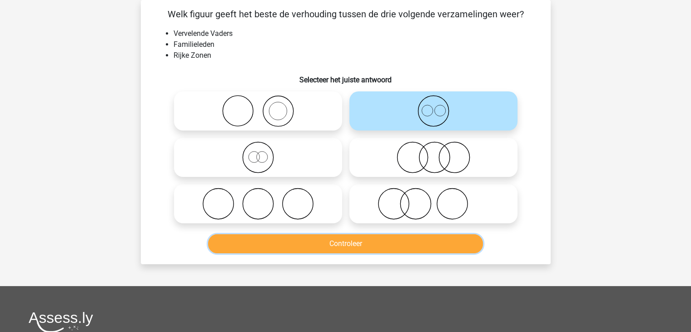
click at [409, 244] on button "Controleer" at bounding box center [345, 243] width 275 height 19
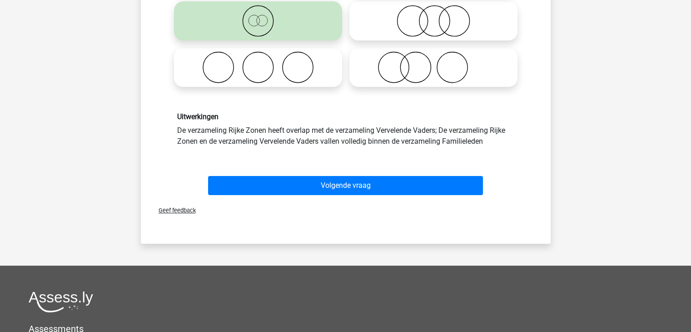
scroll to position [0, 0]
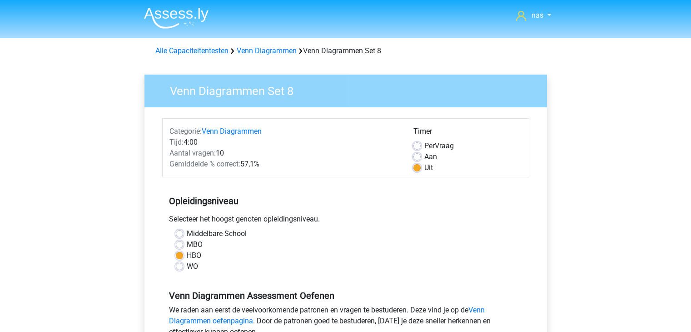
scroll to position [192, 0]
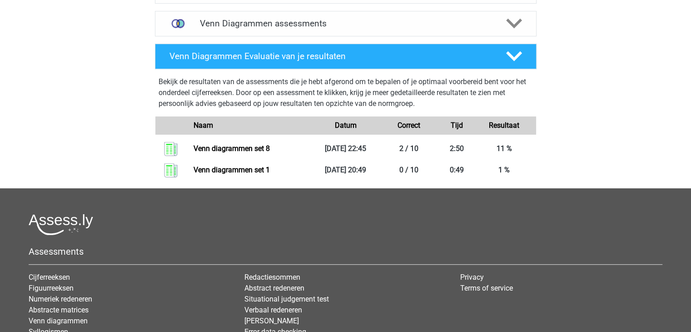
scroll to position [271, 0]
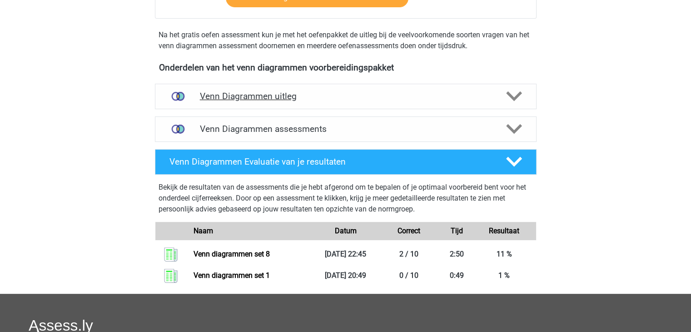
click at [263, 95] on h4 "Venn Diagrammen uitleg" at bounding box center [346, 96] width 292 height 10
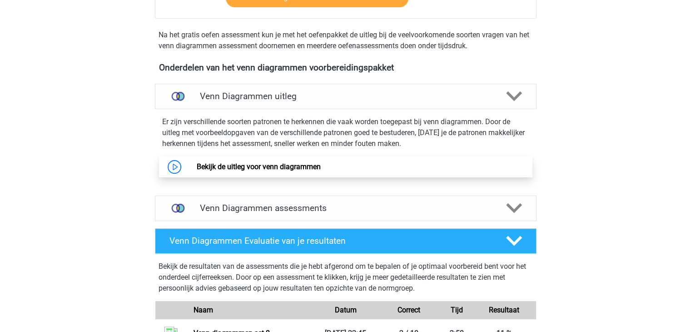
click at [295, 166] on link "Bekijk de uitleg voor venn diagrammen" at bounding box center [259, 166] width 124 height 9
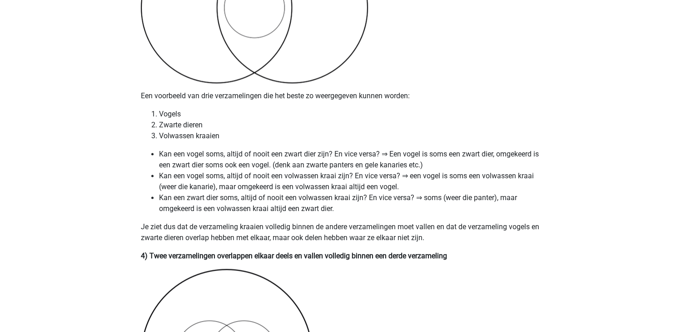
scroll to position [1286, 0]
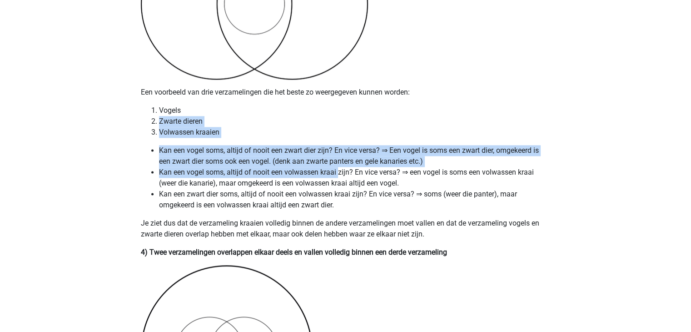
drag, startPoint x: 339, startPoint y: 173, endPoint x: 389, endPoint y: 51, distance: 131.1
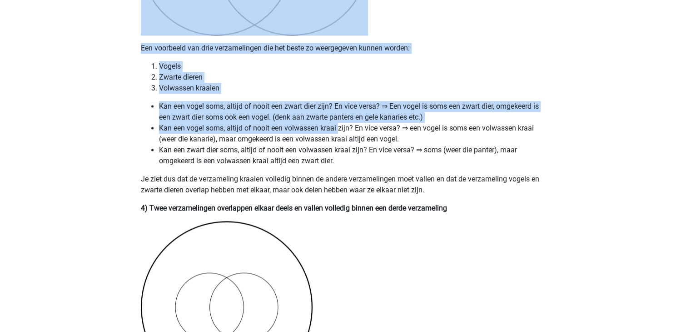
scroll to position [1331, 0]
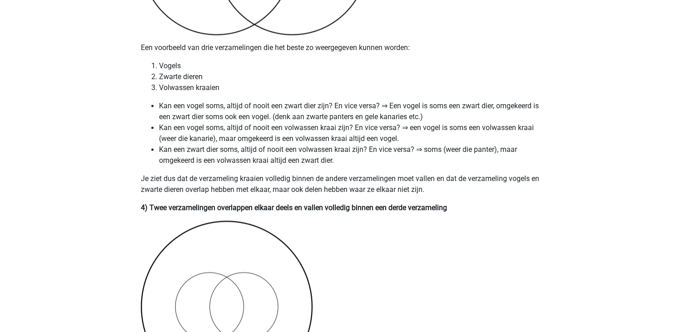
click at [503, 162] on li "Kan een zwart dier soms, altijd of nooit een volwassen kraai zijn? En vice vers…" at bounding box center [355, 155] width 392 height 22
